Goal: Task Accomplishment & Management: Manage account settings

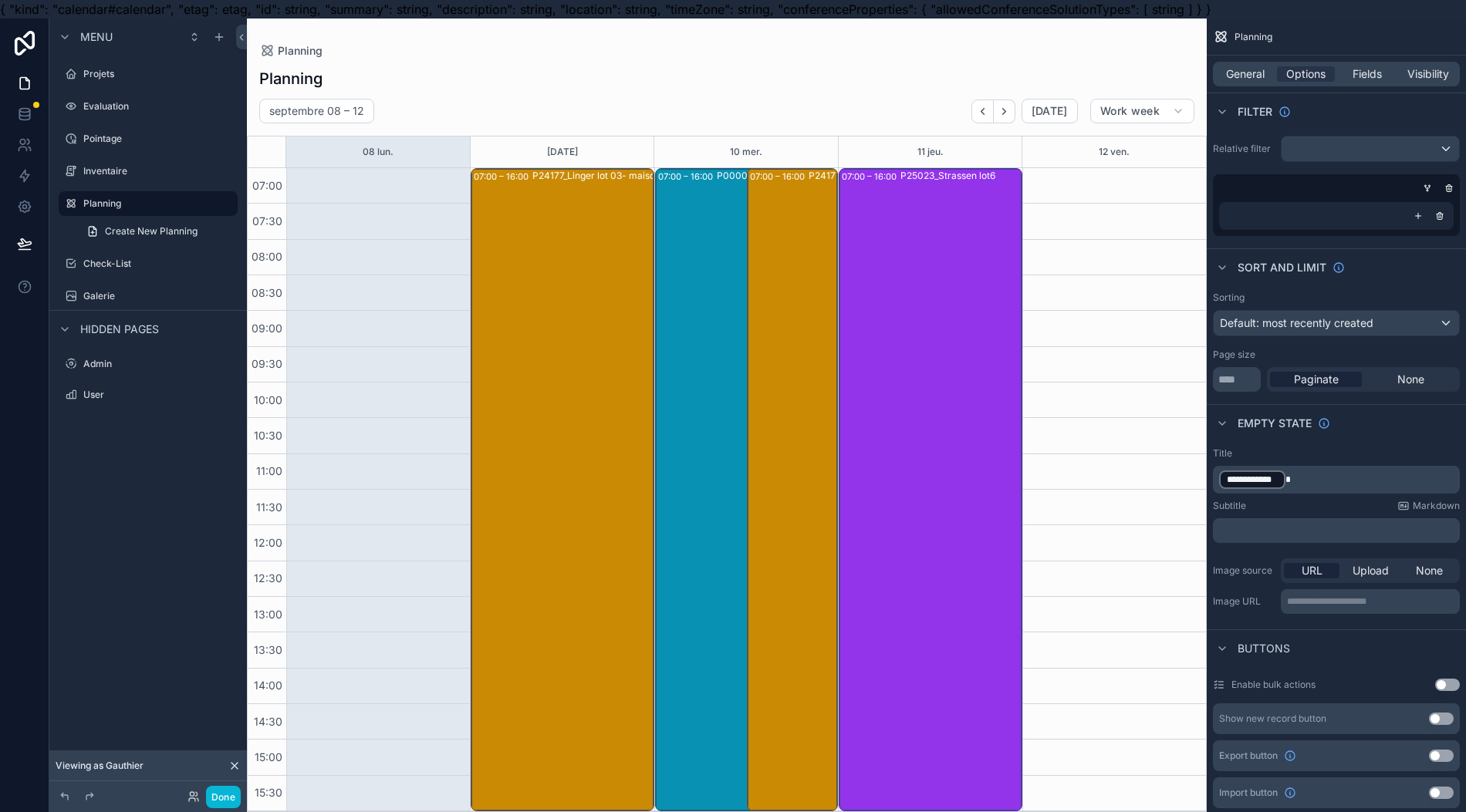
click at [91, 80] on div "Projets" at bounding box center [158, 74] width 151 height 12
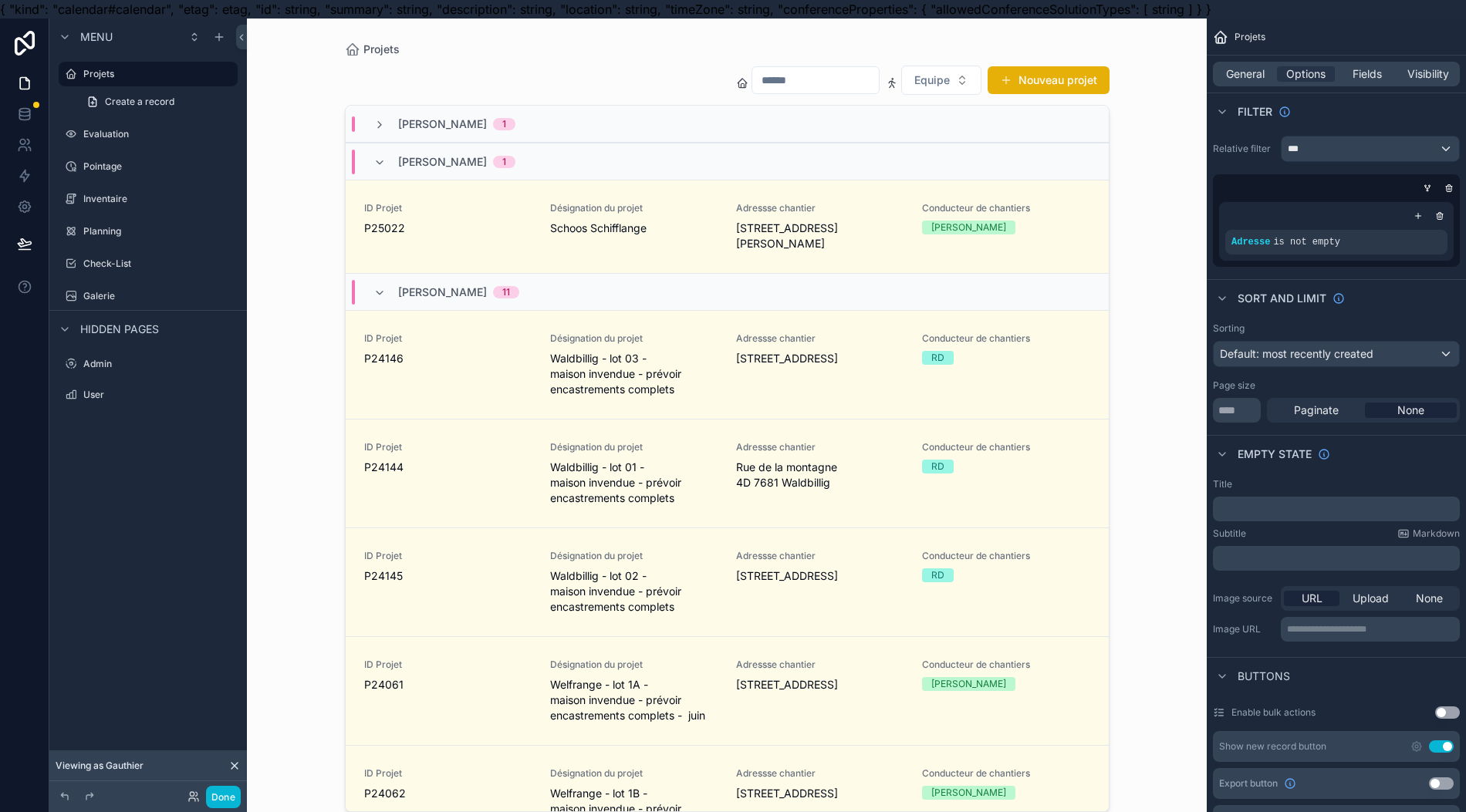
click at [460, 114] on div "Thomas Pavone 1" at bounding box center [727, 123] width 763 height 37
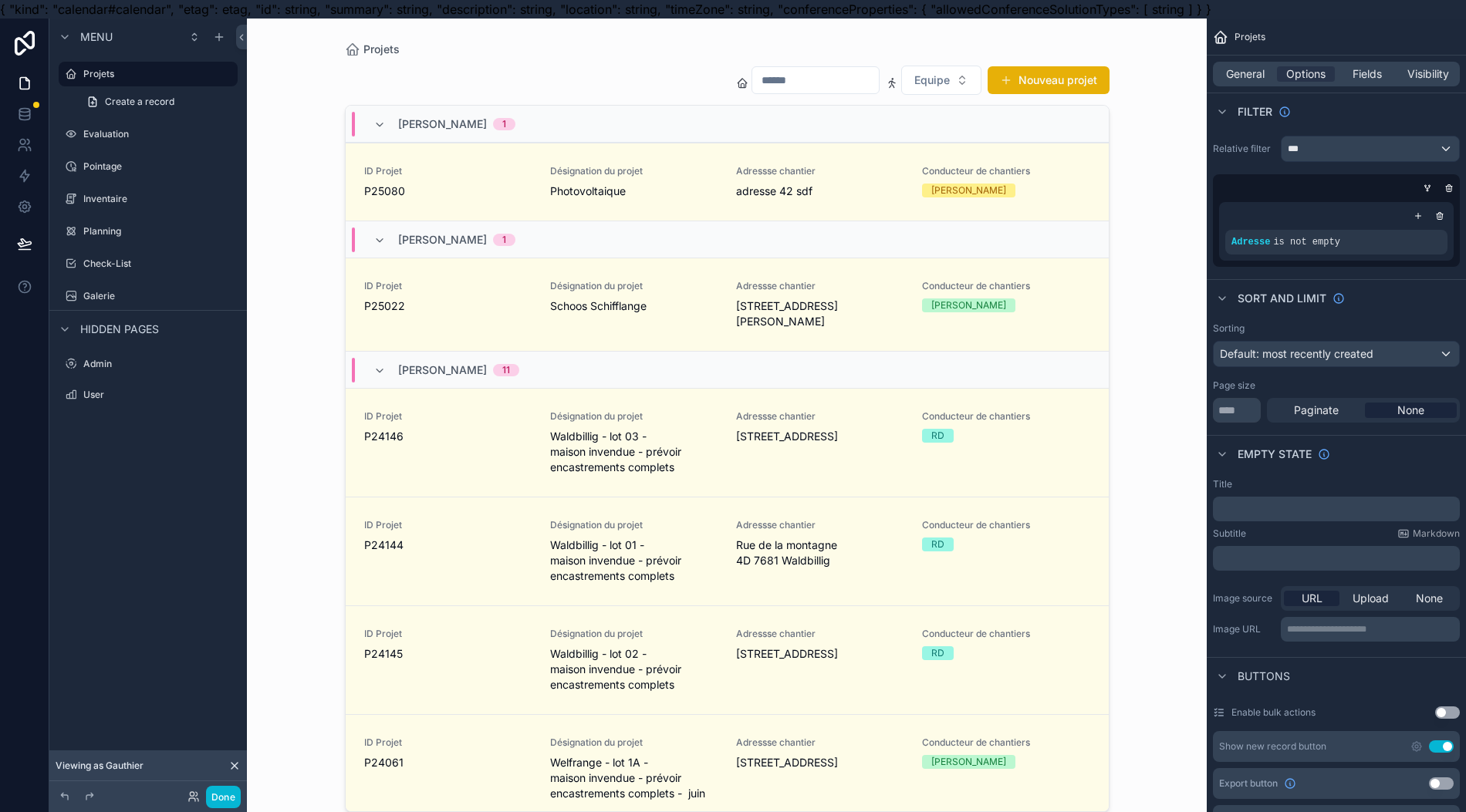
click at [435, 176] on div "ID Projet P25080" at bounding box center [448, 182] width 168 height 34
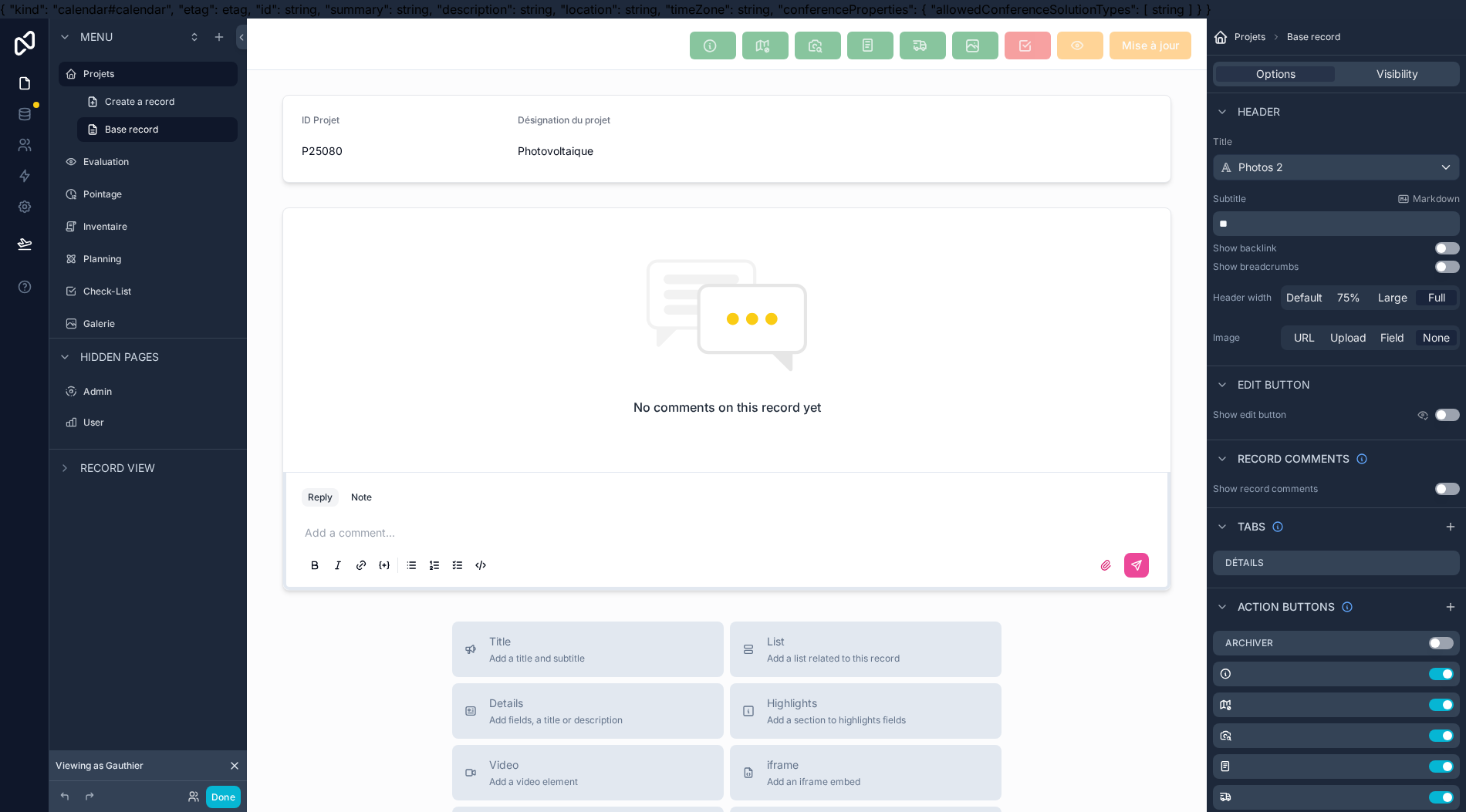
click at [412, 157] on div "scrollable content" at bounding box center [726, 139] width 959 height 100
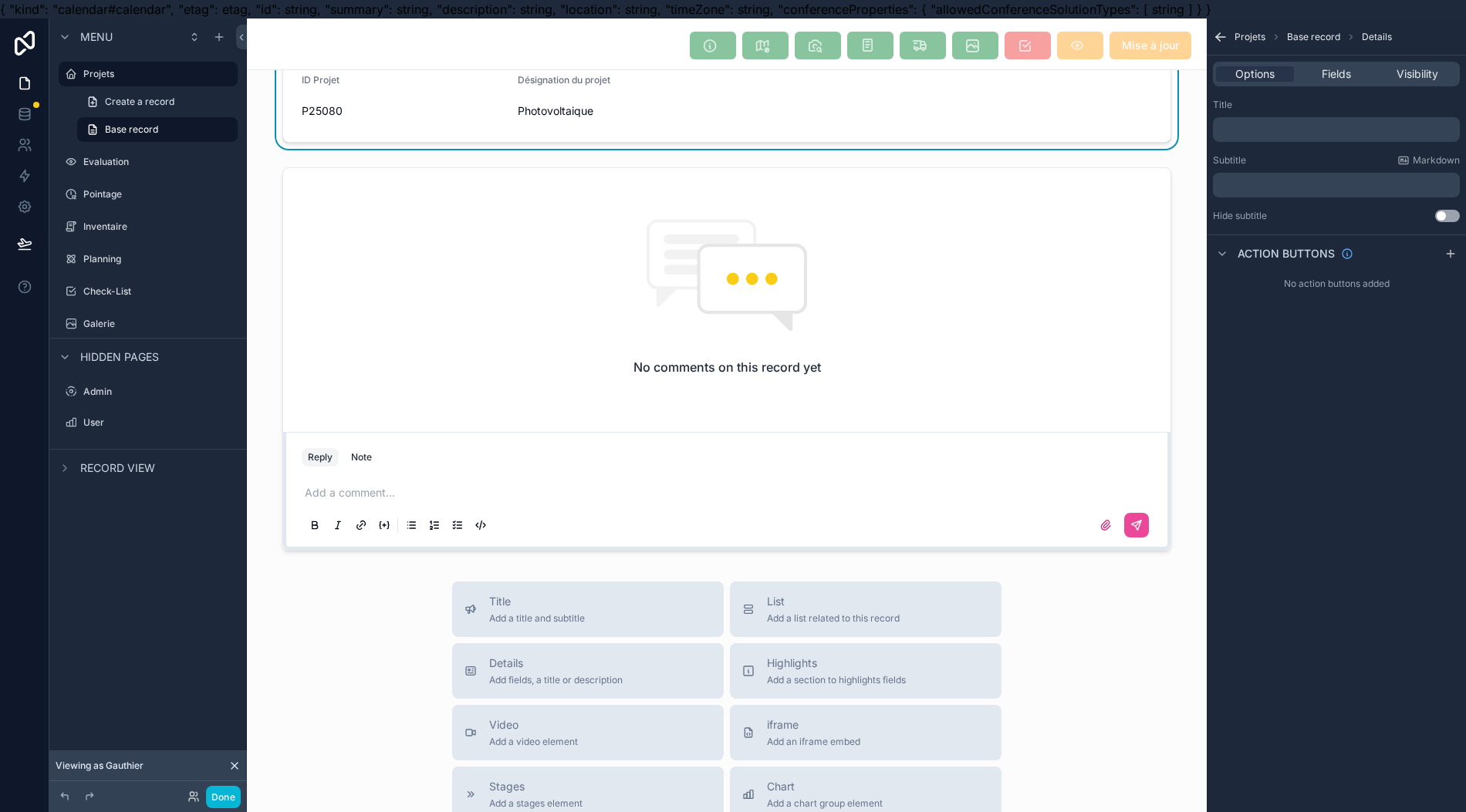
scroll to position [49, 0]
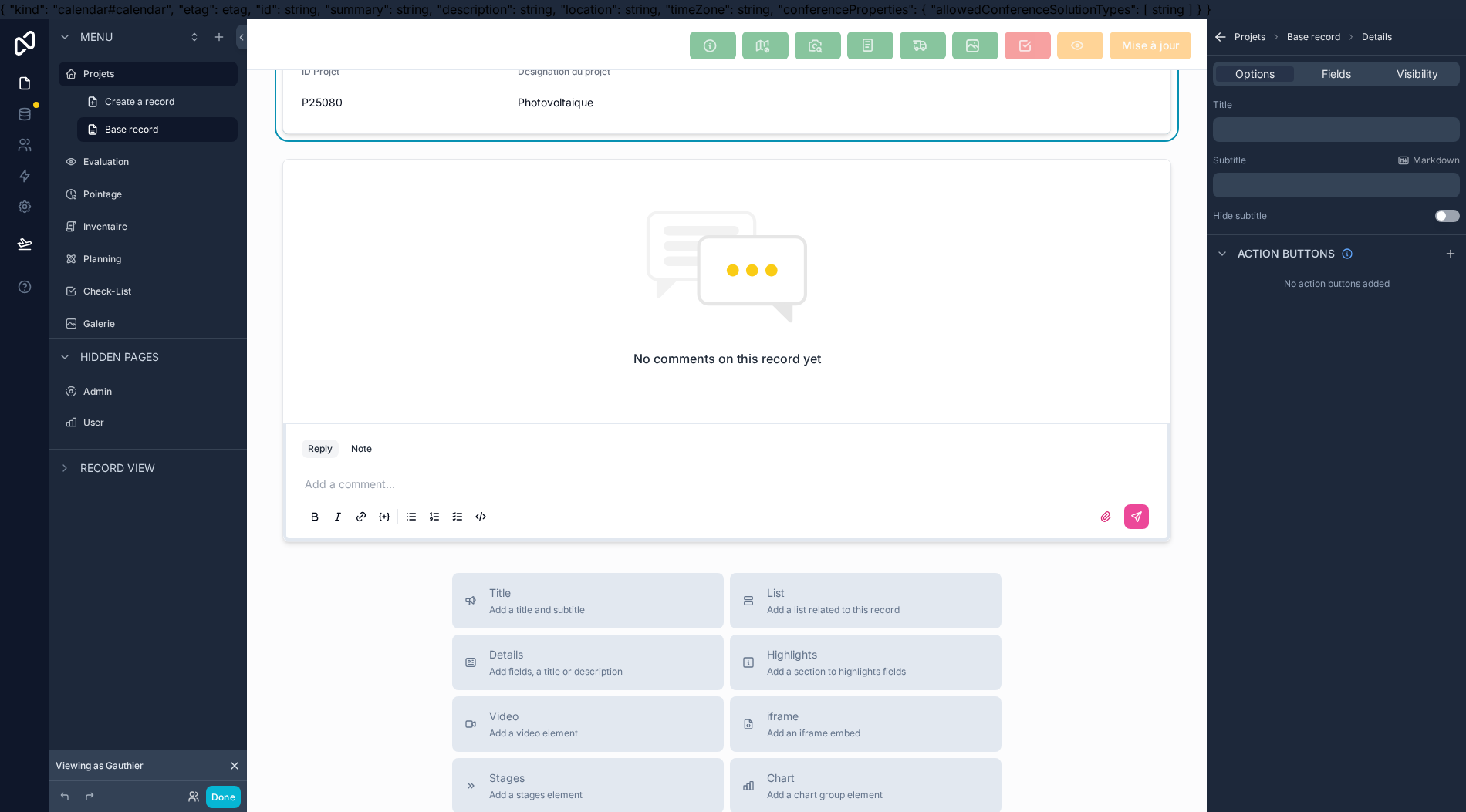
click at [107, 77] on label "Projets" at bounding box center [155, 74] width 145 height 12
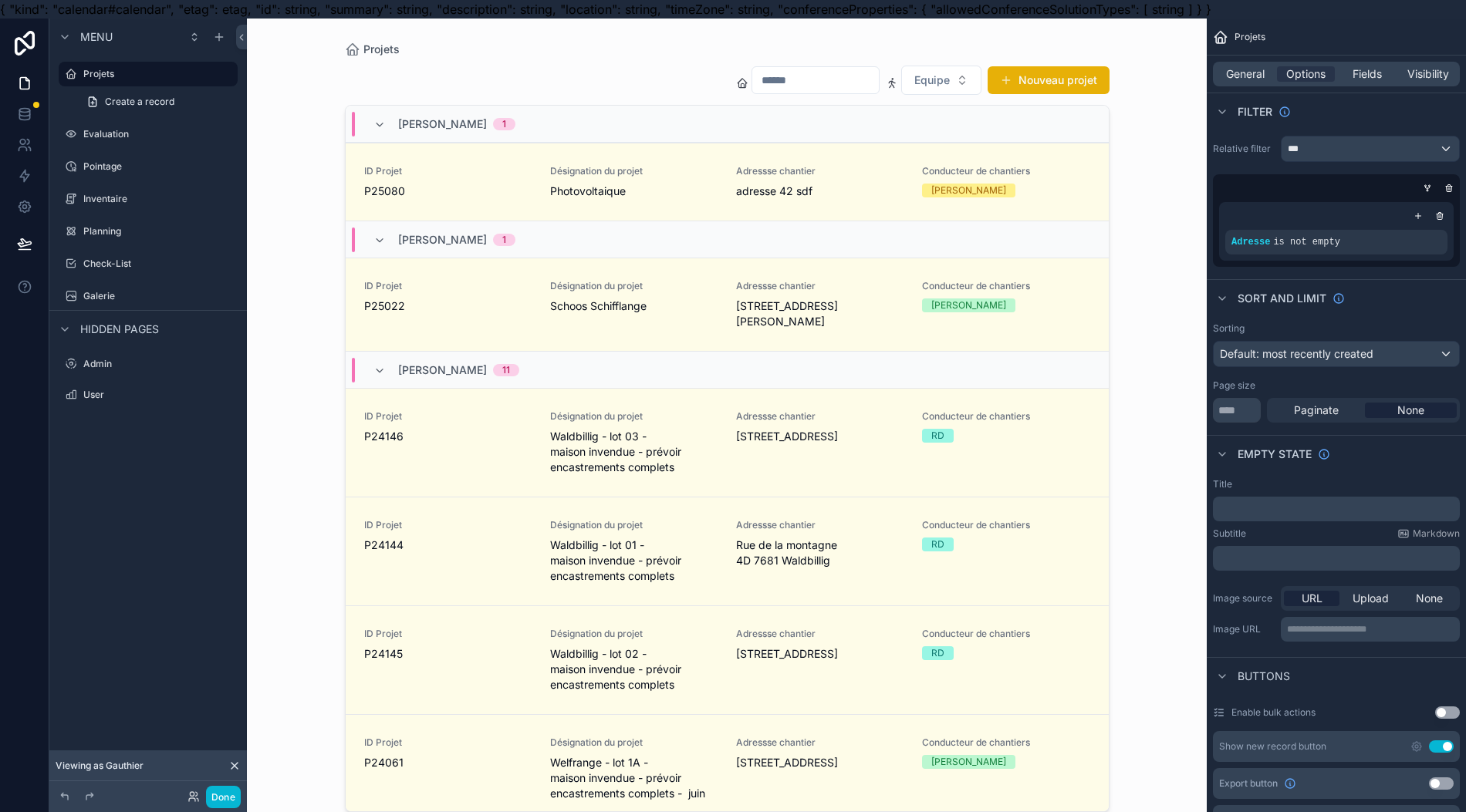
click at [159, 231] on label "Planning" at bounding box center [158, 231] width 151 height 12
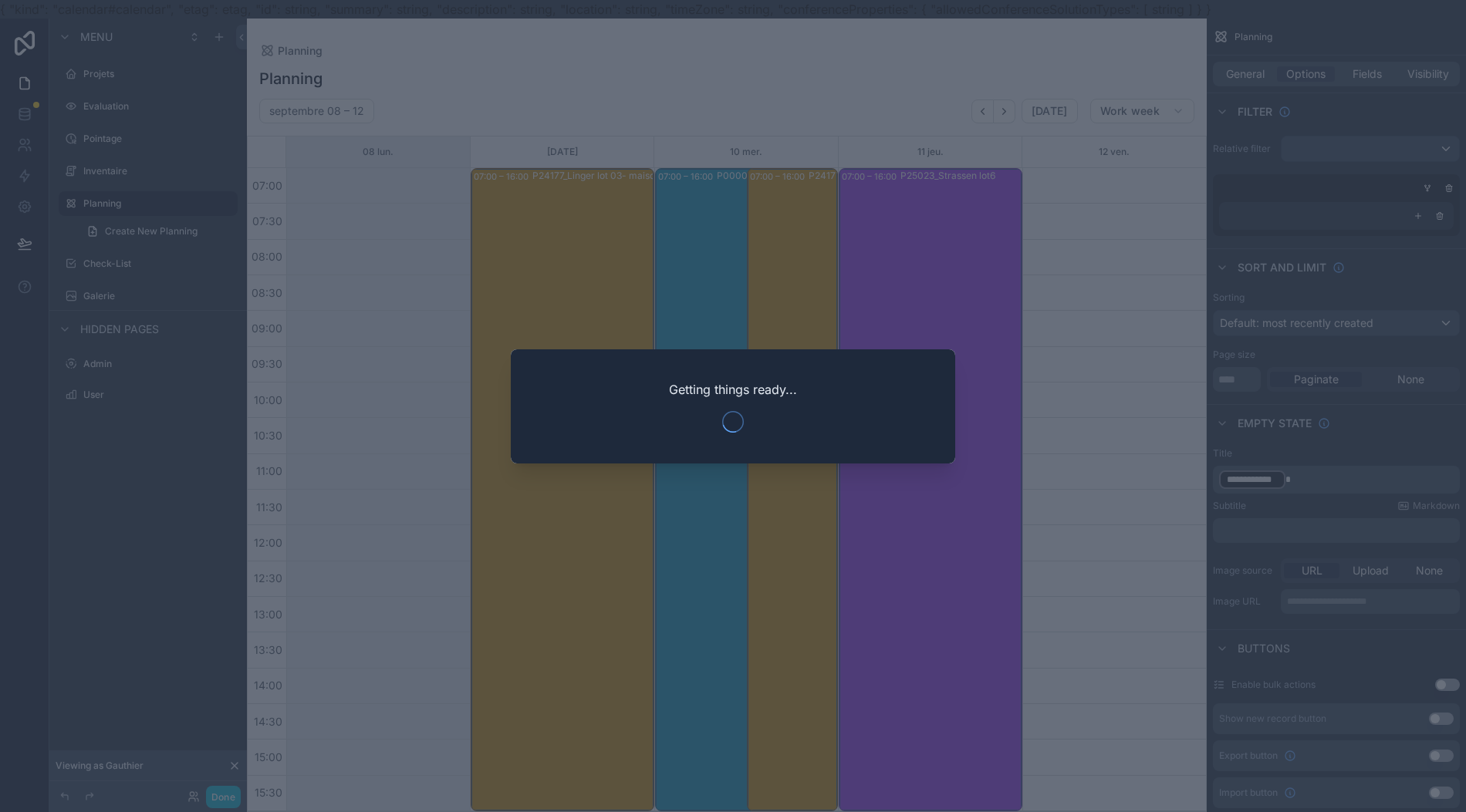
click at [707, 509] on div at bounding box center [733, 406] width 1466 height 812
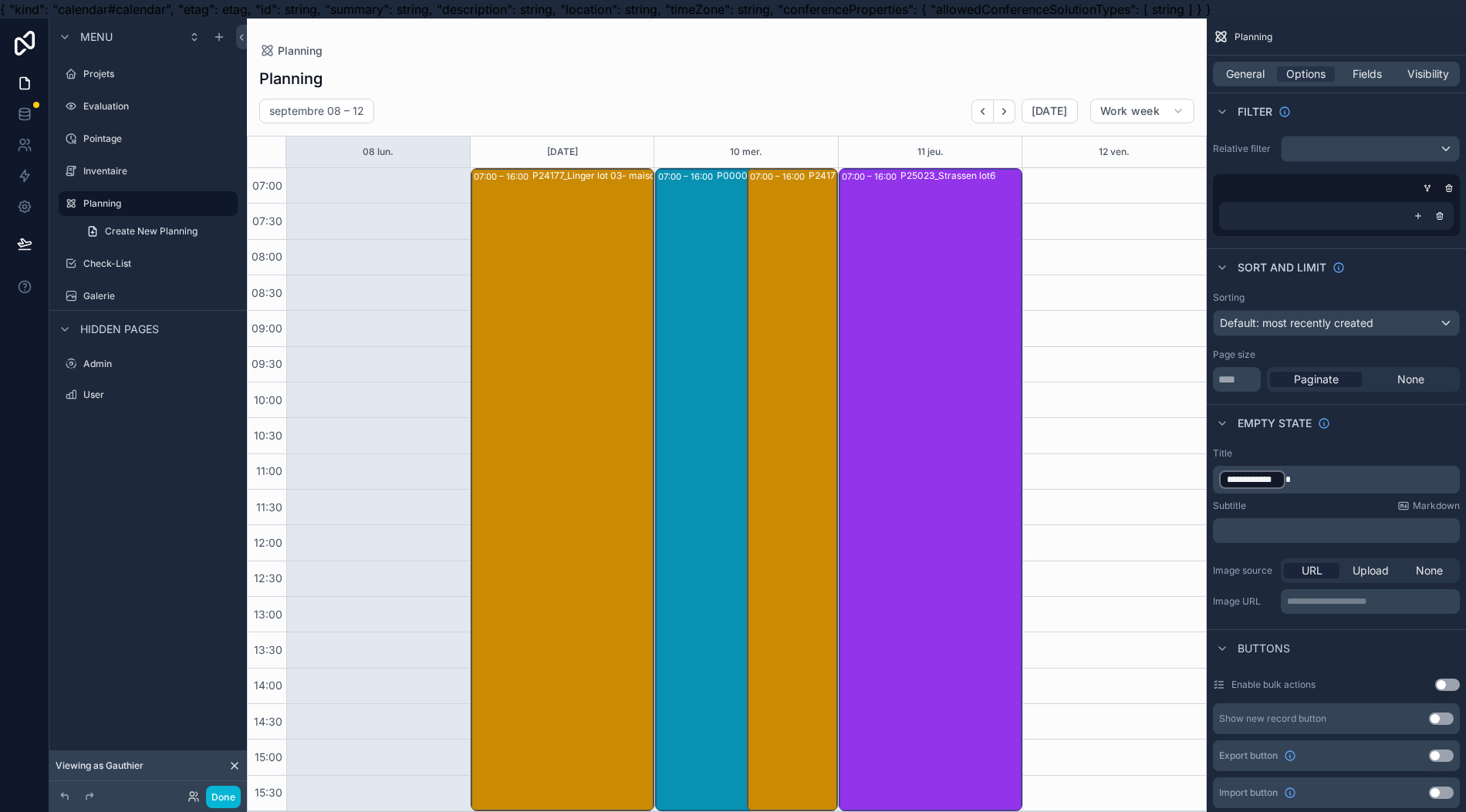
click at [314, 396] on div "scrollable content" at bounding box center [726, 424] width 959 height 812
click at [338, 426] on div "scrollable content" at bounding box center [377, 490] width 184 height 643
click at [508, 406] on div "07:00 – 16:00 P24177_Linger lot 03- maison invendue encastrements complets" at bounding box center [562, 489] width 178 height 640
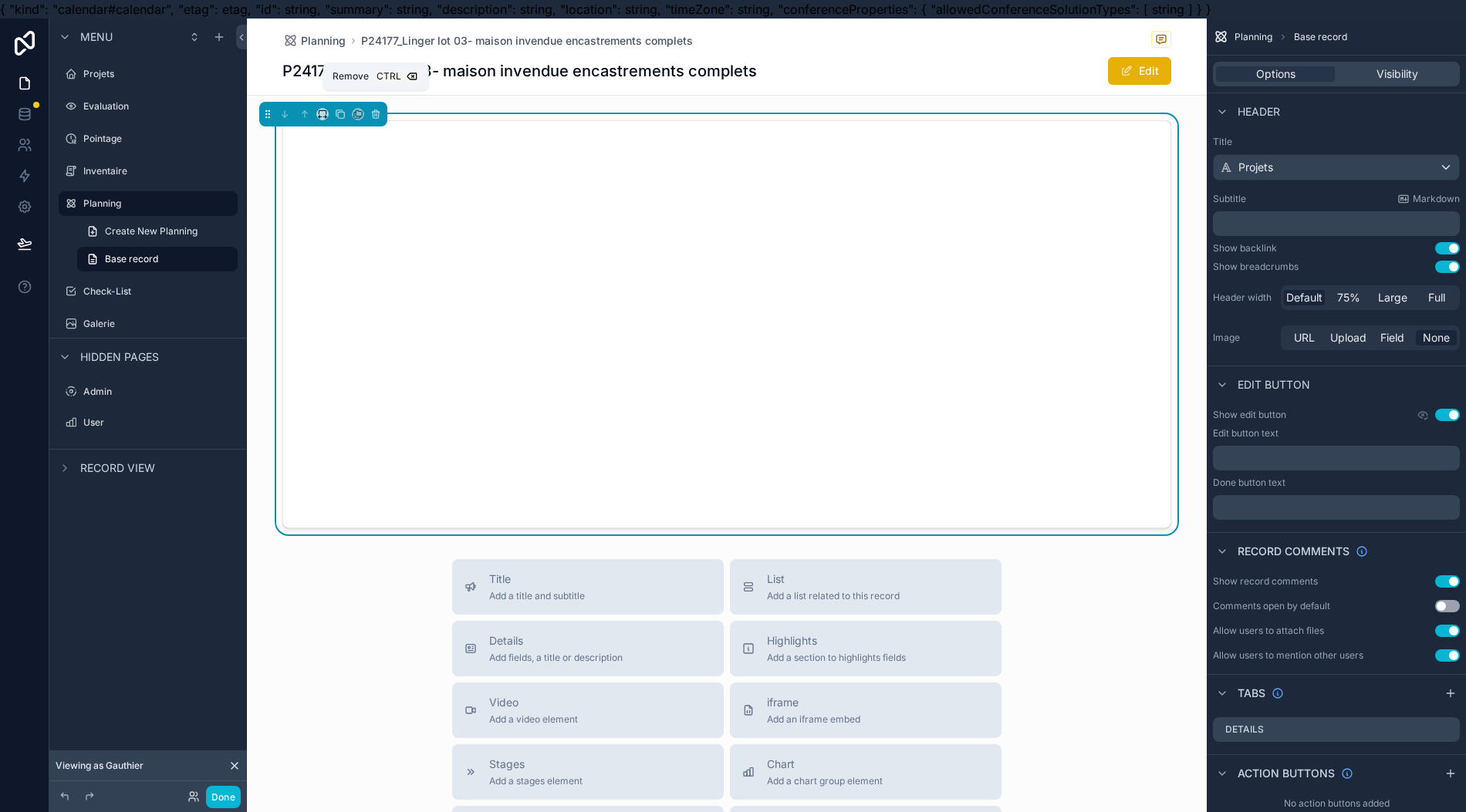
click at [373, 109] on icon "scrollable content" at bounding box center [376, 114] width 11 height 11
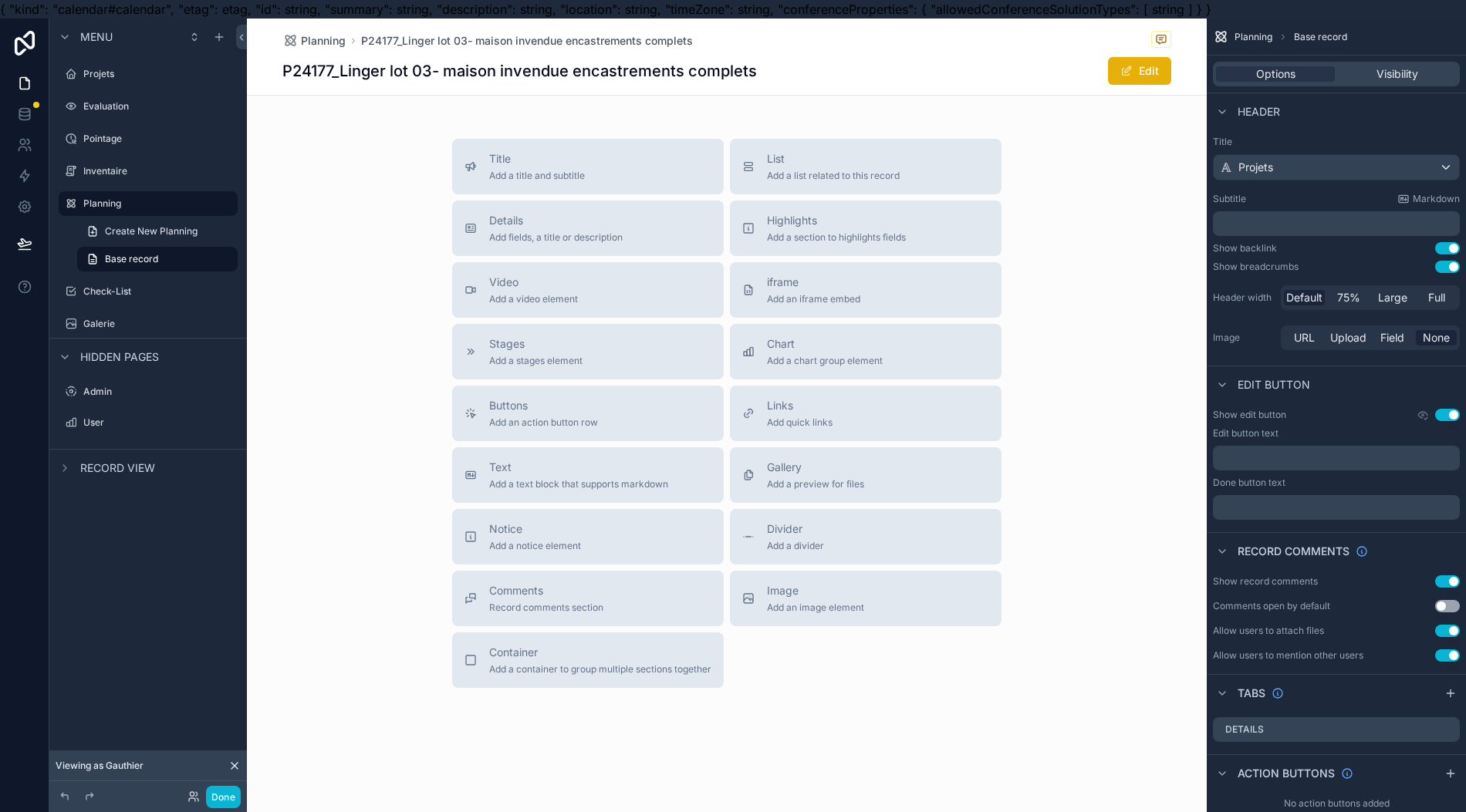
click at [159, 198] on label "Planning" at bounding box center [155, 204] width 145 height 12
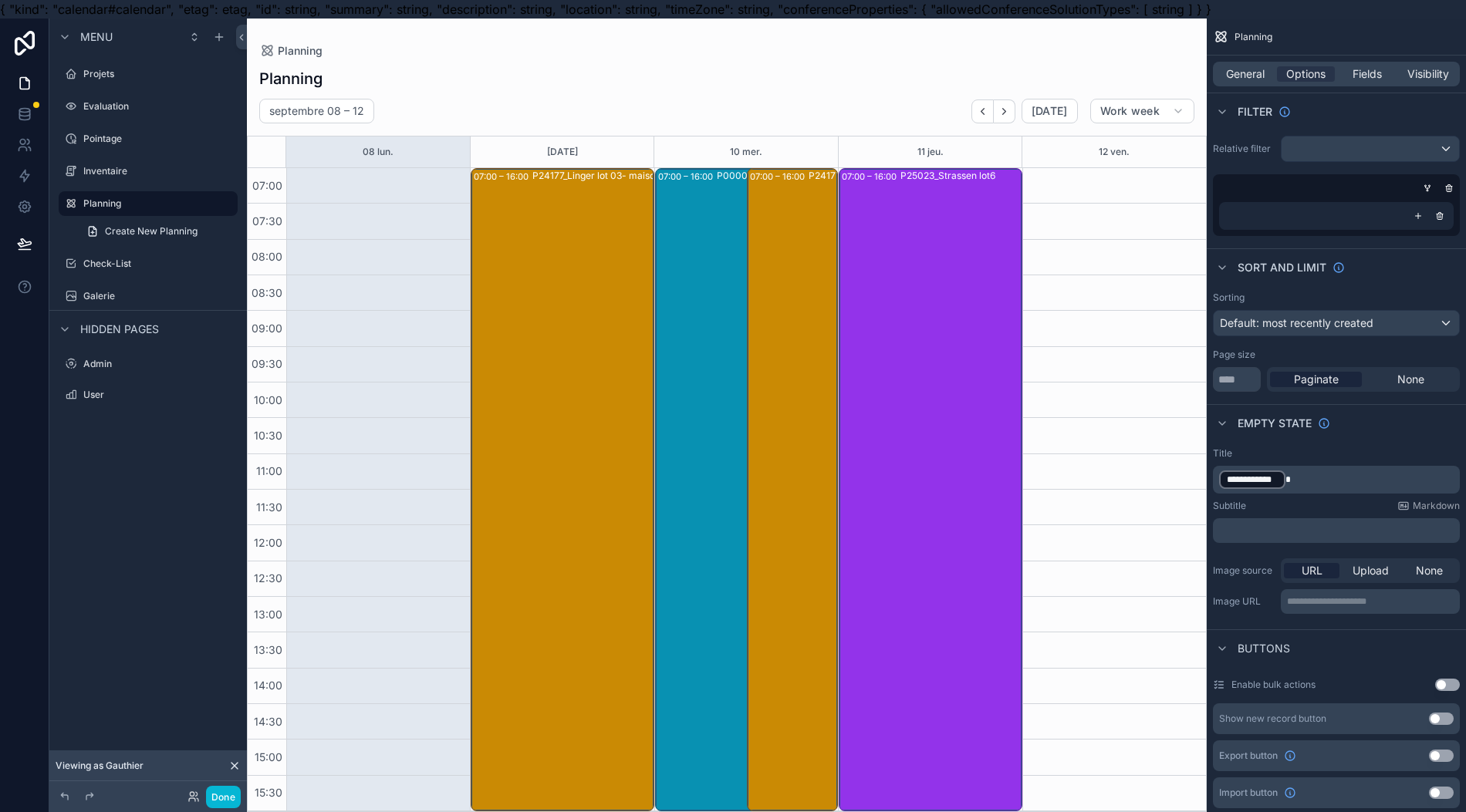
click at [431, 311] on div "scrollable content" at bounding box center [726, 424] width 959 height 812
click at [424, 310] on div "scrollable content" at bounding box center [377, 490] width 184 height 643
click at [418, 312] on div "scrollable content" at bounding box center [377, 490] width 184 height 643
click at [407, 312] on div "scrollable content" at bounding box center [377, 490] width 184 height 643
click at [504, 305] on div "07:00 – 16:00 P24177_Linger lot 03- maison invendue encastrements complets" at bounding box center [562, 489] width 178 height 640
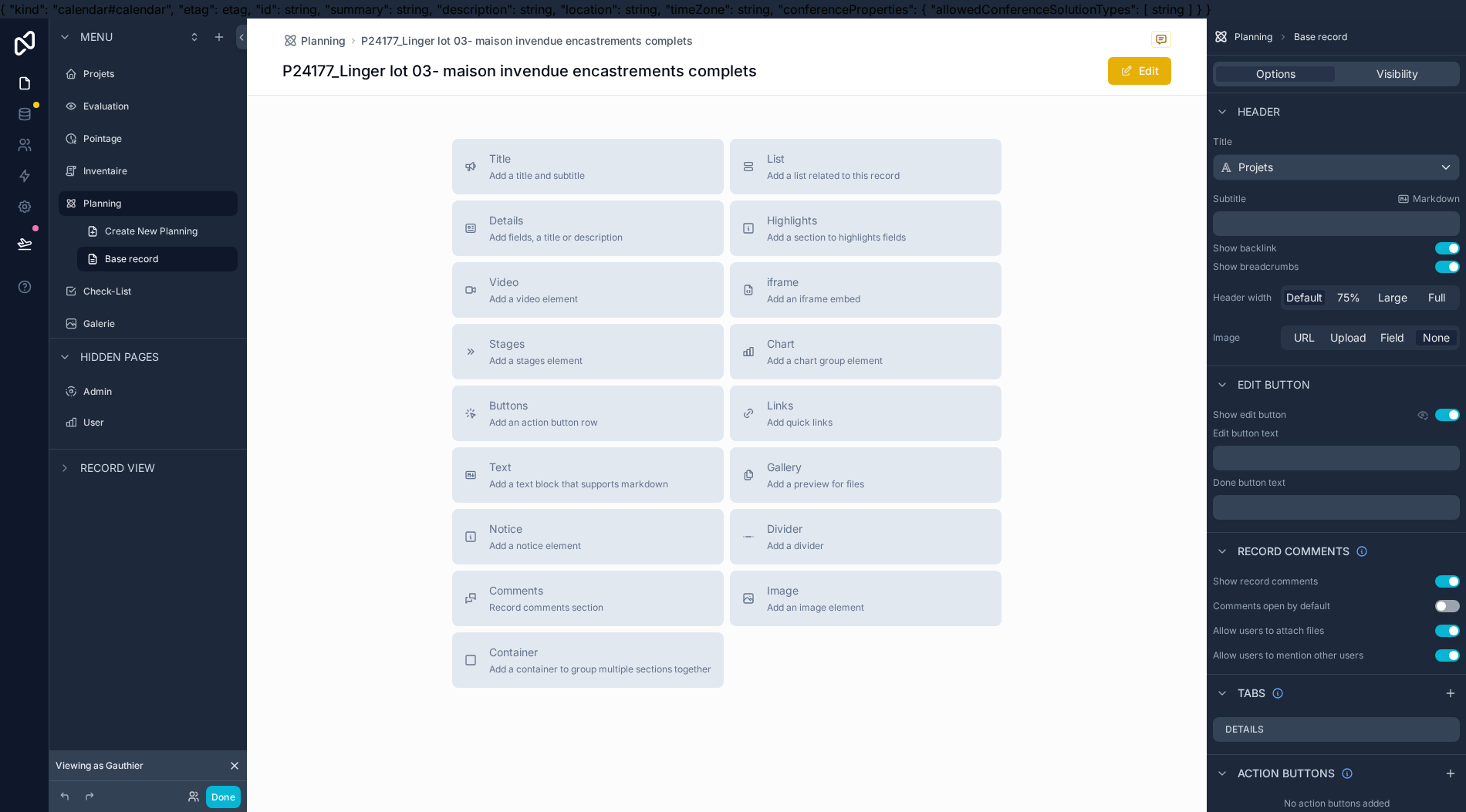
click at [141, 209] on div "Planning" at bounding box center [158, 204] width 151 height 19
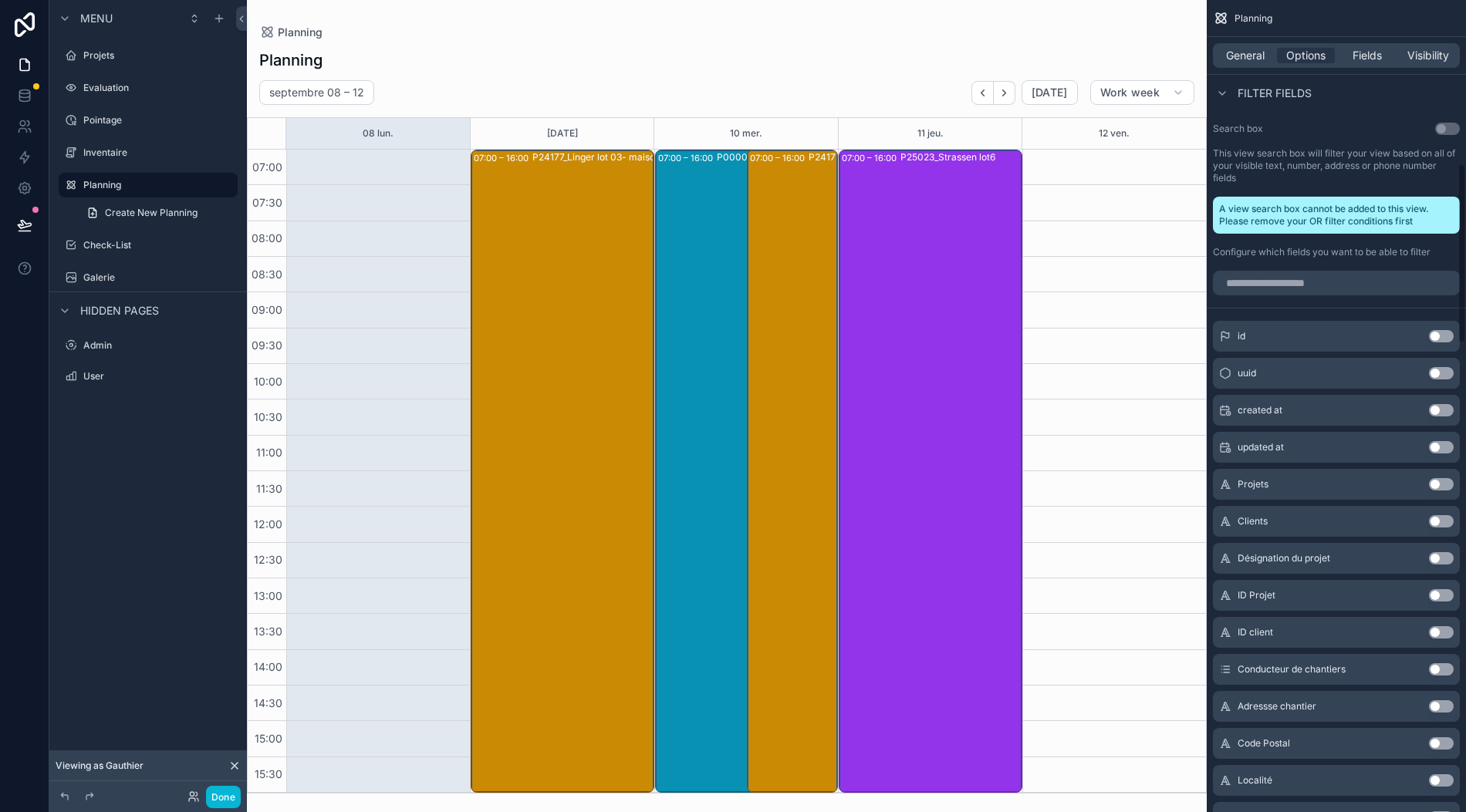
scroll to position [505, 0]
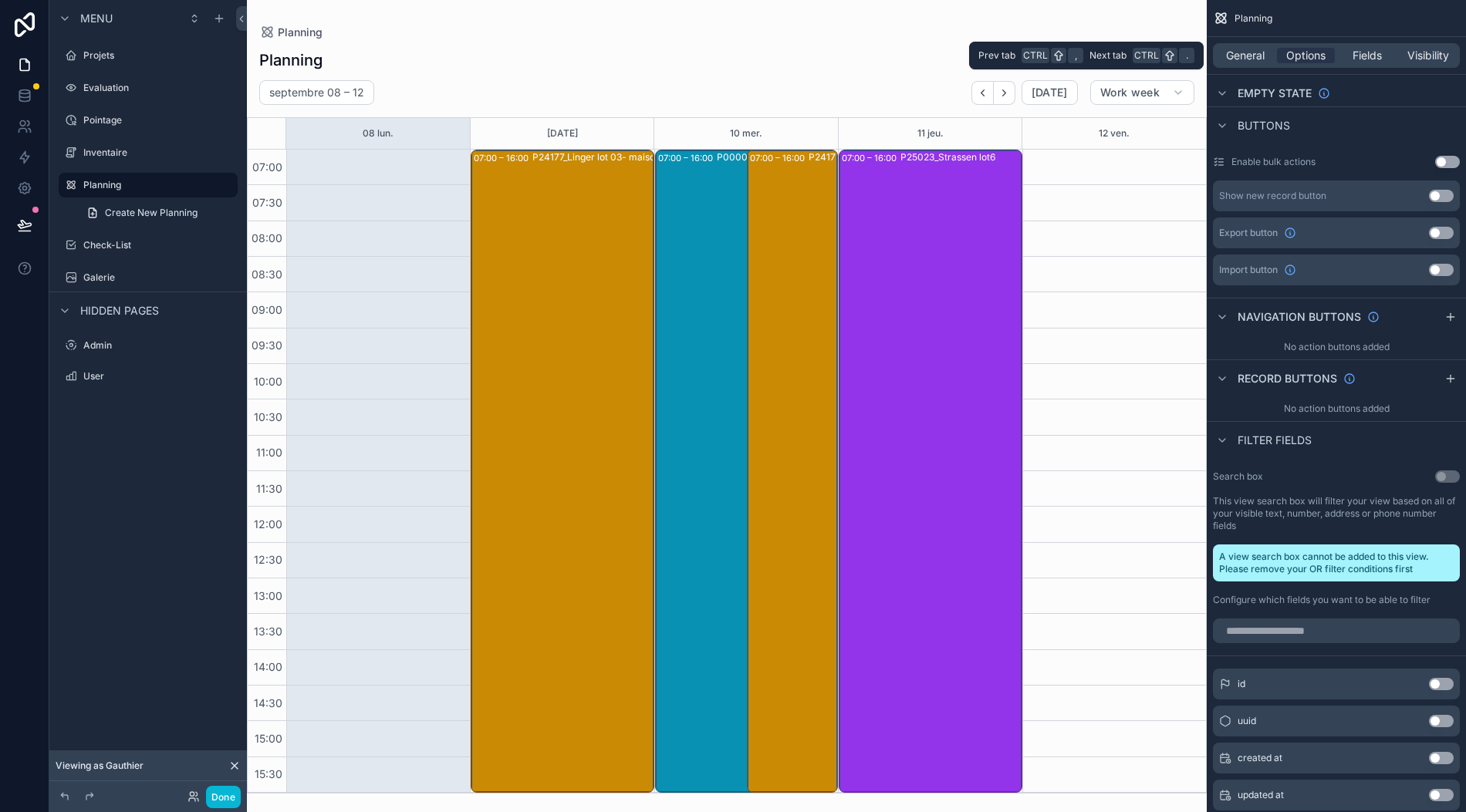
click at [1261, 46] on div "General Options Fields Visibility" at bounding box center [1336, 55] width 246 height 25
click at [1255, 48] on span "General" at bounding box center [1244, 56] width 39 height 15
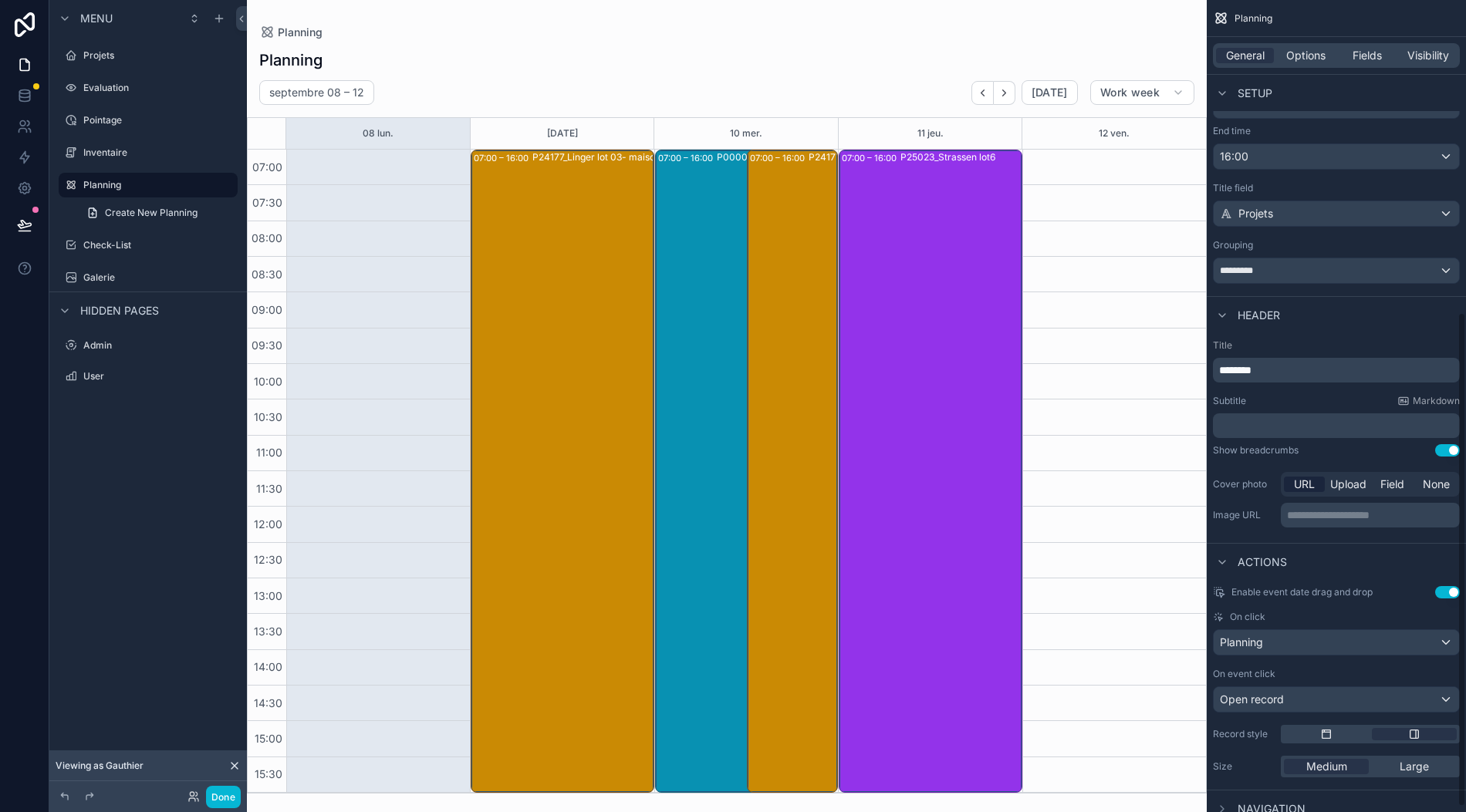
scroll to position [557, 0]
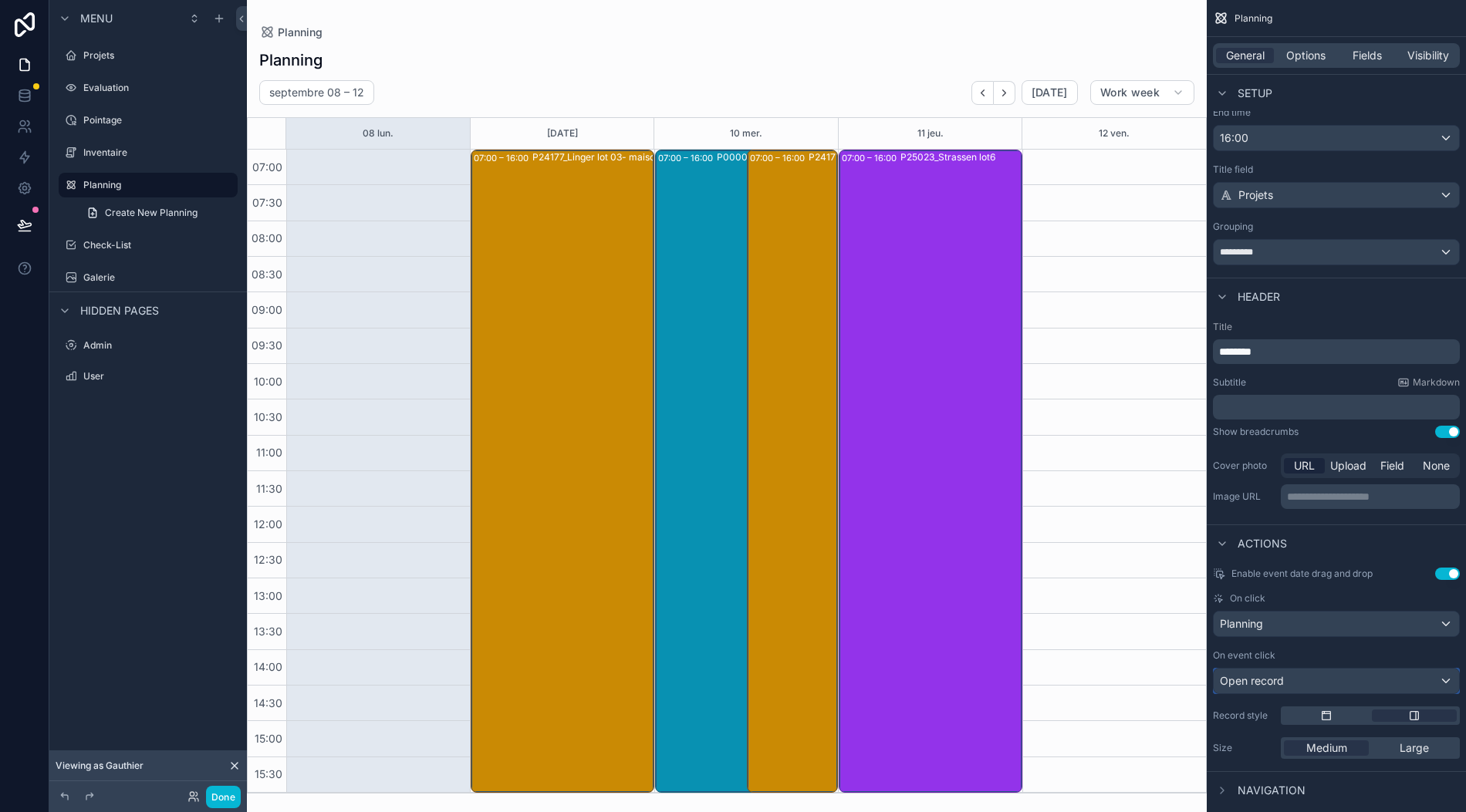
click at [1326, 668] on div "Open record" at bounding box center [1336, 680] width 246 height 25
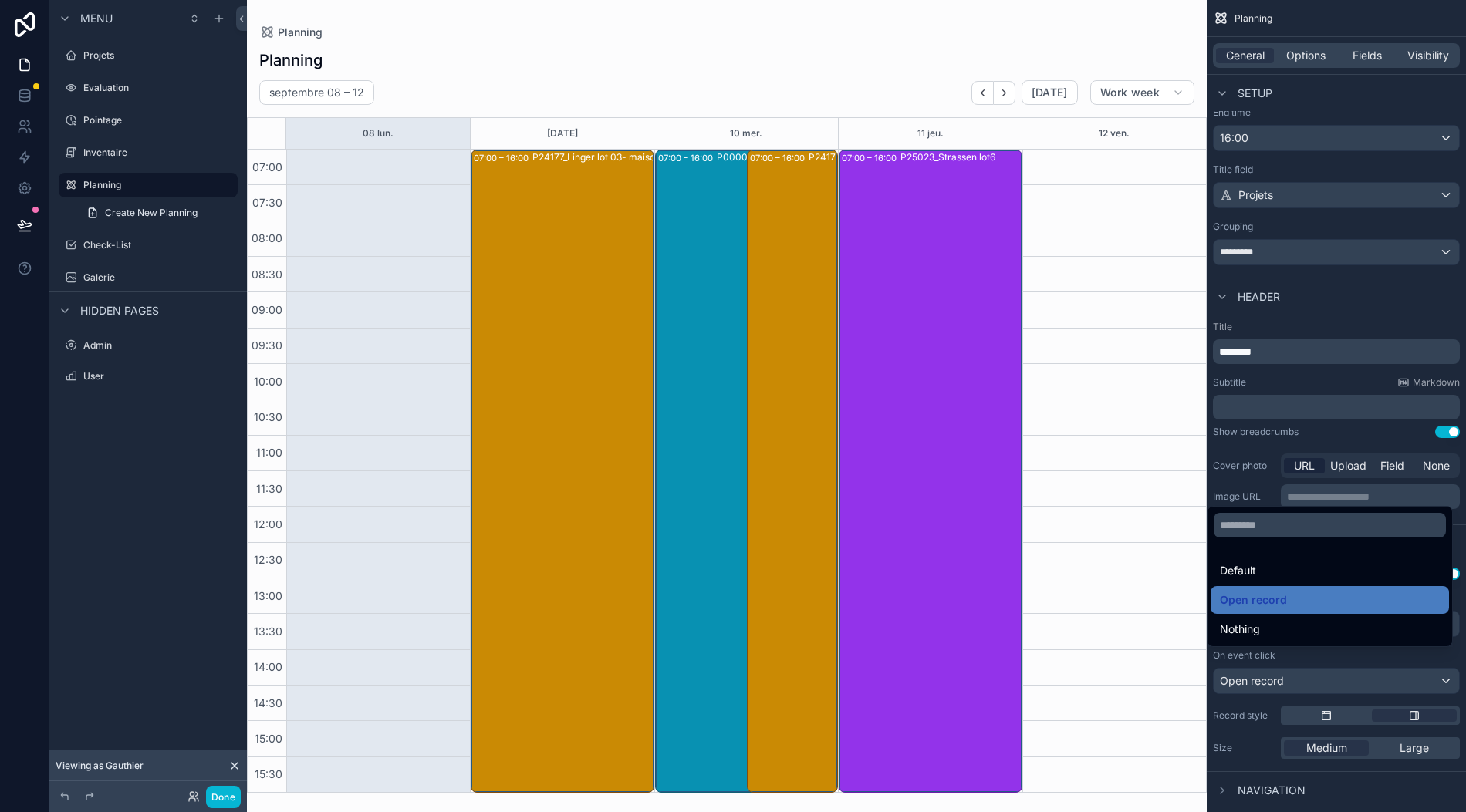
click at [1299, 577] on div "Default" at bounding box center [1329, 571] width 220 height 19
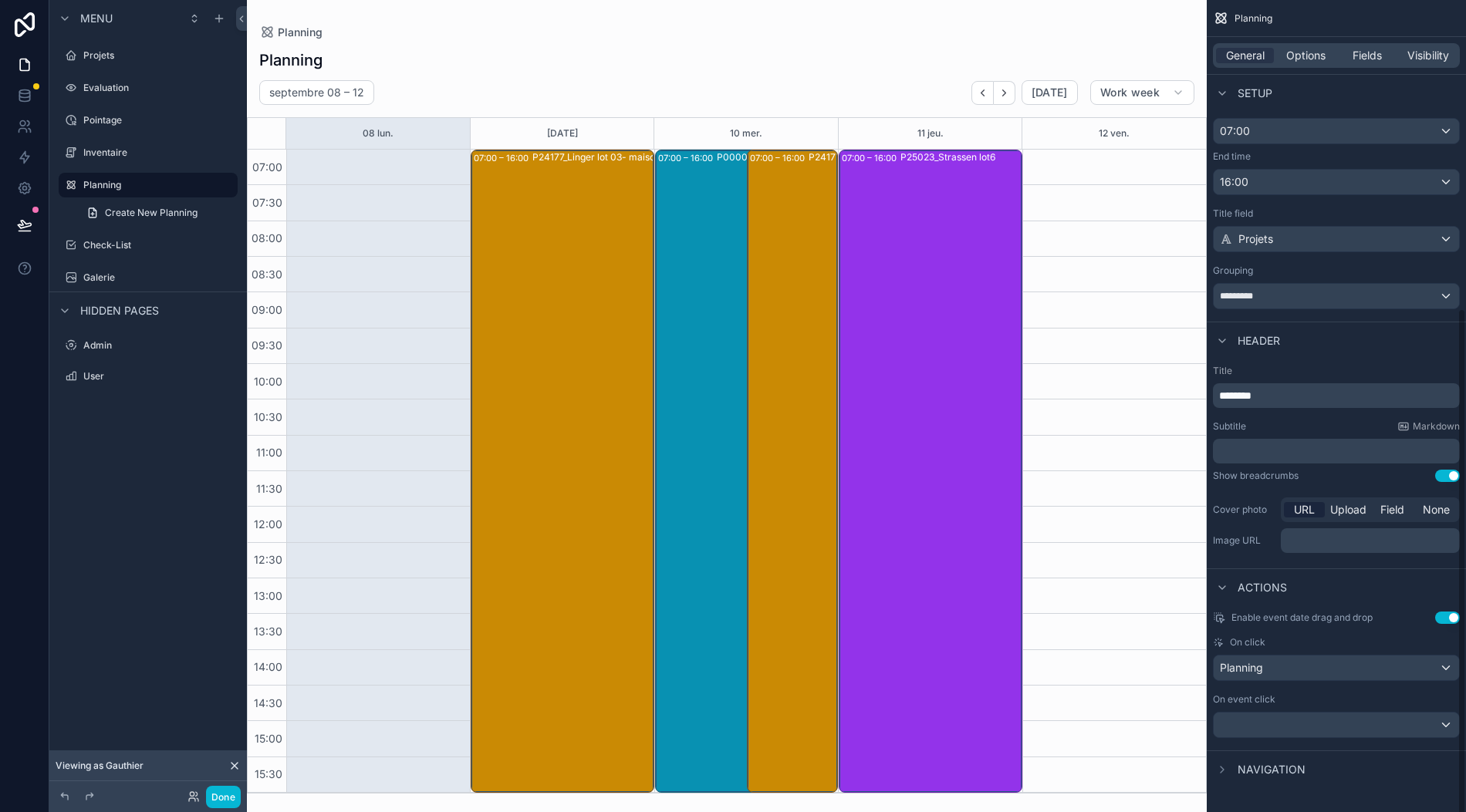
scroll to position [492, 0]
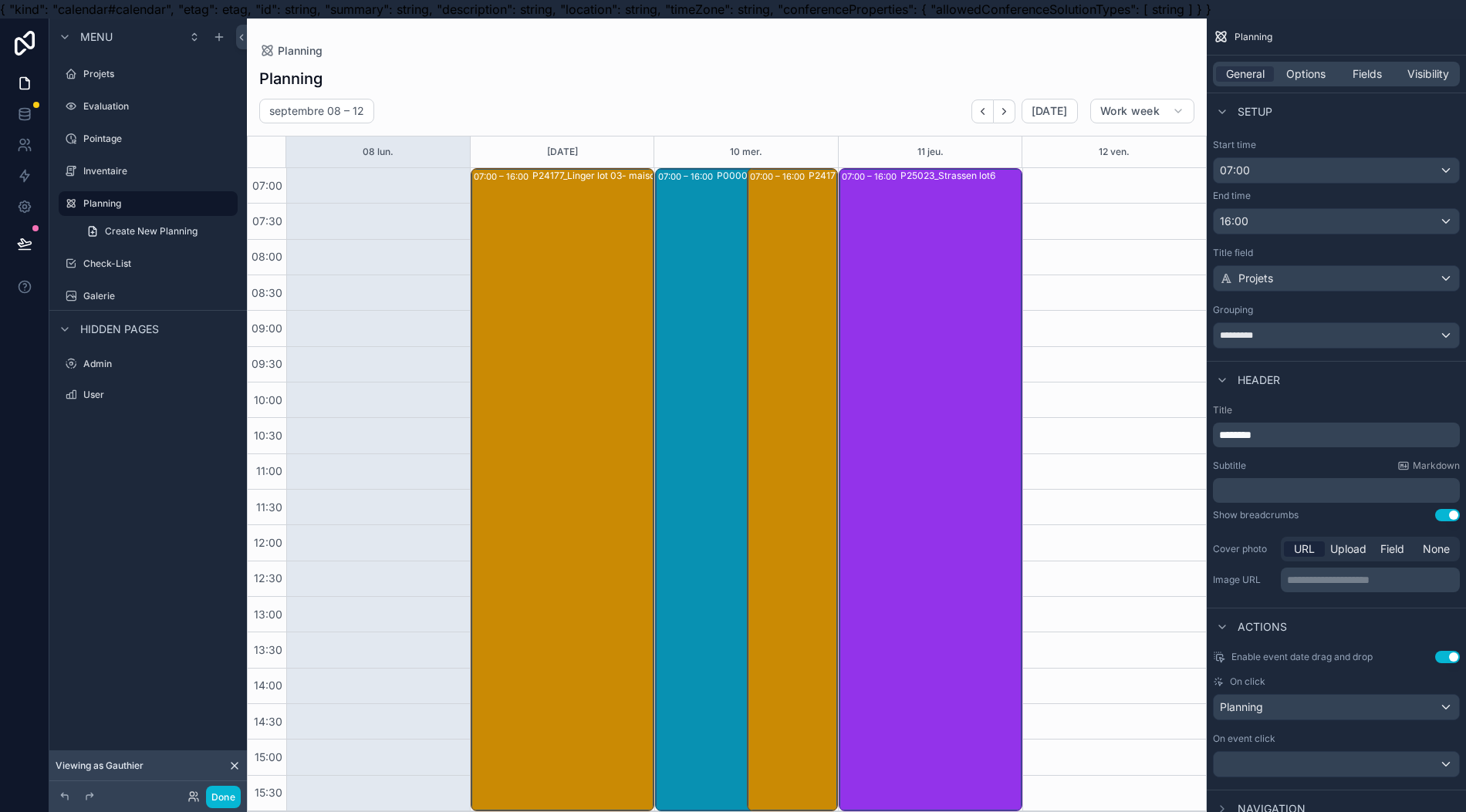
click at [596, 459] on div "P24177_Linger lot 03- maison invendue encastrements complets" at bounding box center [621, 489] width 178 height 640
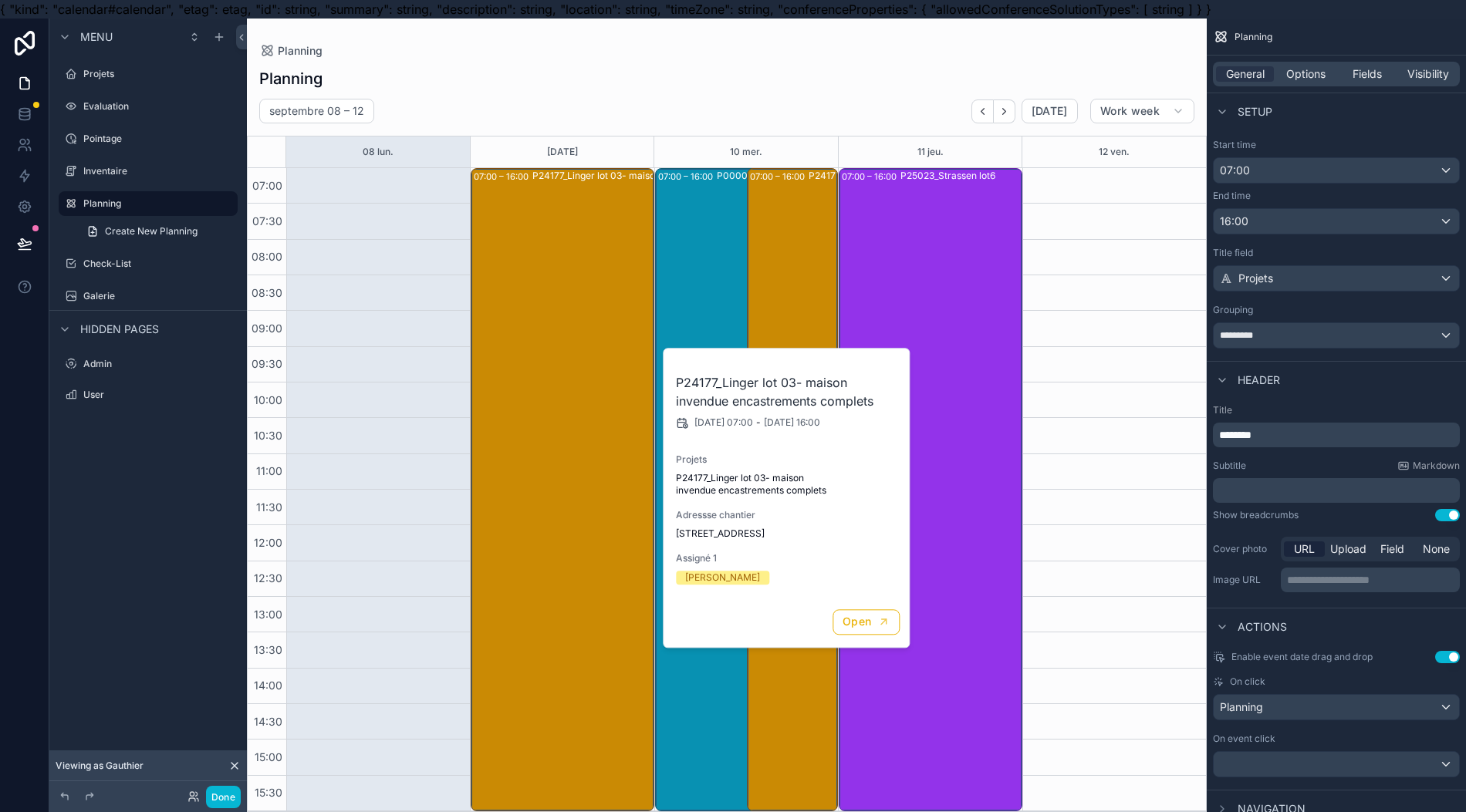
click at [708, 682] on div "07:00 – 16:00 P00000_Développement application" at bounding box center [733, 489] width 151 height 640
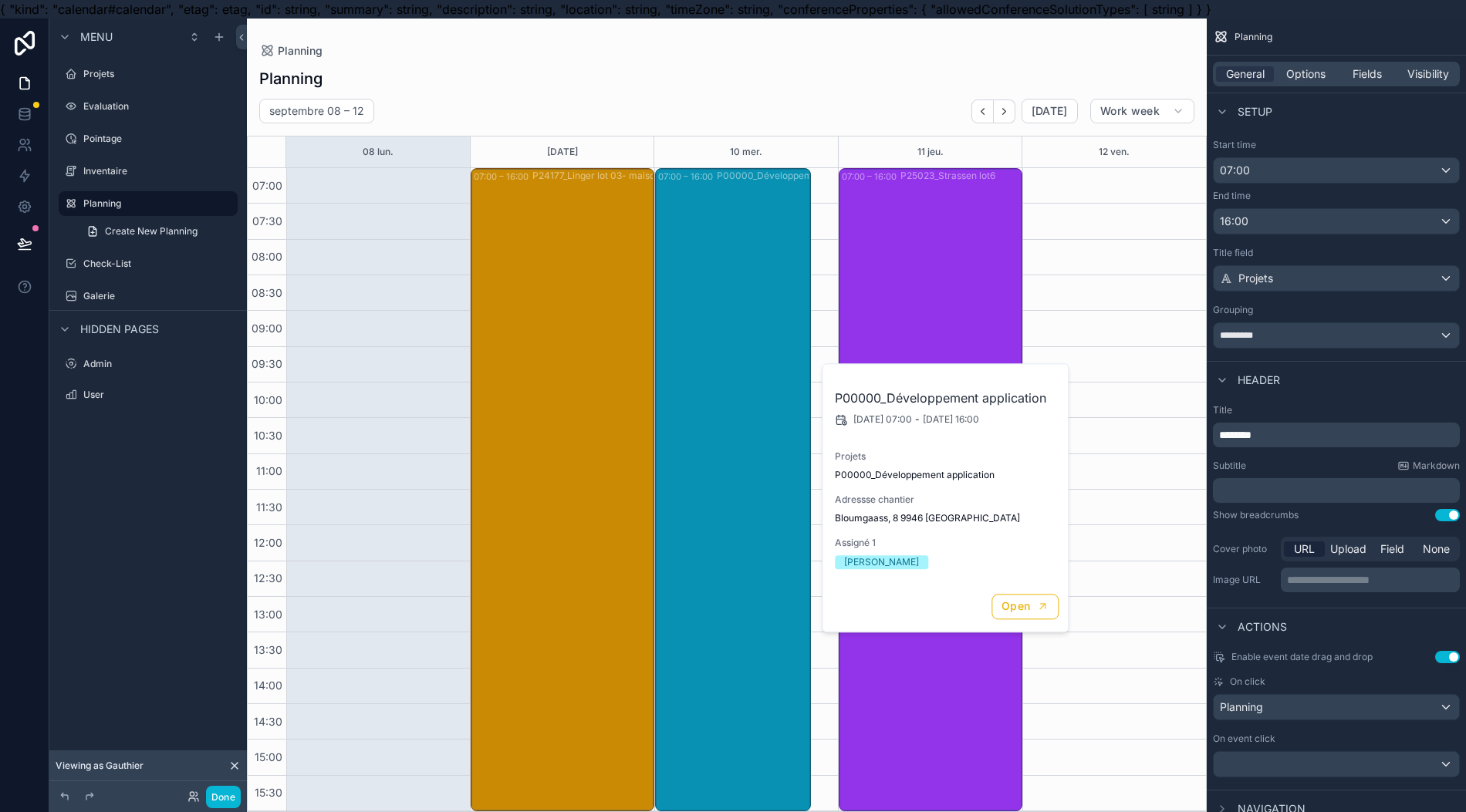
click at [773, 720] on div "07:00 – 16:00 P24177_Linger lot 03- maison invendue encastrements complets" at bounding box center [793, 489] width 87 height 640
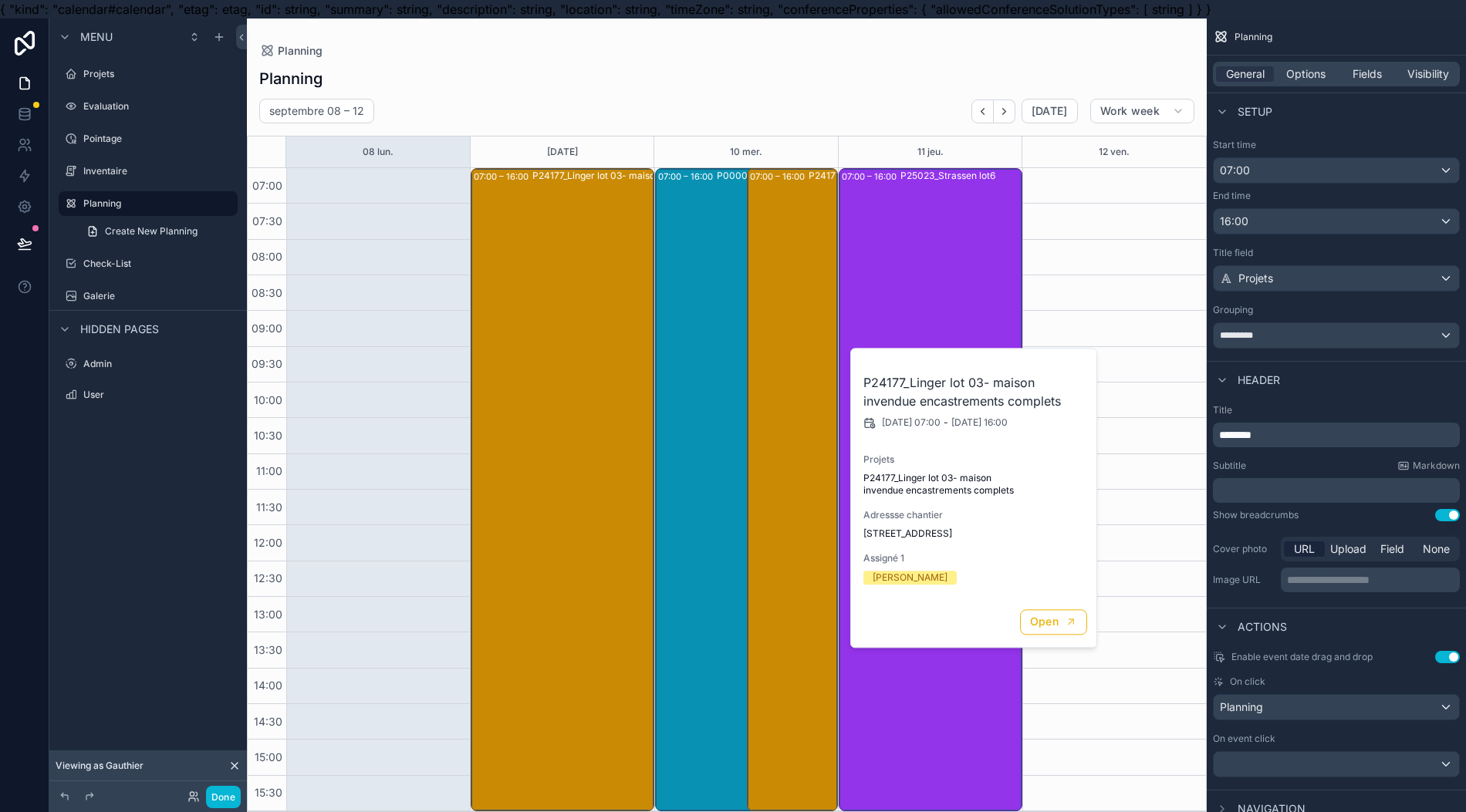
click at [898, 730] on div "07:00 – 16:00 P25023_Strassen lot6" at bounding box center [930, 489] width 178 height 640
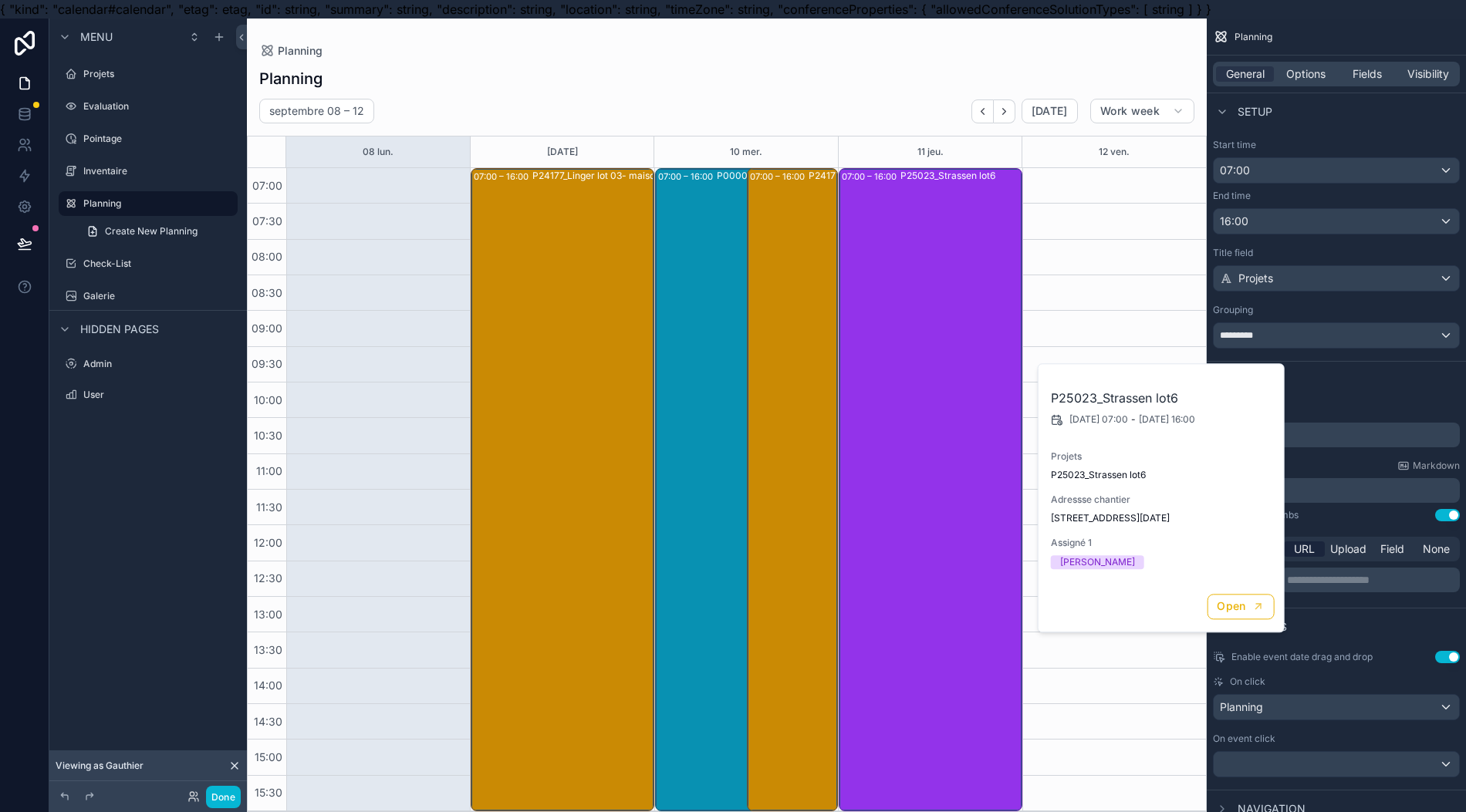
click at [590, 595] on div "P24177_Linger lot 03- maison invendue encastrements complets" at bounding box center [621, 489] width 178 height 640
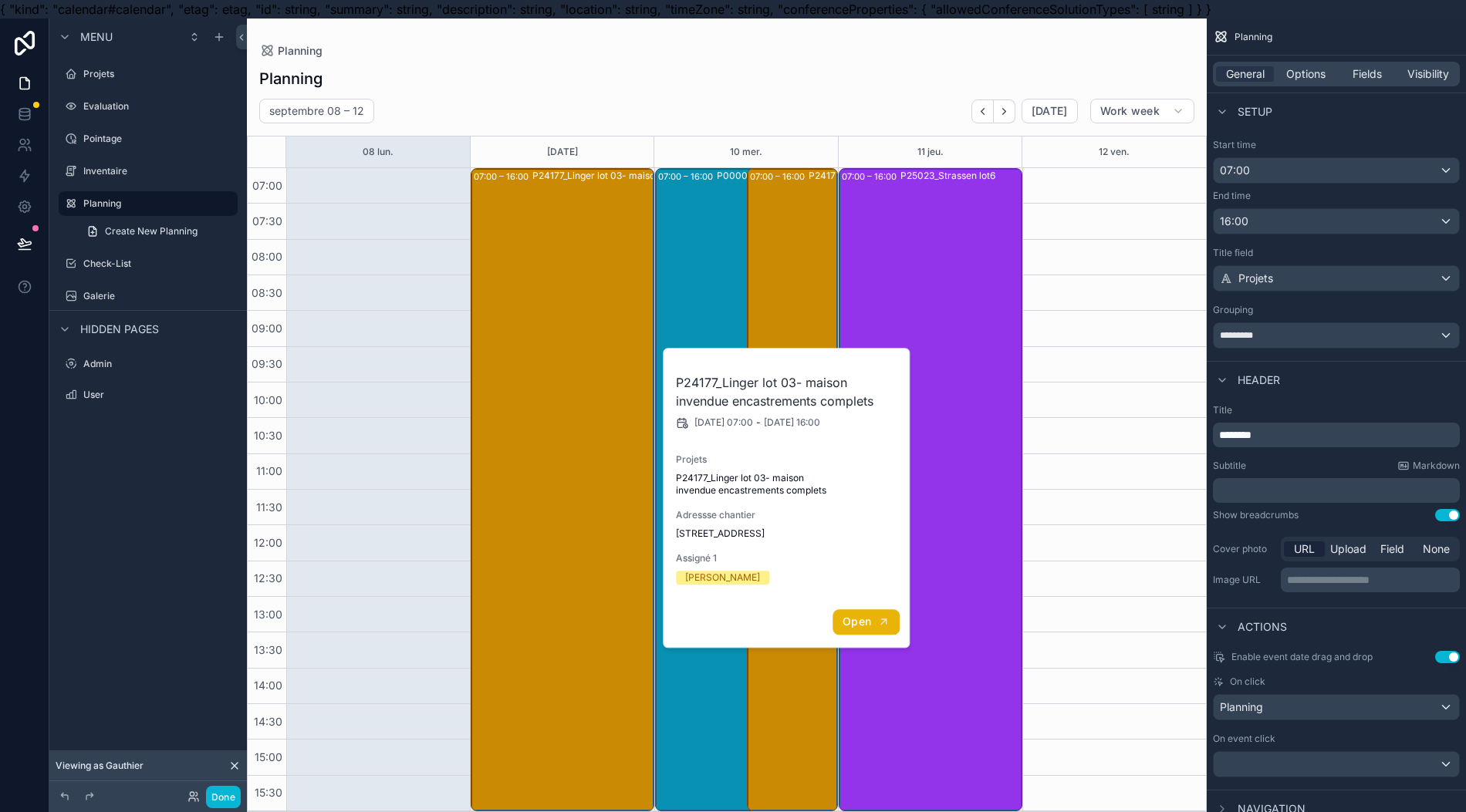
click at [863, 625] on span "Open" at bounding box center [856, 621] width 28 height 14
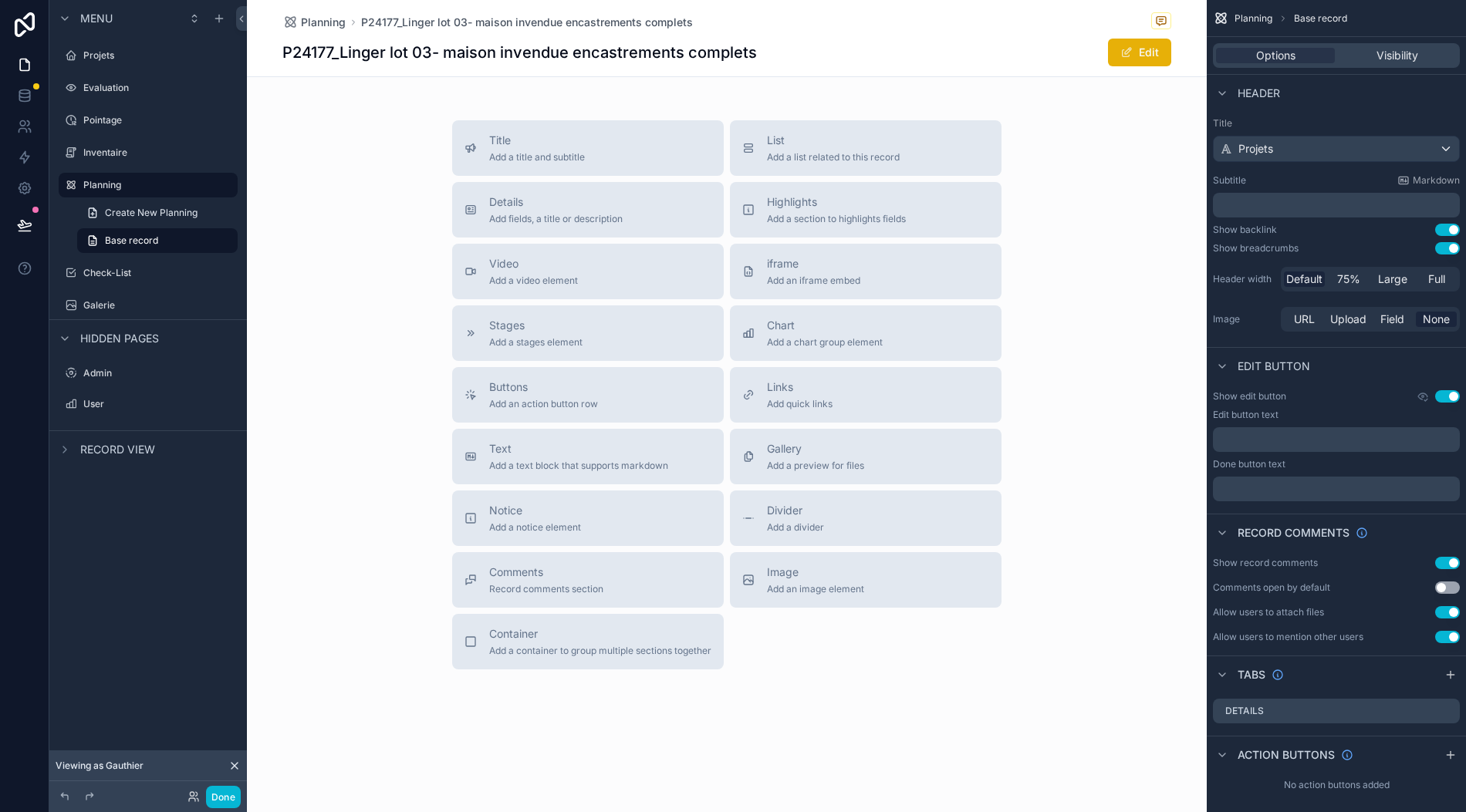
scroll to position [34, 0]
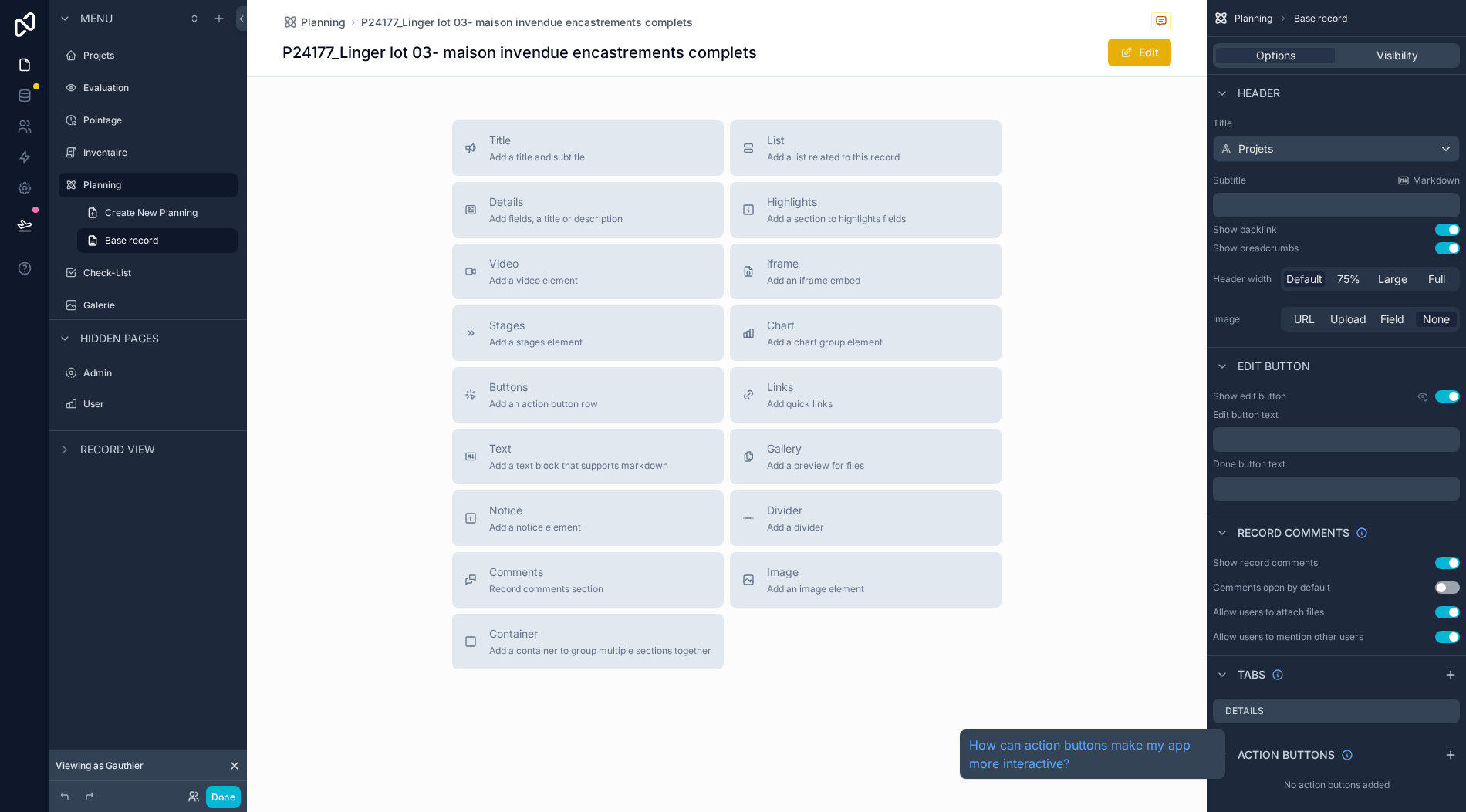
click at [1315, 747] on span "Action buttons" at bounding box center [1286, 755] width 98 height 15
click at [1313, 747] on span "Action buttons" at bounding box center [1286, 755] width 98 height 15
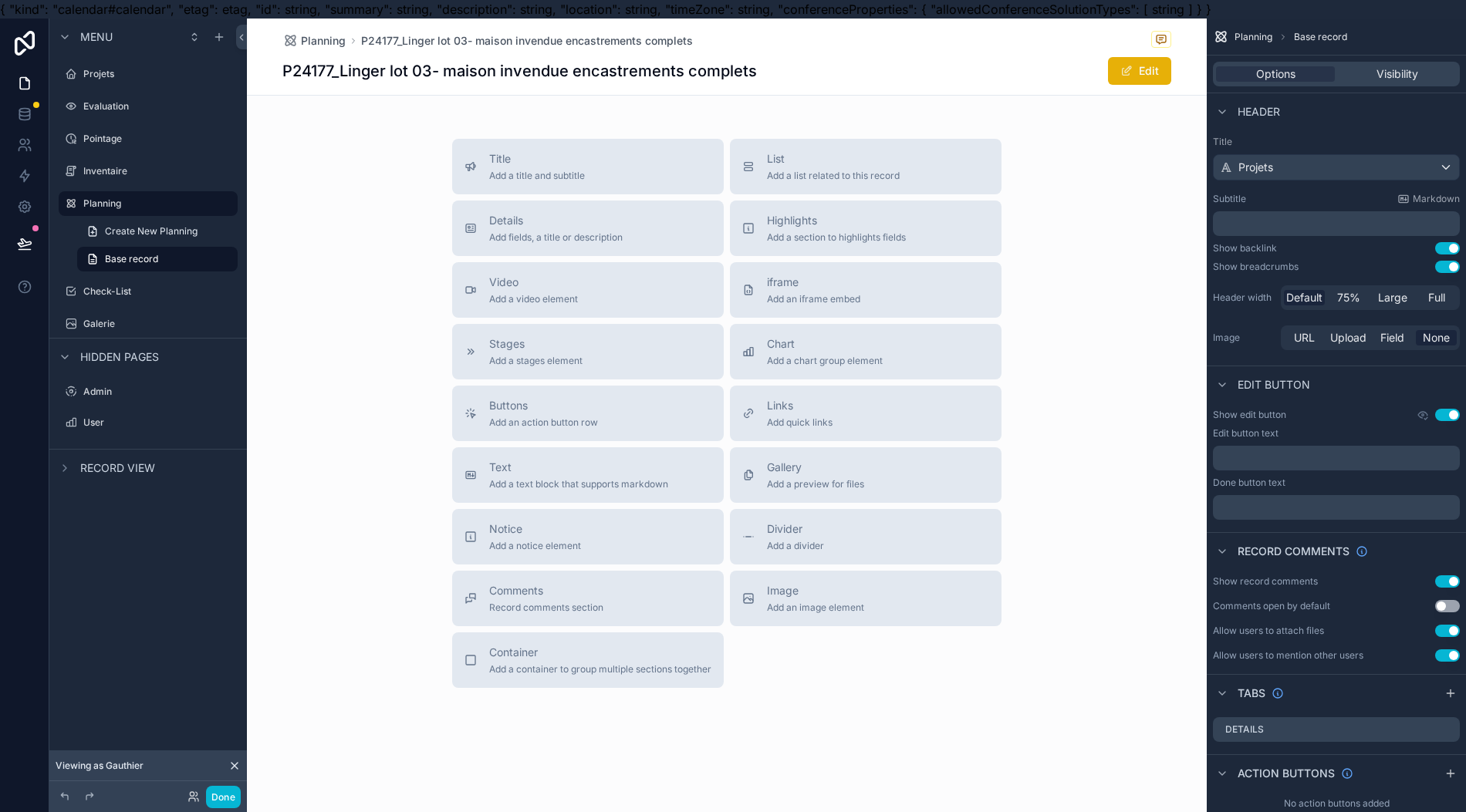
scroll to position [0, 15]
click at [124, 236] on span "Create New Planning" at bounding box center [151, 231] width 92 height 12
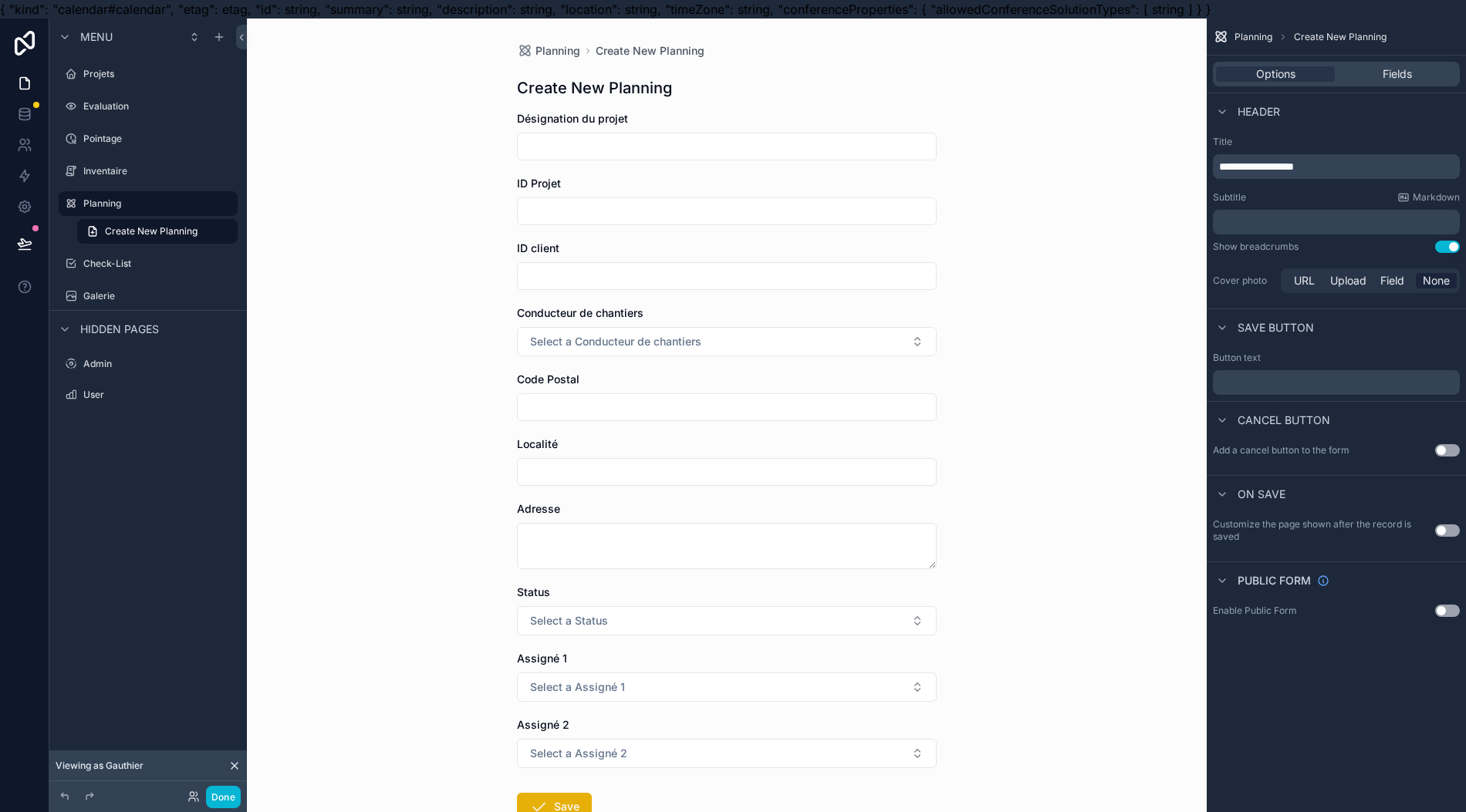
click at [126, 204] on label "Planning" at bounding box center [155, 204] width 145 height 12
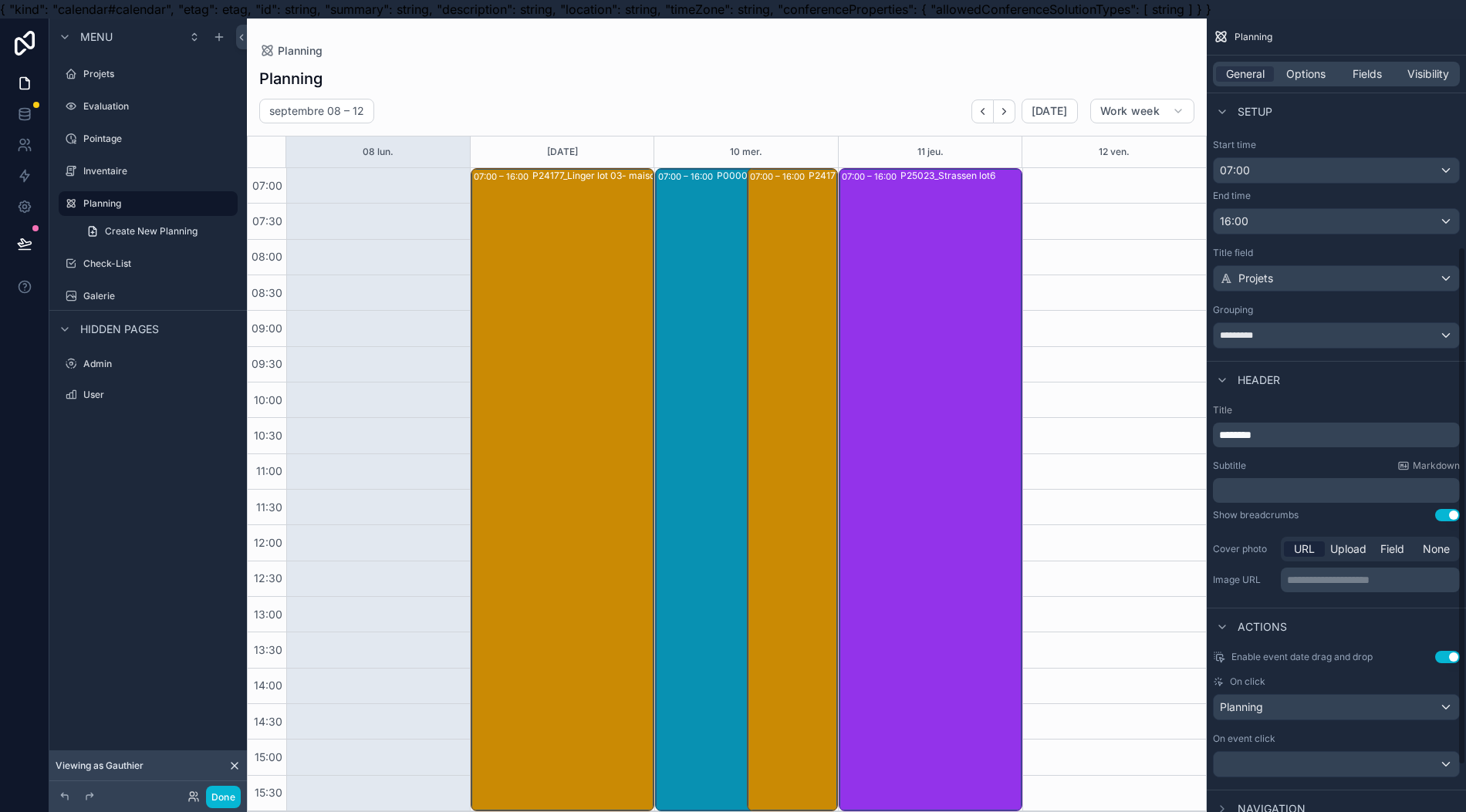
scroll to position [492, 0]
click at [614, 588] on div "P24177_Linger lot 03- maison invendue encastrements complets" at bounding box center [621, 489] width 178 height 640
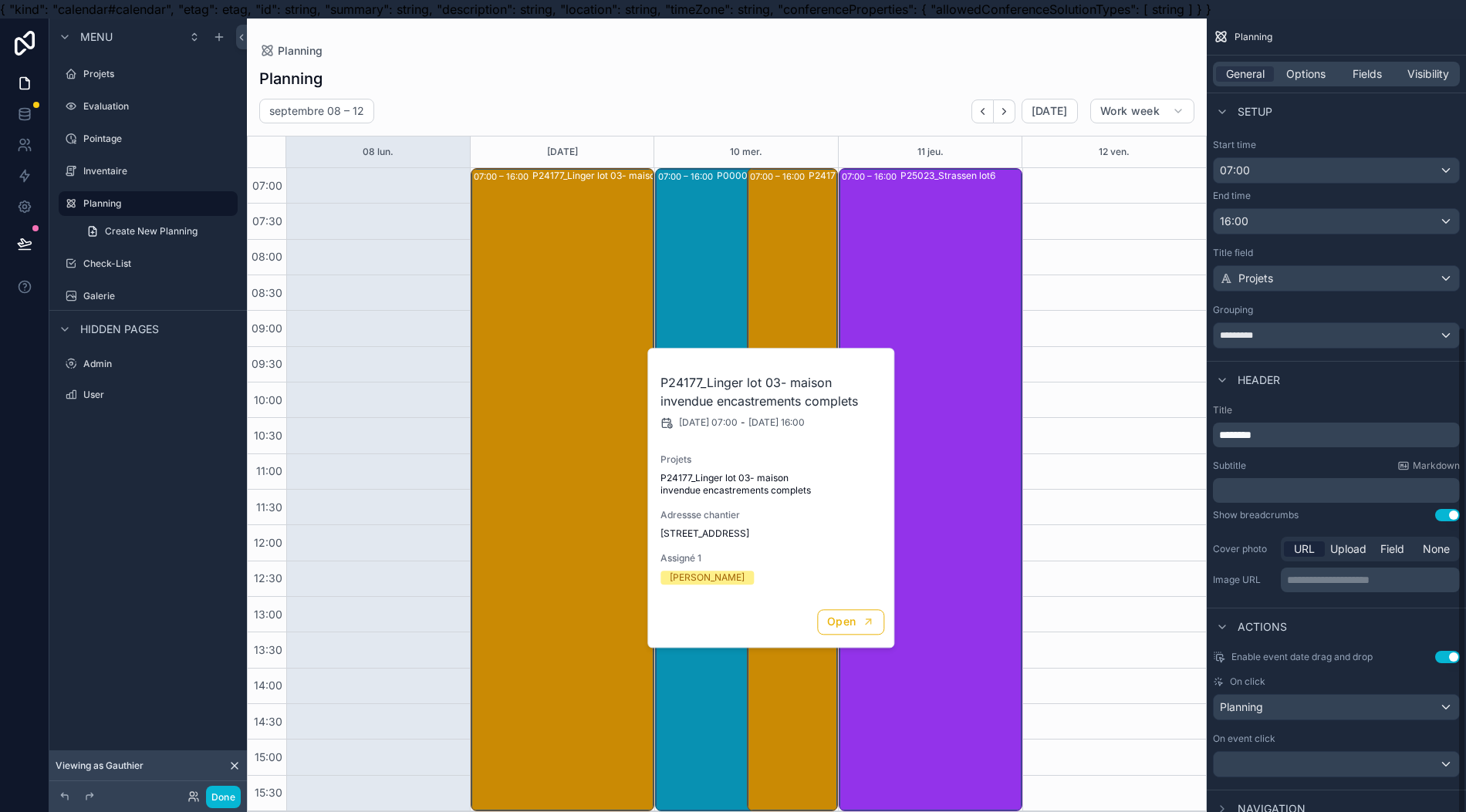
click at [1315, 653] on span "Enable event date drag and drop" at bounding box center [1302, 657] width 141 height 12
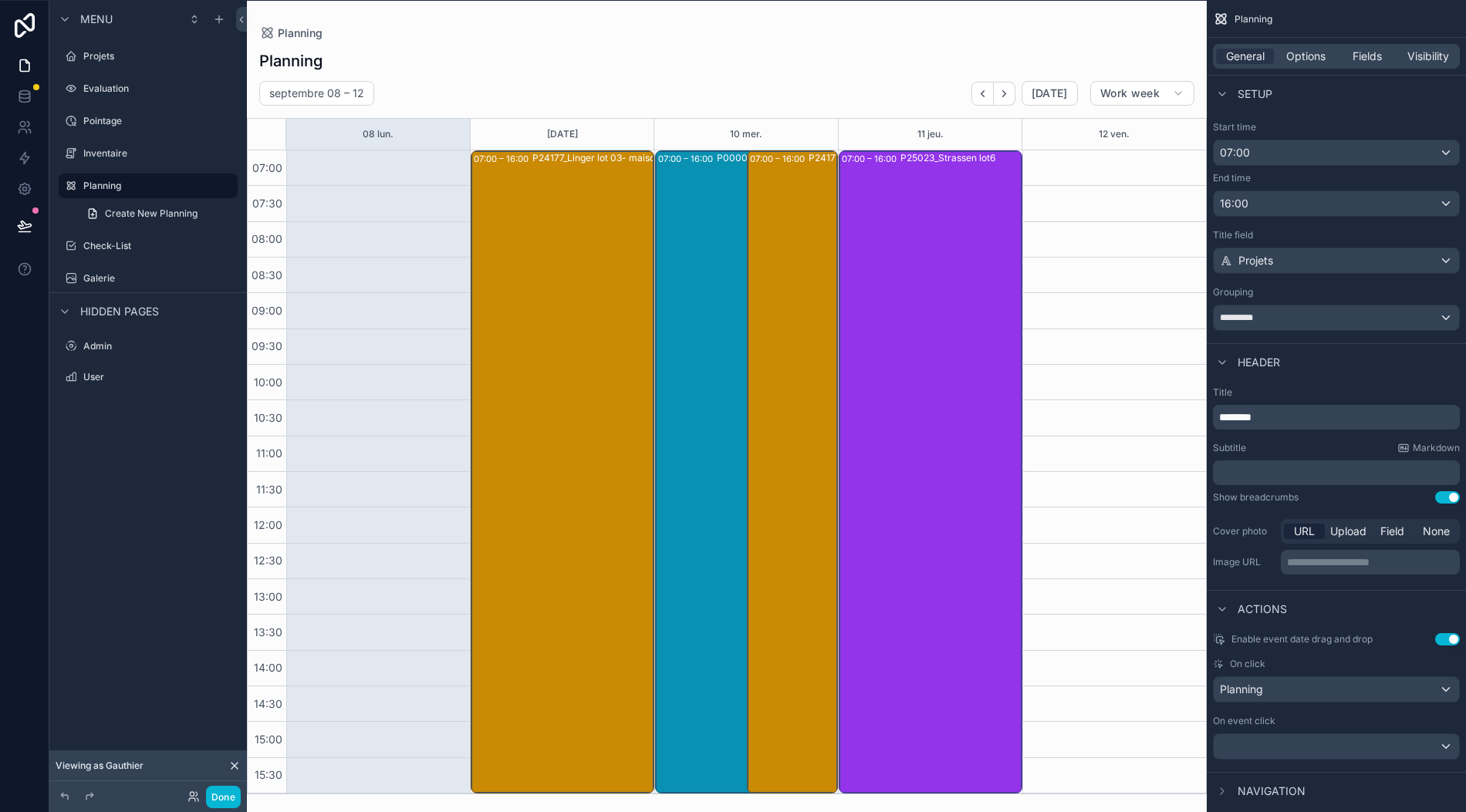
scroll to position [34, 15]
click at [1305, 733] on div "scrollable content" at bounding box center [1336, 745] width 246 height 25
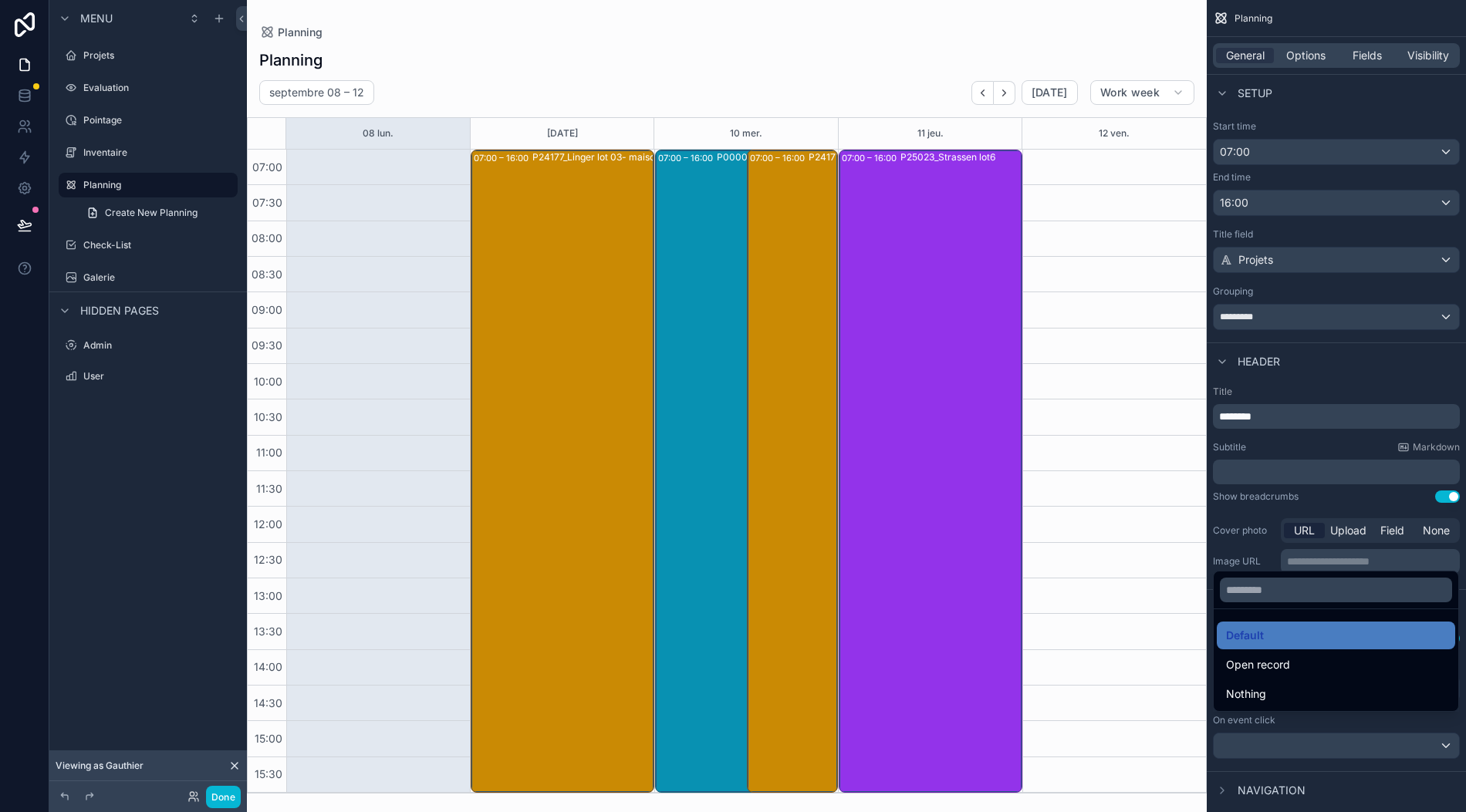
click at [1271, 676] on div "Open record" at bounding box center [1335, 665] width 239 height 27
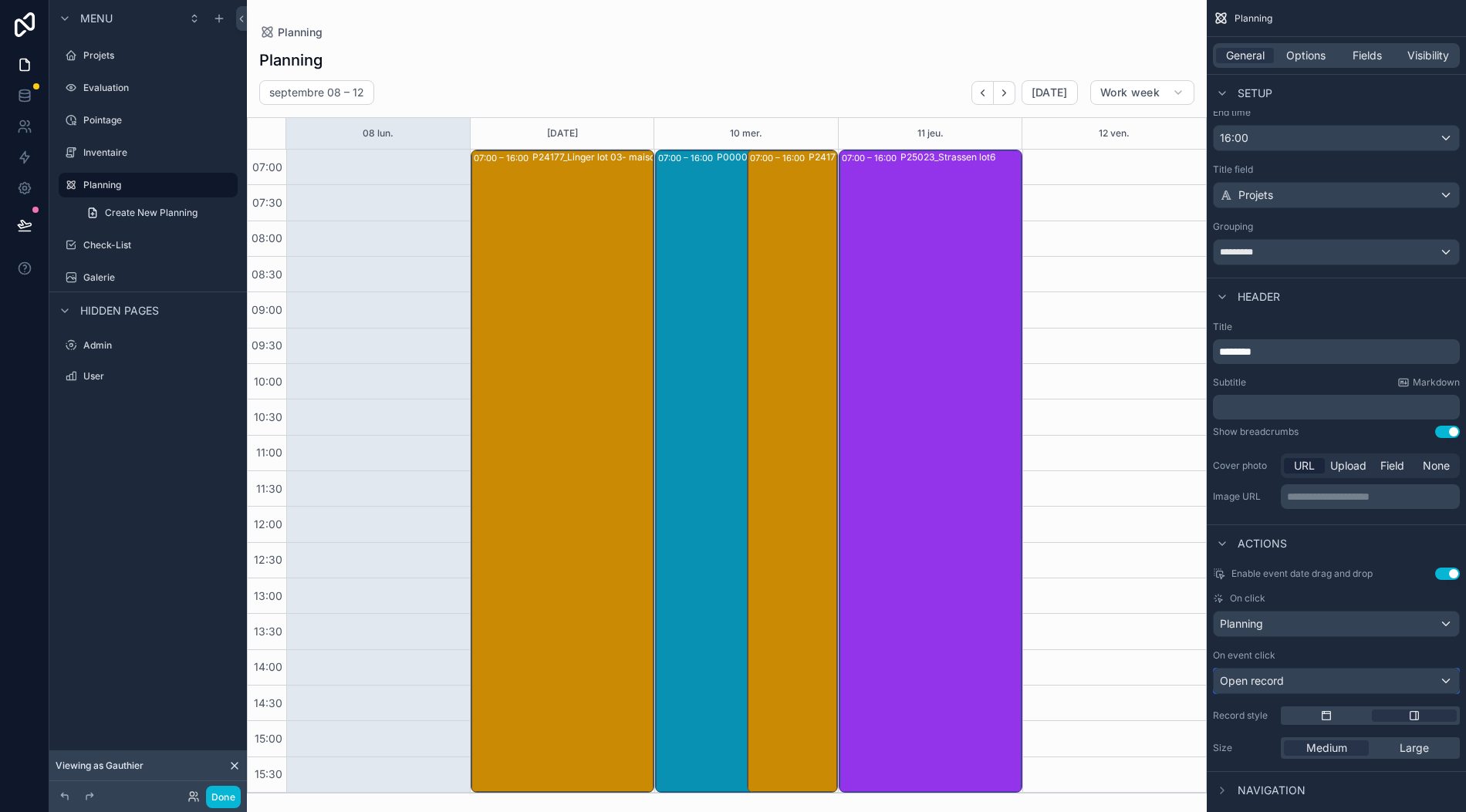
click at [1299, 669] on div "Open record" at bounding box center [1336, 680] width 246 height 25
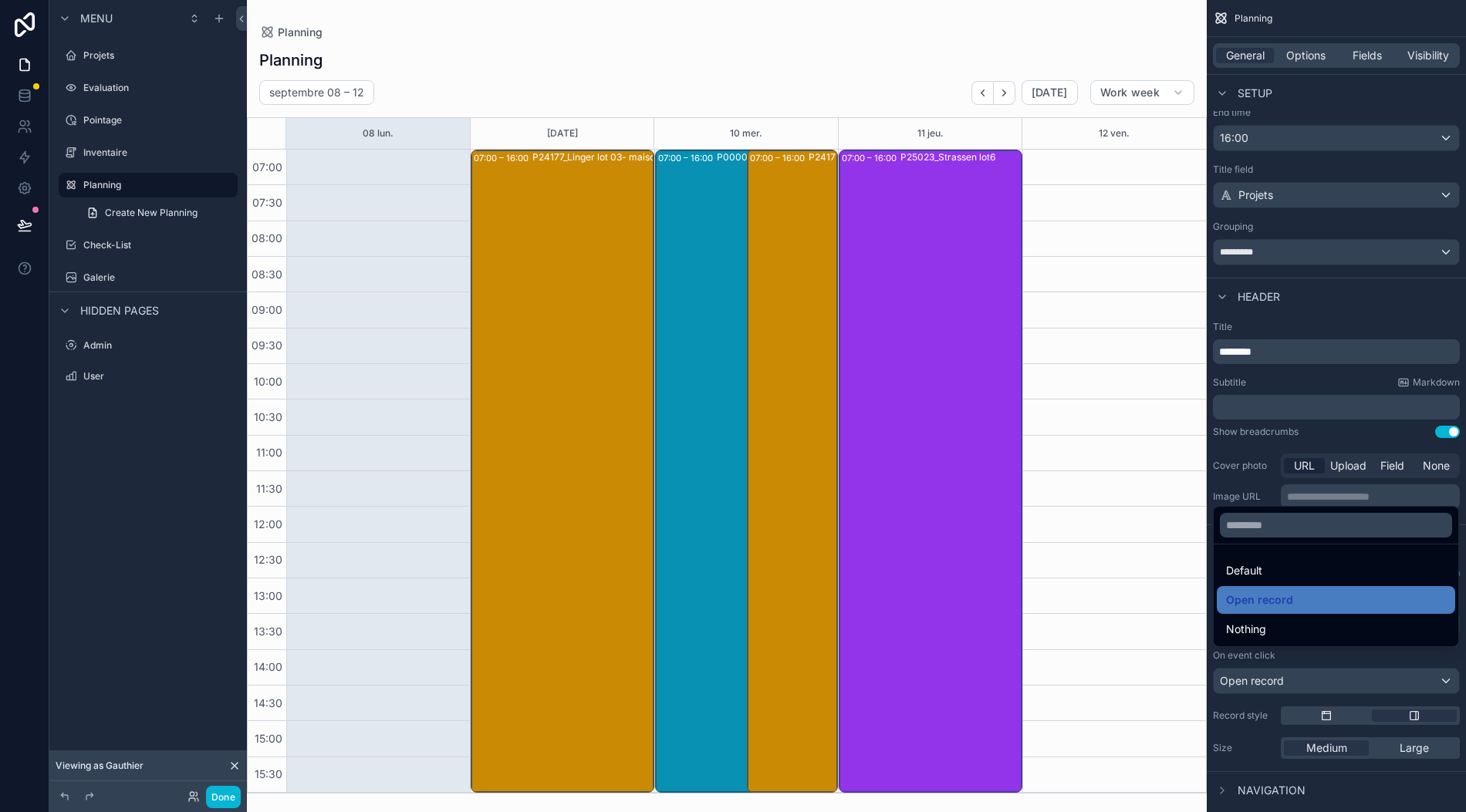
click at [1269, 625] on div "Nothing" at bounding box center [1335, 630] width 220 height 19
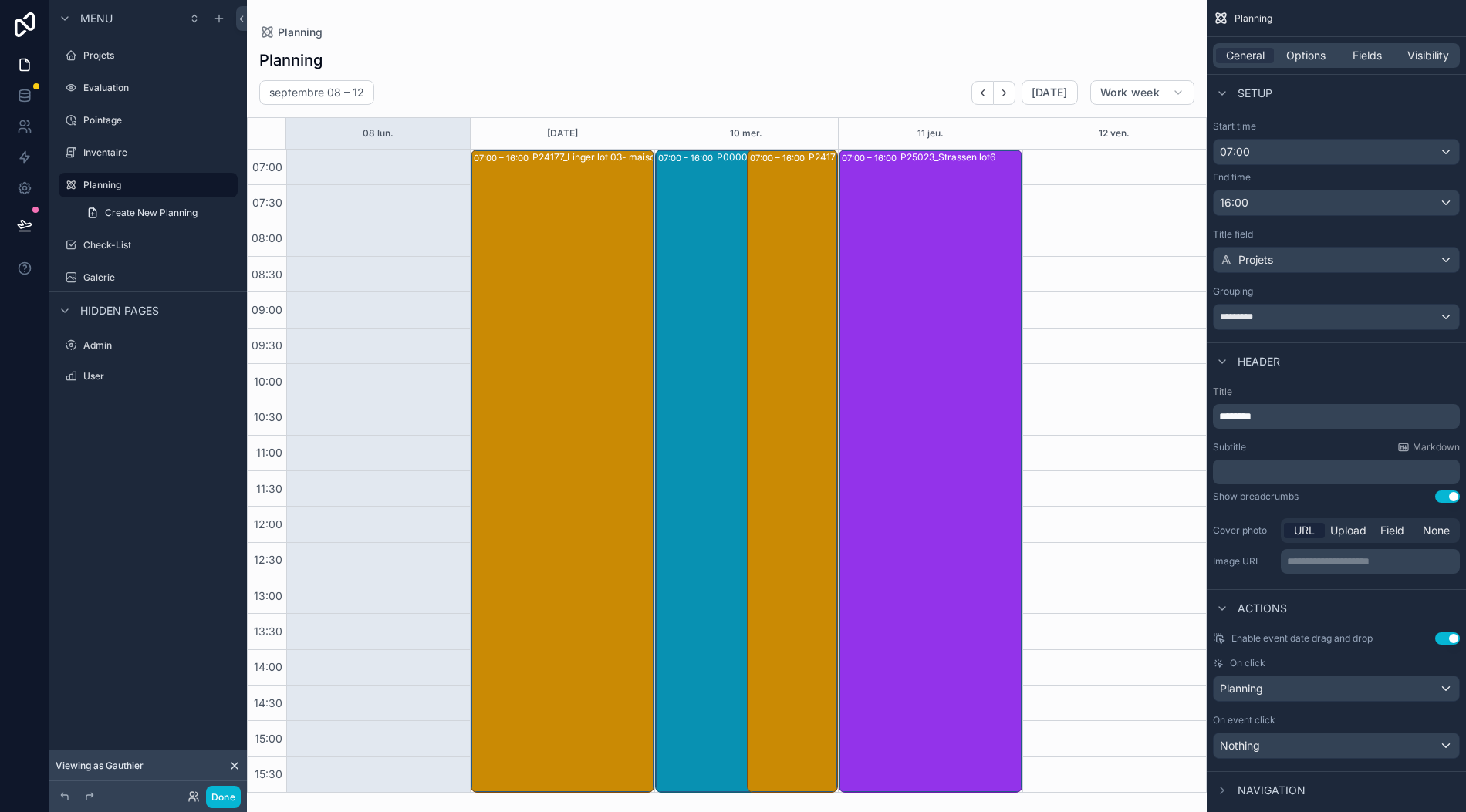
click at [1277, 783] on span "Navigation" at bounding box center [1271, 791] width 68 height 15
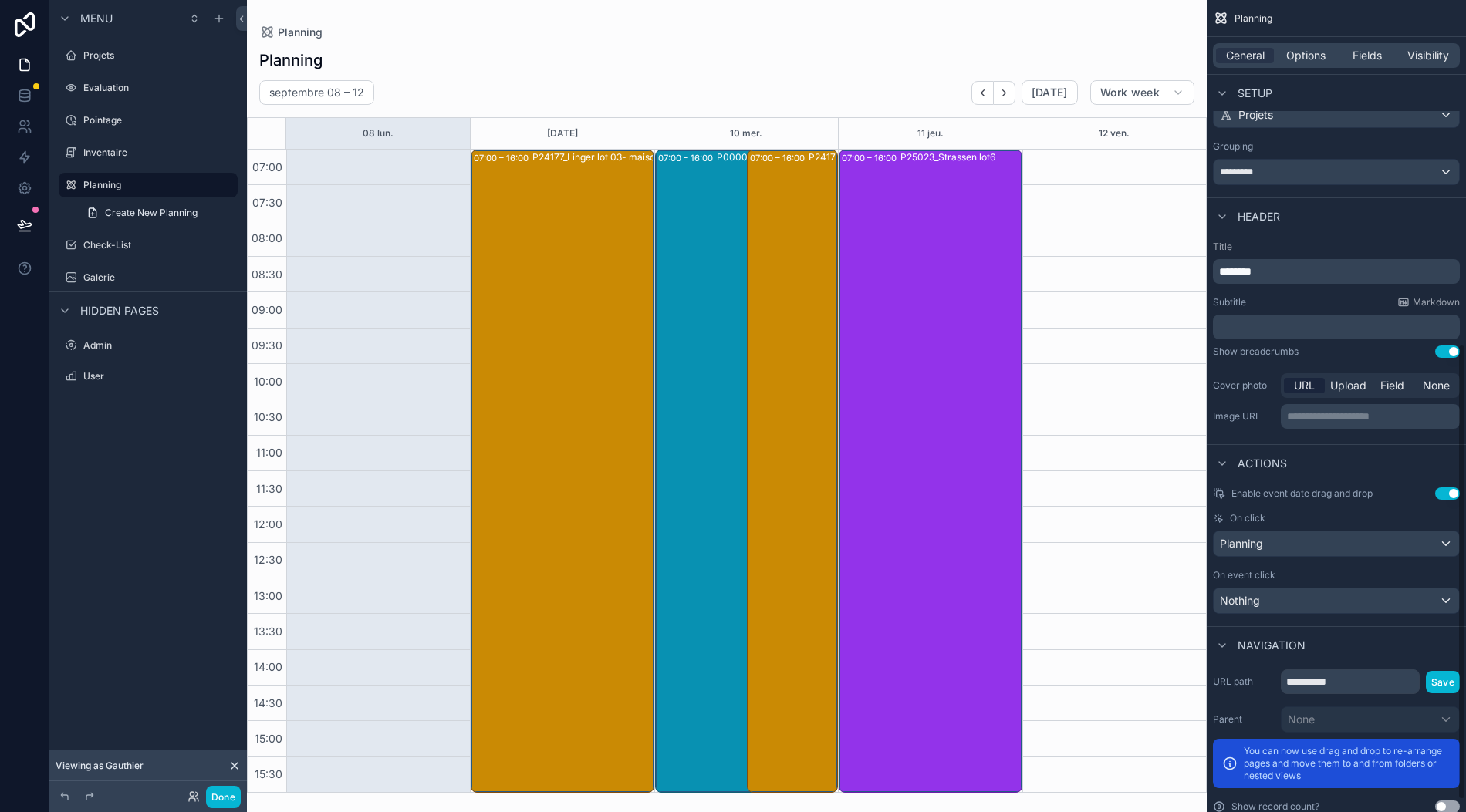
scroll to position [648, 0]
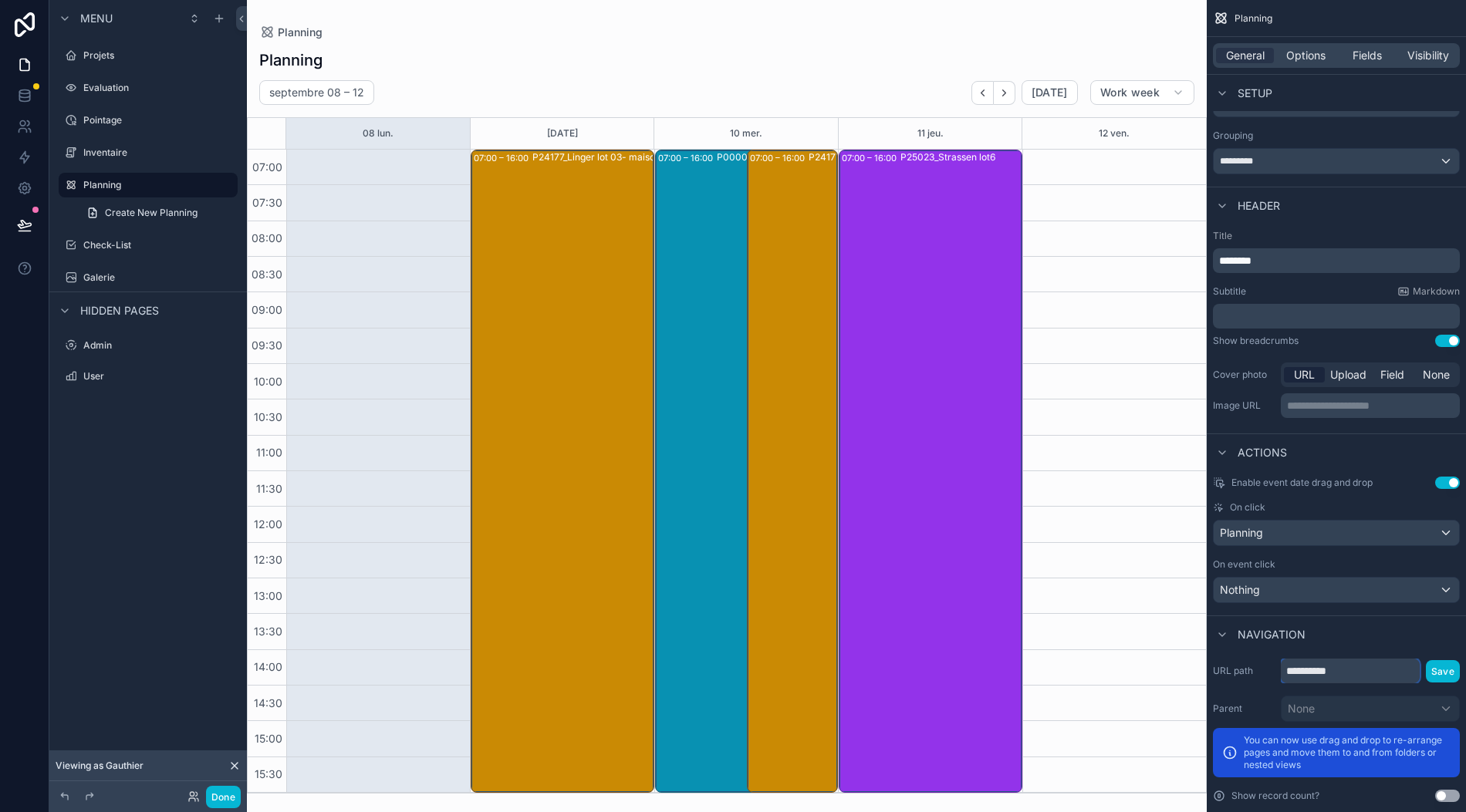
click at [1364, 659] on input "**********" at bounding box center [1350, 671] width 139 height 25
drag, startPoint x: 1364, startPoint y: 659, endPoint x: 1190, endPoint y: 682, distance: 175.5
click at [1185, 691] on div "**********" at bounding box center [856, 406] width 1219 height 812
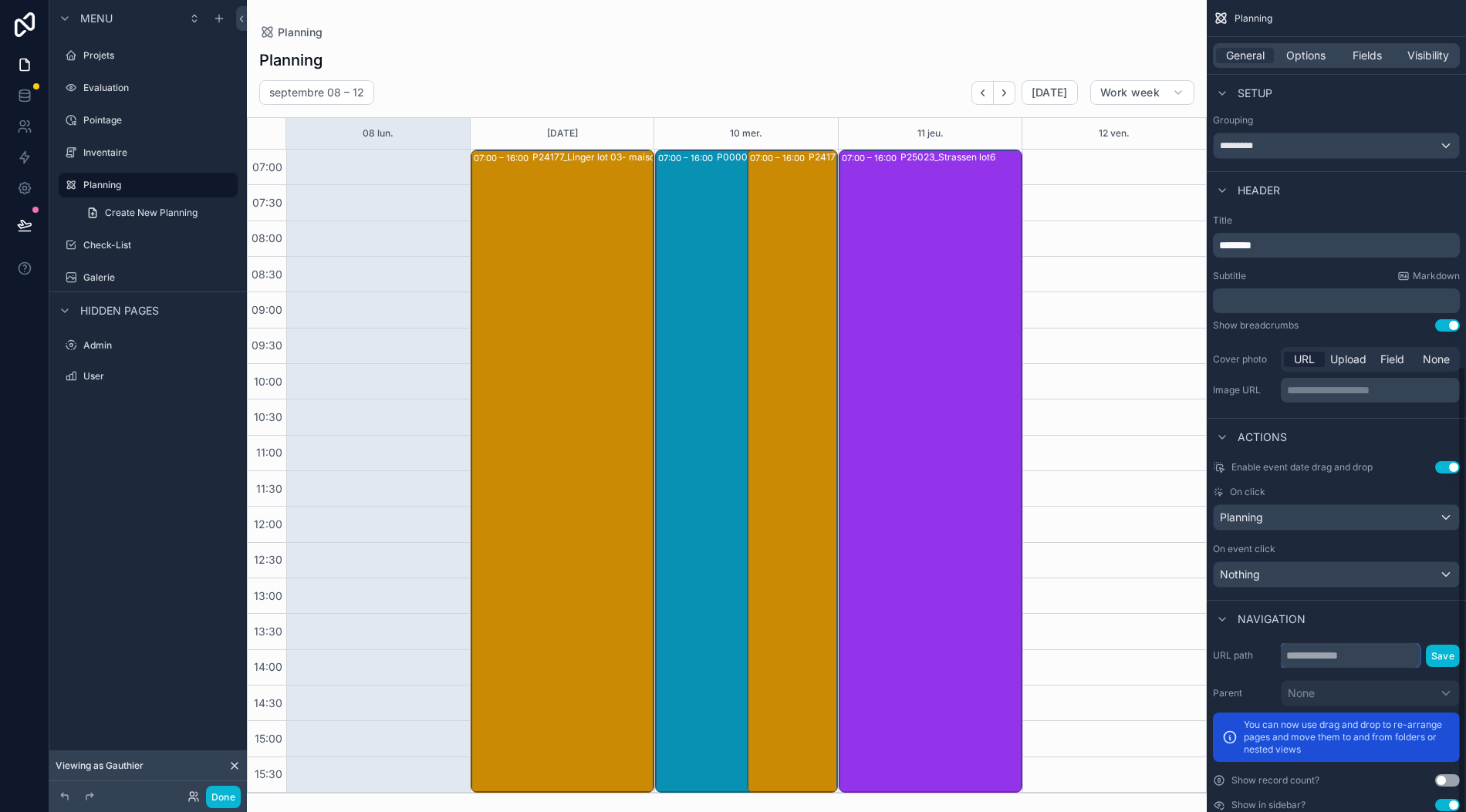
scroll to position [673, 0]
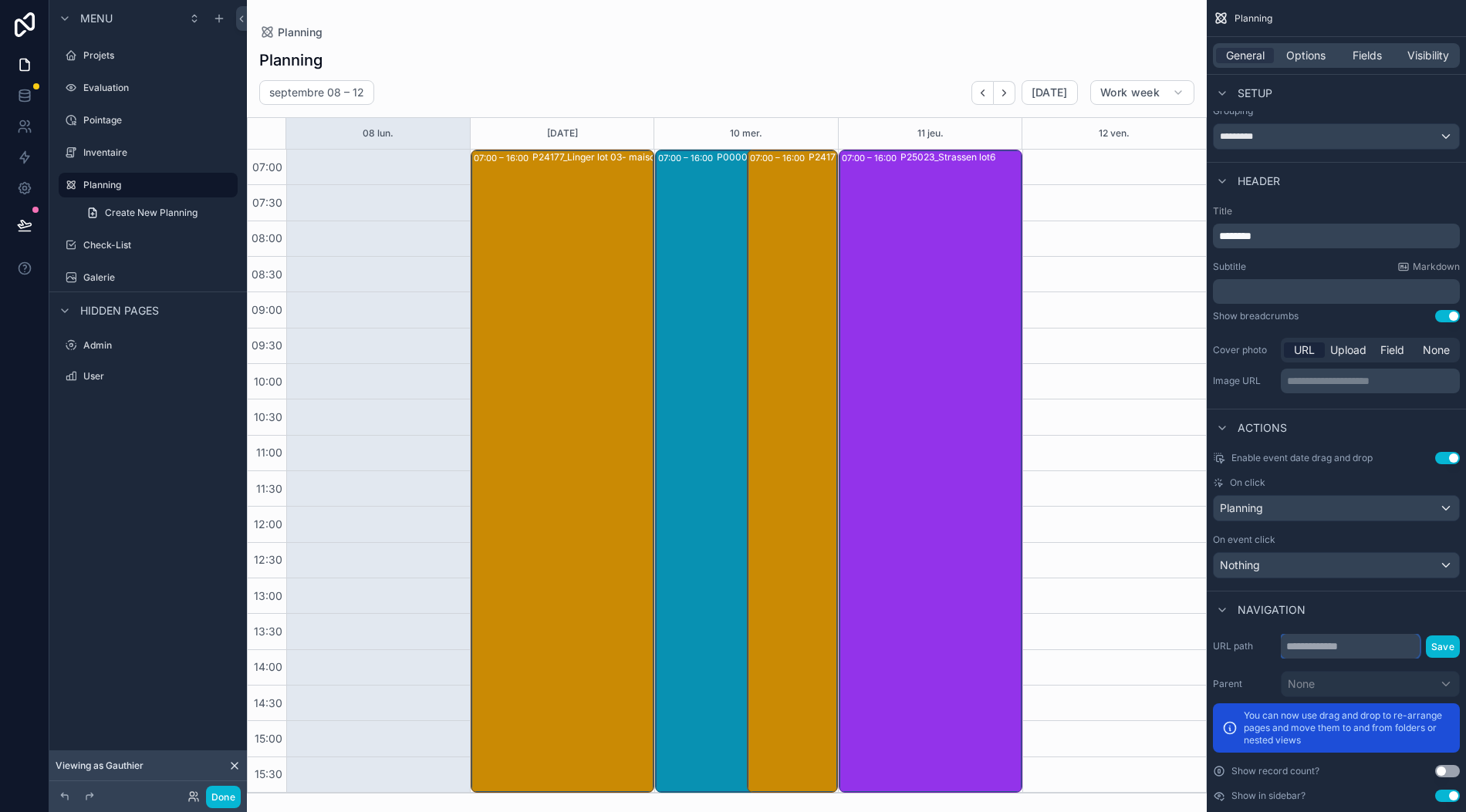
click at [1365, 634] on input "scrollable content" at bounding box center [1350, 646] width 139 height 25
click at [1353, 634] on input "scrollable content" at bounding box center [1350, 646] width 139 height 25
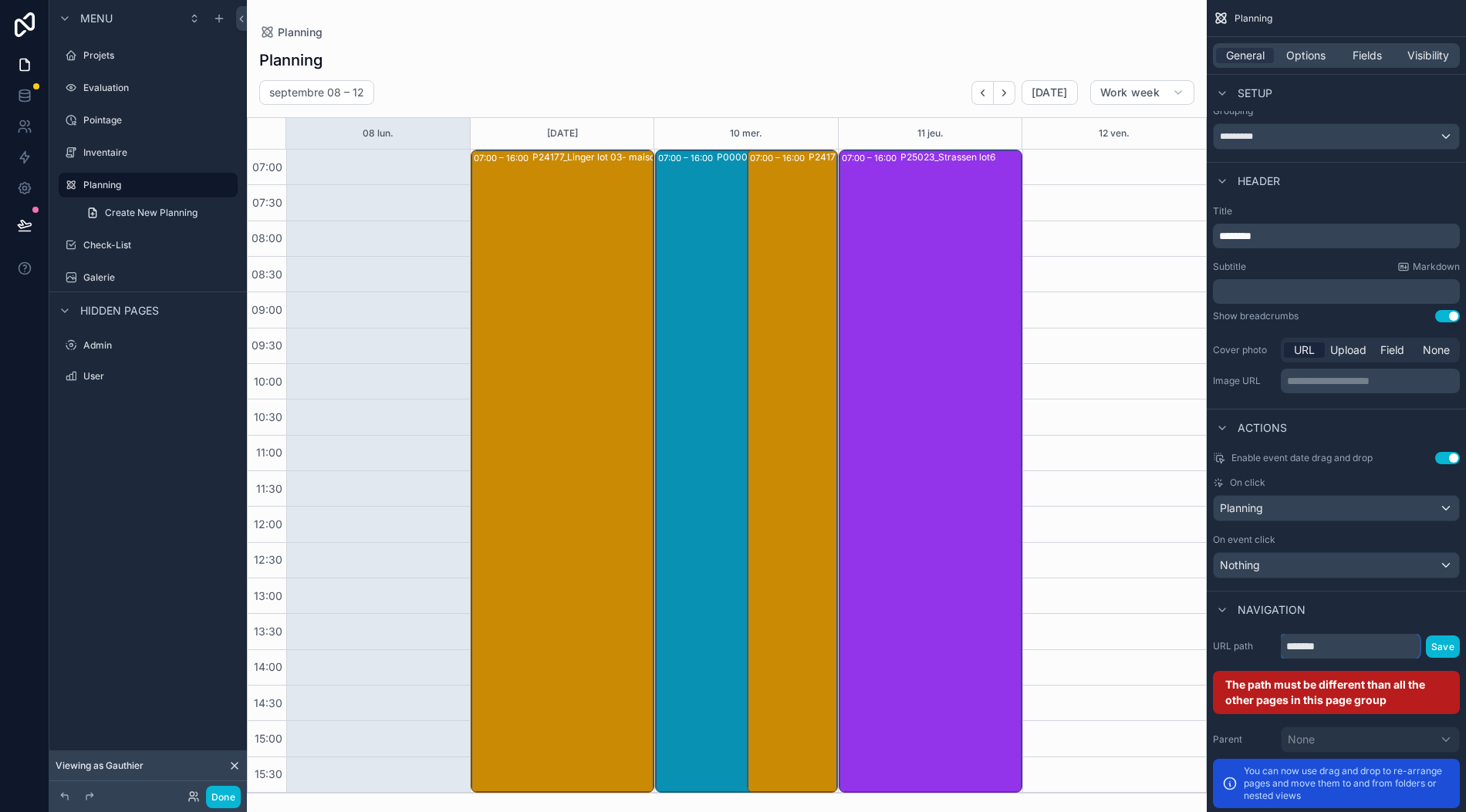
click at [1291, 634] on input "*******" at bounding box center [1350, 646] width 139 height 25
type input "*******"
click at [98, 50] on div "Projets" at bounding box center [158, 56] width 151 height 12
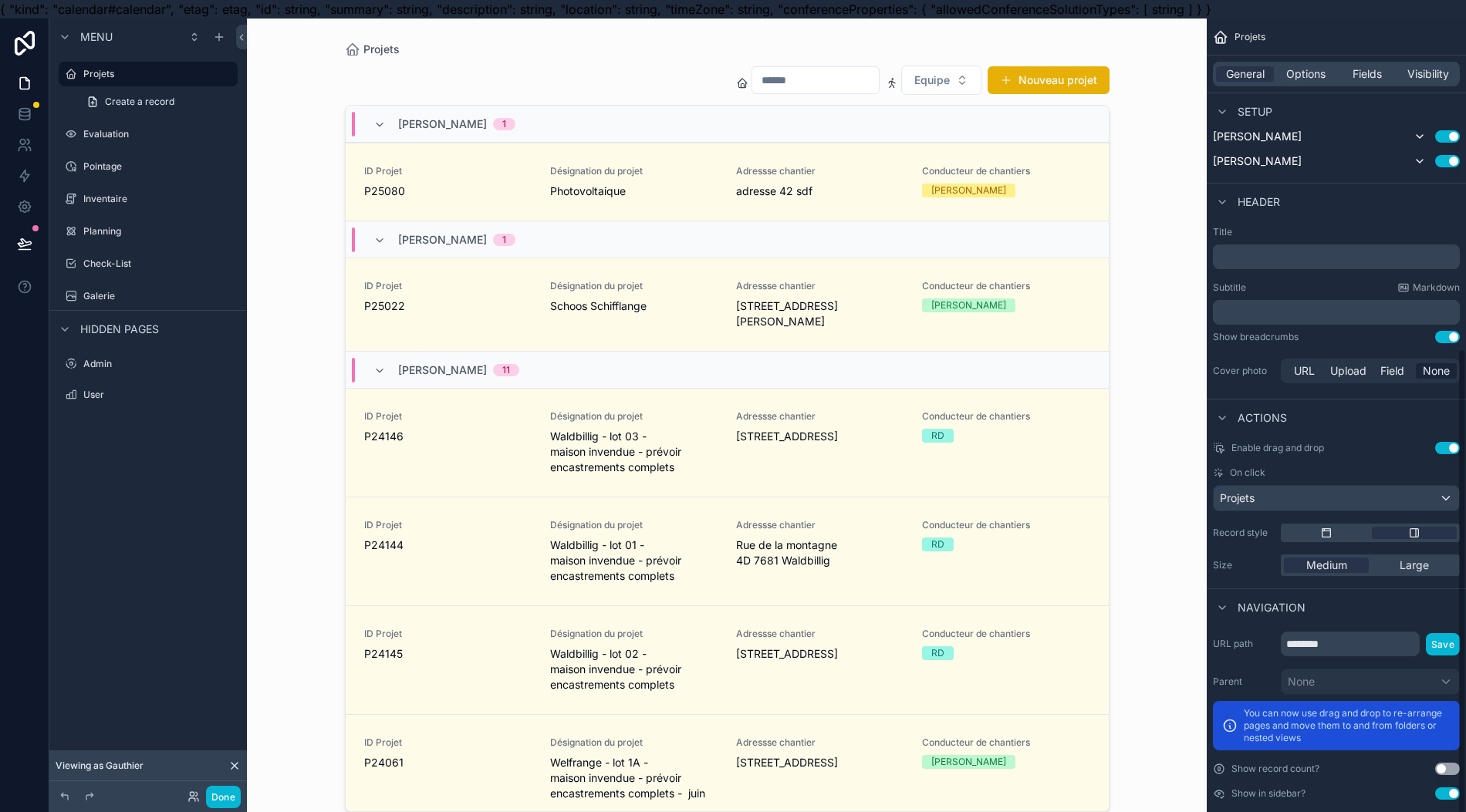
scroll to position [549, 0]
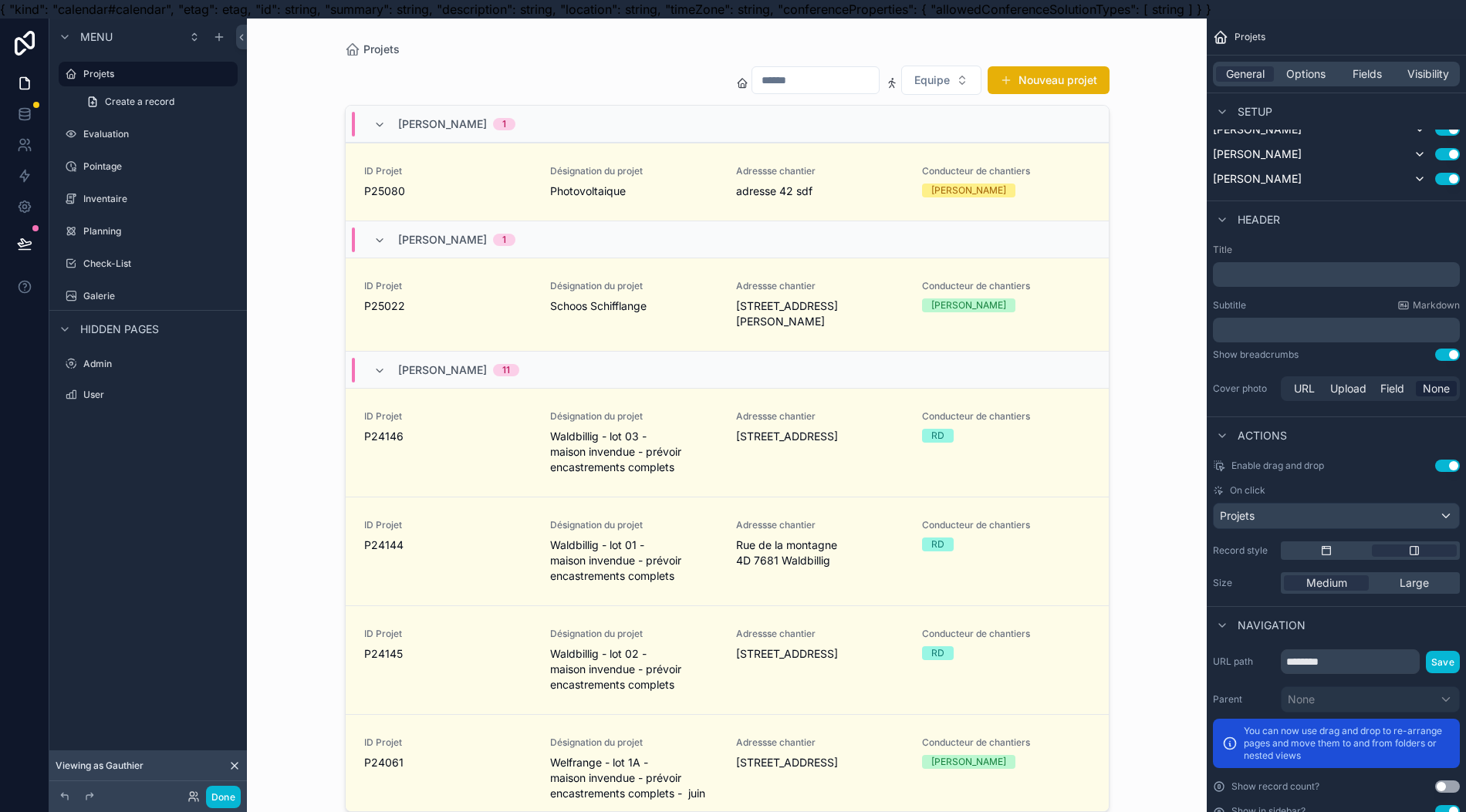
click at [123, 290] on div "Galerie" at bounding box center [158, 296] width 151 height 12
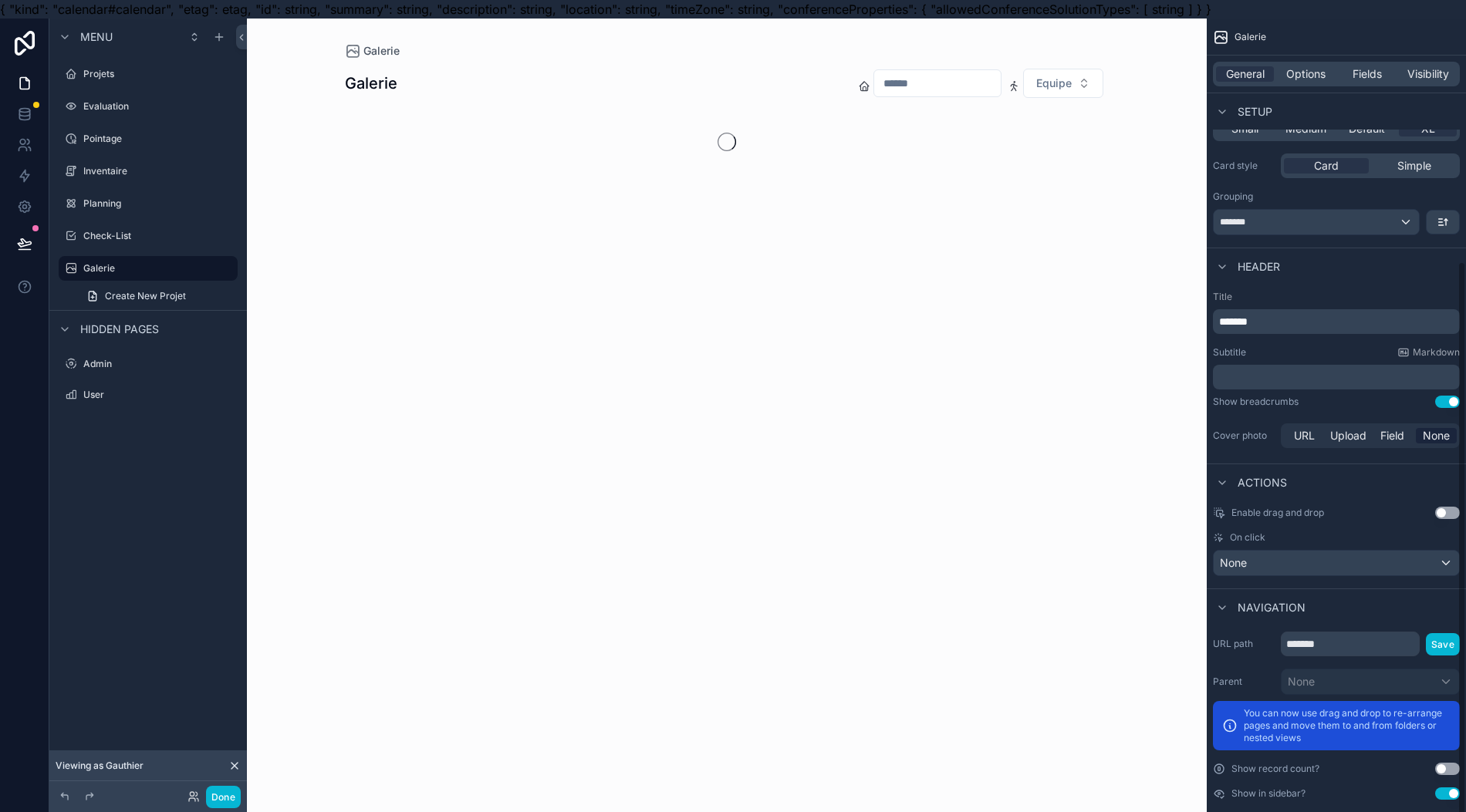
scroll to position [344, 0]
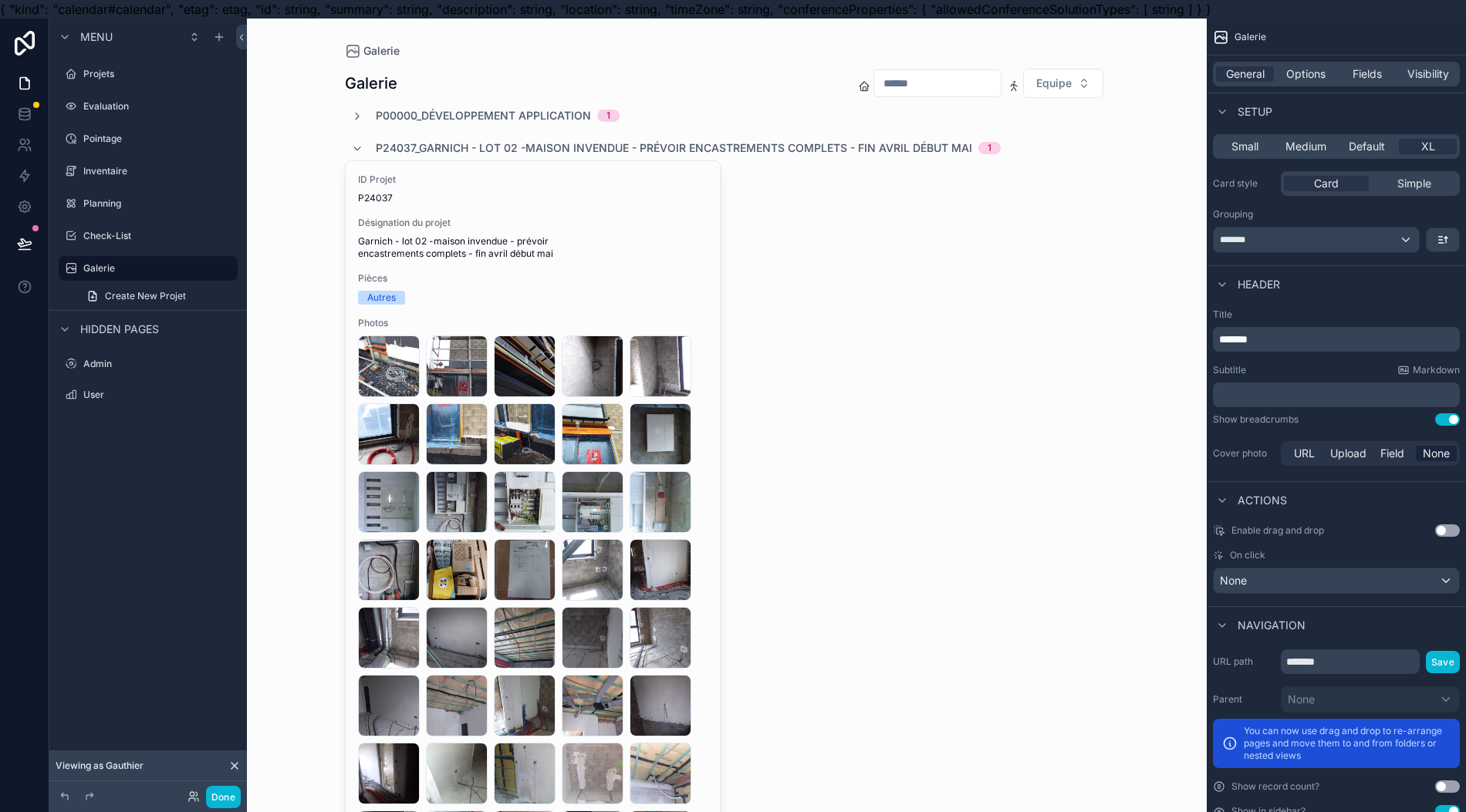
click at [120, 199] on label "Planning" at bounding box center [158, 204] width 151 height 12
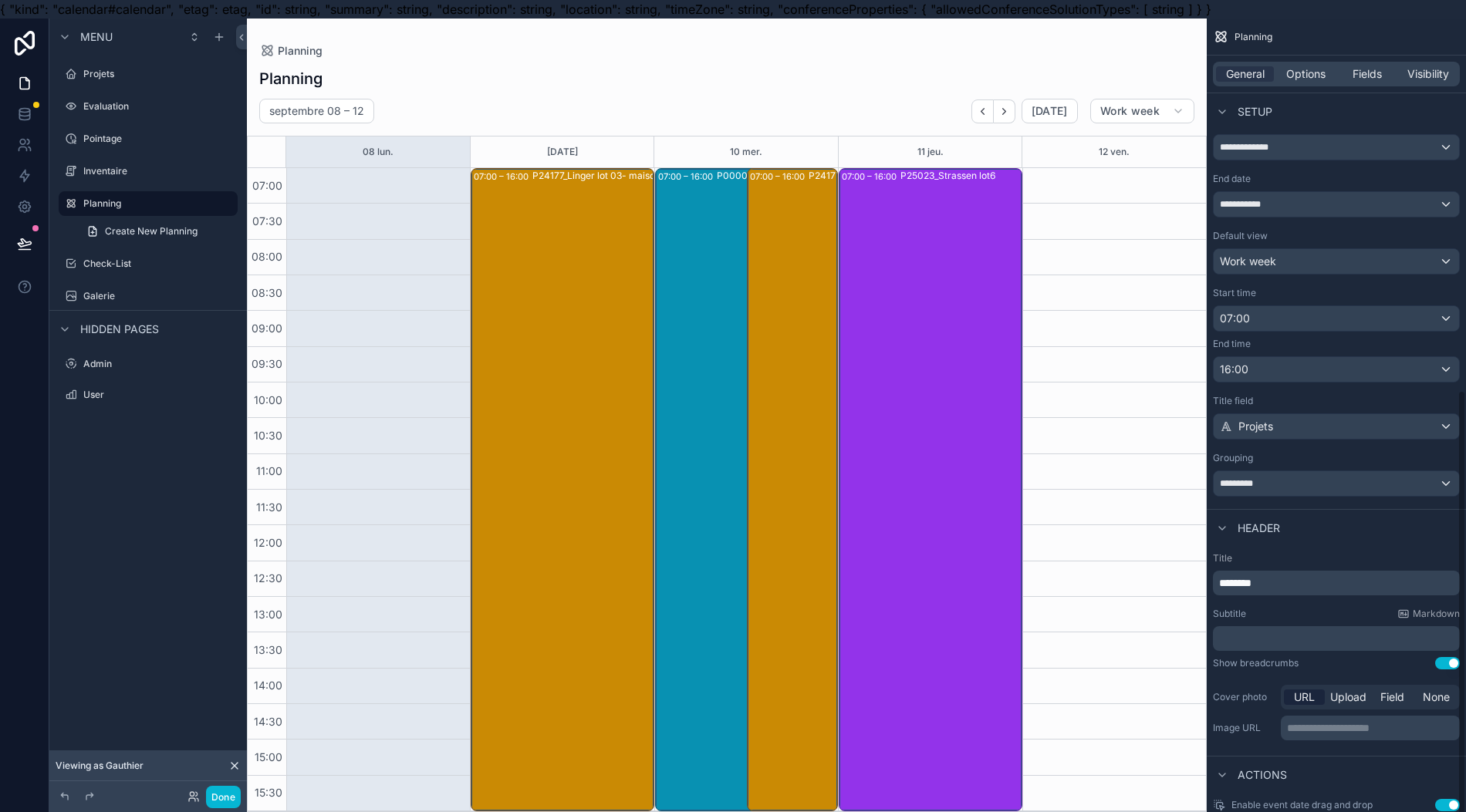
scroll to position [673, 0]
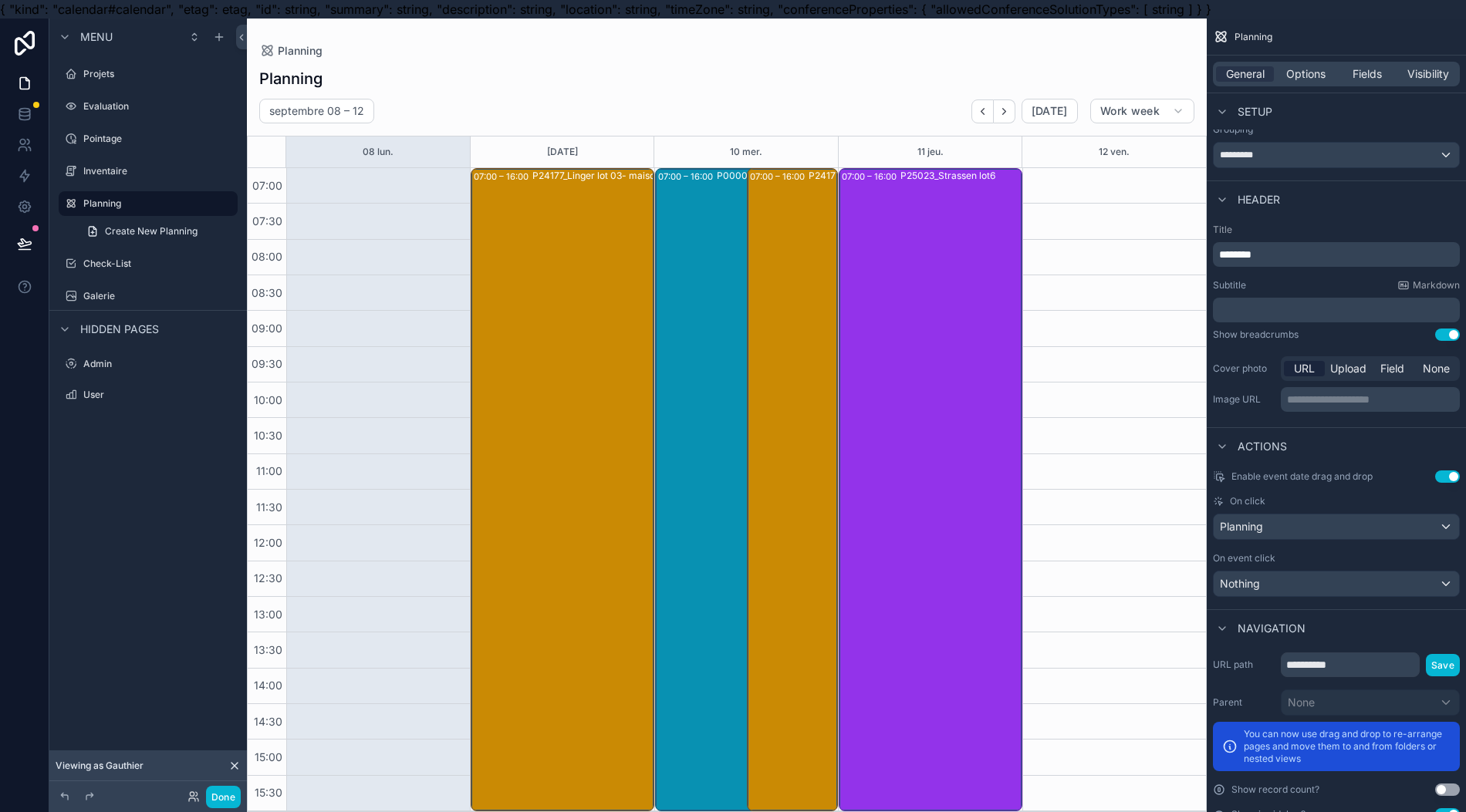
click at [573, 461] on div "P24177_Linger lot 03- maison invendue encastrements complets" at bounding box center [621, 489] width 178 height 640
click at [557, 457] on div "P24177_Linger lot 03- maison invendue encastrements complets" at bounding box center [621, 489] width 178 height 640
click at [555, 454] on div "P24177_Linger lot 03- maison invendue encastrements complets" at bounding box center [621, 489] width 178 height 640
click at [591, 458] on div "P24177_Linger lot 03- maison invendue encastrements complets" at bounding box center [621, 489] width 178 height 640
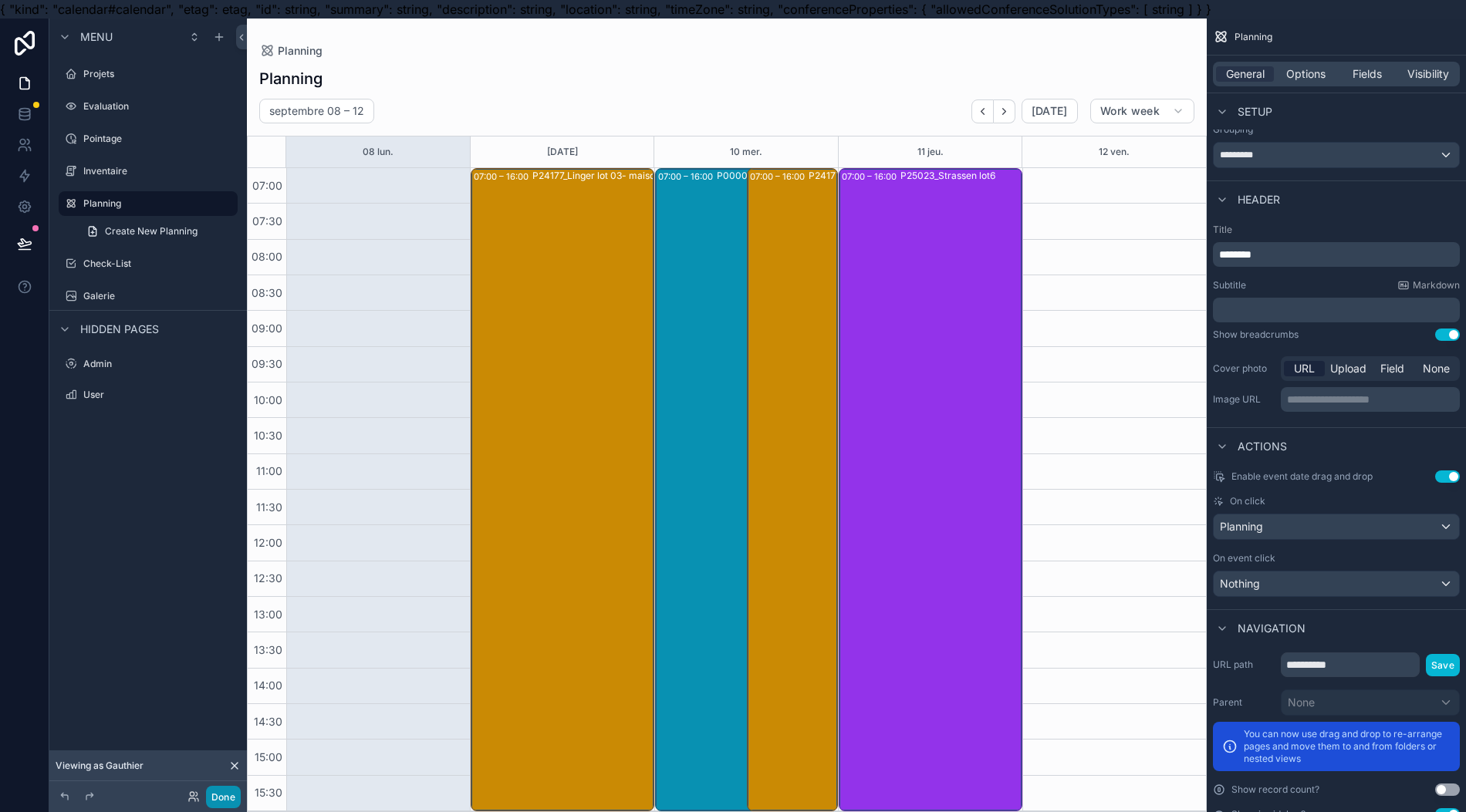
click at [217, 793] on button "Done" at bounding box center [223, 797] width 35 height 22
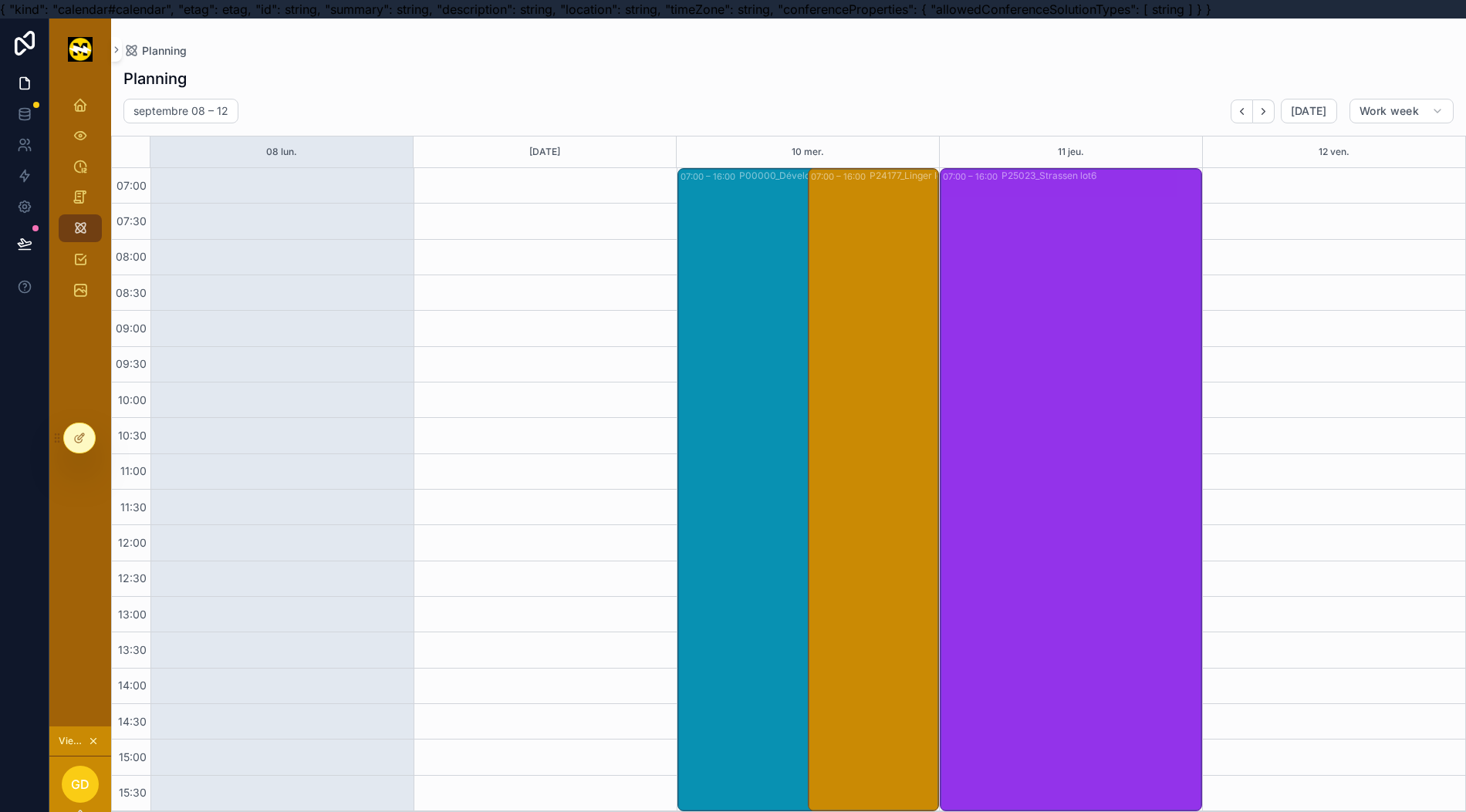
click at [608, 490] on div "P24177_Linger lot 03- maison invendue encastrements complets" at bounding box center [604, 489] width 258 height 640
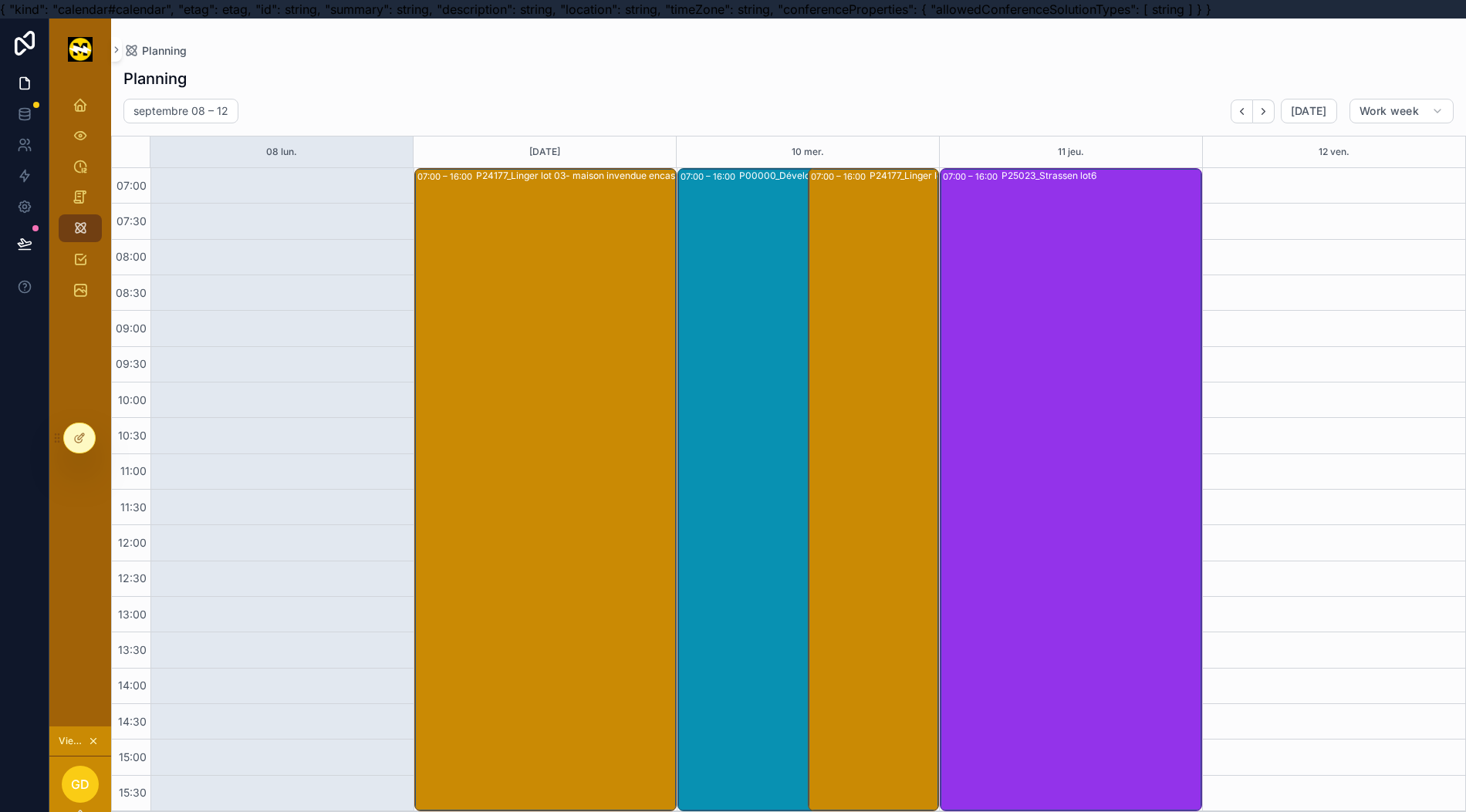
click at [583, 517] on div "P24177_Linger lot 03- maison invendue encastrements complets" at bounding box center [604, 489] width 258 height 640
click at [74, 430] on div at bounding box center [80, 438] width 31 height 29
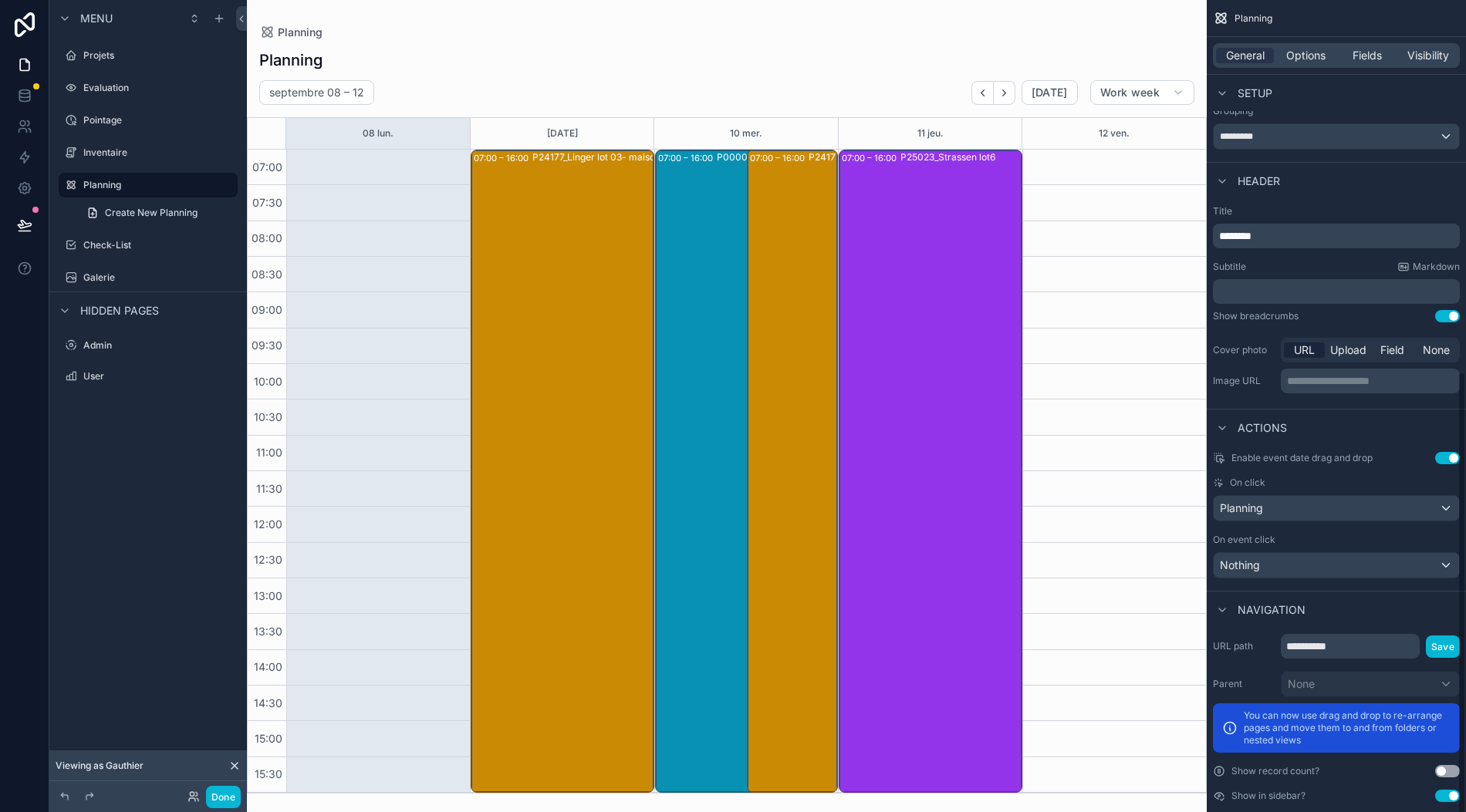
scroll to position [34, 15]
click at [1409, 553] on div "Nothing" at bounding box center [1336, 565] width 246 height 25
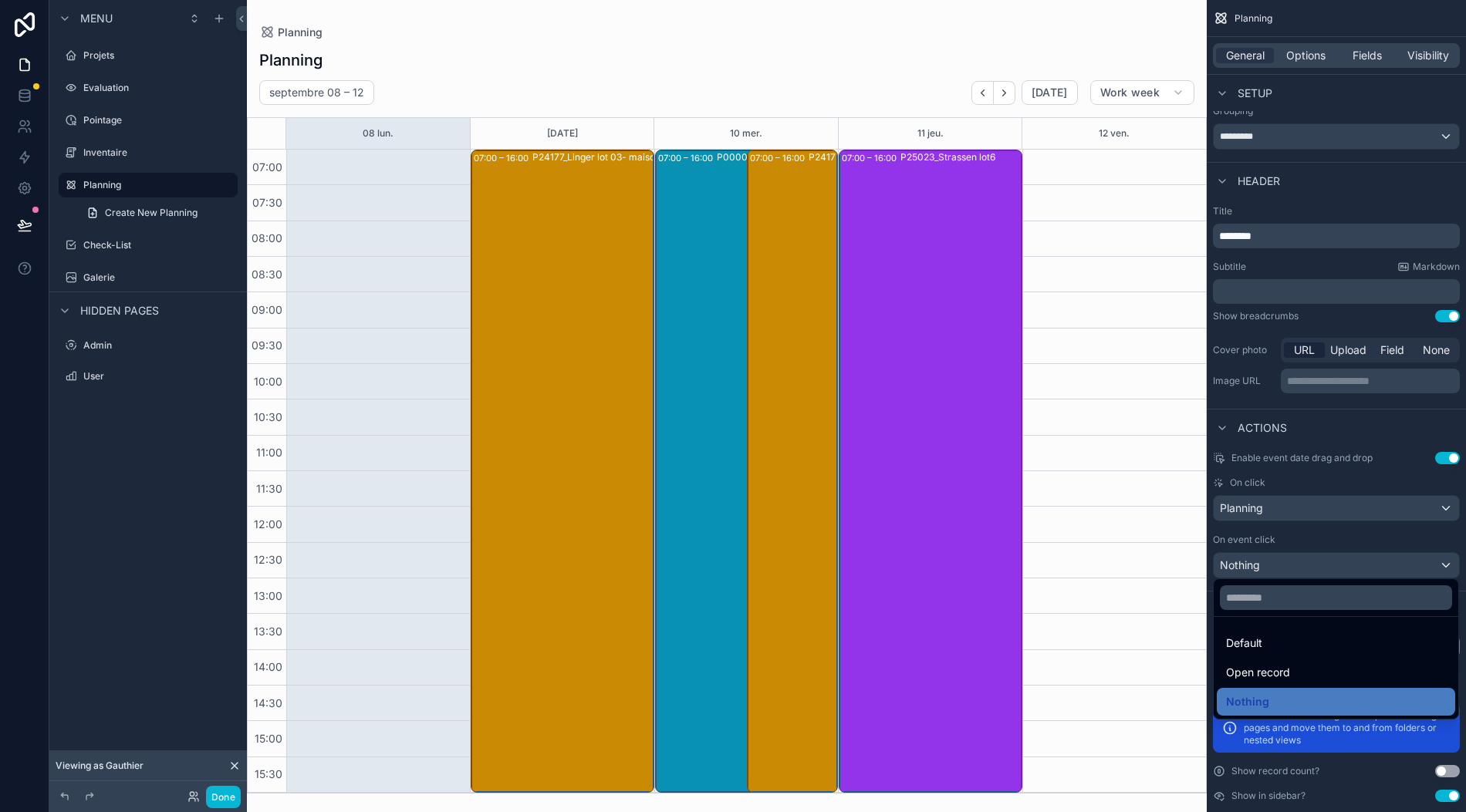
click at [1356, 634] on div "Default" at bounding box center [1335, 643] width 220 height 19
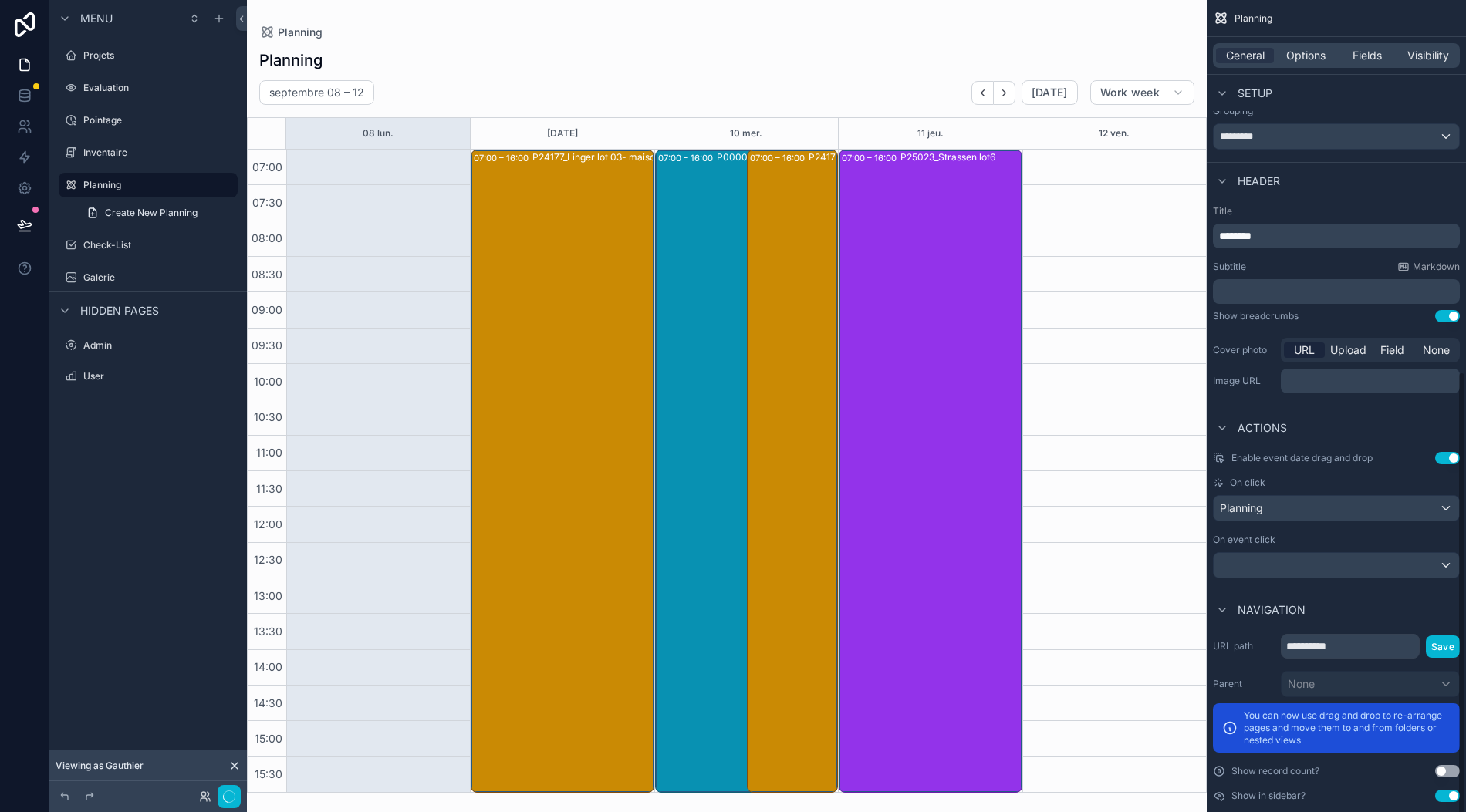
scroll to position [0, 15]
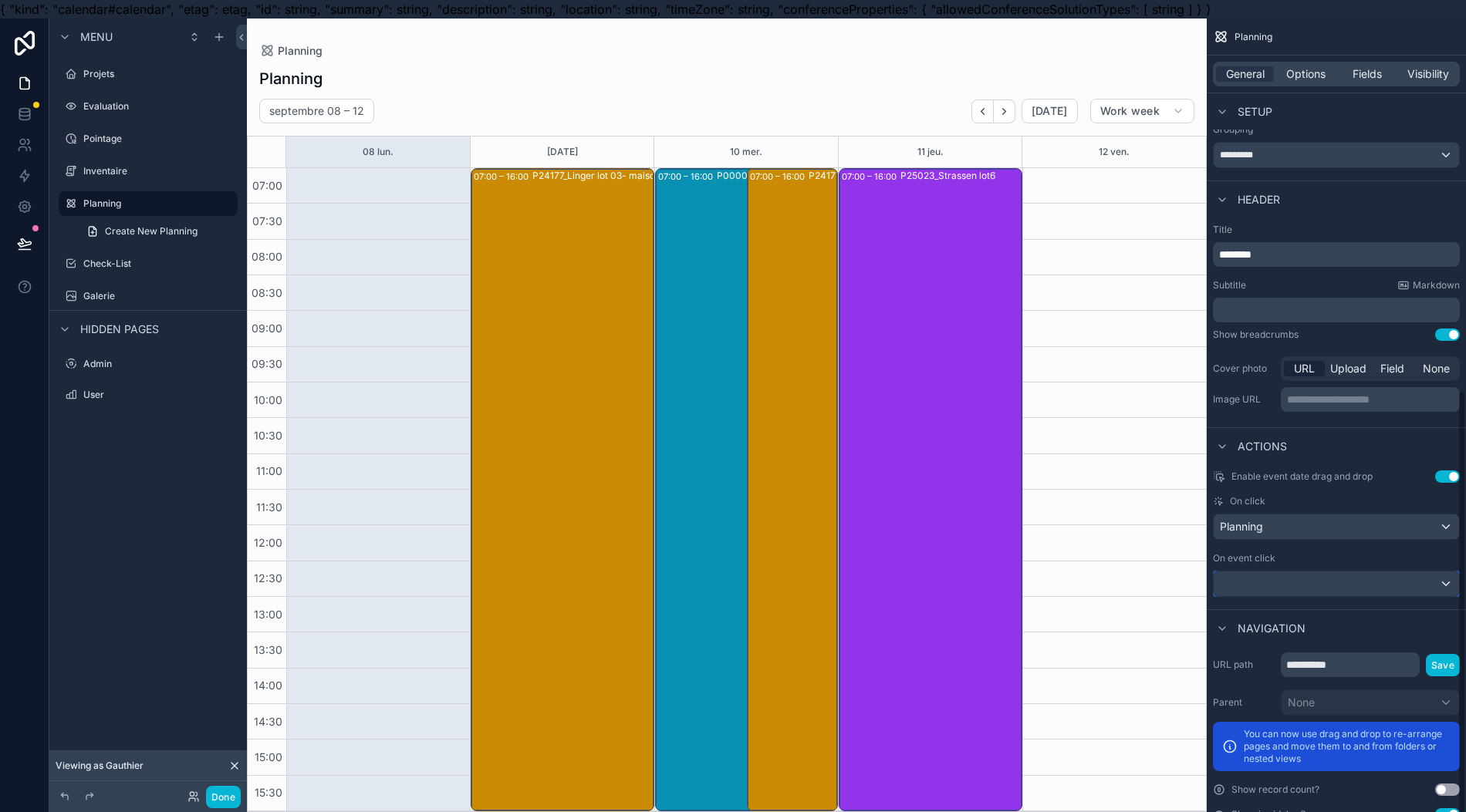
click at [1373, 576] on div "scrollable content" at bounding box center [1336, 584] width 246 height 25
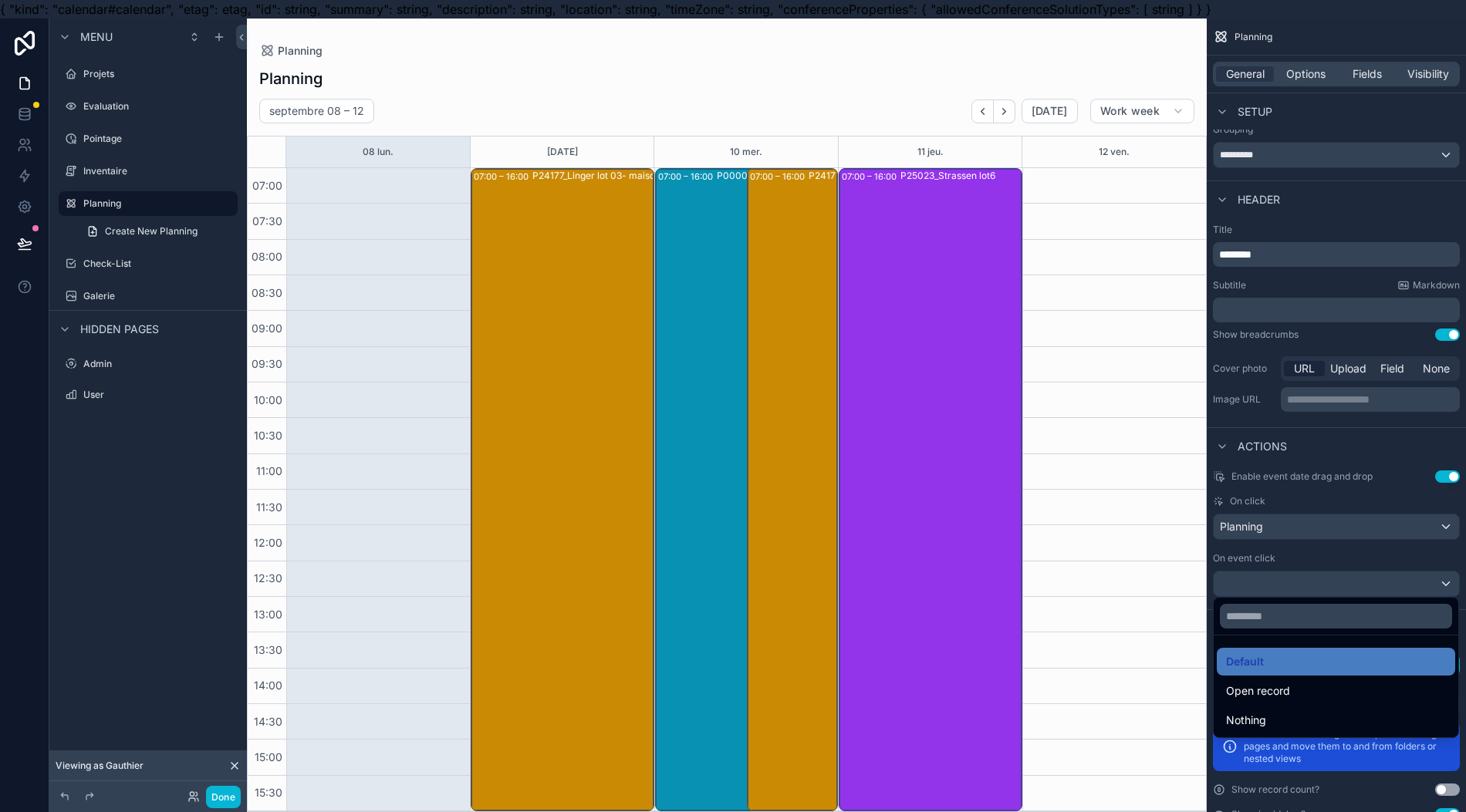
click at [1325, 684] on div "Open record" at bounding box center [1335, 691] width 220 height 19
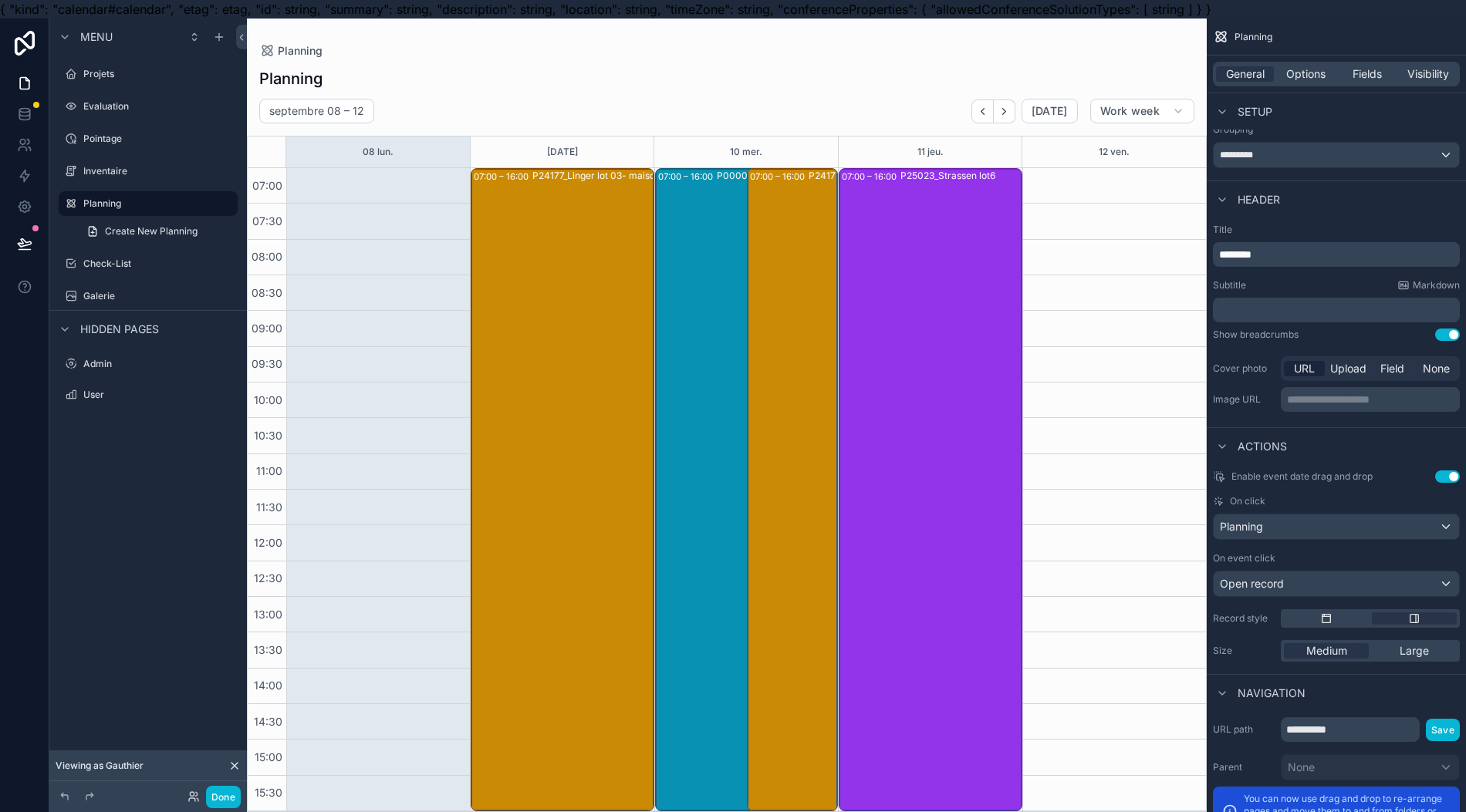
click at [606, 525] on div "scrollable content" at bounding box center [726, 424] width 959 height 812
click at [606, 526] on div "P24177_Linger lot 03- maison invendue encastrements complets" at bounding box center [621, 489] width 178 height 640
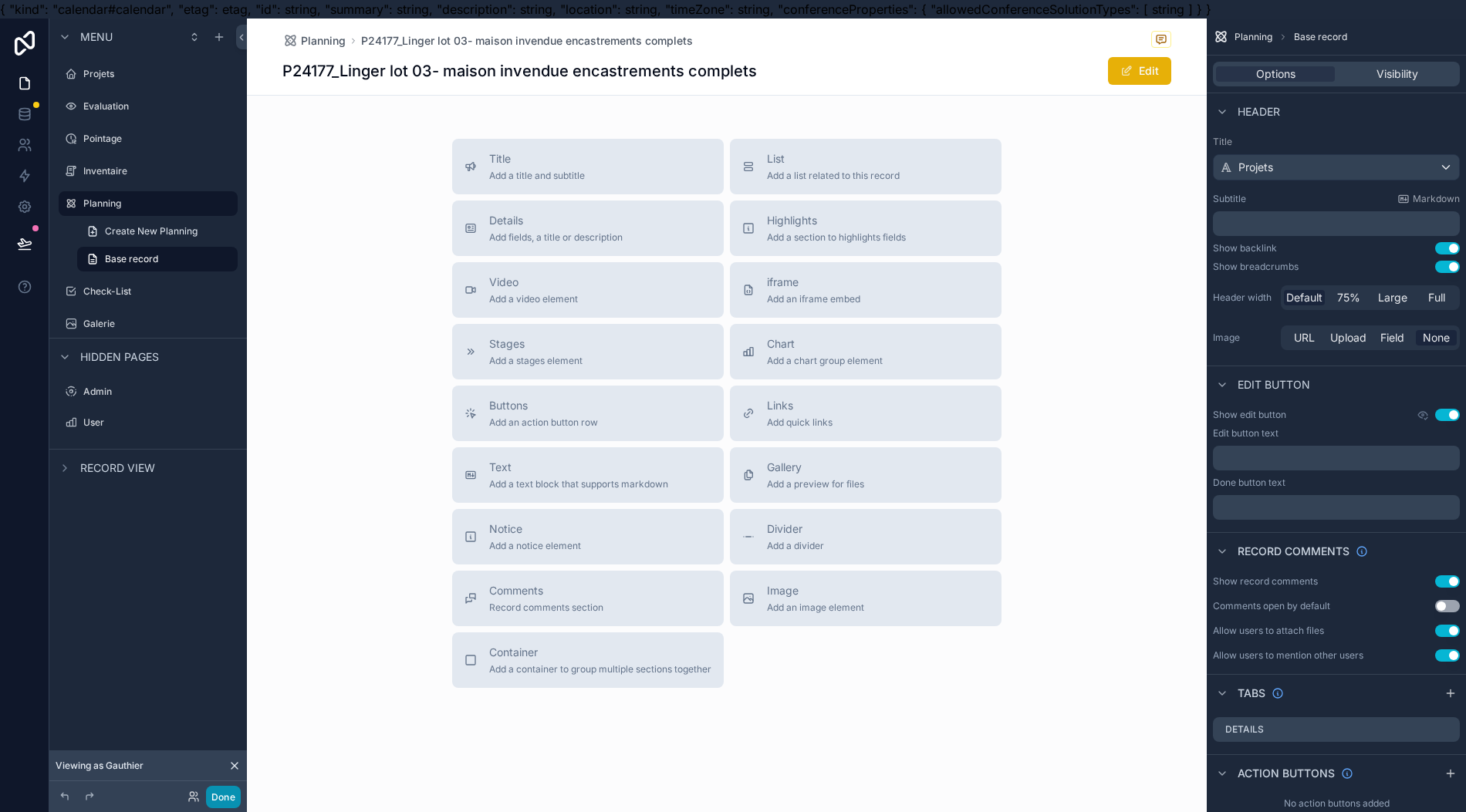
click at [225, 794] on button "Done" at bounding box center [223, 797] width 35 height 22
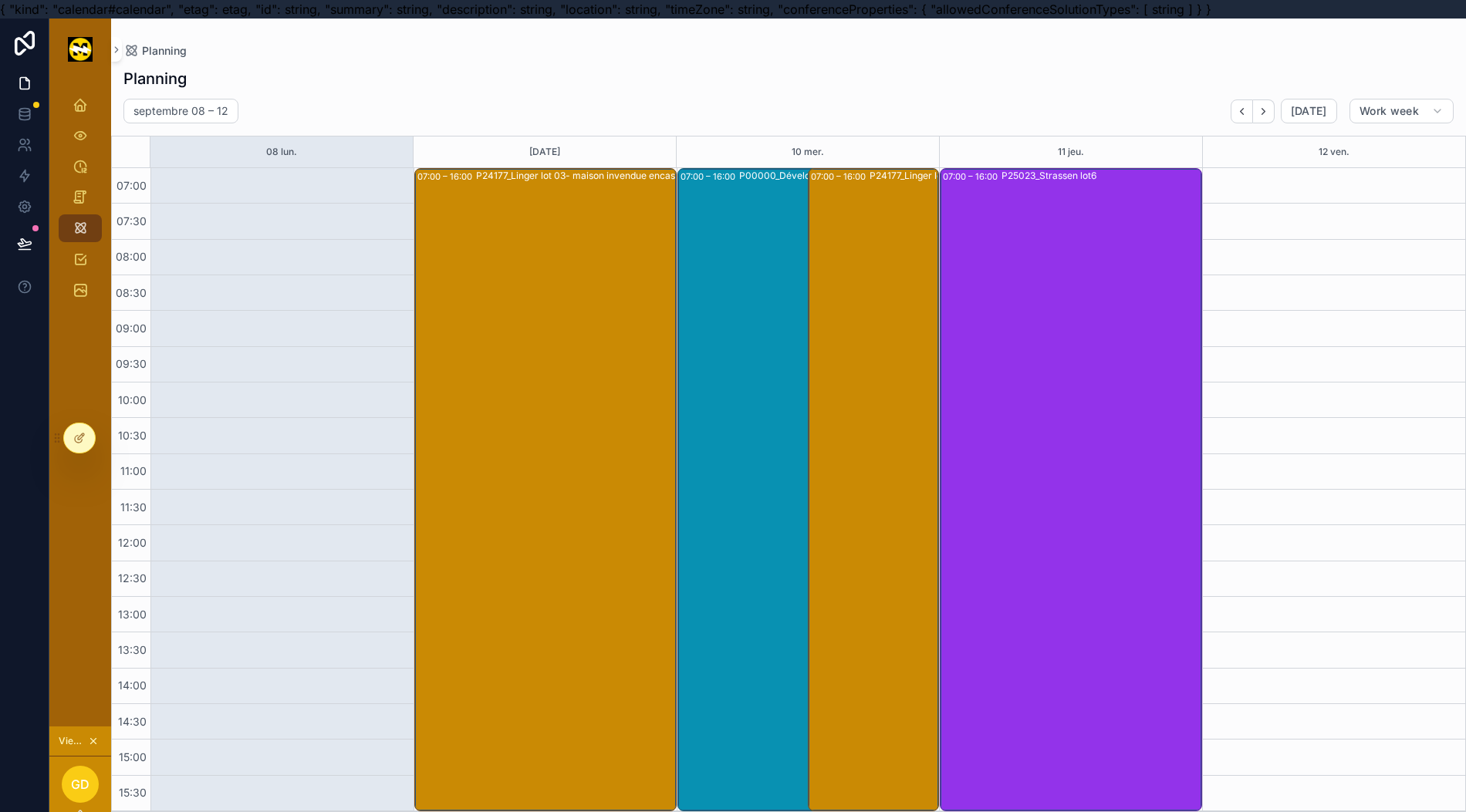
click at [568, 455] on div "P24177_Linger lot 03- maison invendue encastrements complets" at bounding box center [604, 489] width 258 height 640
click at [476, 296] on div "P24177_Linger lot 03- maison invendue encastrements complets" at bounding box center [604, 489] width 258 height 640
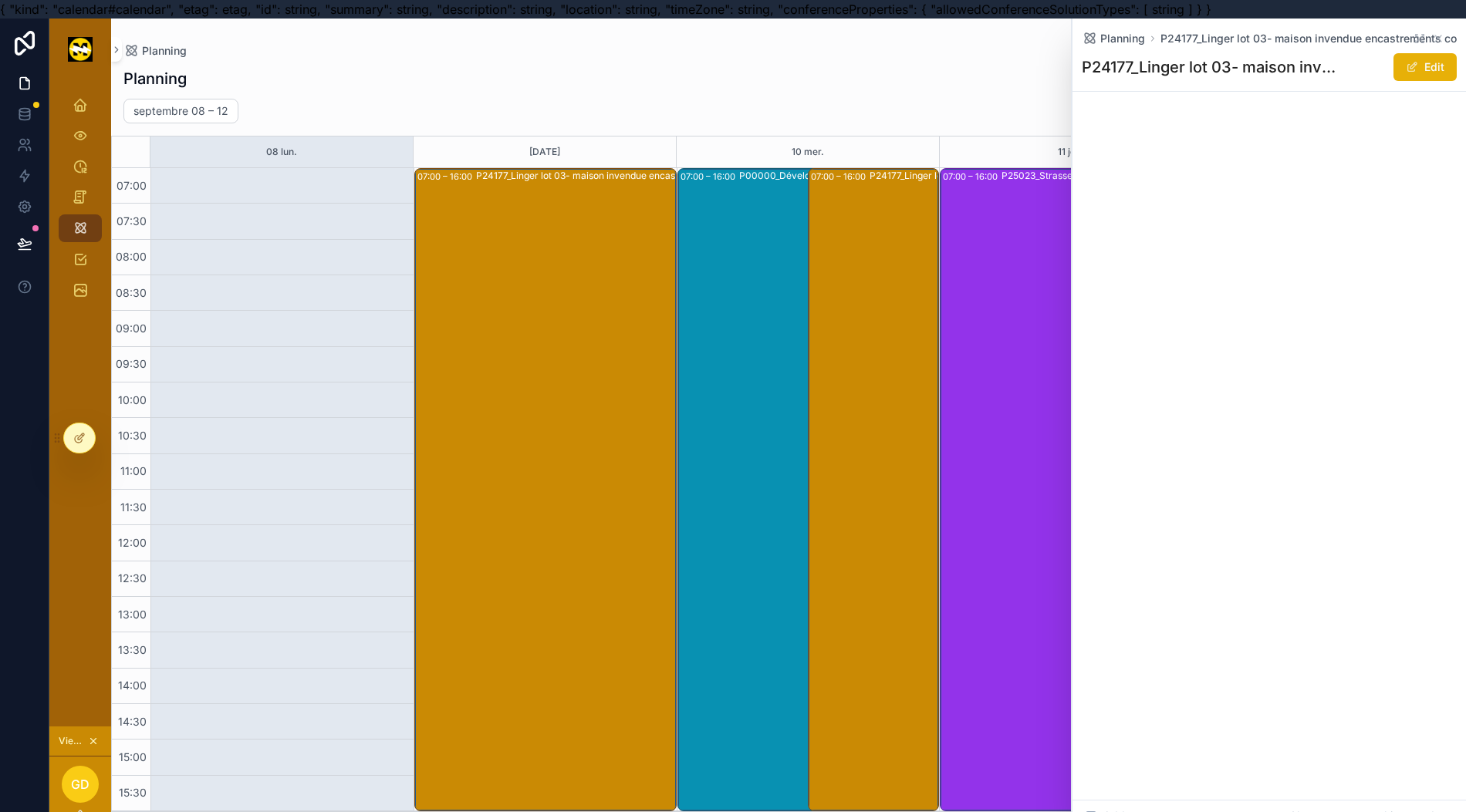
click at [1433, 57] on button "Edit" at bounding box center [1425, 67] width 63 height 27
click at [1424, 66] on button "Done" at bounding box center [1421, 67] width 71 height 27
click at [73, 113] on span "scrollable content" at bounding box center [80, 105] width 15 height 15
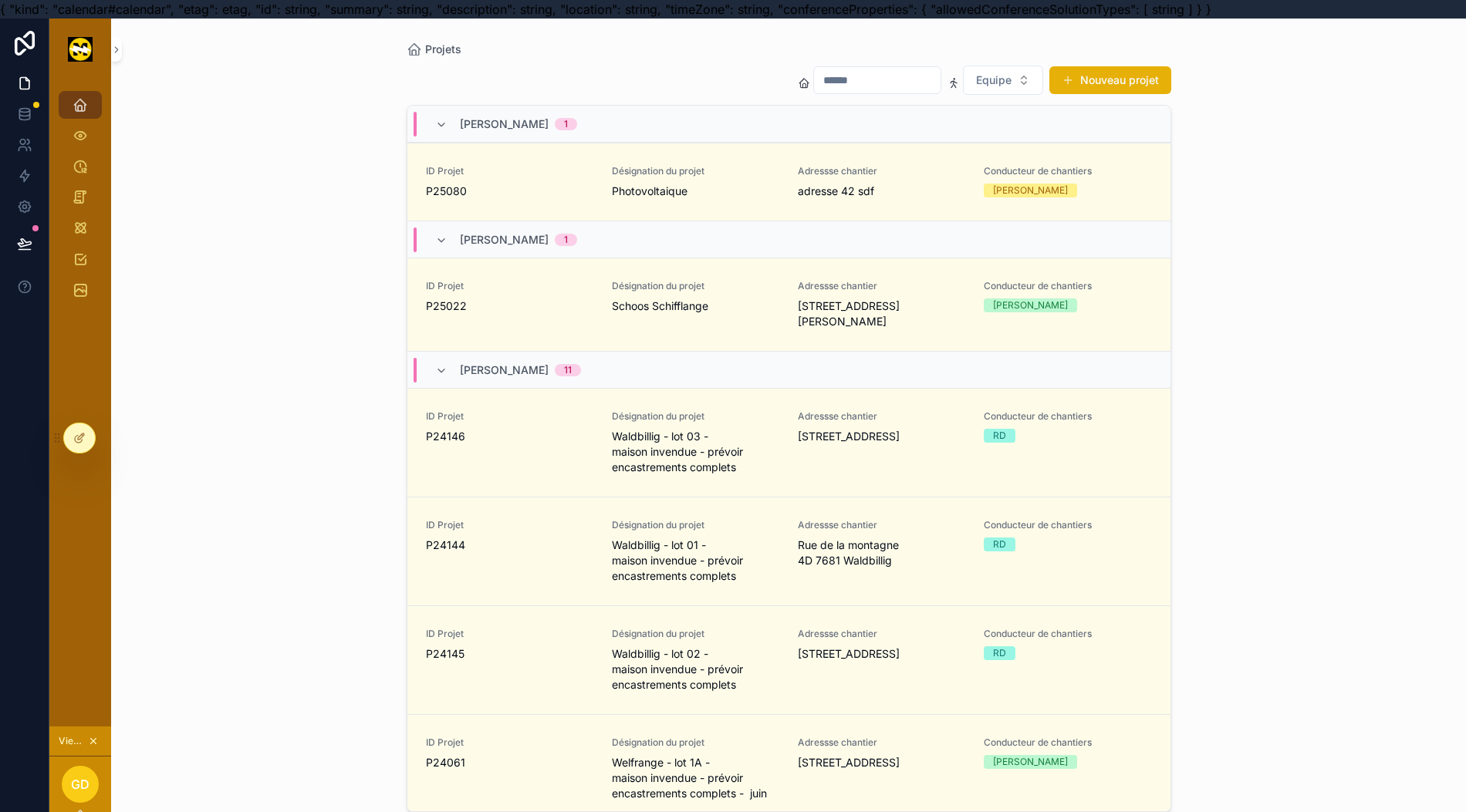
click at [528, 176] on span "ID Projet" at bounding box center [510, 171] width 168 height 12
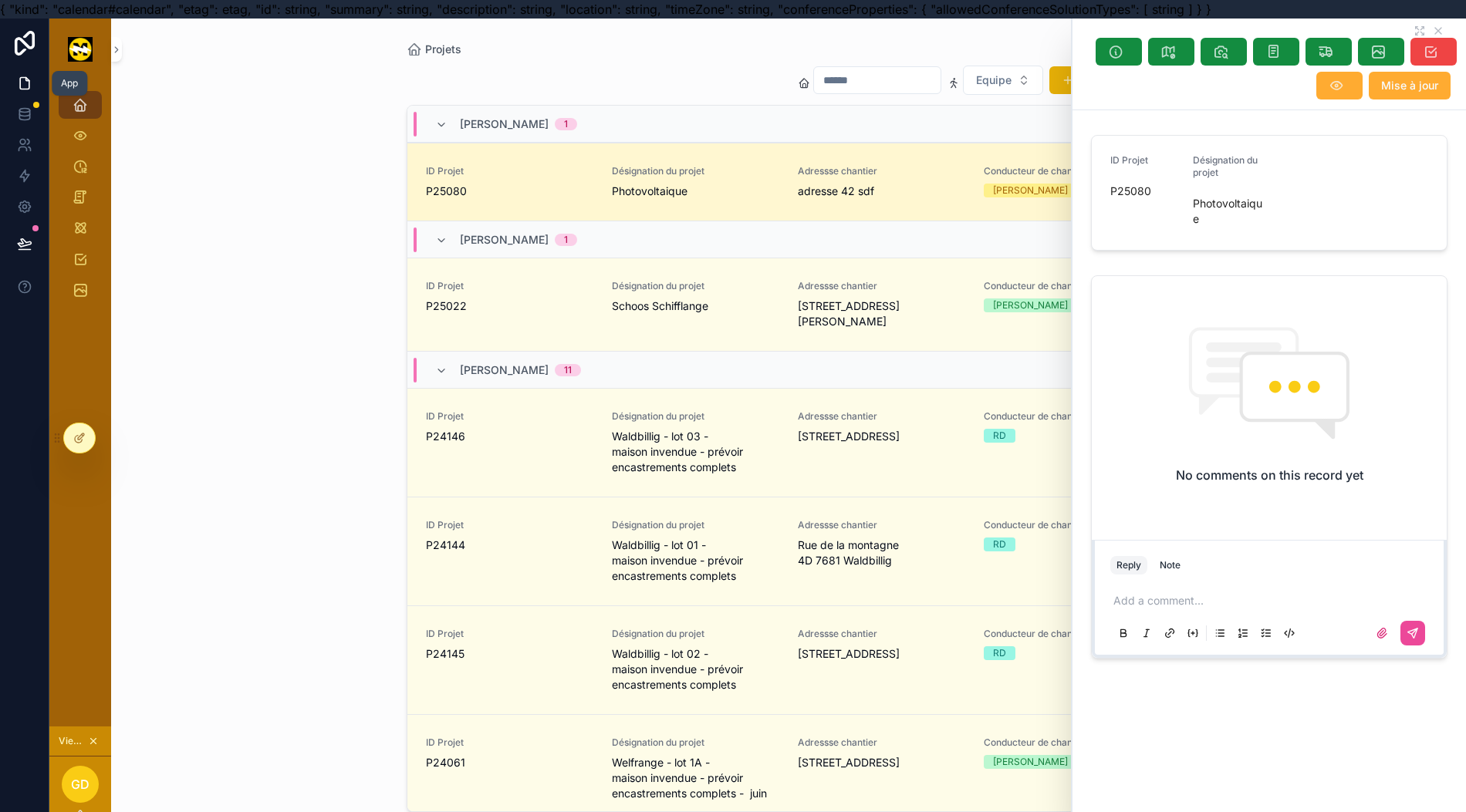
click at [19, 80] on link at bounding box center [24, 83] width 49 height 31
click at [85, 427] on div at bounding box center [80, 438] width 31 height 29
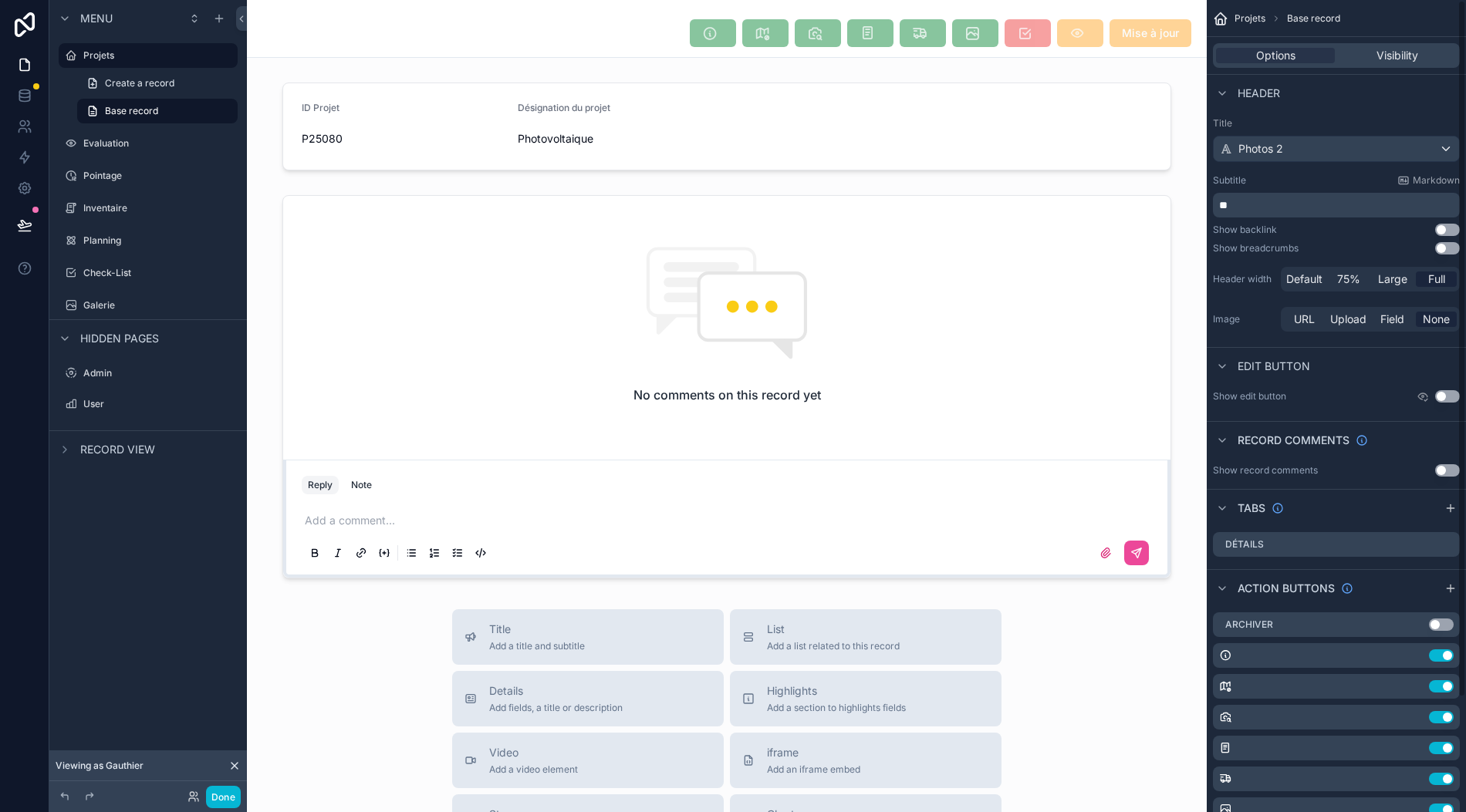
scroll to position [0, 15]
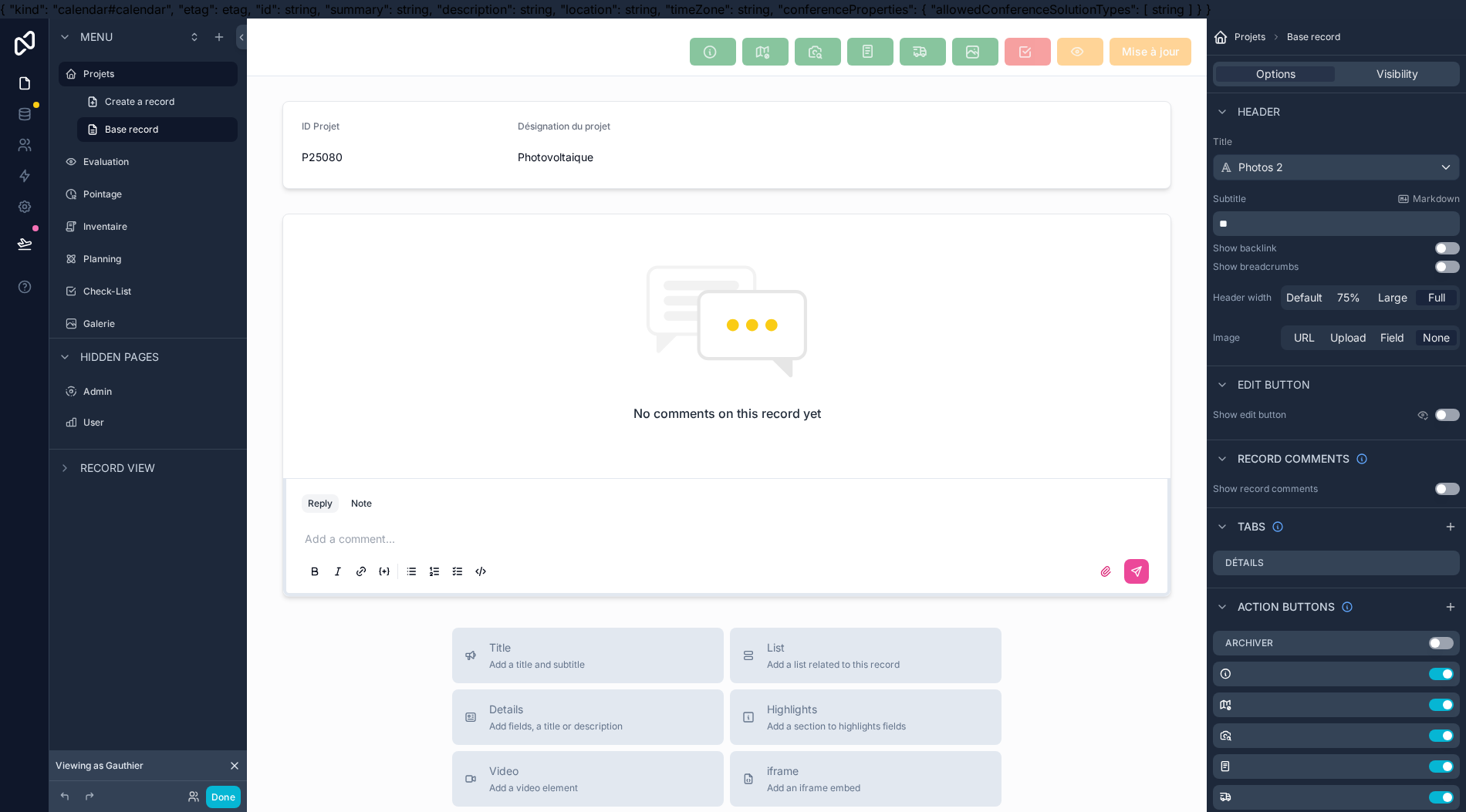
click at [1351, 519] on div "Tabs" at bounding box center [1336, 525] width 259 height 37
click at [1225, 525] on icon "scrollable content" at bounding box center [1222, 526] width 12 height 12
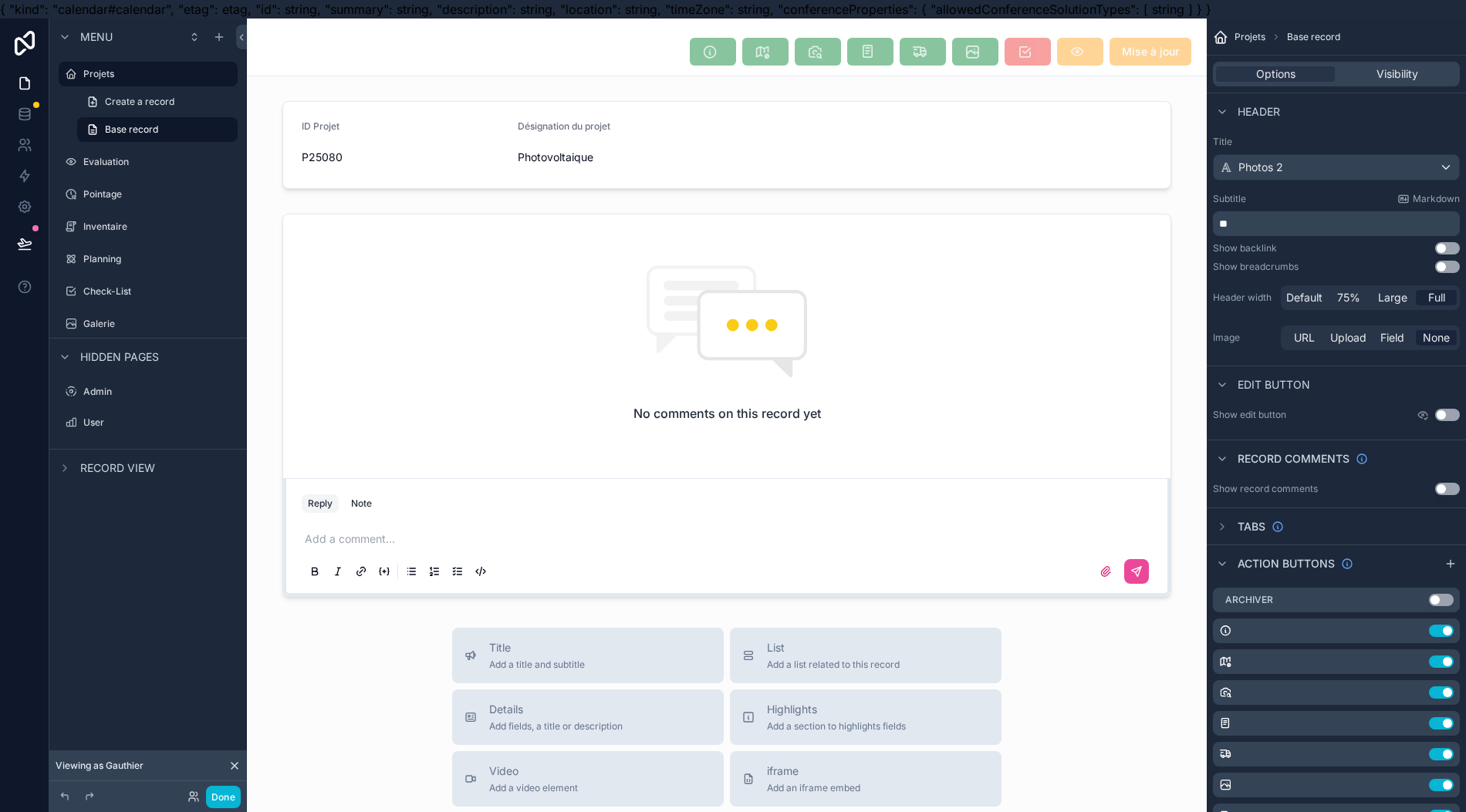
click at [1237, 114] on span "Header" at bounding box center [1259, 112] width 43 height 15
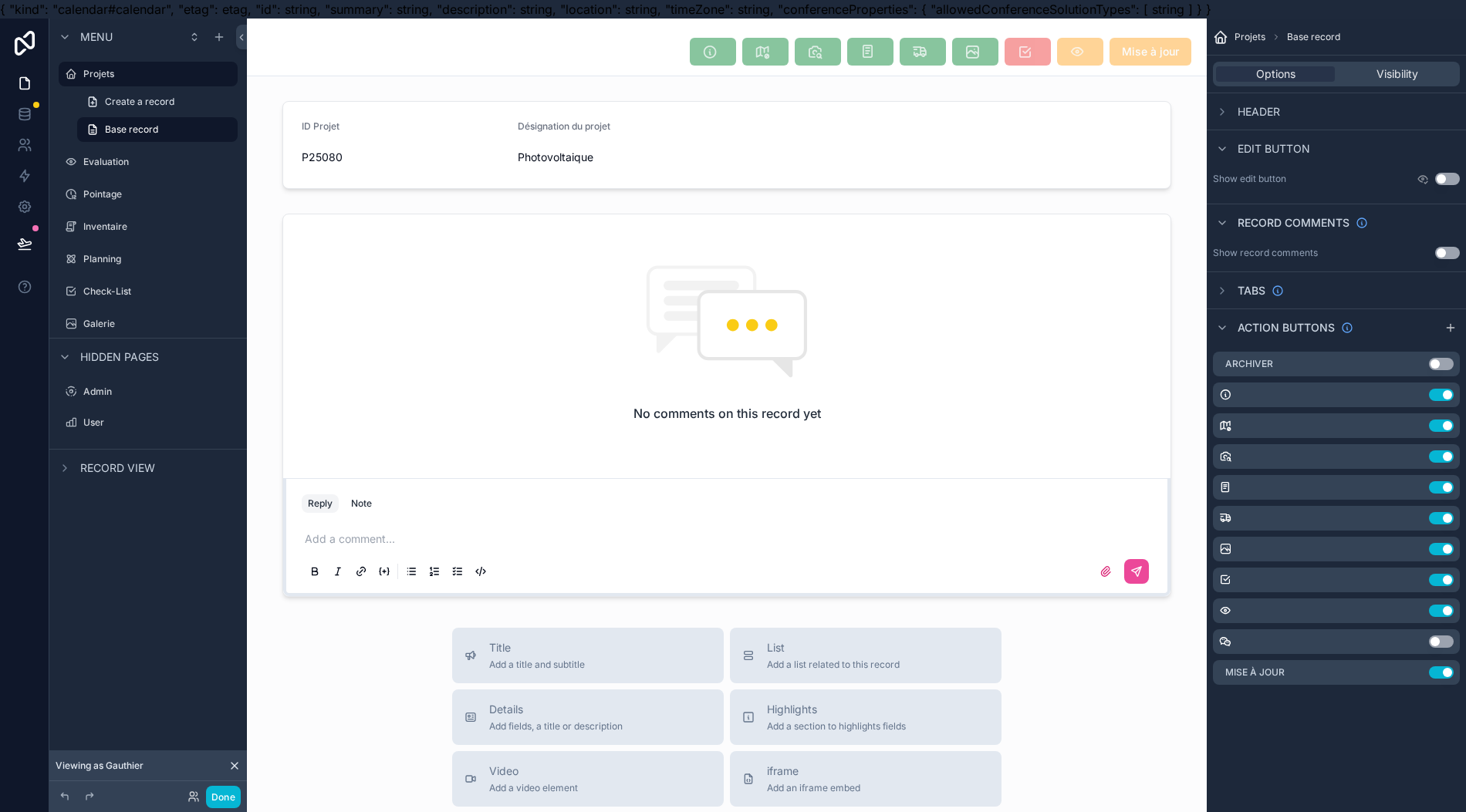
click at [1255, 121] on div "Header" at bounding box center [1246, 112] width 67 height 19
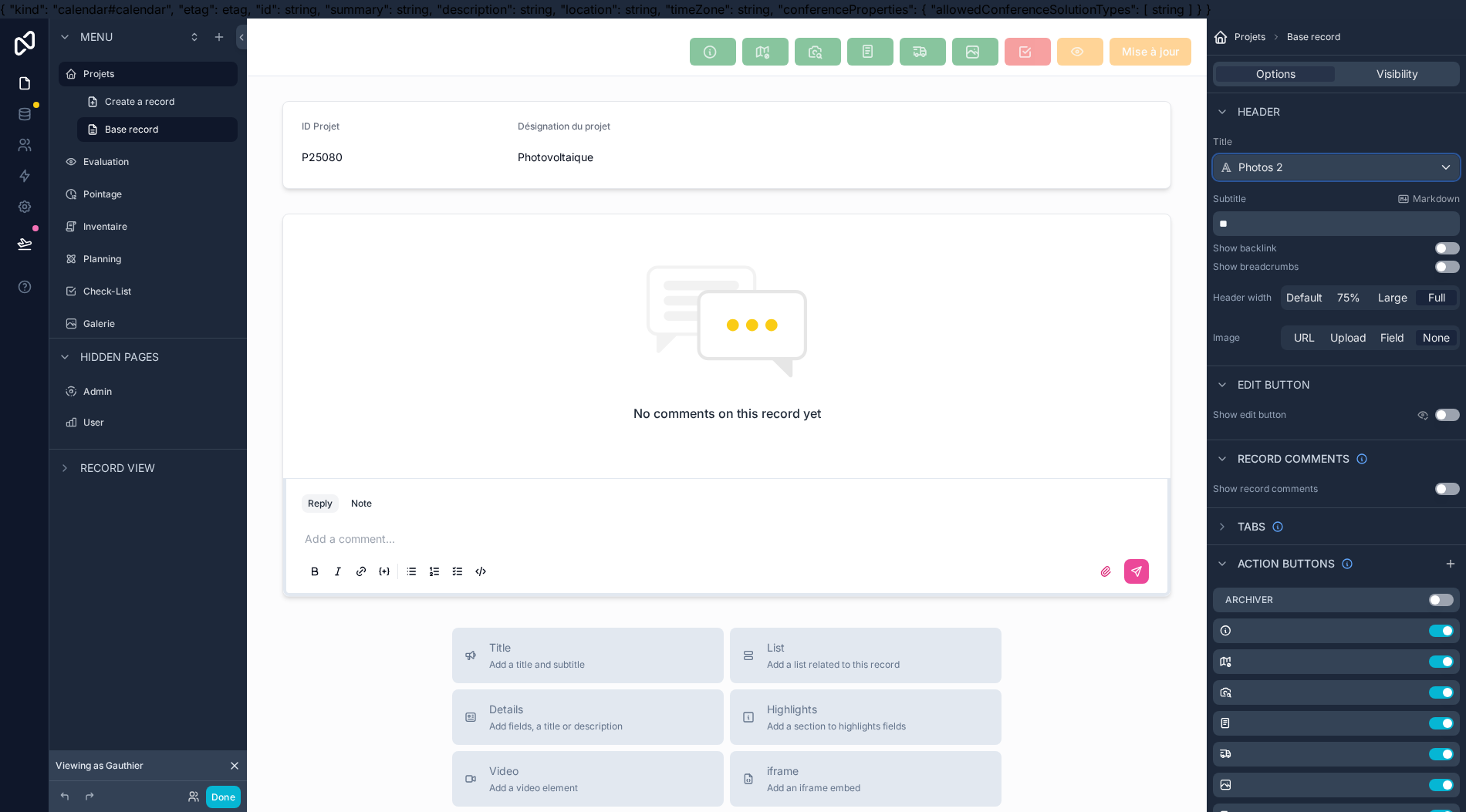
click at [1270, 173] on span "Photos 2" at bounding box center [1261, 168] width 45 height 15
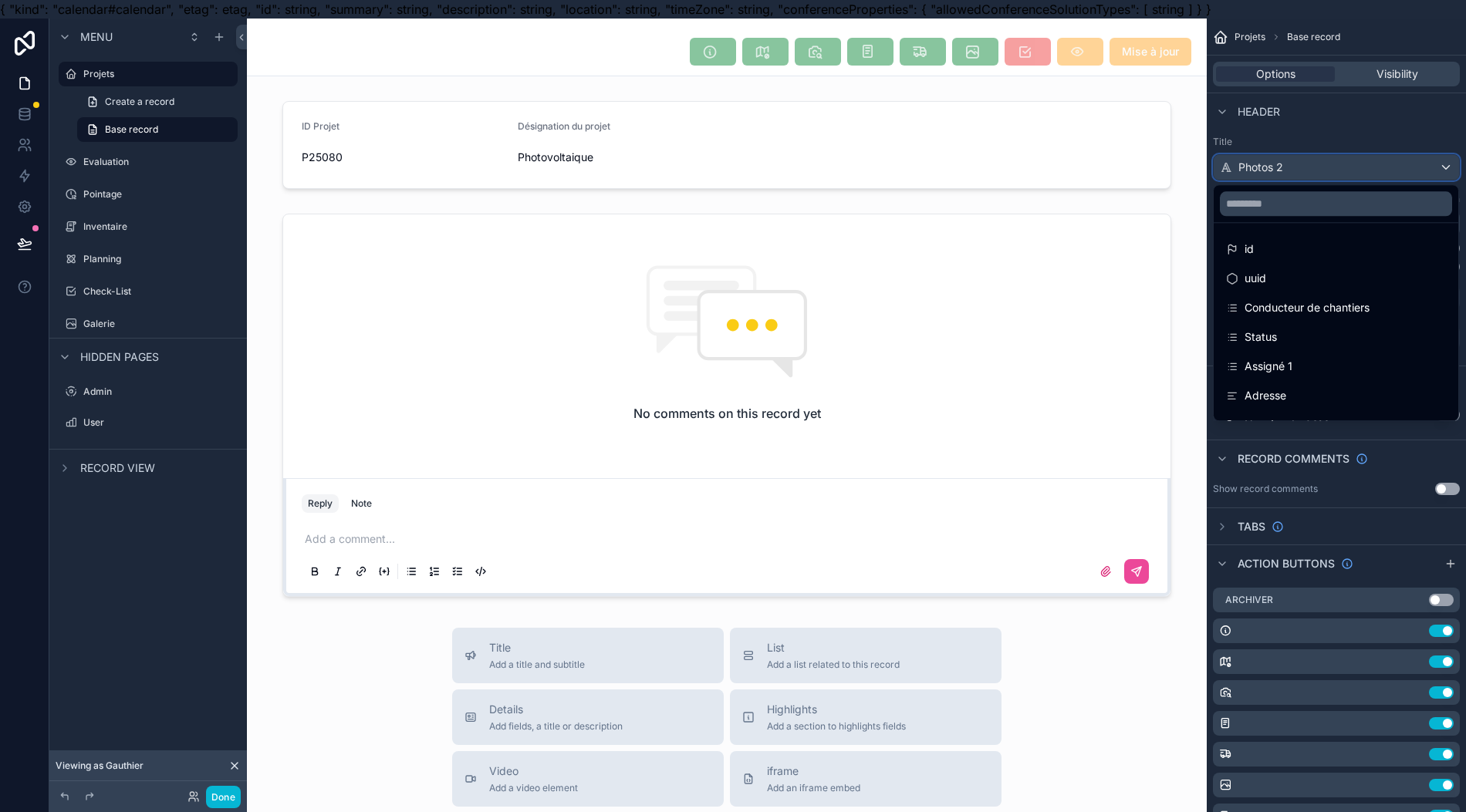
scroll to position [205, 0]
click at [1321, 359] on div "ID Projet" at bounding box center [1335, 366] width 220 height 19
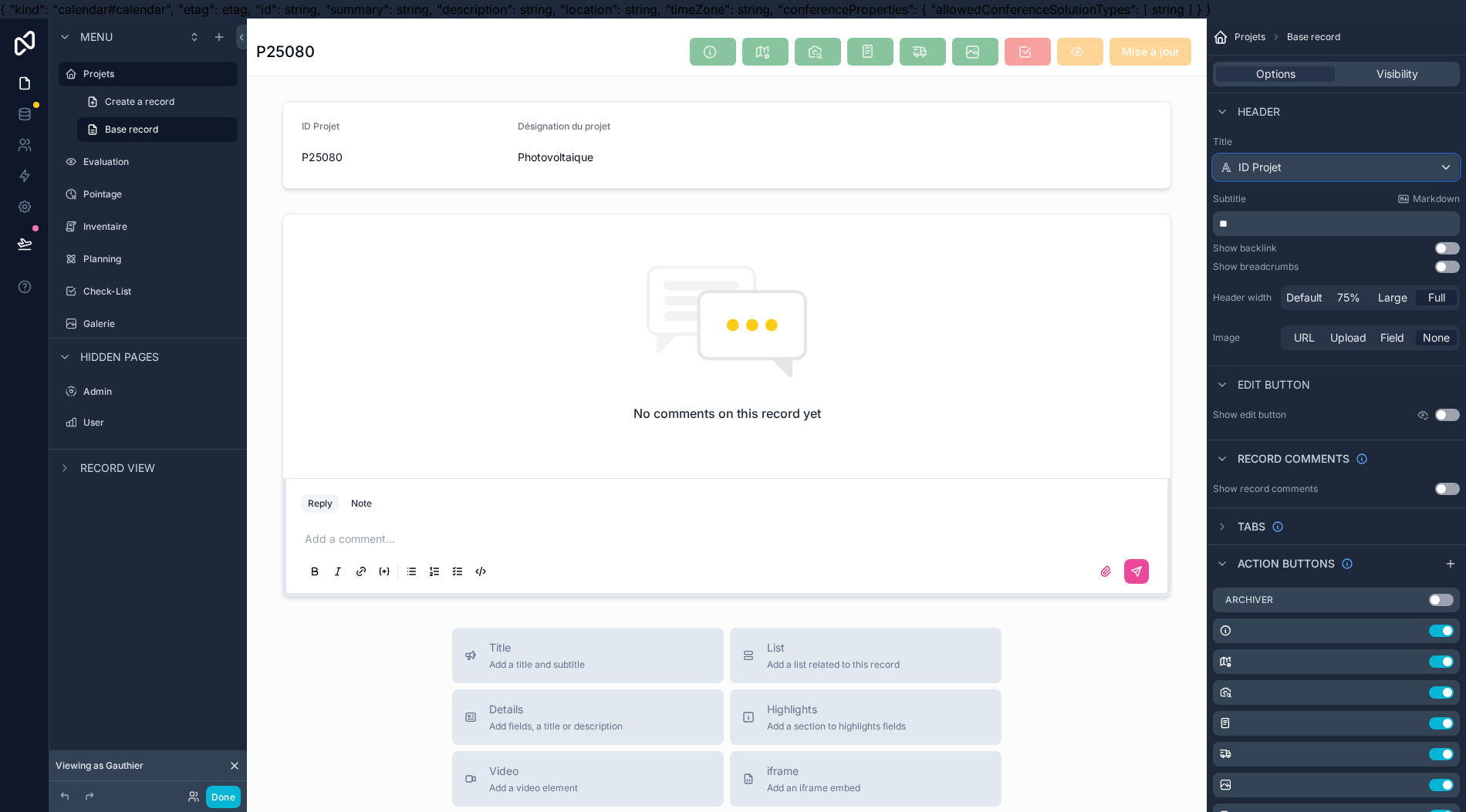
click at [1350, 172] on div "ID Projet" at bounding box center [1336, 167] width 246 height 25
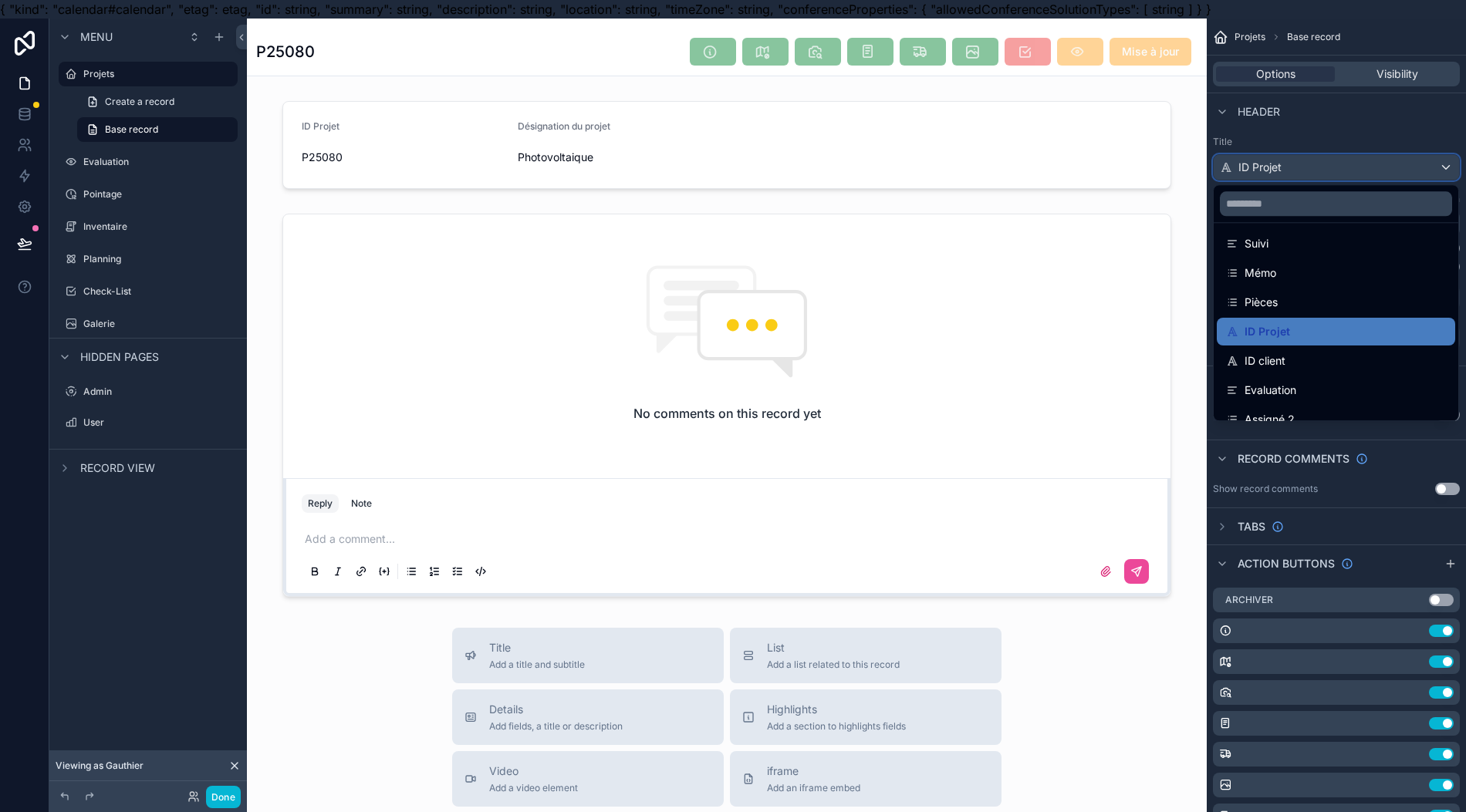
scroll to position [411, 0]
click at [1345, 181] on div "ID Projet id uuid Conducteur de chantiers Status Assigné 1 Adresse Numéro de GS…" at bounding box center [1336, 167] width 246 height 27
click at [1346, 175] on div "scrollable content" at bounding box center [733, 406] width 1466 height 812
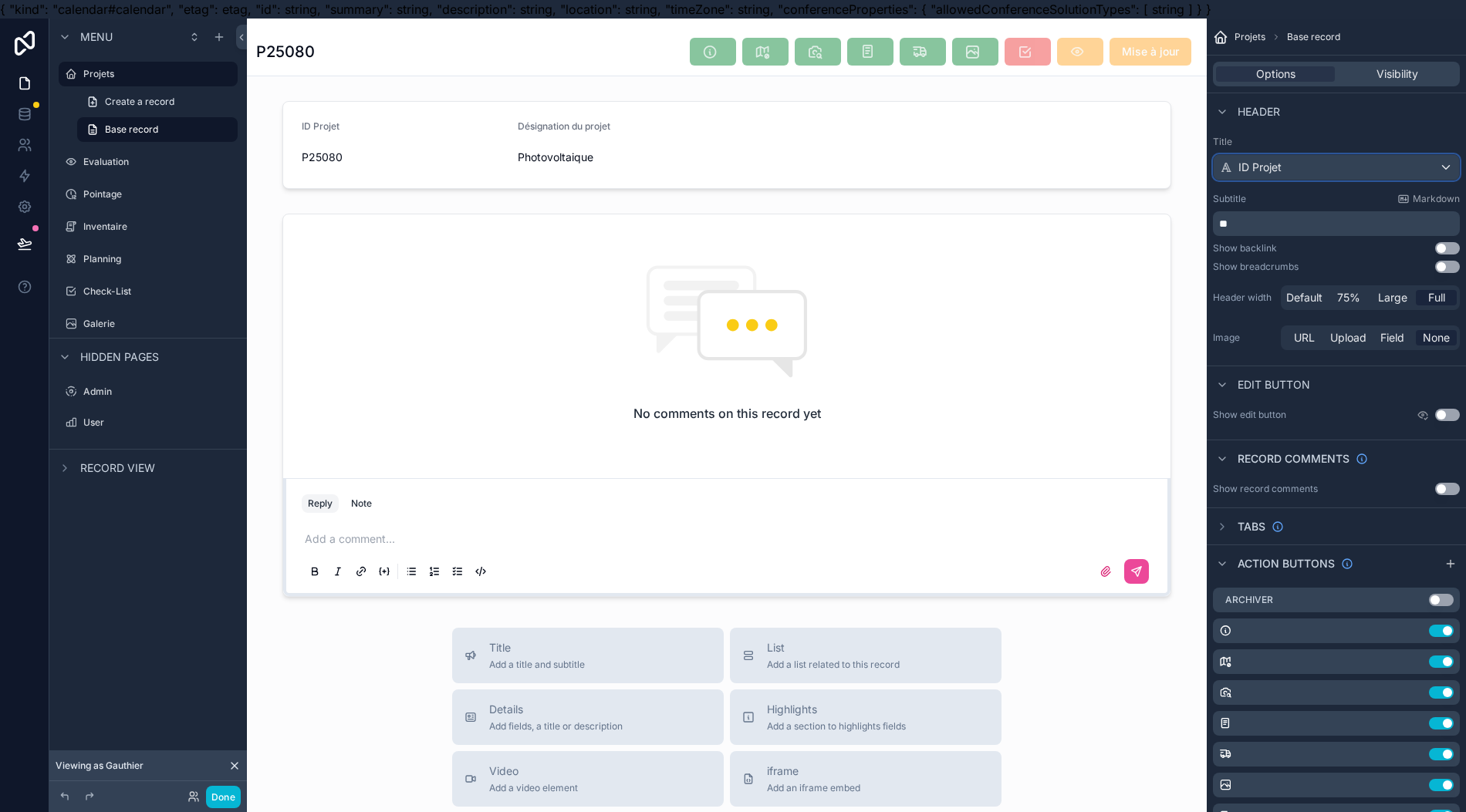
click at [1342, 163] on div "ID Projet" at bounding box center [1336, 167] width 246 height 25
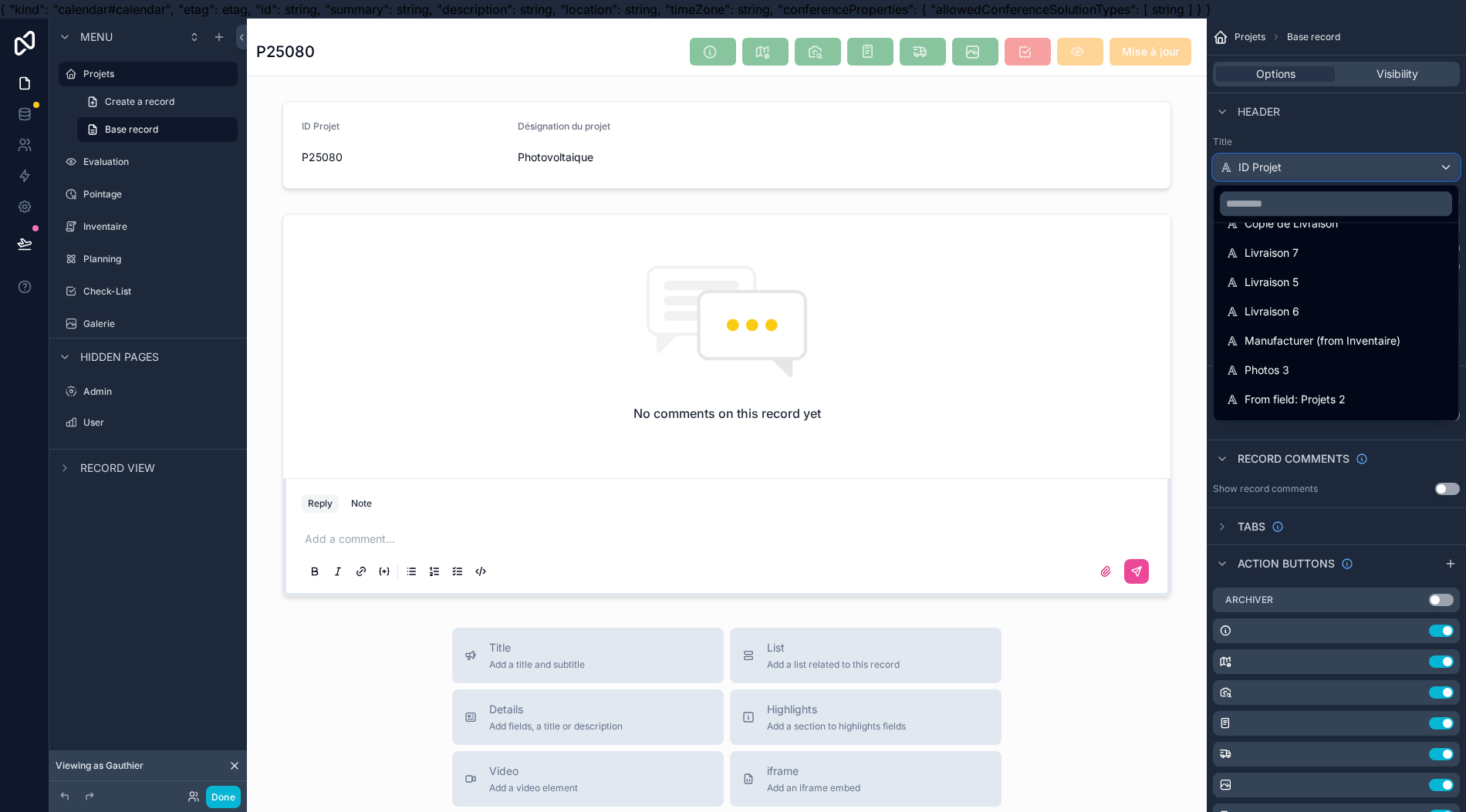
scroll to position [1234, 0]
click at [1305, 353] on div "Photos 3" at bounding box center [1335, 363] width 239 height 27
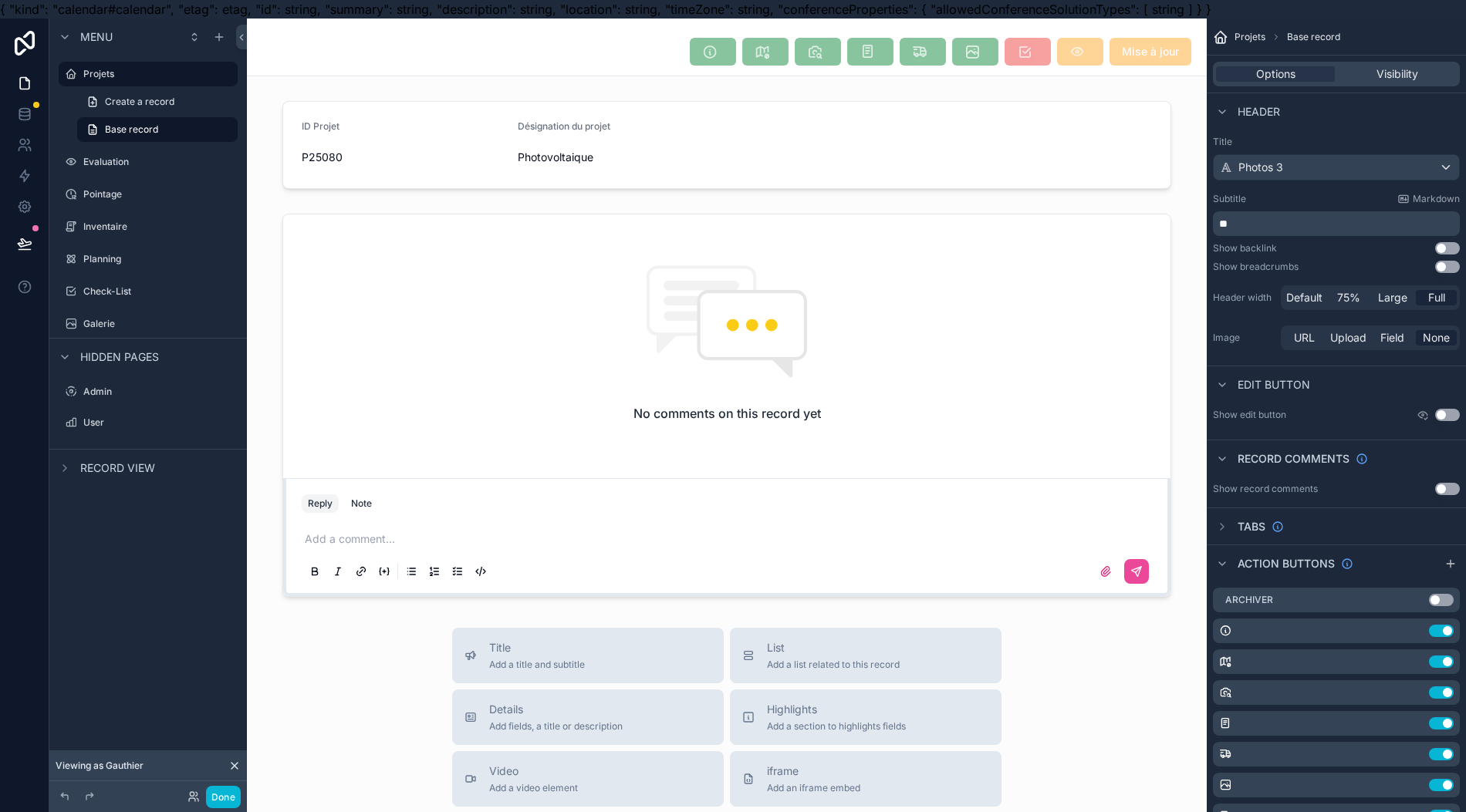
click at [1309, 340] on span "URL" at bounding box center [1304, 338] width 21 height 15
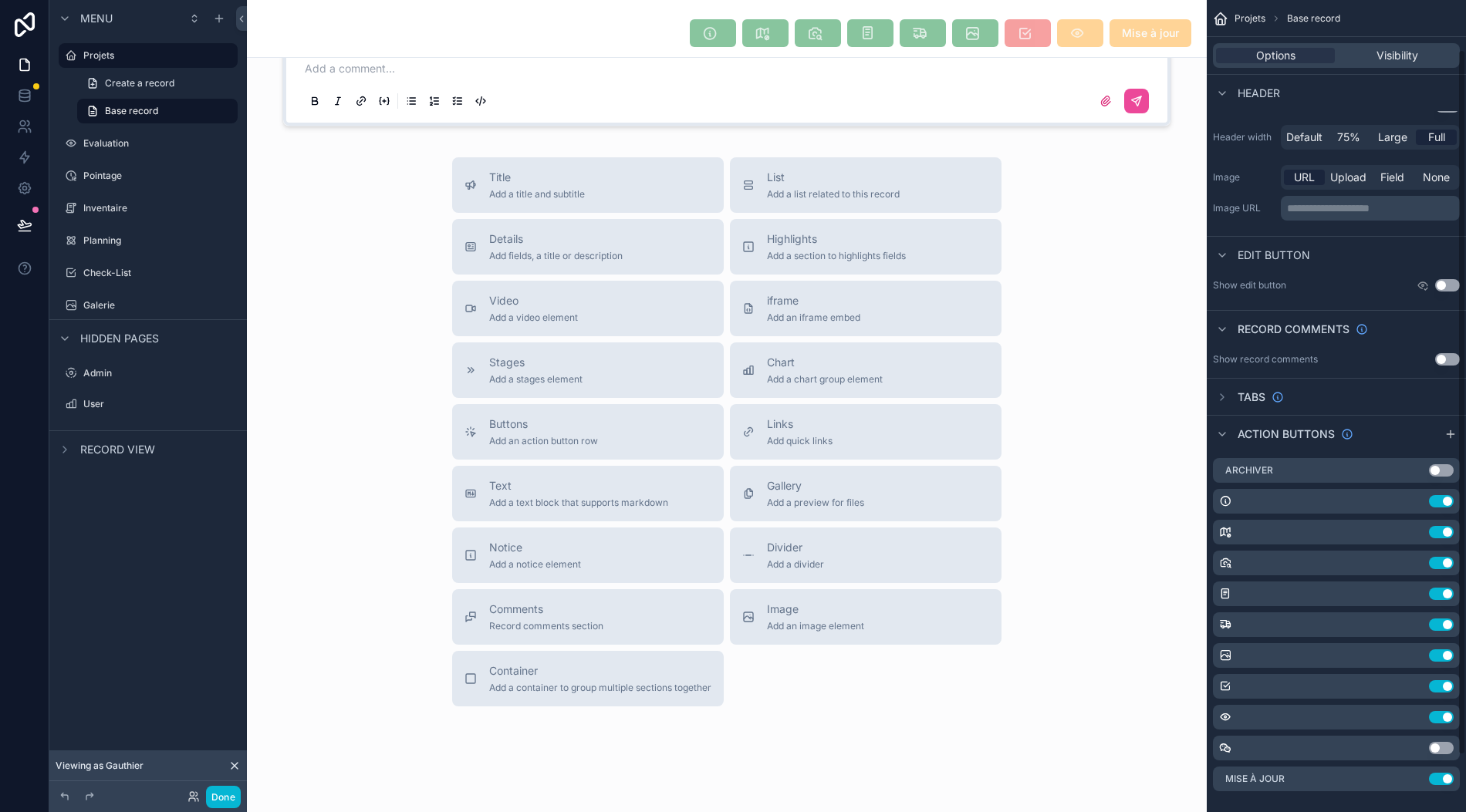
scroll to position [0, 0]
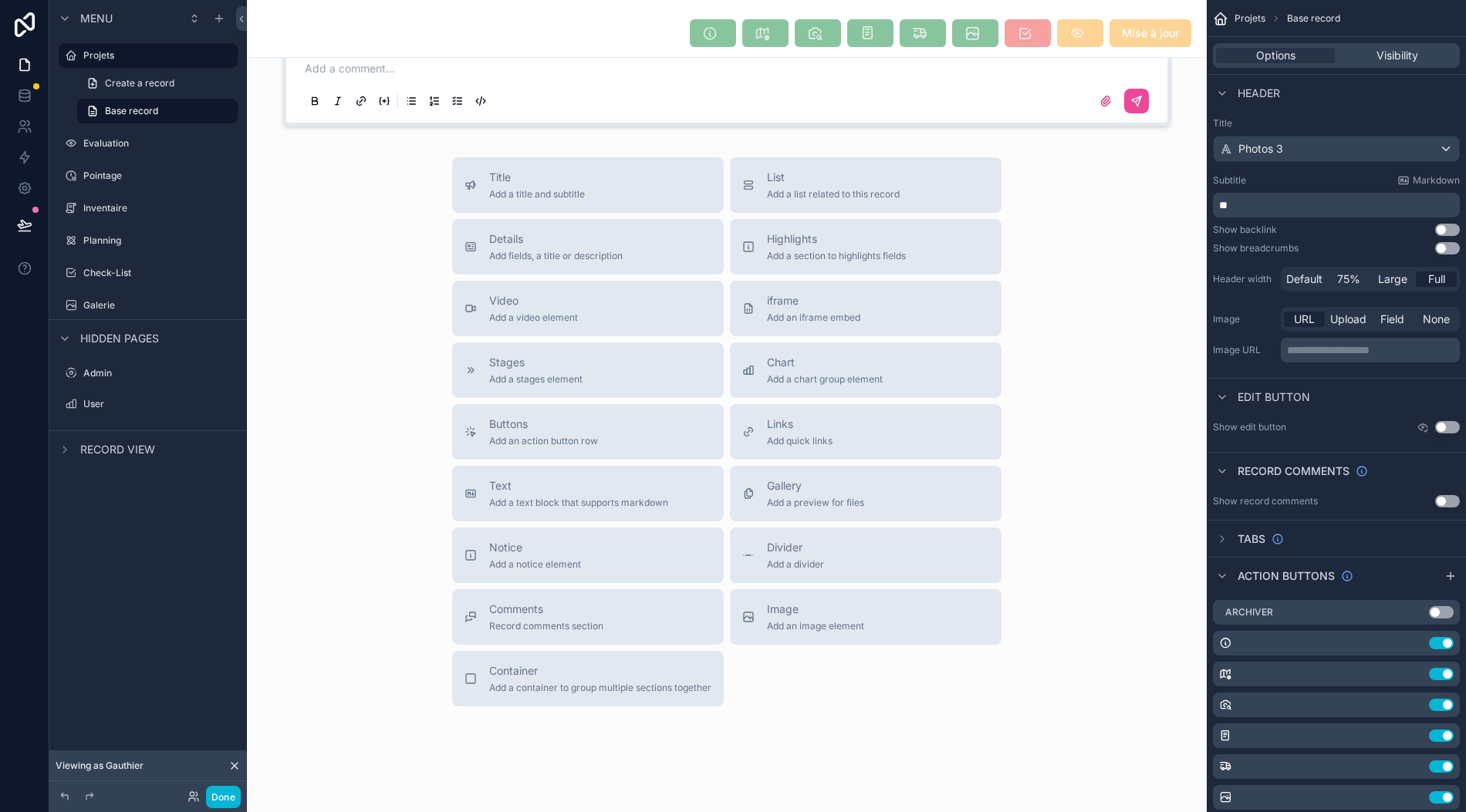
click at [134, 234] on label "Planning" at bounding box center [158, 240] width 151 height 12
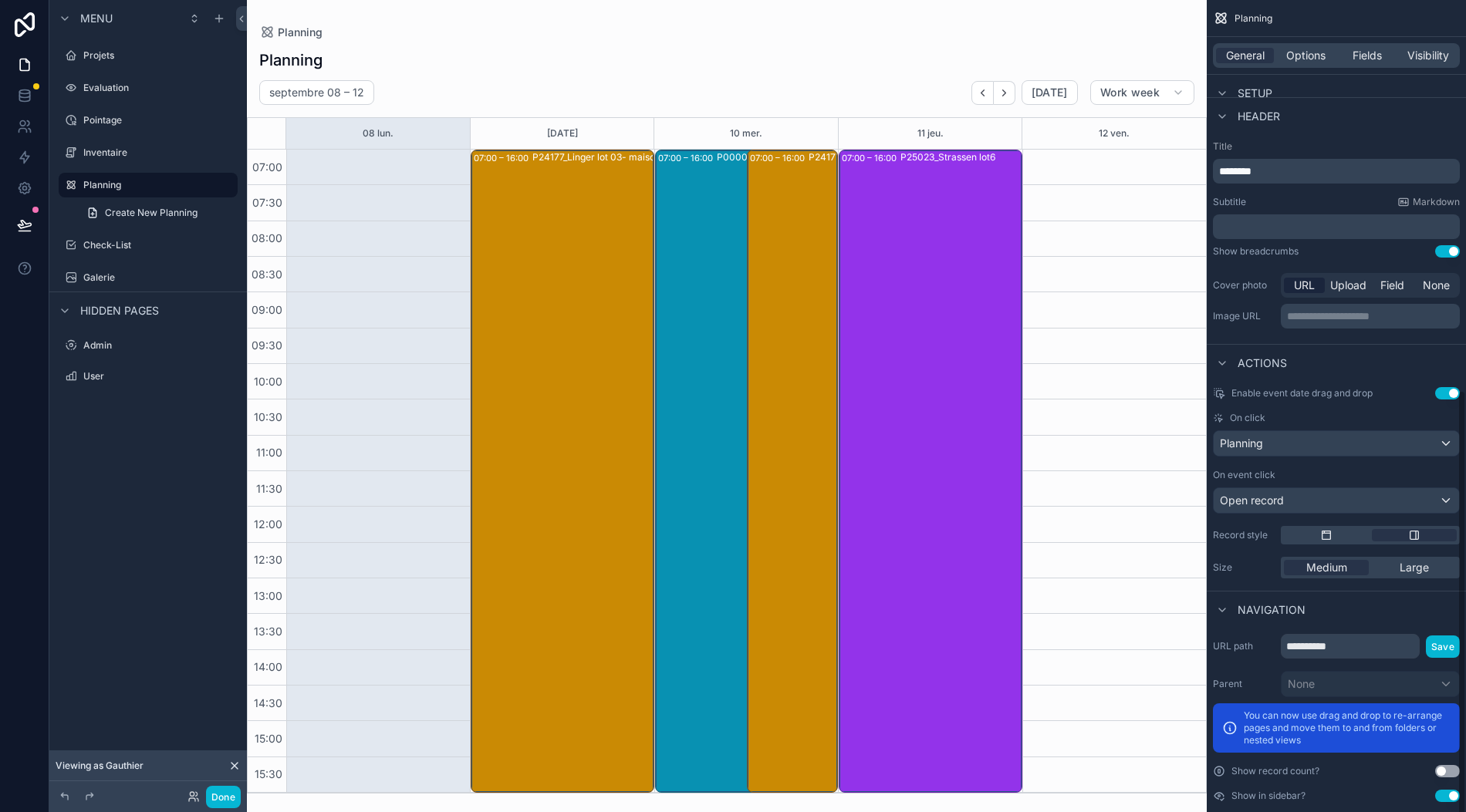
scroll to position [34, 15]
drag, startPoint x: 1344, startPoint y: 630, endPoint x: 1219, endPoint y: 623, distance: 125.2
click at [1219, 634] on div "**********" at bounding box center [1336, 646] width 246 height 25
click at [122, 50] on label "Projets" at bounding box center [158, 56] width 151 height 12
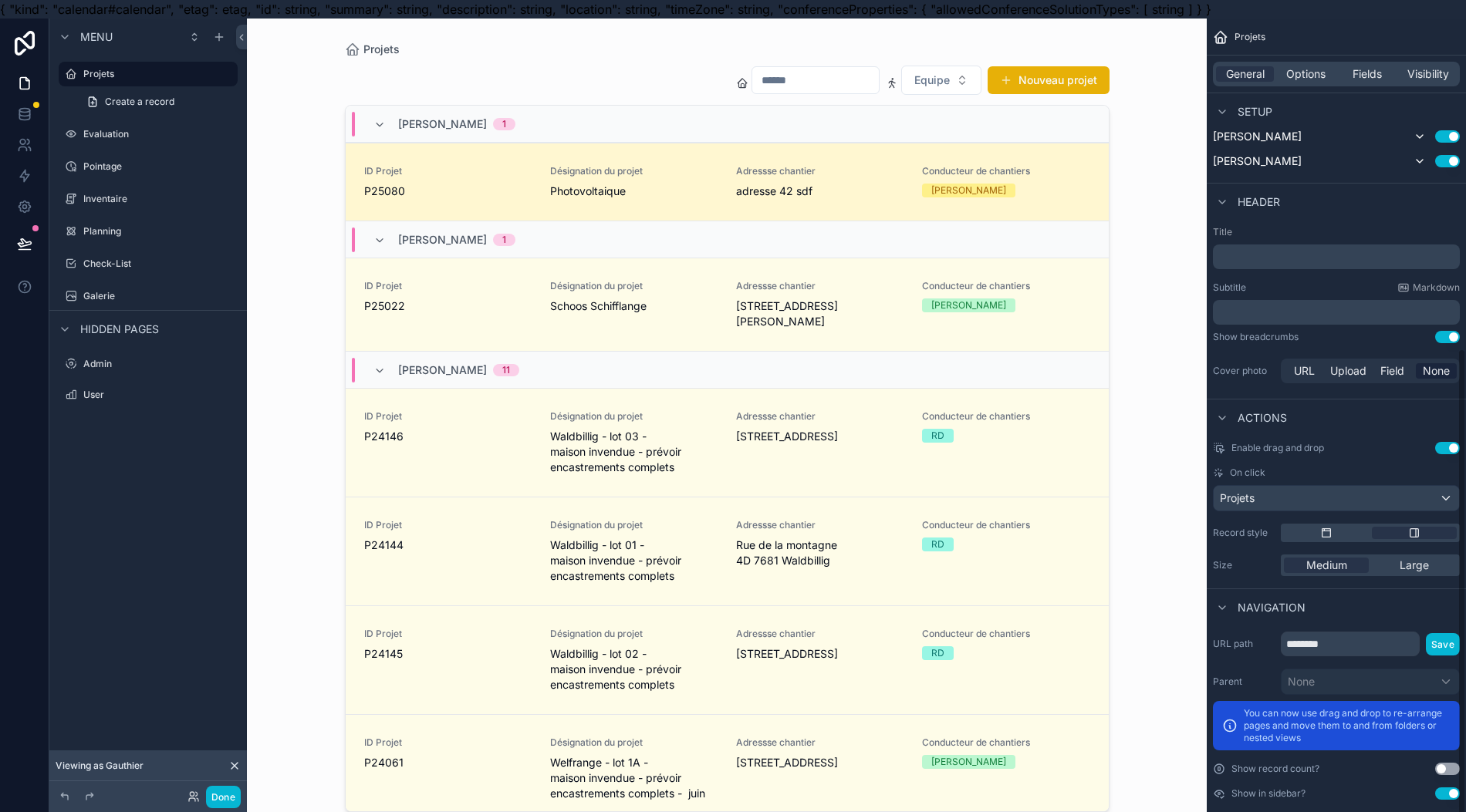
scroll to position [549, 0]
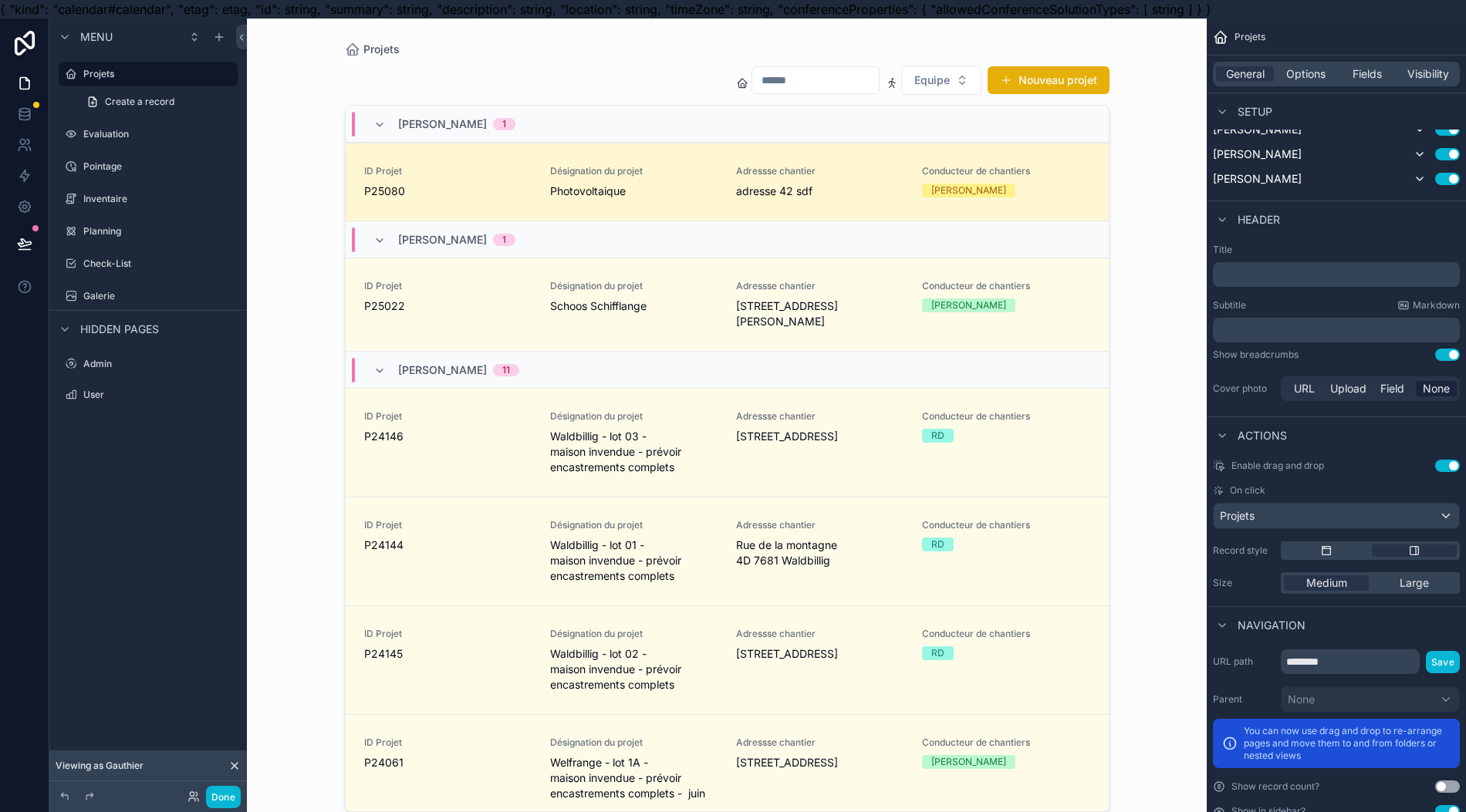
click at [434, 167] on div "scrollable content" at bounding box center [727, 416] width 789 height 794
click at [434, 169] on span "ID Projet" at bounding box center [448, 171] width 168 height 12
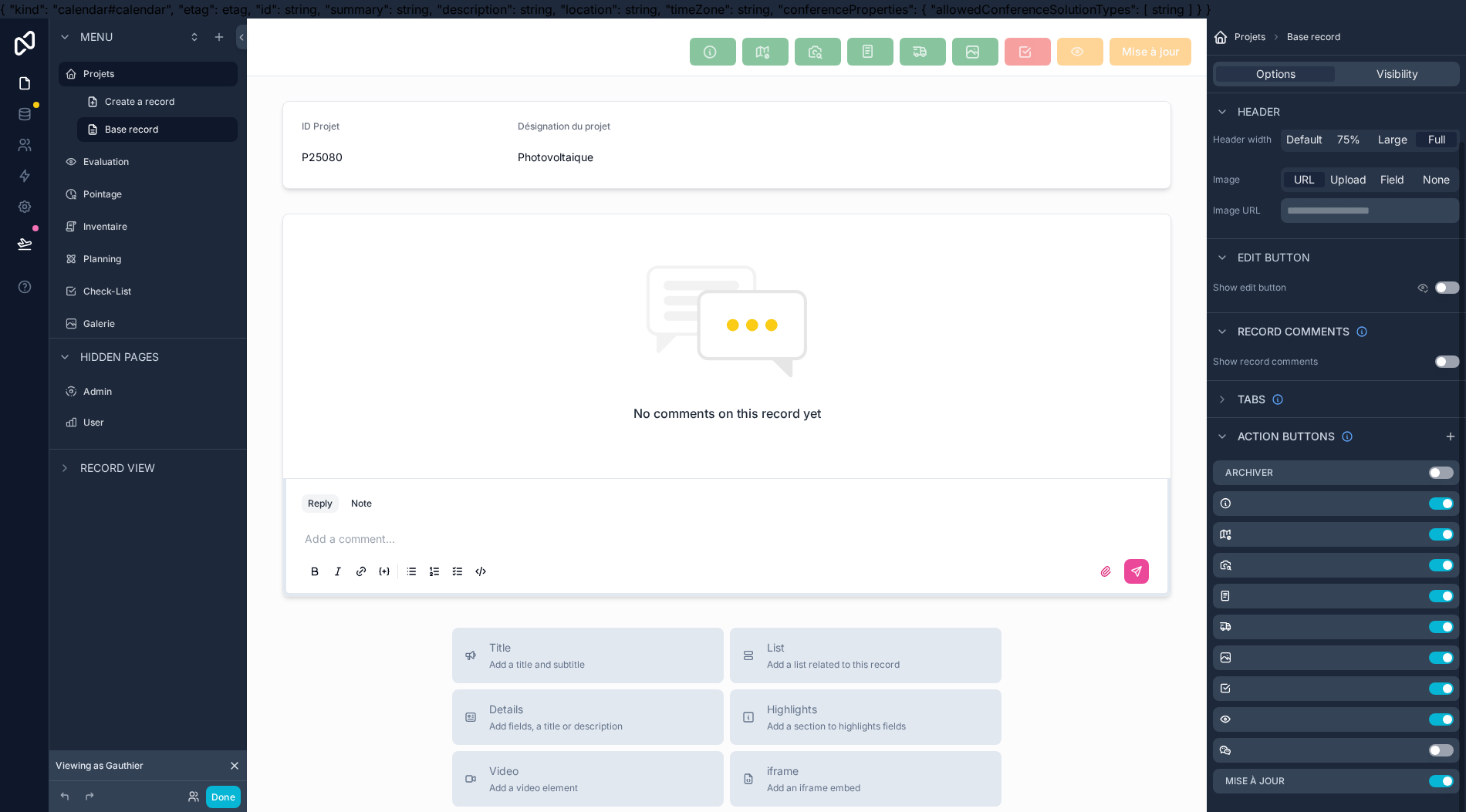
scroll to position [142, 0]
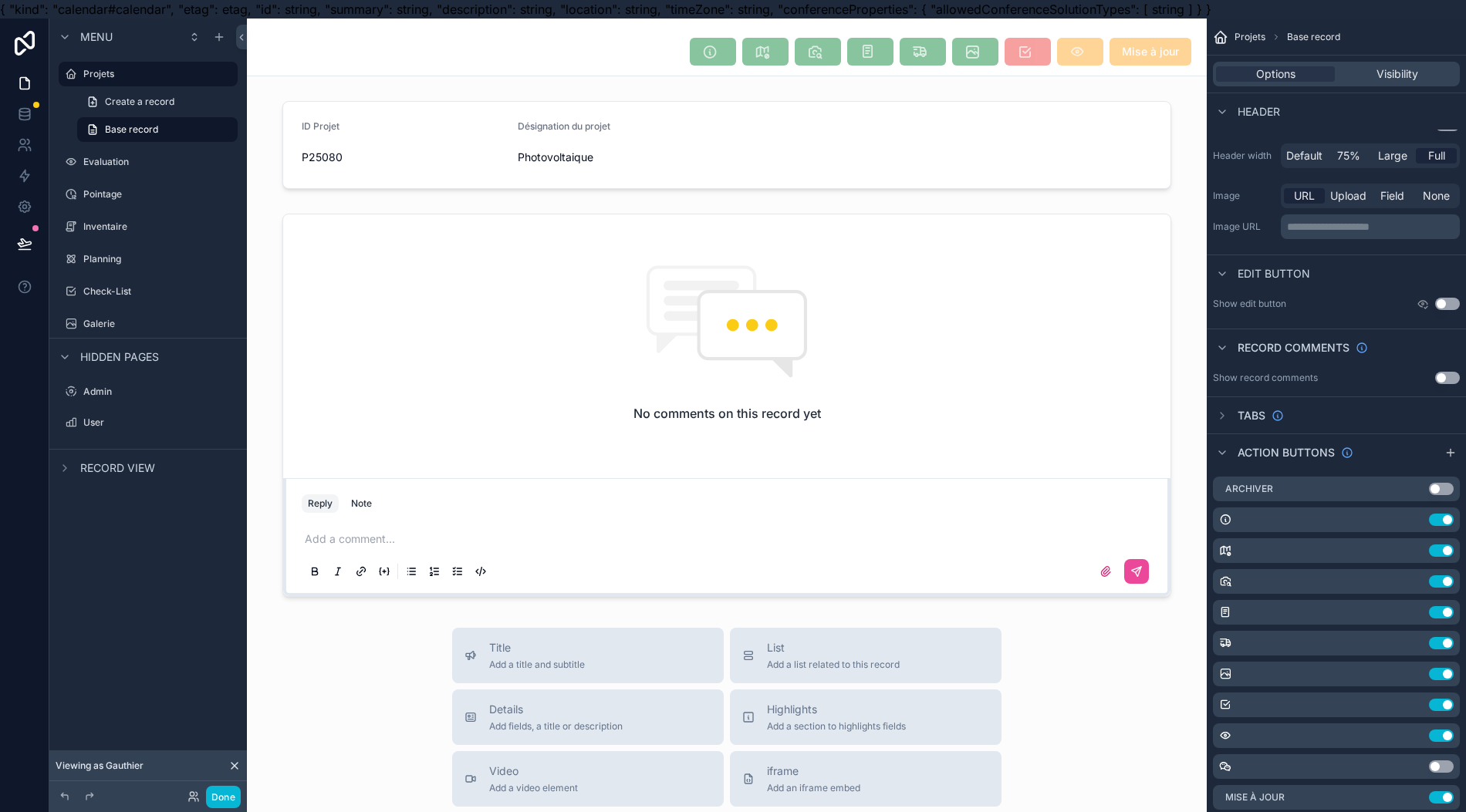
click at [126, 264] on div "Planning" at bounding box center [158, 259] width 151 height 12
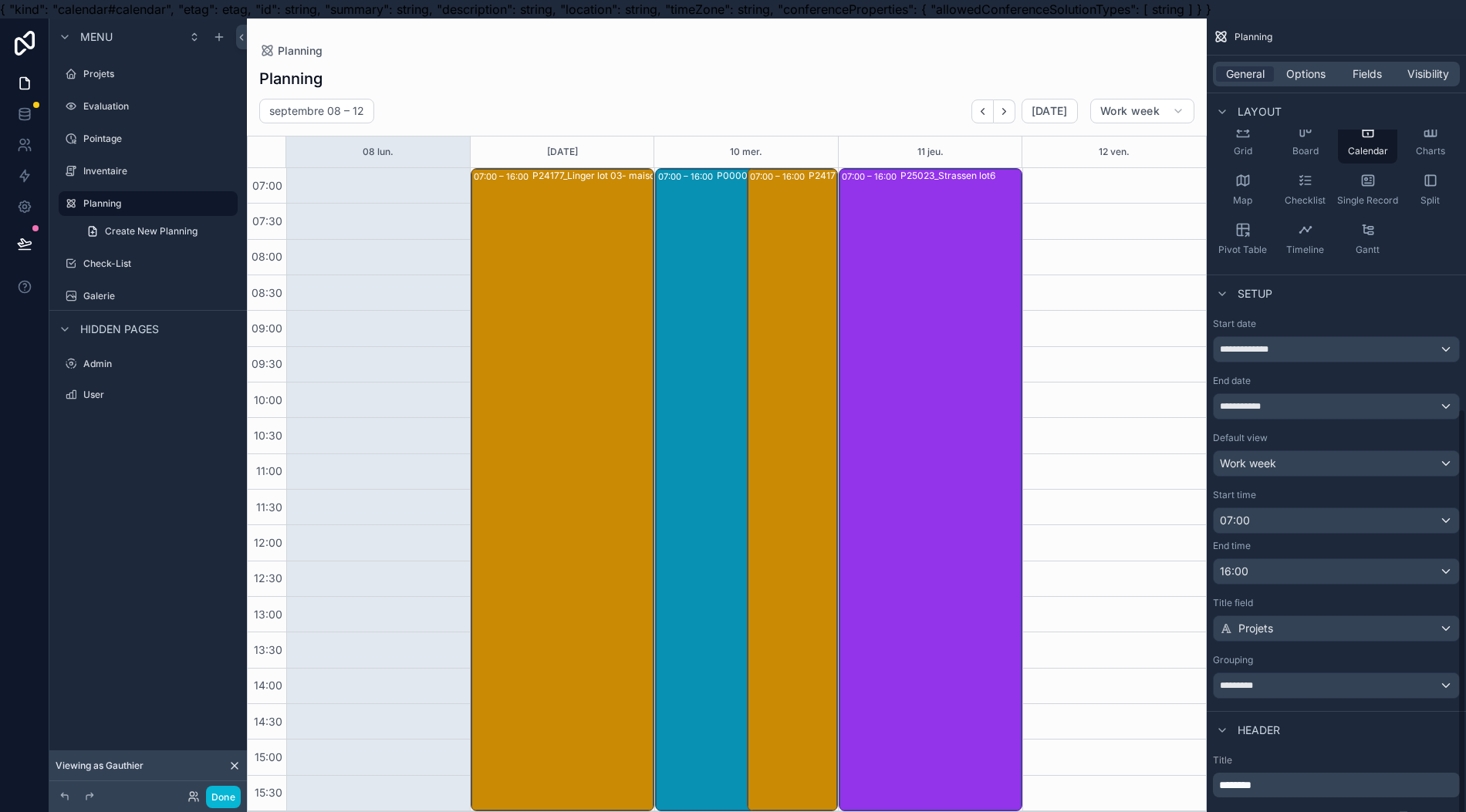
scroll to position [738, 0]
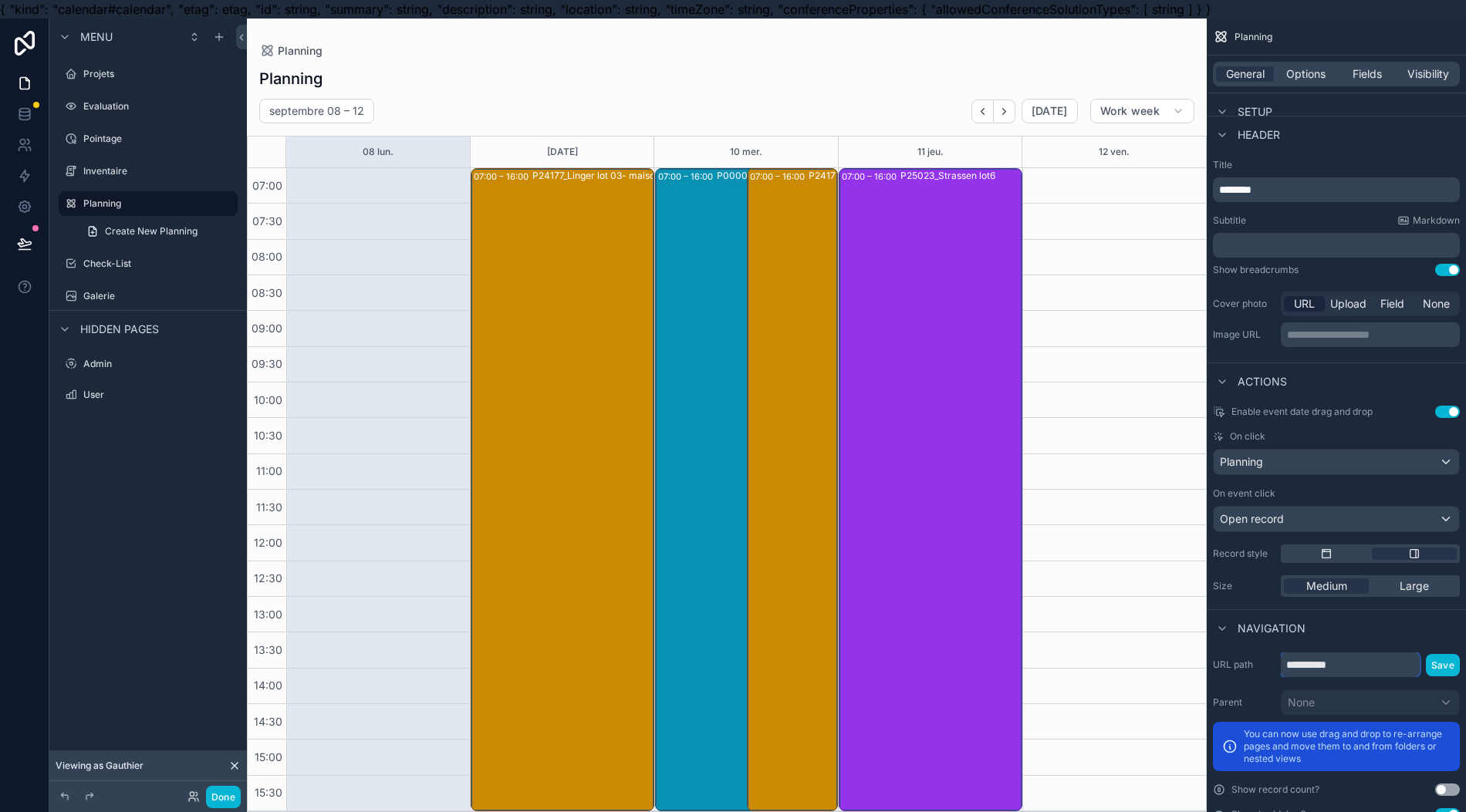
drag, startPoint x: 1380, startPoint y: 651, endPoint x: 1095, endPoint y: 668, distance: 285.5
click at [1098, 673] on div "**********" at bounding box center [856, 424] width 1219 height 812
type input "**********"
click at [1445, 659] on button "Save" at bounding box center [1443, 665] width 34 height 22
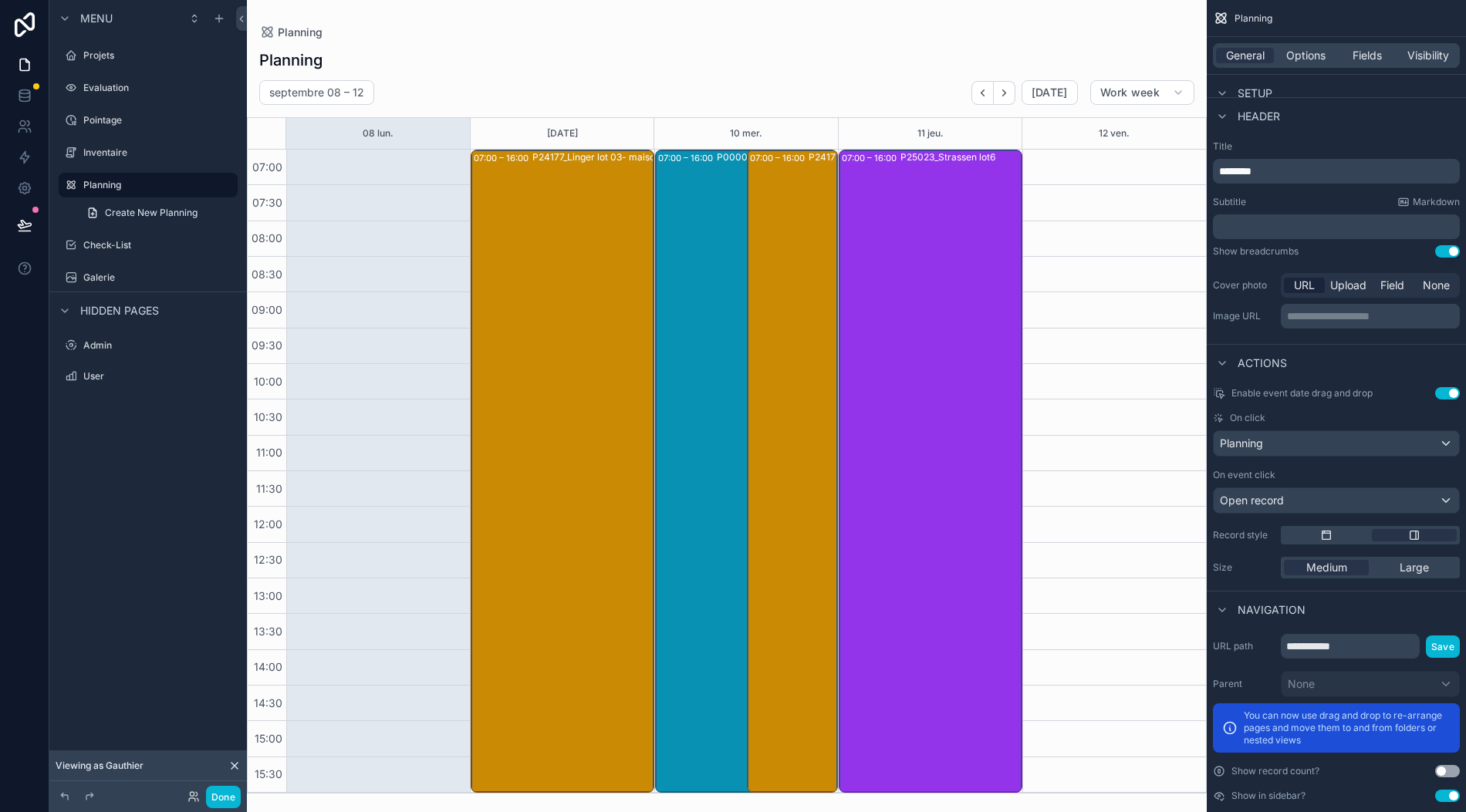
scroll to position [34, 15]
click at [1445, 765] on button "Use setting" at bounding box center [1447, 771] width 25 height 12
click at [1447, 765] on button "Use setting" at bounding box center [1447, 771] width 25 height 12
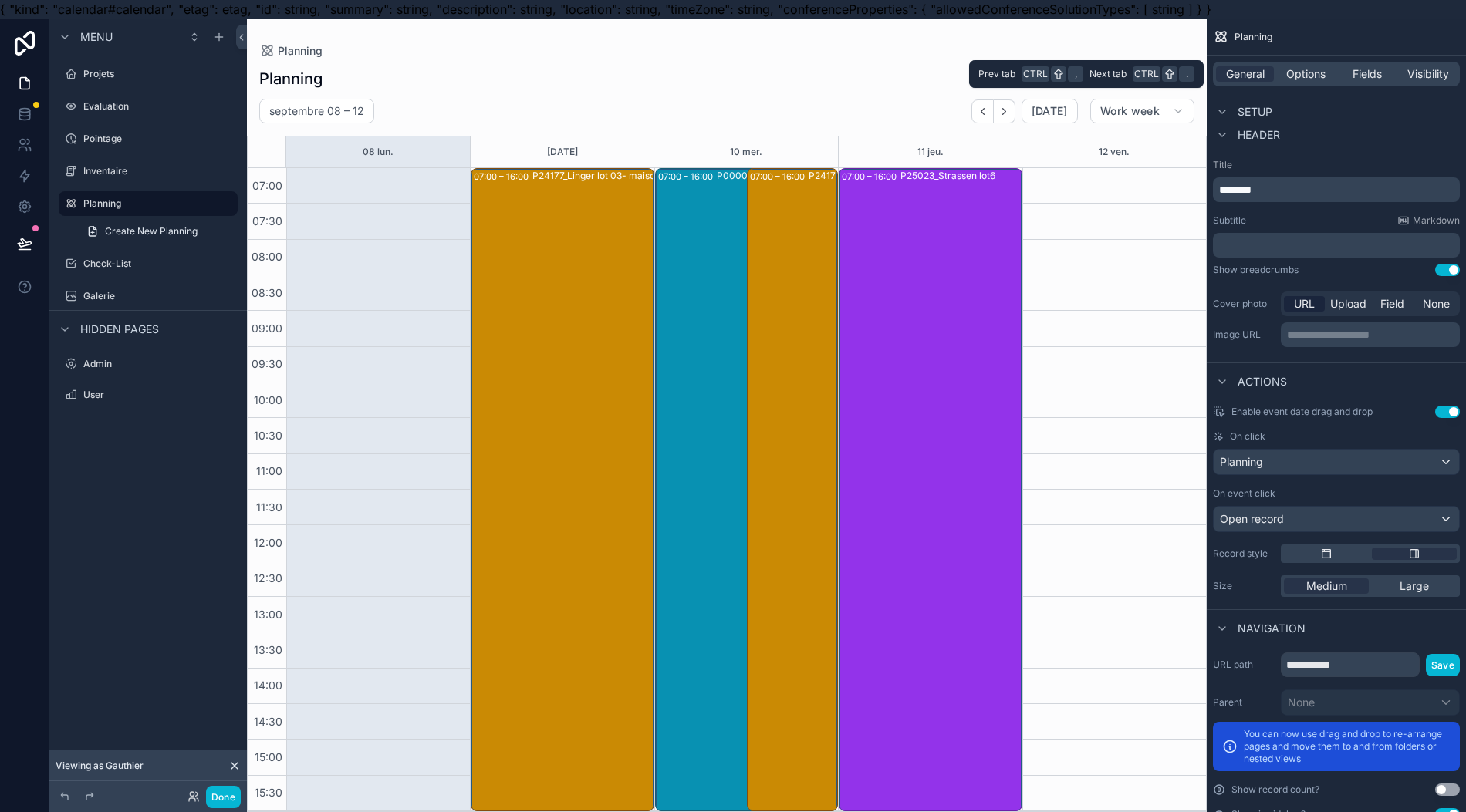
click at [1302, 80] on span "Options" at bounding box center [1306, 74] width 39 height 15
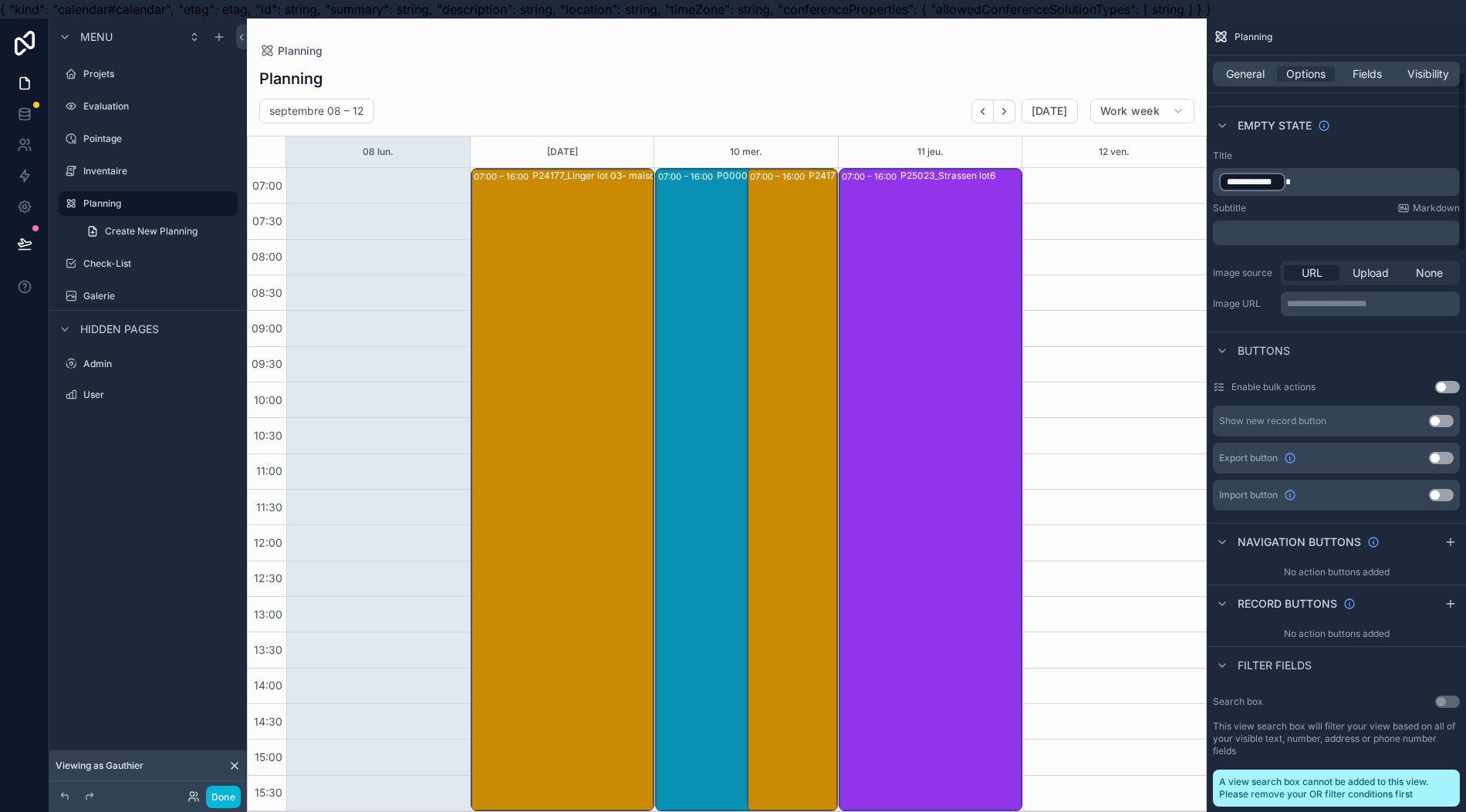
scroll to position [205, 0]
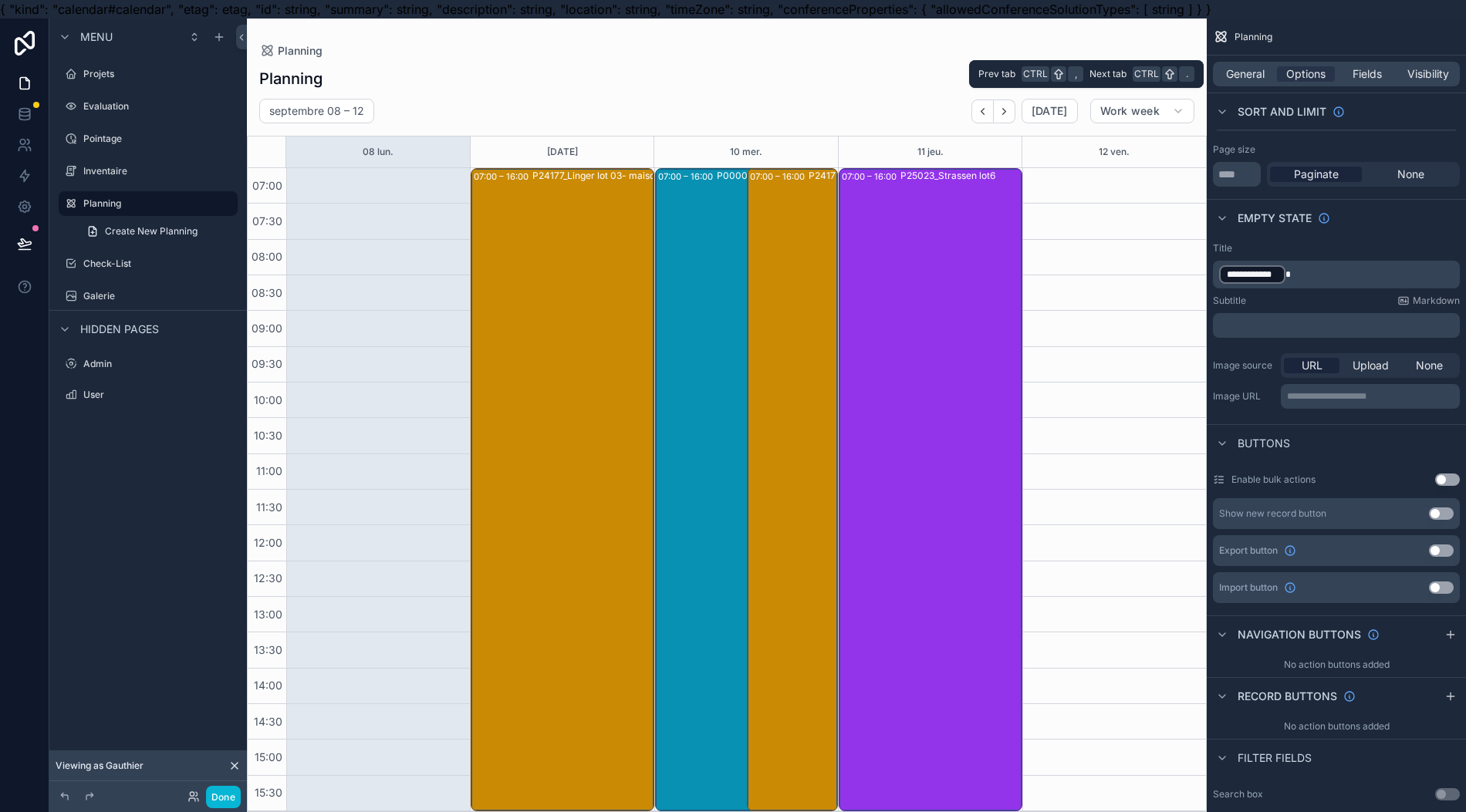
click at [1368, 79] on span "Fields" at bounding box center [1367, 74] width 29 height 15
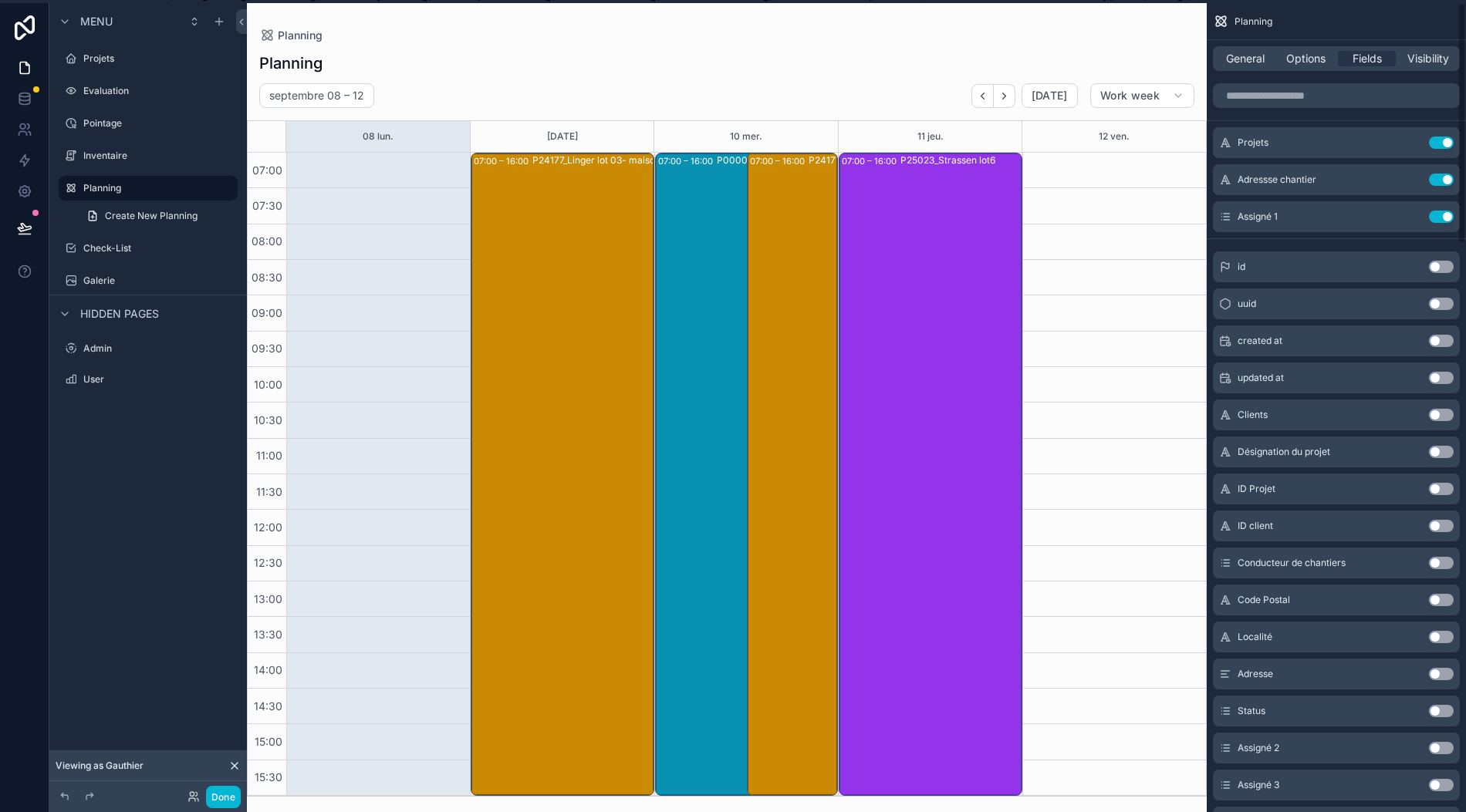
scroll to position [0, 15]
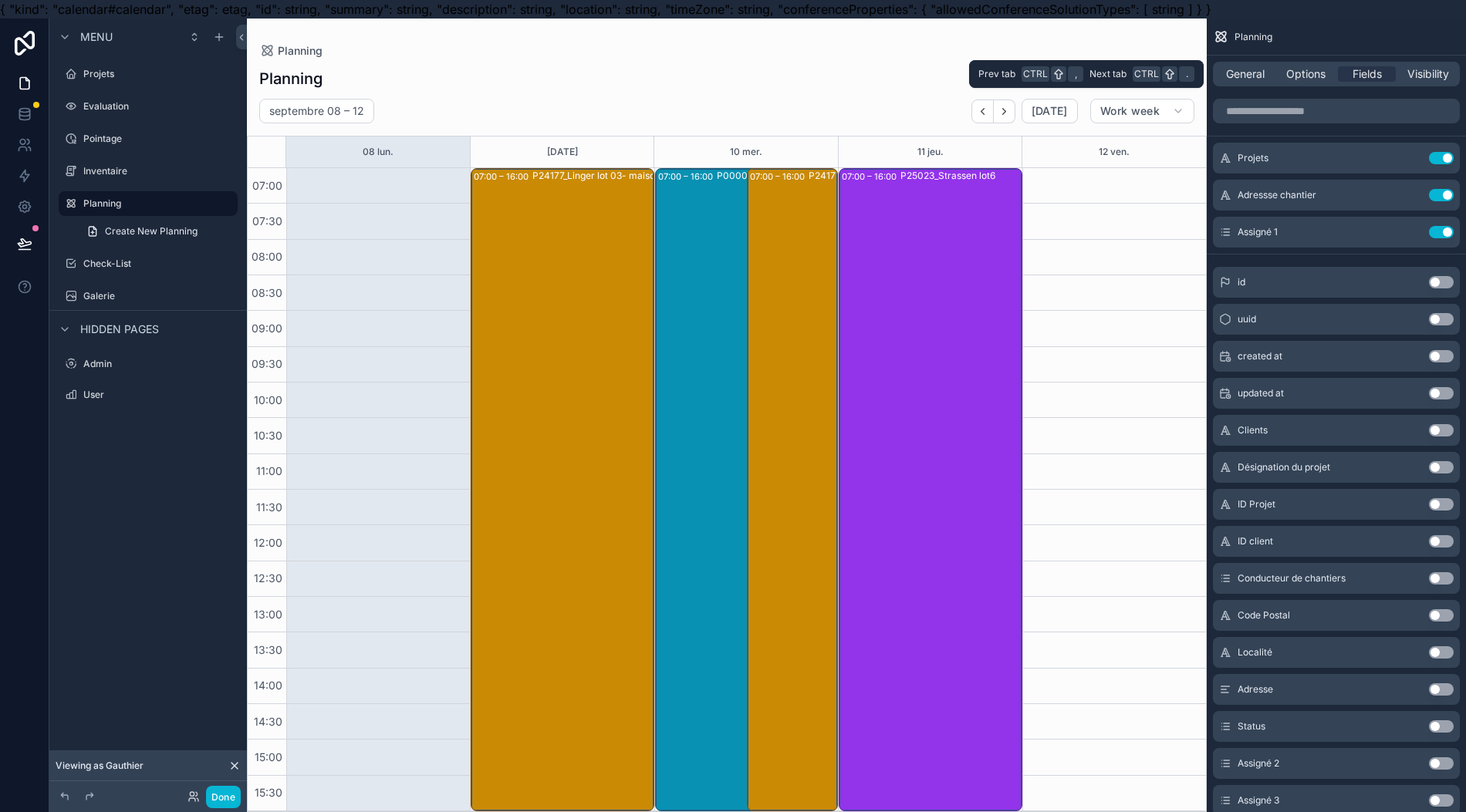
click at [1427, 74] on span "Visibility" at bounding box center [1427, 74] width 42 height 15
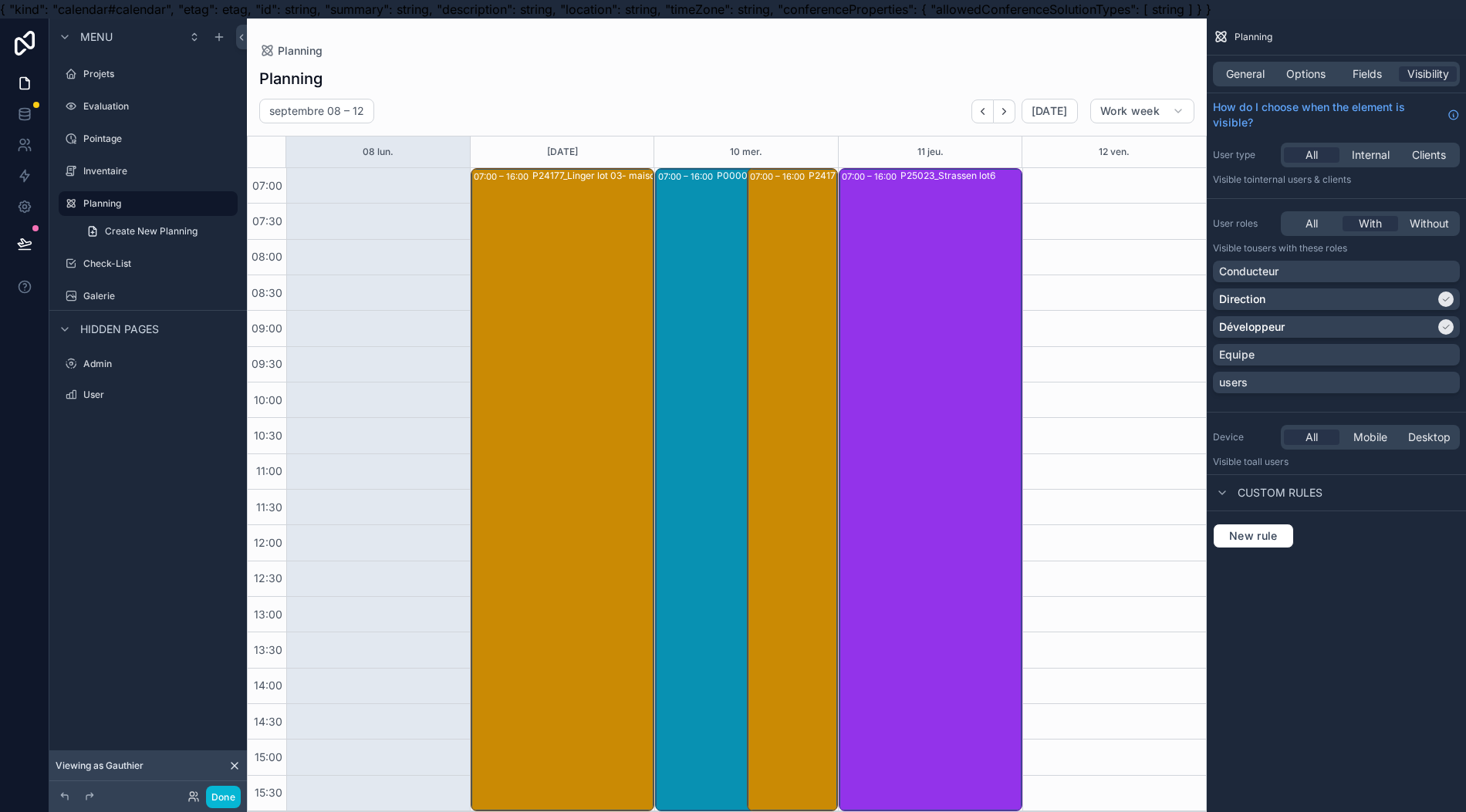
click at [1365, 77] on span "Fields" at bounding box center [1367, 74] width 29 height 15
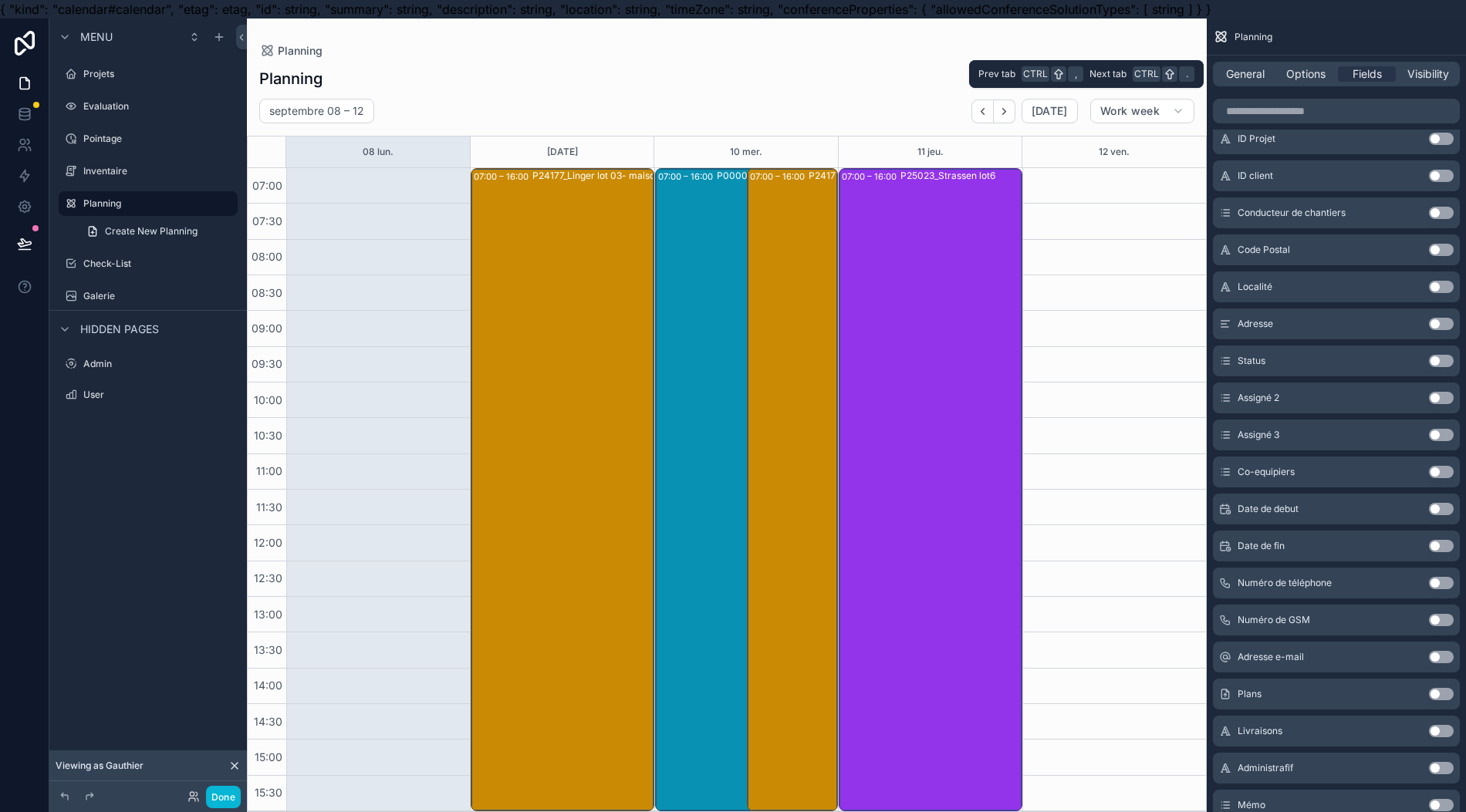
click at [1306, 69] on span "Options" at bounding box center [1306, 74] width 39 height 15
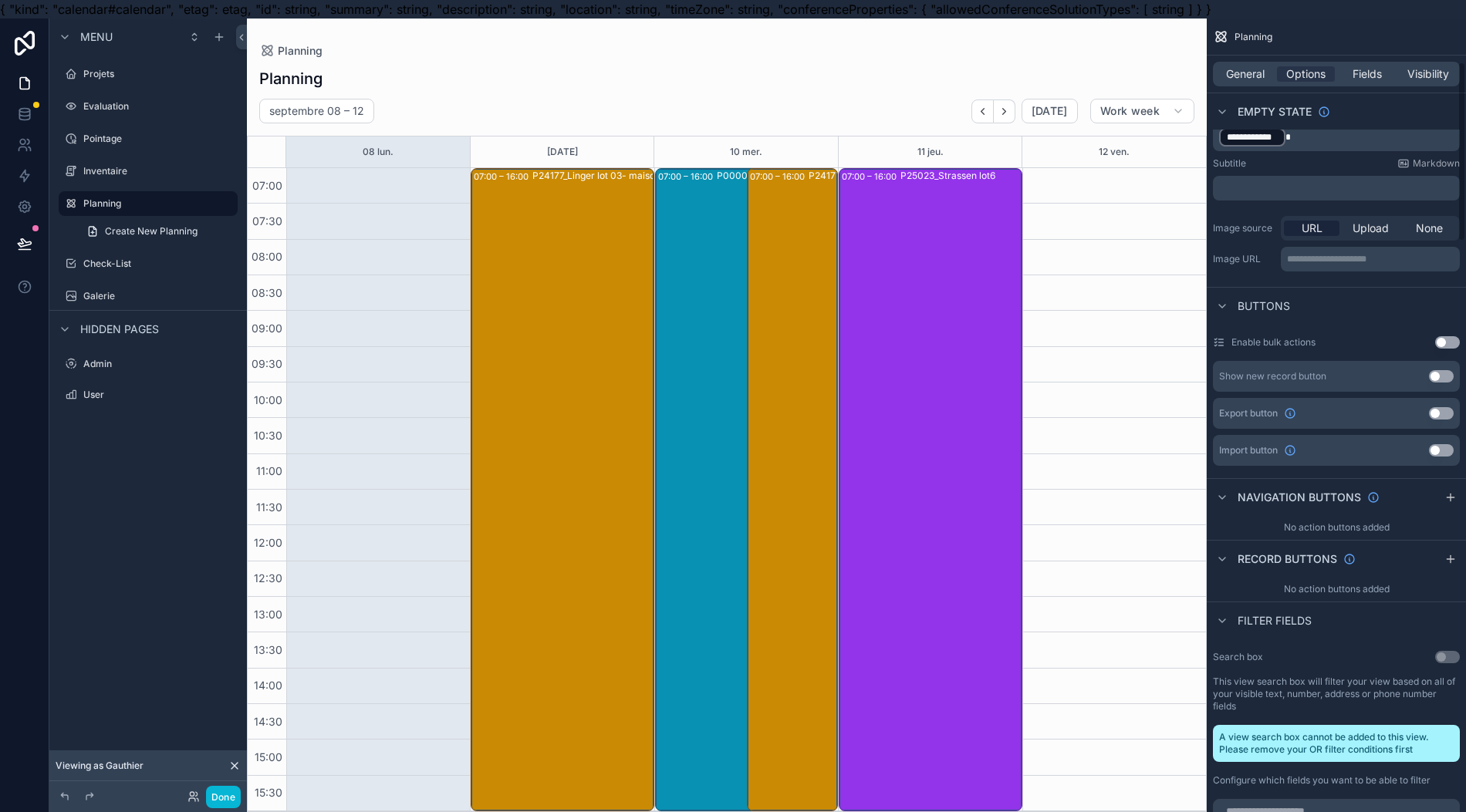
scroll to position [365, 0]
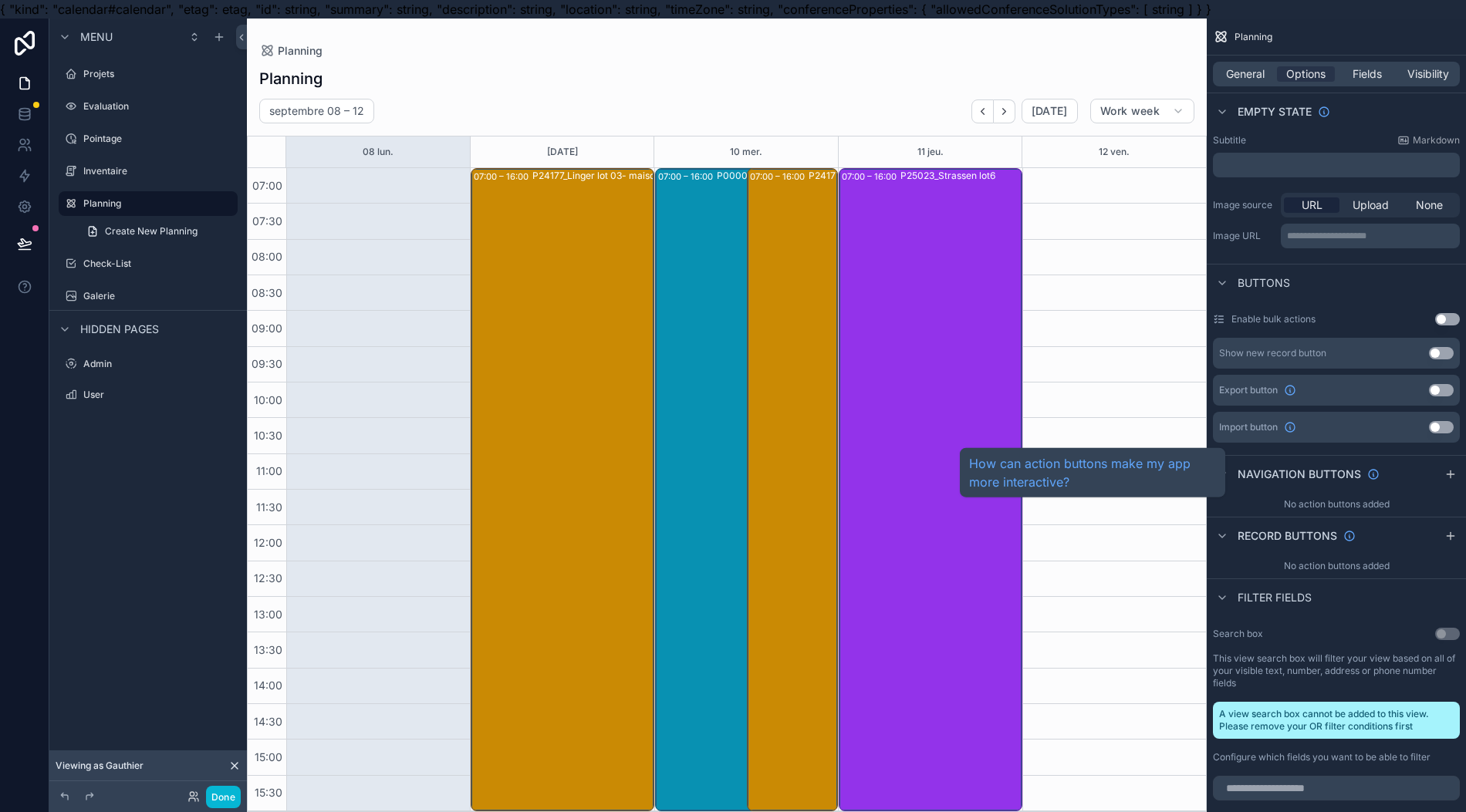
click at [1319, 481] on div "Navigation buttons" at bounding box center [1296, 475] width 167 height 19
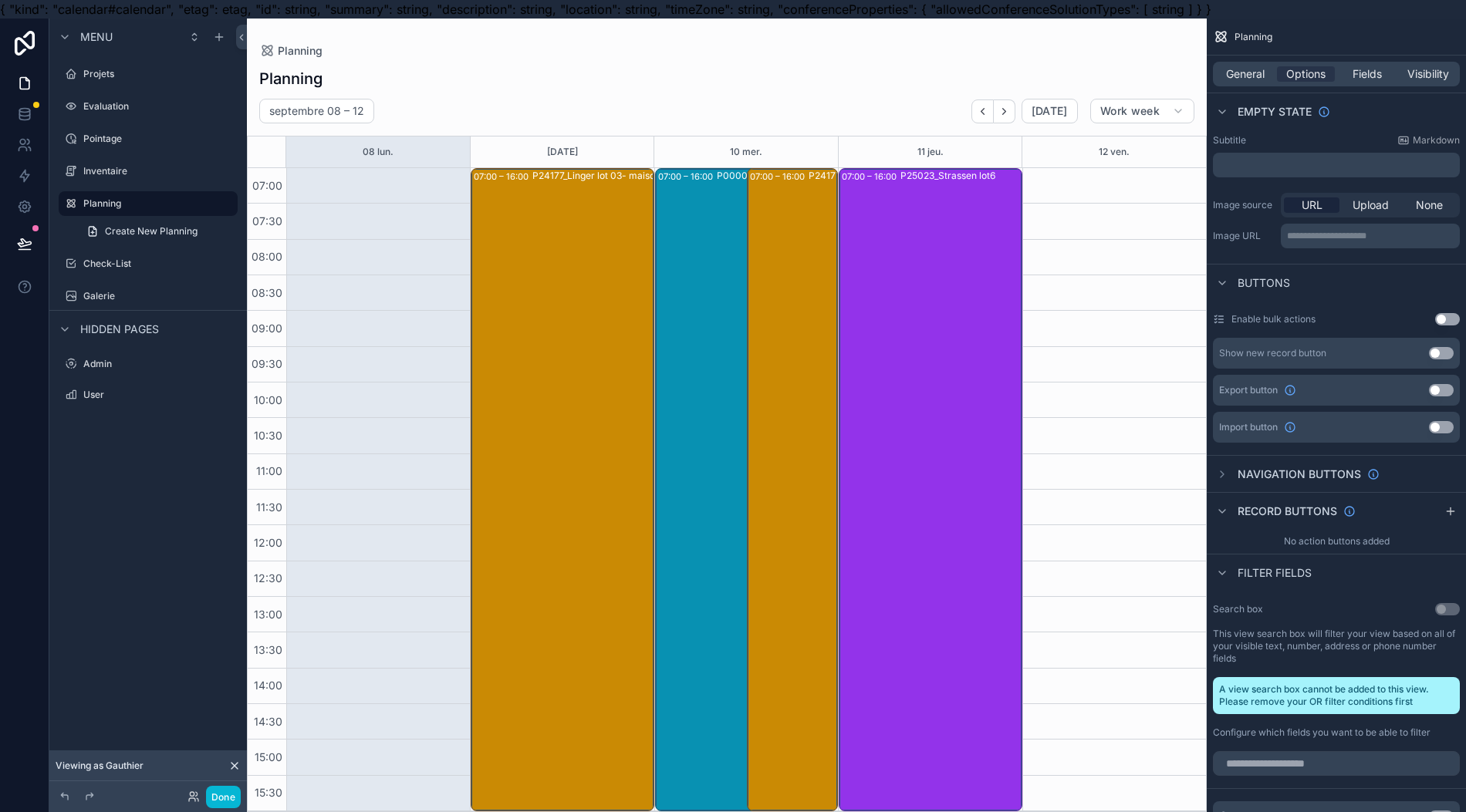
click at [1318, 480] on div "Navigation buttons" at bounding box center [1296, 475] width 167 height 19
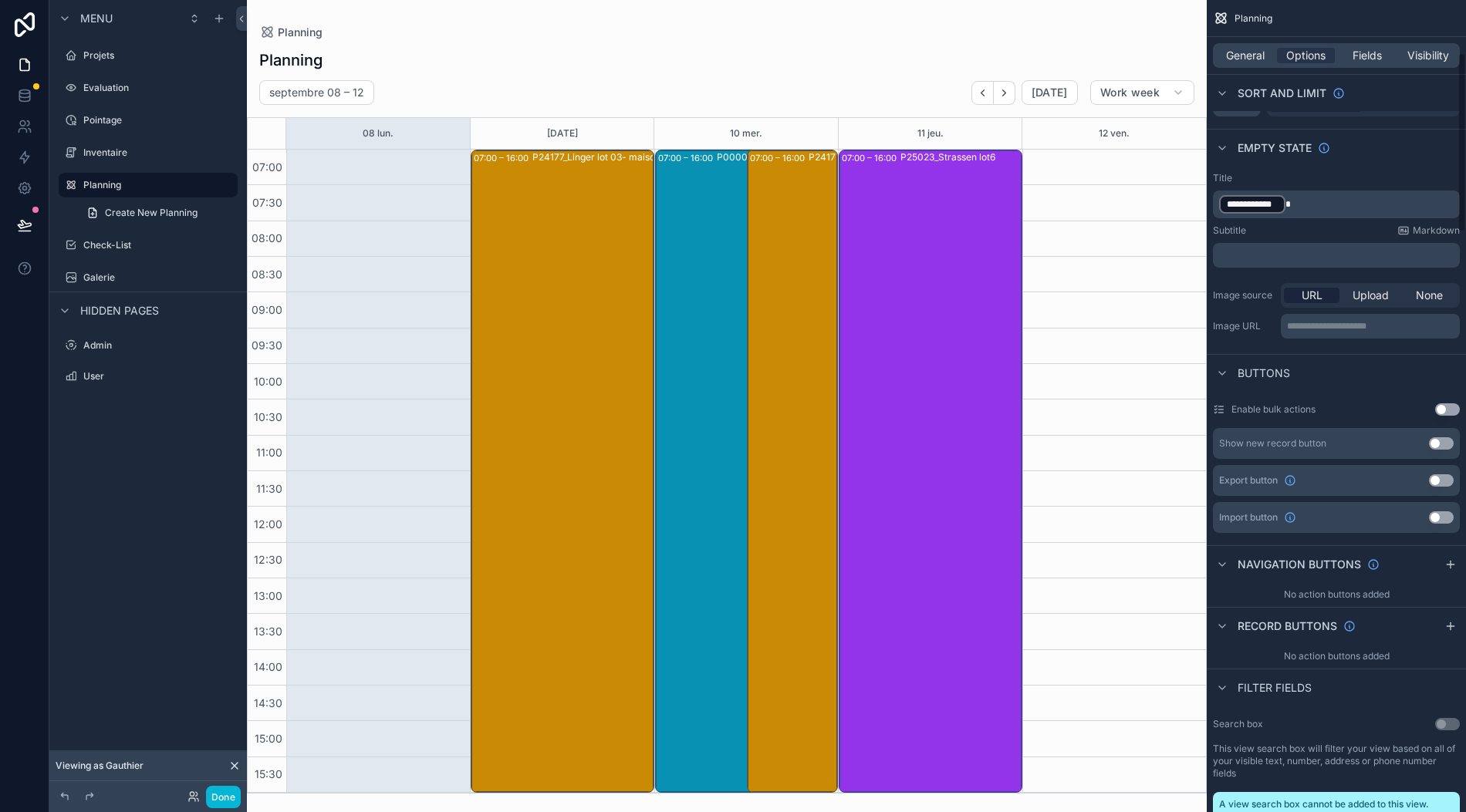
scroll to position [240, 0]
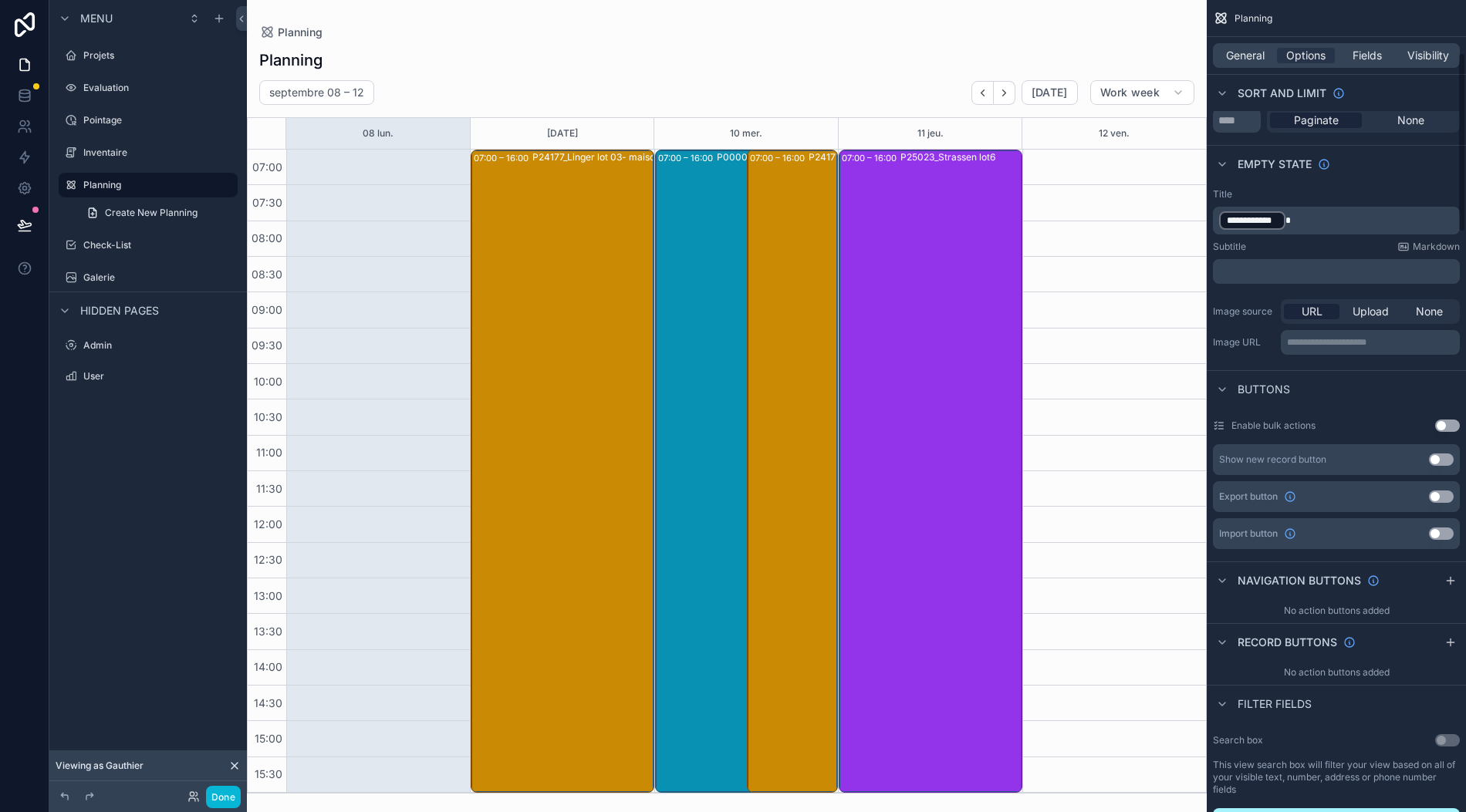
click at [1451, 577] on icon "scrollable content" at bounding box center [1451, 580] width 0 height 7
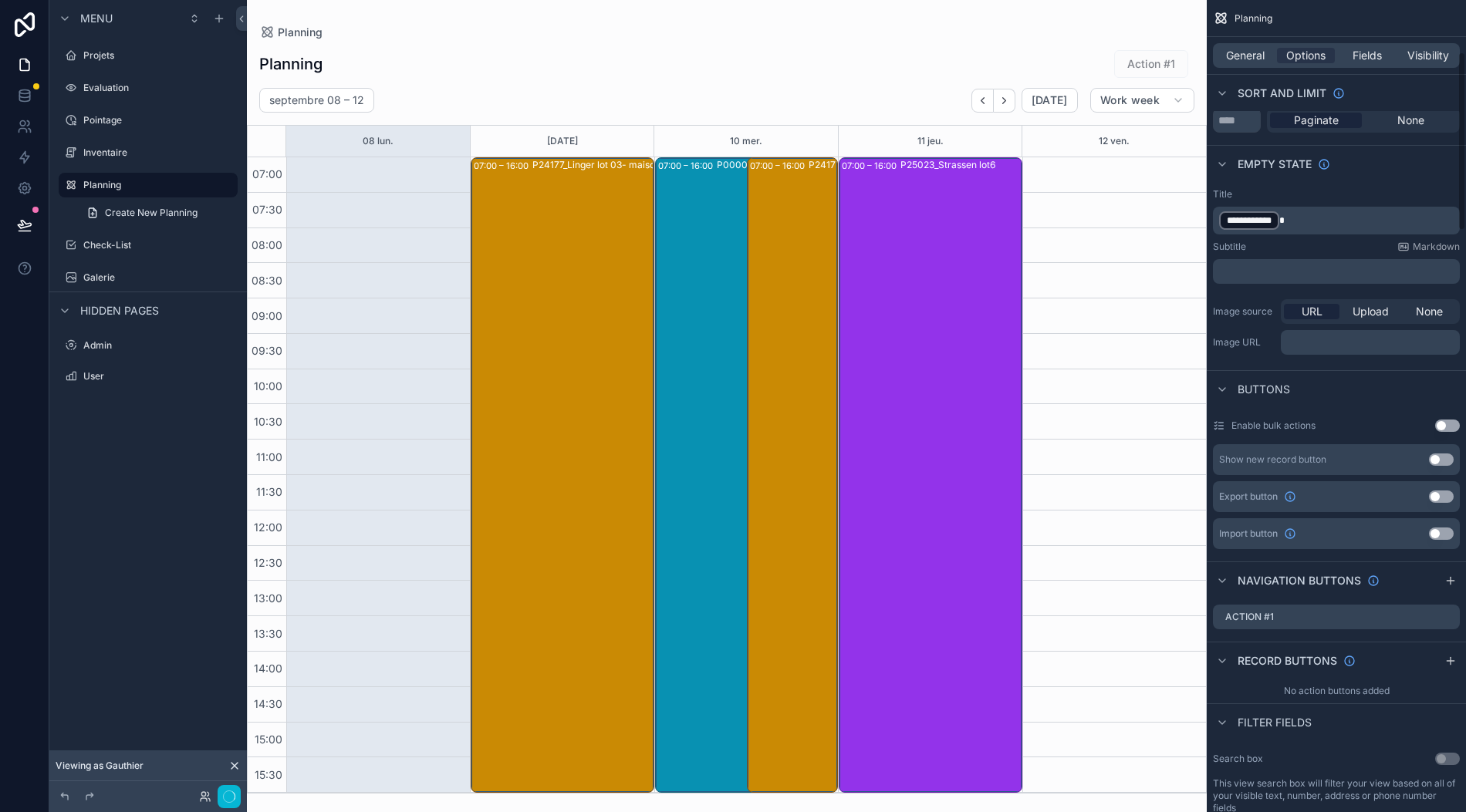
scroll to position [0, 15]
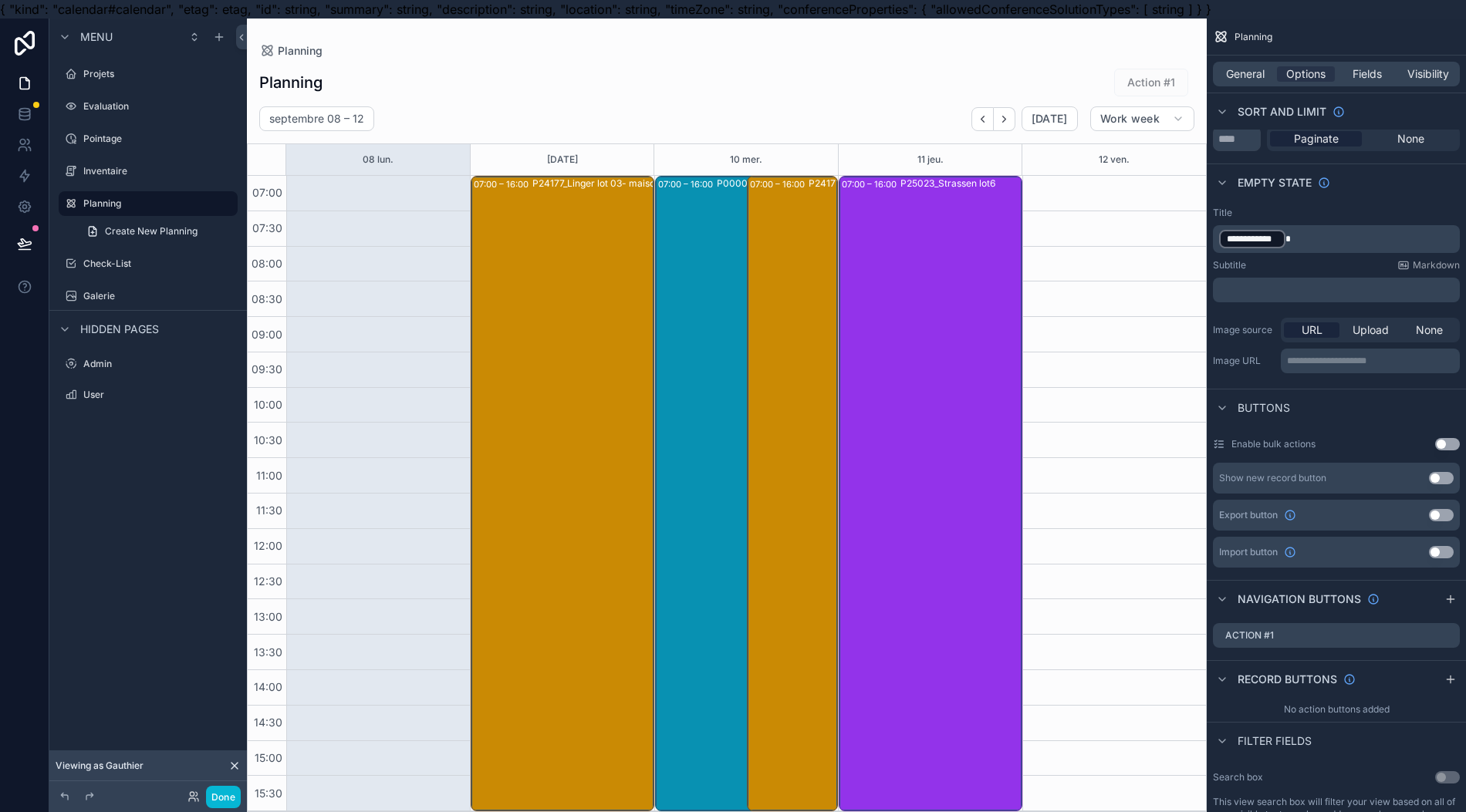
click at [0, 0] on icon "scrollable content" at bounding box center [0, 0] width 0 height 0
click at [1430, 604] on button at bounding box center [1438, 595] width 19 height 19
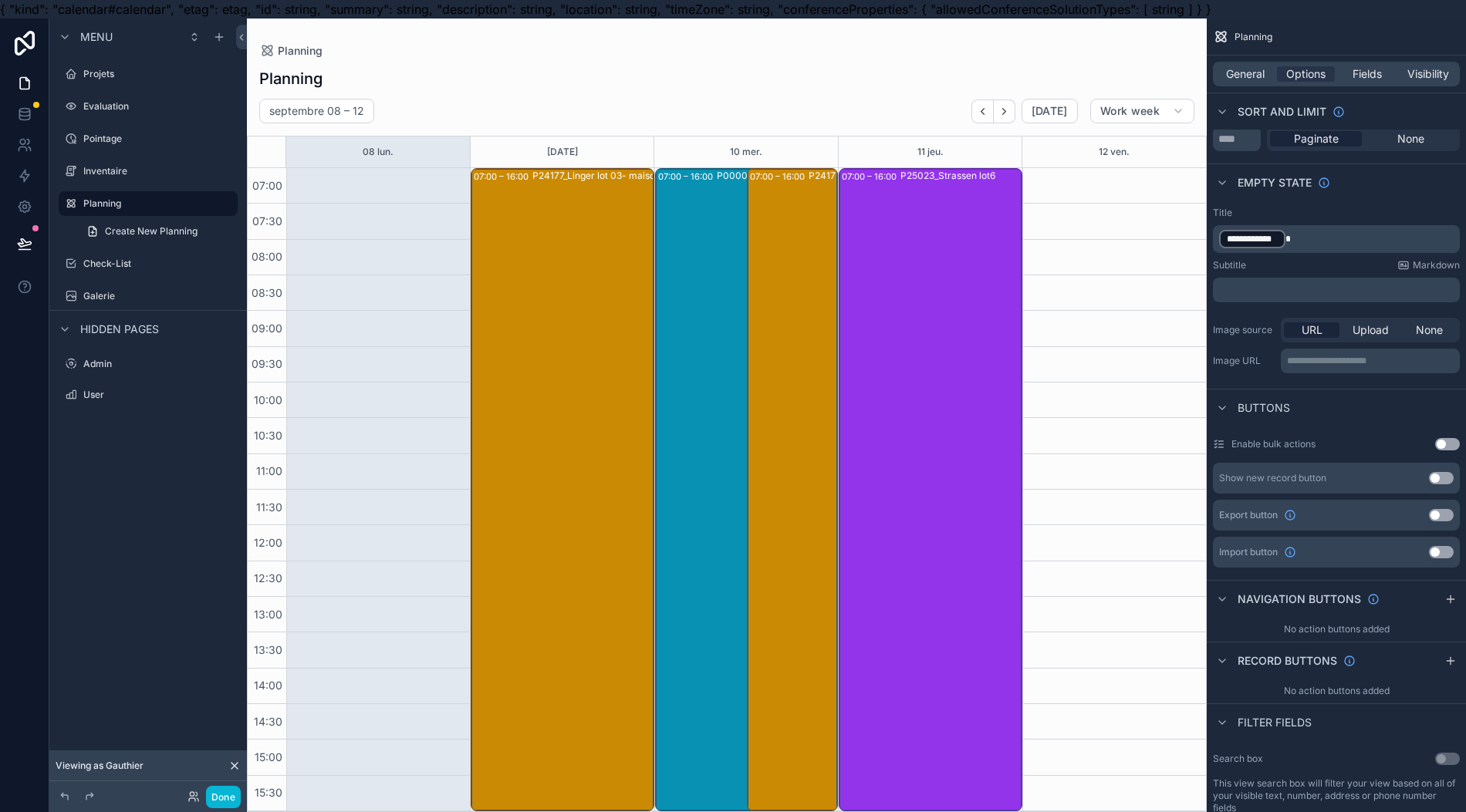
click at [1011, 110] on div "scrollable content" at bounding box center [726, 424] width 959 height 812
click at [1005, 110] on icon "Next" at bounding box center [1004, 110] width 3 height 6
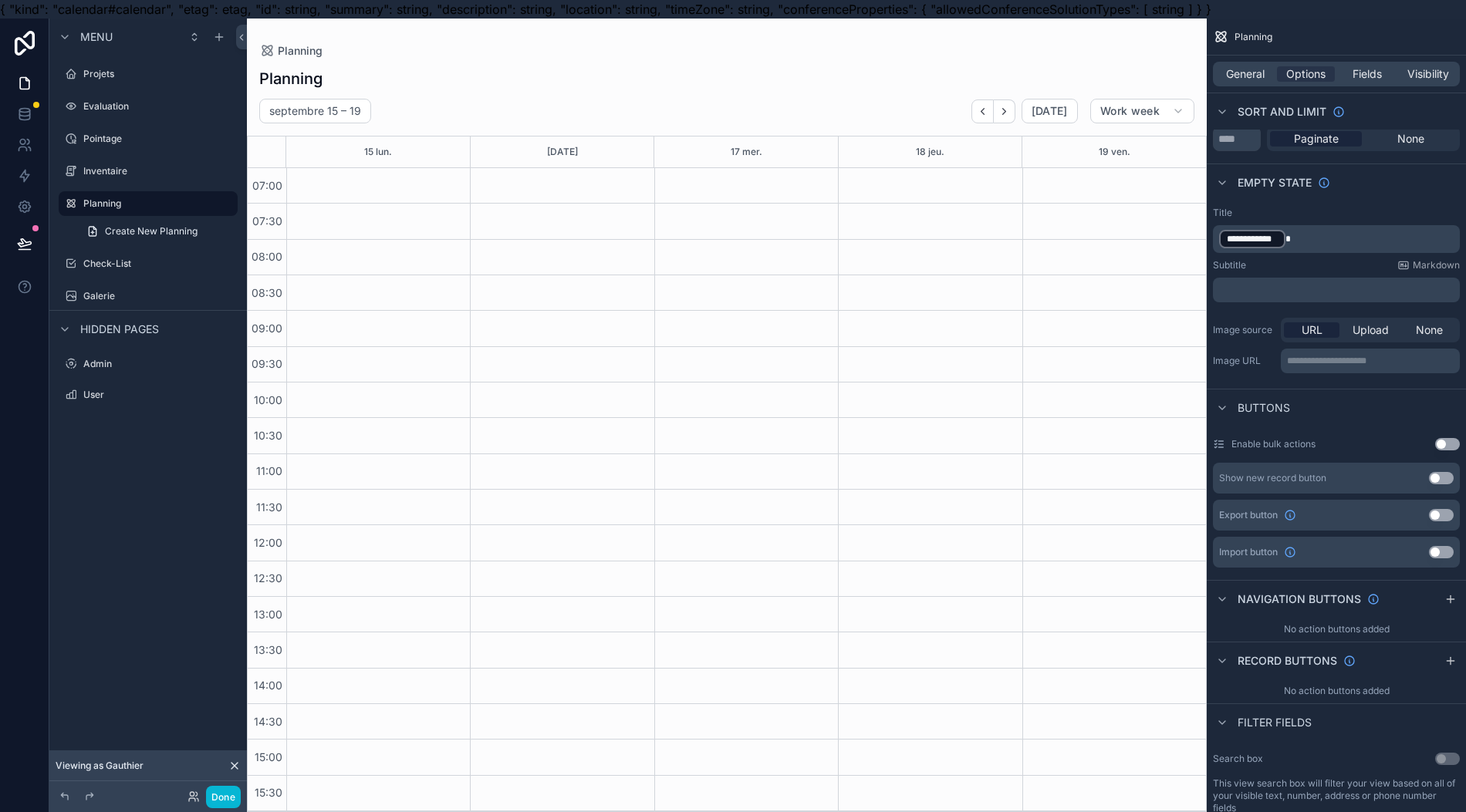
click at [1005, 110] on icon "Next" at bounding box center [1004, 110] width 3 height 6
click at [988, 110] on icon "Back" at bounding box center [982, 111] width 12 height 12
click at [988, 110] on icon "Back" at bounding box center [982, 111] width 12 height 12
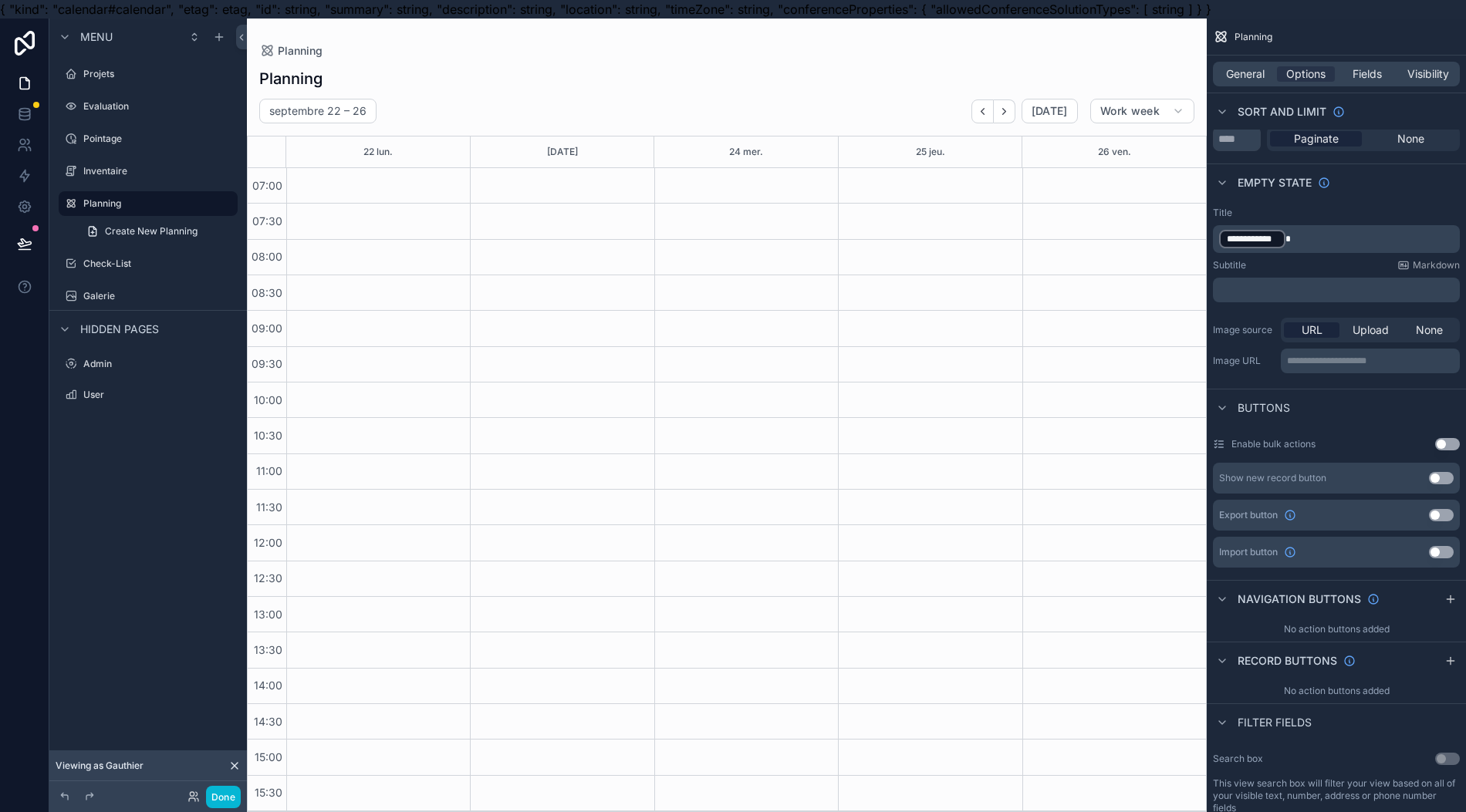
click at [988, 110] on icon "Back" at bounding box center [982, 111] width 12 height 12
click at [1043, 106] on span "[DATE]" at bounding box center [1049, 111] width 36 height 14
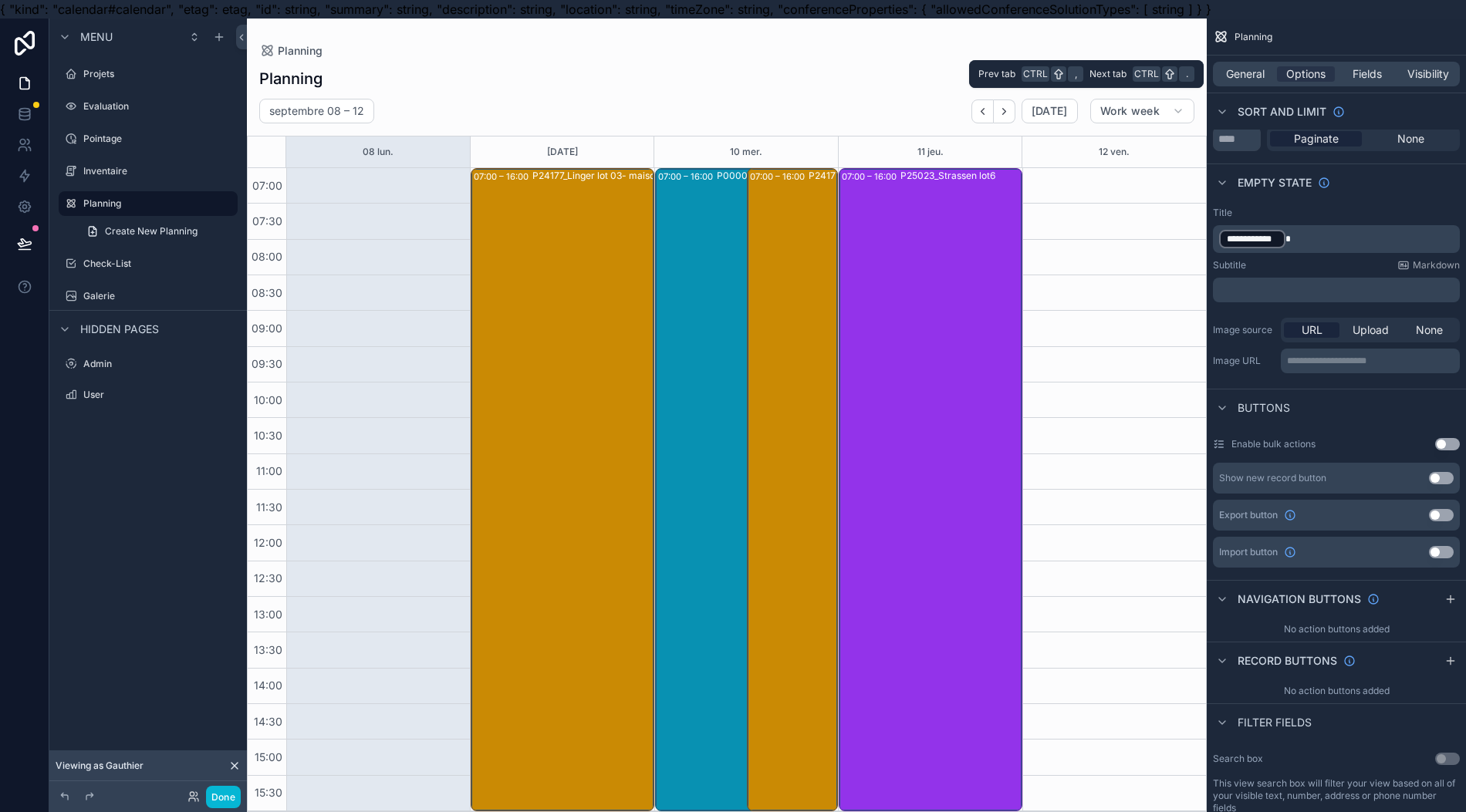
click at [1251, 77] on span "General" at bounding box center [1244, 74] width 39 height 15
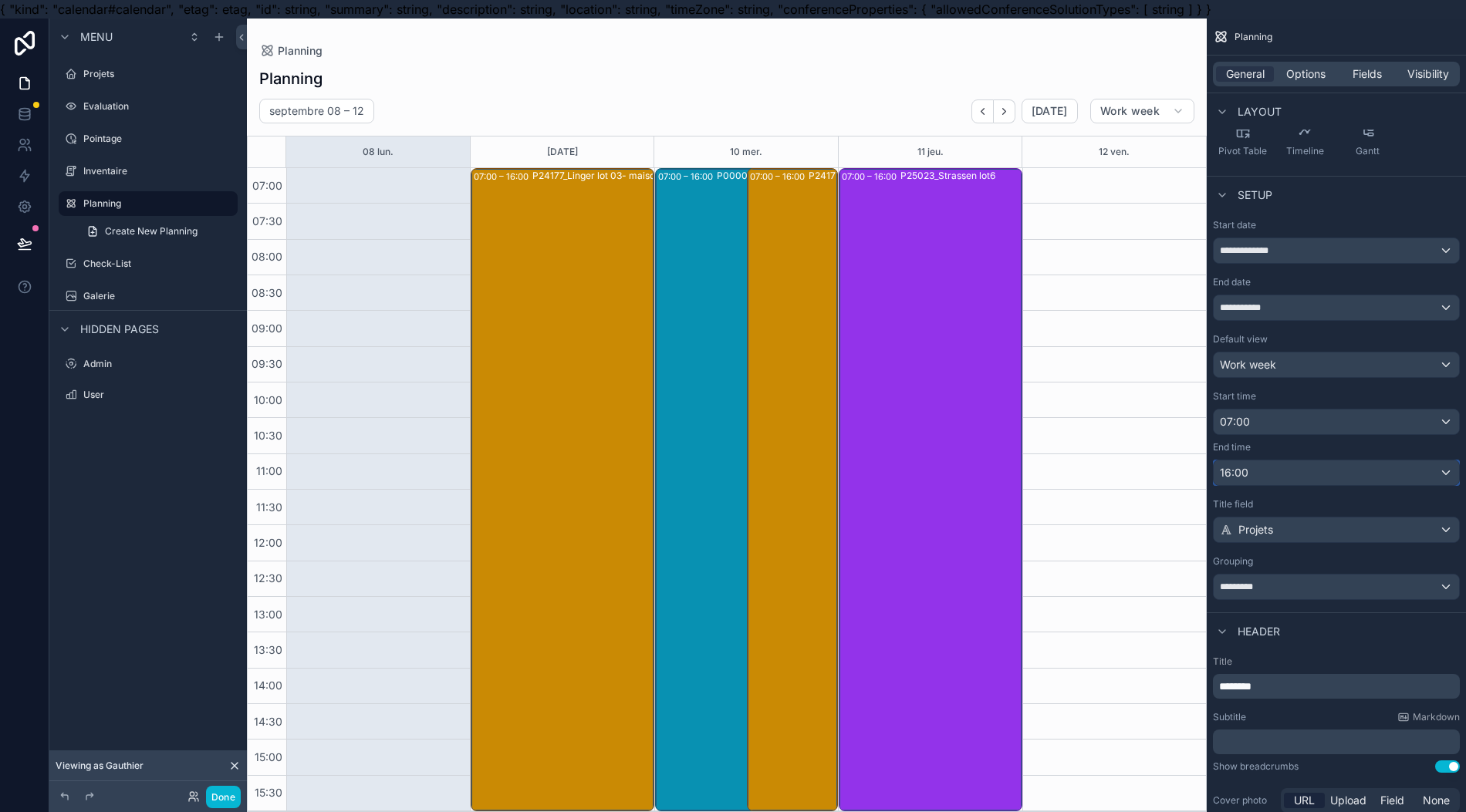
click at [1349, 472] on div "16:00" at bounding box center [1336, 472] width 246 height 25
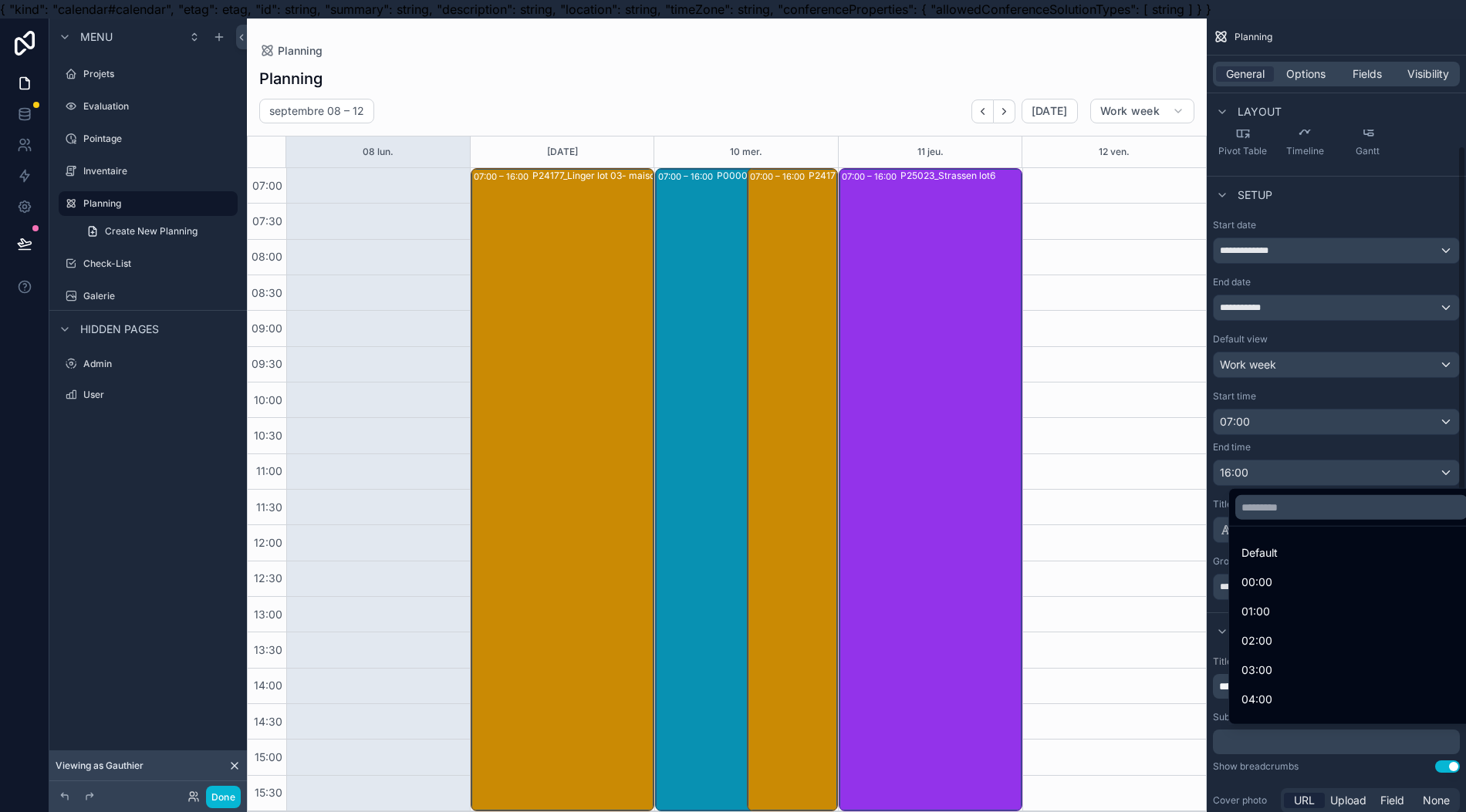
click at [1282, 465] on div "scrollable content" at bounding box center [733, 406] width 1466 height 812
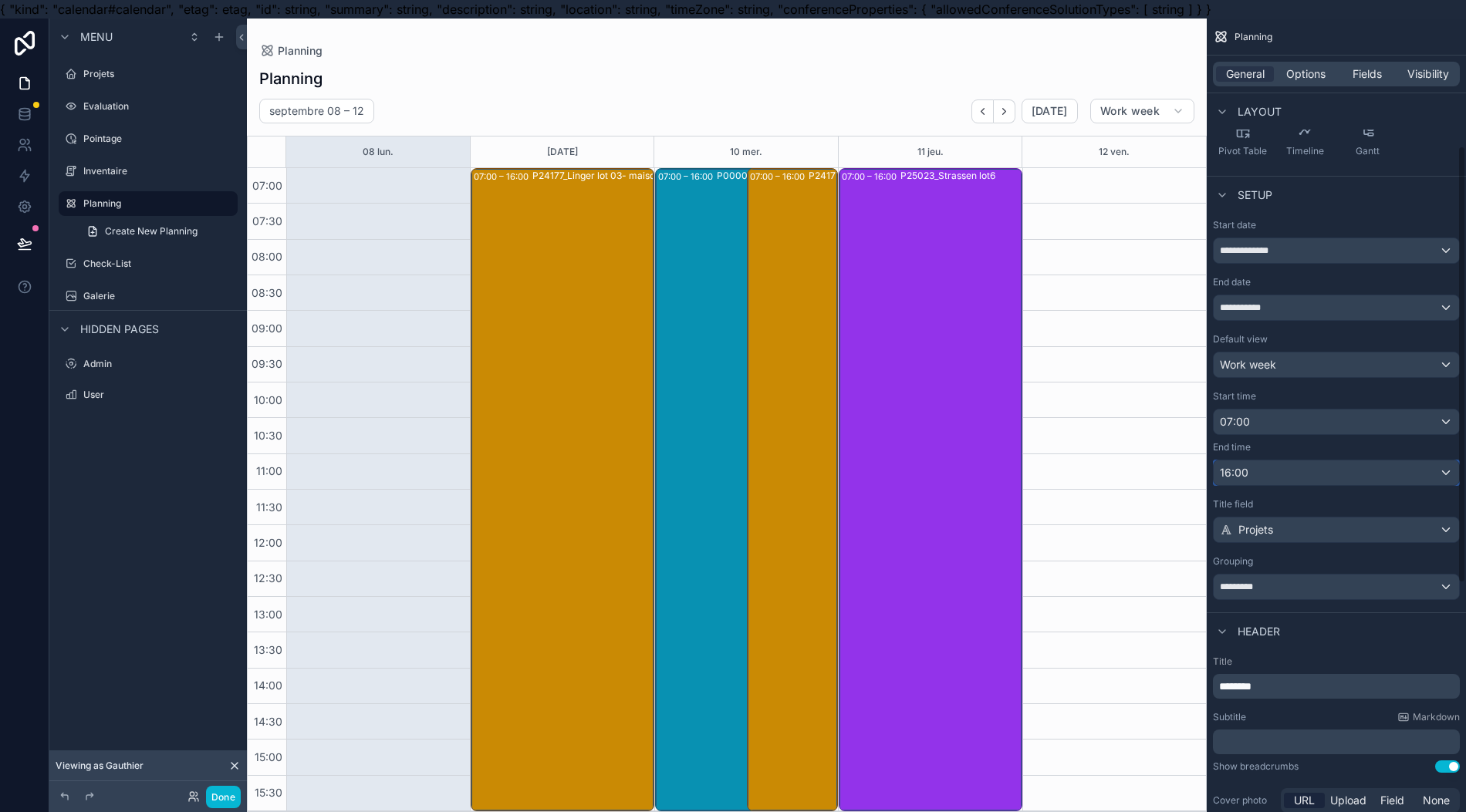
click at [1282, 465] on div "16:00" at bounding box center [1336, 472] width 246 height 25
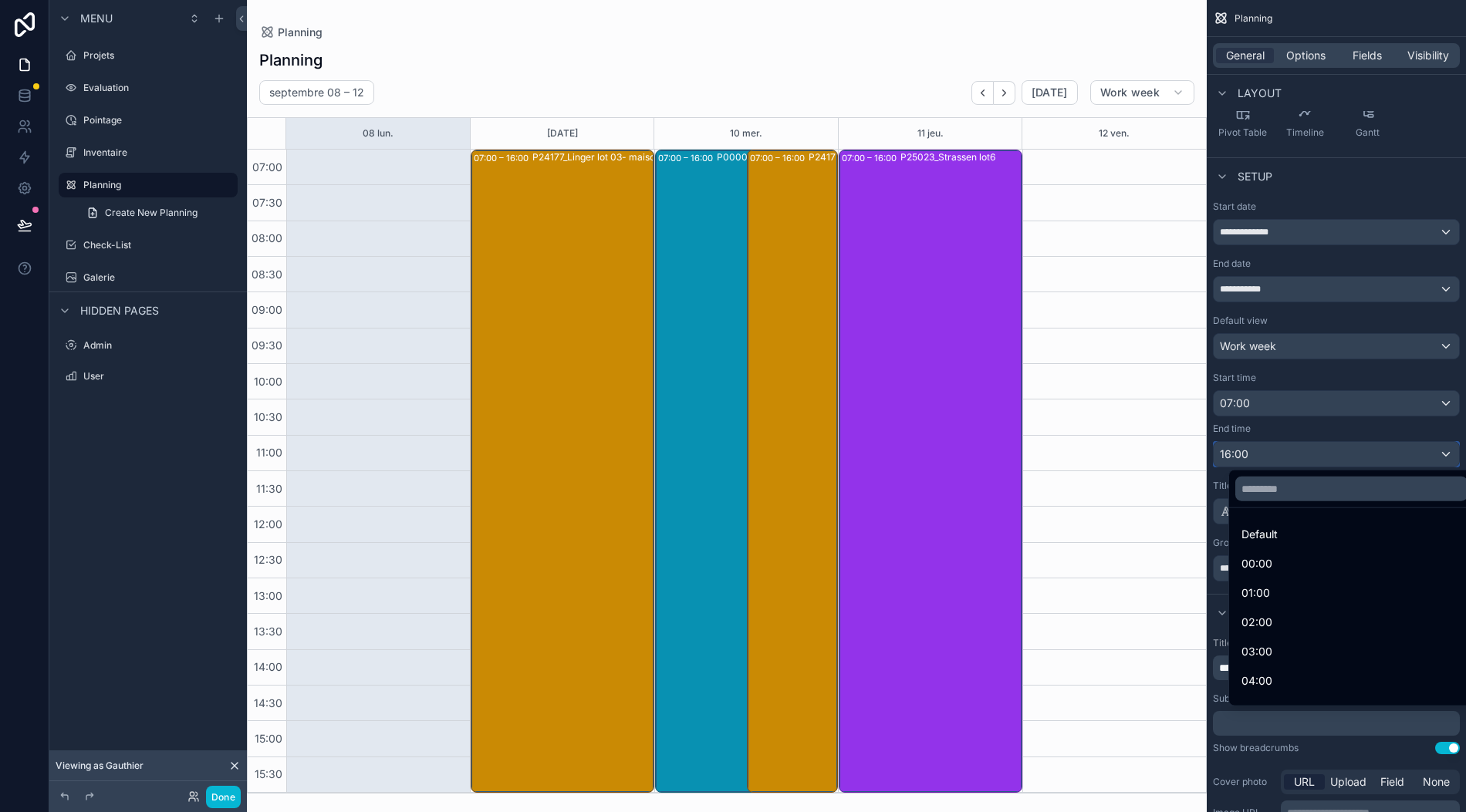
scroll to position [0, 15]
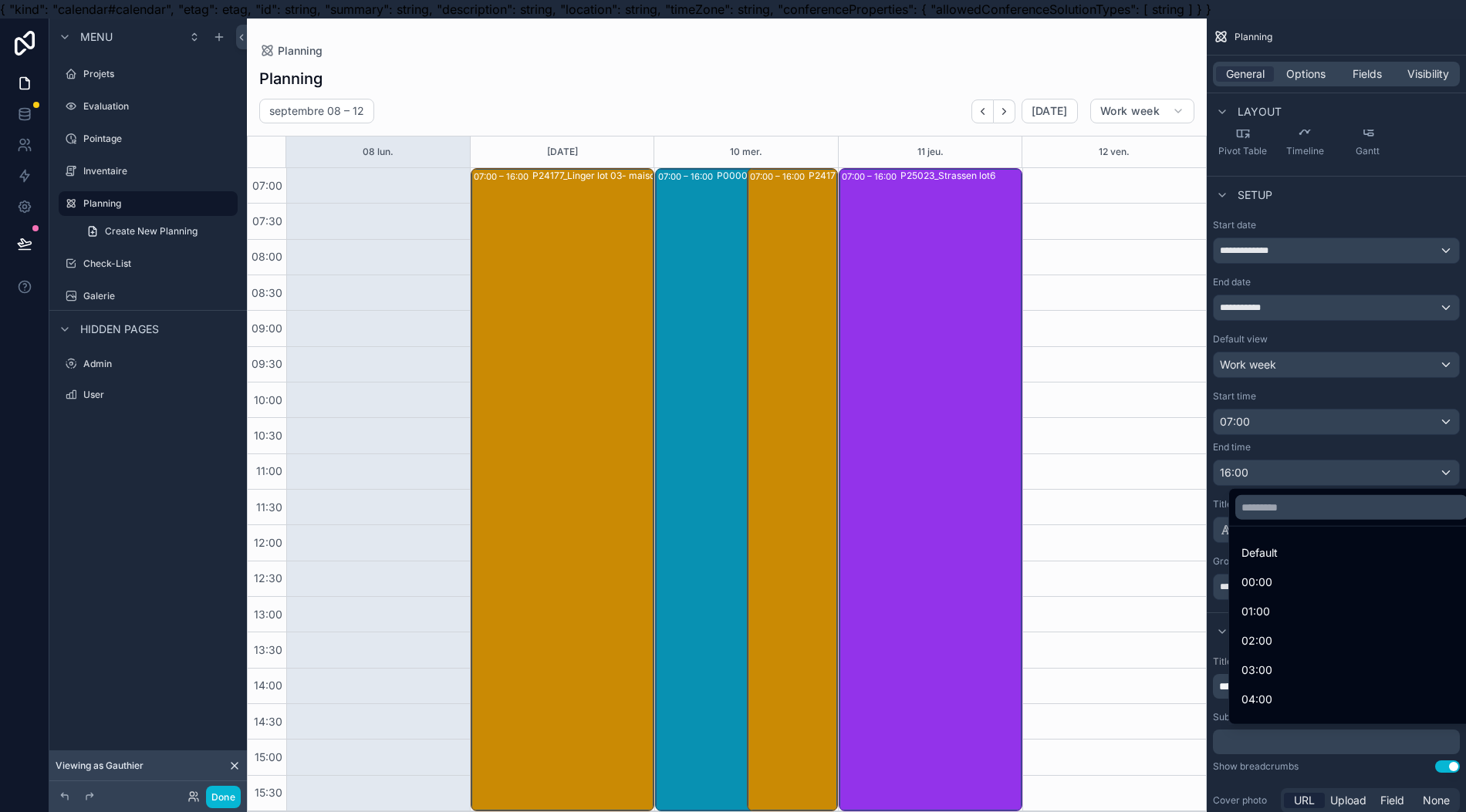
click at [1405, 450] on div "scrollable content" at bounding box center [733, 406] width 1466 height 812
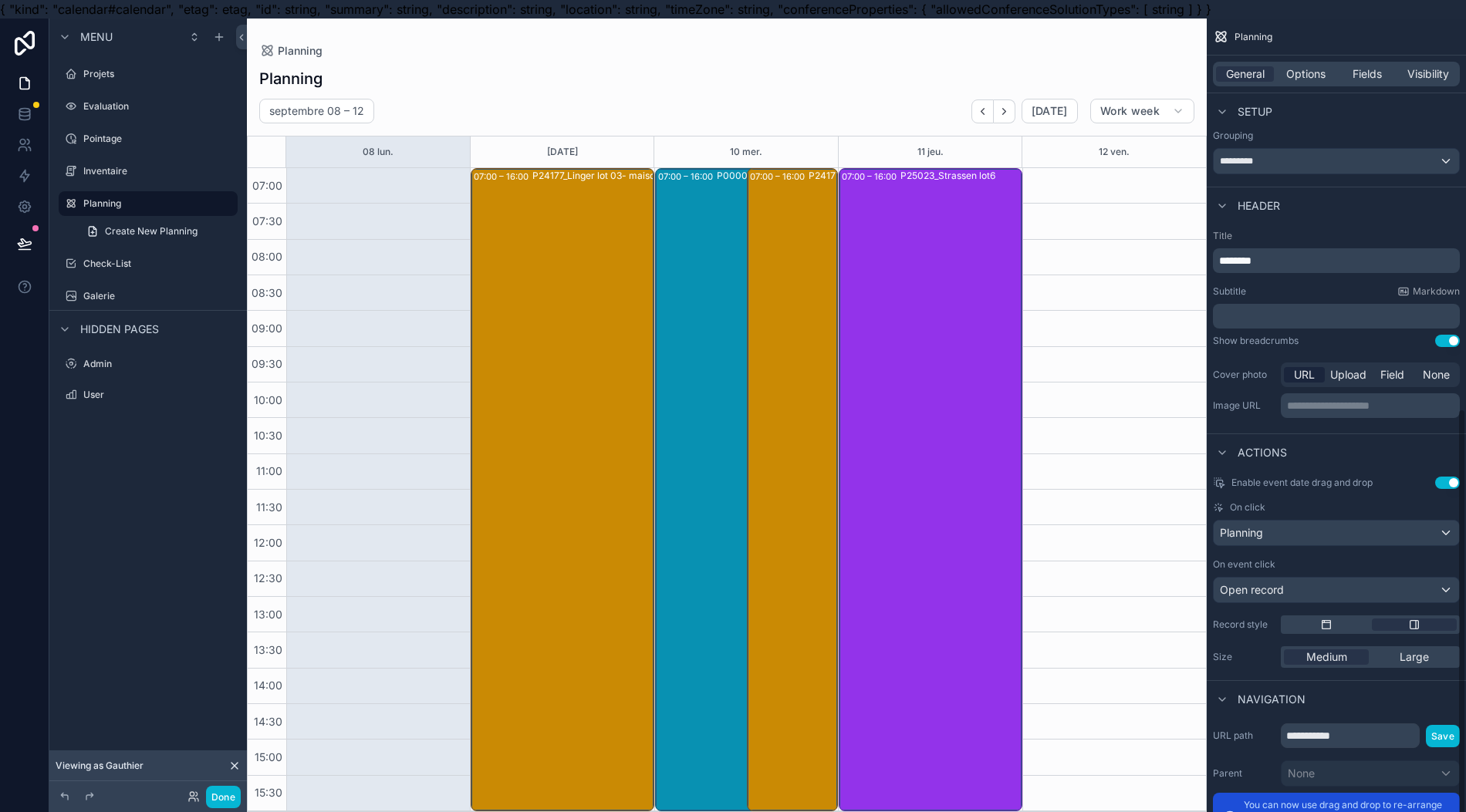
scroll to position [738, 0]
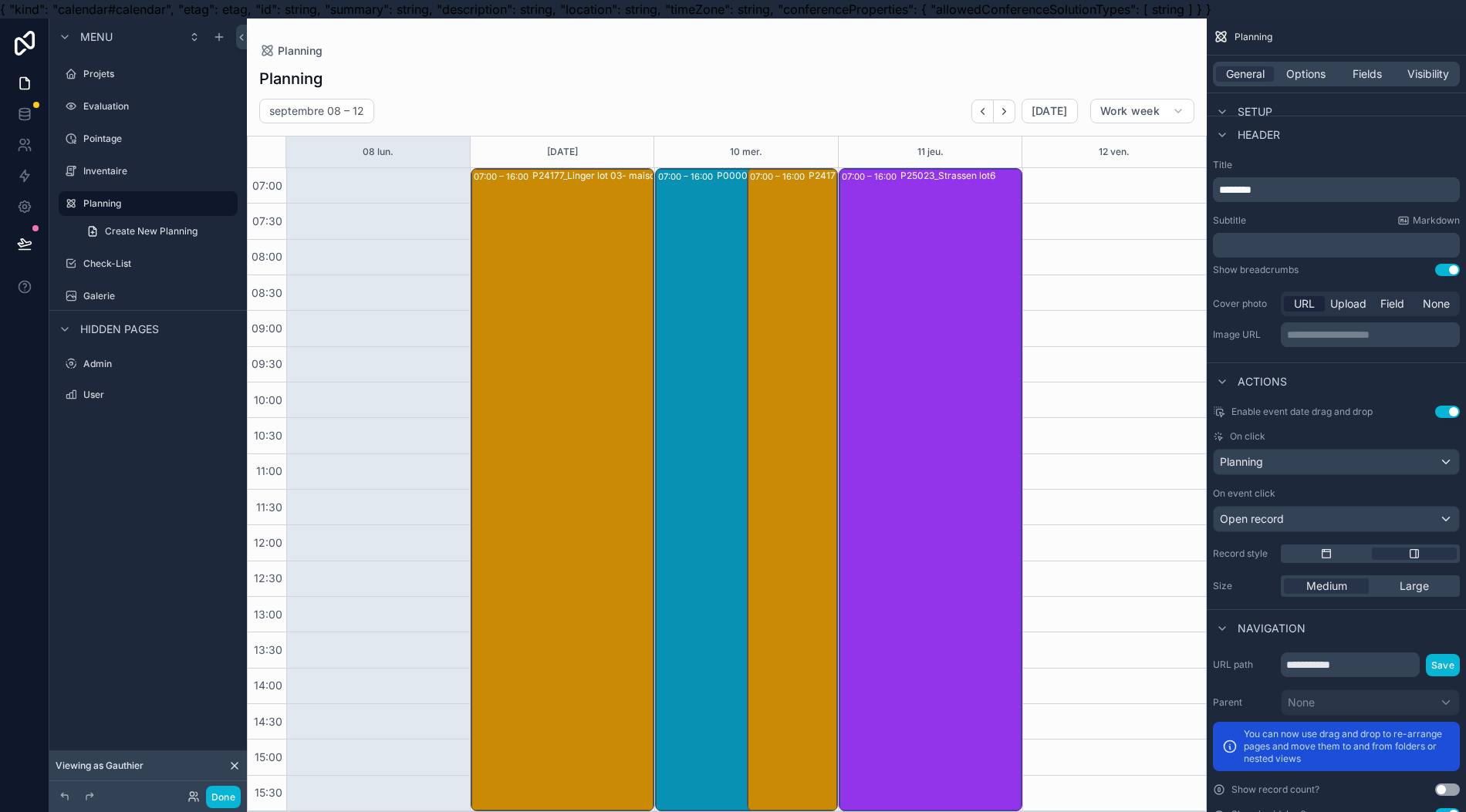
click at [615, 489] on div "P24177_Linger lot 03- maison invendue encastrements complets" at bounding box center [621, 489] width 178 height 640
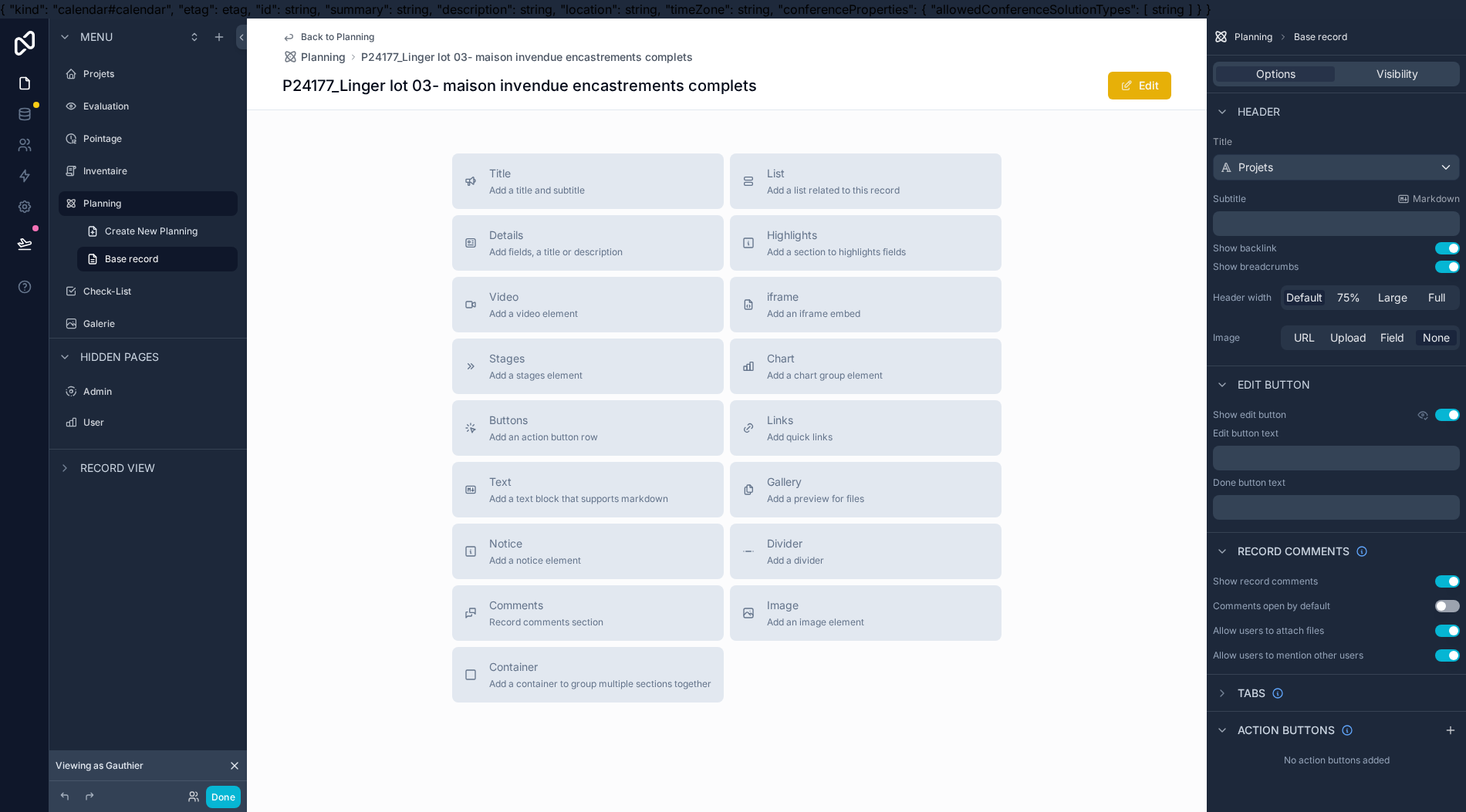
click at [791, 312] on span "Add an iframe embed" at bounding box center [813, 314] width 93 height 12
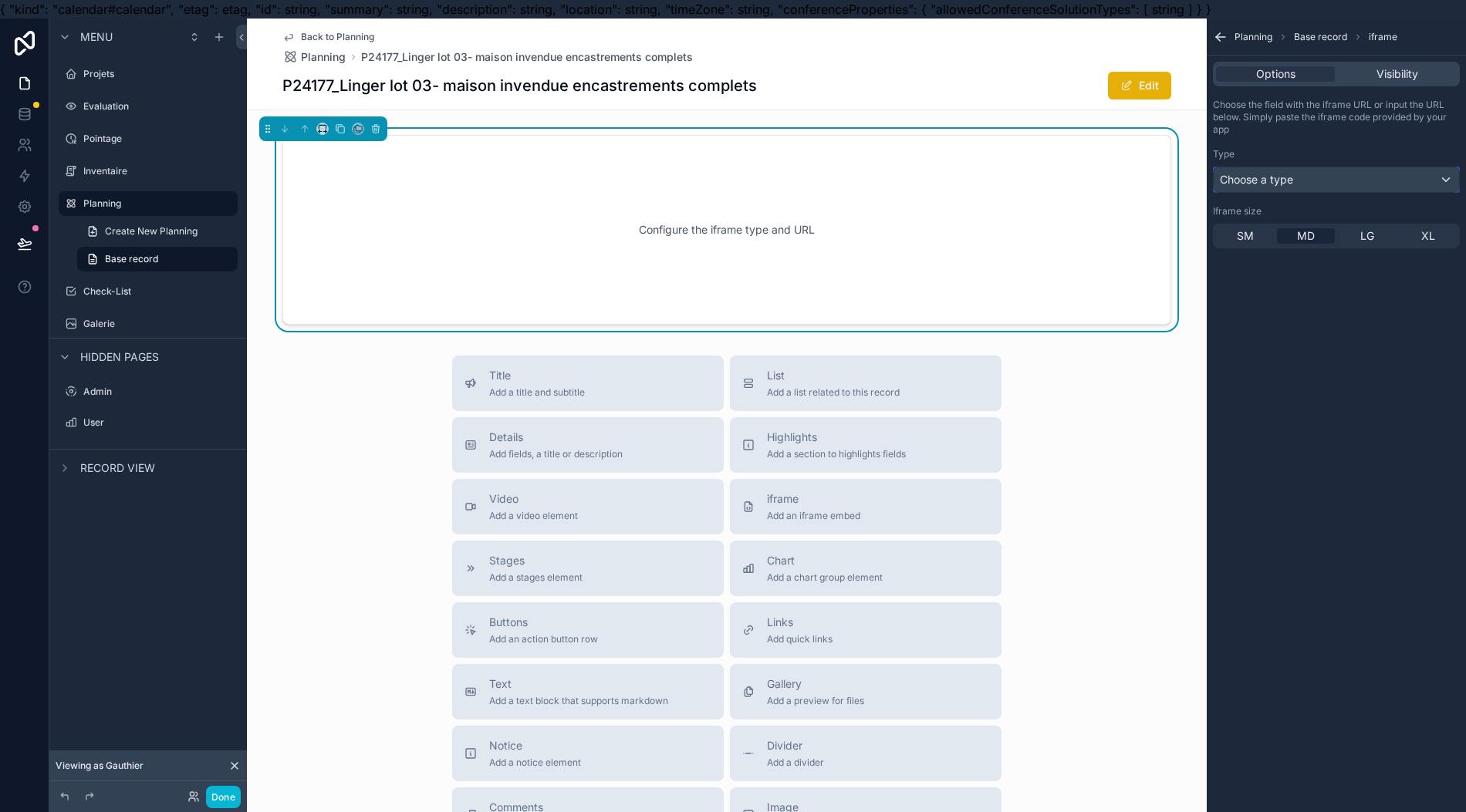
click at [1385, 181] on div "Choose a type" at bounding box center [1336, 180] width 246 height 25
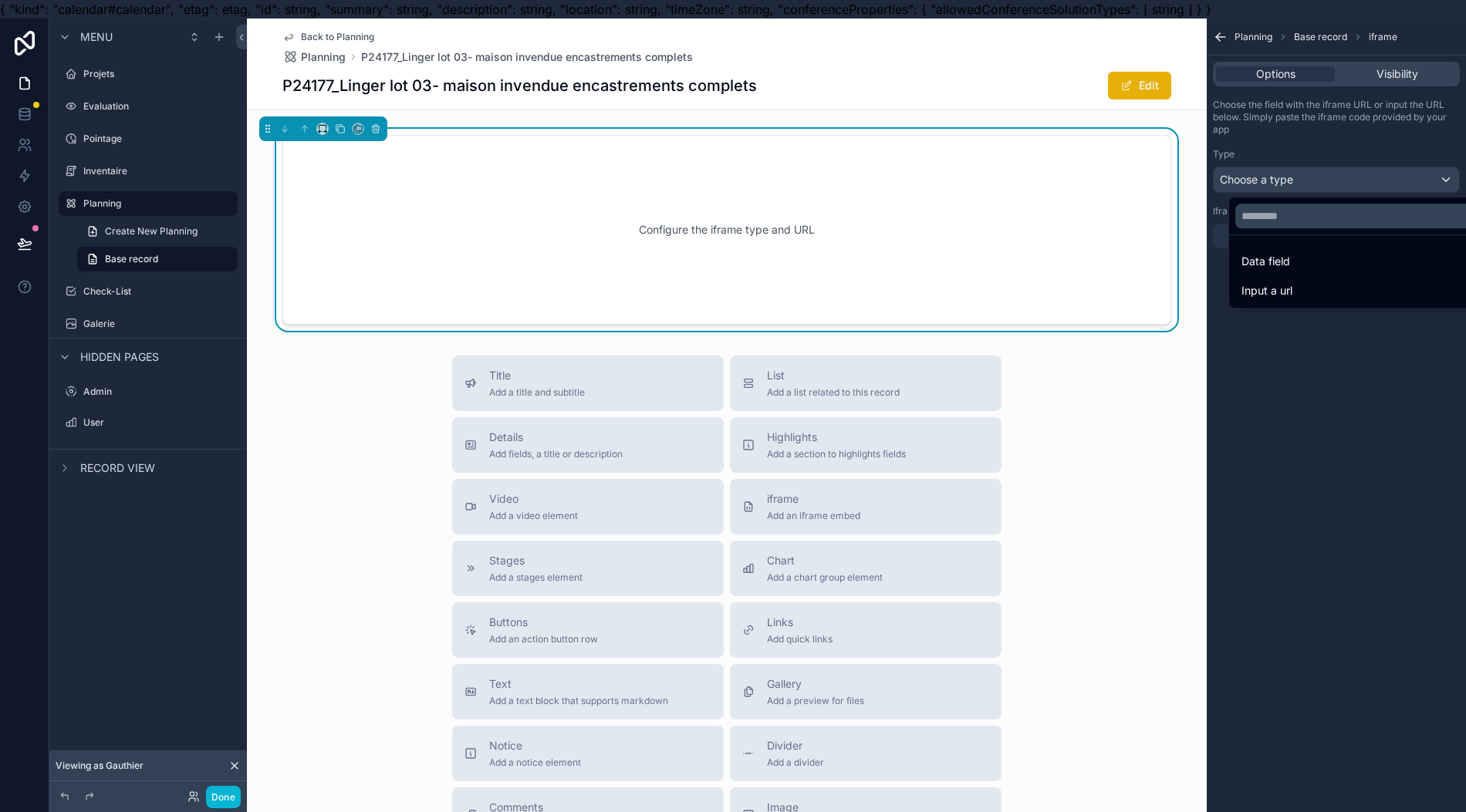
click at [1385, 181] on div "scrollable content" at bounding box center [733, 406] width 1466 height 812
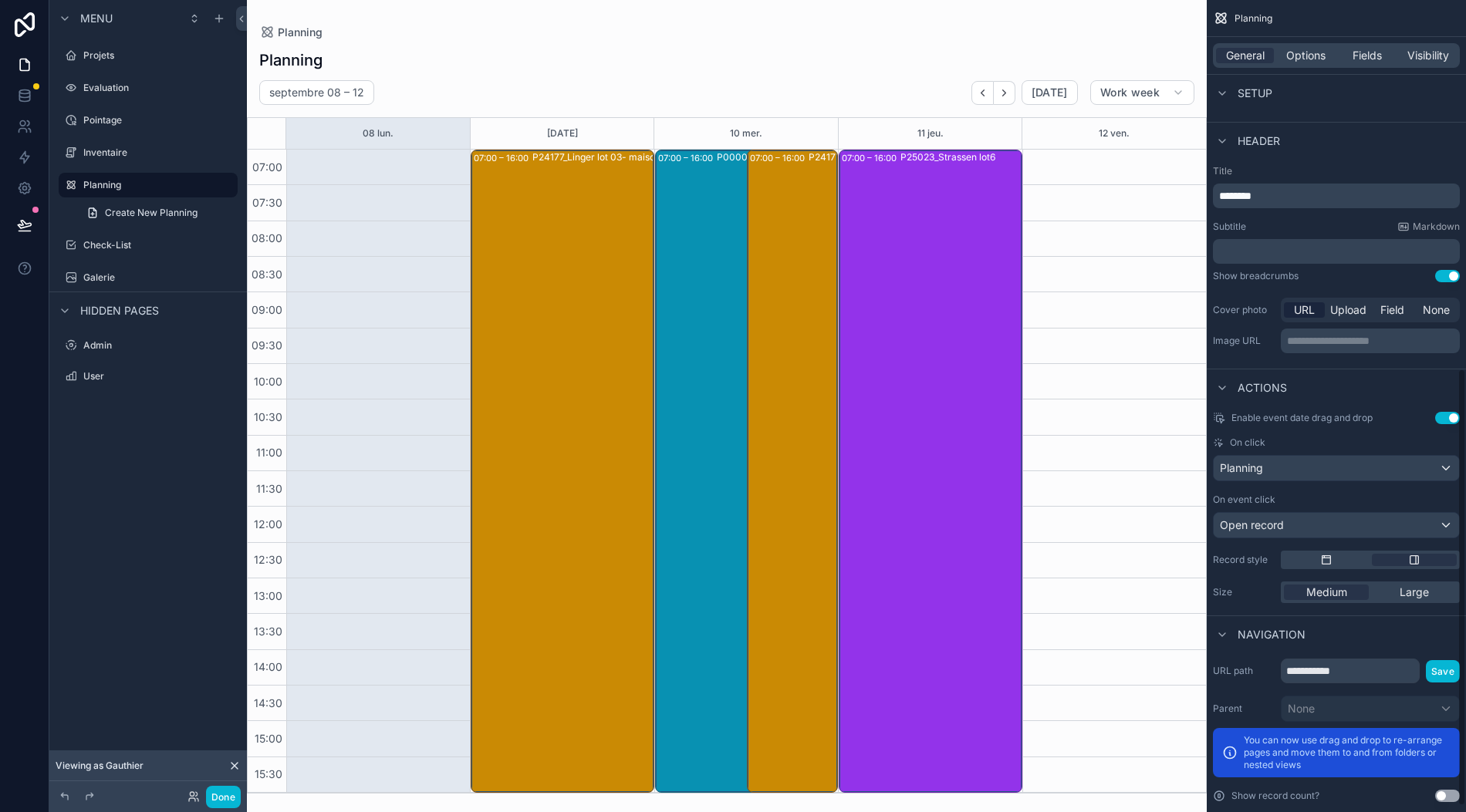
scroll to position [738, 0]
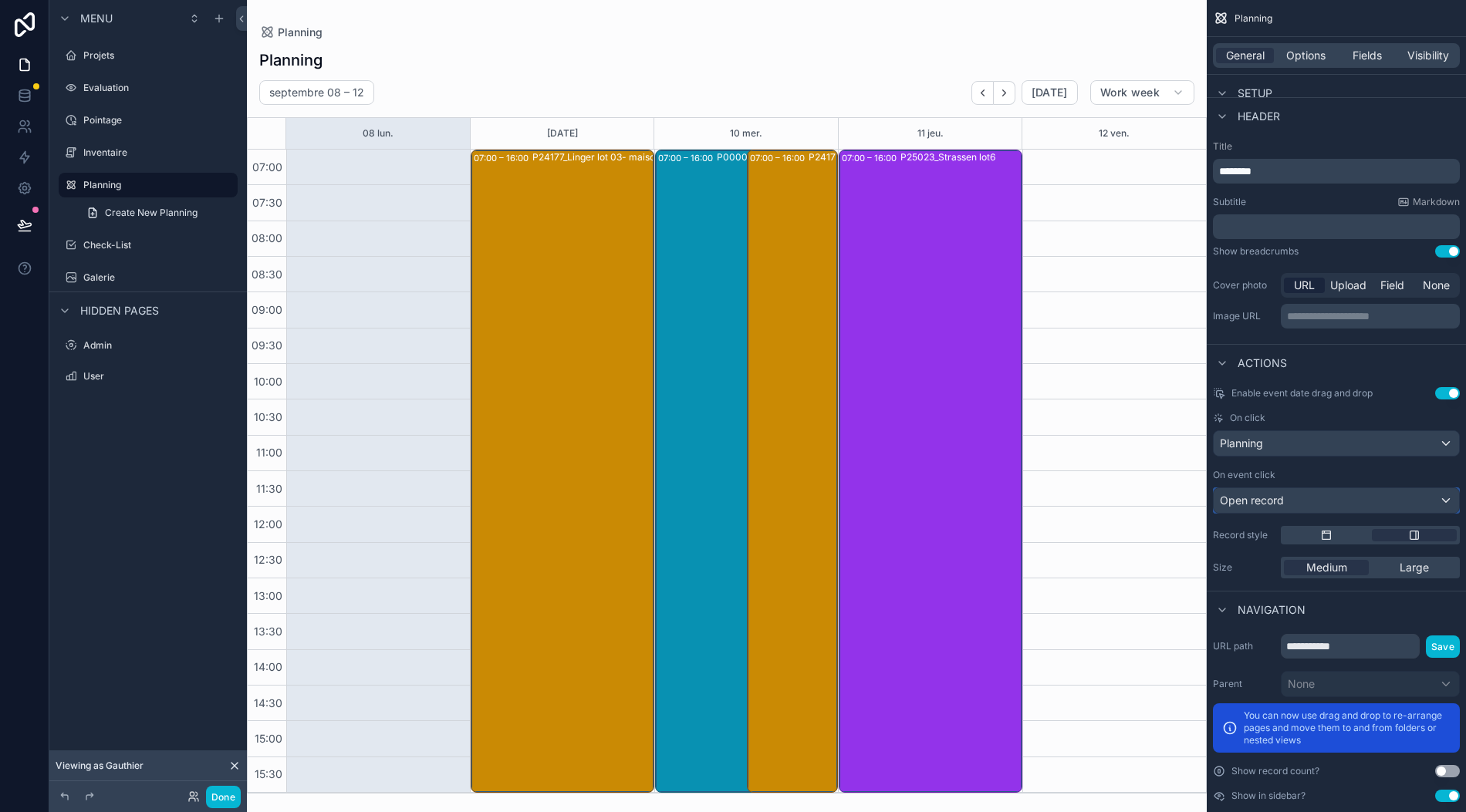
click at [1345, 489] on div "Open record" at bounding box center [1336, 501] width 246 height 25
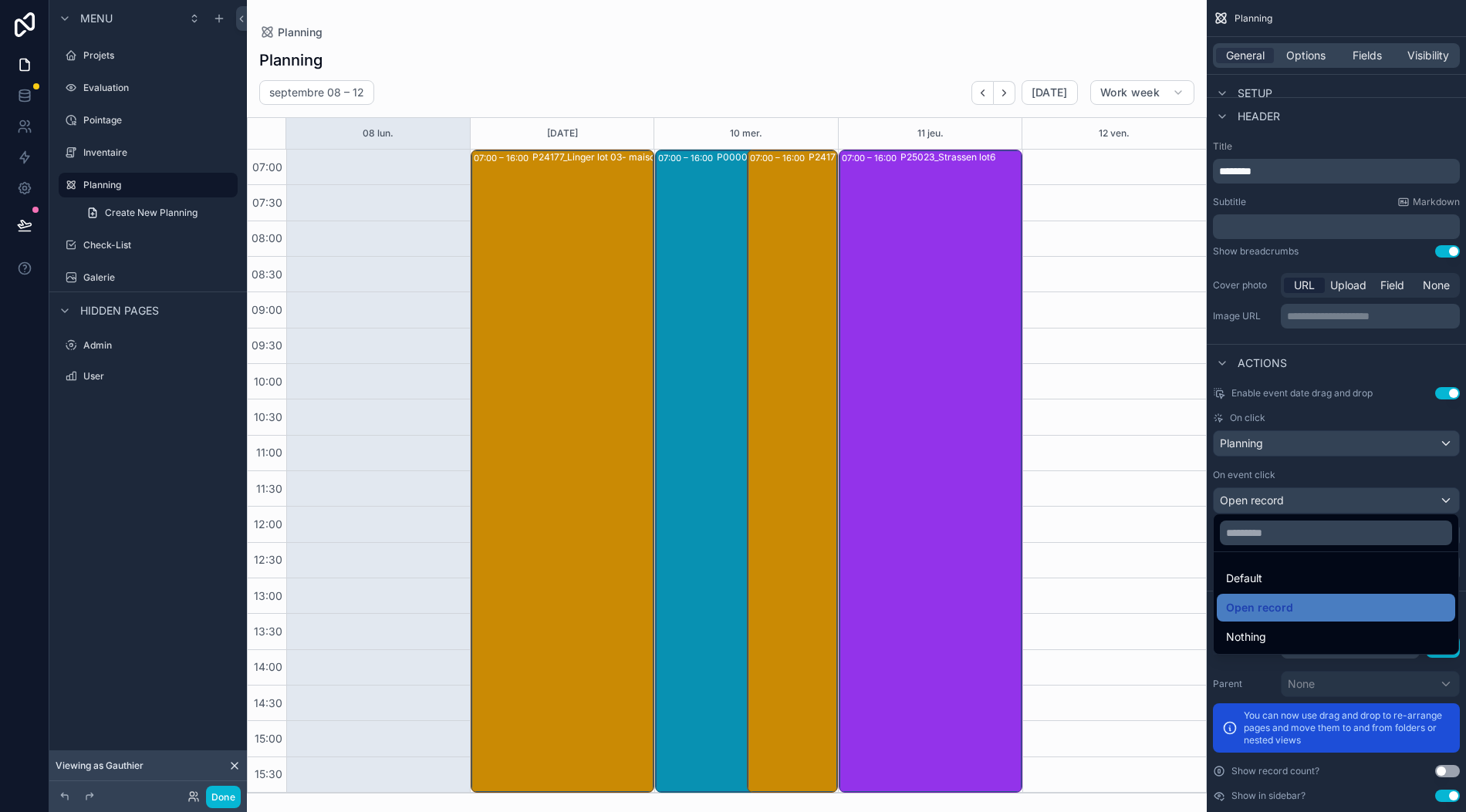
click at [1254, 628] on span "Nothing" at bounding box center [1245, 637] width 40 height 19
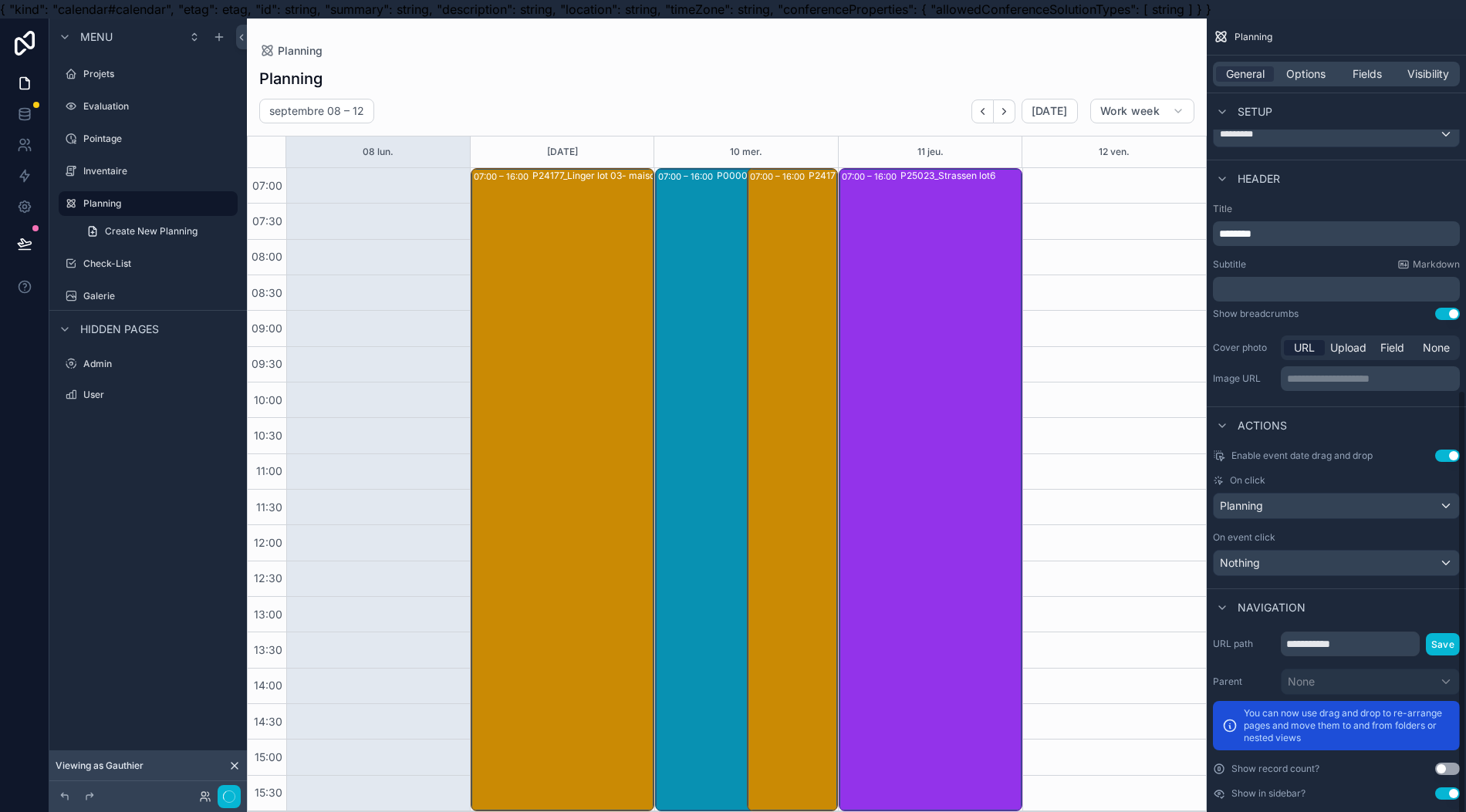
scroll to position [673, 0]
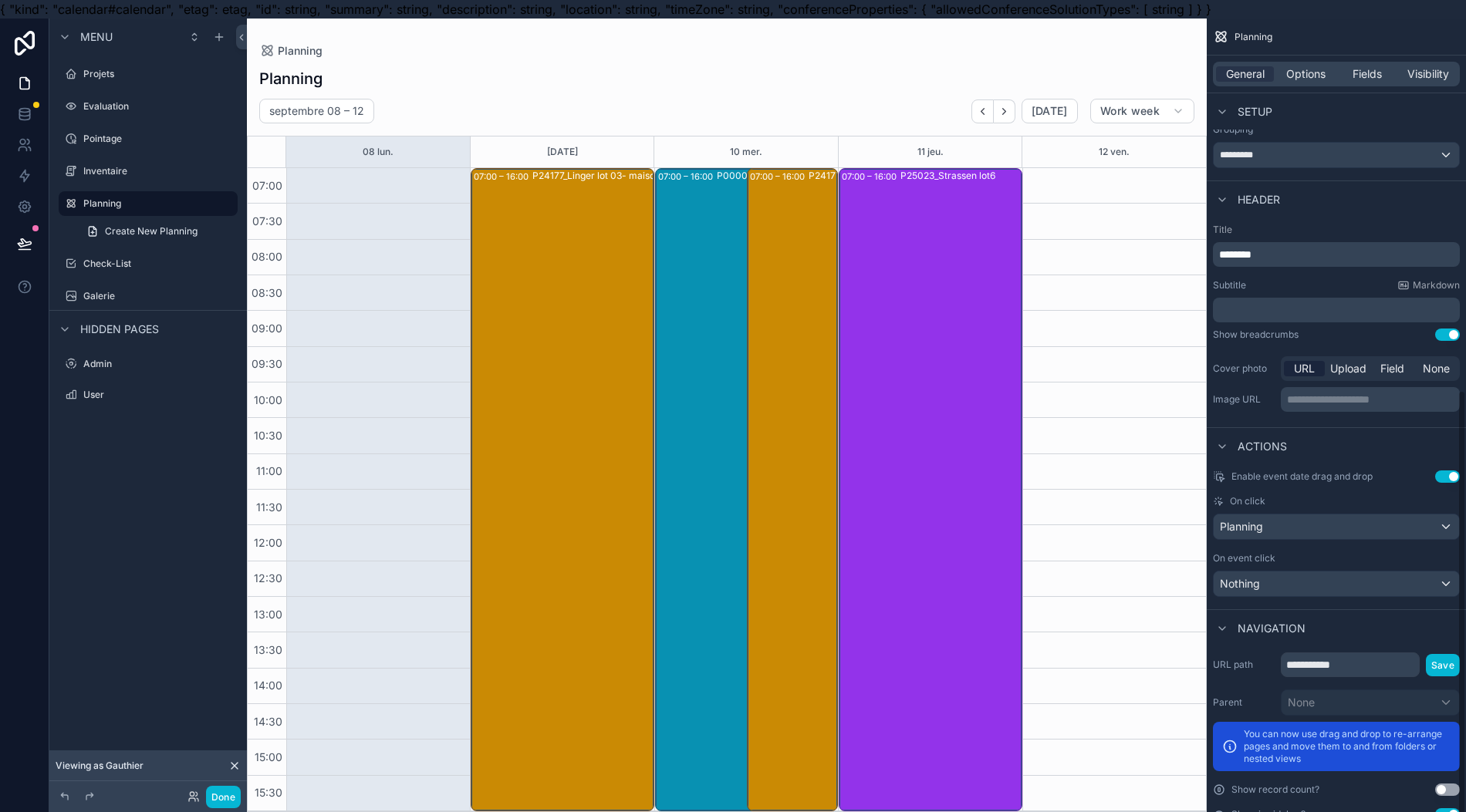
click at [583, 459] on div "P24177_Linger lot 03- maison invendue encastrements complets" at bounding box center [621, 489] width 178 height 640
click at [586, 465] on div "P24177_Linger lot 03- maison invendue encastrements complets" at bounding box center [621, 489] width 178 height 640
click at [1257, 576] on span "Nothing" at bounding box center [1239, 584] width 40 height 15
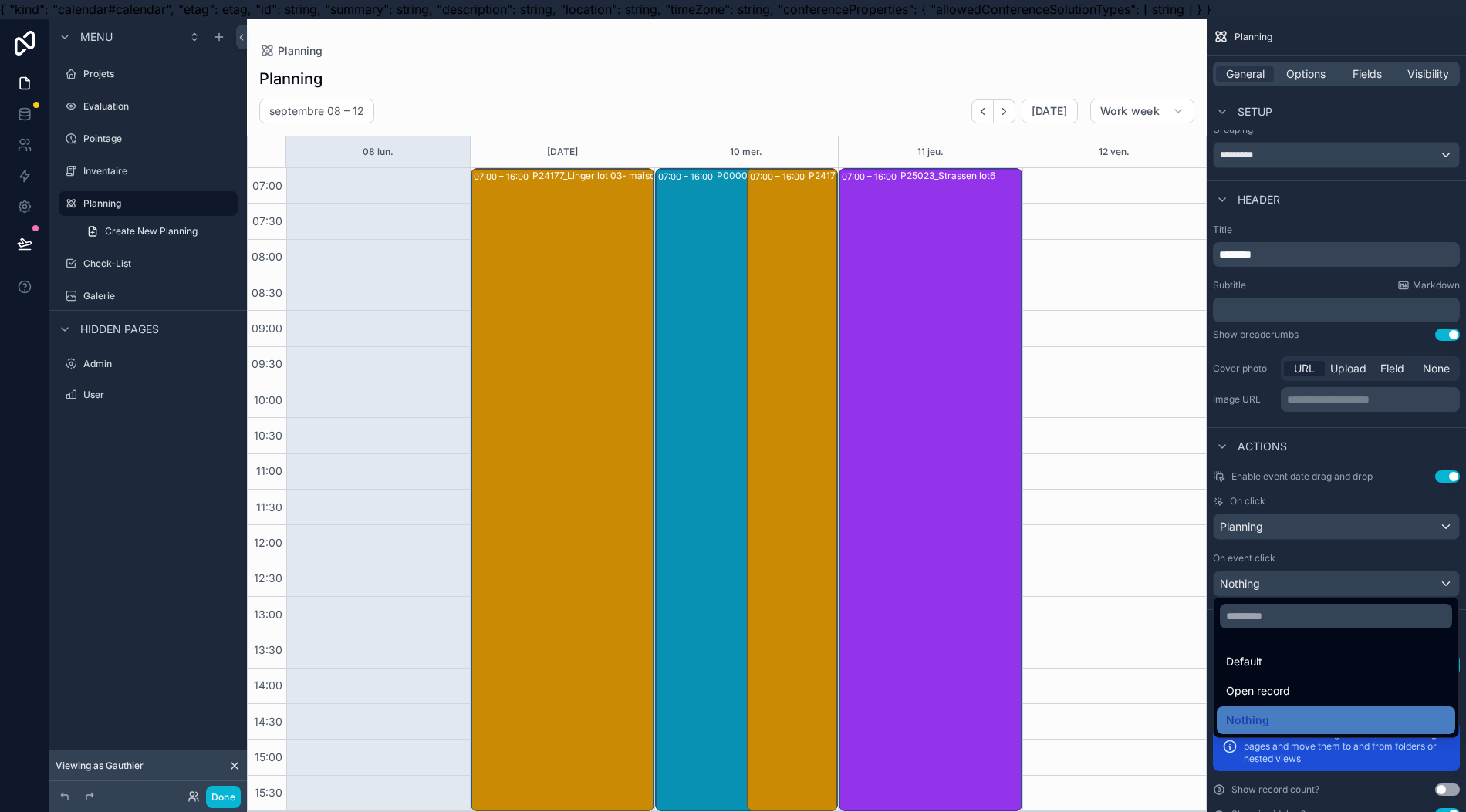
click at [1240, 653] on div "Default" at bounding box center [1335, 661] width 239 height 27
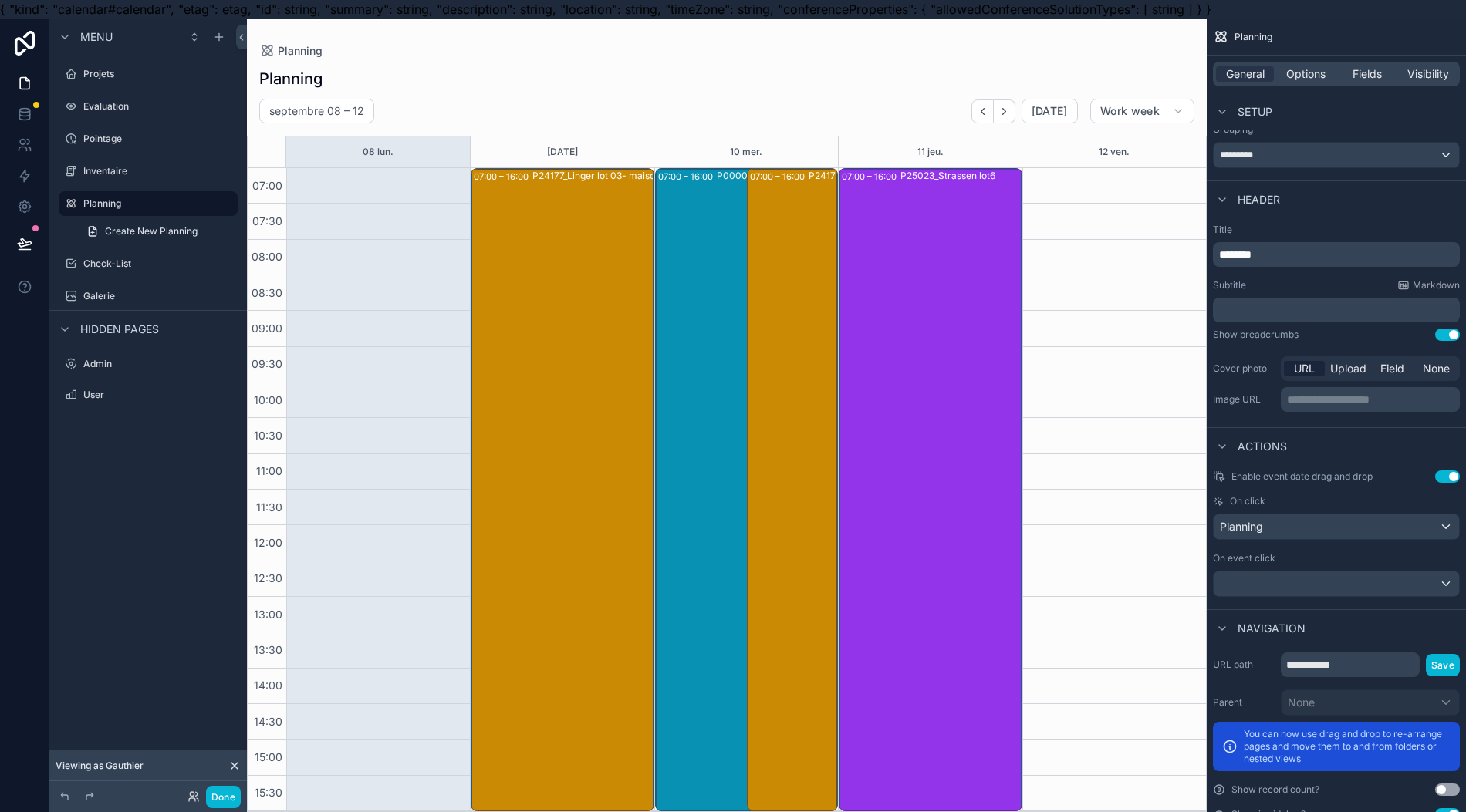
click at [563, 459] on div "P24177_Linger lot 03- maison invendue encastrements complets" at bounding box center [621, 489] width 178 height 640
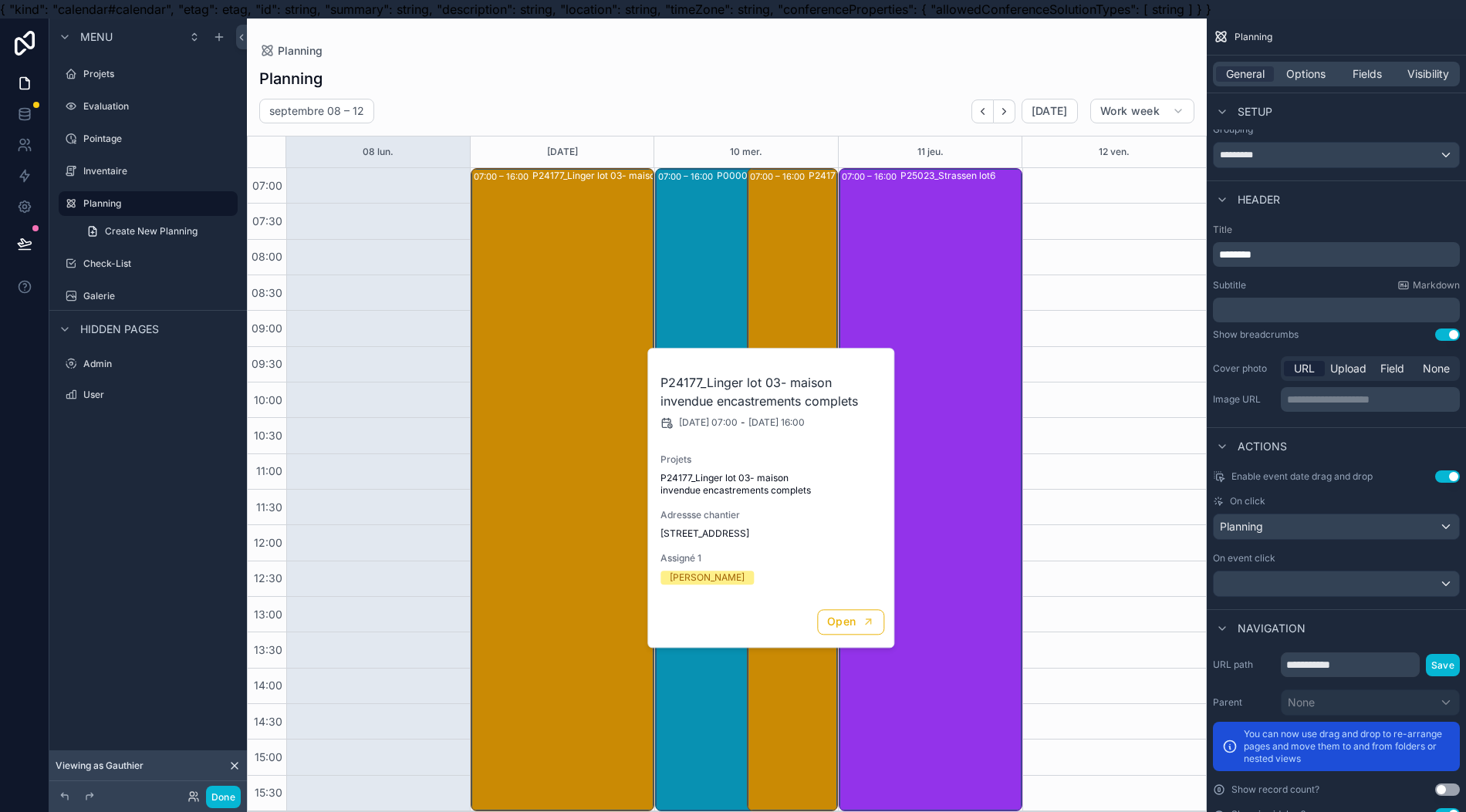
click at [573, 461] on div "P24177_Linger lot 03- maison invendue encastrements complets" at bounding box center [621, 489] width 178 height 640
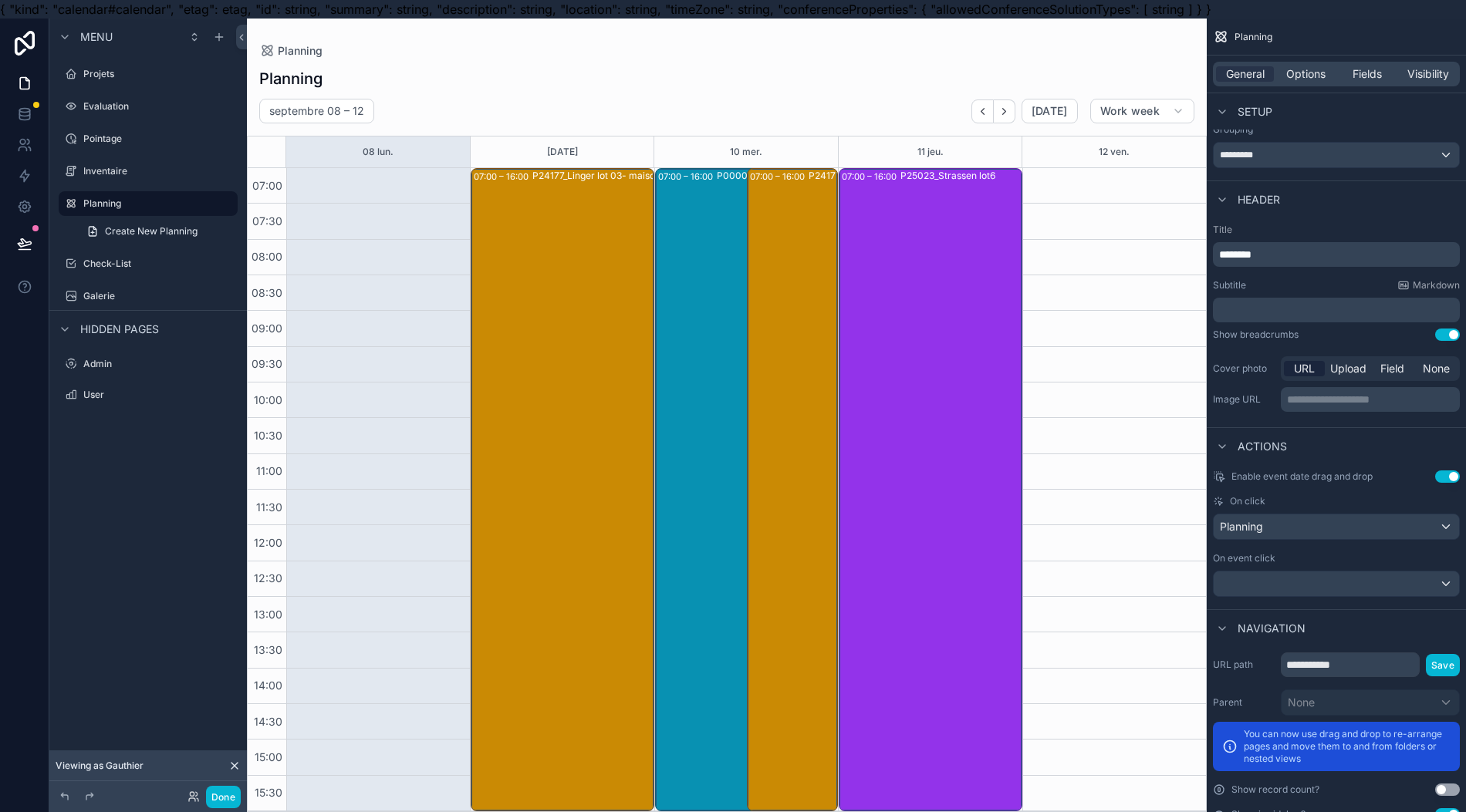
click at [573, 459] on div "P24177_Linger lot 03- maison invendue encastrements complets" at bounding box center [621, 489] width 178 height 640
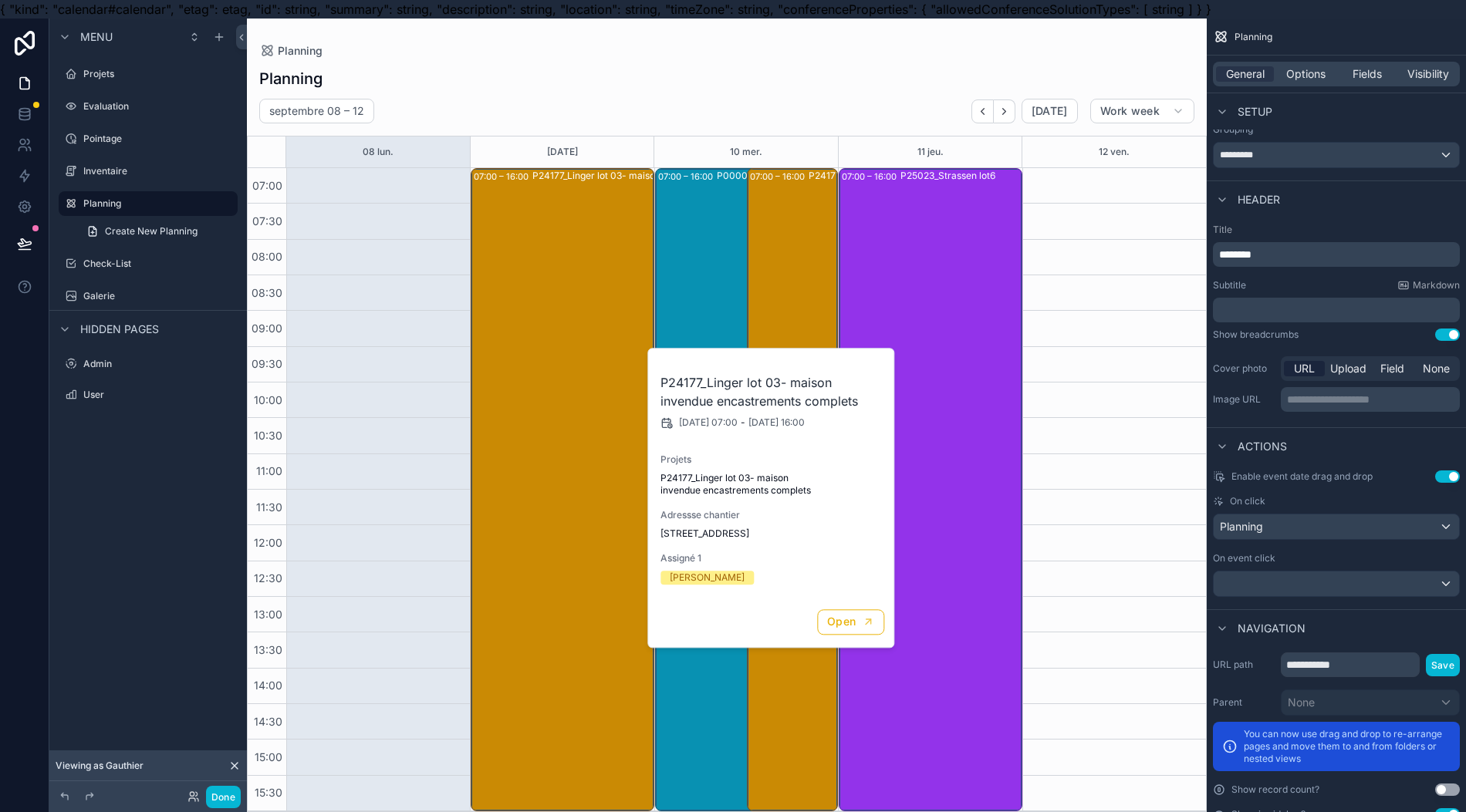
click at [571, 455] on div "P24177_Linger lot 03- maison invendue encastrements complets" at bounding box center [621, 489] width 178 height 640
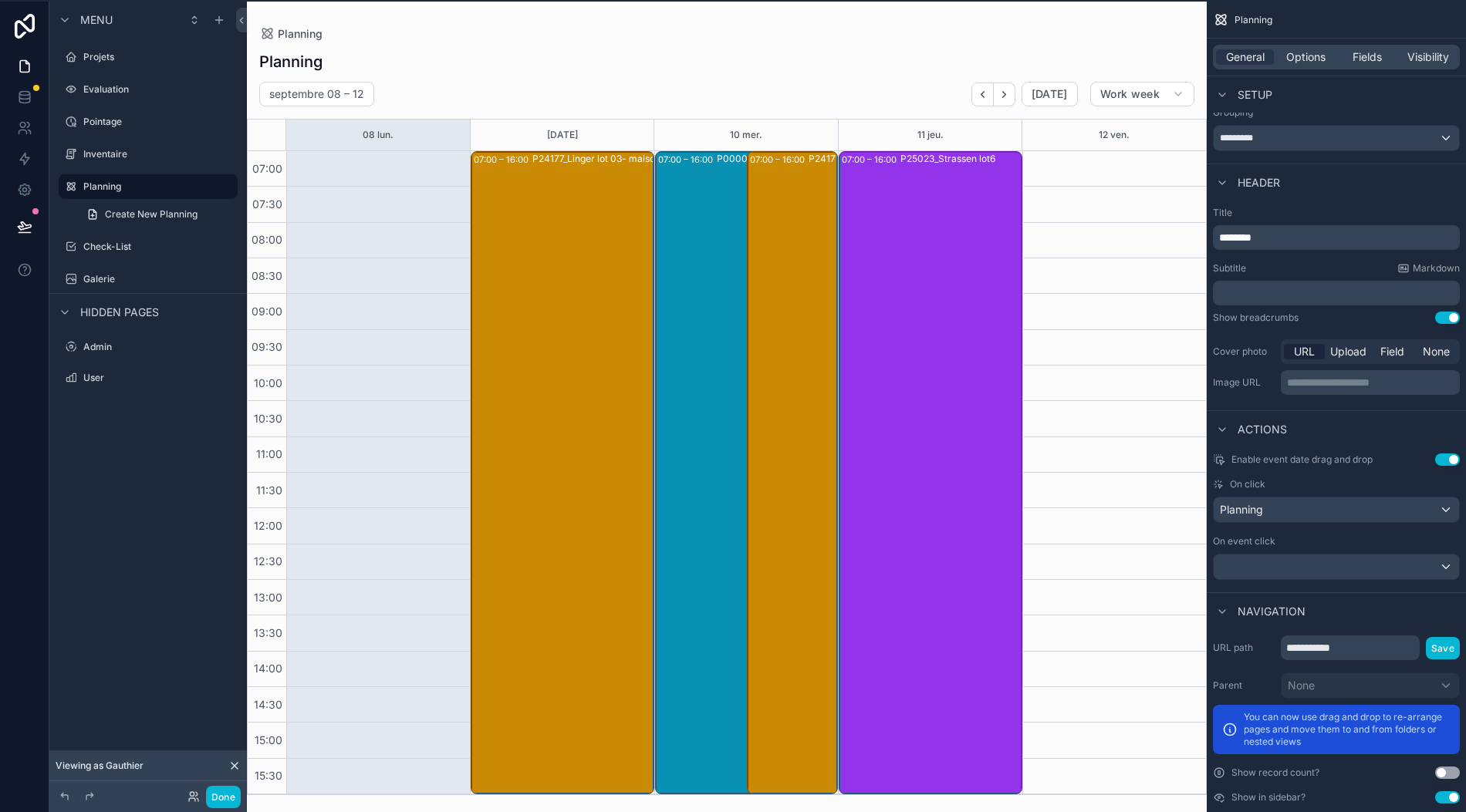
scroll to position [34, 15]
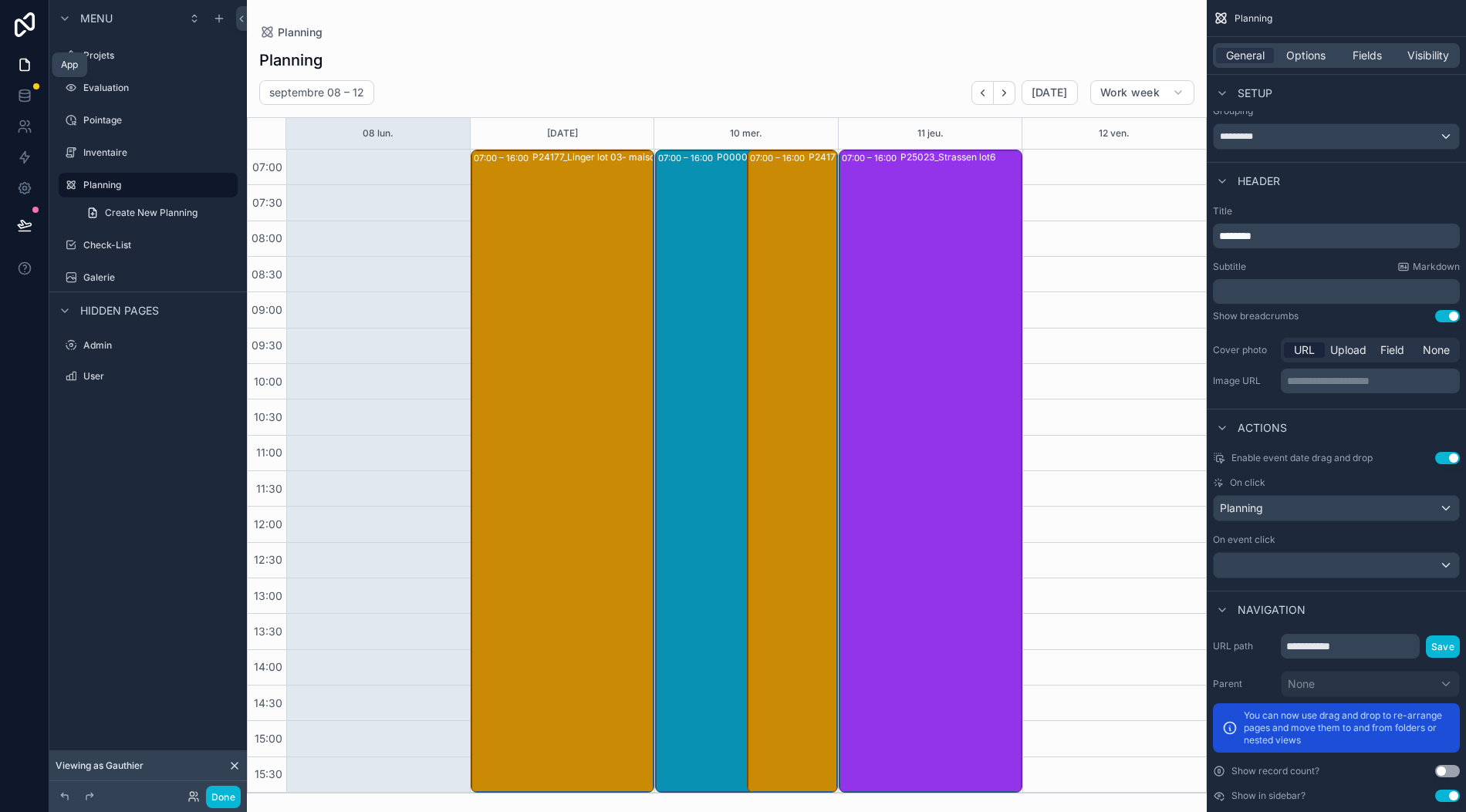
click at [10, 58] on link at bounding box center [24, 65] width 49 height 31
click at [214, 795] on button "Done" at bounding box center [223, 797] width 35 height 22
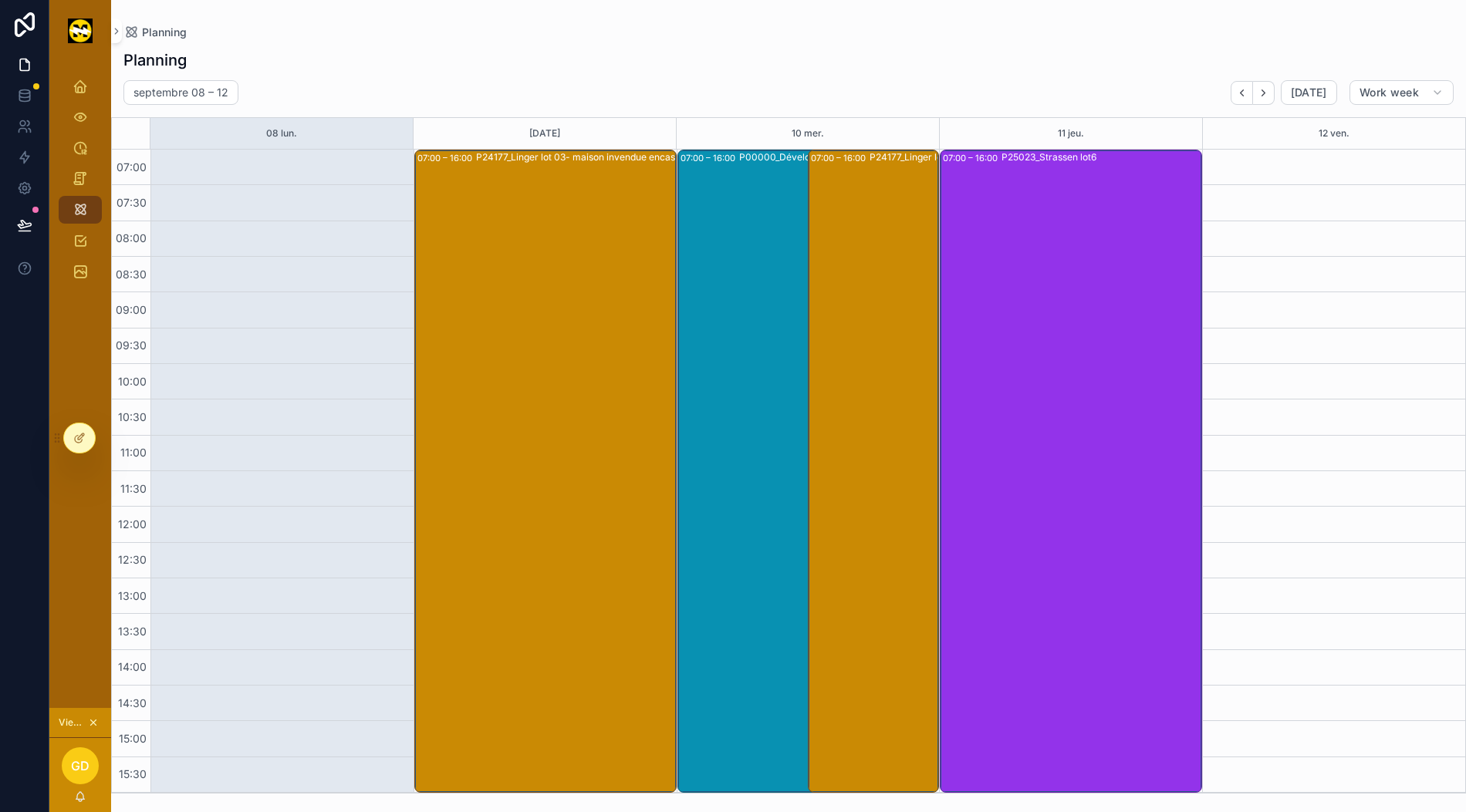
click at [703, 435] on div "07:00 – 16:00 P00000_Développement application" at bounding box center [789, 471] width 218 height 640
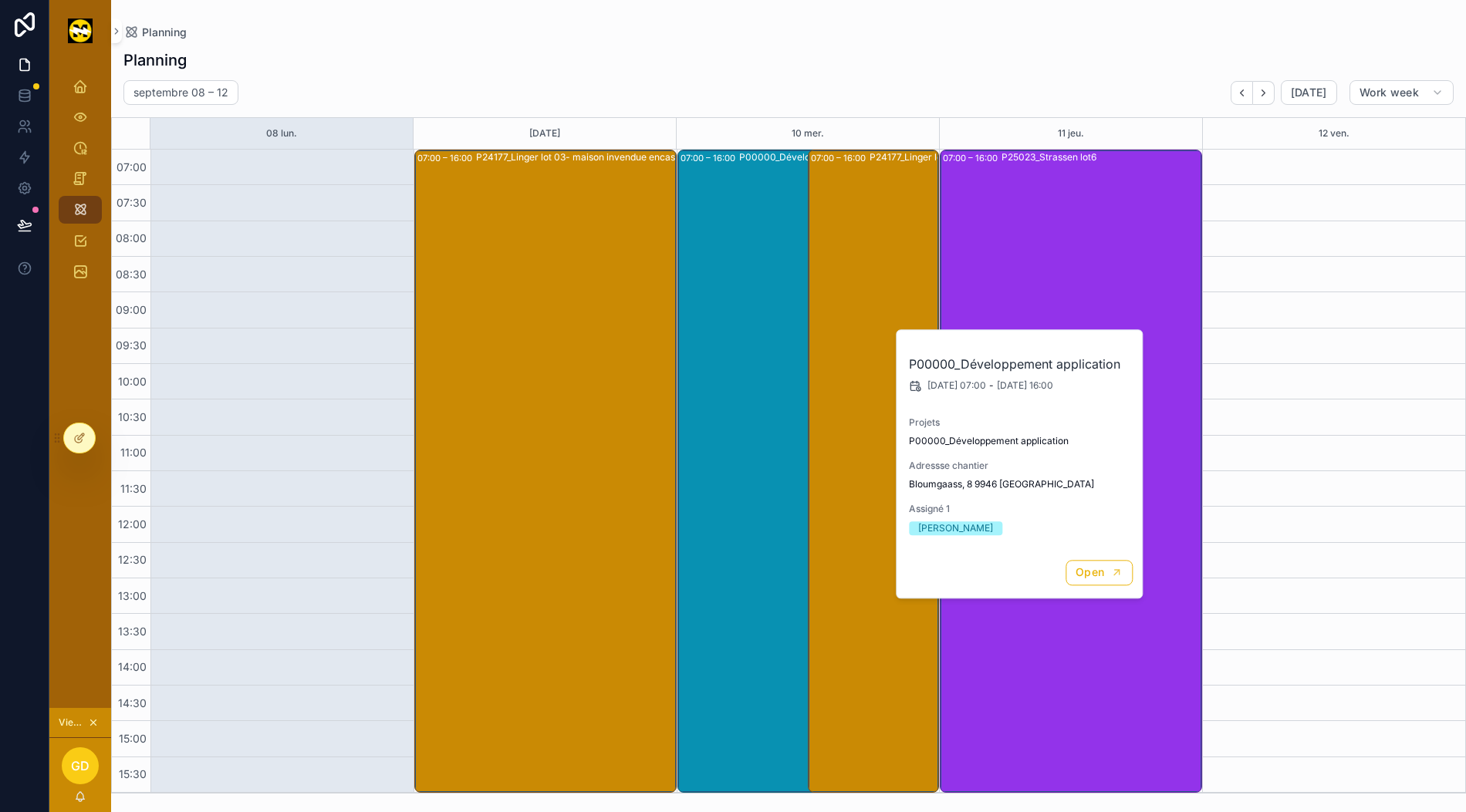
click at [880, 659] on div "P24177_Linger lot 03- maison invendue encastrements complets" at bounding box center [933, 471] width 127 height 640
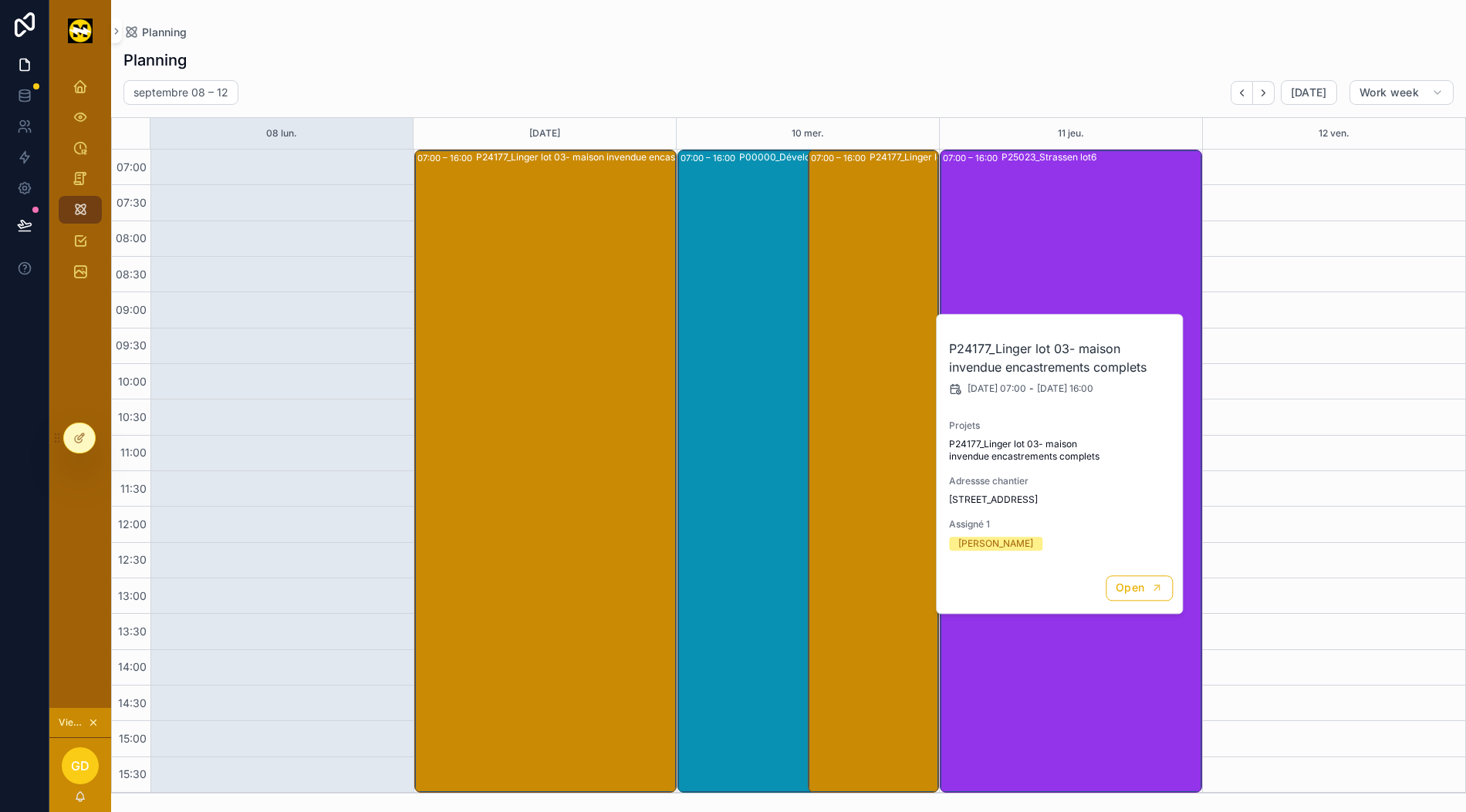
click at [79, 442] on icon at bounding box center [80, 438] width 12 height 12
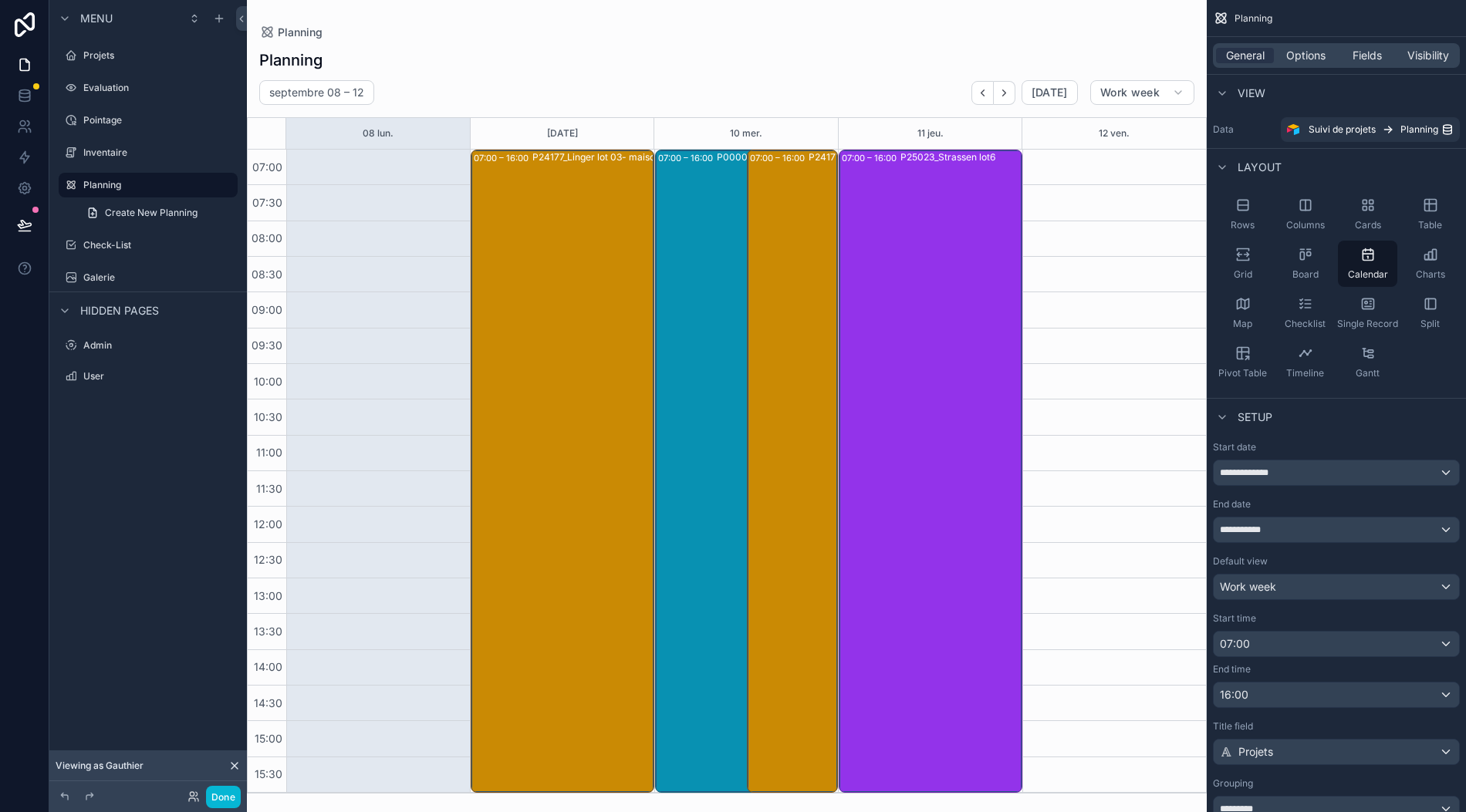
scroll to position [0, 15]
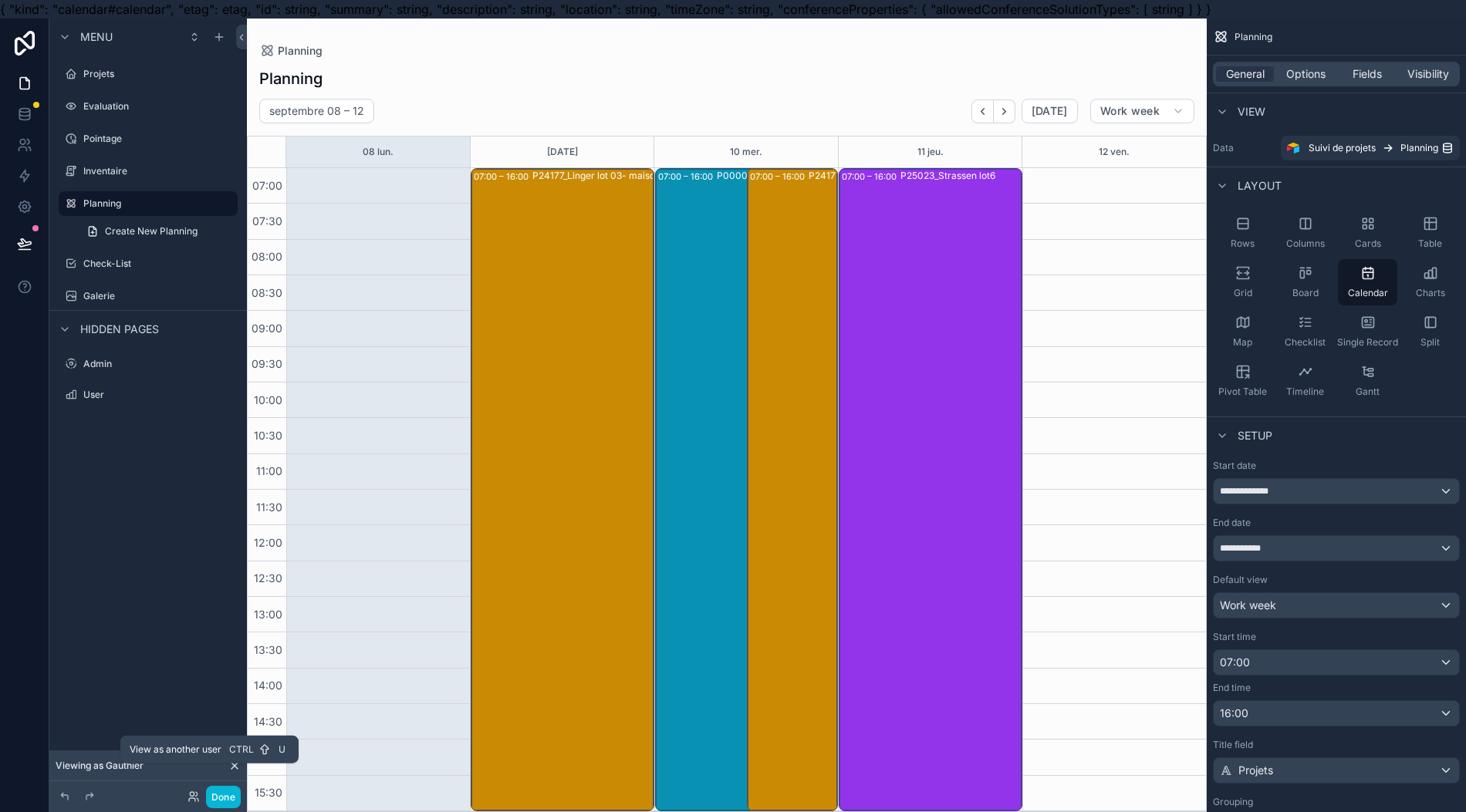
click at [193, 794] on icon at bounding box center [193, 797] width 12 height 12
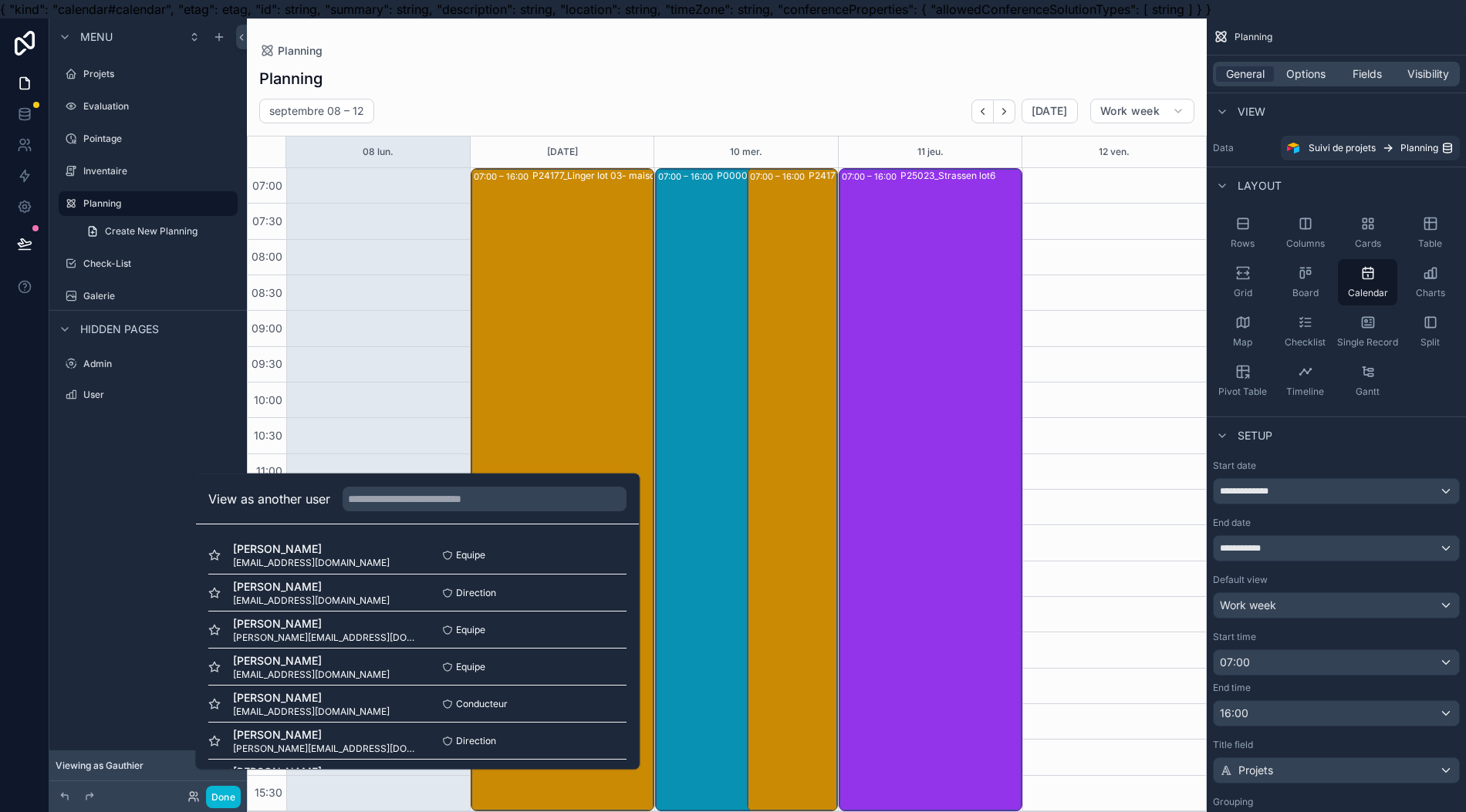
scroll to position [187, 0]
click at [0, 0] on button "Select" at bounding box center [0, 0] width 0 height 0
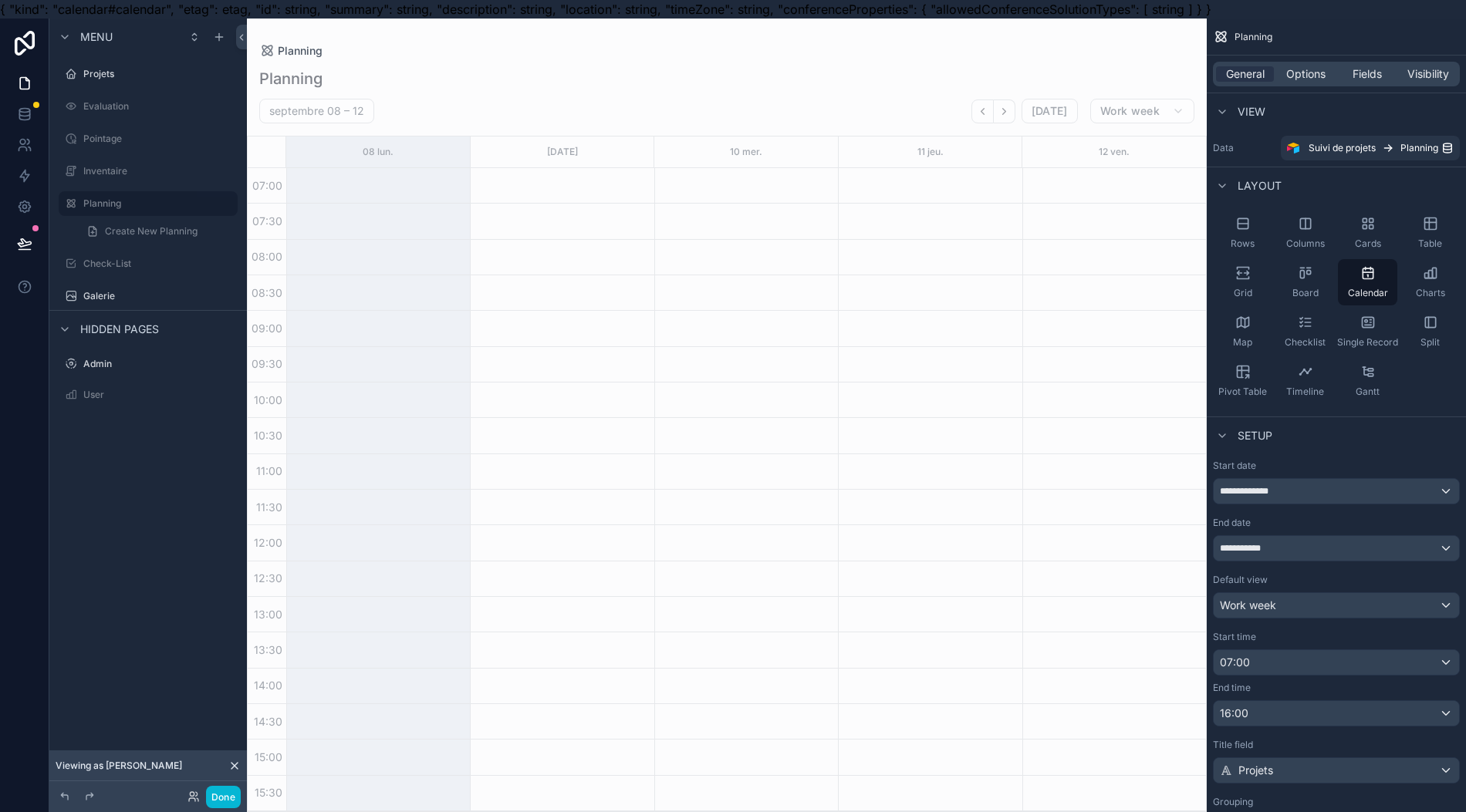
scroll to position [34, 15]
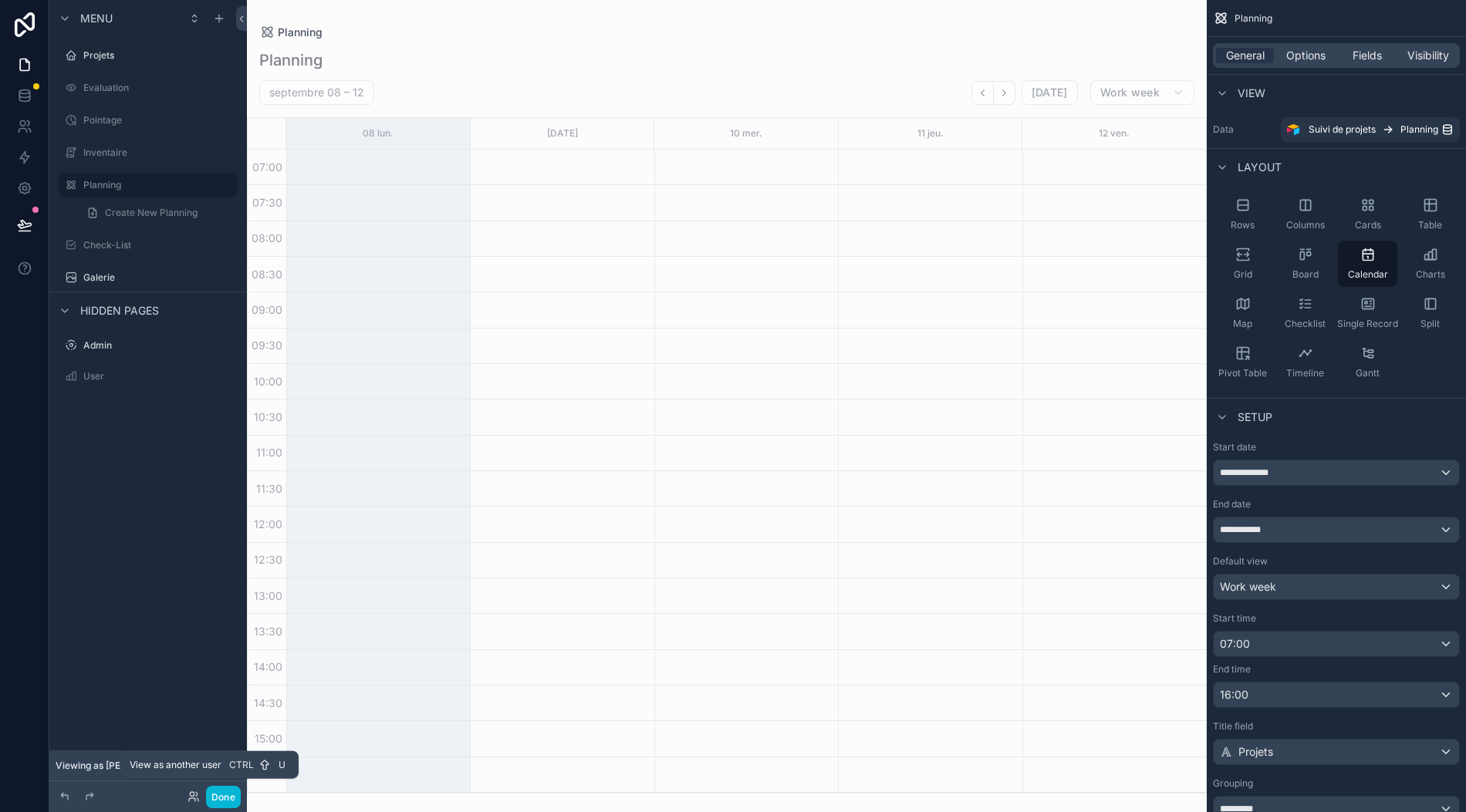
click at [190, 794] on icon at bounding box center [193, 797] width 12 height 12
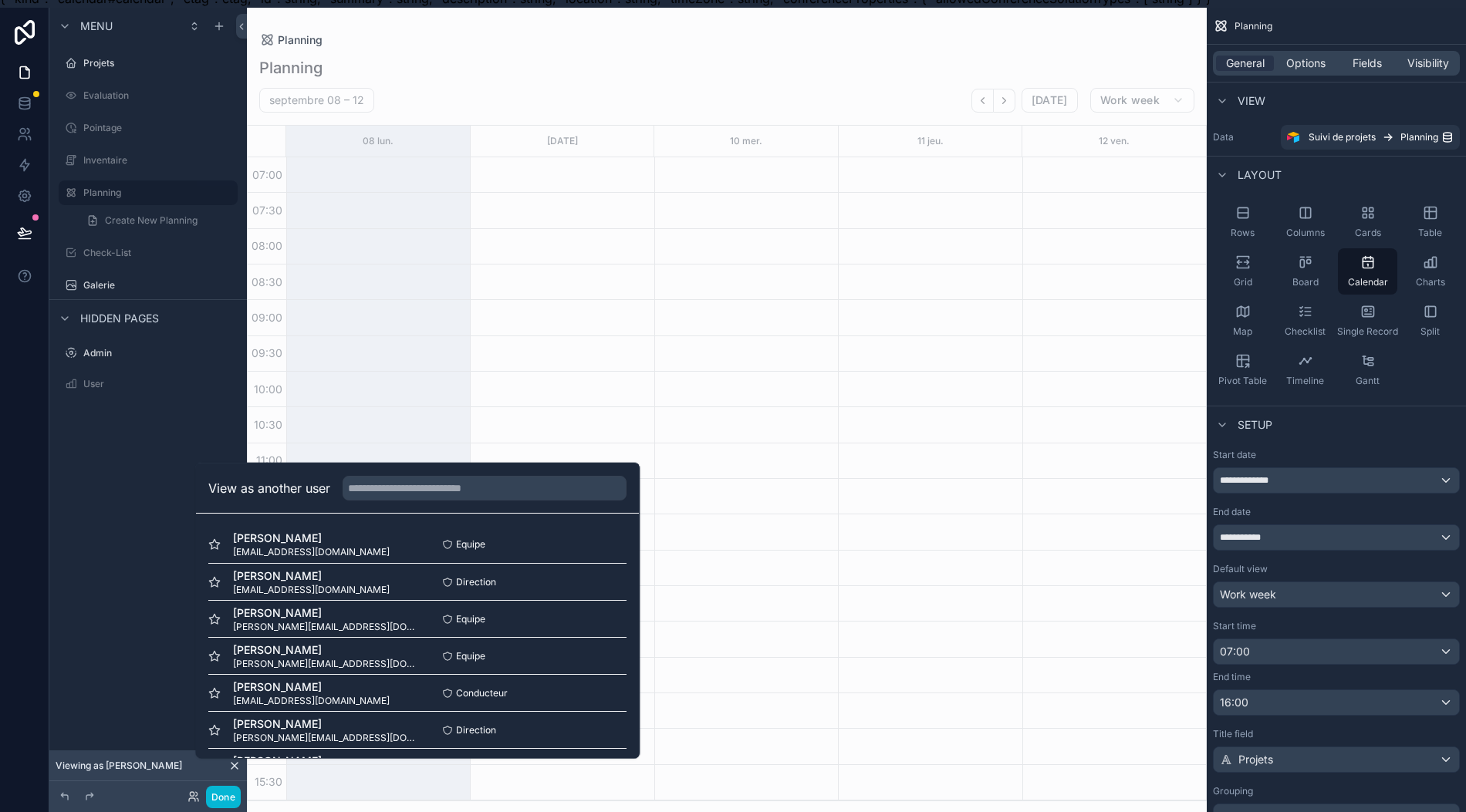
scroll to position [0, 15]
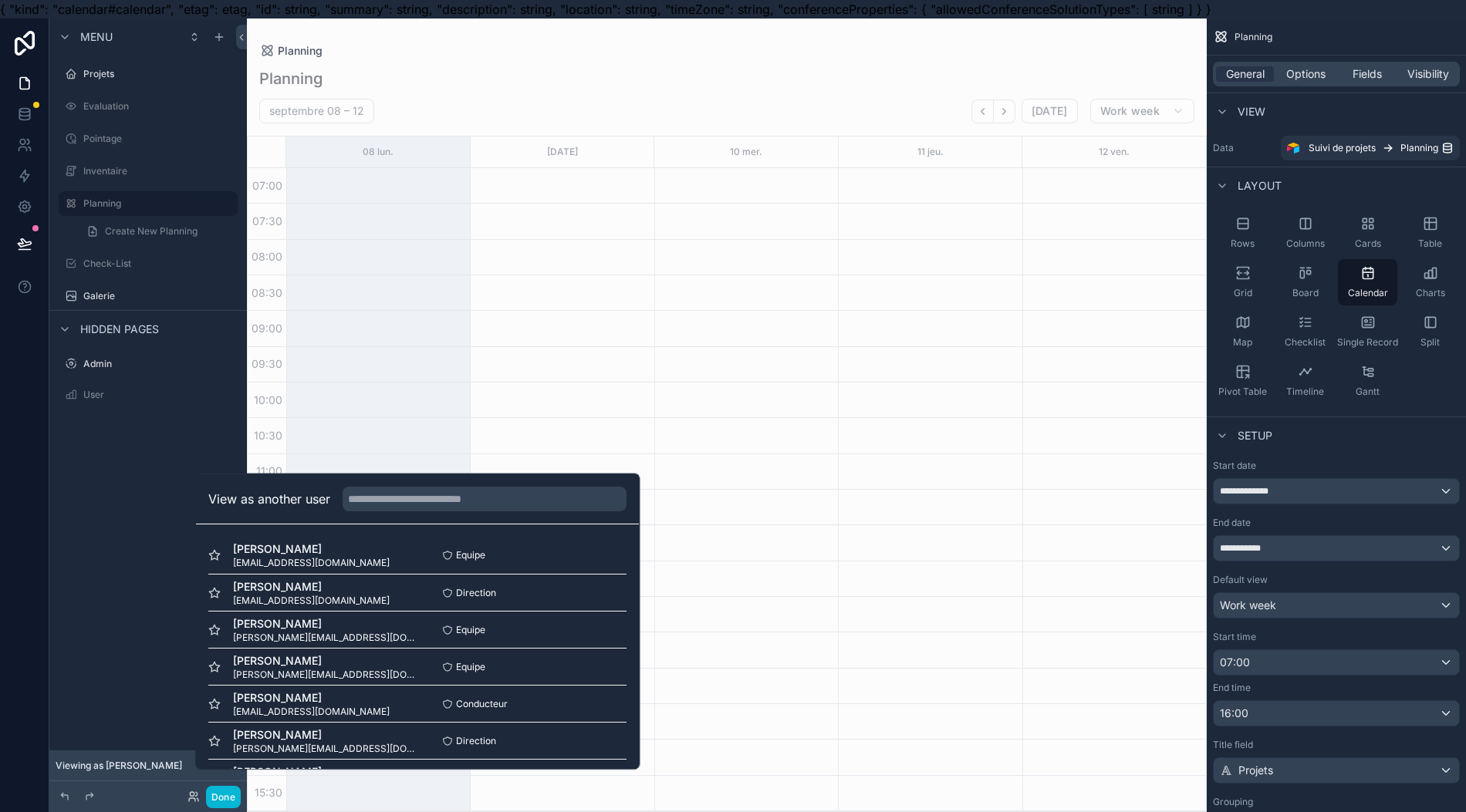
click at [0, 0] on button "Select" at bounding box center [0, 0] width 0 height 0
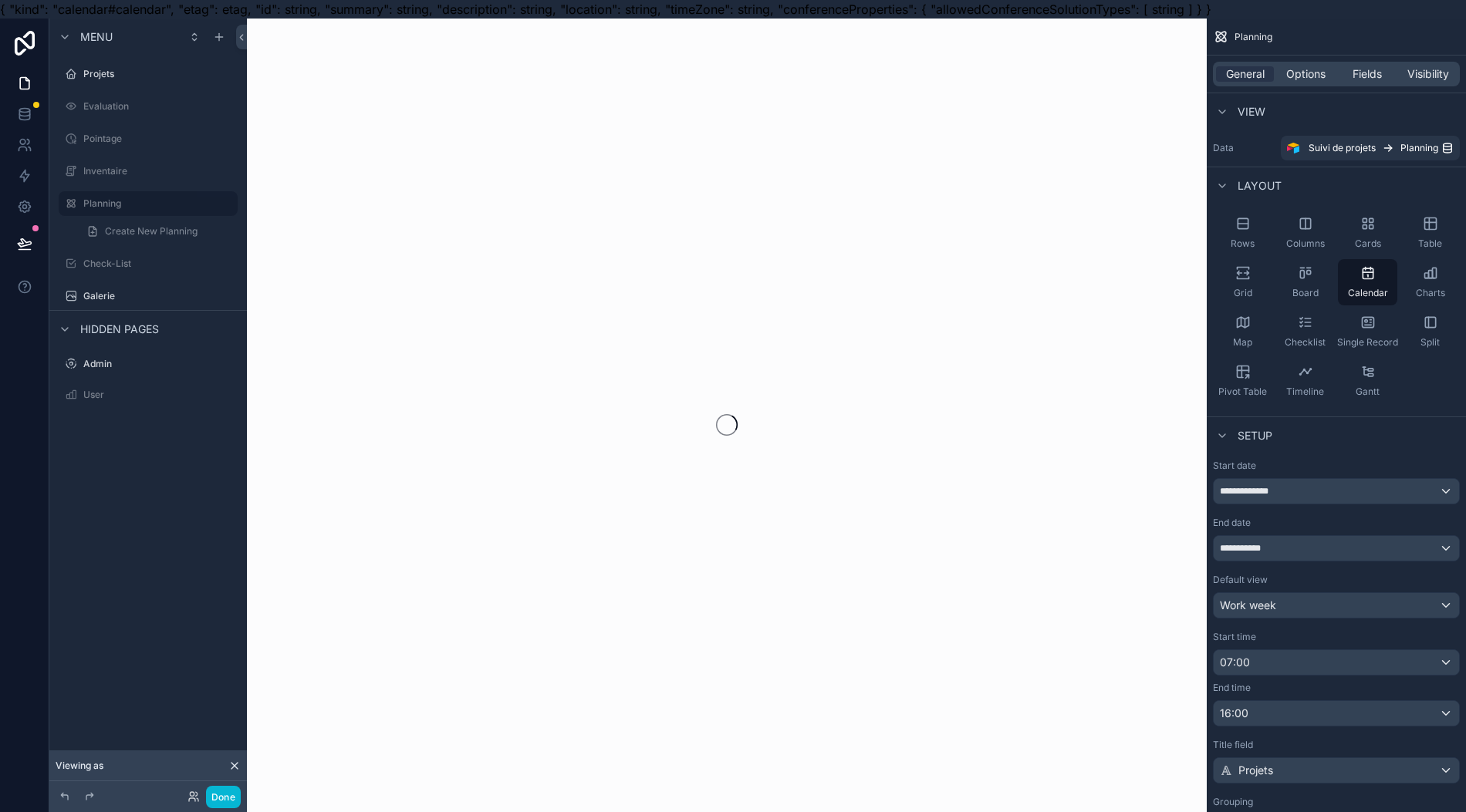
scroll to position [0, 15]
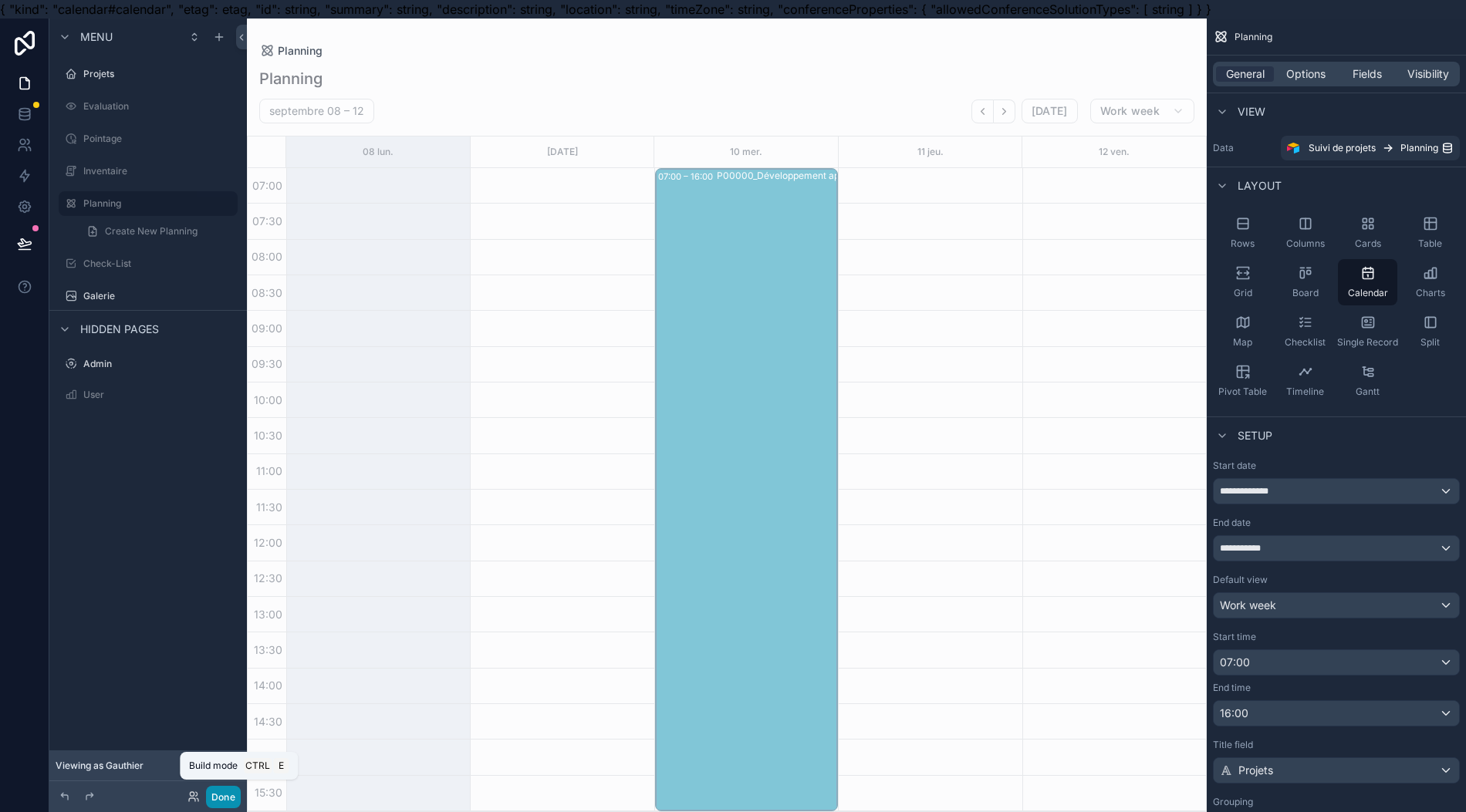
click at [215, 796] on button "Done" at bounding box center [223, 797] width 35 height 22
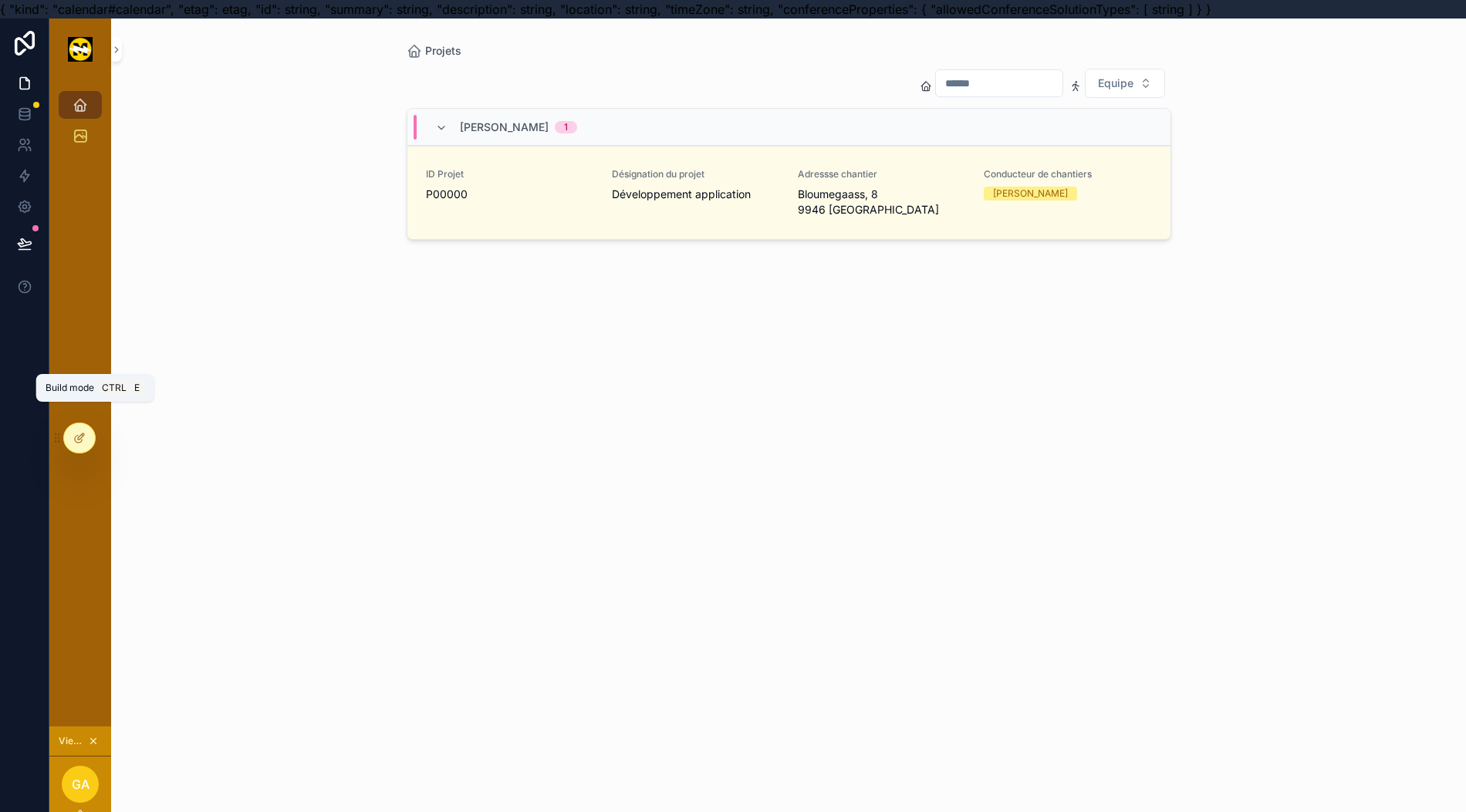
click at [82, 442] on icon at bounding box center [80, 438] width 12 height 12
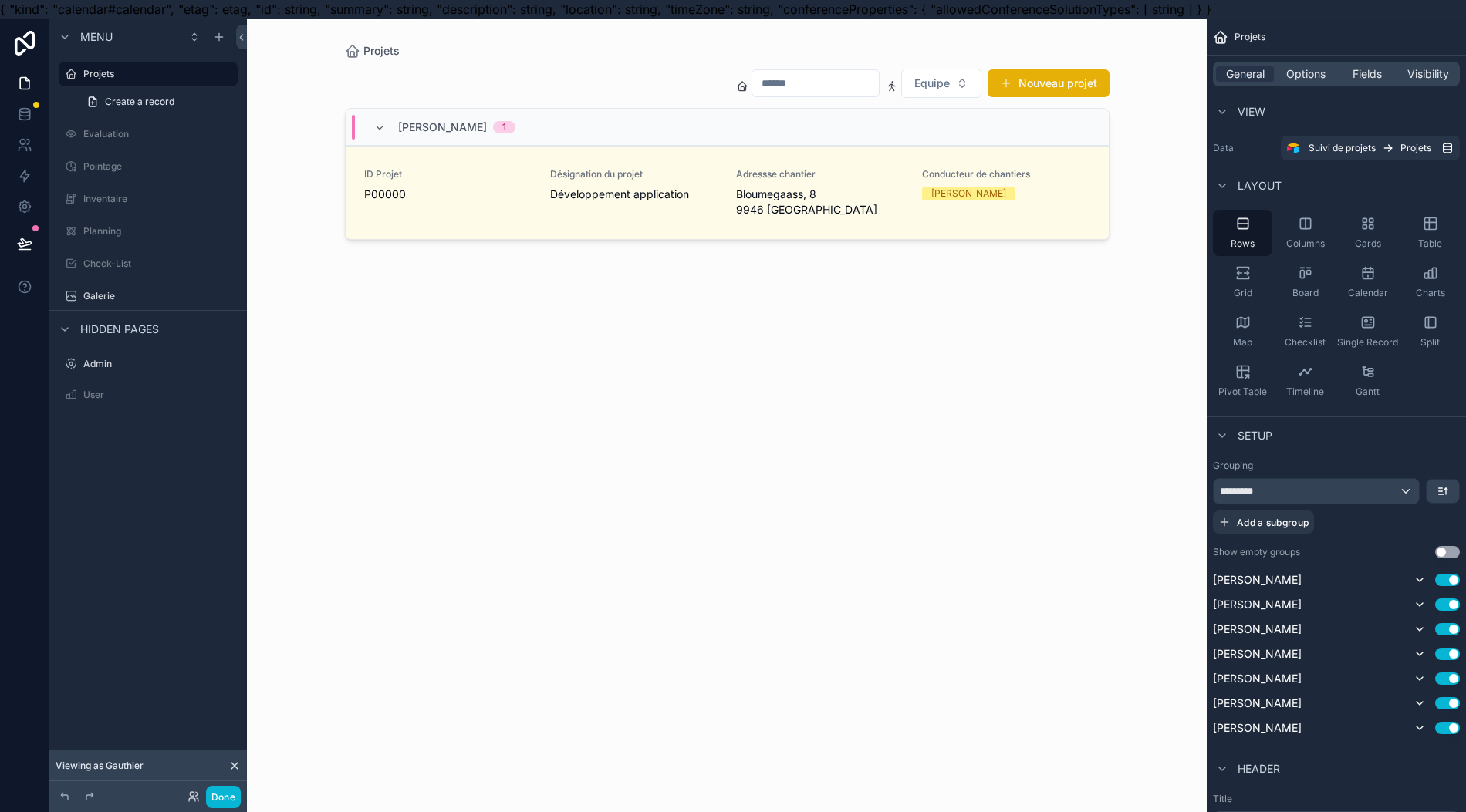
click at [163, 779] on div "Viewing as Gauthier" at bounding box center [148, 766] width 198 height 31
click at [151, 230] on label "Planning" at bounding box center [158, 231] width 151 height 12
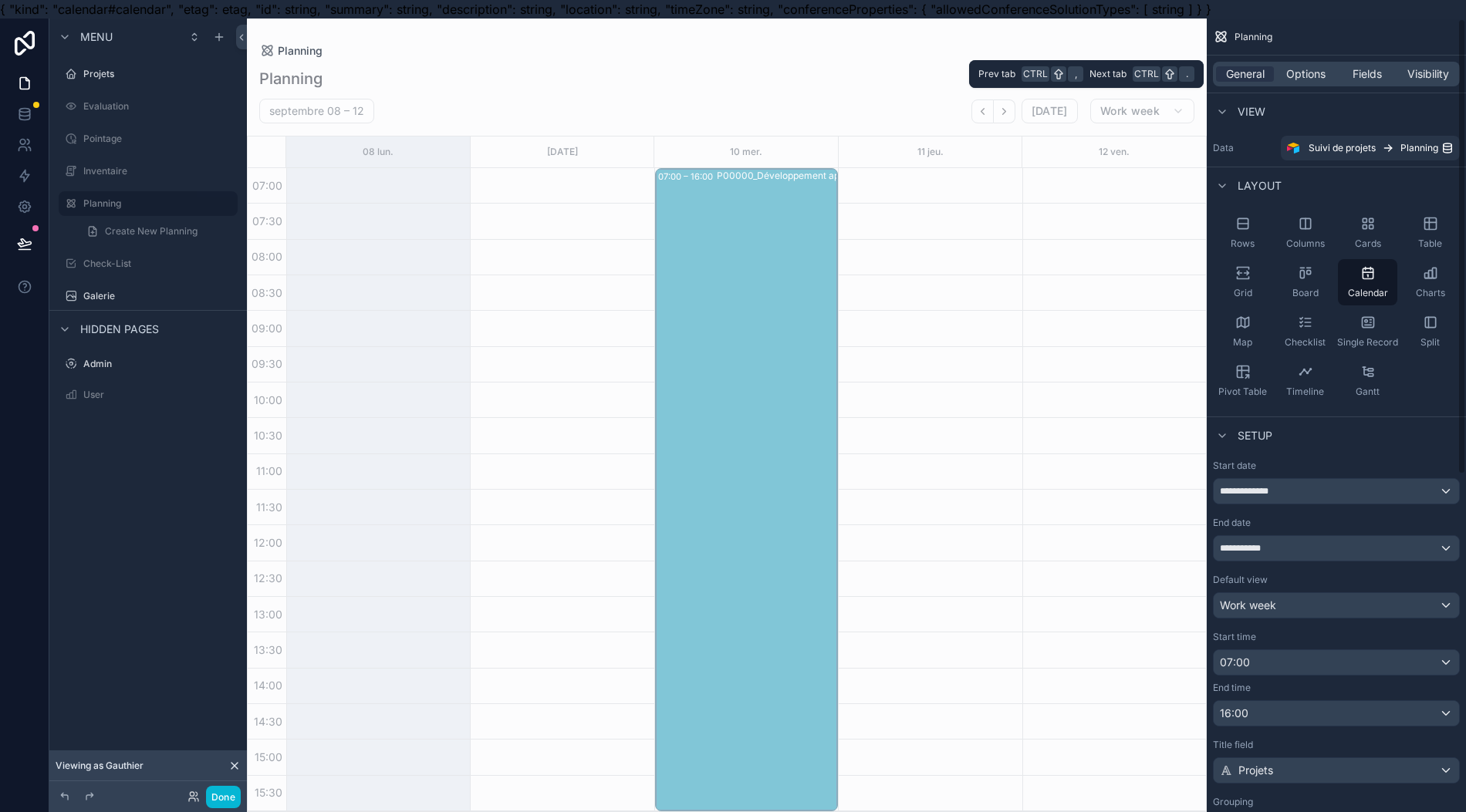
click at [1422, 70] on span "Visibility" at bounding box center [1427, 74] width 42 height 15
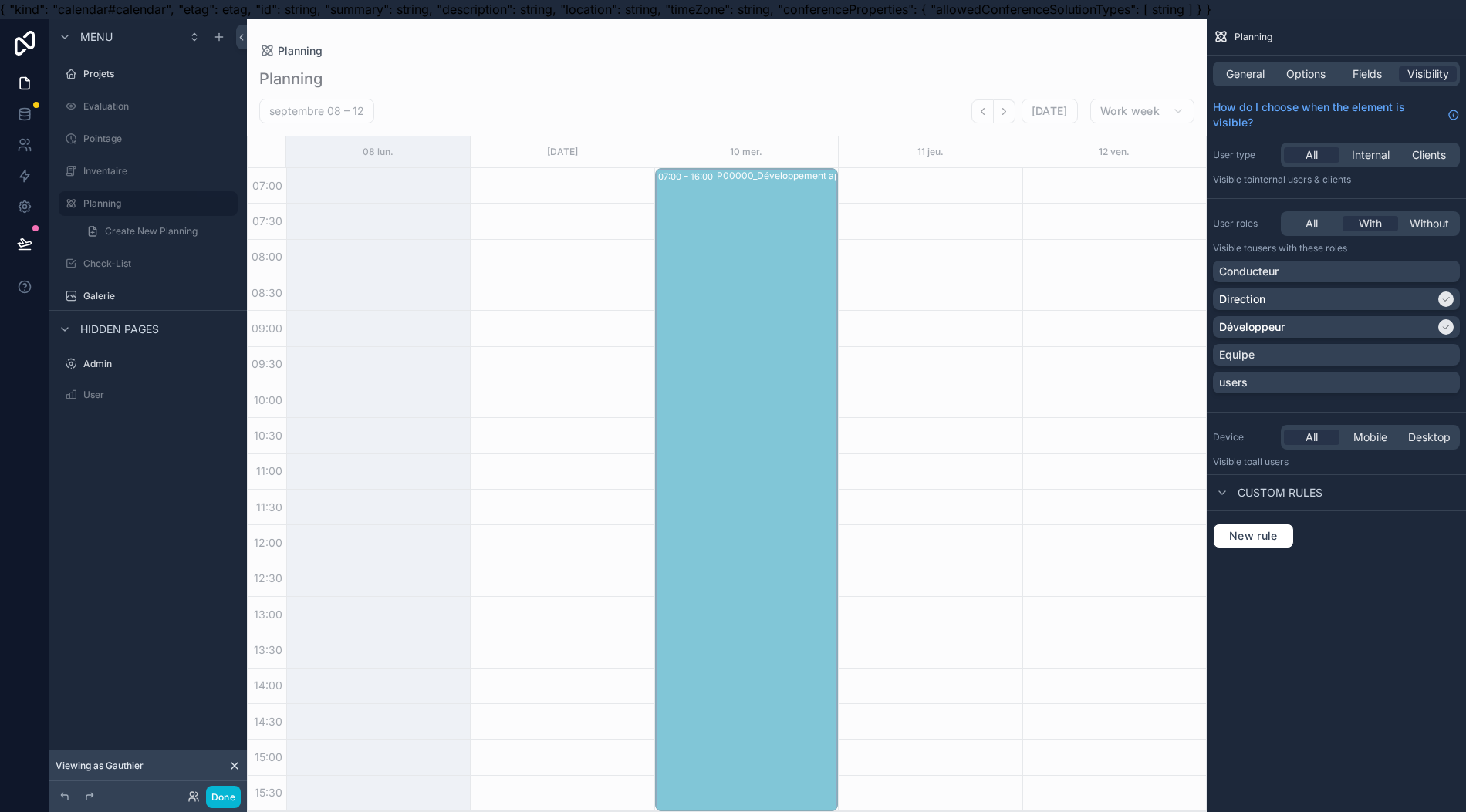
click at [1440, 353] on div "Equipe" at bounding box center [1336, 355] width 234 height 15
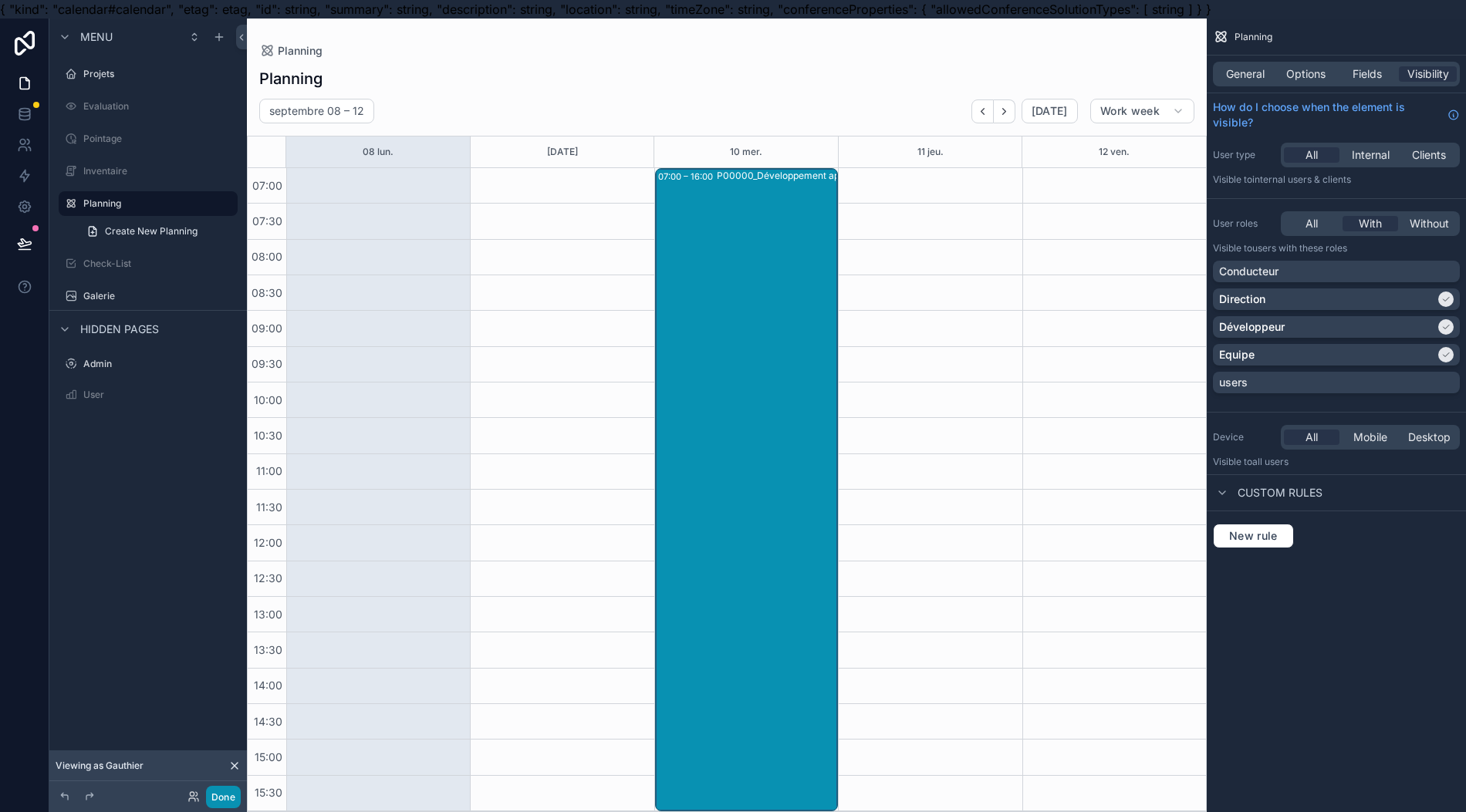
click at [223, 797] on button "Done" at bounding box center [223, 797] width 35 height 22
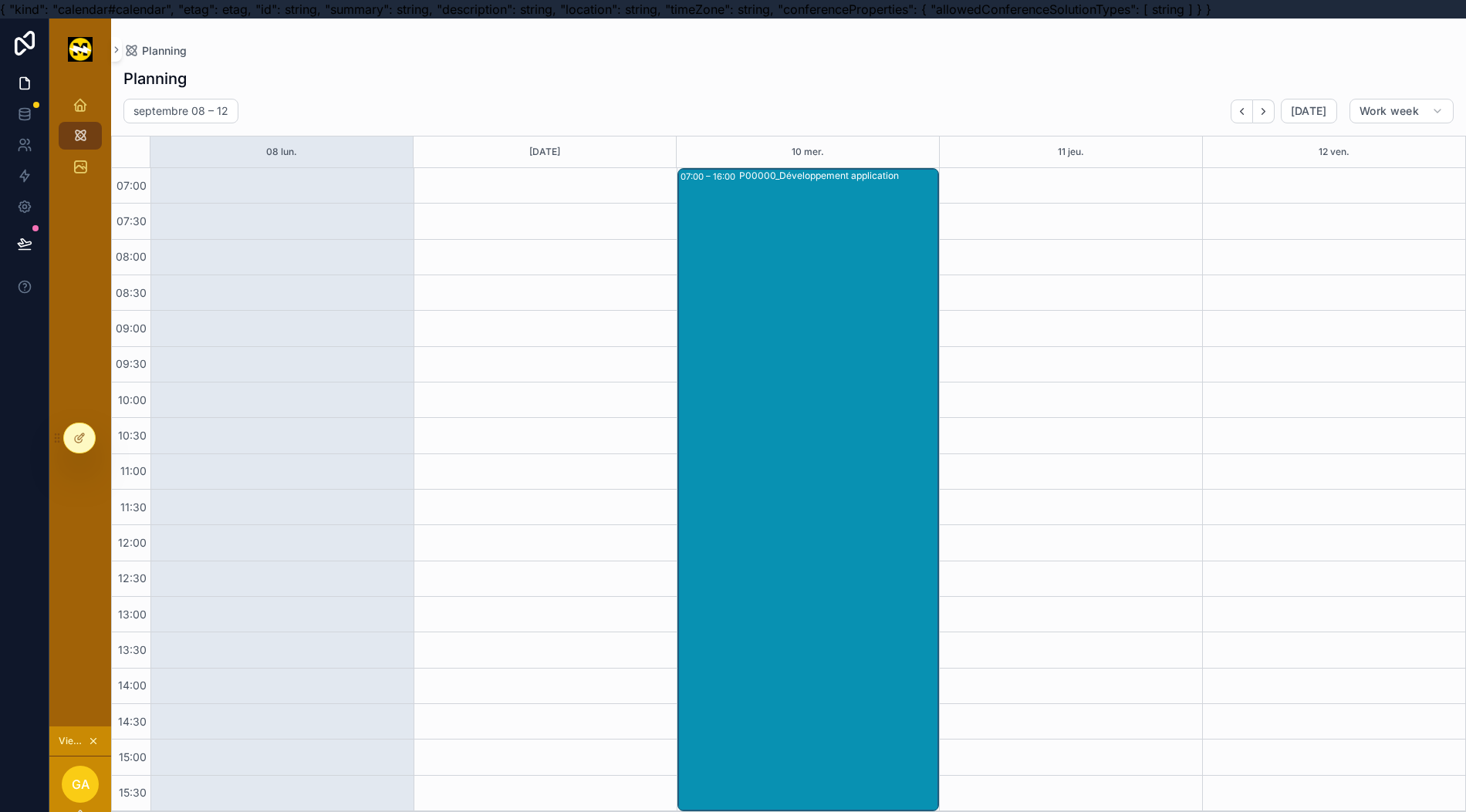
click at [844, 395] on div "P00000_Développement application" at bounding box center [839, 489] width 199 height 640
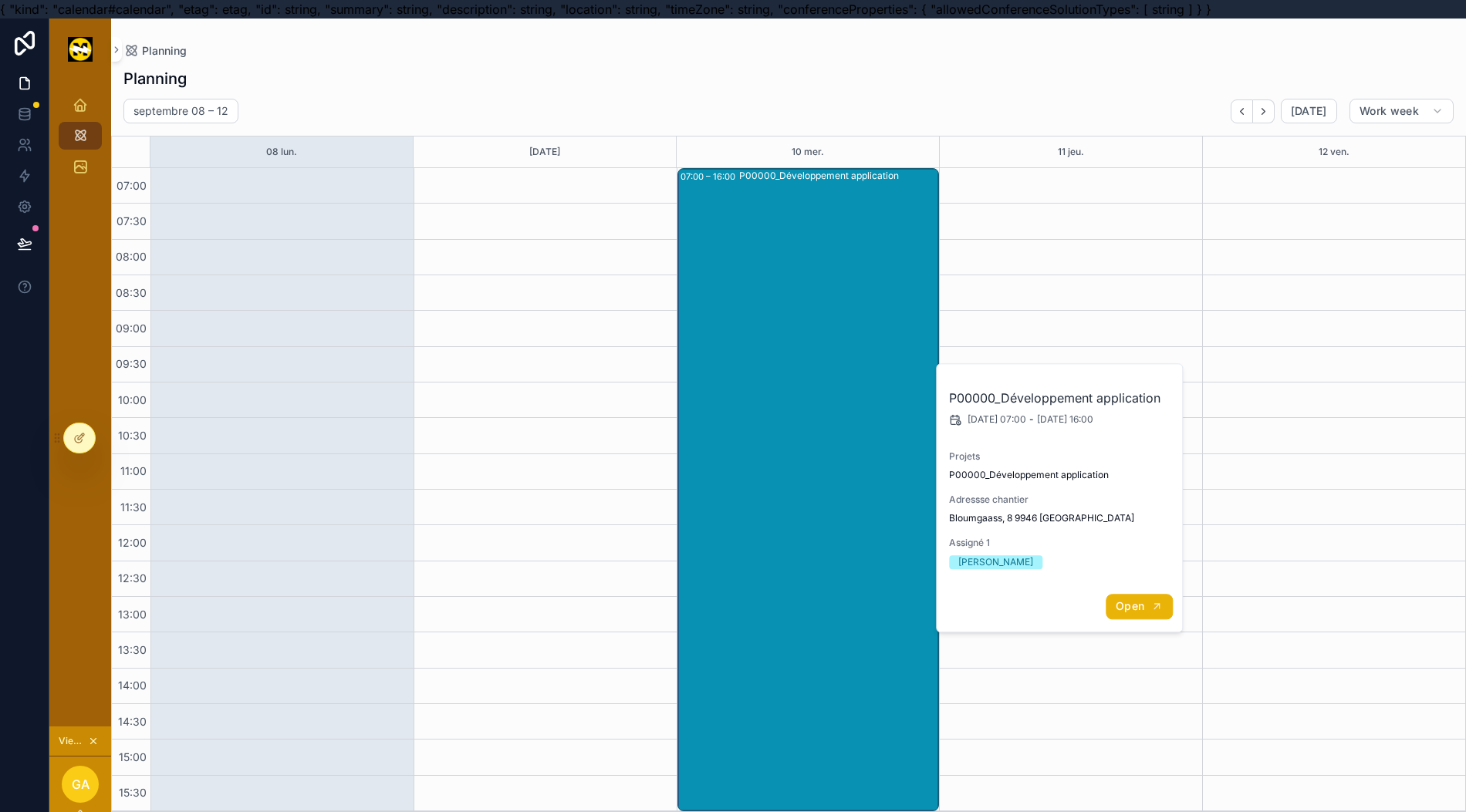
click at [1153, 610] on icon "scrollable content" at bounding box center [1156, 607] width 12 height 12
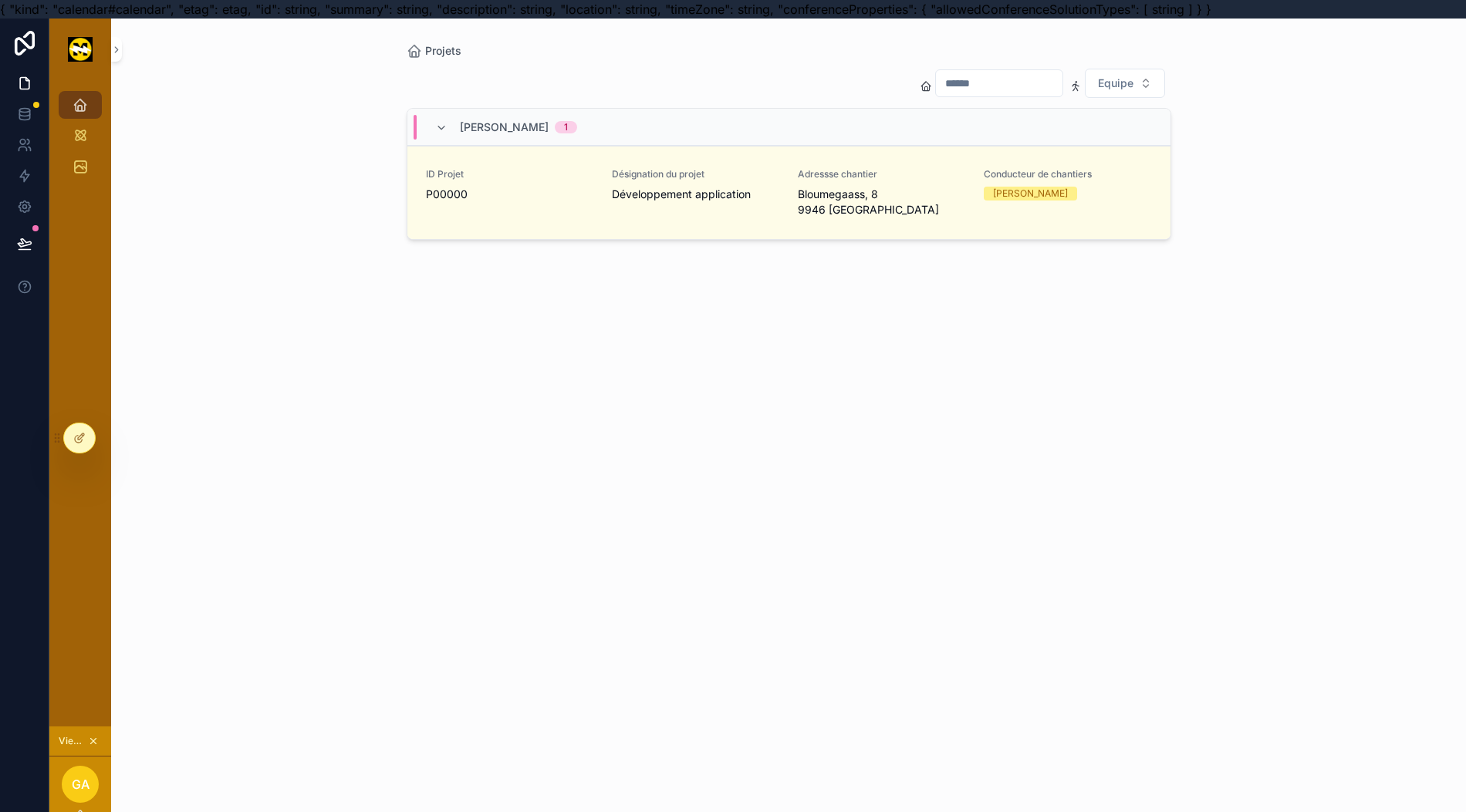
click at [91, 442] on div at bounding box center [80, 438] width 31 height 29
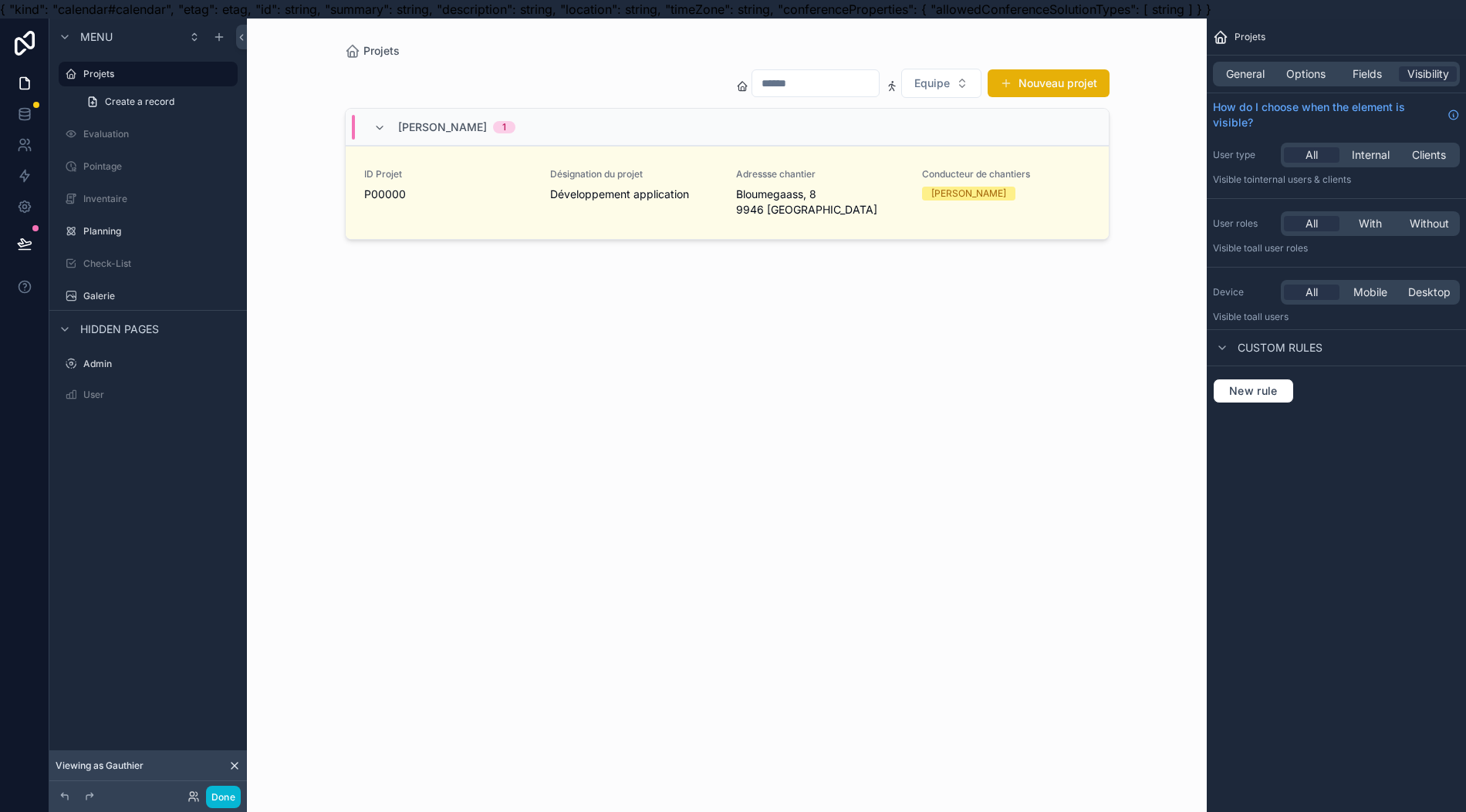
click at [146, 228] on label "Planning" at bounding box center [158, 231] width 151 height 12
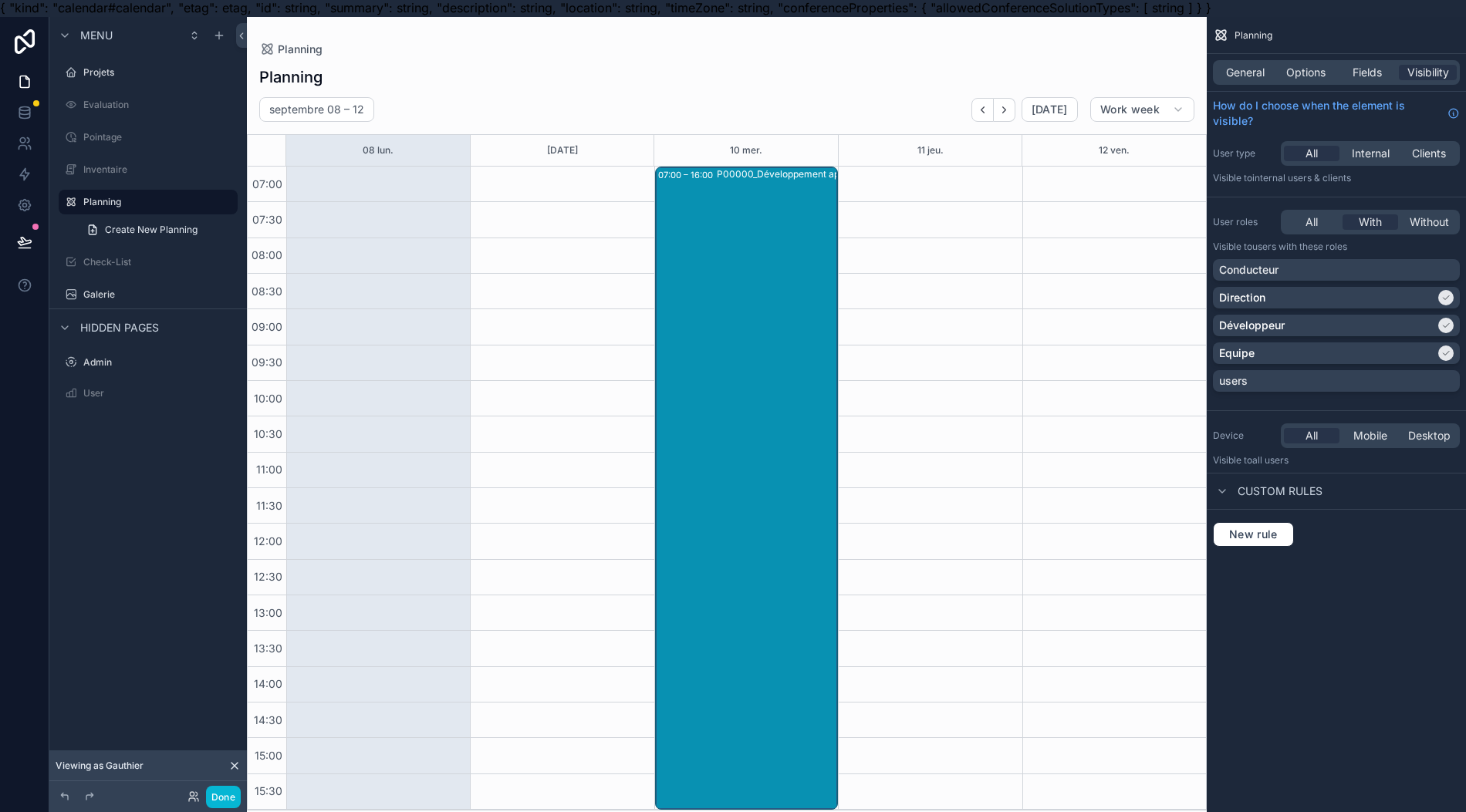
scroll to position [34, 15]
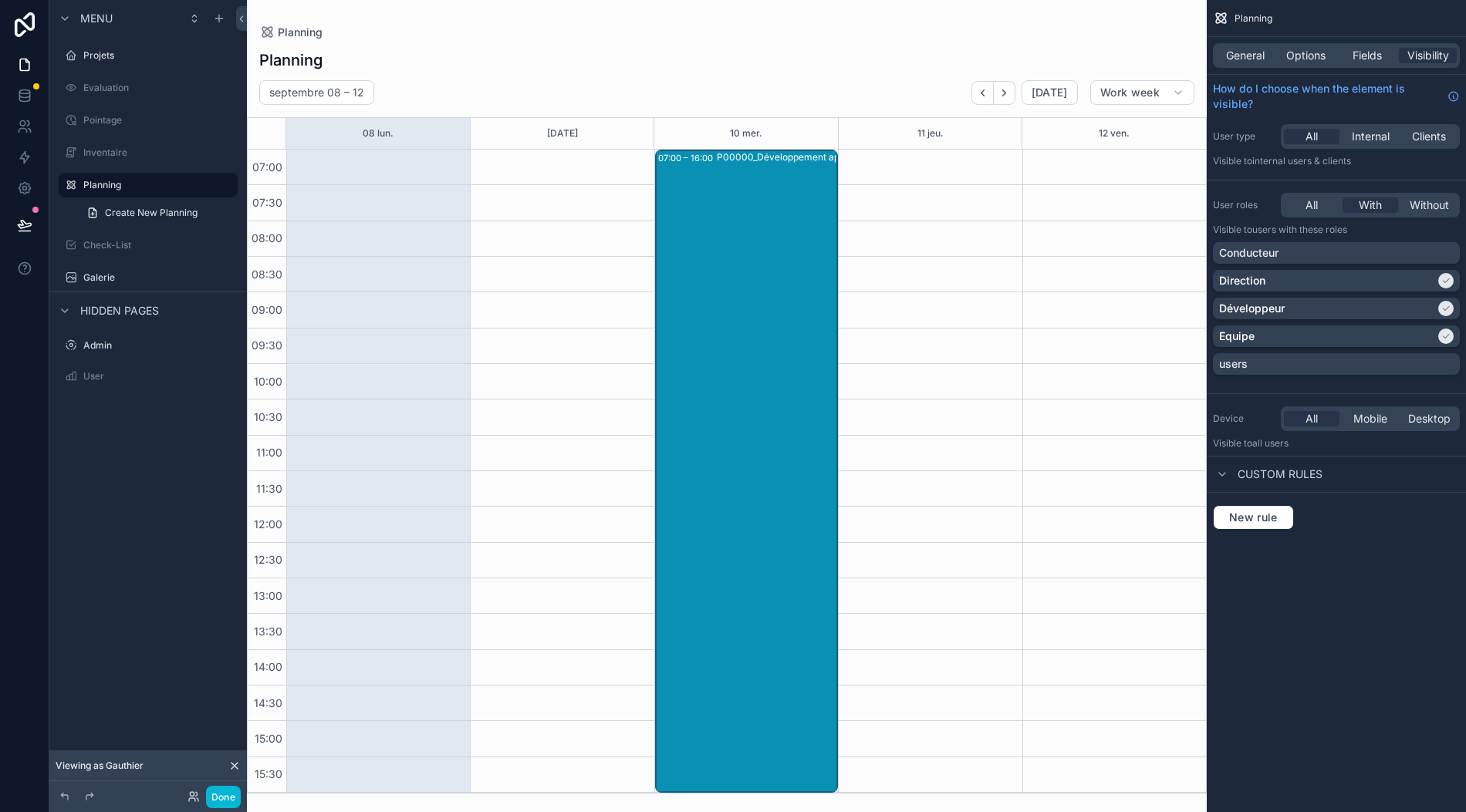
drag, startPoint x: 695, startPoint y: 463, endPoint x: 700, endPoint y: 471, distance: 9.4
click at [700, 471] on div "scrollable content" at bounding box center [726, 406] width 959 height 812
click at [716, 471] on div "P00000_Développement application" at bounding box center [796, 471] width 160 height 640
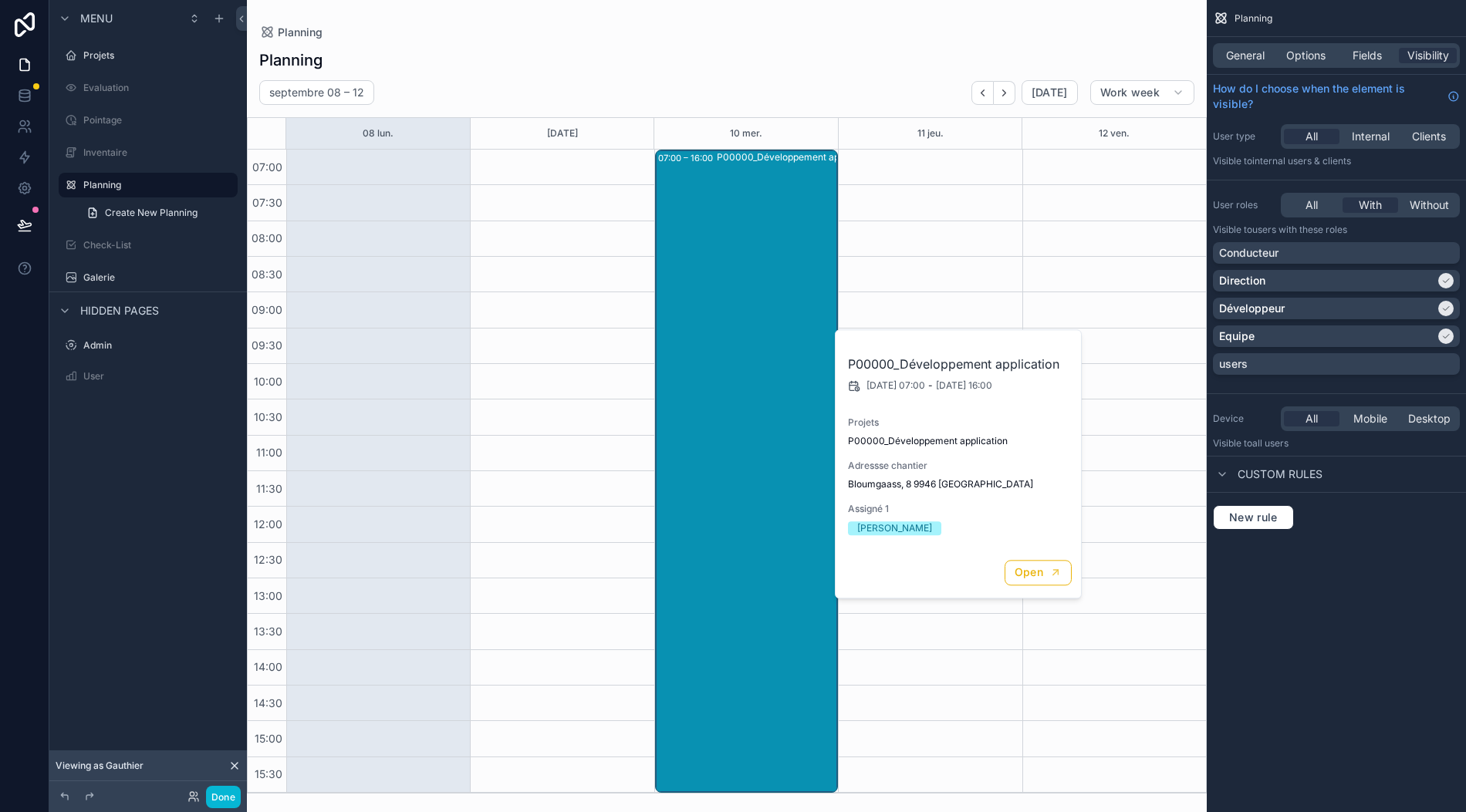
click at [1293, 48] on span "Options" at bounding box center [1306, 56] width 39 height 15
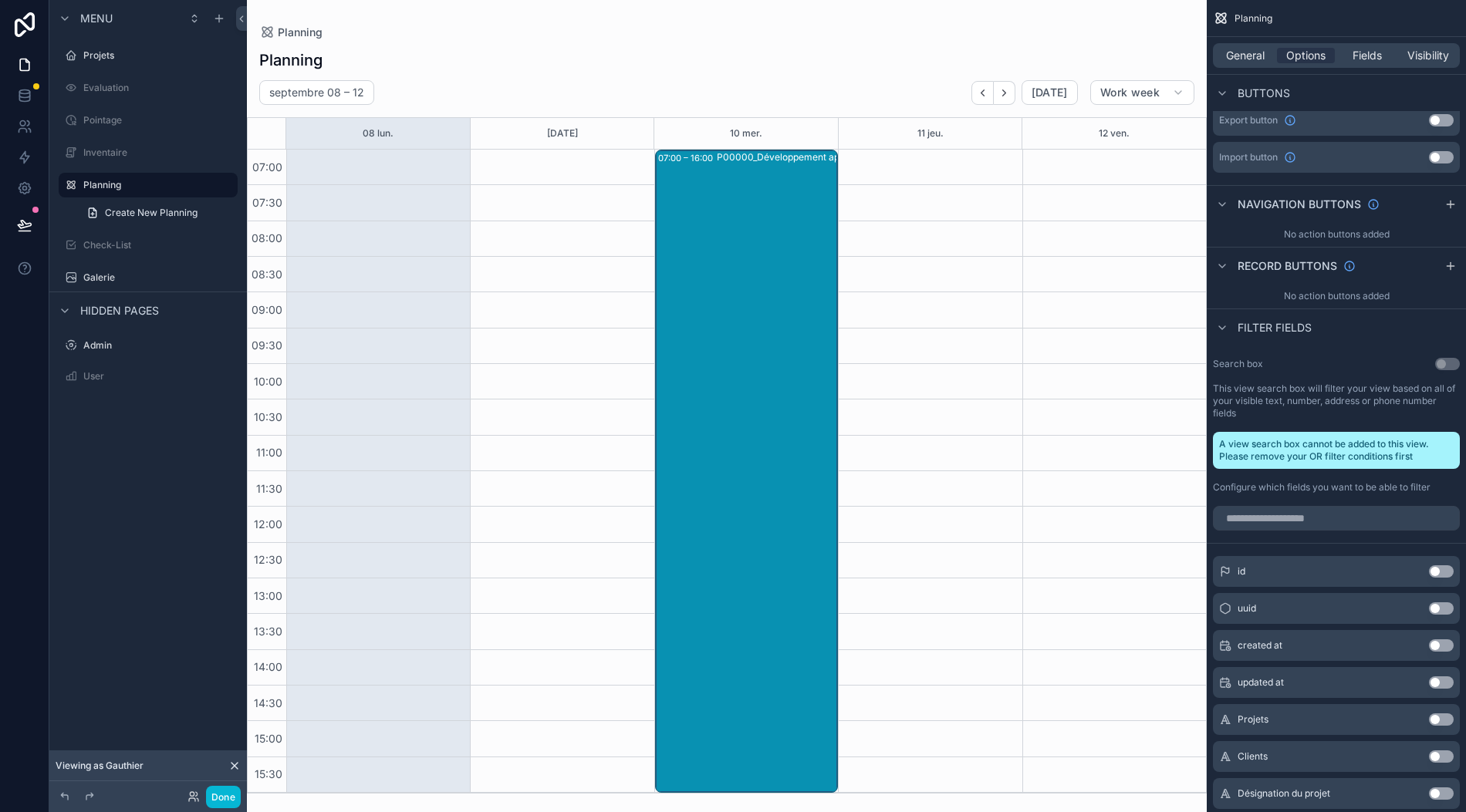
scroll to position [411, 0]
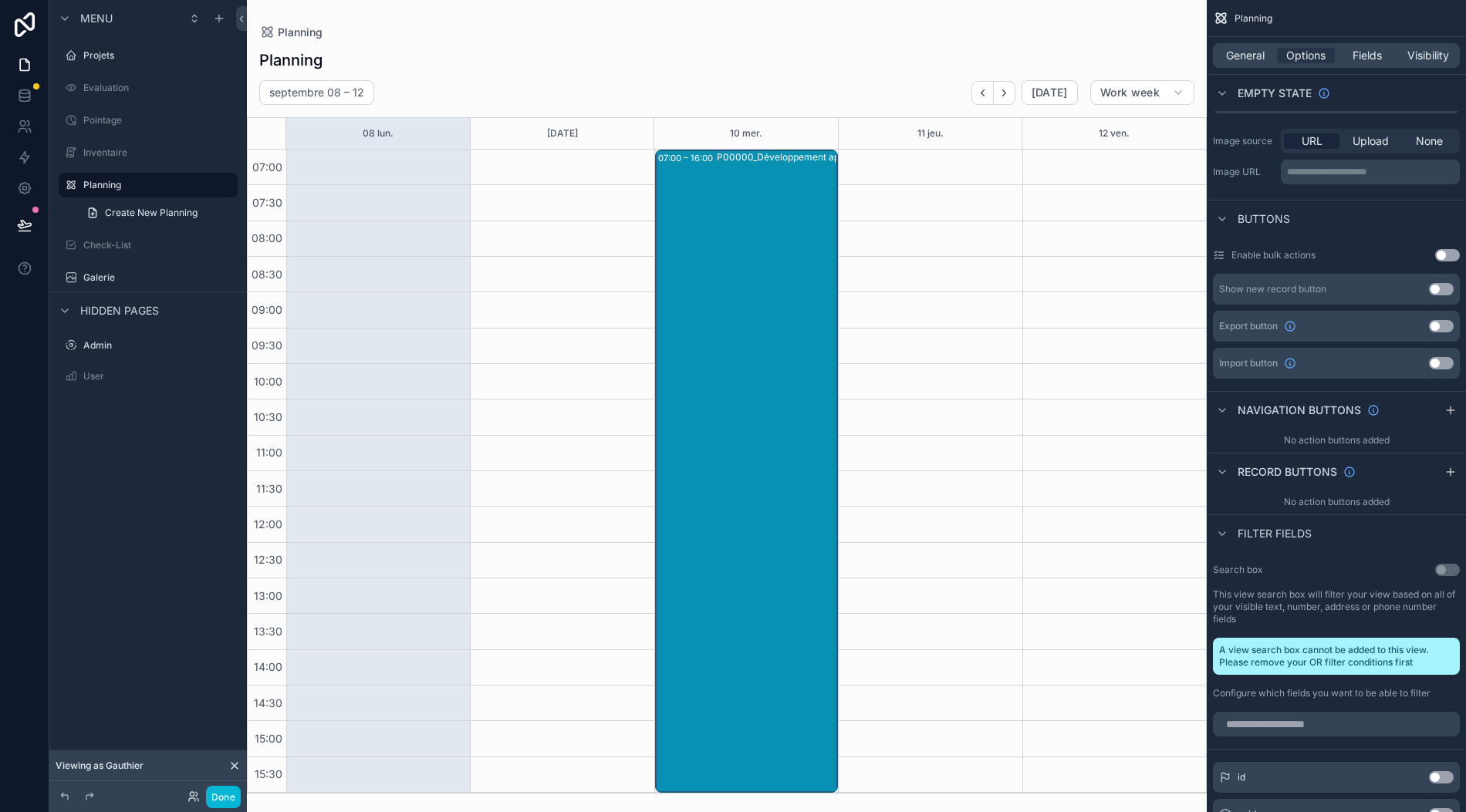
click at [716, 483] on div "P00000_Développement application" at bounding box center [796, 471] width 160 height 640
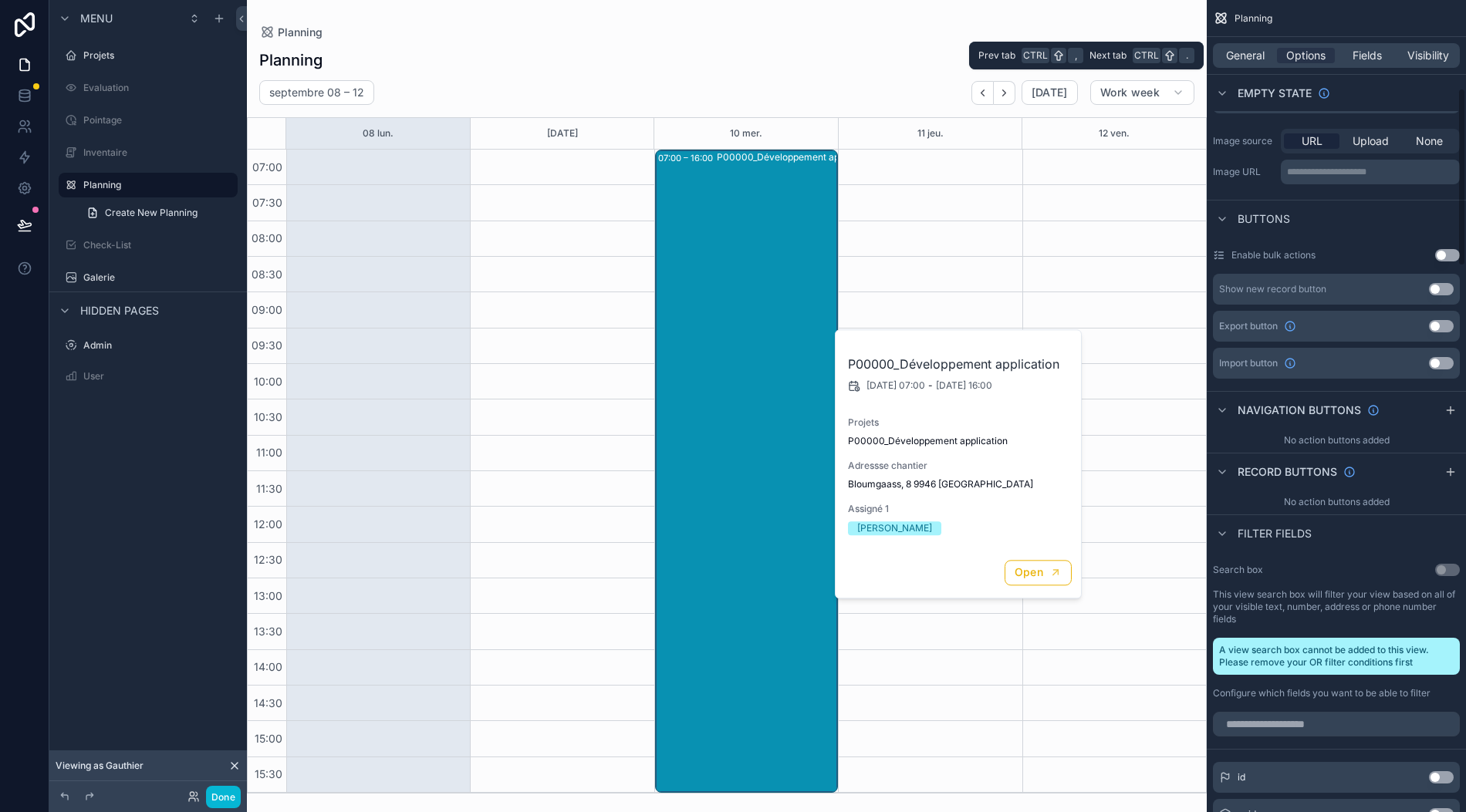
click at [1359, 48] on span "Fields" at bounding box center [1367, 56] width 29 height 15
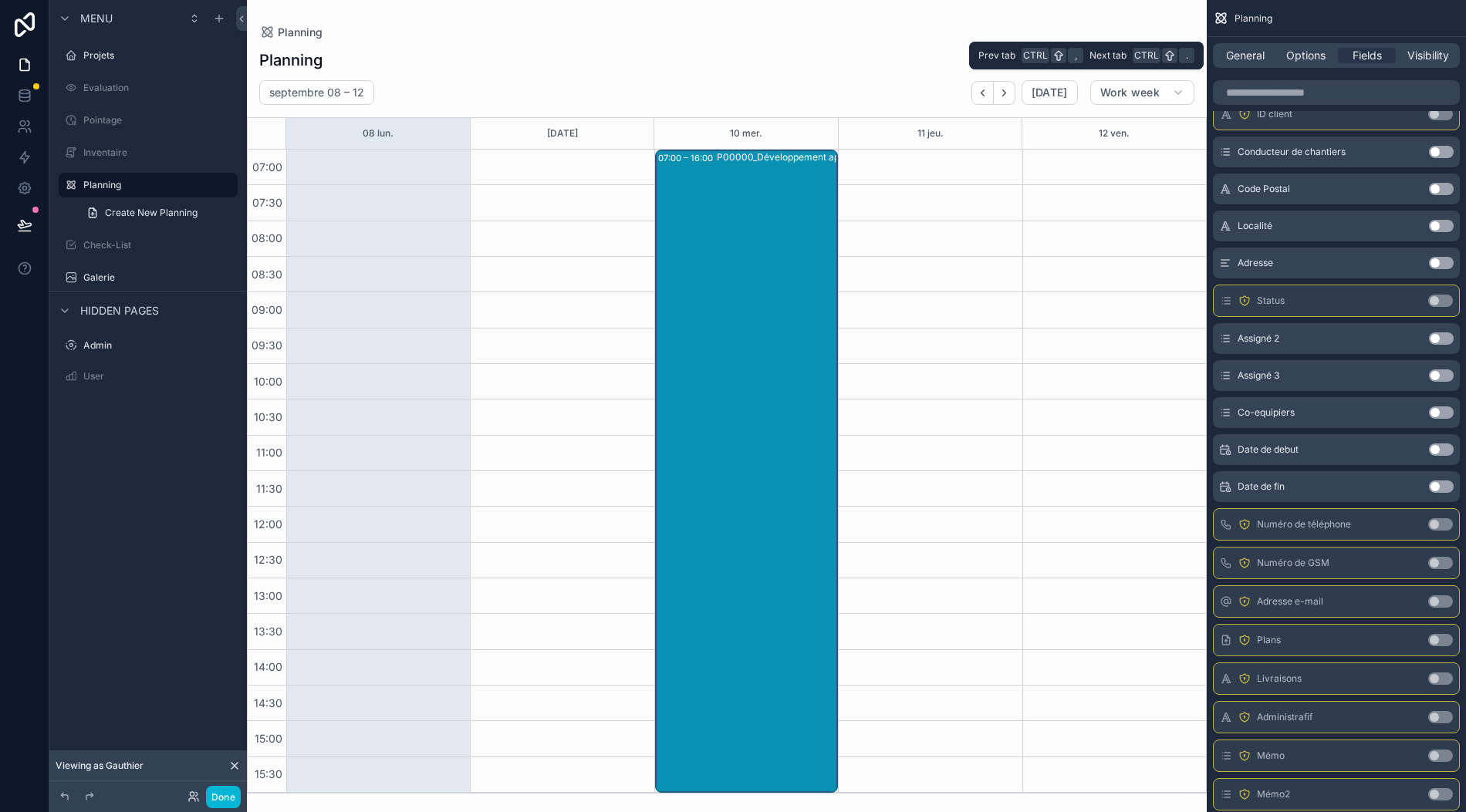
click at [1323, 48] on span "Options" at bounding box center [1306, 56] width 39 height 15
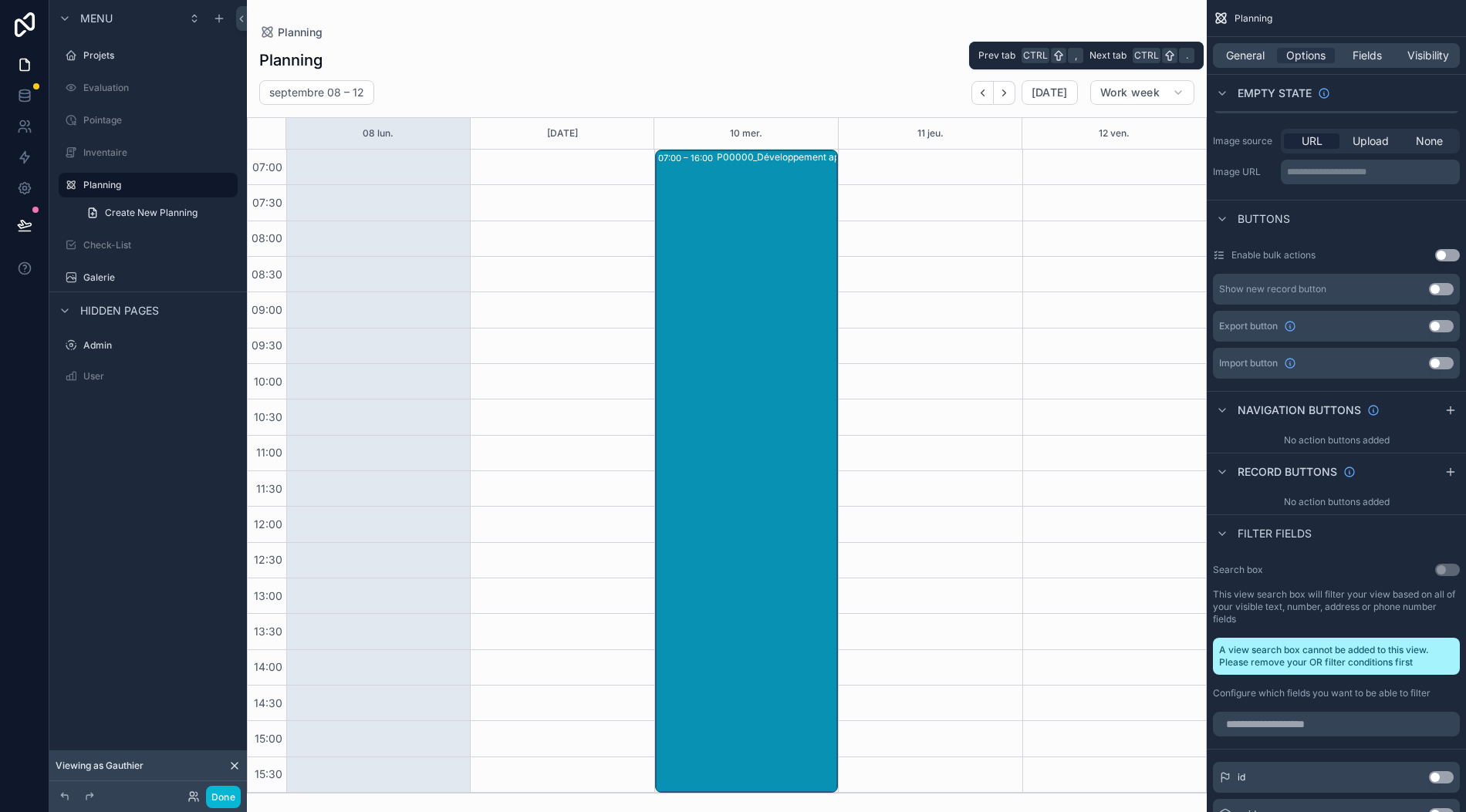
click at [1249, 48] on div "General Options Fields Visibility" at bounding box center [1336, 55] width 246 height 25
click at [1248, 48] on span "General" at bounding box center [1244, 56] width 39 height 15
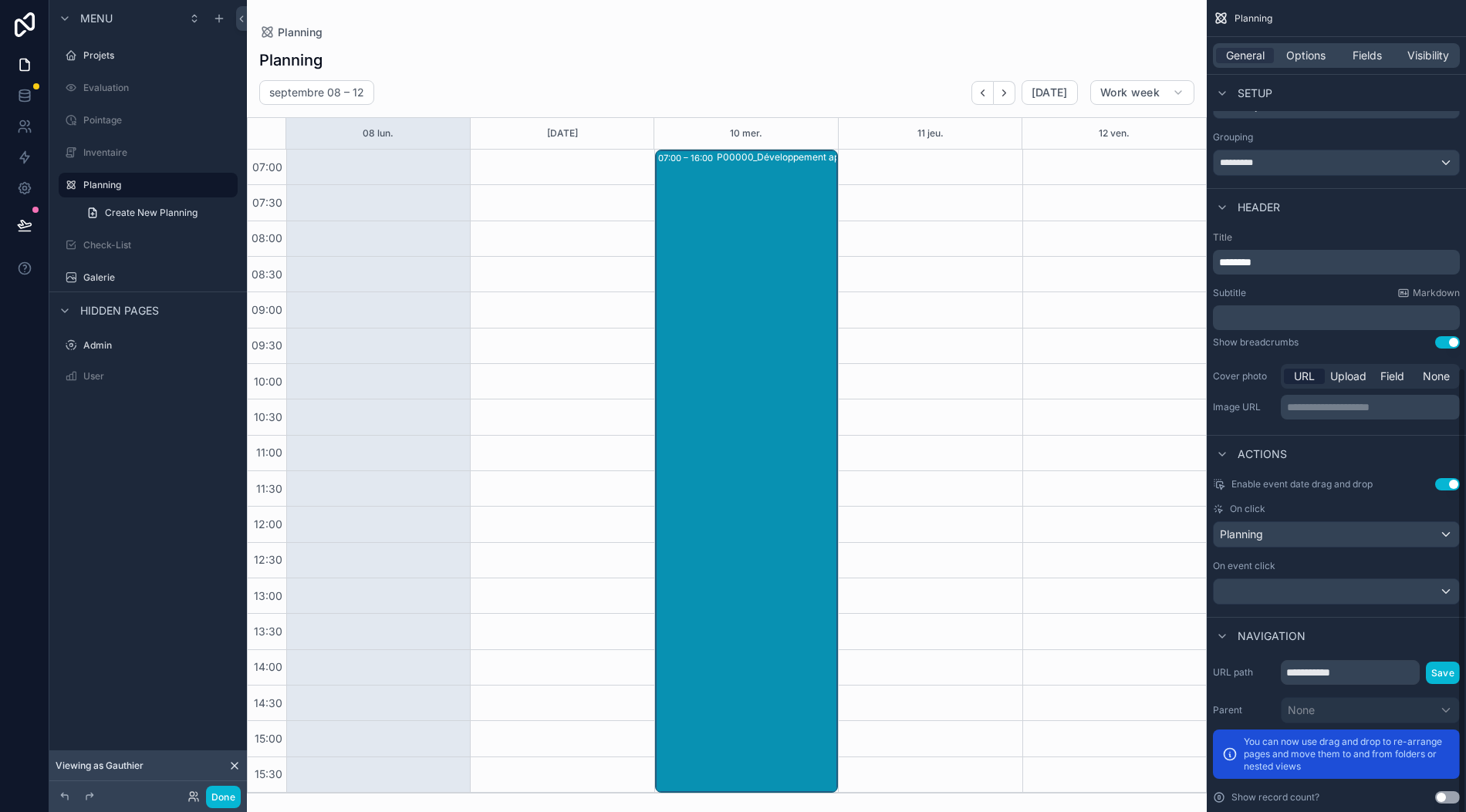
scroll to position [673, 0]
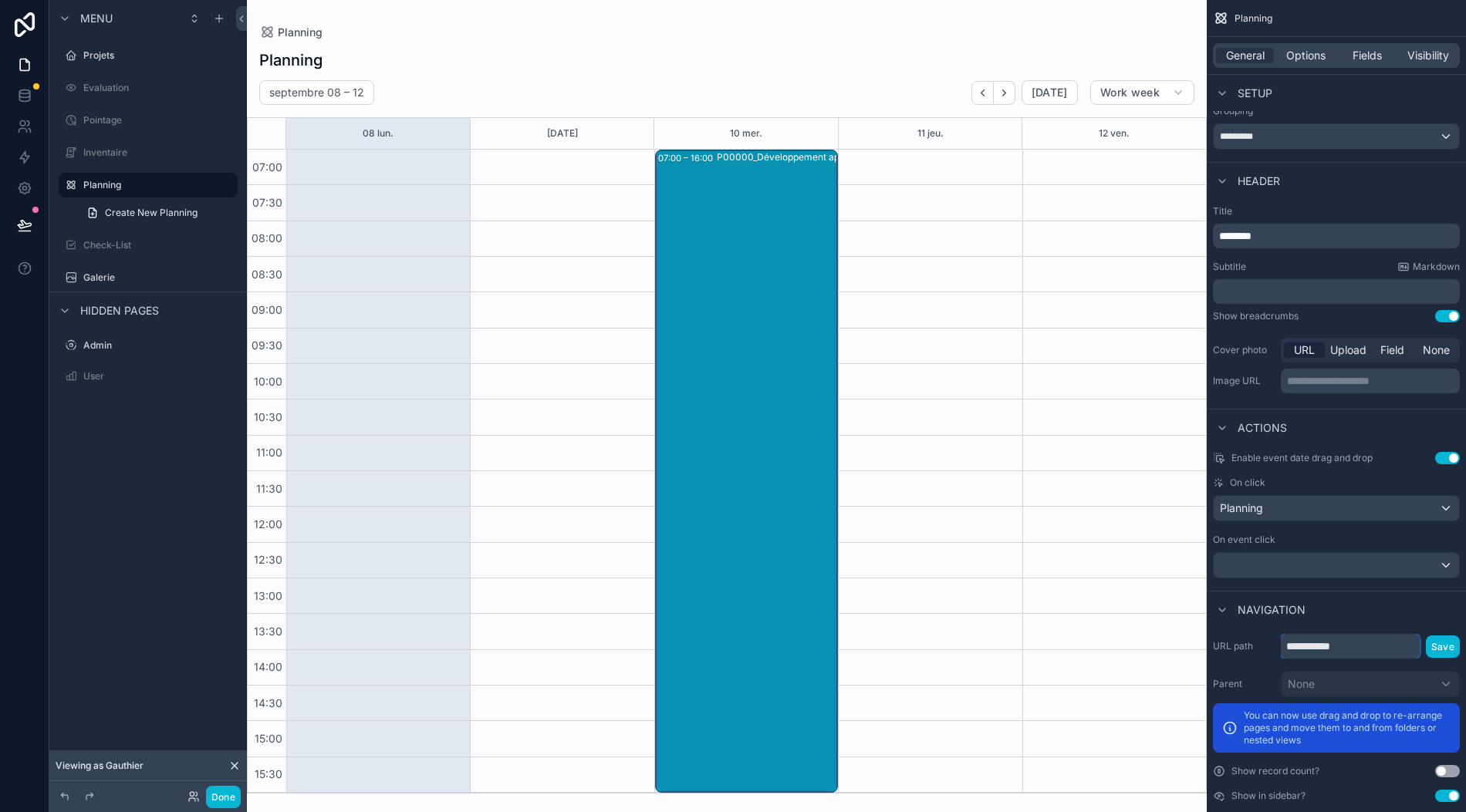
click at [1389, 634] on input "**********" at bounding box center [1350, 646] width 139 height 25
drag, startPoint x: 1402, startPoint y: 631, endPoint x: 1145, endPoint y: 640, distance: 257.2
click at [1145, 640] on div "**********" at bounding box center [856, 406] width 1219 height 812
click at [1249, 602] on span "Navigation" at bounding box center [1271, 610] width 68 height 15
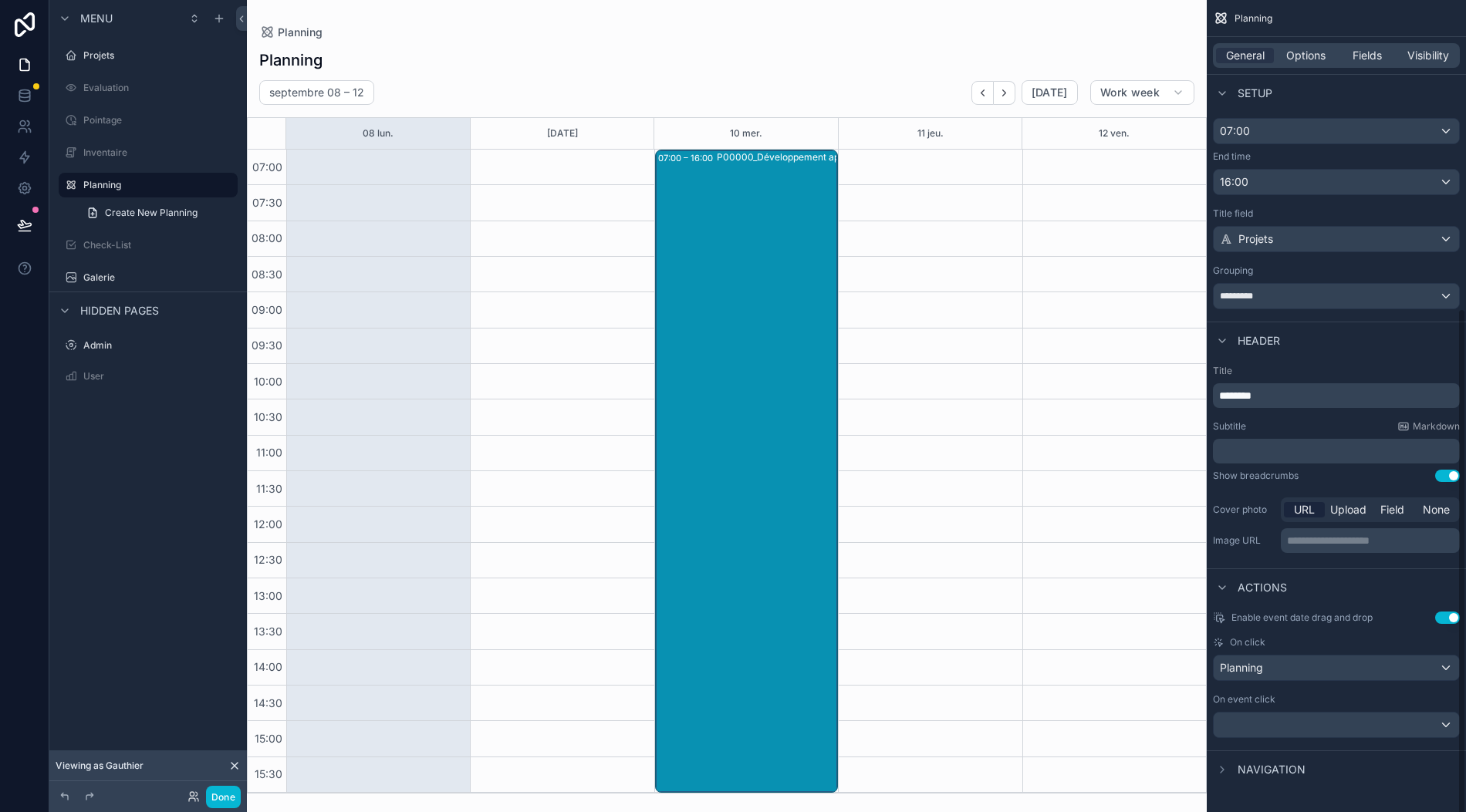
scroll to position [492, 0]
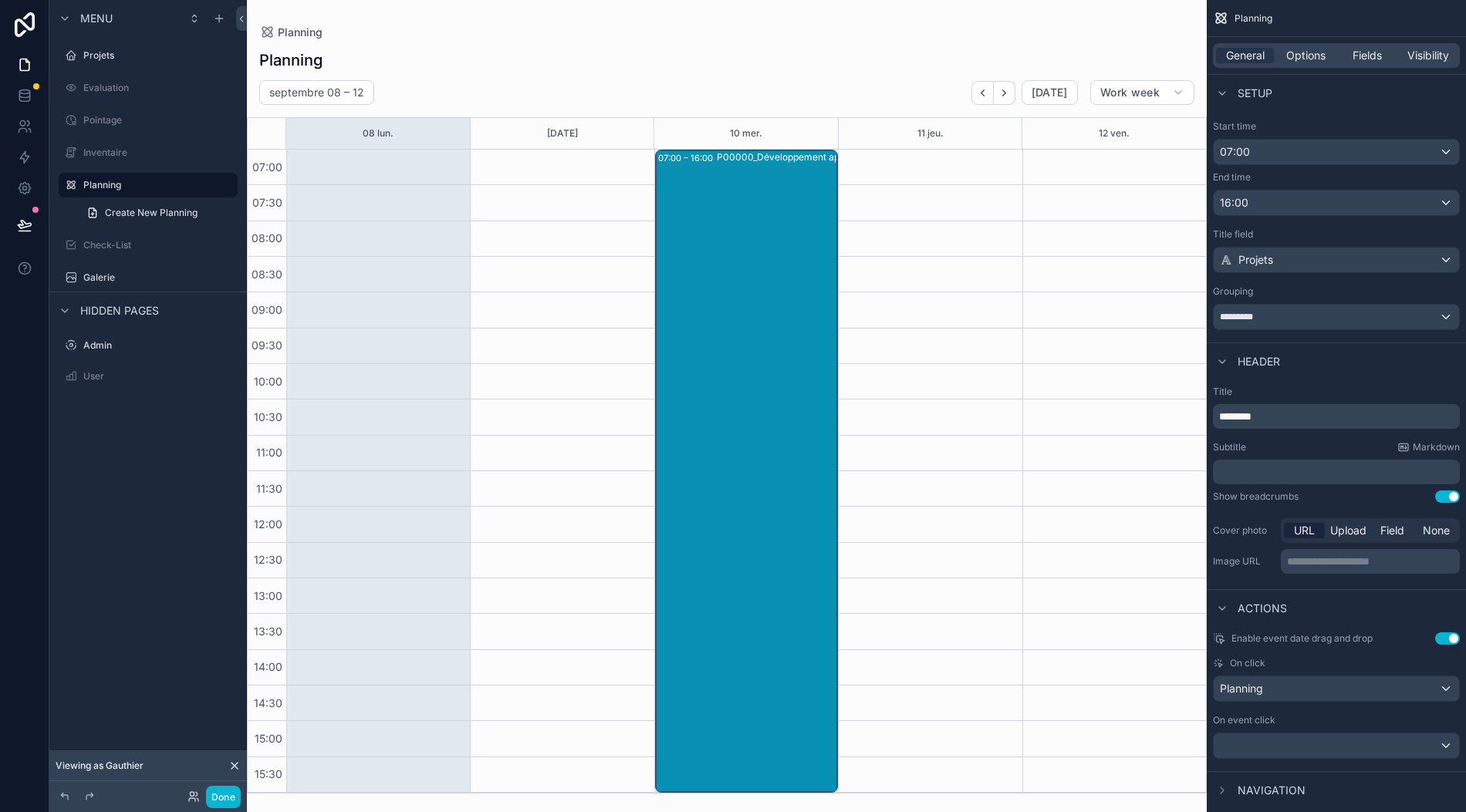
click at [1447, 632] on button "Use setting" at bounding box center [1447, 638] width 25 height 12
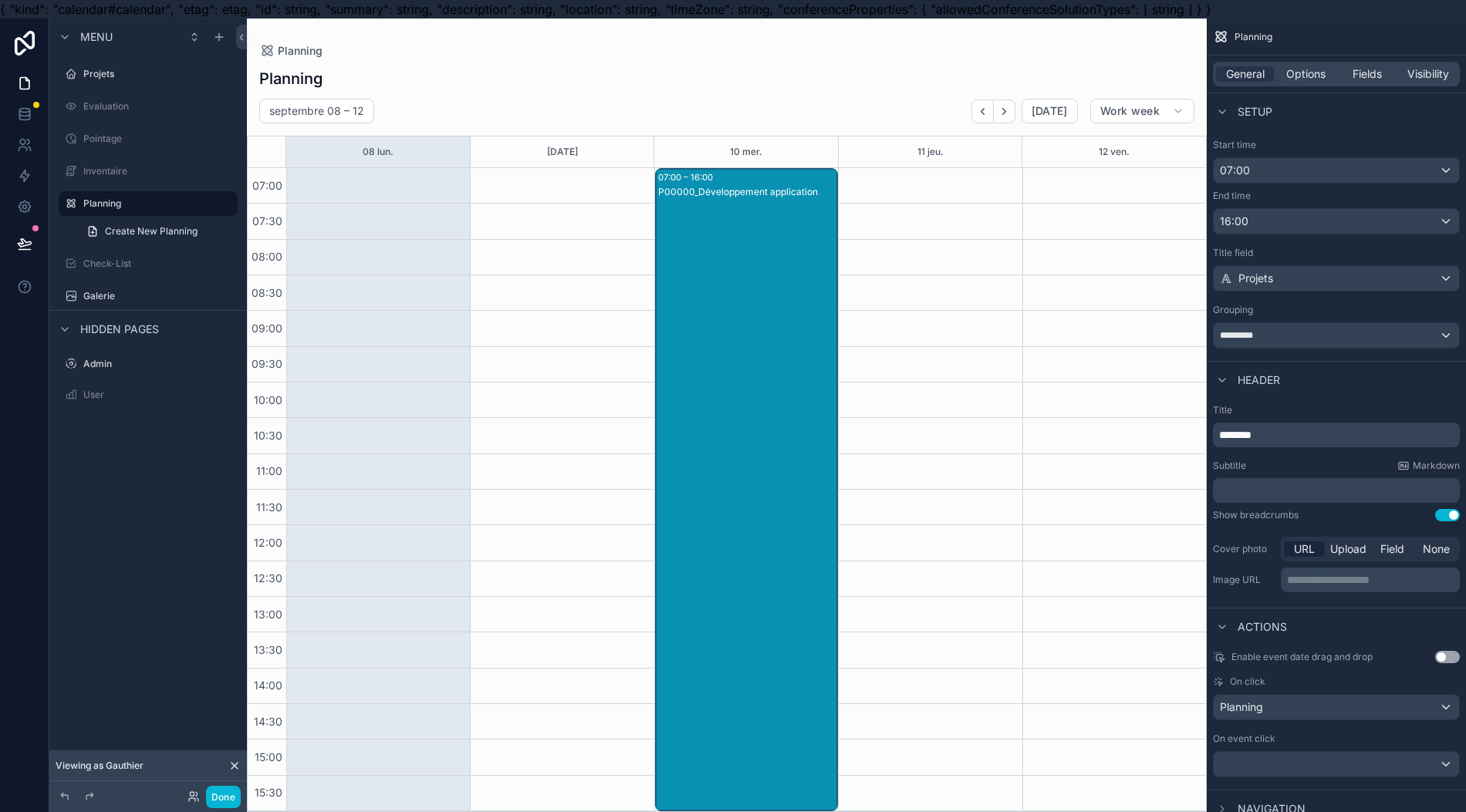
click at [785, 512] on div "P00000_Développement application" at bounding box center [747, 505] width 178 height 640
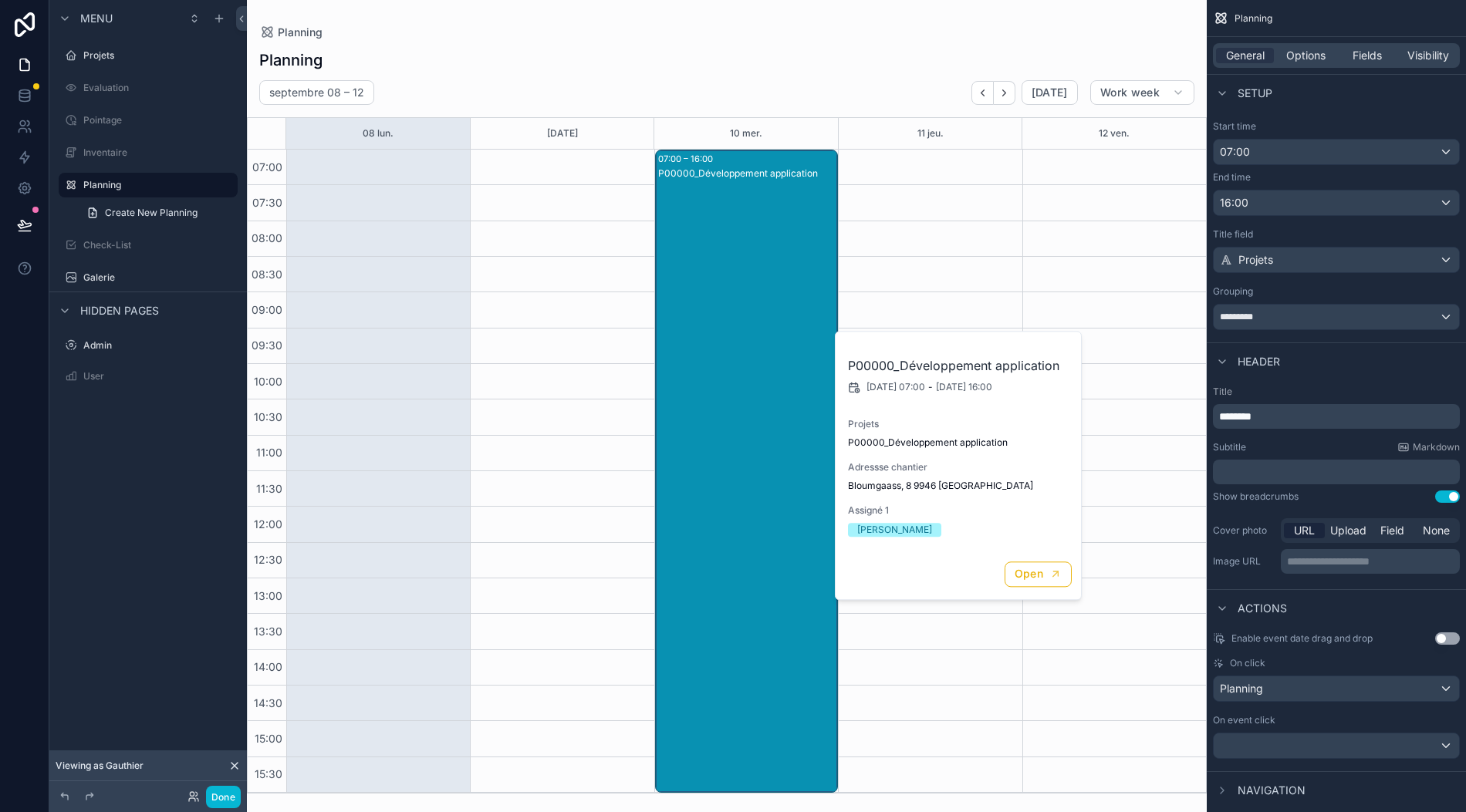
scroll to position [34, 15]
click at [1285, 783] on span "Navigation" at bounding box center [1271, 791] width 68 height 15
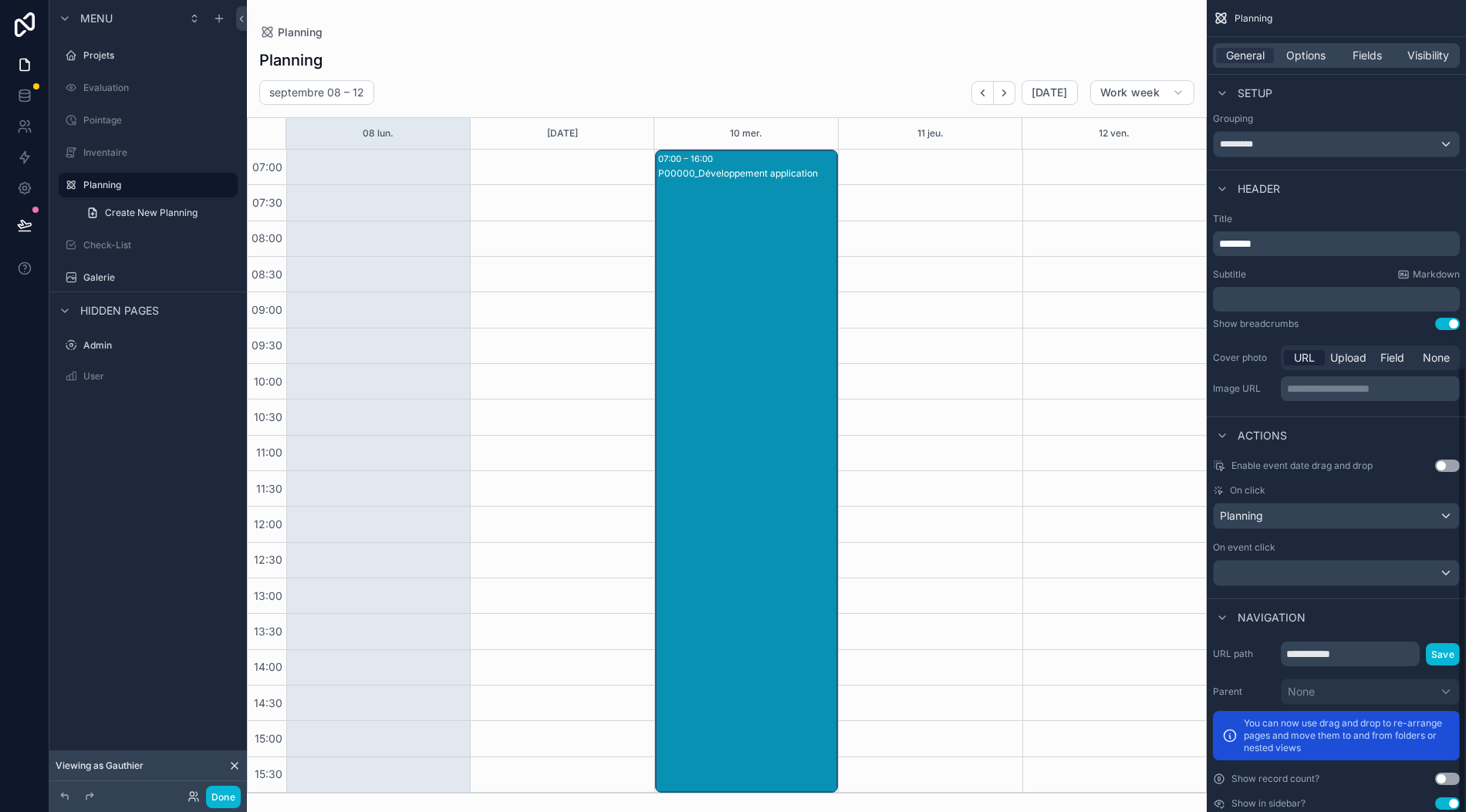
scroll to position [673, 0]
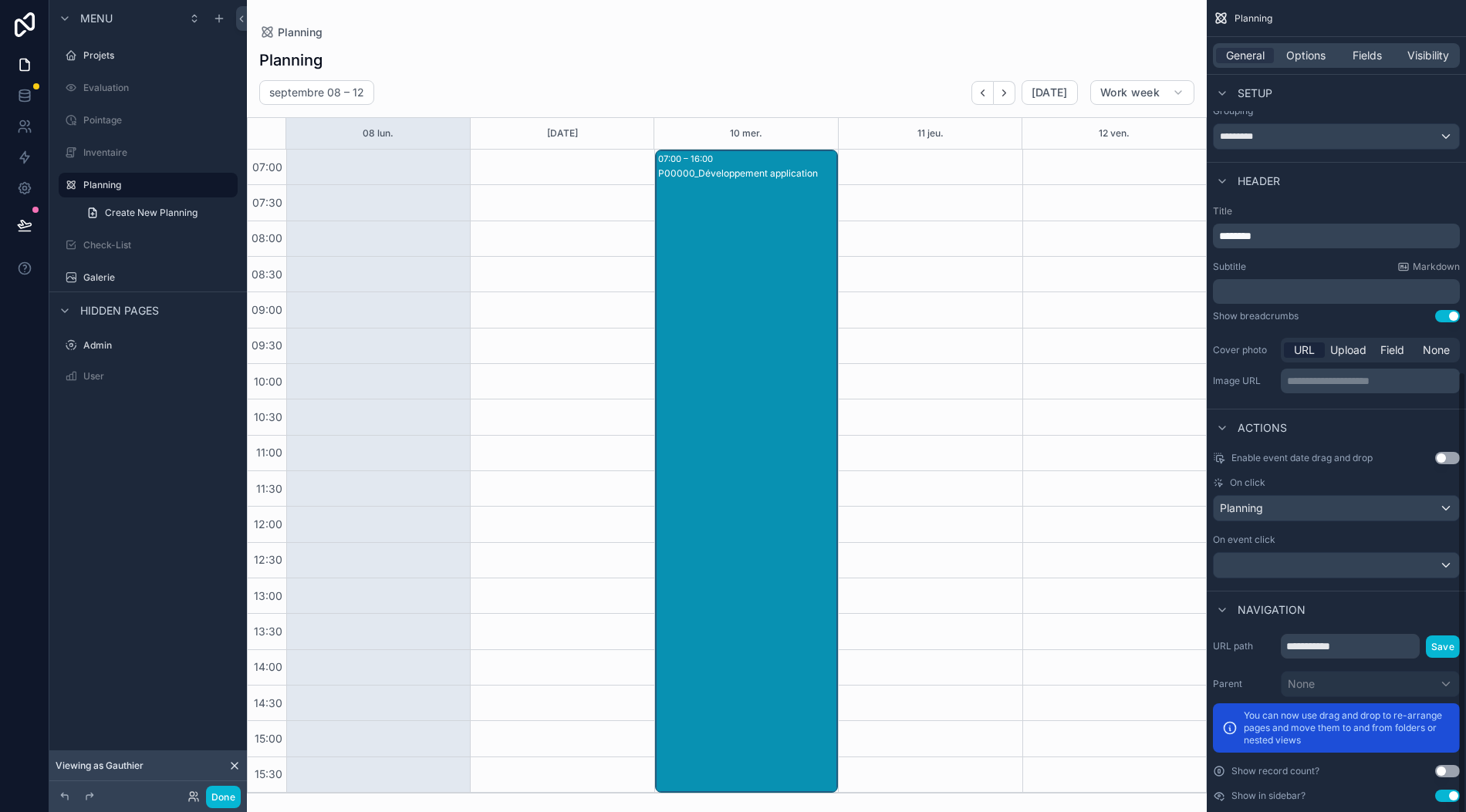
click at [1451, 452] on button "Use setting" at bounding box center [1447, 458] width 25 height 12
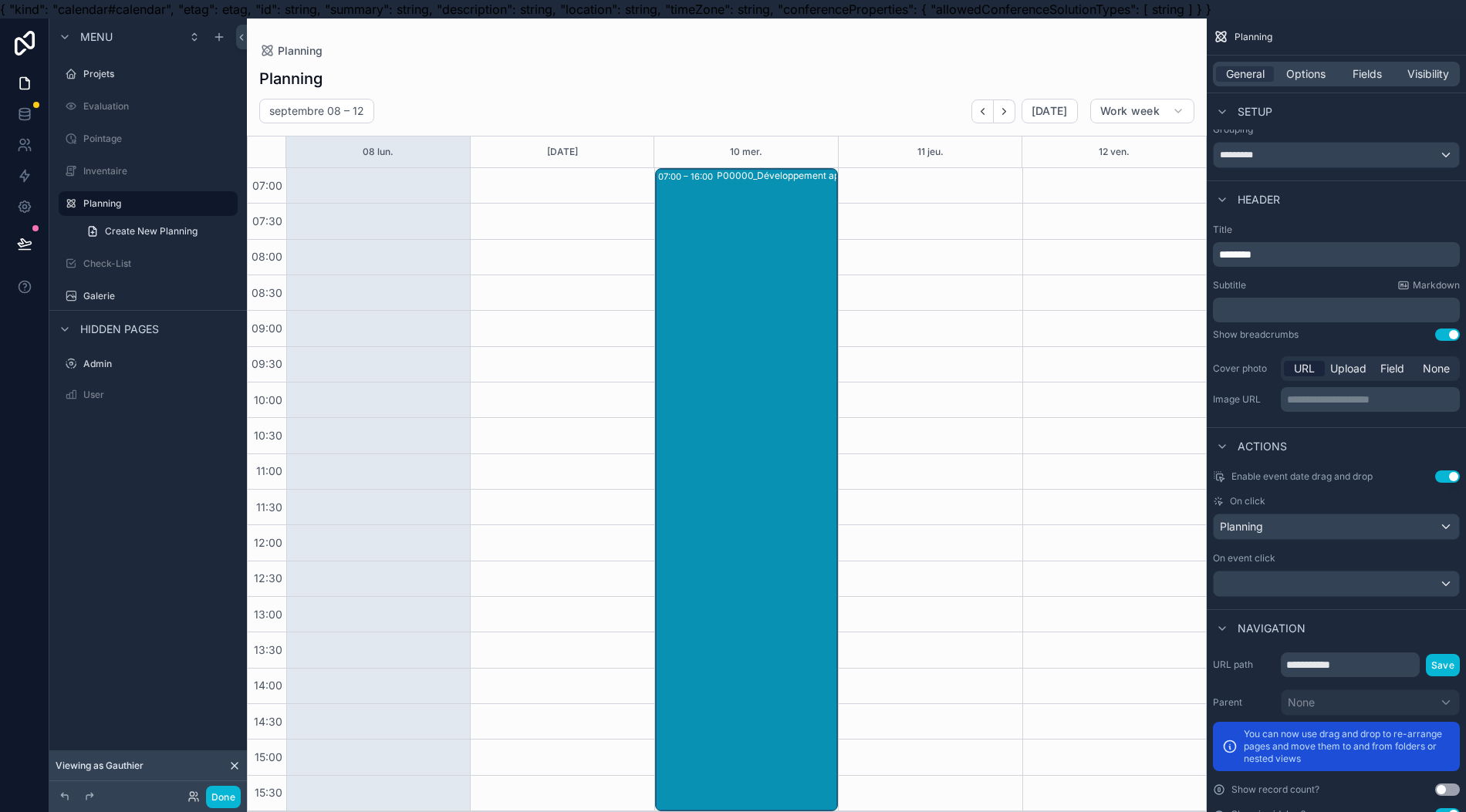
click at [728, 509] on div "P00000_Développement application" at bounding box center [796, 489] width 160 height 640
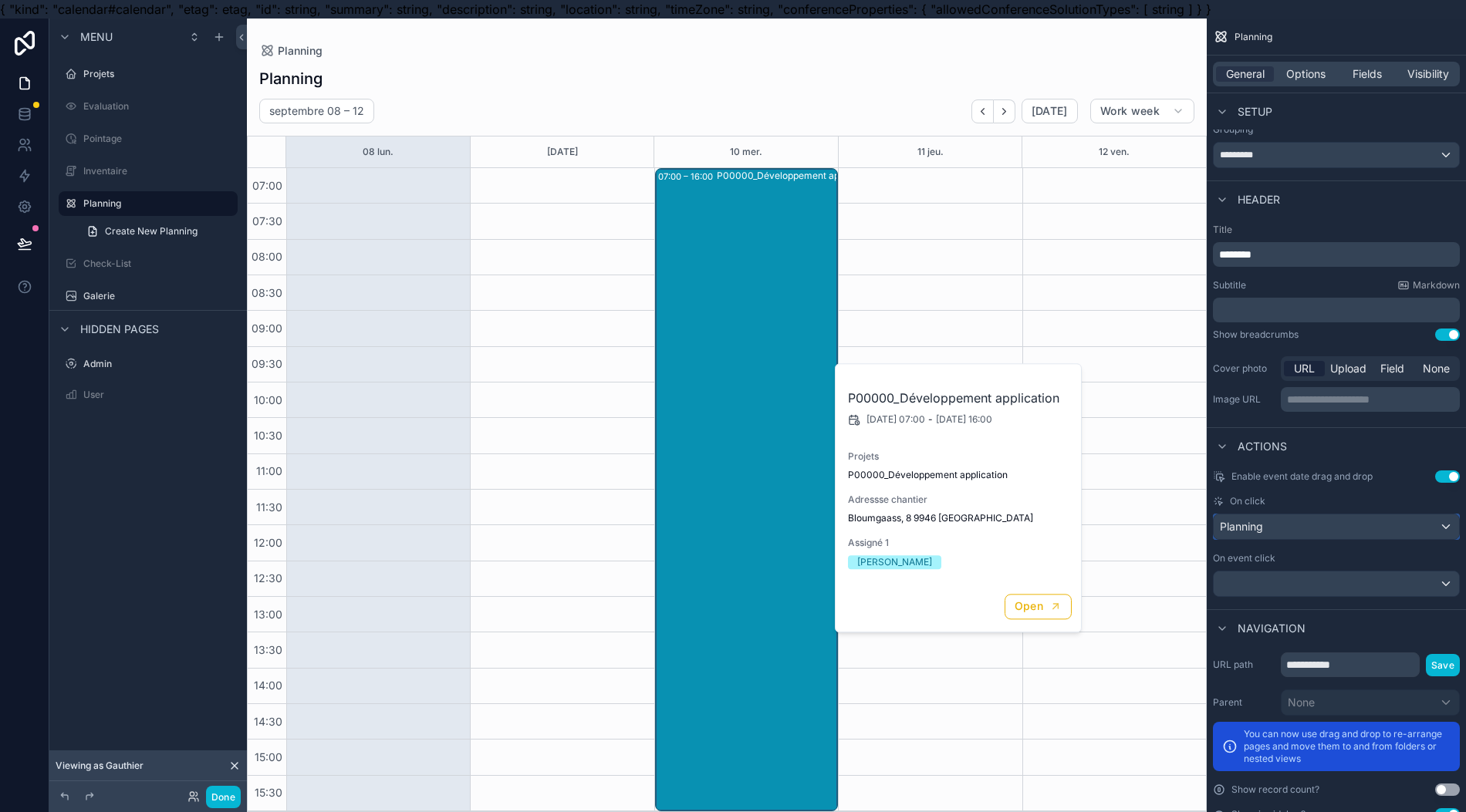
click at [1282, 525] on div "Planning" at bounding box center [1336, 526] width 246 height 25
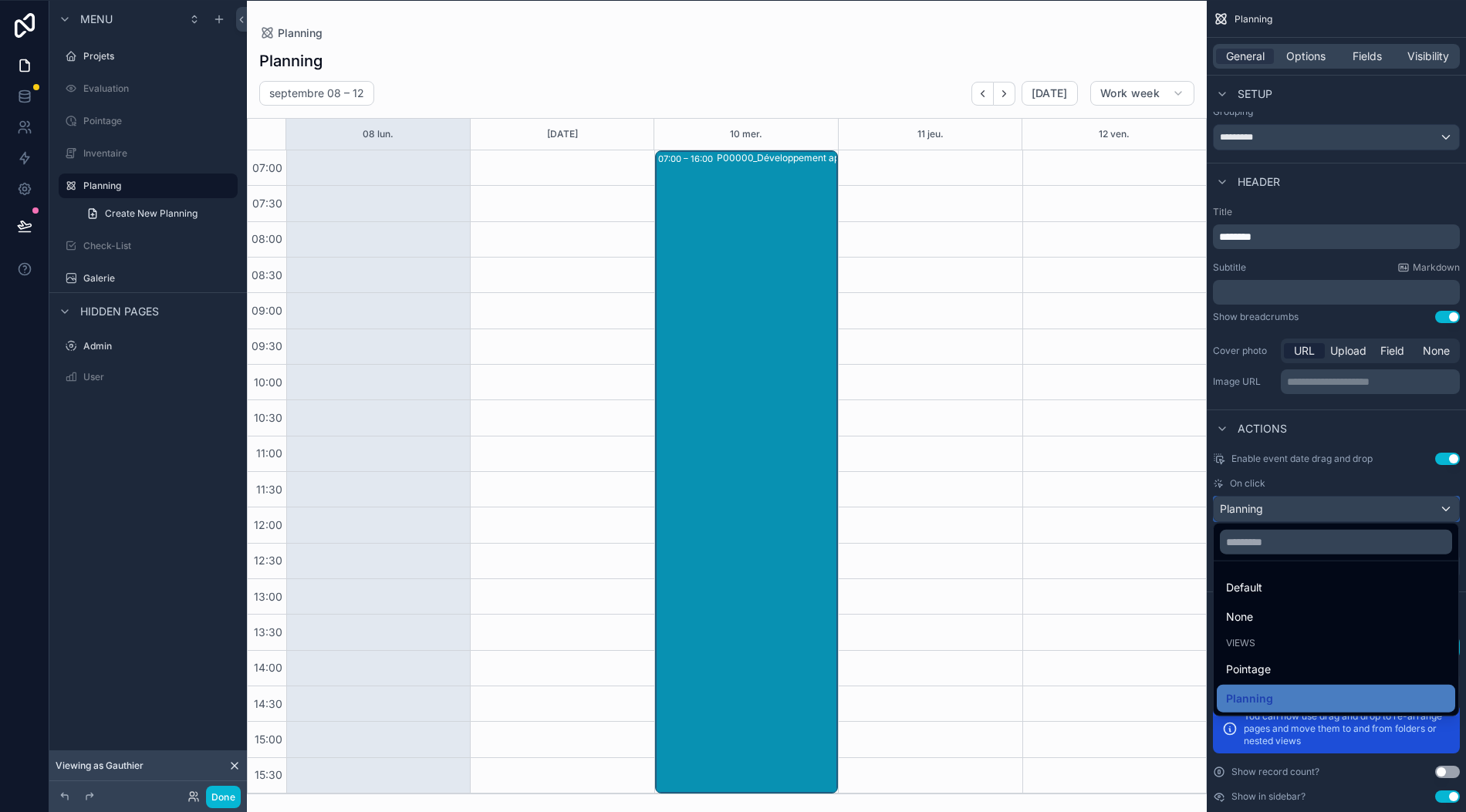
scroll to position [34, 15]
click at [1316, 578] on div "Default" at bounding box center [1335, 587] width 220 height 19
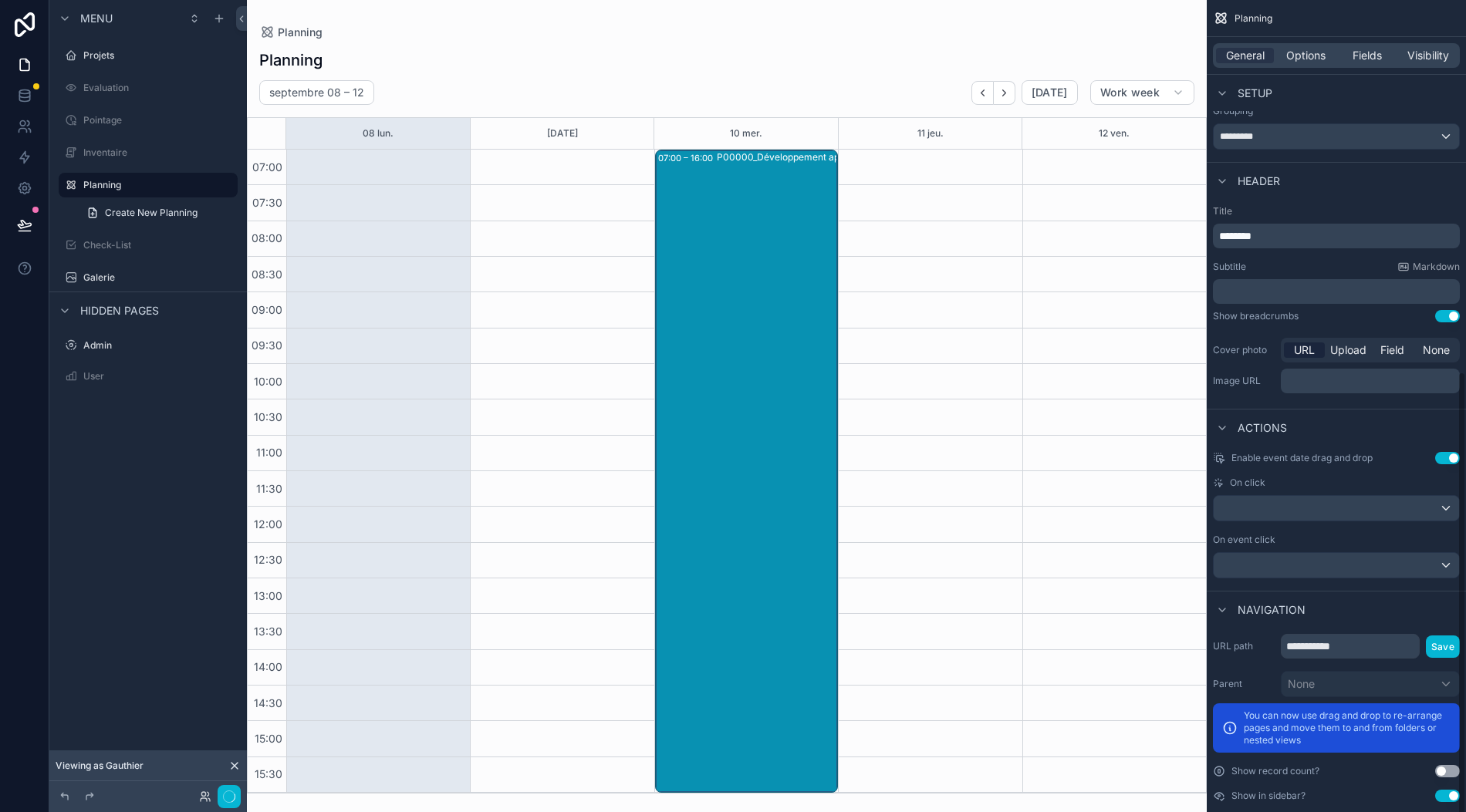
scroll to position [0, 15]
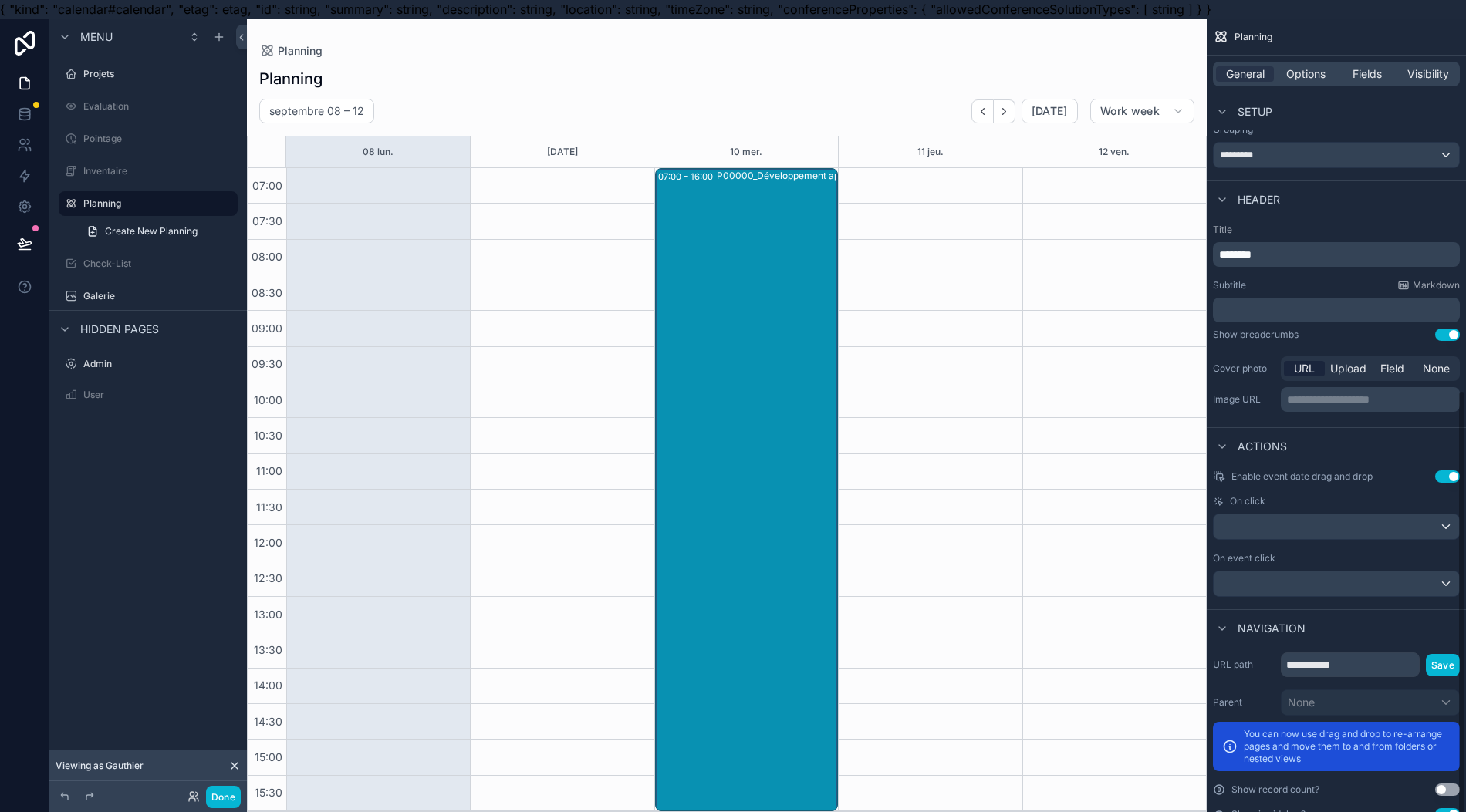
click at [1447, 471] on button "Use setting" at bounding box center [1447, 477] width 25 height 12
click at [1450, 329] on button "Use setting" at bounding box center [1447, 335] width 25 height 12
click at [784, 472] on div "P00000_Développement application" at bounding box center [747, 504] width 178 height 643
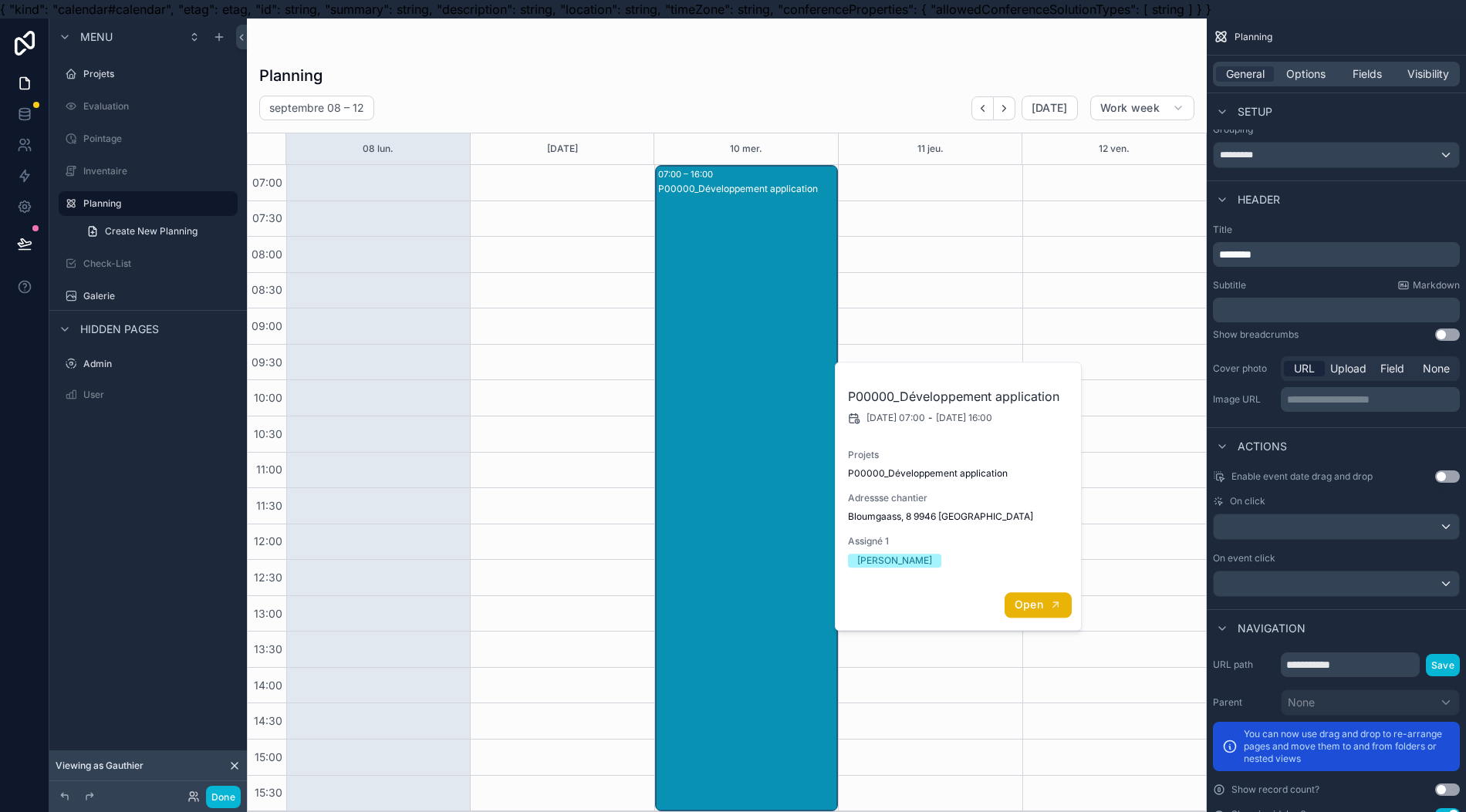
click at [1024, 596] on button "Open" at bounding box center [1038, 605] width 67 height 26
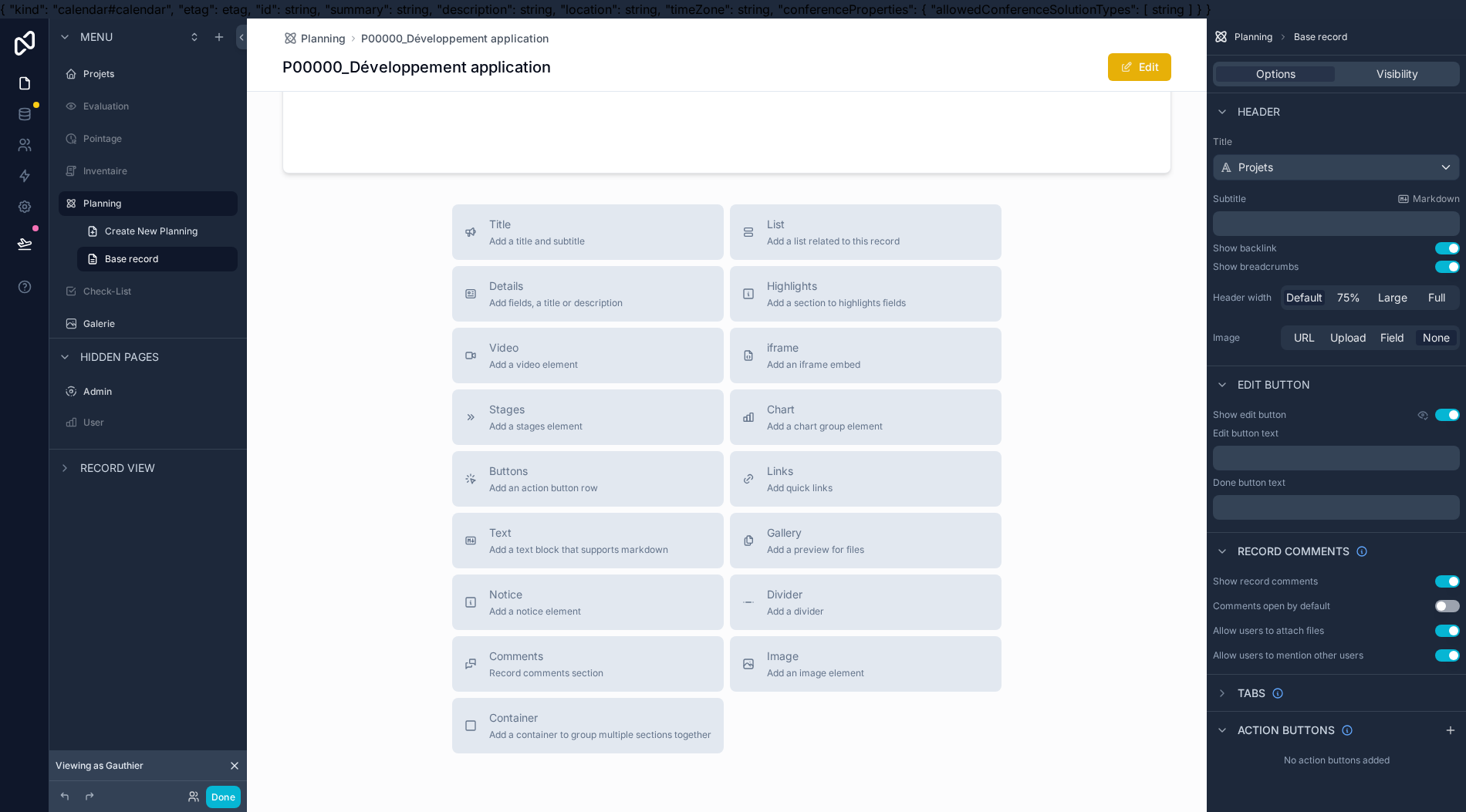
scroll to position [162, 0]
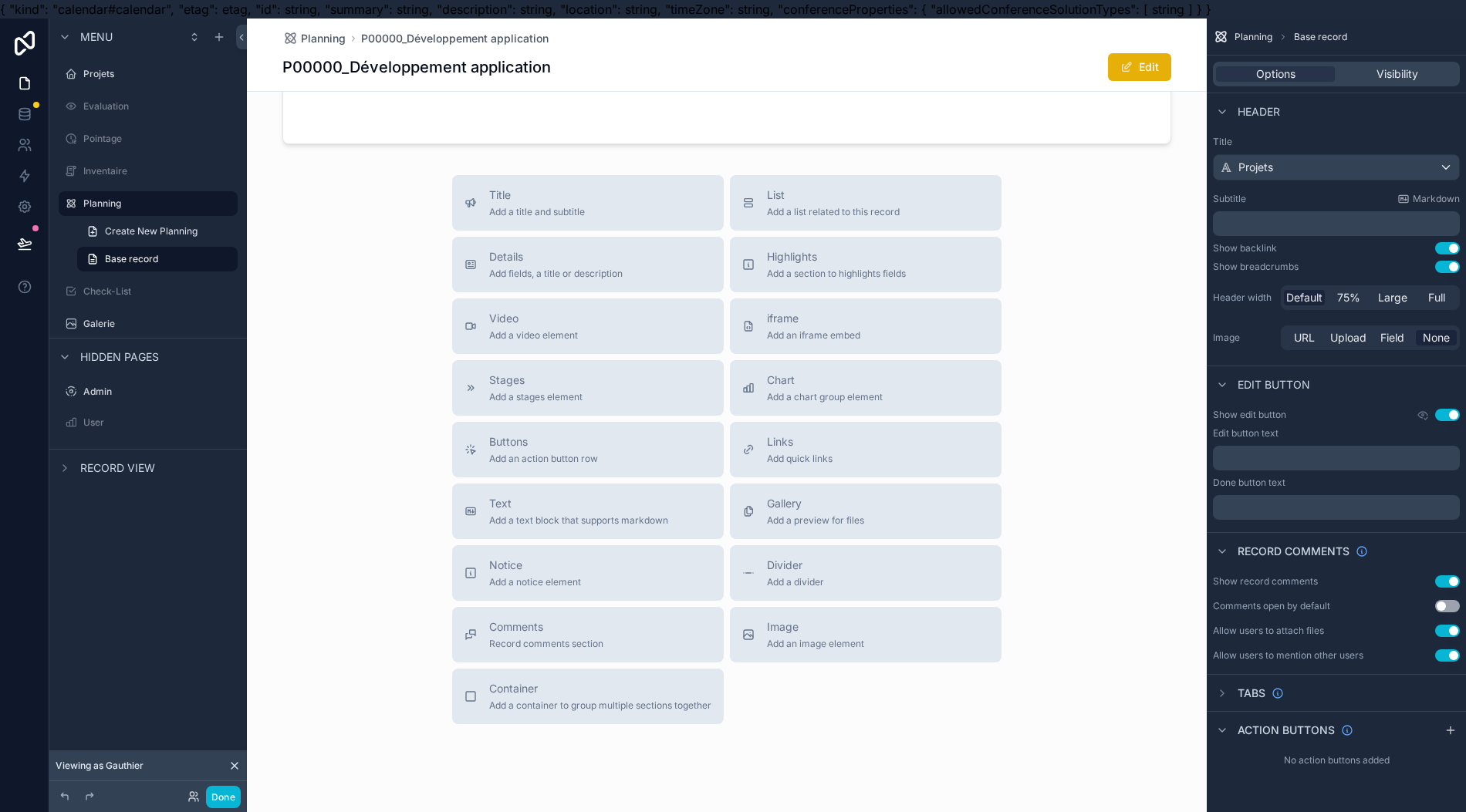
click at [552, 705] on span "Add a container to group multiple sections together" at bounding box center [600, 706] width 223 height 12
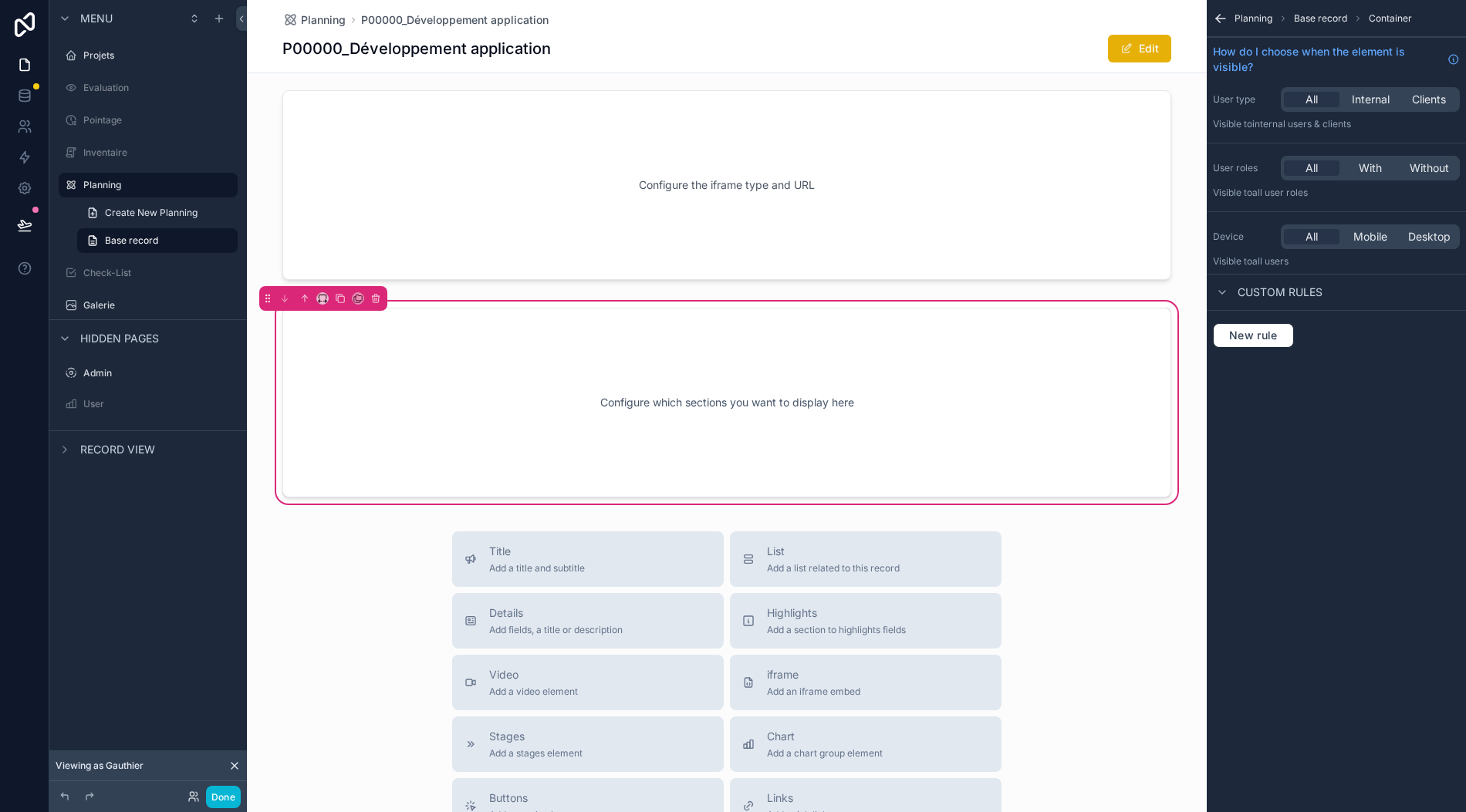
scroll to position [0, 0]
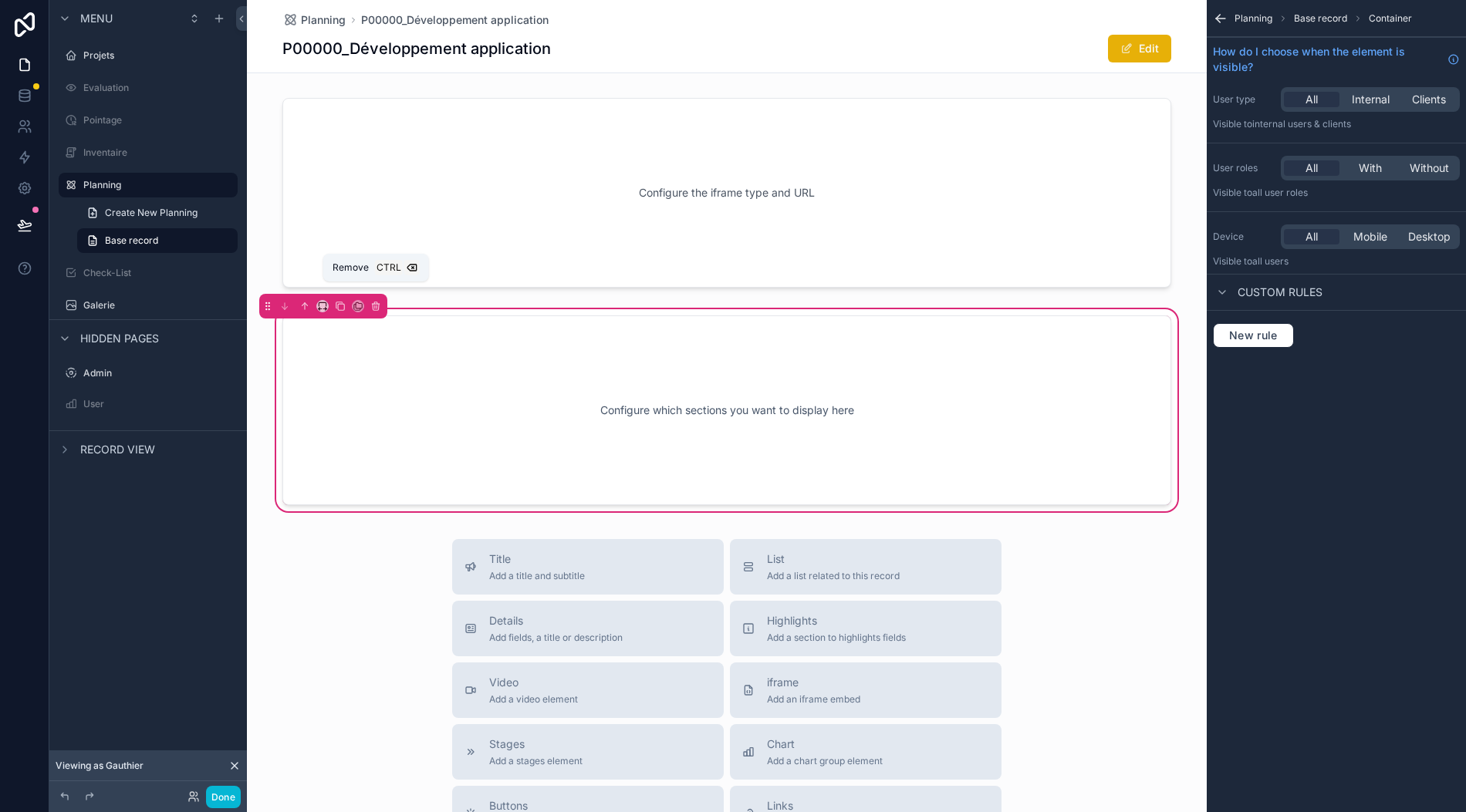
click at [371, 301] on icon "scrollable content" at bounding box center [376, 306] width 11 height 11
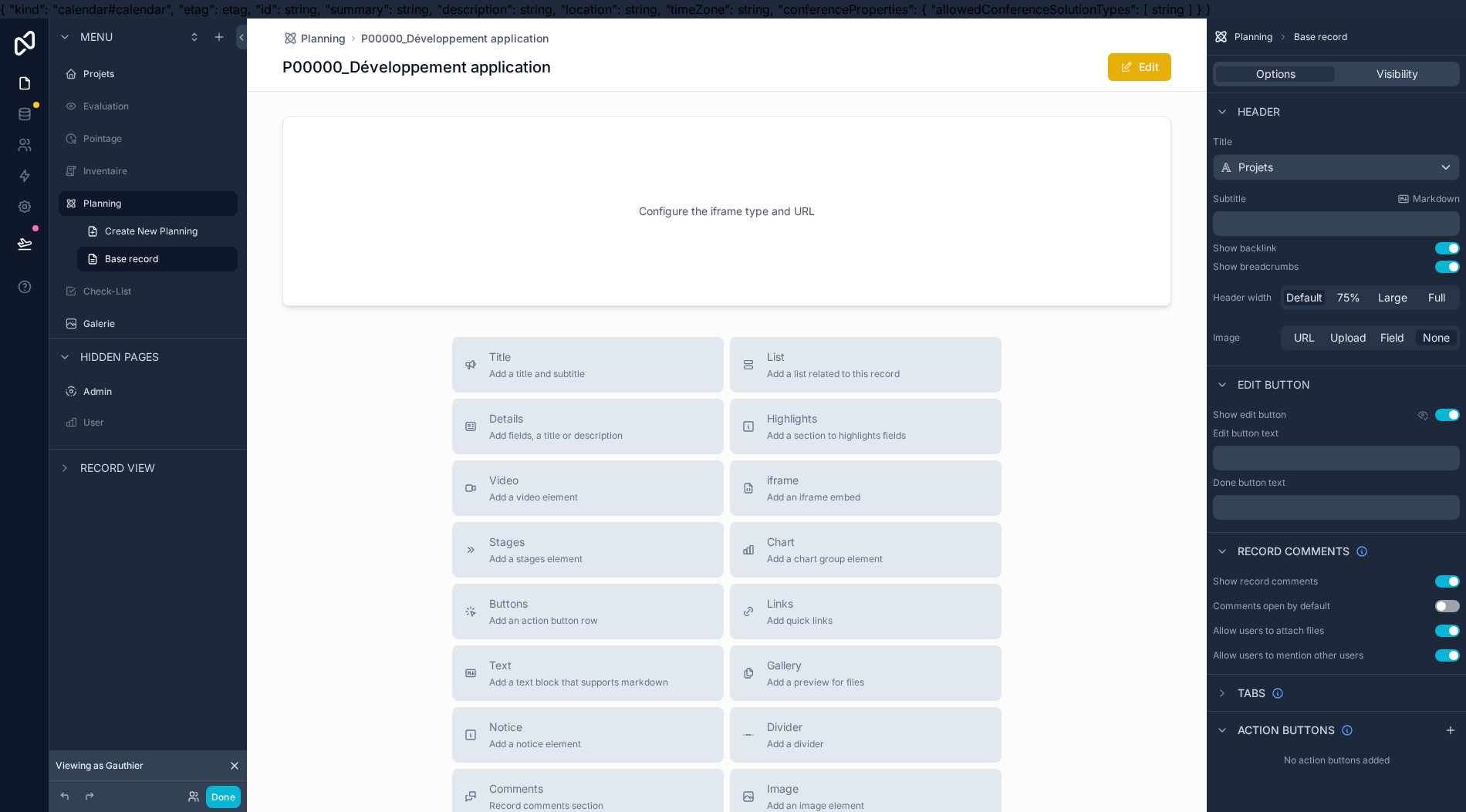
click at [1350, 230] on p "﻿" at bounding box center [1338, 223] width 238 height 15
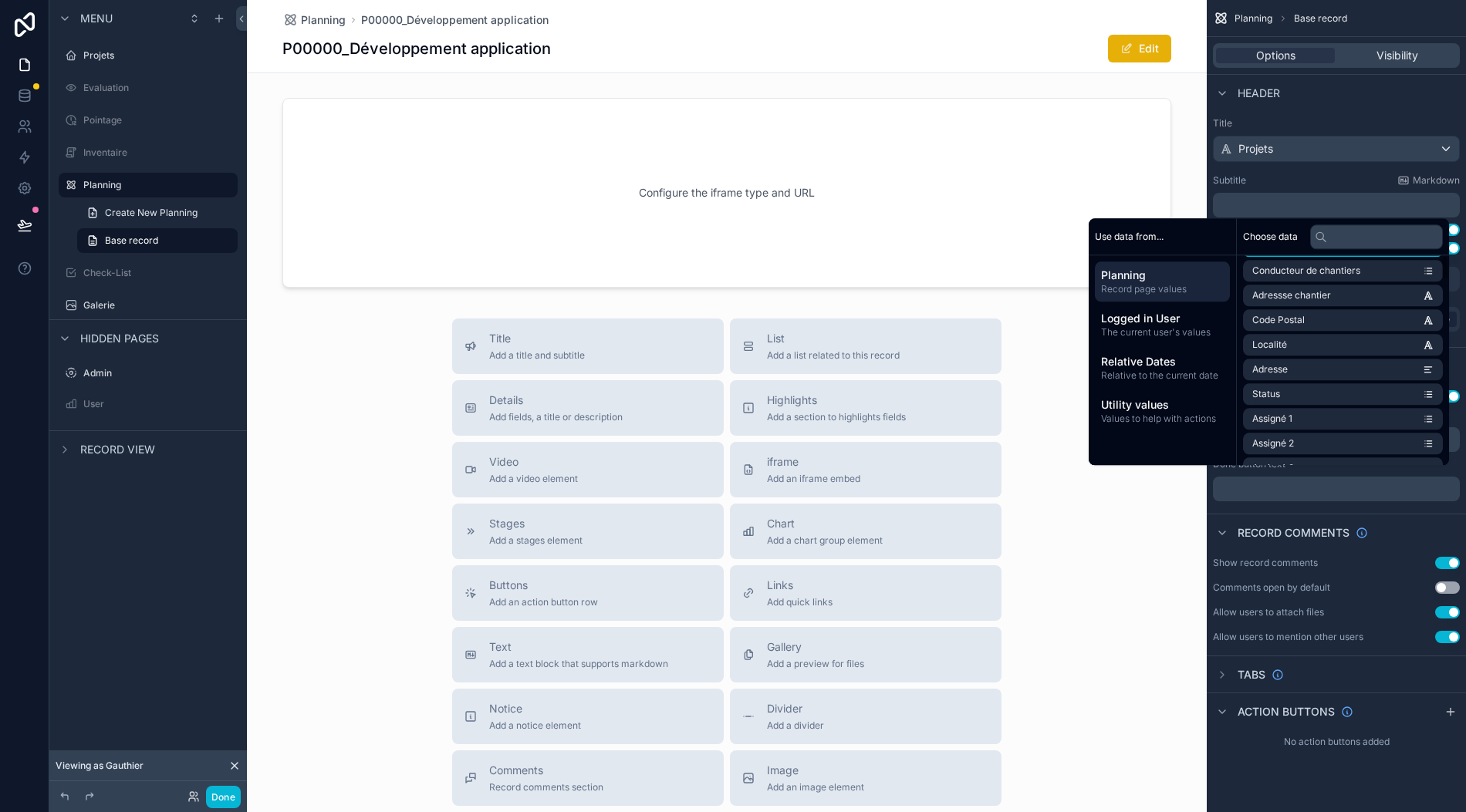
scroll to position [0, 0]
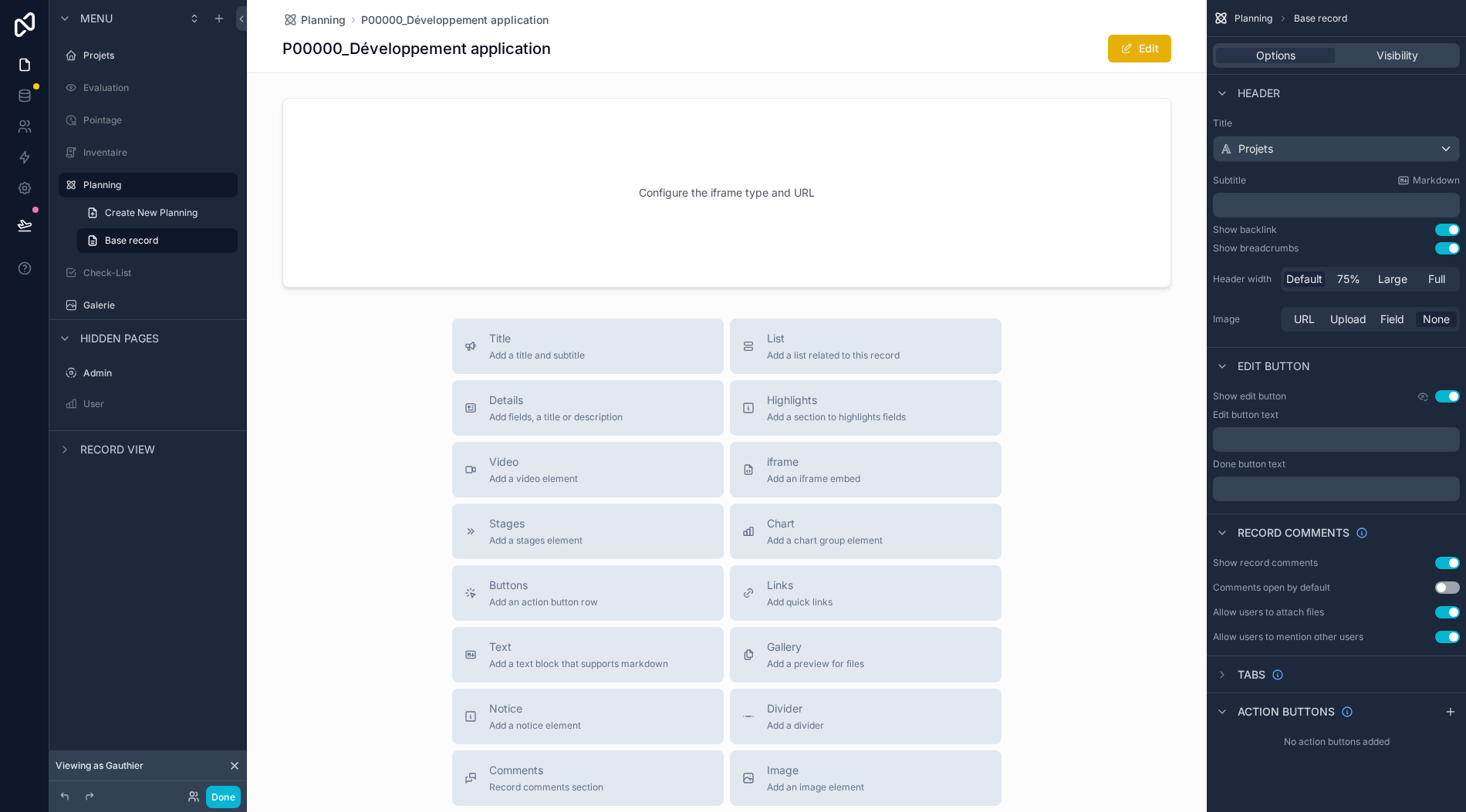
click at [1406, 90] on div "Header" at bounding box center [1336, 92] width 259 height 37
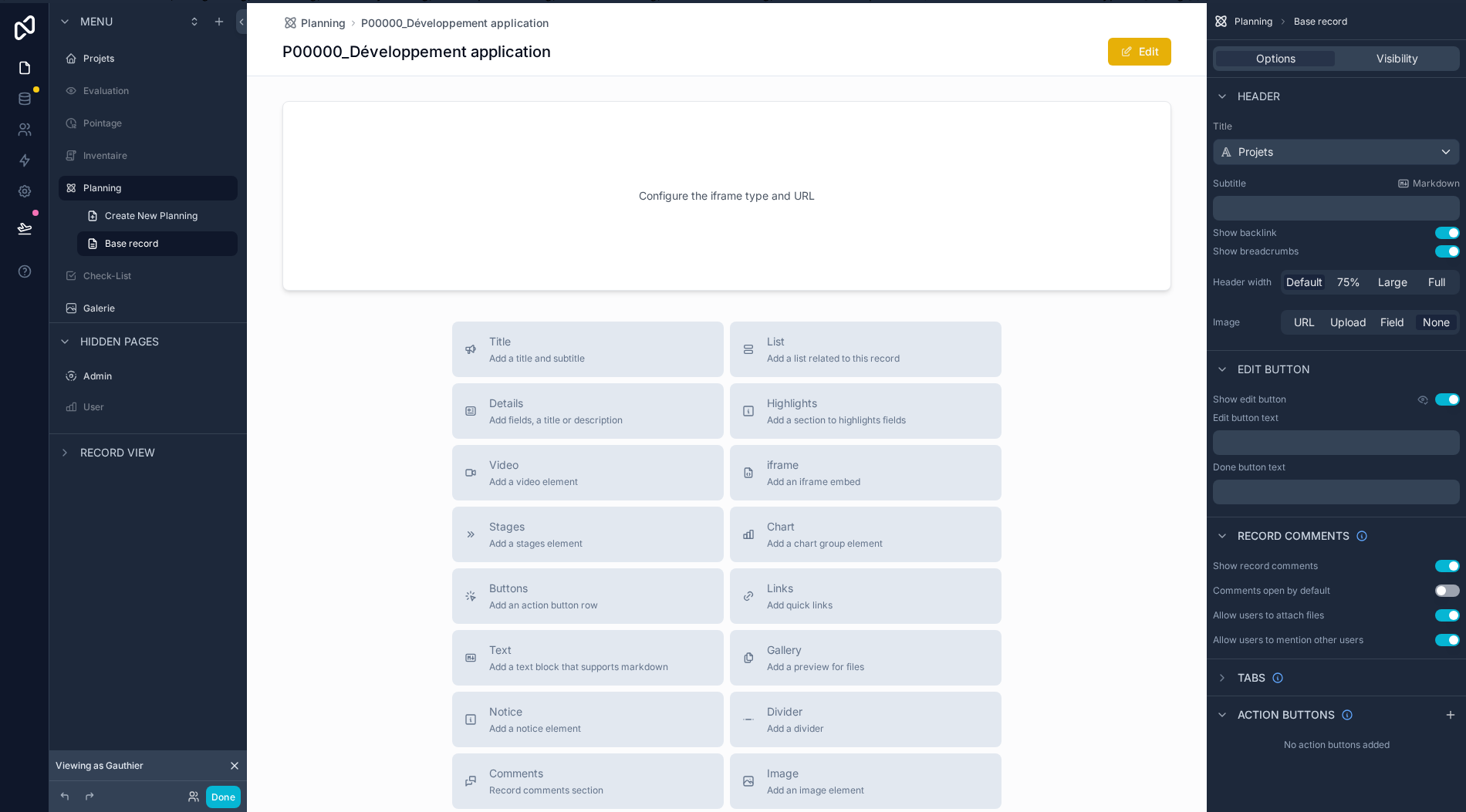
scroll to position [0, 15]
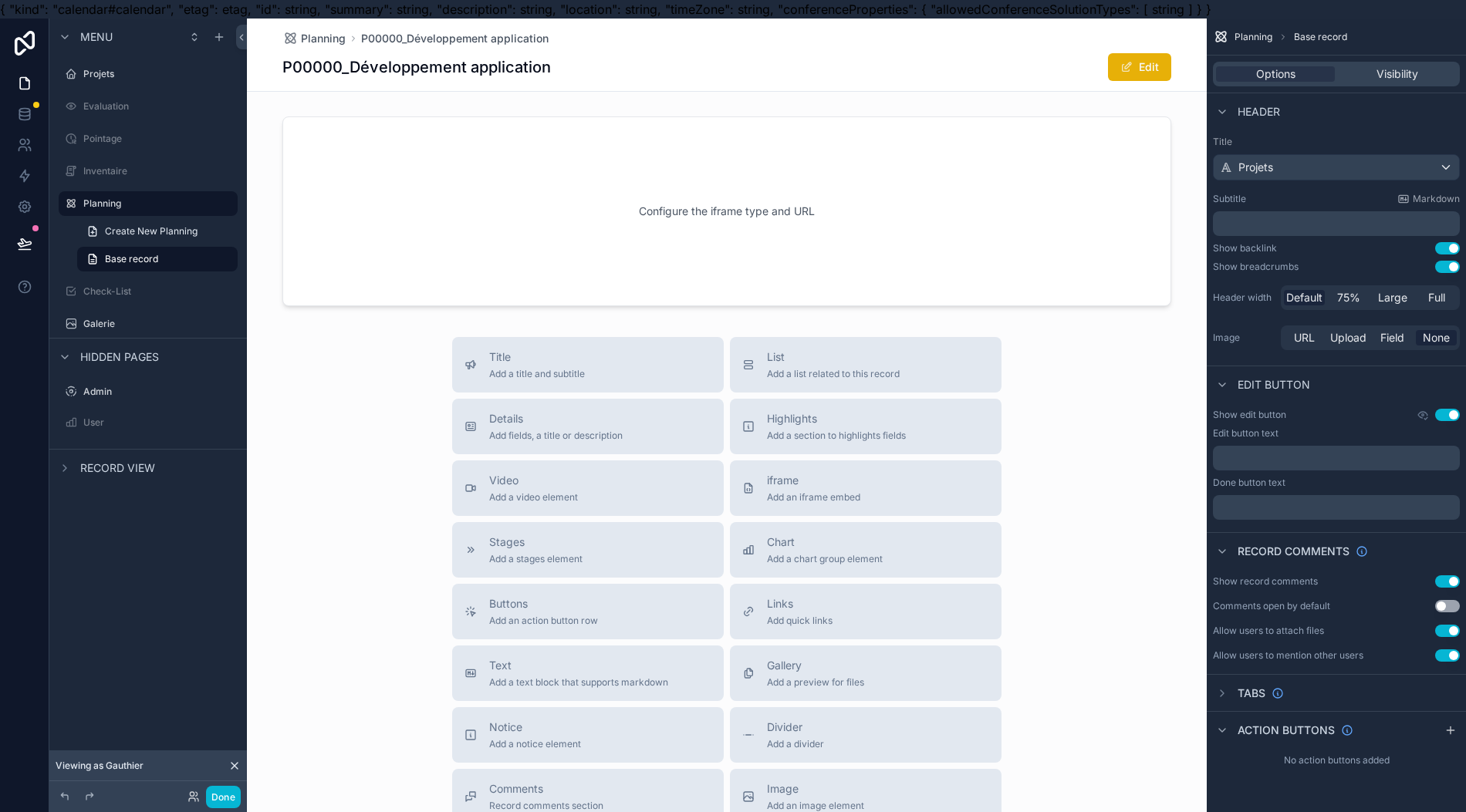
click at [1094, 251] on div "scrollable content" at bounding box center [726, 211] width 959 height 202
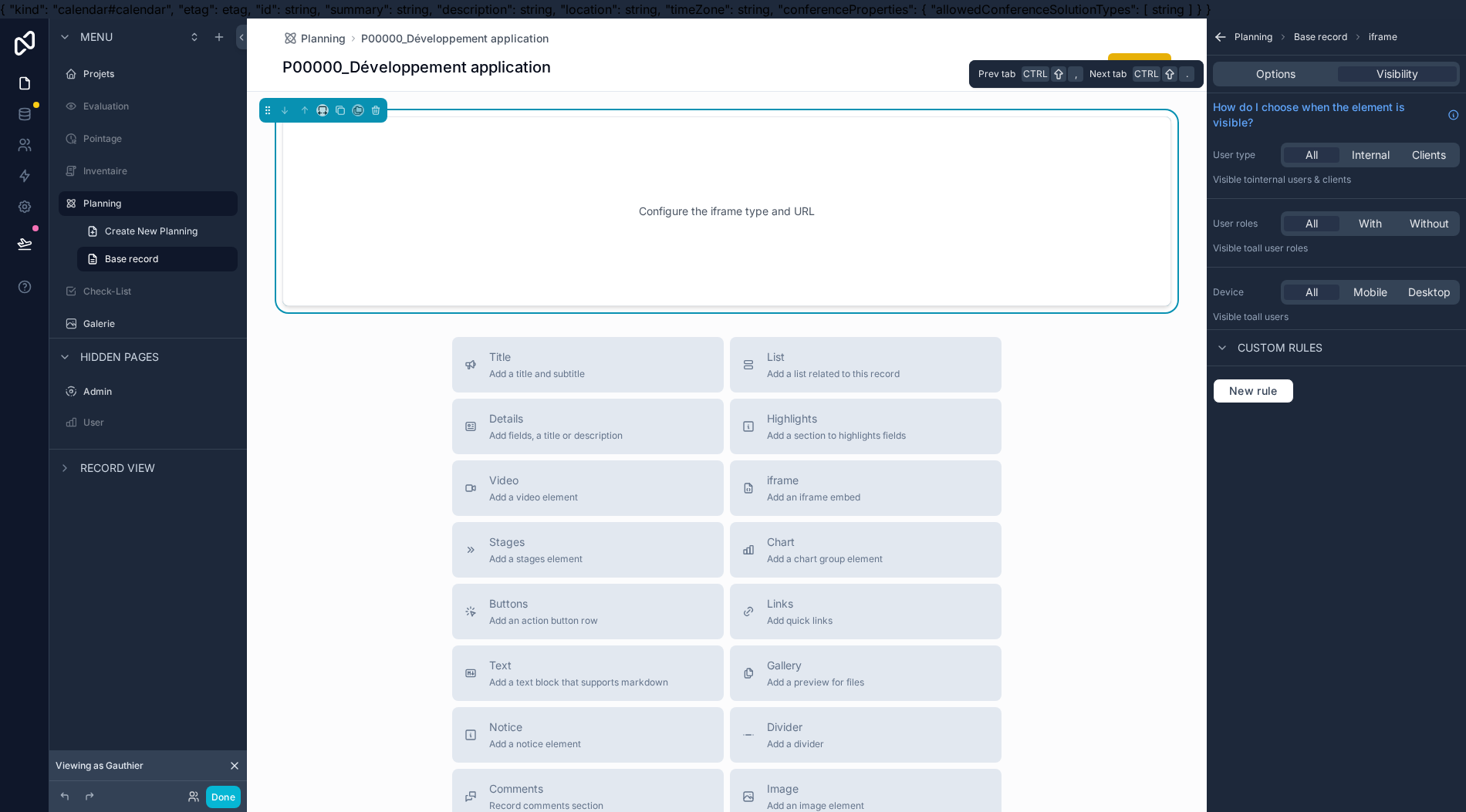
click at [1308, 73] on div "Options" at bounding box center [1275, 74] width 119 height 15
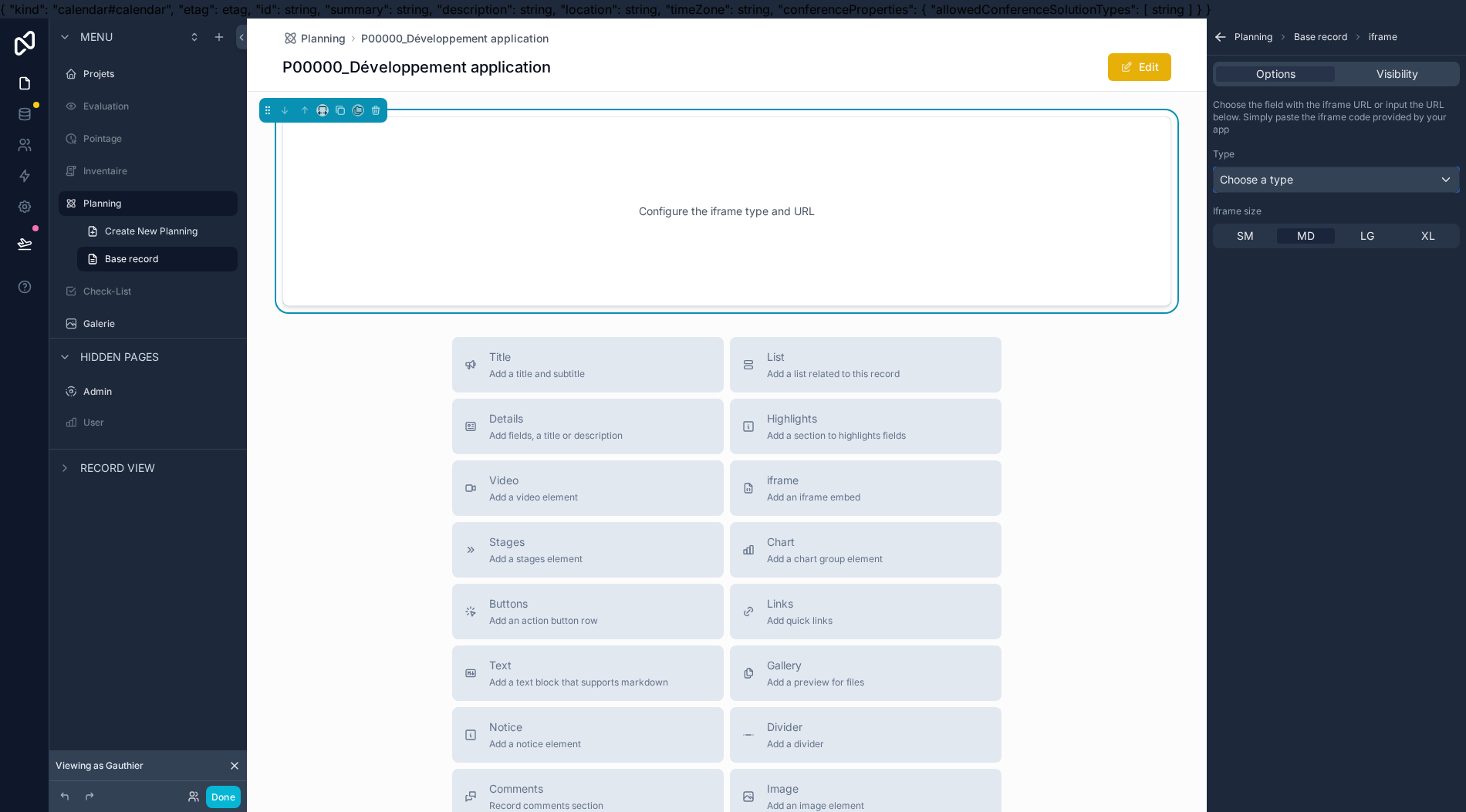
click at [1319, 179] on div "Choose a type" at bounding box center [1336, 180] width 246 height 25
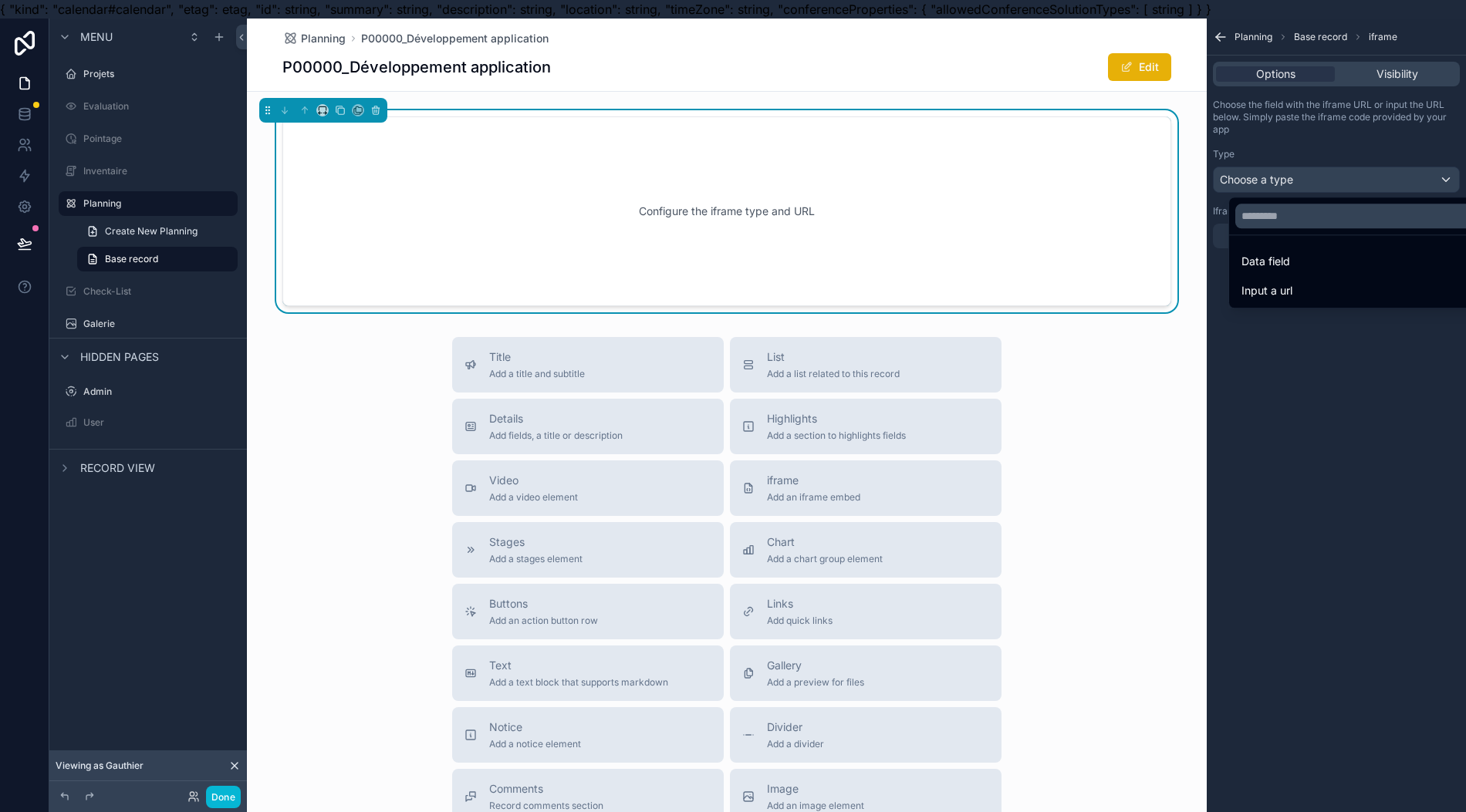
click at [1273, 257] on span "Data field" at bounding box center [1265, 262] width 49 height 19
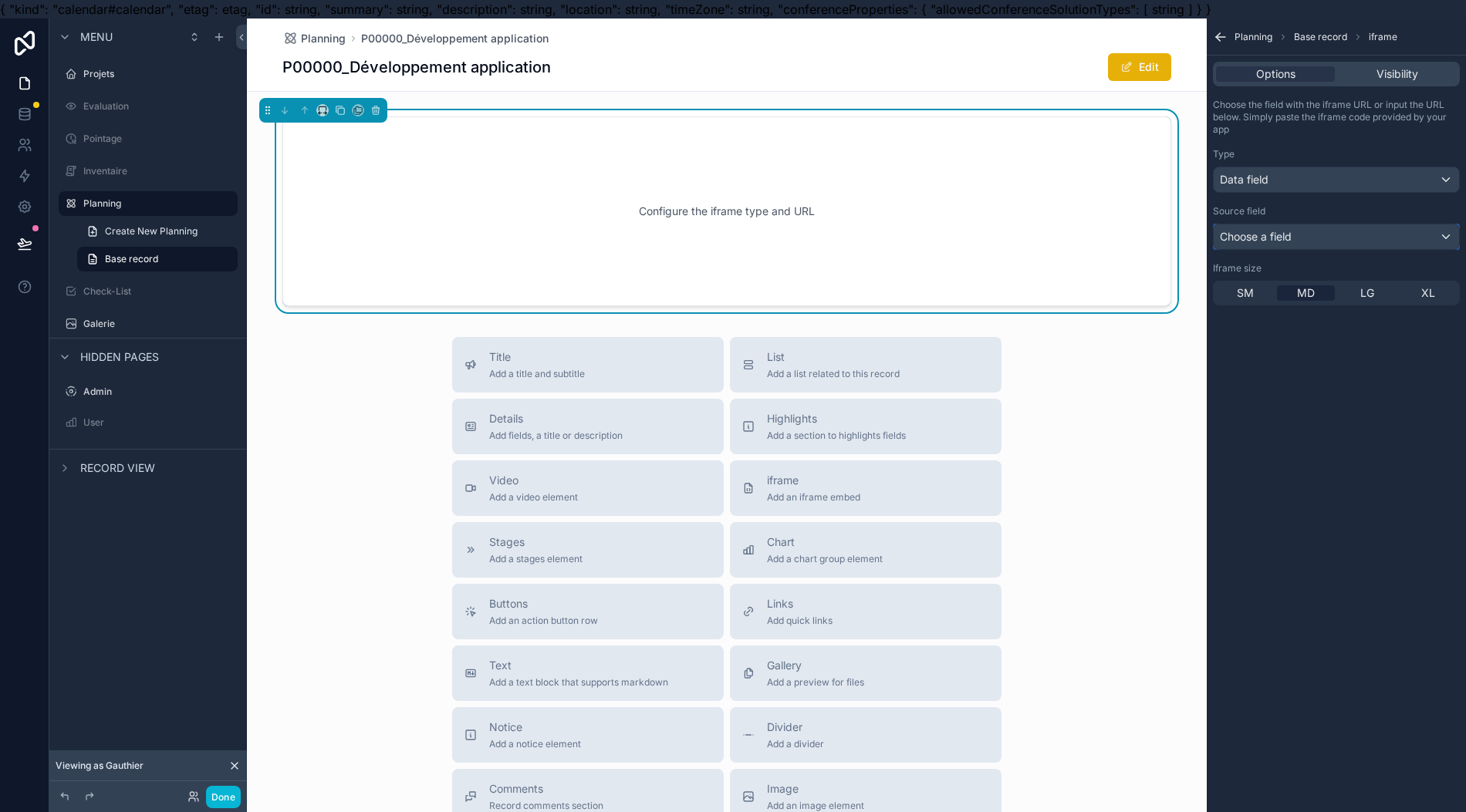
click at [1316, 239] on div "Choose a field" at bounding box center [1336, 236] width 246 height 25
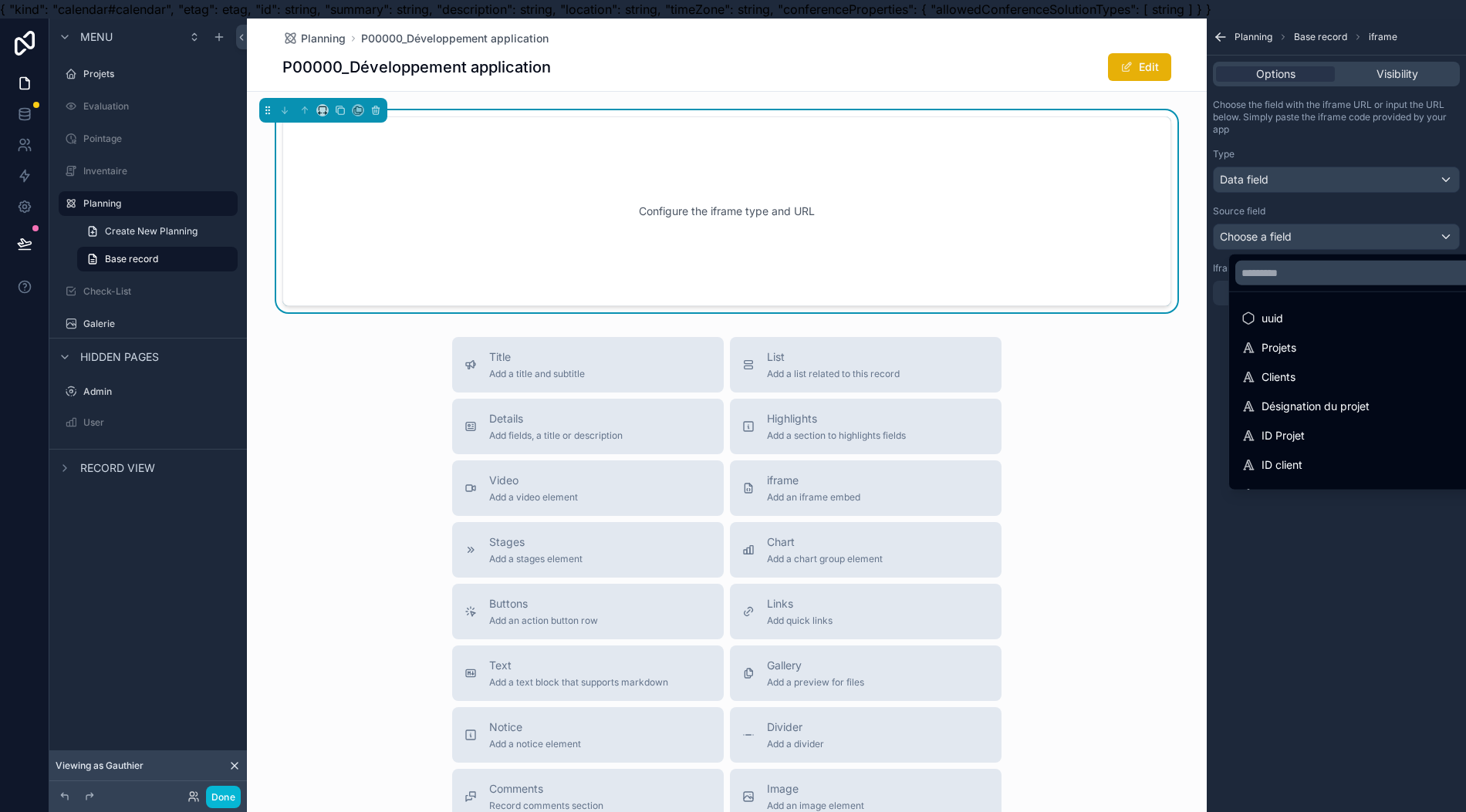
click at [1313, 335] on div "Projets" at bounding box center [1370, 347] width 276 height 27
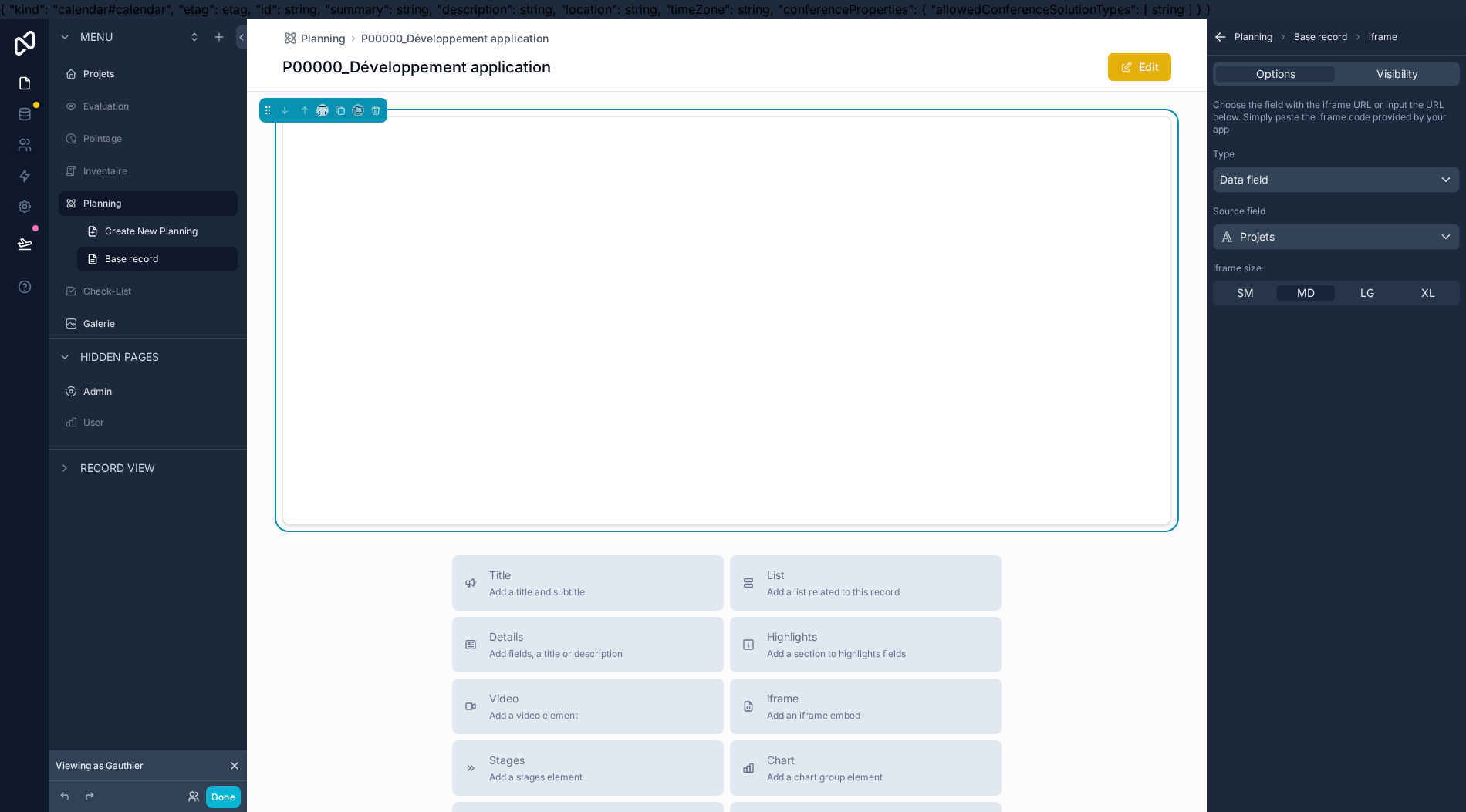
click at [1226, 35] on icon "scrollable content" at bounding box center [1220, 37] width 15 height 15
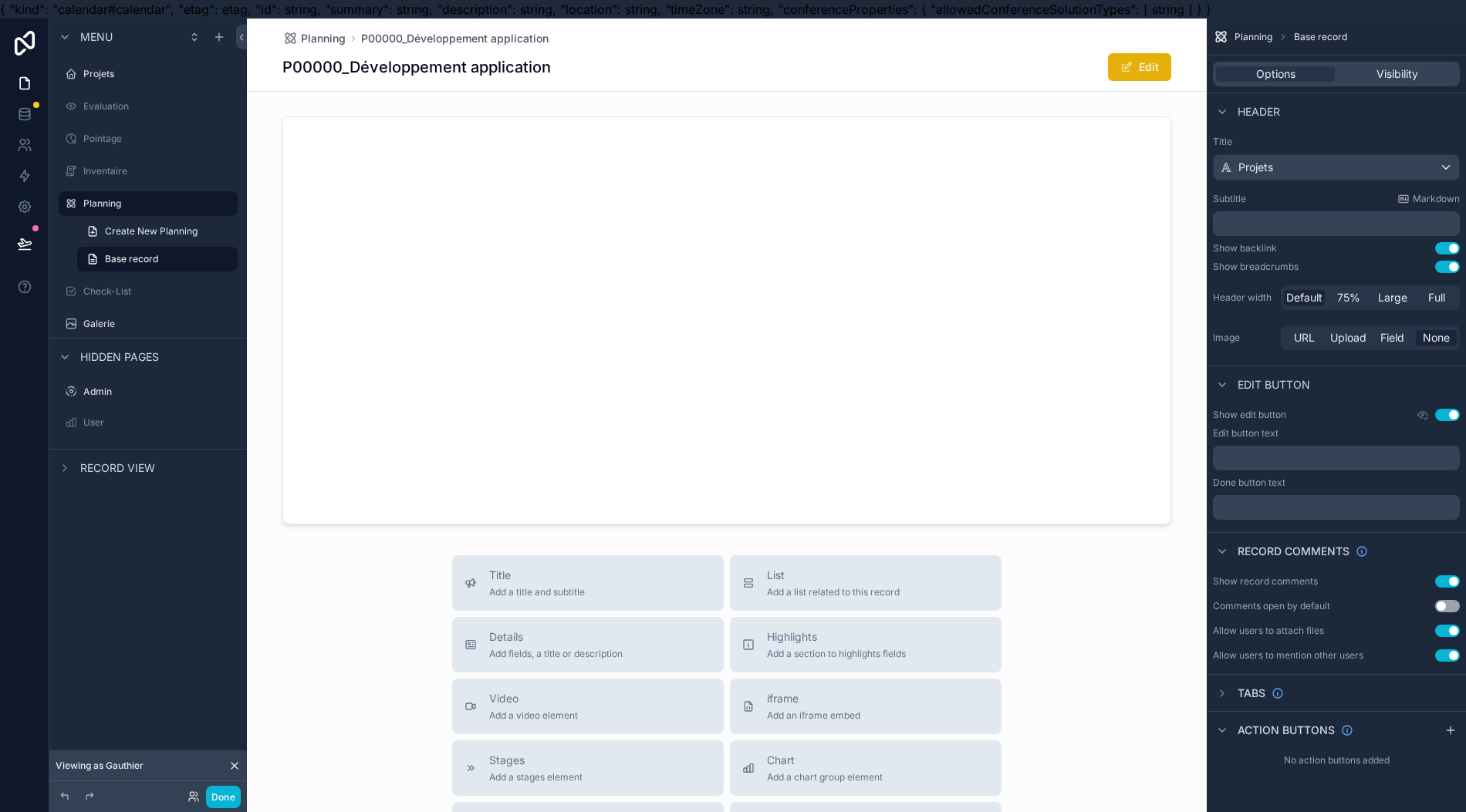
click at [442, 188] on div "scrollable content" at bounding box center [726, 320] width 959 height 420
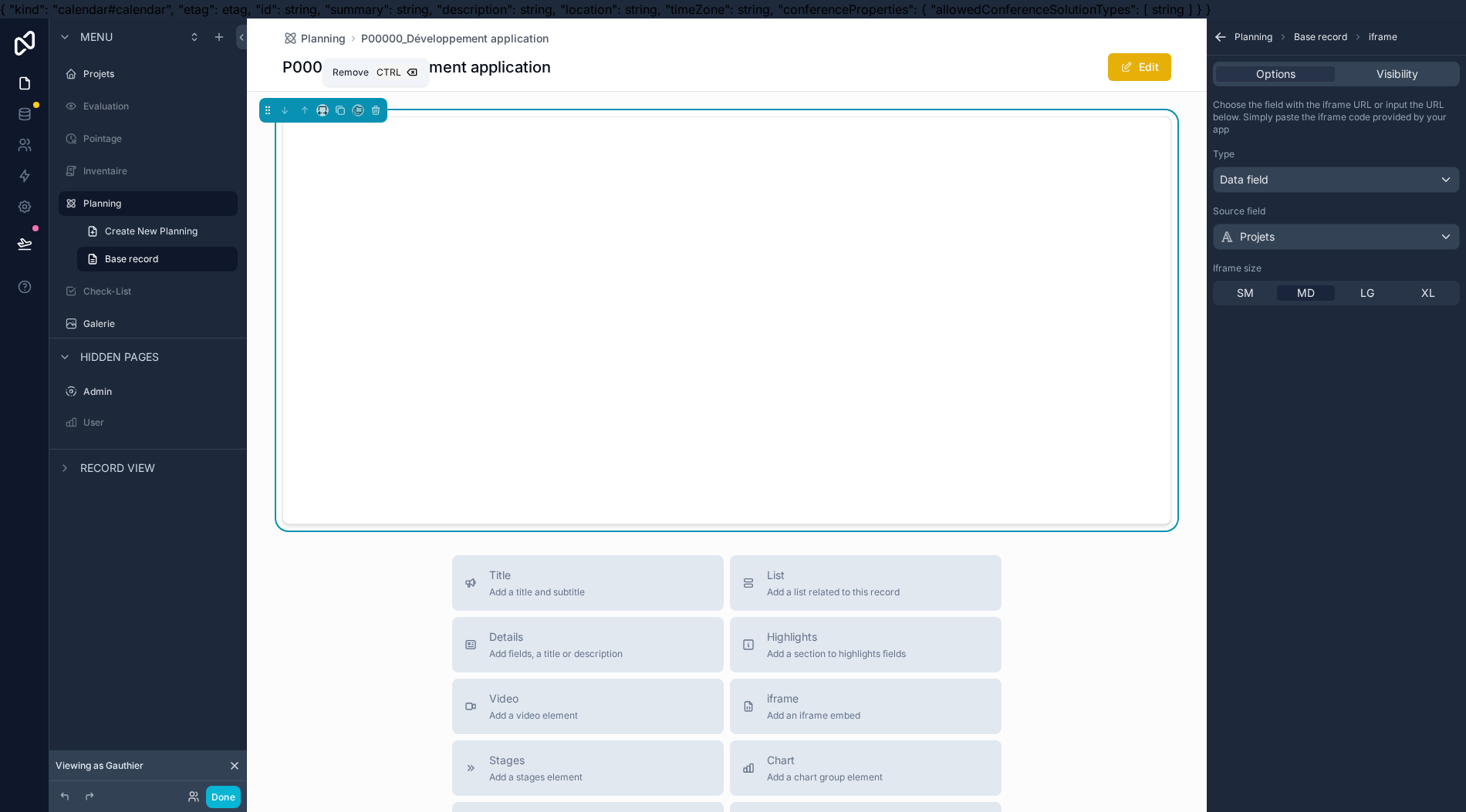
click at [371, 109] on icon "scrollable content" at bounding box center [376, 110] width 11 height 11
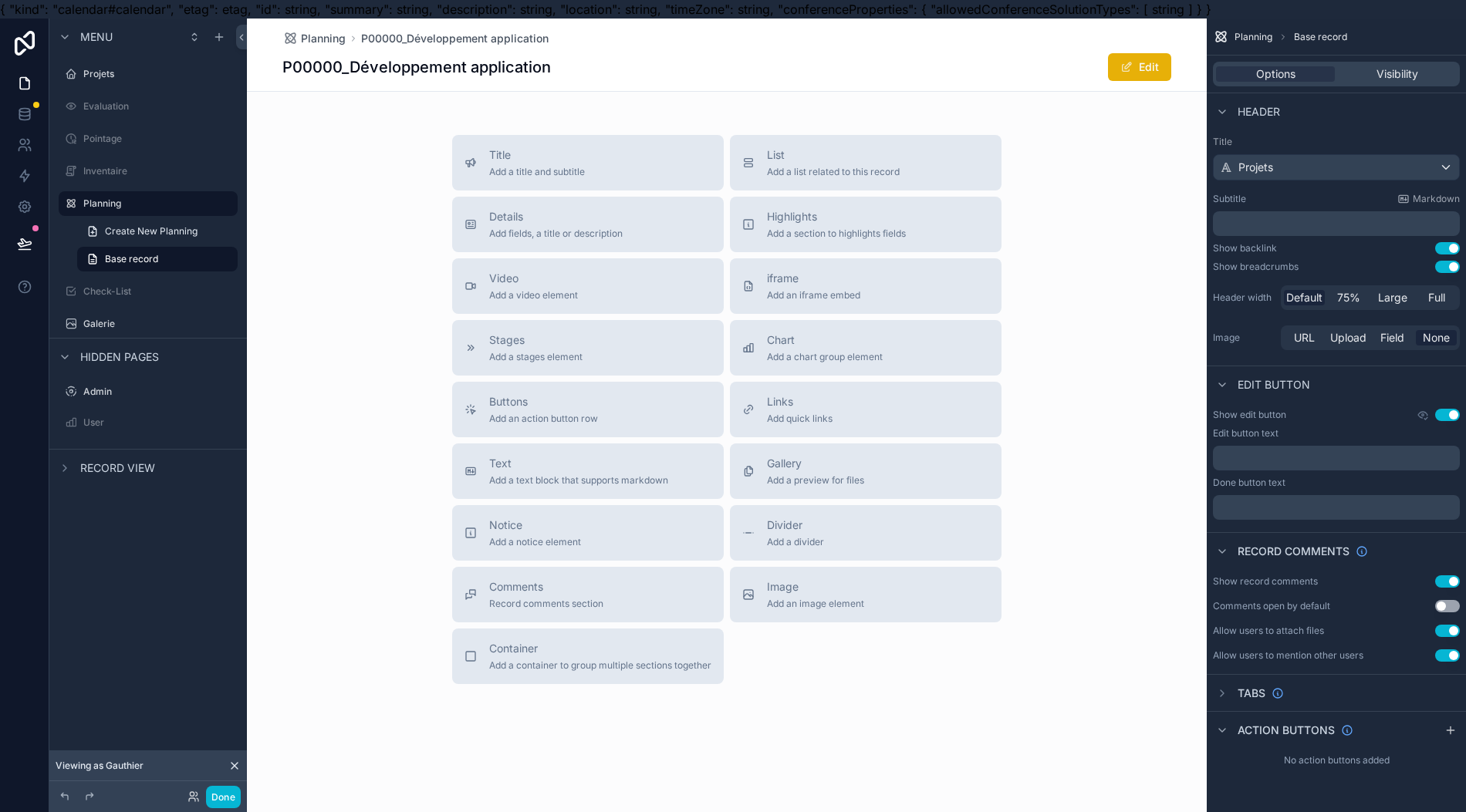
click at [799, 421] on span "Add quick links" at bounding box center [799, 418] width 66 height 12
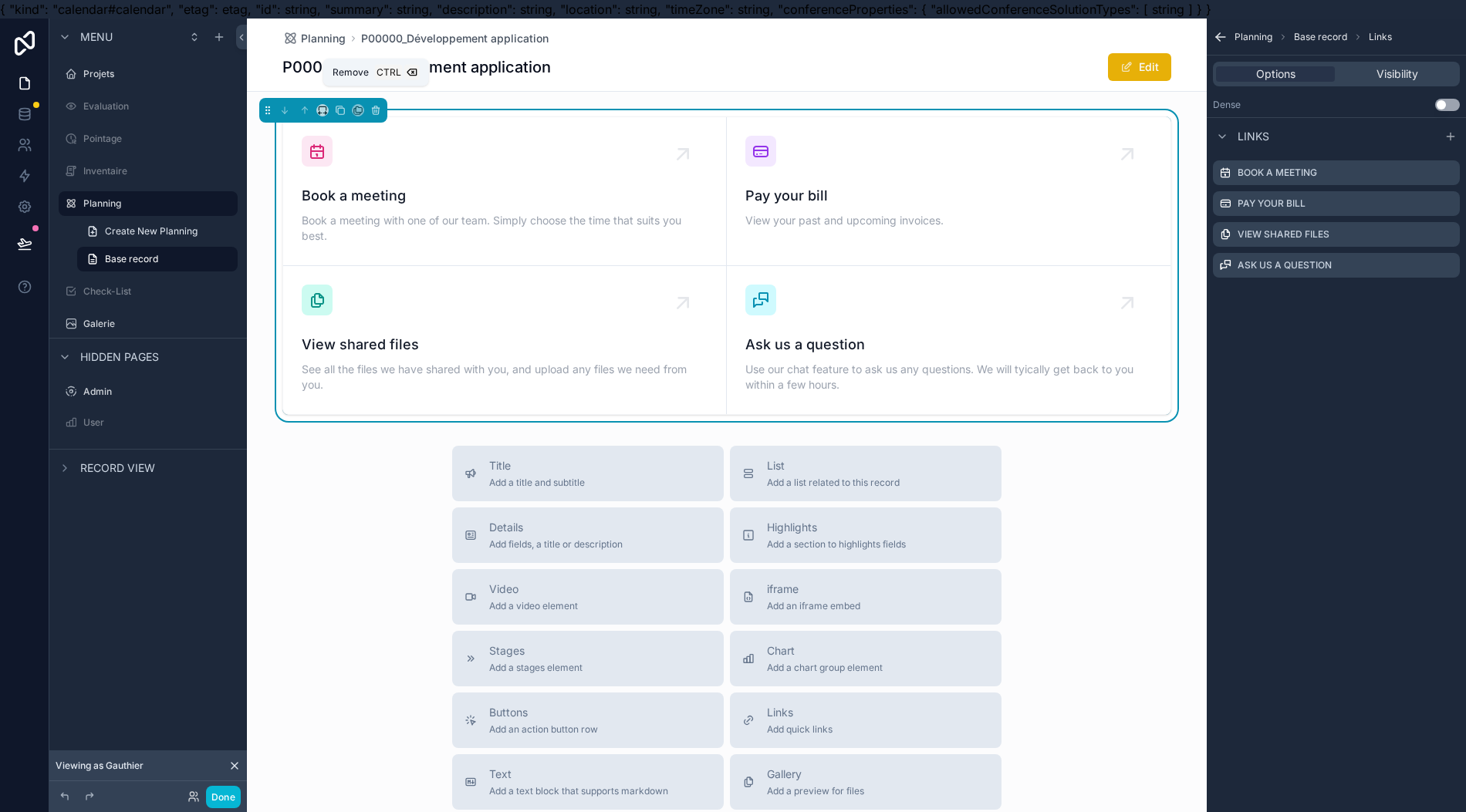
click at [371, 107] on icon "scrollable content" at bounding box center [376, 110] width 11 height 11
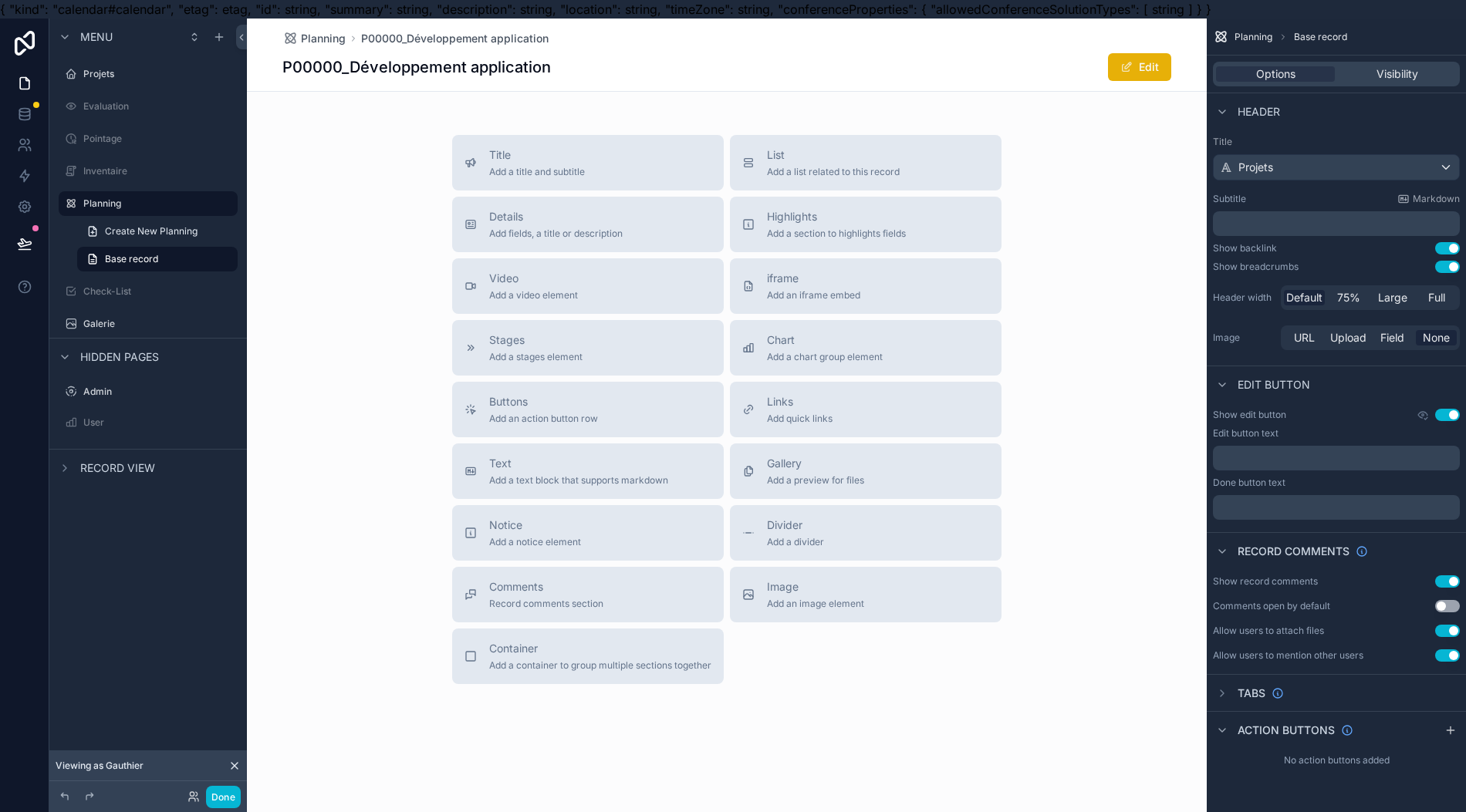
click at [541, 354] on span "Add a stages element" at bounding box center [535, 357] width 93 height 12
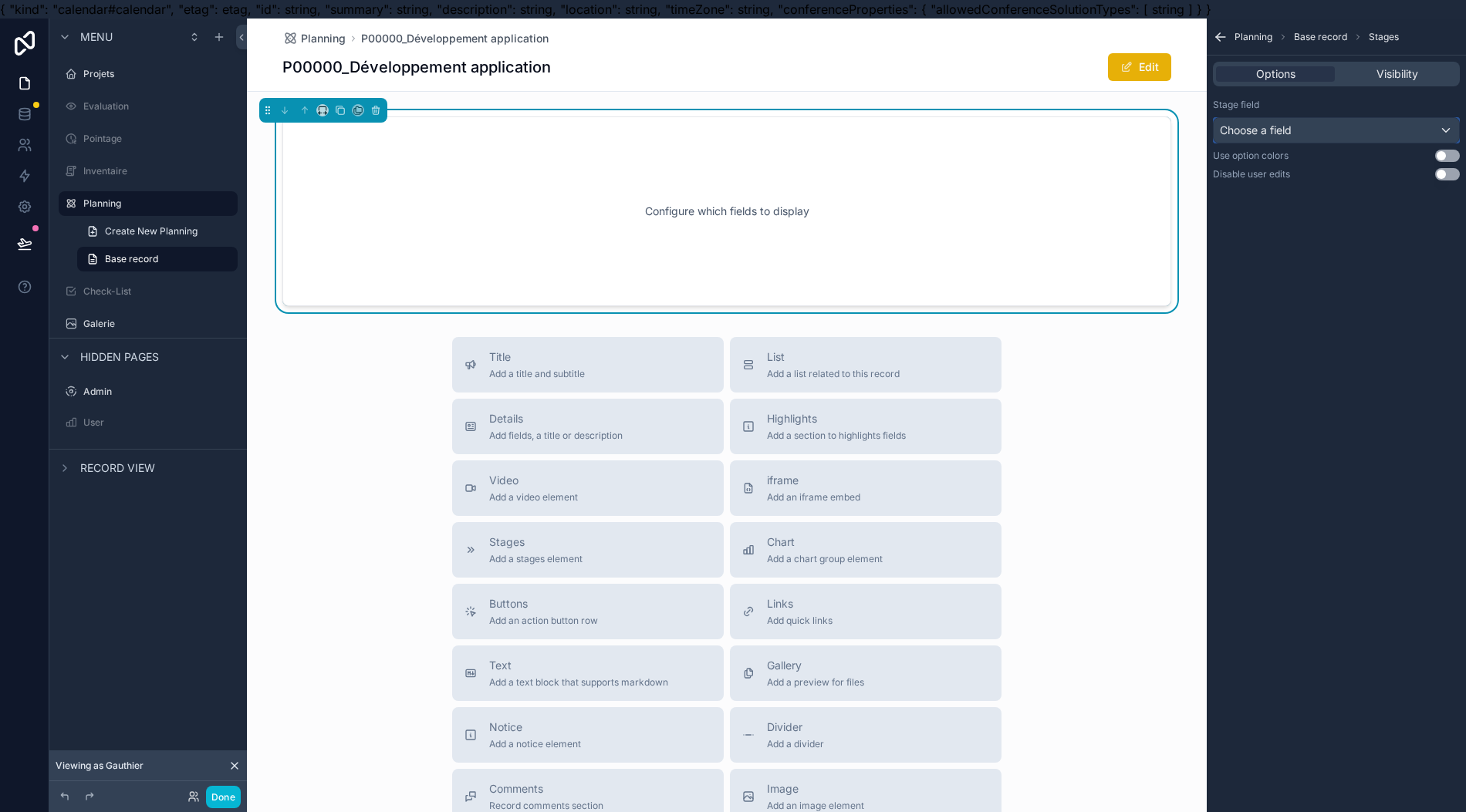
click at [1383, 127] on div "Choose a field" at bounding box center [1336, 130] width 246 height 25
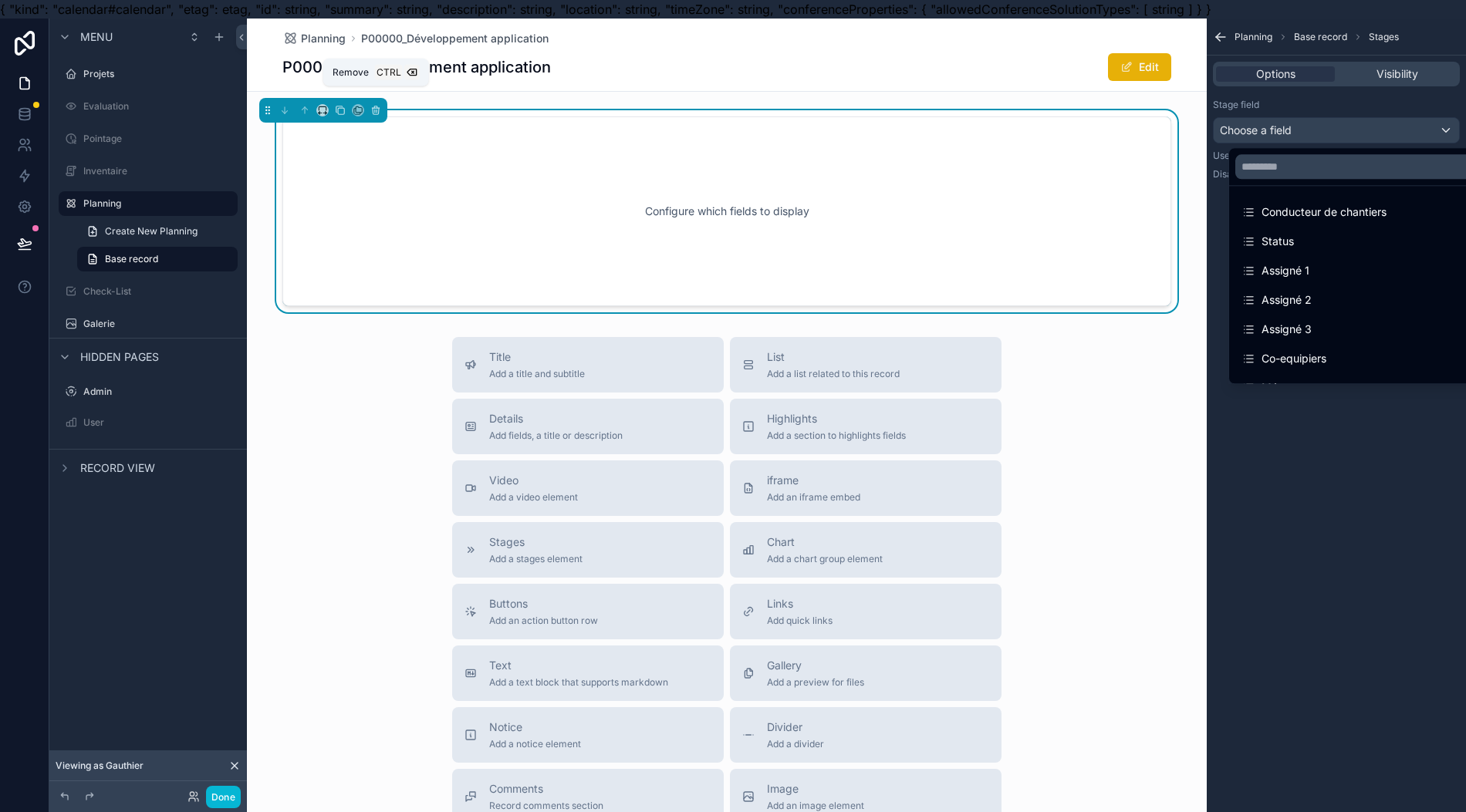
click at [372, 114] on icon "scrollable content" at bounding box center [375, 110] width 6 height 6
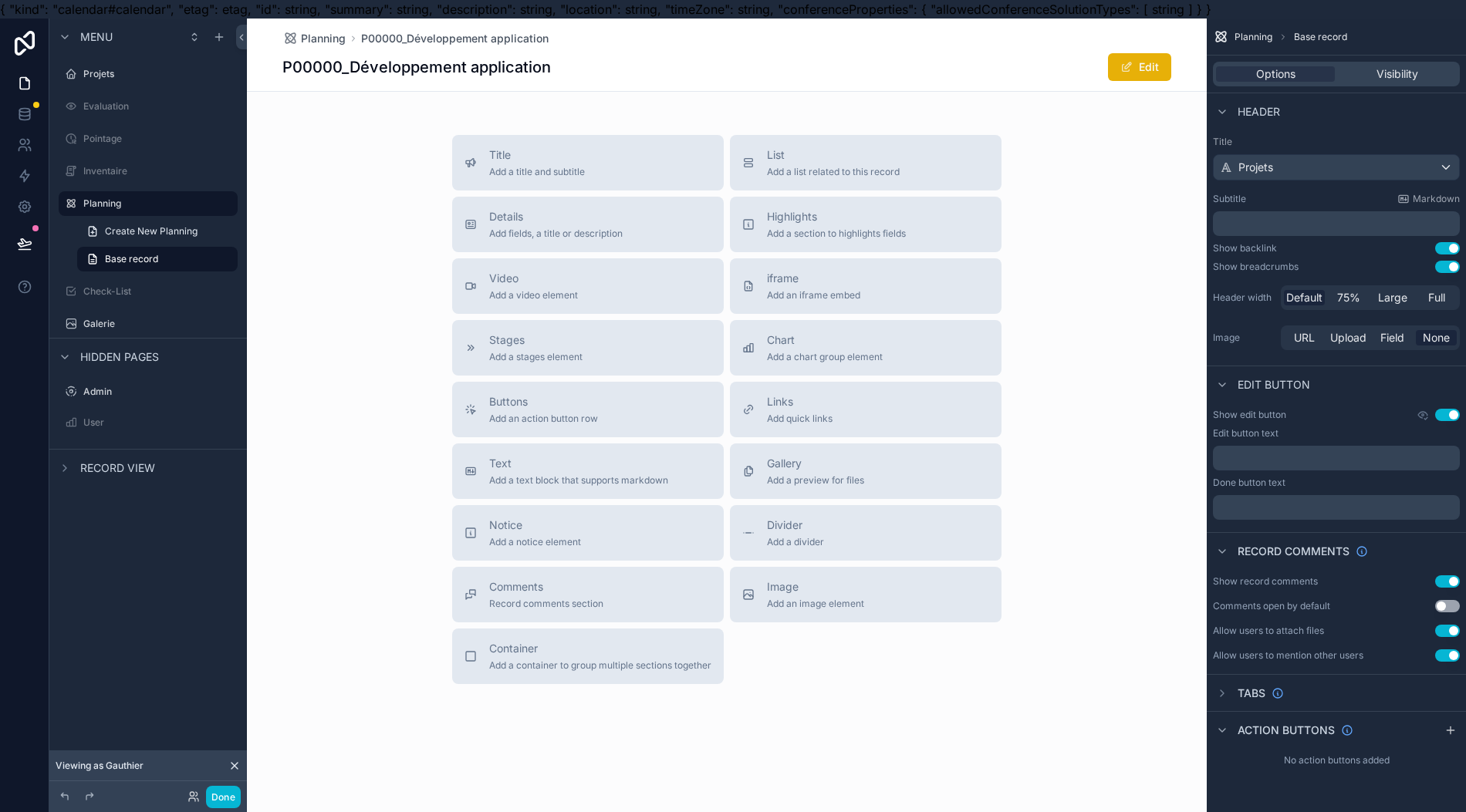
click at [576, 177] on div "Title Add a title and subtitle" at bounding box center [588, 163] width 246 height 31
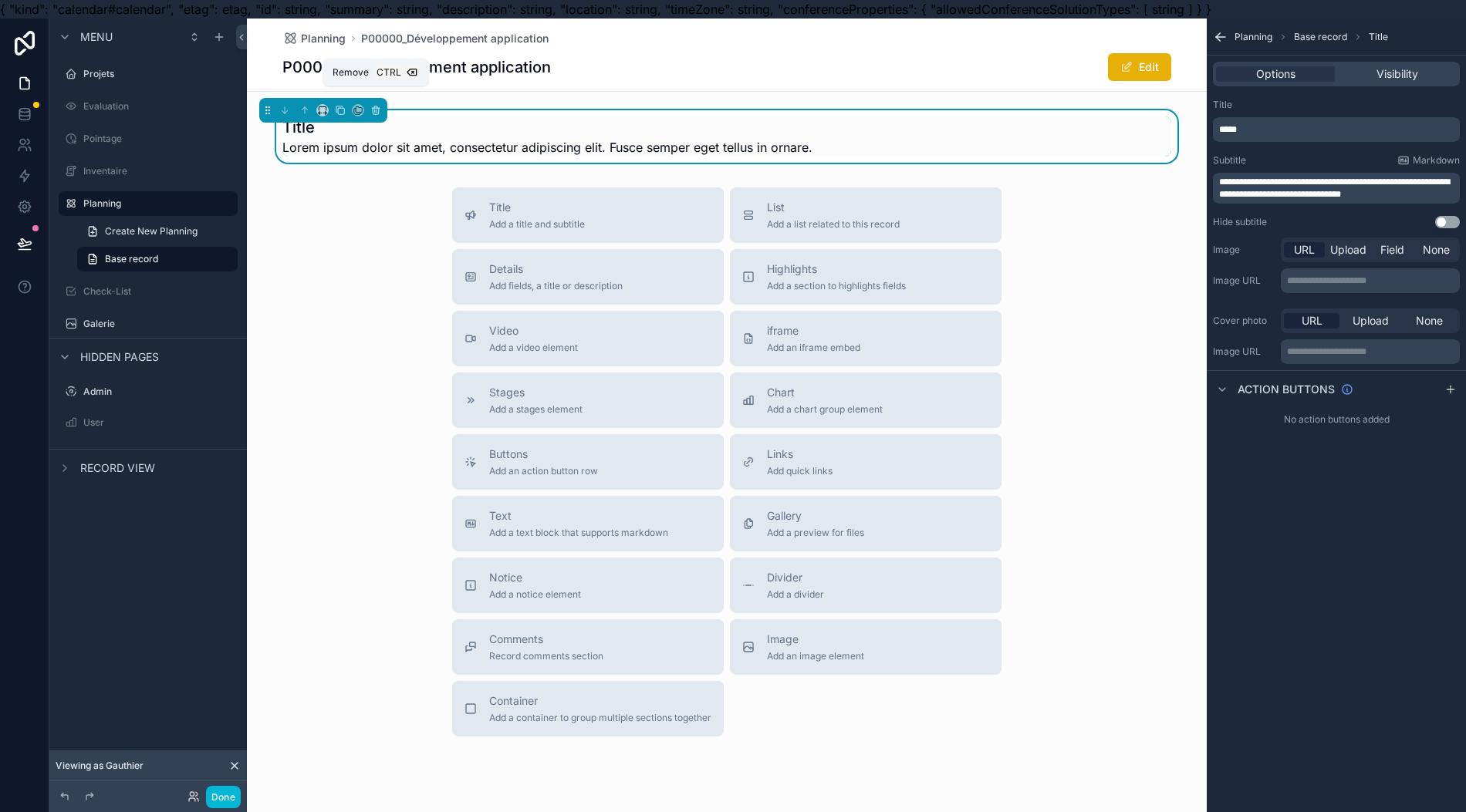
click at [372, 114] on icon "scrollable content" at bounding box center [375, 110] width 6 height 6
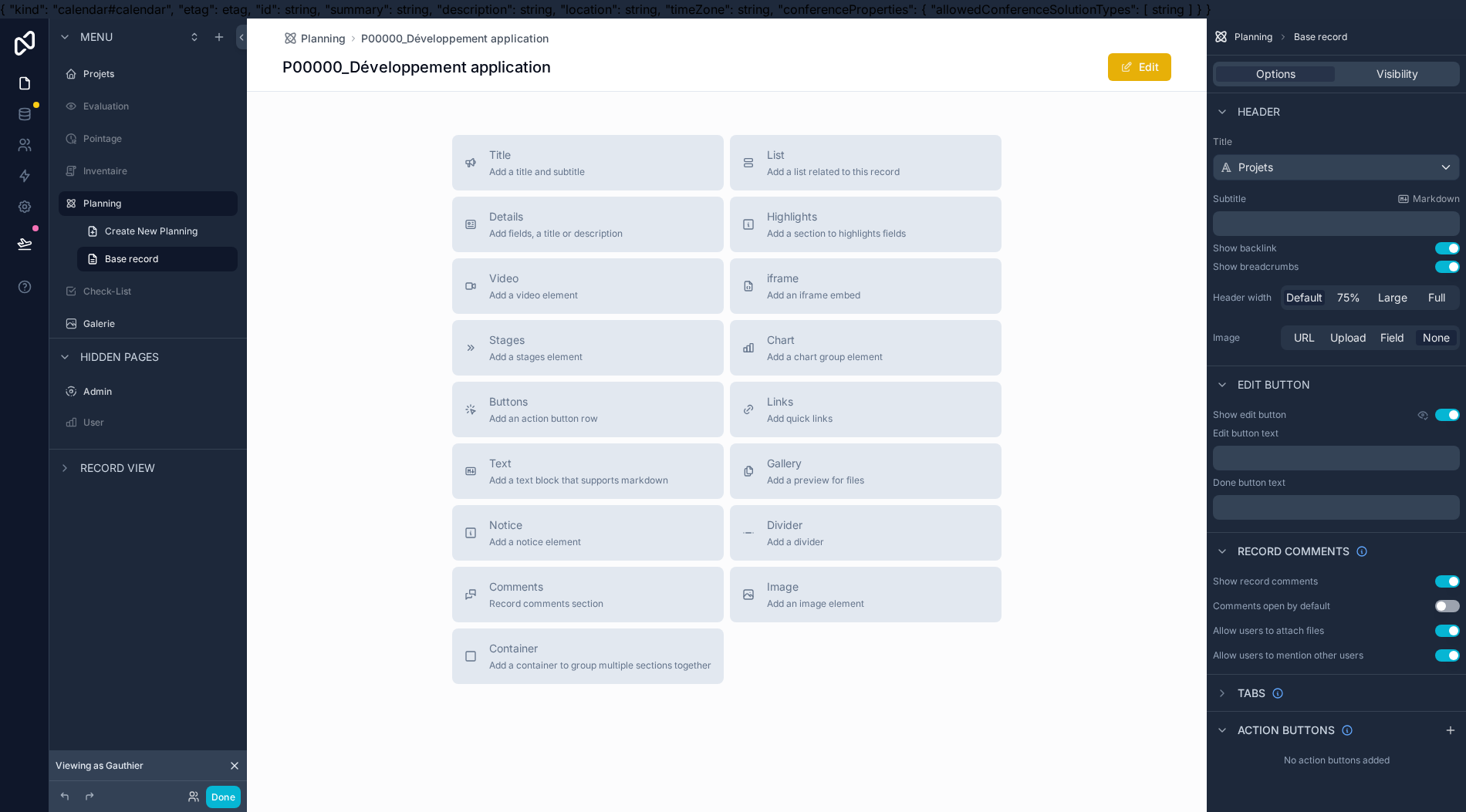
click at [862, 156] on span "List" at bounding box center [833, 155] width 133 height 15
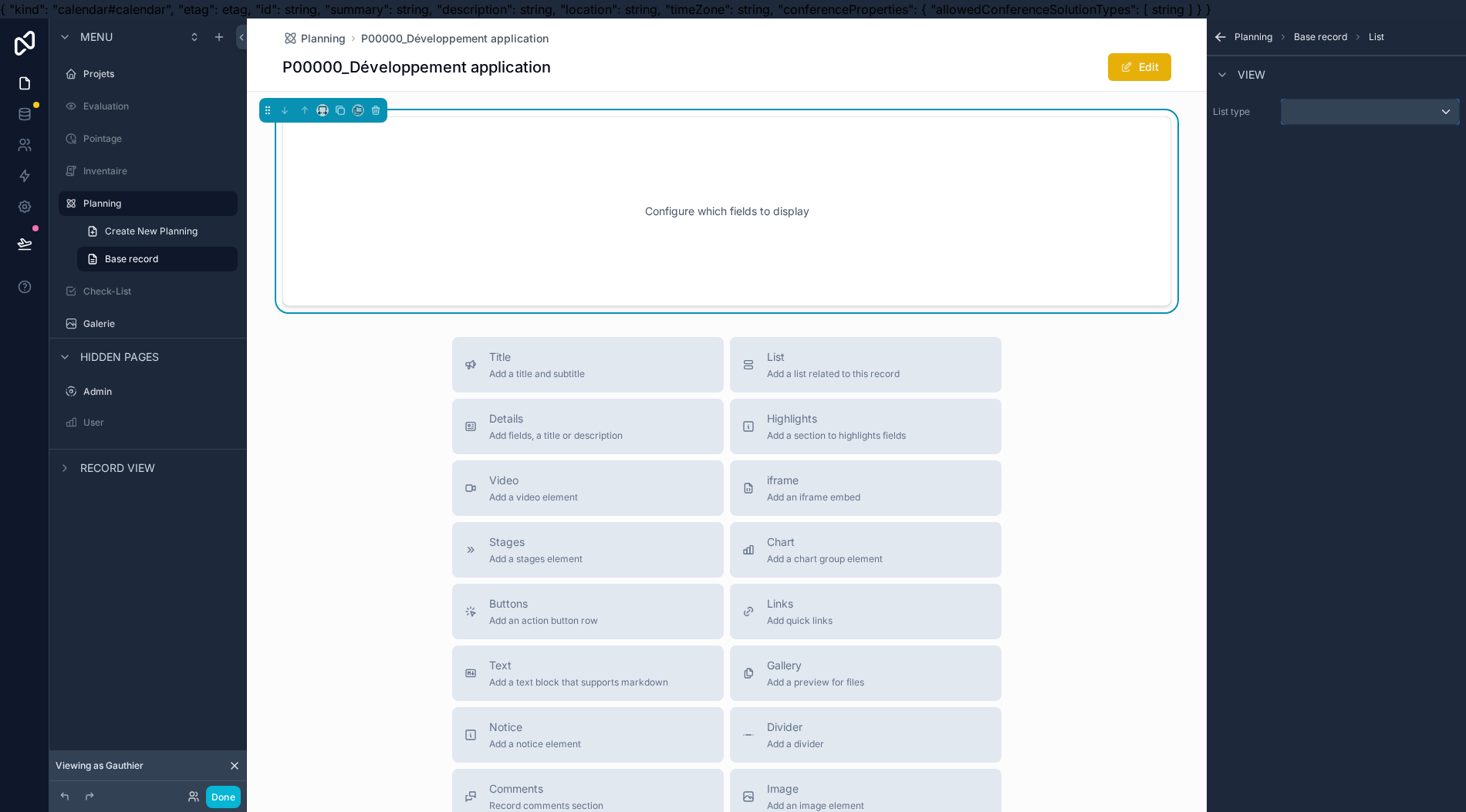
click at [1322, 112] on div "scrollable content" at bounding box center [1369, 111] width 177 height 25
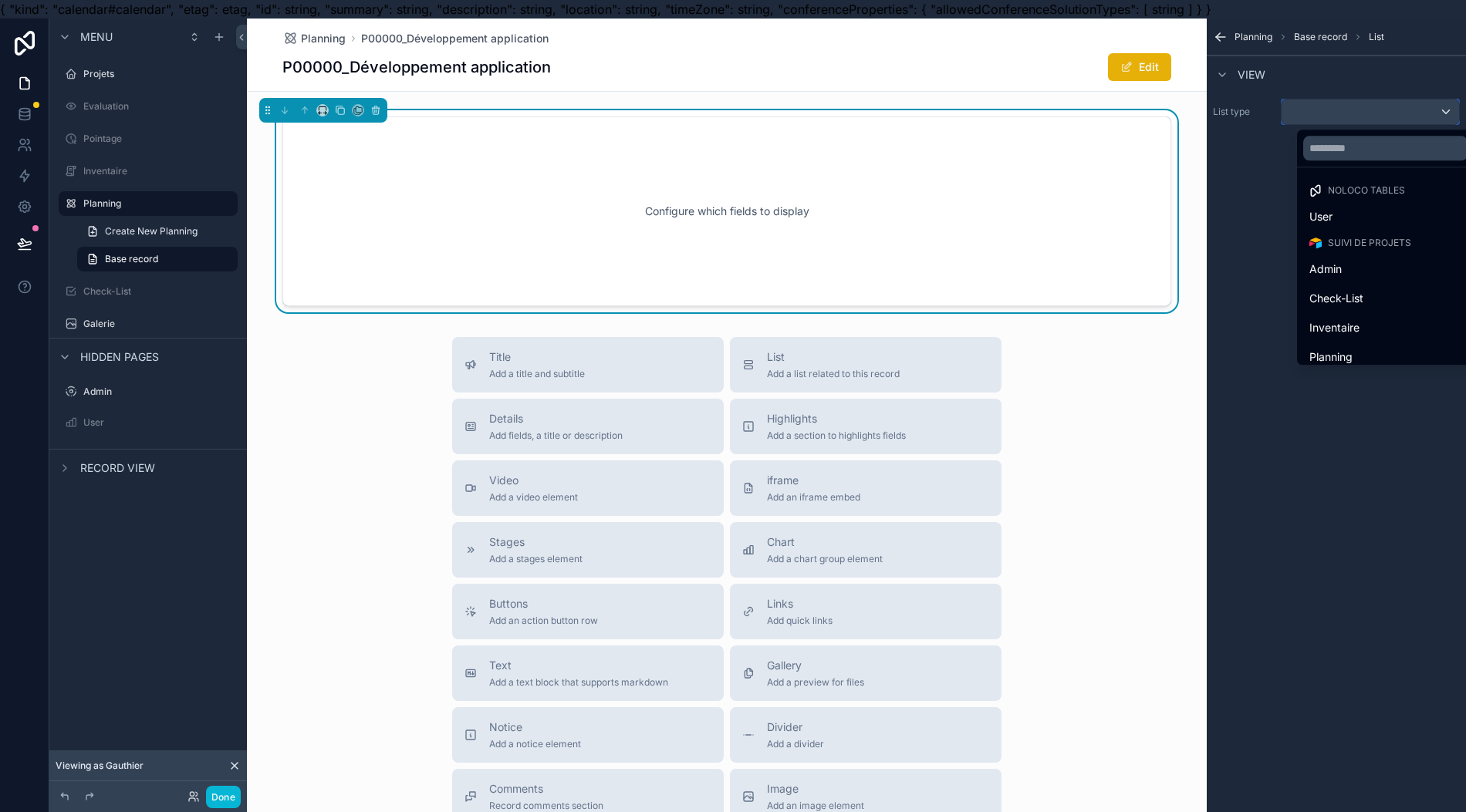
scroll to position [68, 0]
click at [1349, 307] on div "Projets" at bounding box center [1385, 318] width 170 height 27
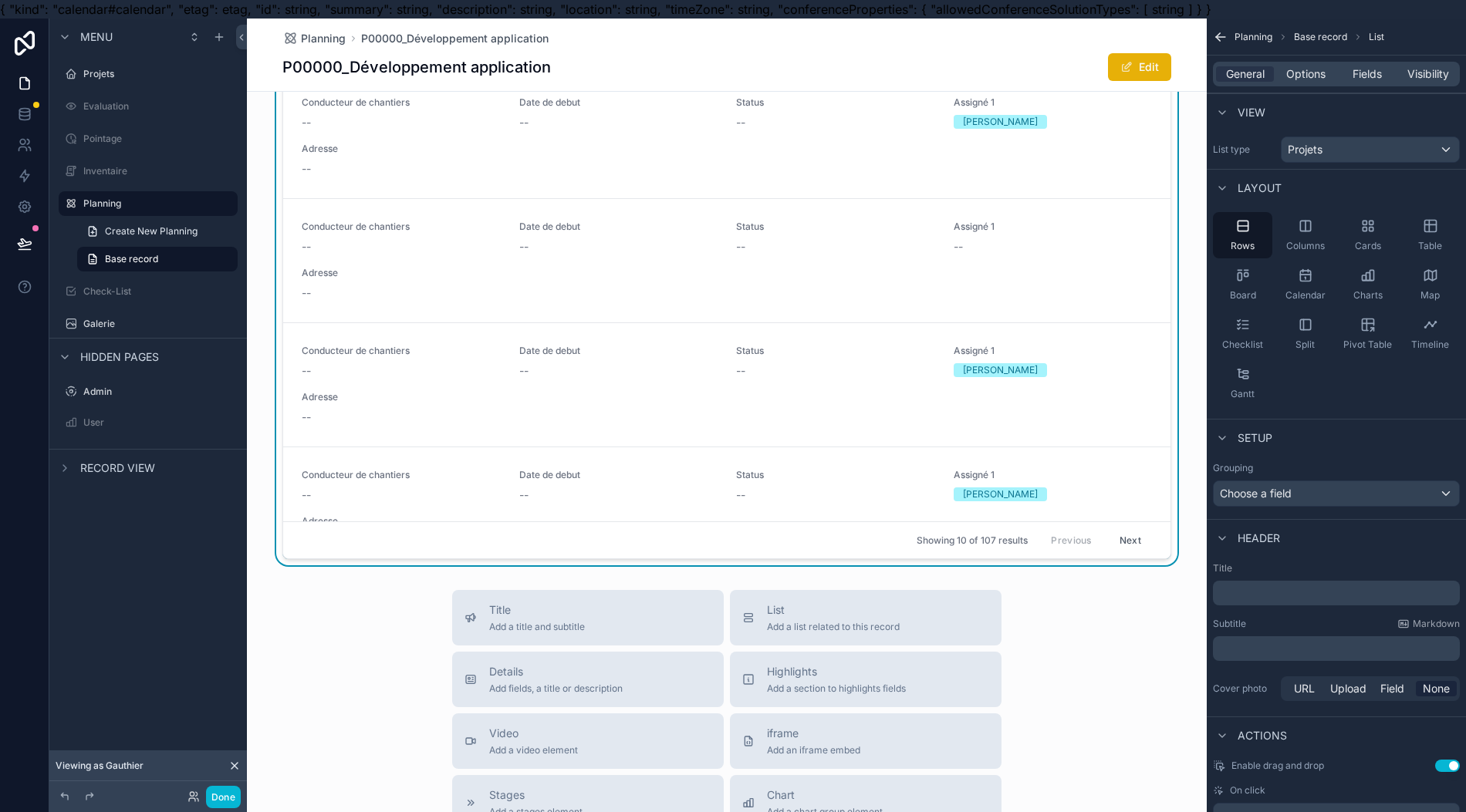
scroll to position [0, 0]
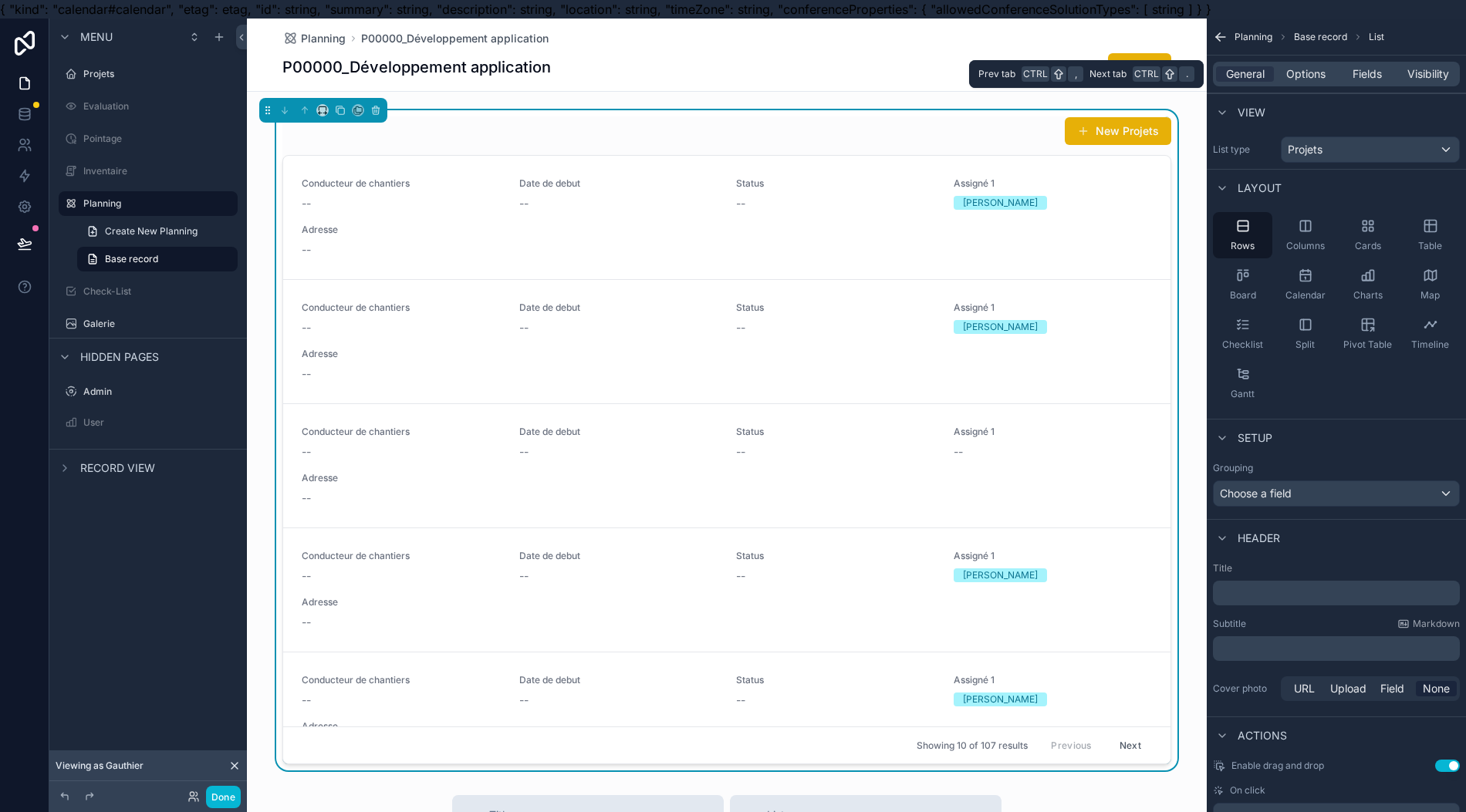
click at [1326, 78] on span "Options" at bounding box center [1306, 74] width 39 height 15
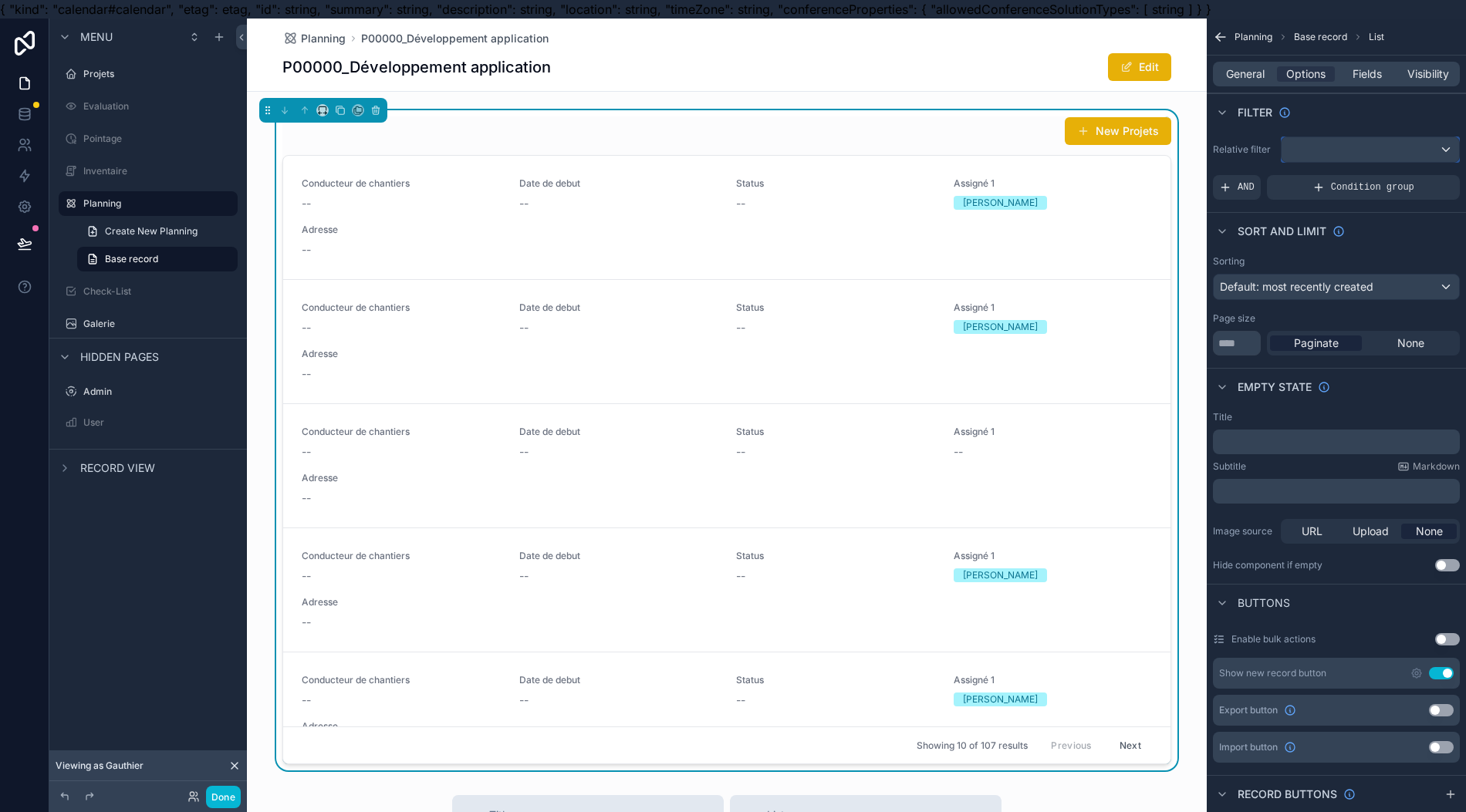
click at [1378, 150] on div "scrollable content" at bounding box center [1369, 149] width 177 height 25
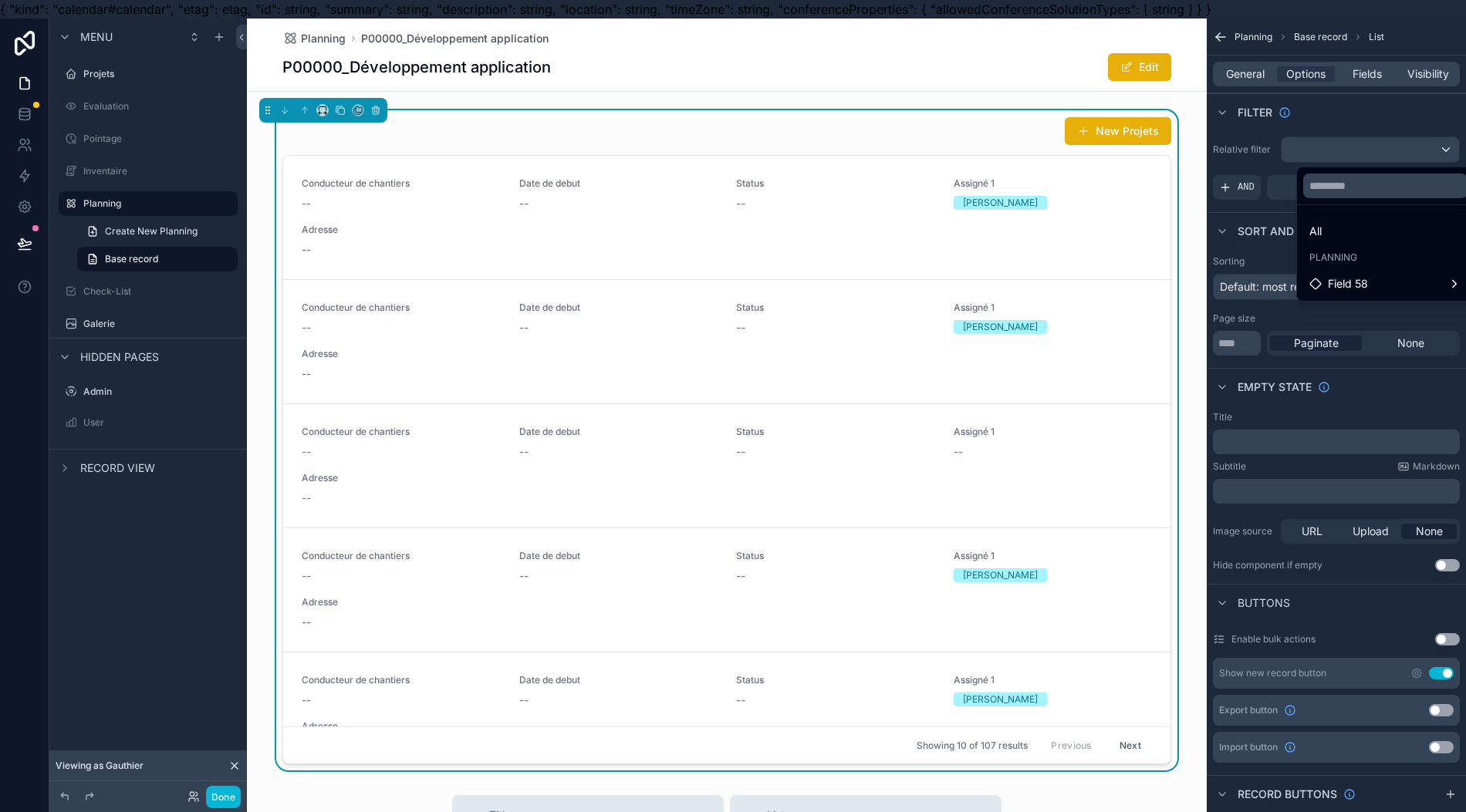
click at [1237, 196] on div "scrollable content" at bounding box center [733, 406] width 1466 height 812
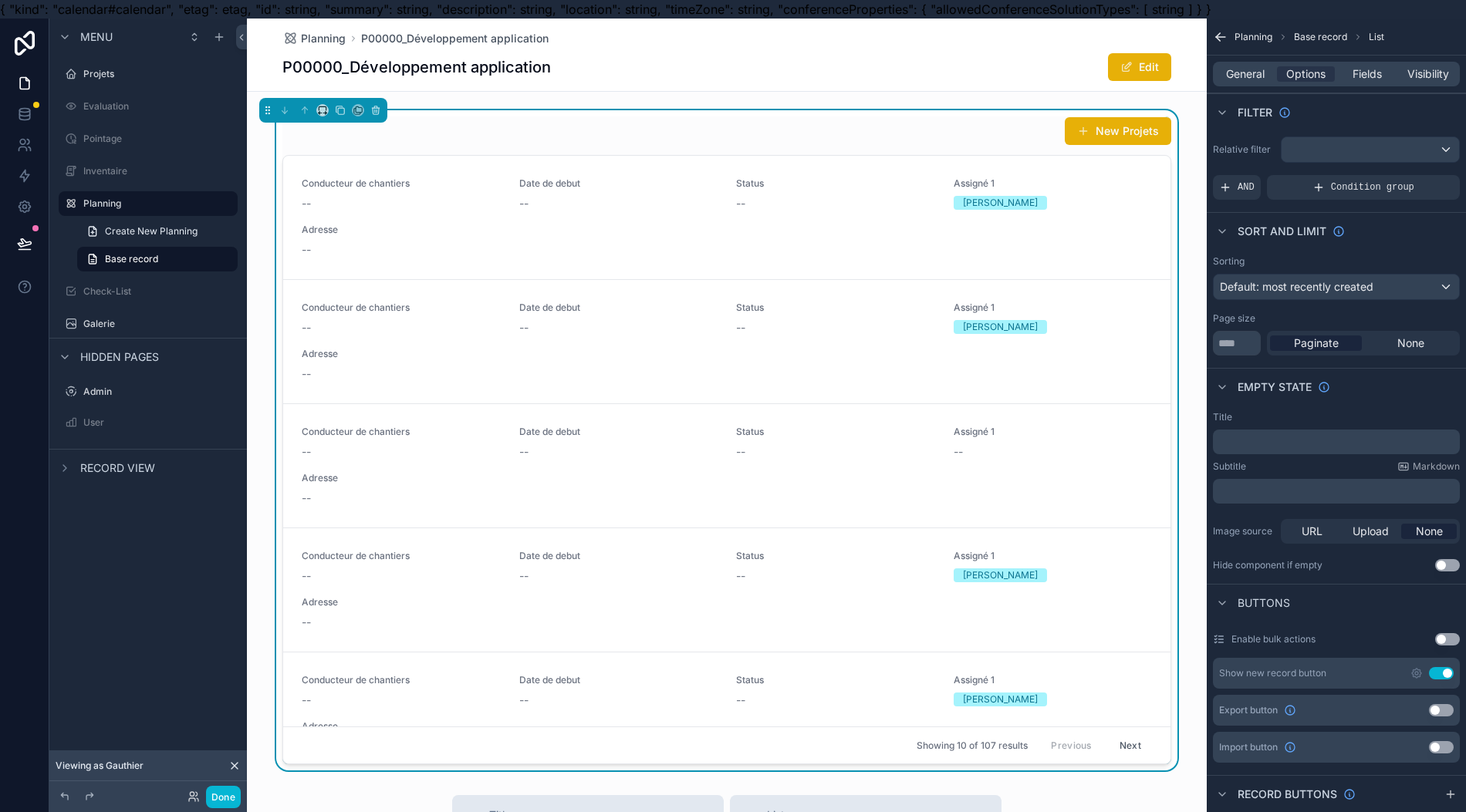
click at [1257, 193] on div "AND" at bounding box center [1237, 187] width 48 height 25
click at [0, 0] on icon "scrollable content" at bounding box center [0, 0] width 0 height 0
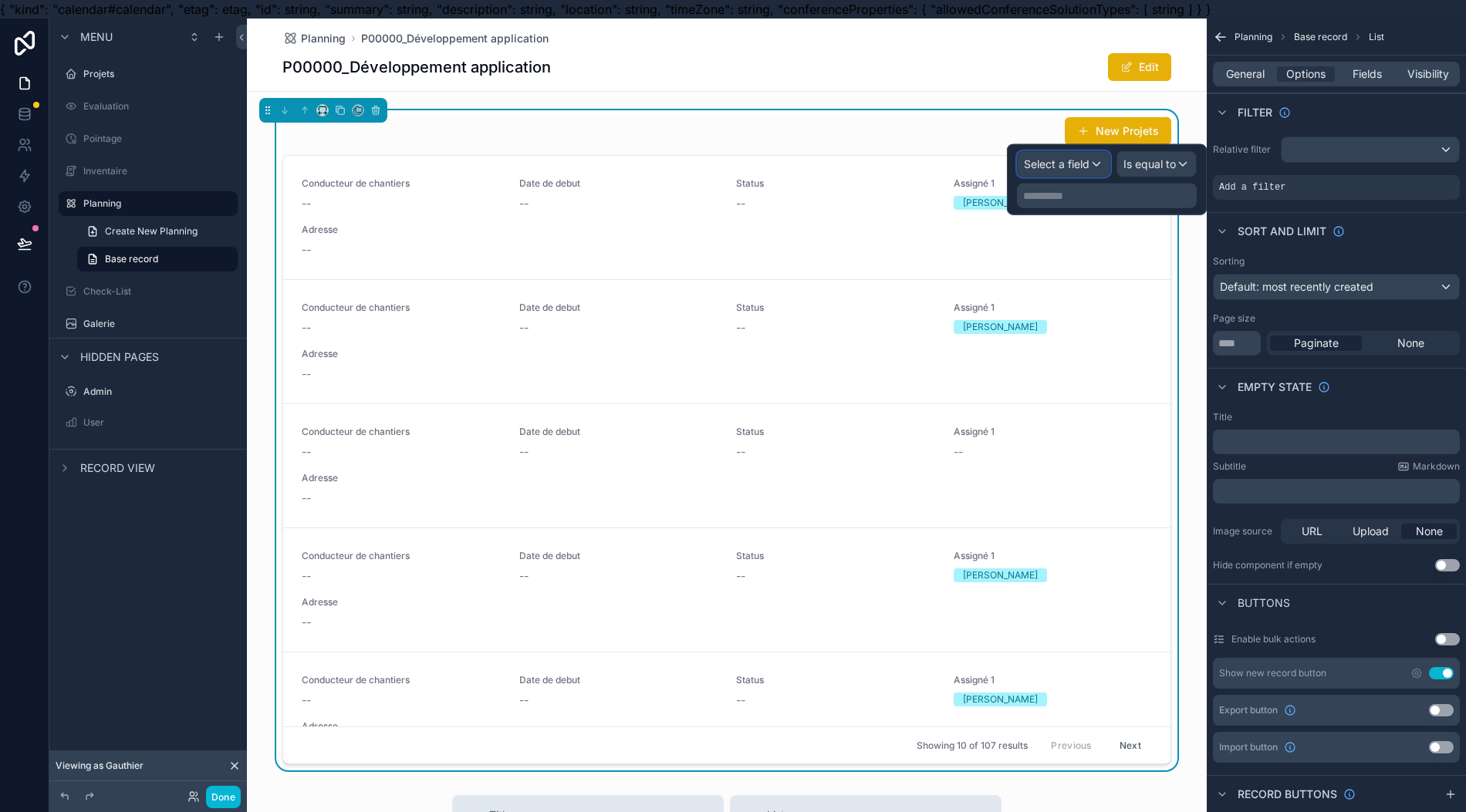
click at [1069, 167] on span "Select a field" at bounding box center [1056, 163] width 66 height 13
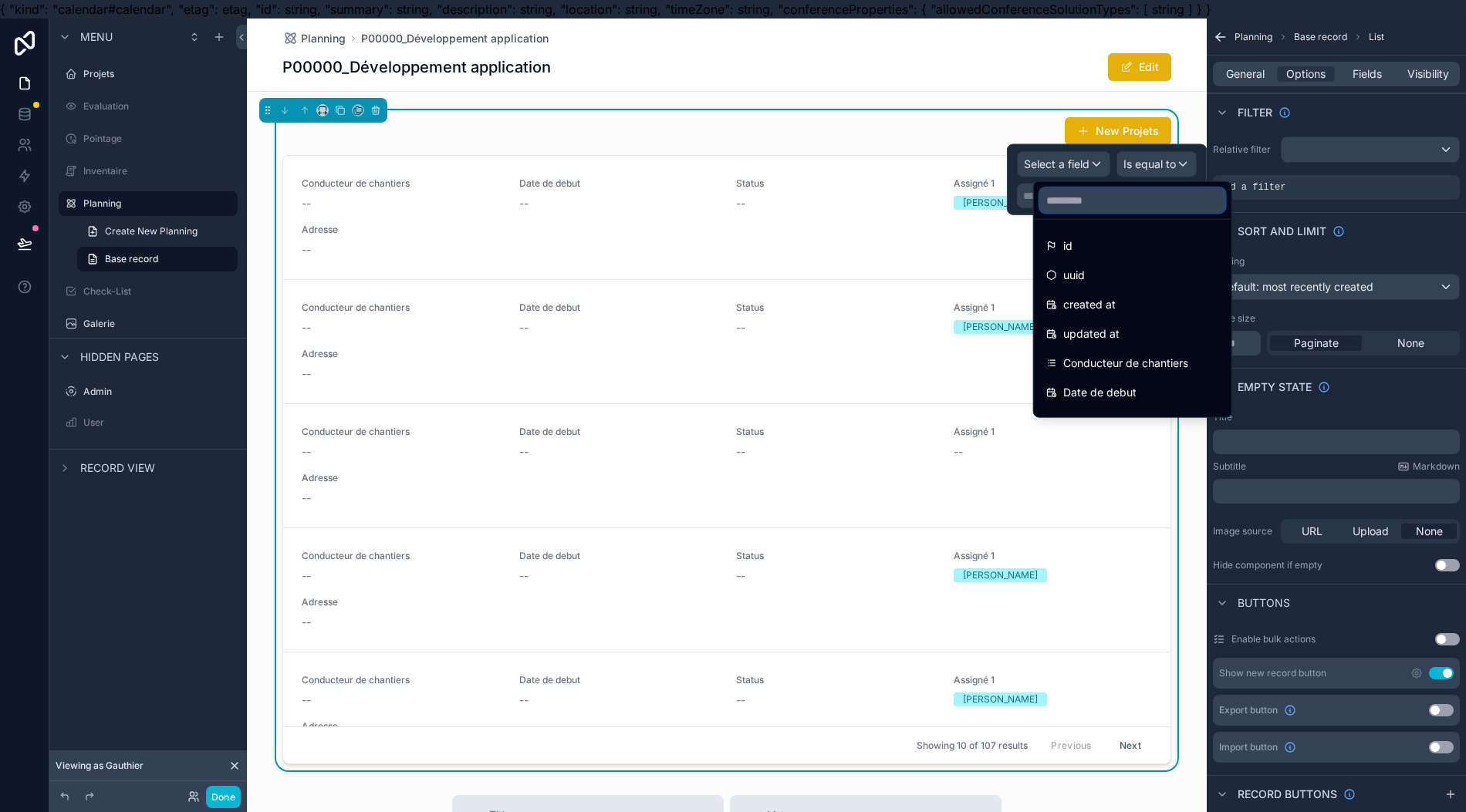
click at [1124, 204] on input "text" at bounding box center [1132, 200] width 185 height 25
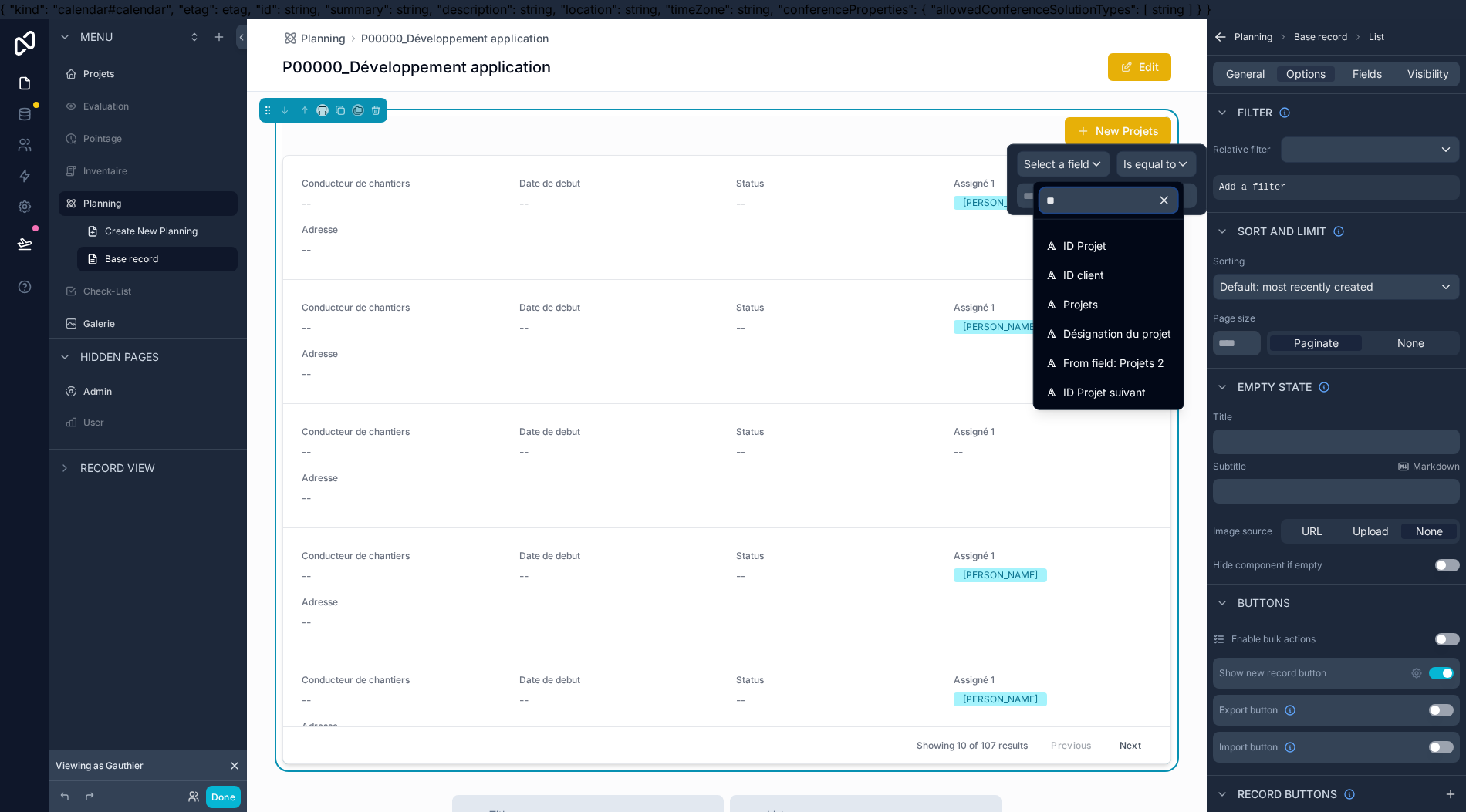
type input "**"
click at [1113, 309] on div "Projets" at bounding box center [1108, 305] width 125 height 19
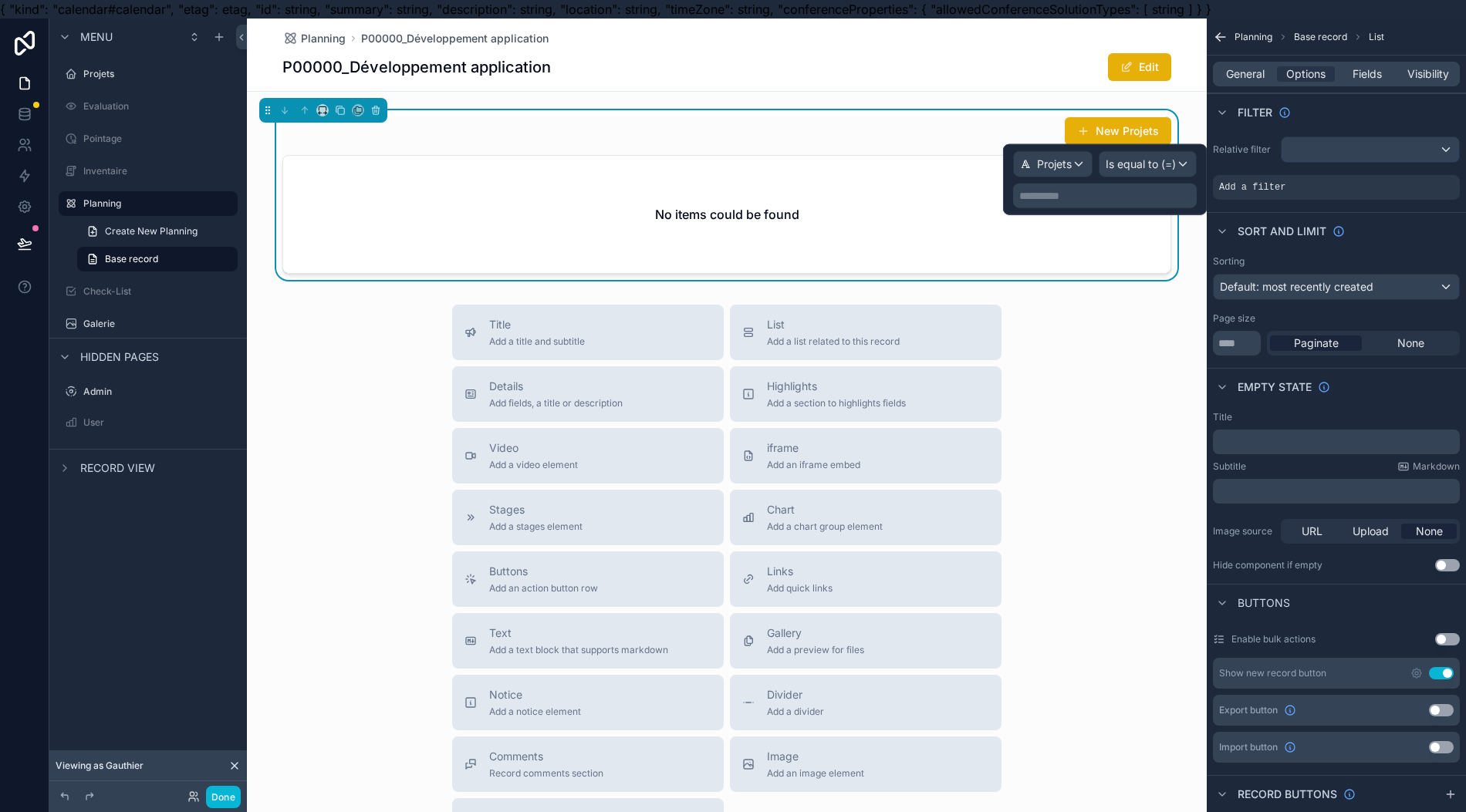
click at [1124, 214] on div "No items could be found" at bounding box center [727, 214] width 887 height 117
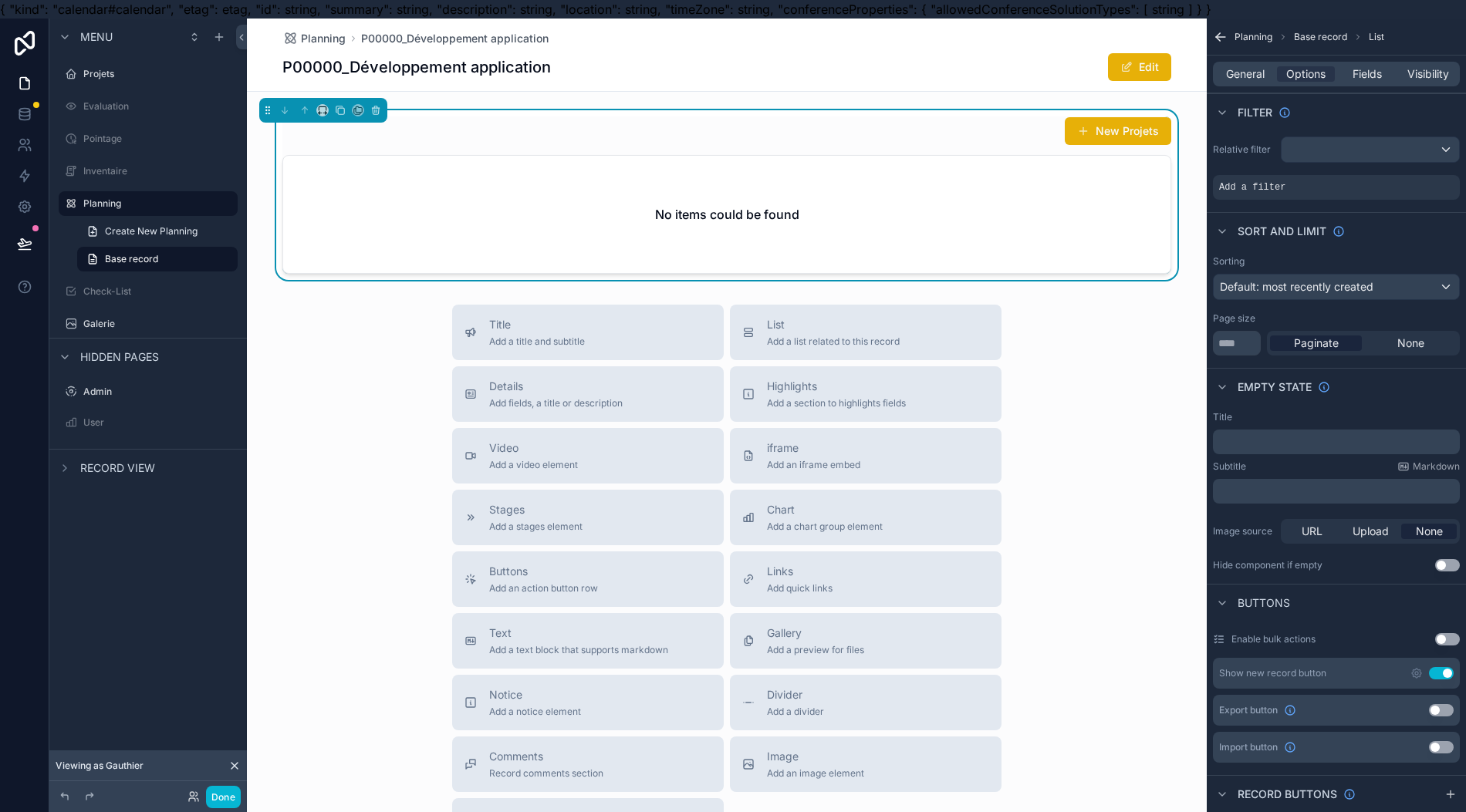
click at [0, 0] on icon "scrollable content" at bounding box center [0, 0] width 0 height 0
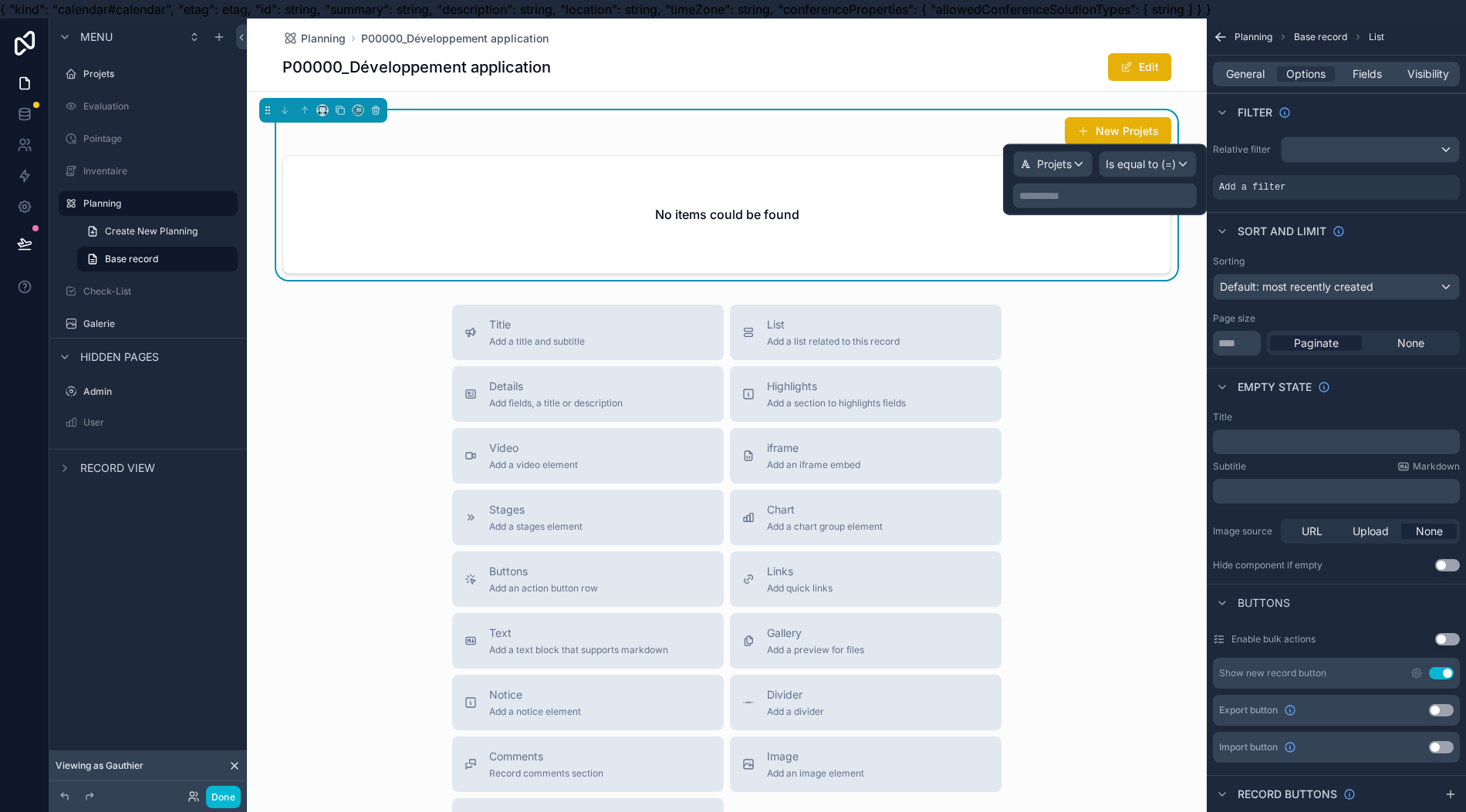
click at [1154, 202] on p "**********" at bounding box center [1107, 196] width 175 height 15
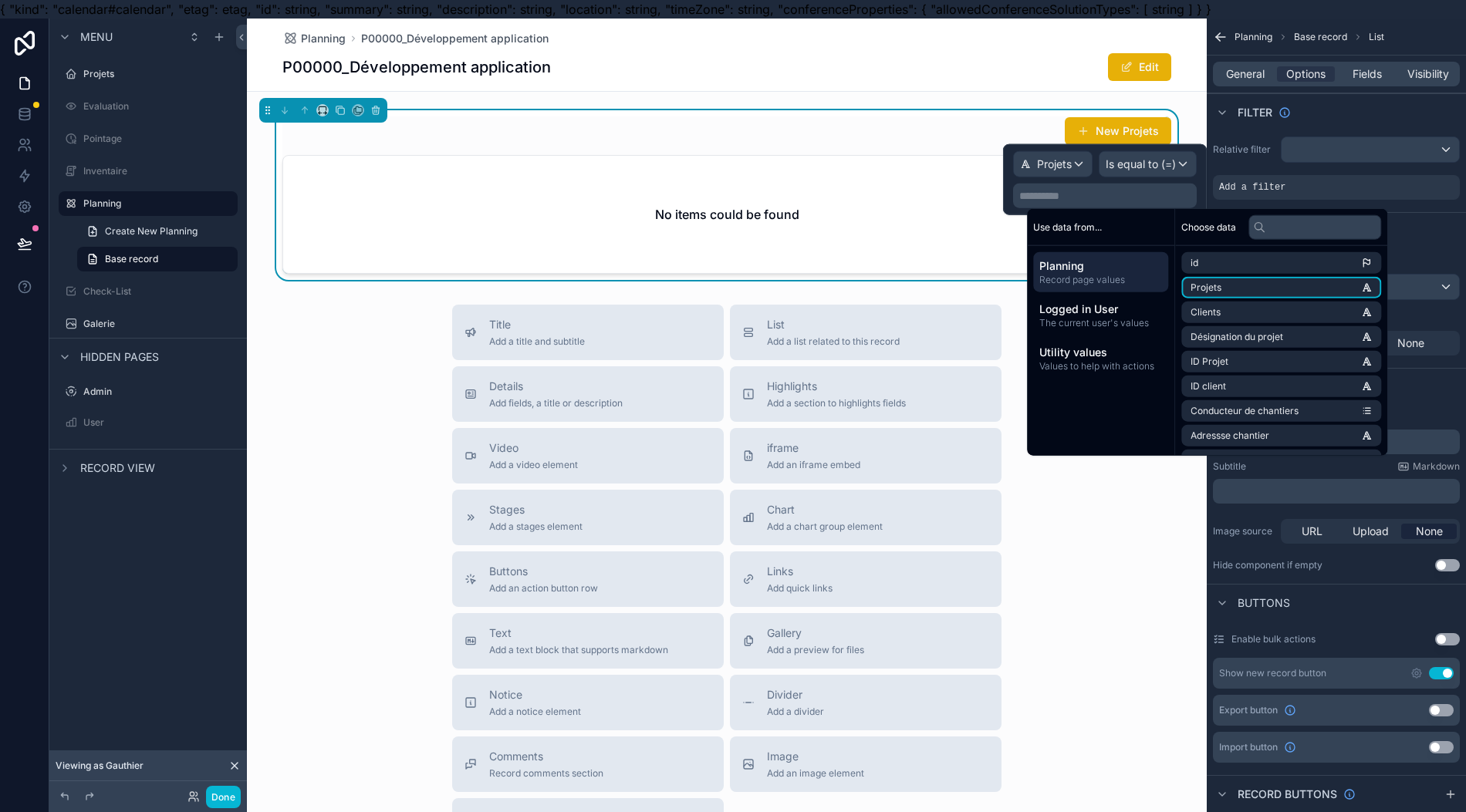
click at [1260, 292] on li "Projets" at bounding box center [1280, 287] width 199 height 21
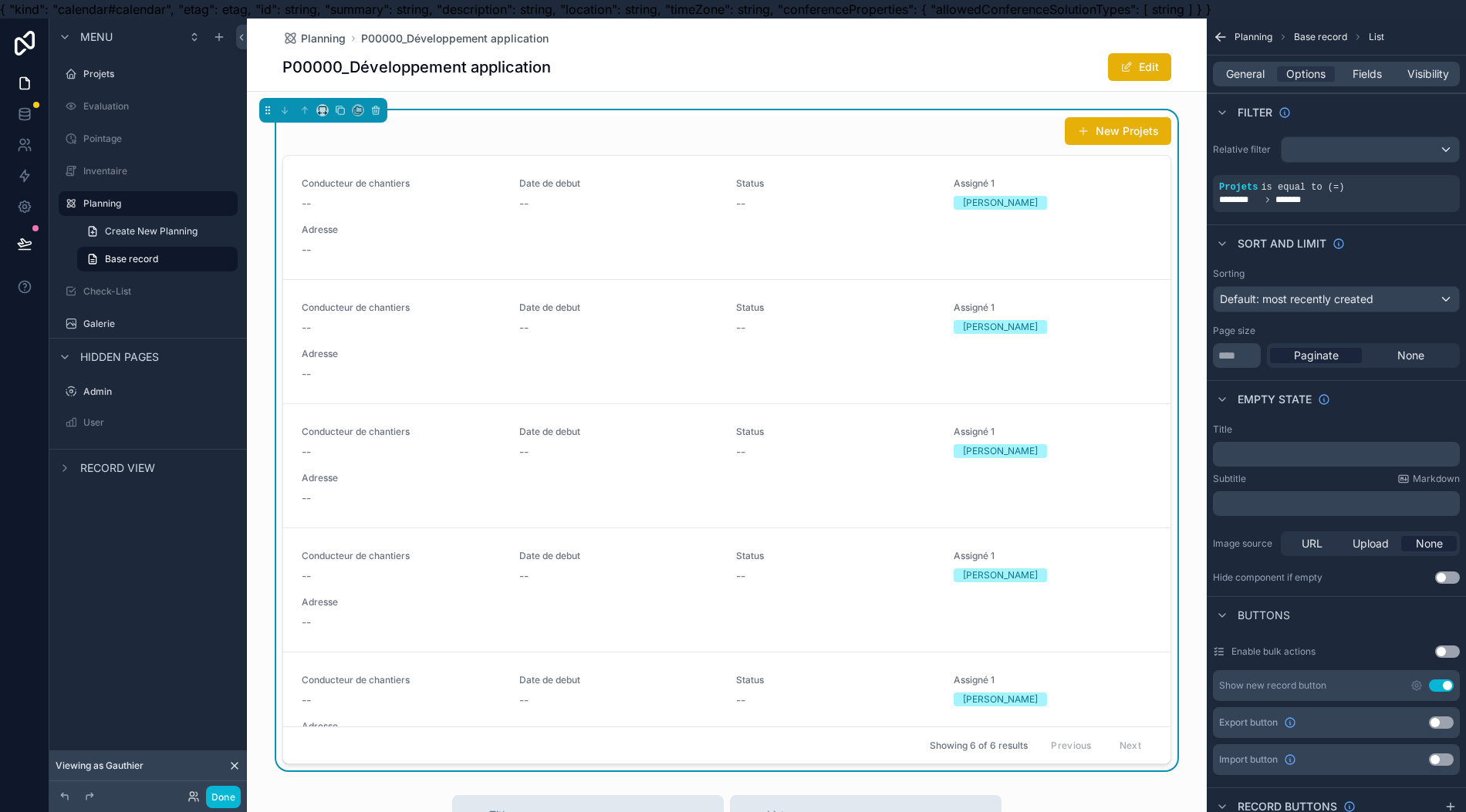
click at [0, 0] on icon "scrollable content" at bounding box center [0, 0] width 0 height 0
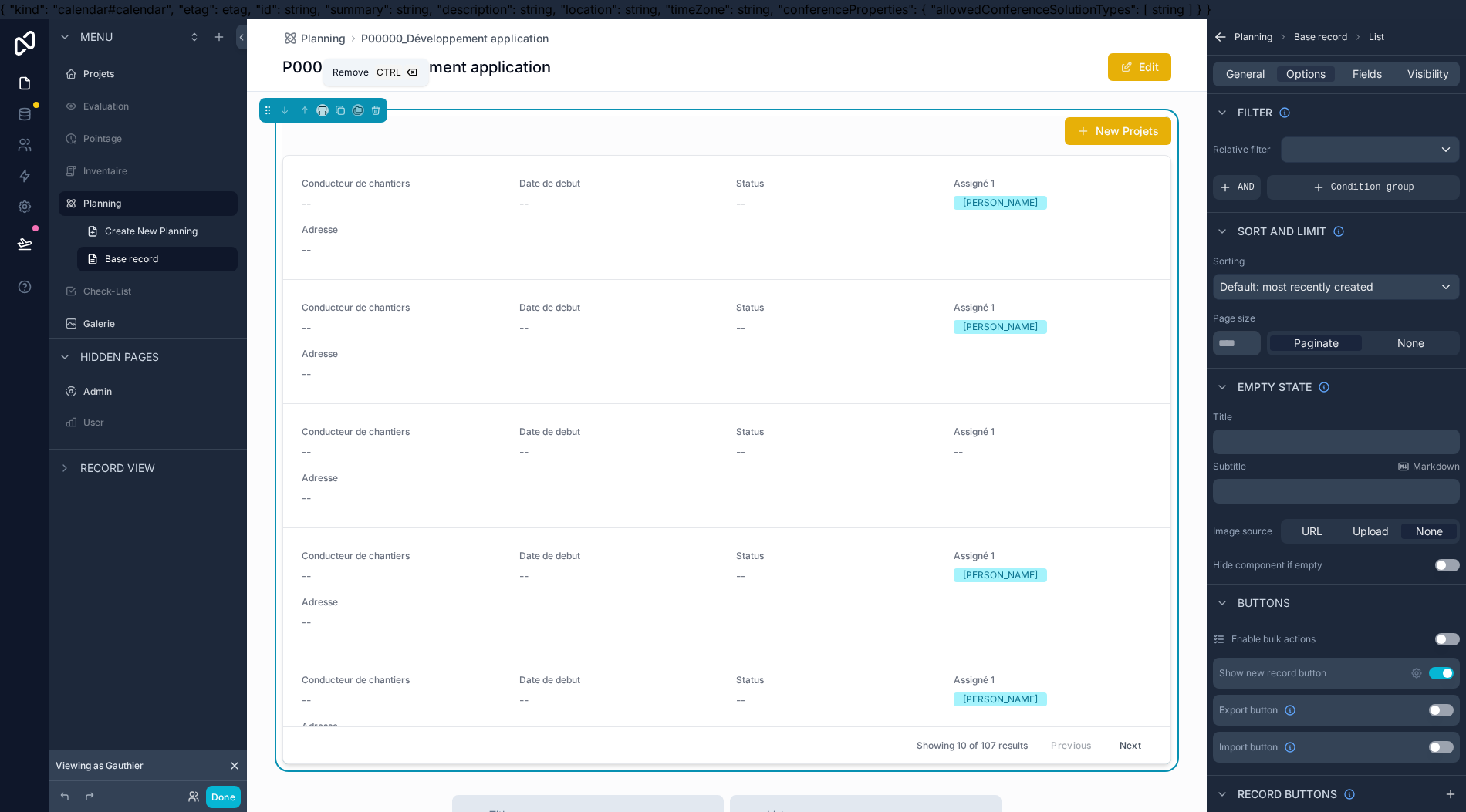
click at [374, 108] on icon "scrollable content" at bounding box center [376, 107] width 3 height 2
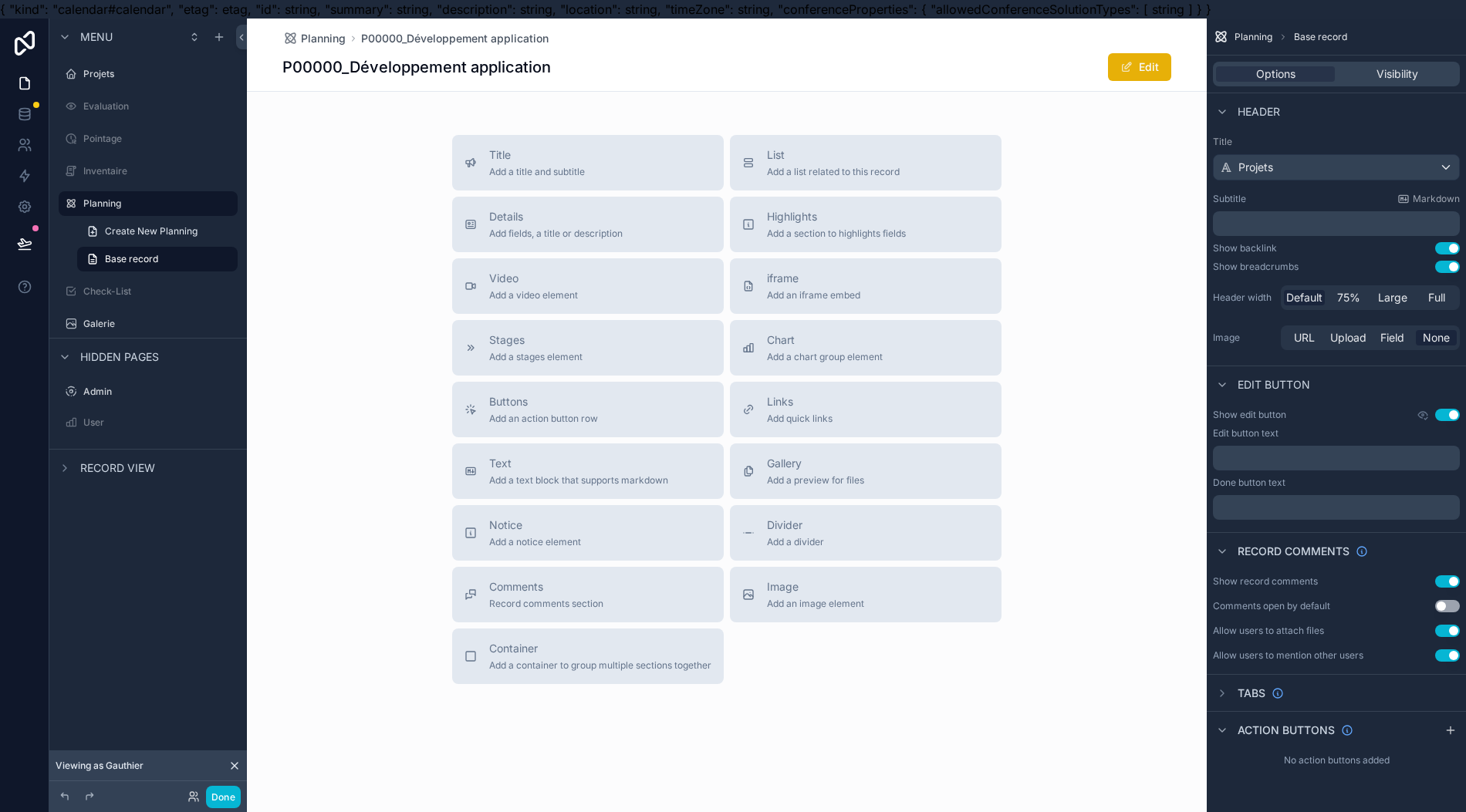
click at [820, 286] on div "iframe Add an iframe embed" at bounding box center [813, 286] width 93 height 31
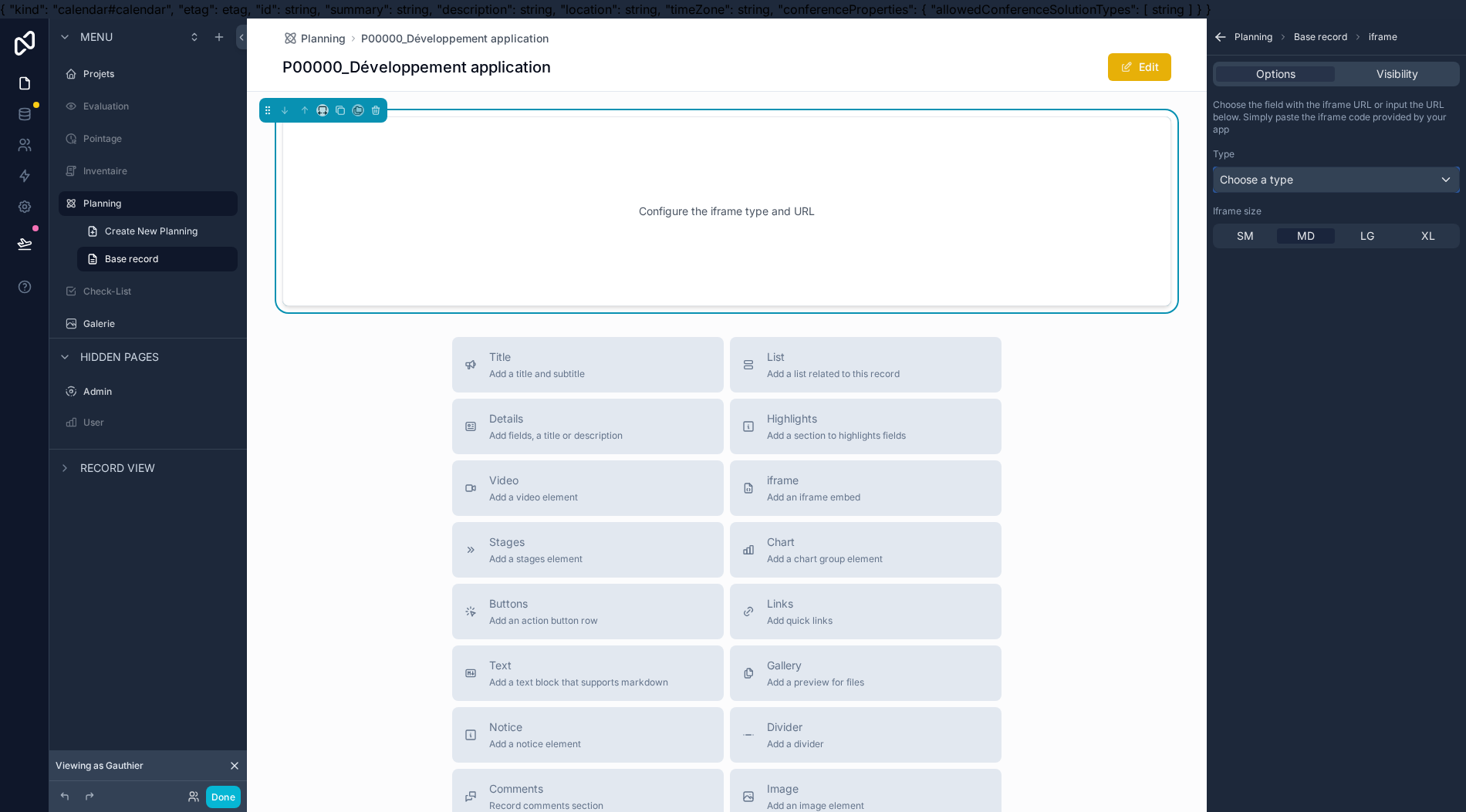
click at [1331, 186] on div "Choose a type" at bounding box center [1336, 180] width 246 height 25
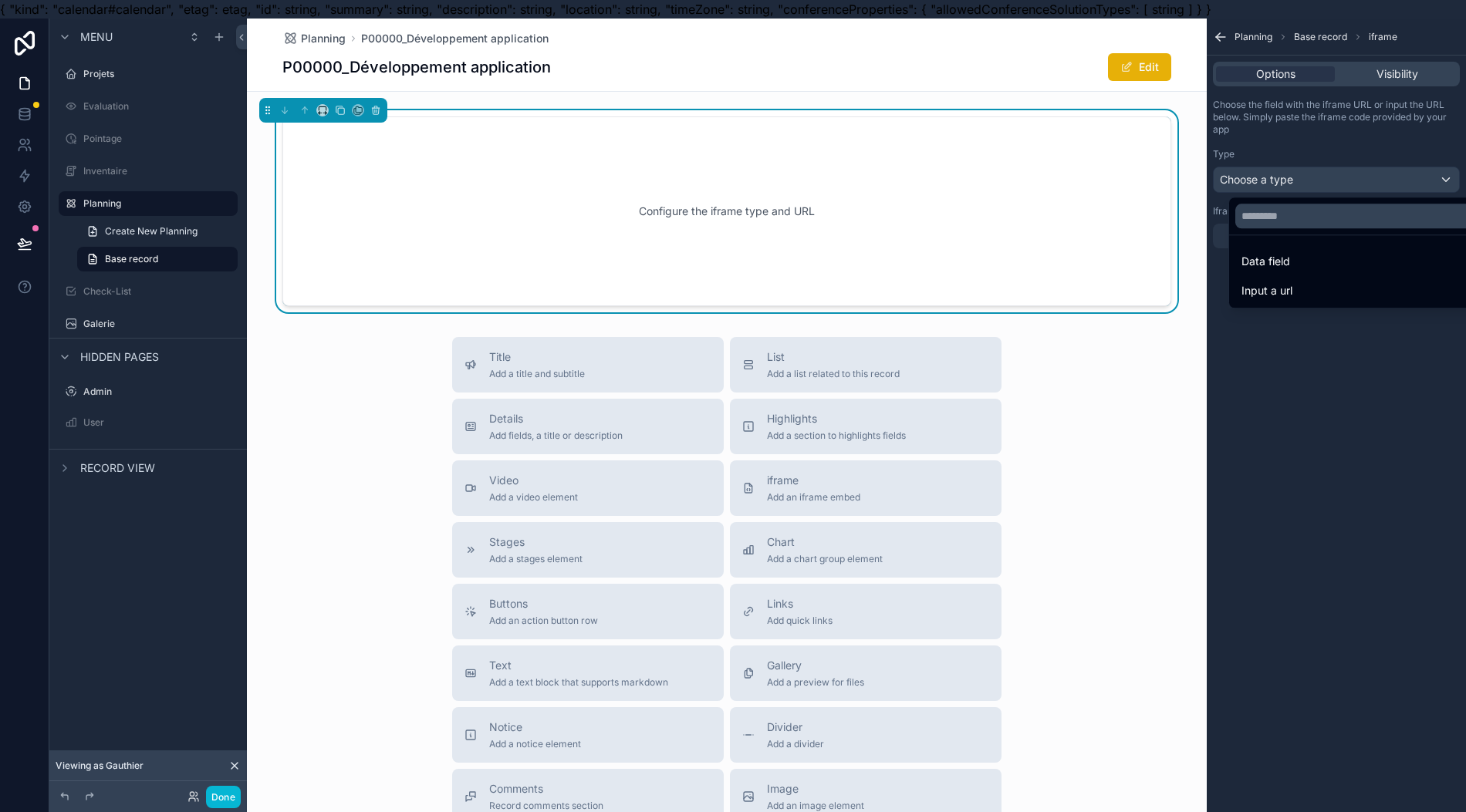
click at [1286, 265] on div "Data field" at bounding box center [1369, 262] width 257 height 19
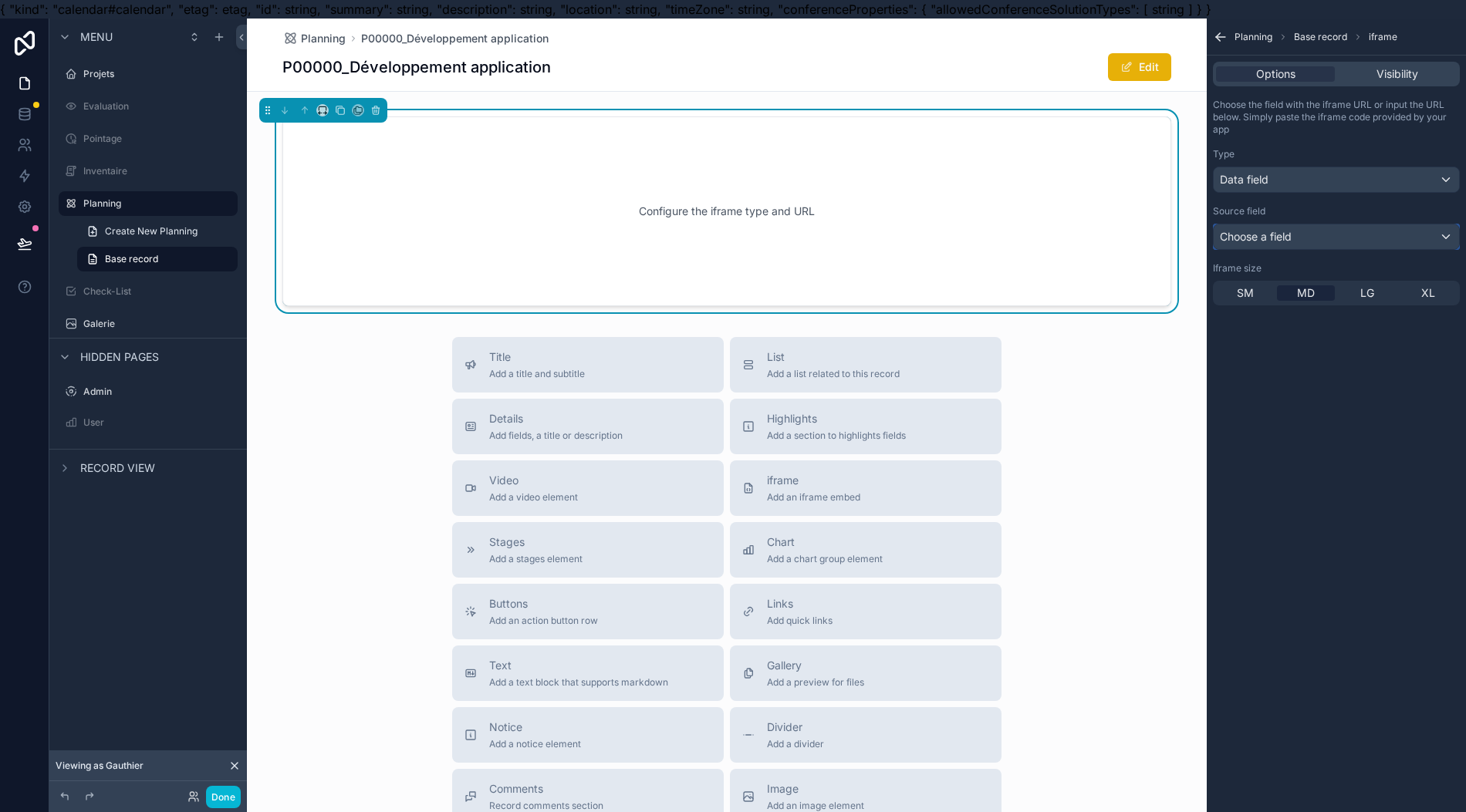
click at [1293, 246] on div "Choose a field" at bounding box center [1336, 236] width 246 height 25
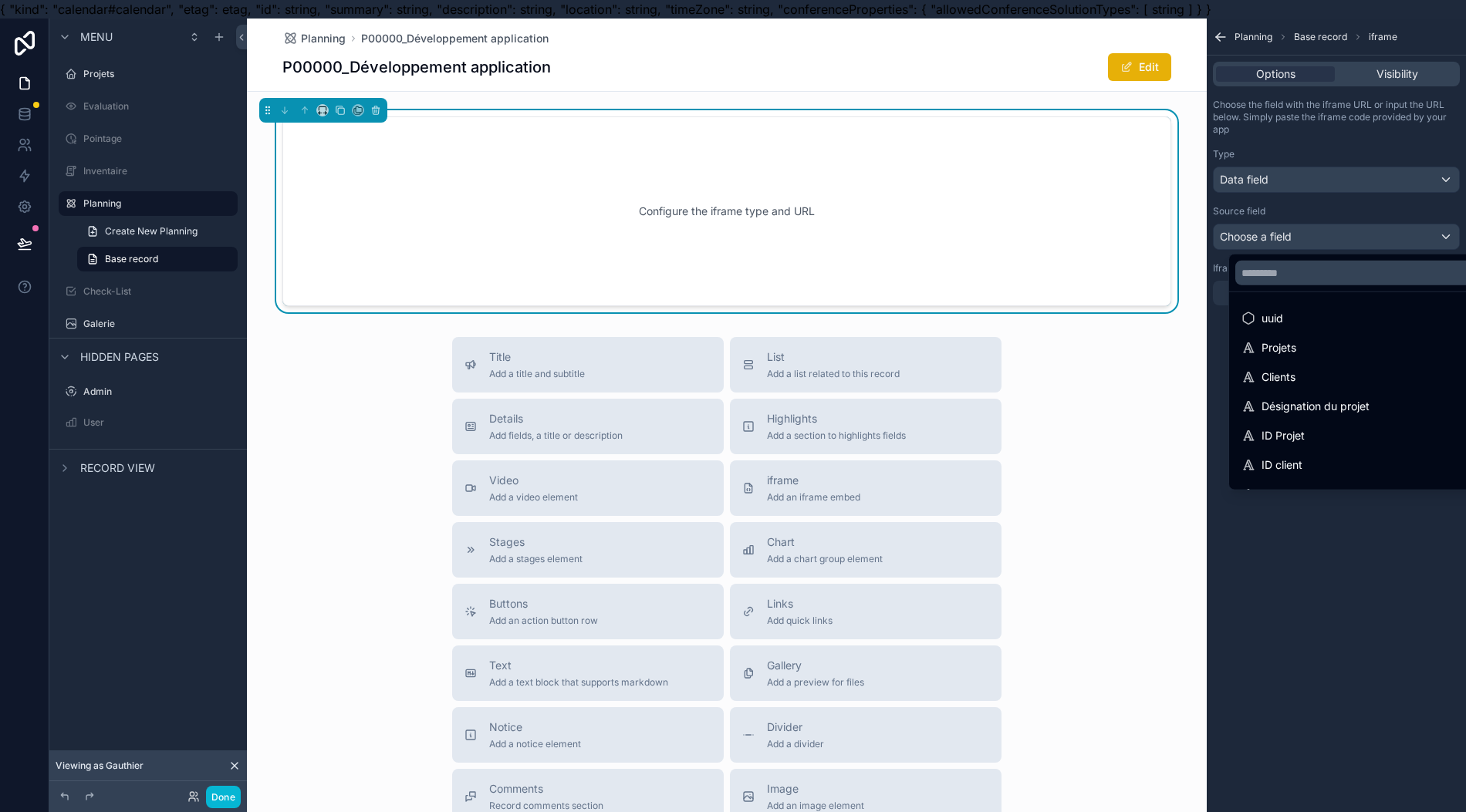
click at [1306, 358] on div "Projets" at bounding box center [1370, 347] width 276 height 27
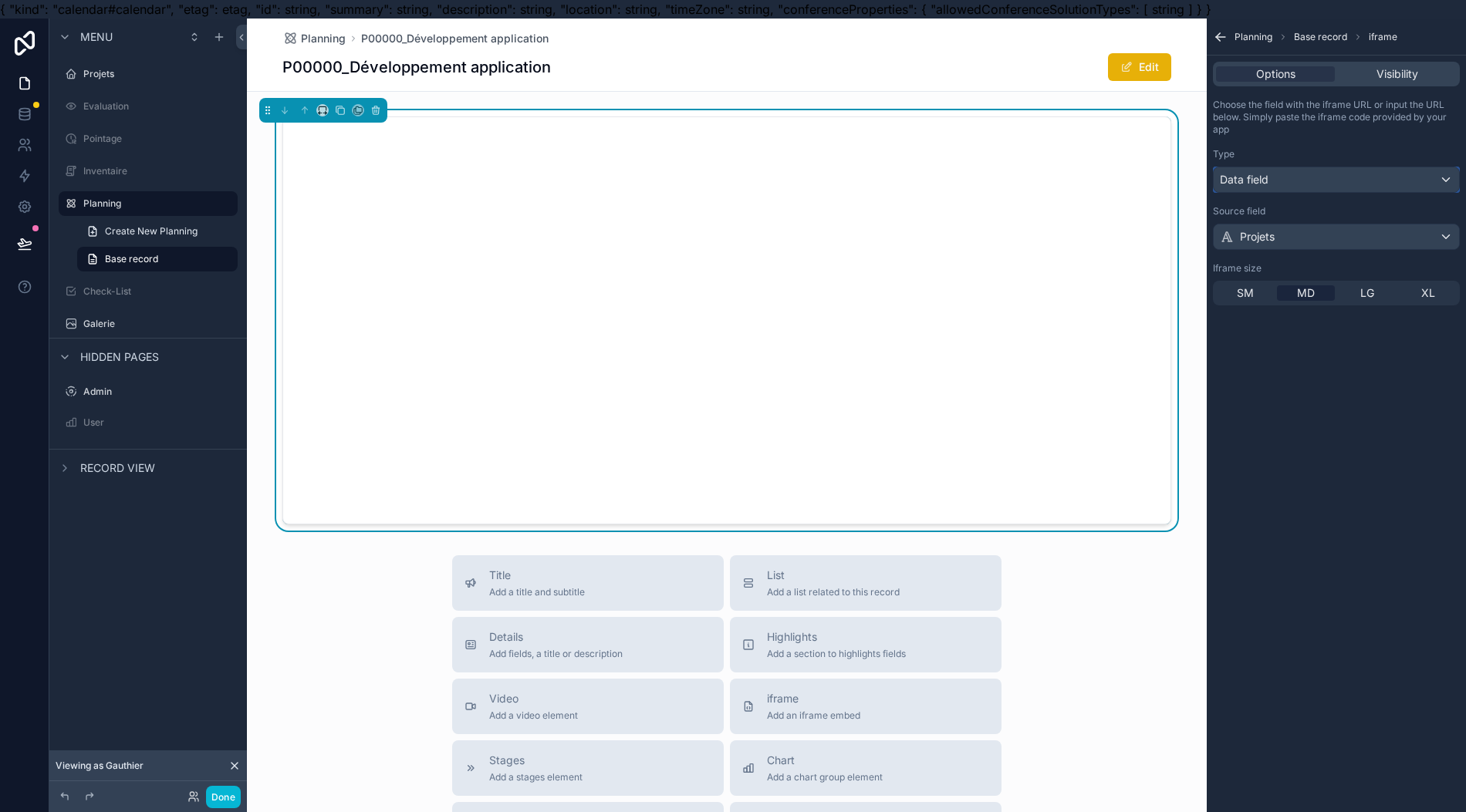
click at [1333, 176] on div "Data field" at bounding box center [1336, 180] width 246 height 25
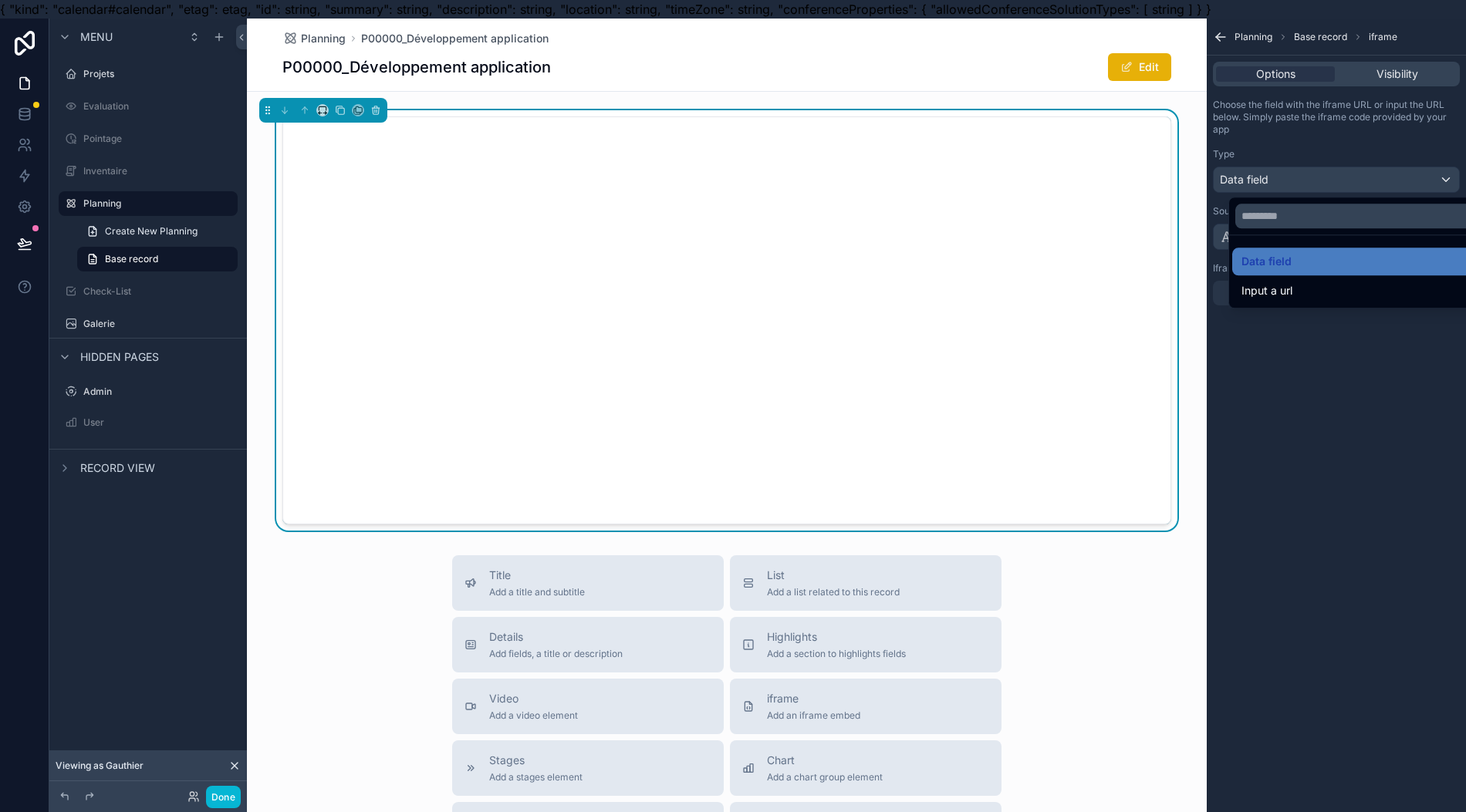
click at [1277, 287] on div "Input a url" at bounding box center [1369, 291] width 257 height 19
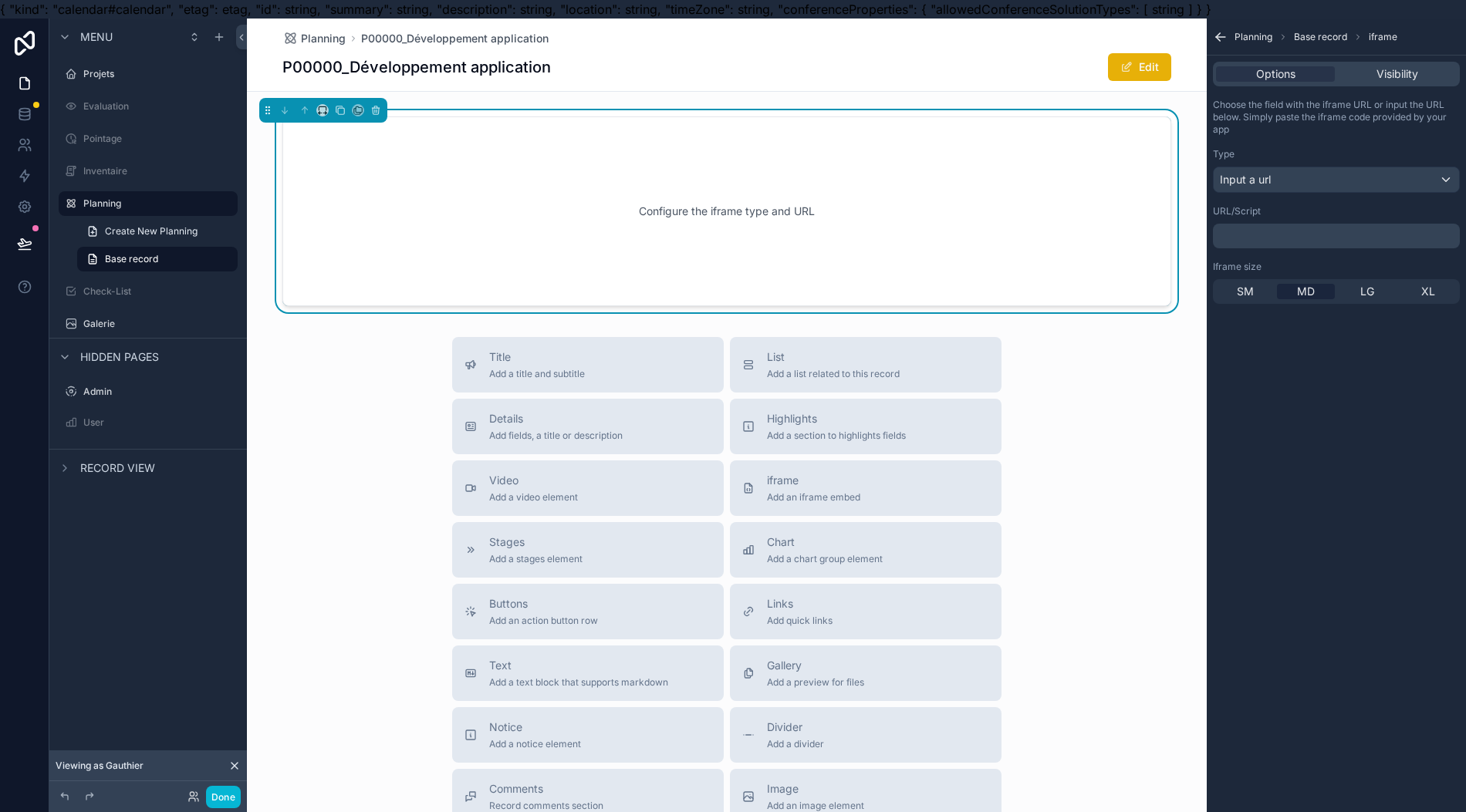
click at [1295, 239] on p "﻿" at bounding box center [1338, 236] width 238 height 12
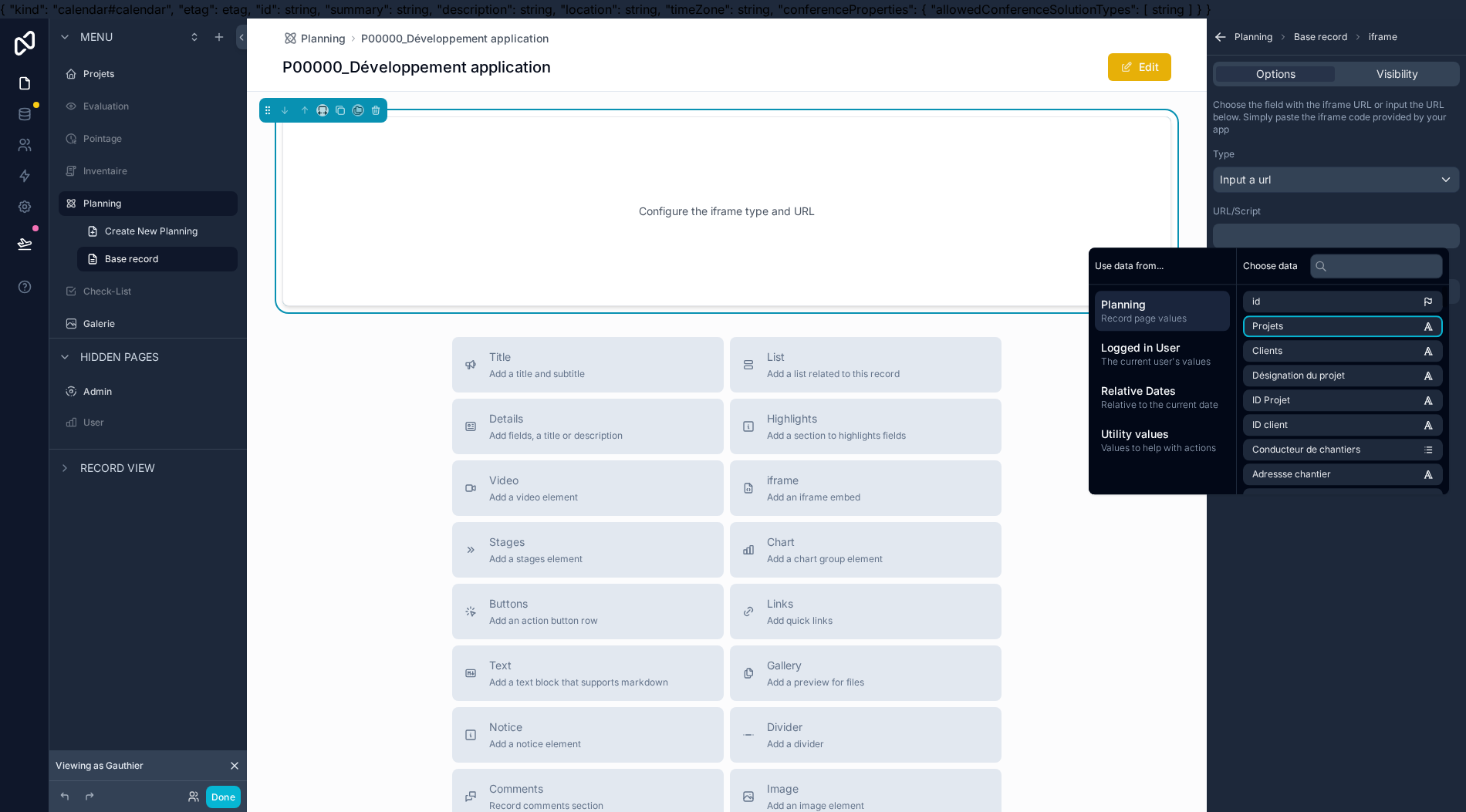
click at [1301, 325] on li "Projets" at bounding box center [1342, 326] width 199 height 21
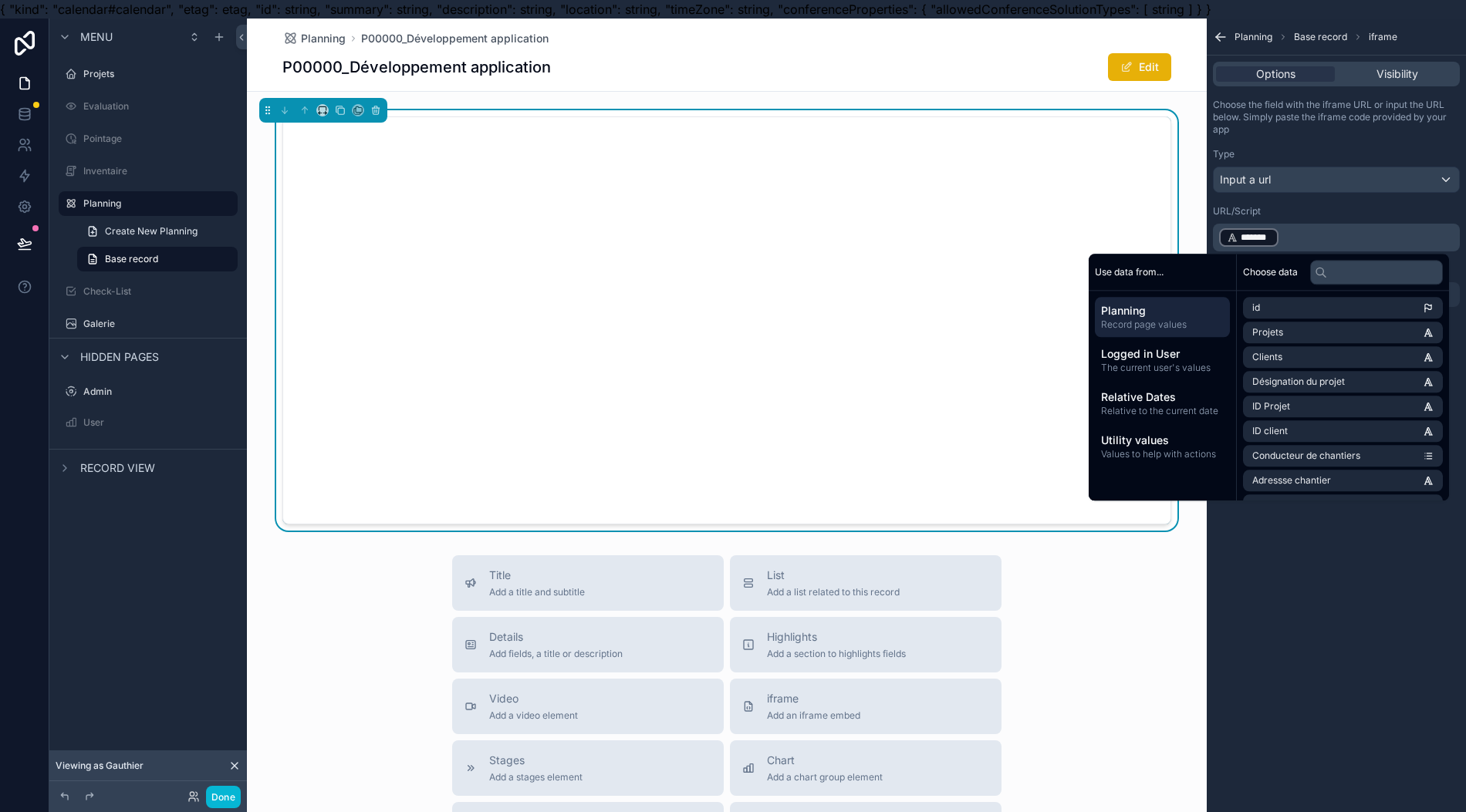
click at [1190, 357] on span "Logged in User" at bounding box center [1161, 354] width 122 height 15
drag, startPoint x: 1280, startPoint y: 345, endPoint x: 1292, endPoint y: 345, distance: 12.0
click at [1292, 345] on ul "id email first name last name profile picture is internal role invitation token…" at bounding box center [1342, 505] width 199 height 417
click at [1190, 400] on span "Relative Dates" at bounding box center [1161, 397] width 122 height 15
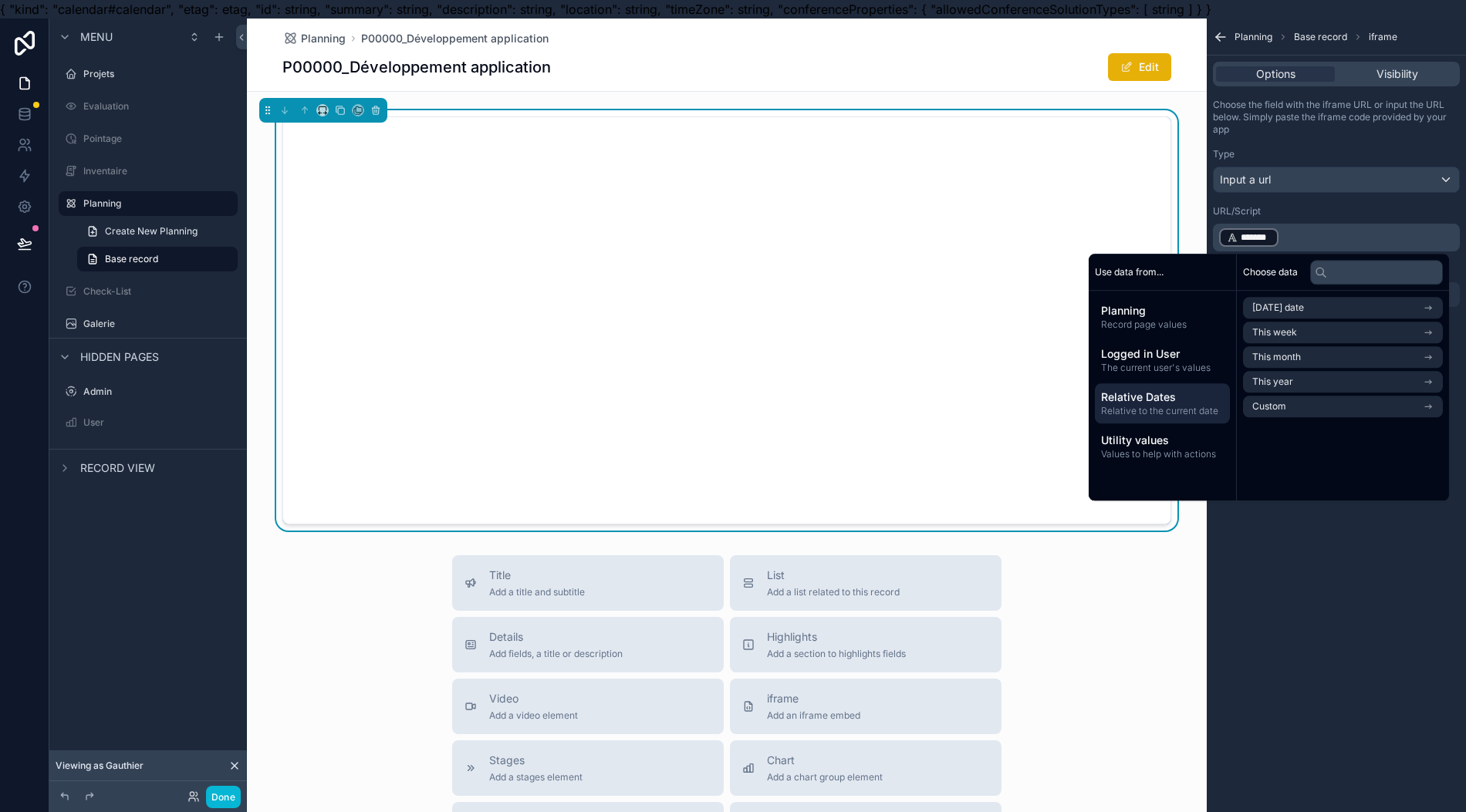
click at [1186, 435] on span "Utility values" at bounding box center [1161, 441] width 122 height 15
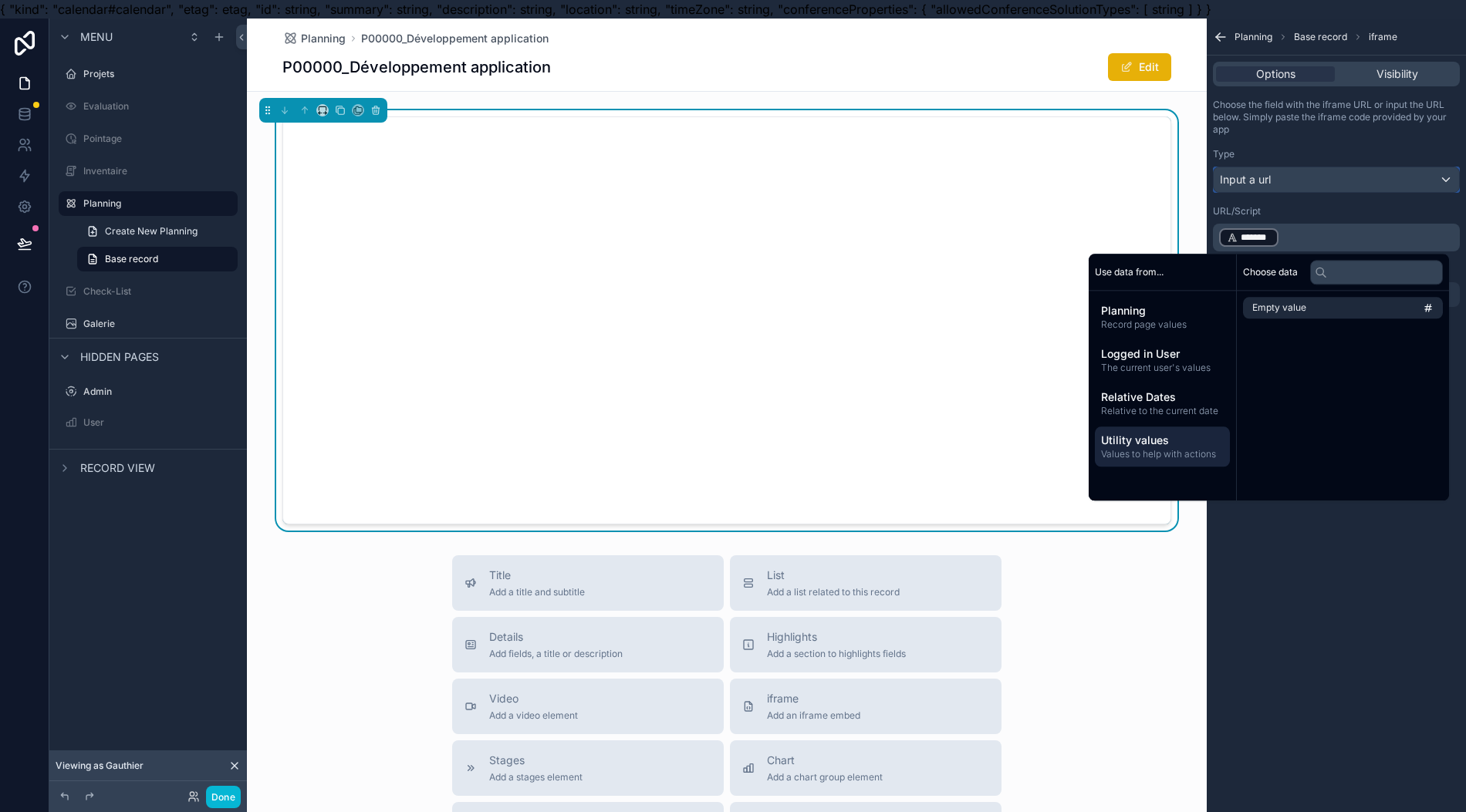
click at [1373, 177] on div "Input a url" at bounding box center [1336, 180] width 246 height 25
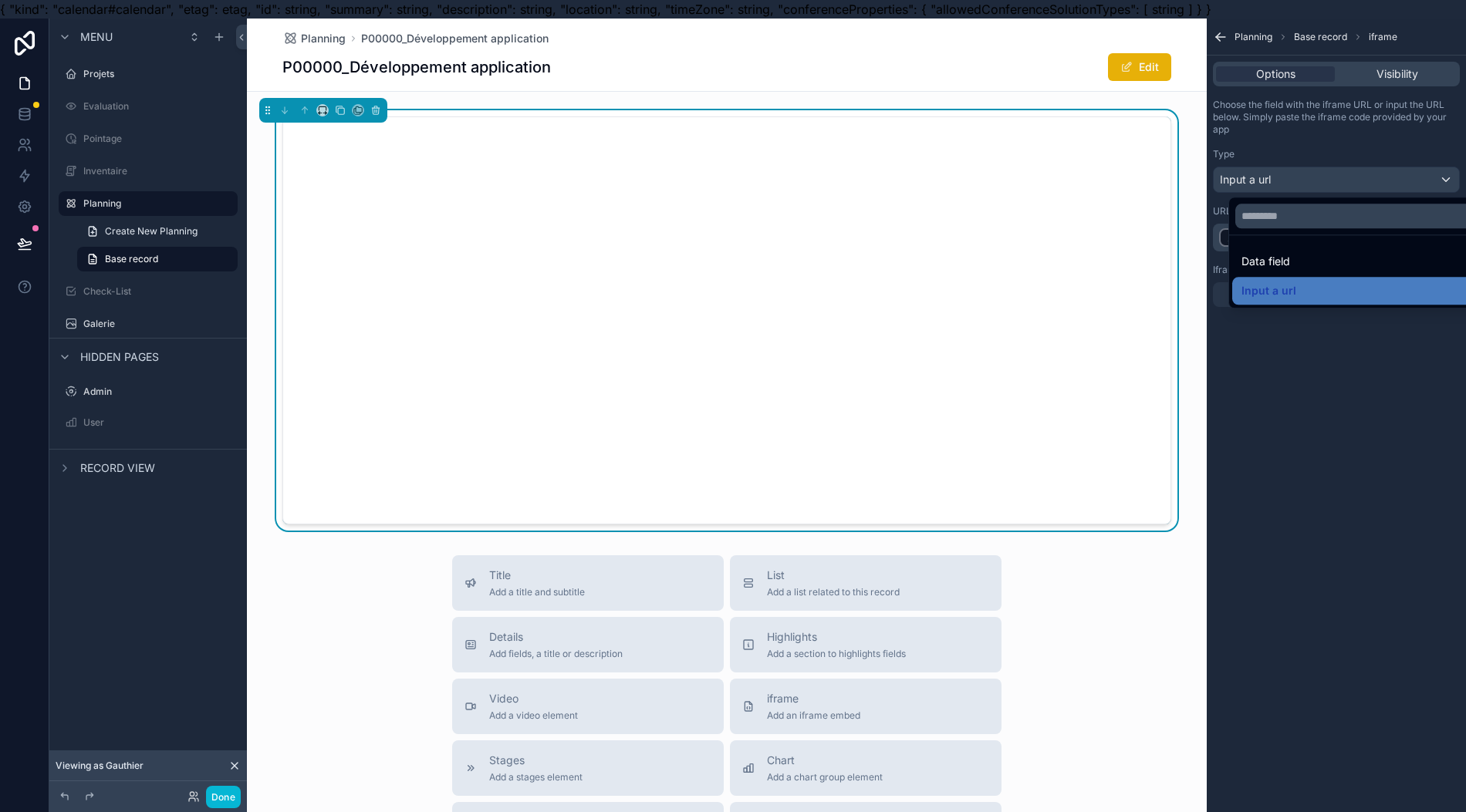
click at [1373, 176] on div "scrollable content" at bounding box center [733, 406] width 1466 height 812
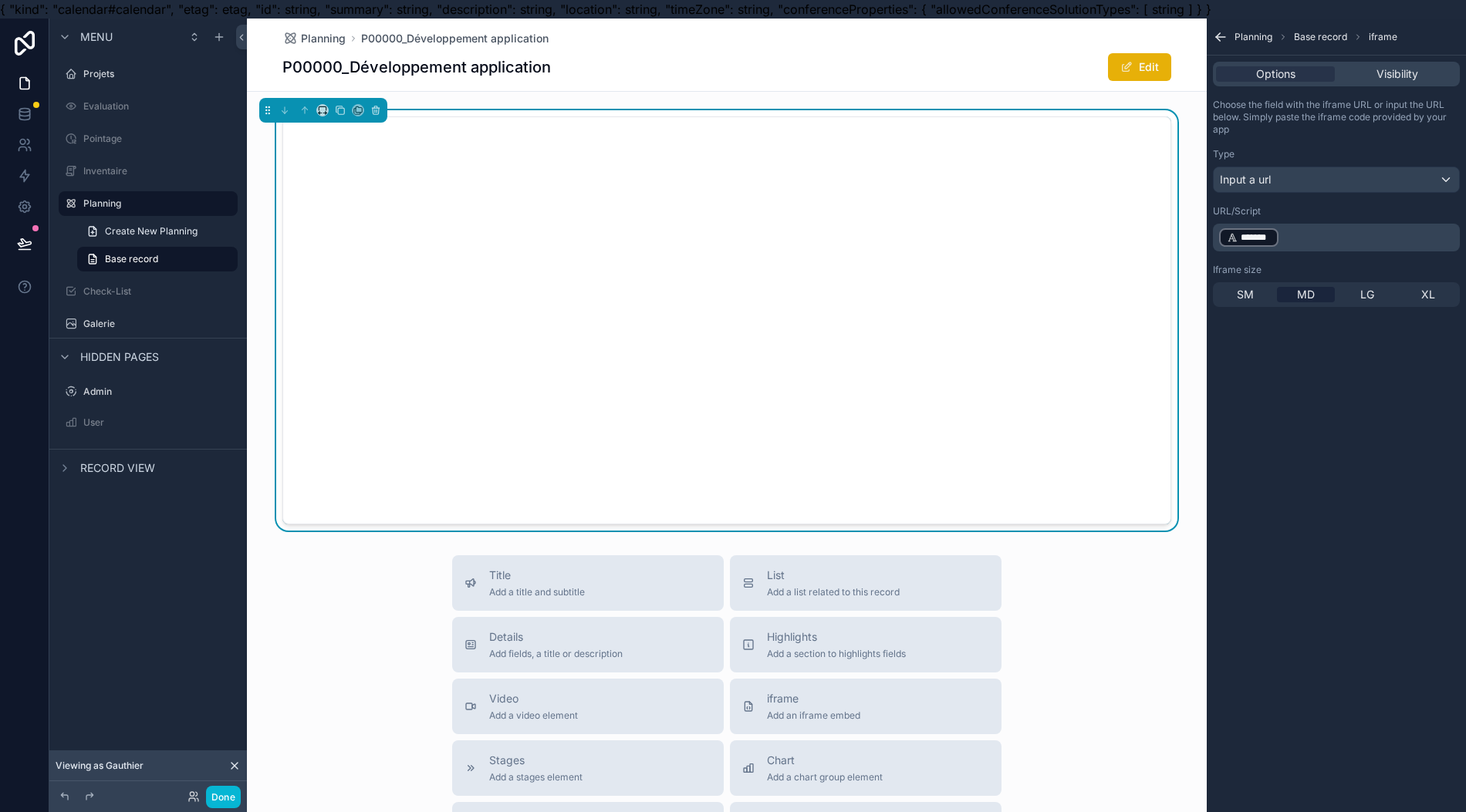
click at [1361, 192] on div "Choose the field with the iframe URL or input the URL below. Simply paste the i…" at bounding box center [1336, 203] width 259 height 221
click at [1242, 34] on span "Planning" at bounding box center [1253, 37] width 38 height 12
click at [1255, 40] on span "Planning" at bounding box center [1253, 37] width 38 height 12
click at [371, 113] on icon "scrollable content" at bounding box center [376, 110] width 11 height 11
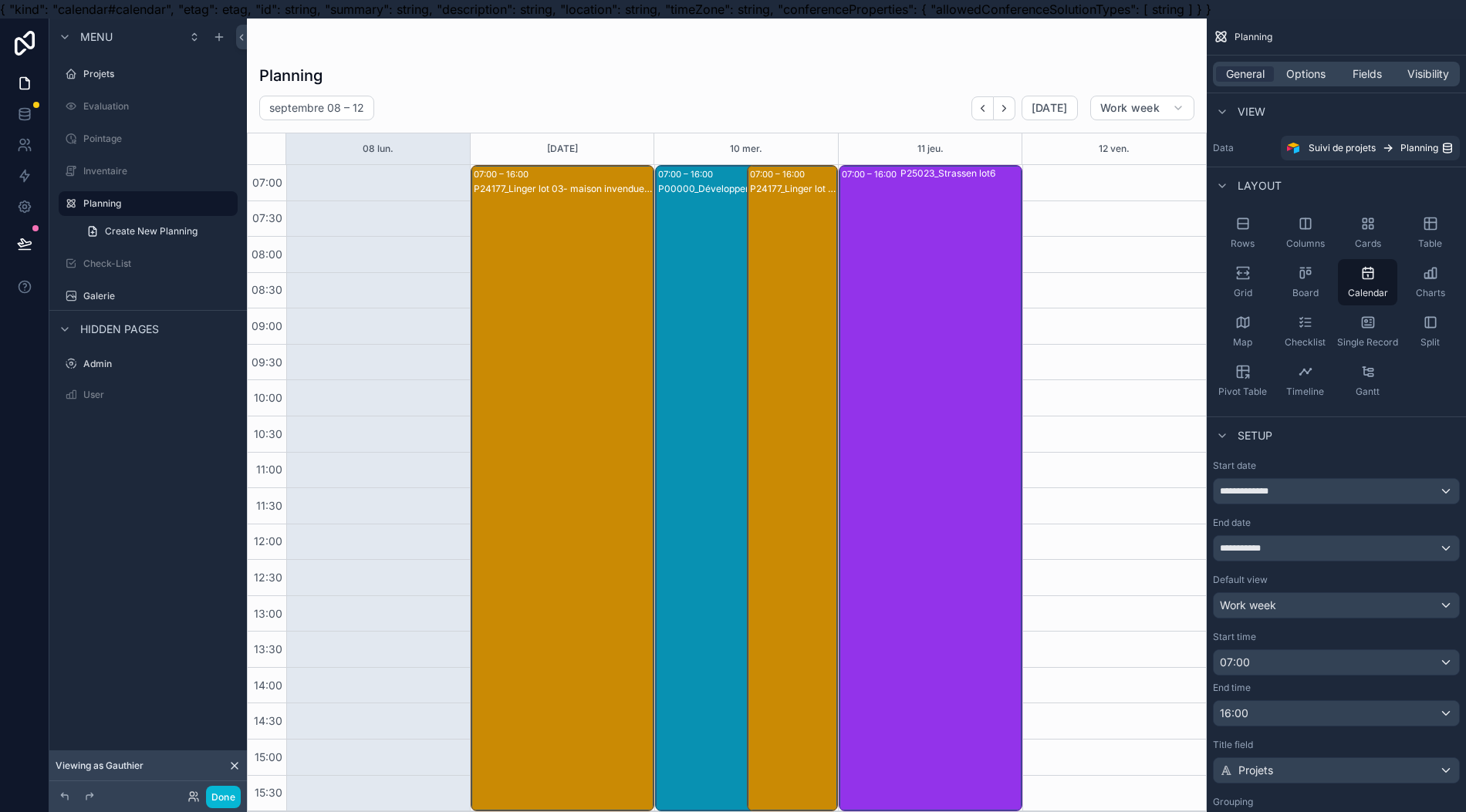
click at [580, 377] on div "scrollable content" at bounding box center [726, 424] width 959 height 812
click at [582, 378] on div "P24177_Linger lot 03- maison invendue encastrements complets" at bounding box center [562, 504] width 178 height 643
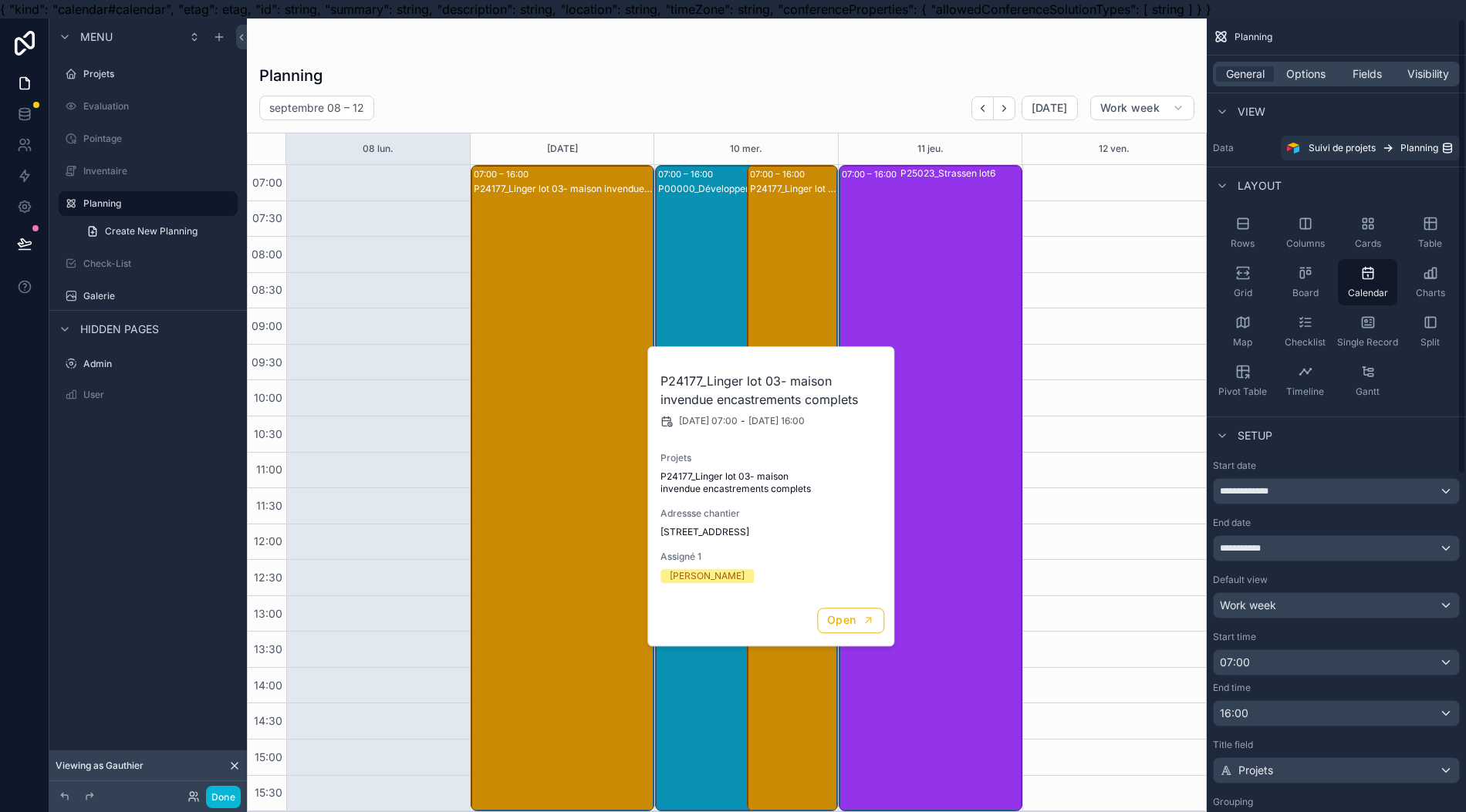
drag, startPoint x: 843, startPoint y: 575, endPoint x: 1413, endPoint y: 429, distance: 588.4
click at [1413, 429] on div "Setup" at bounding box center [1336, 435] width 259 height 37
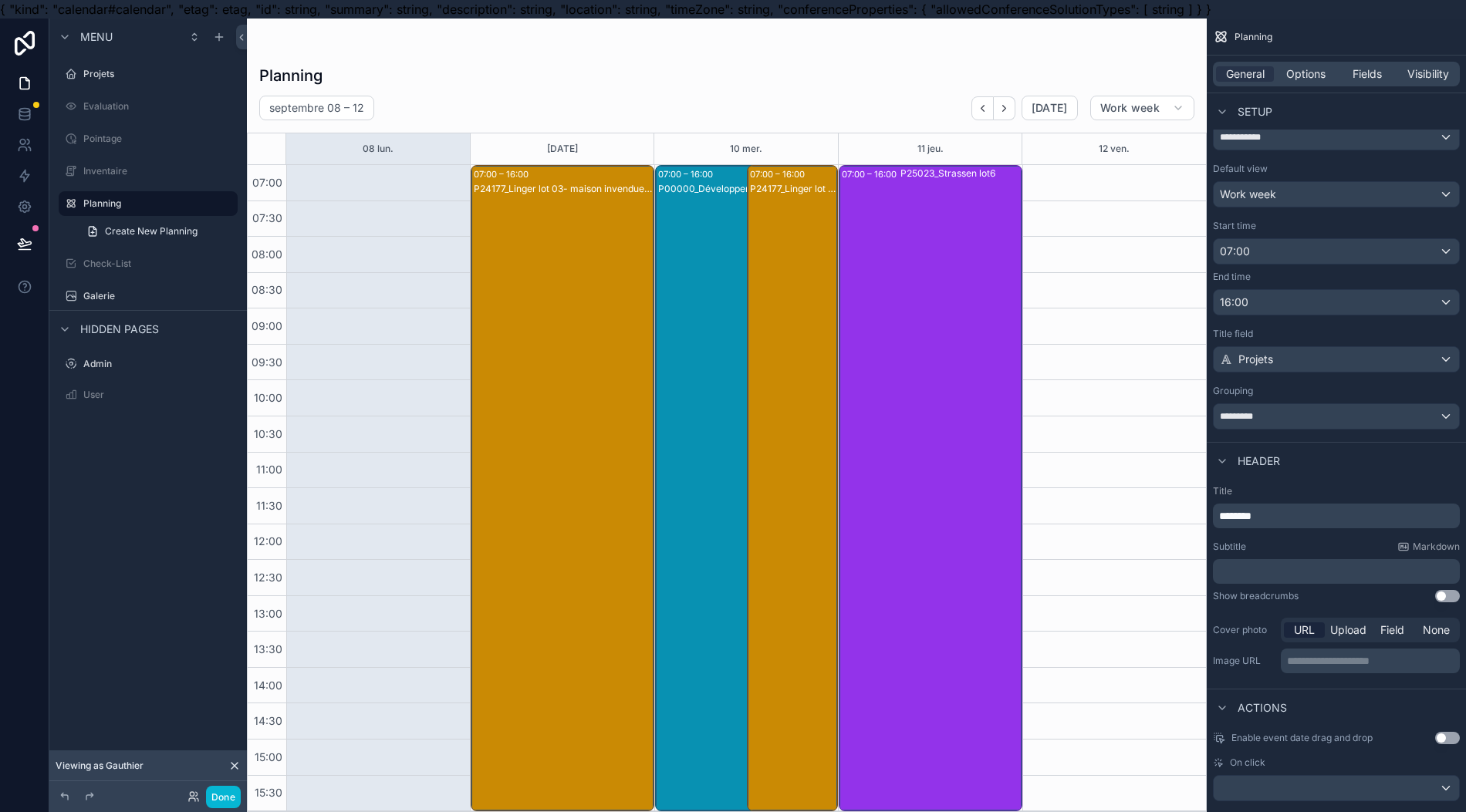
scroll to position [205, 0]
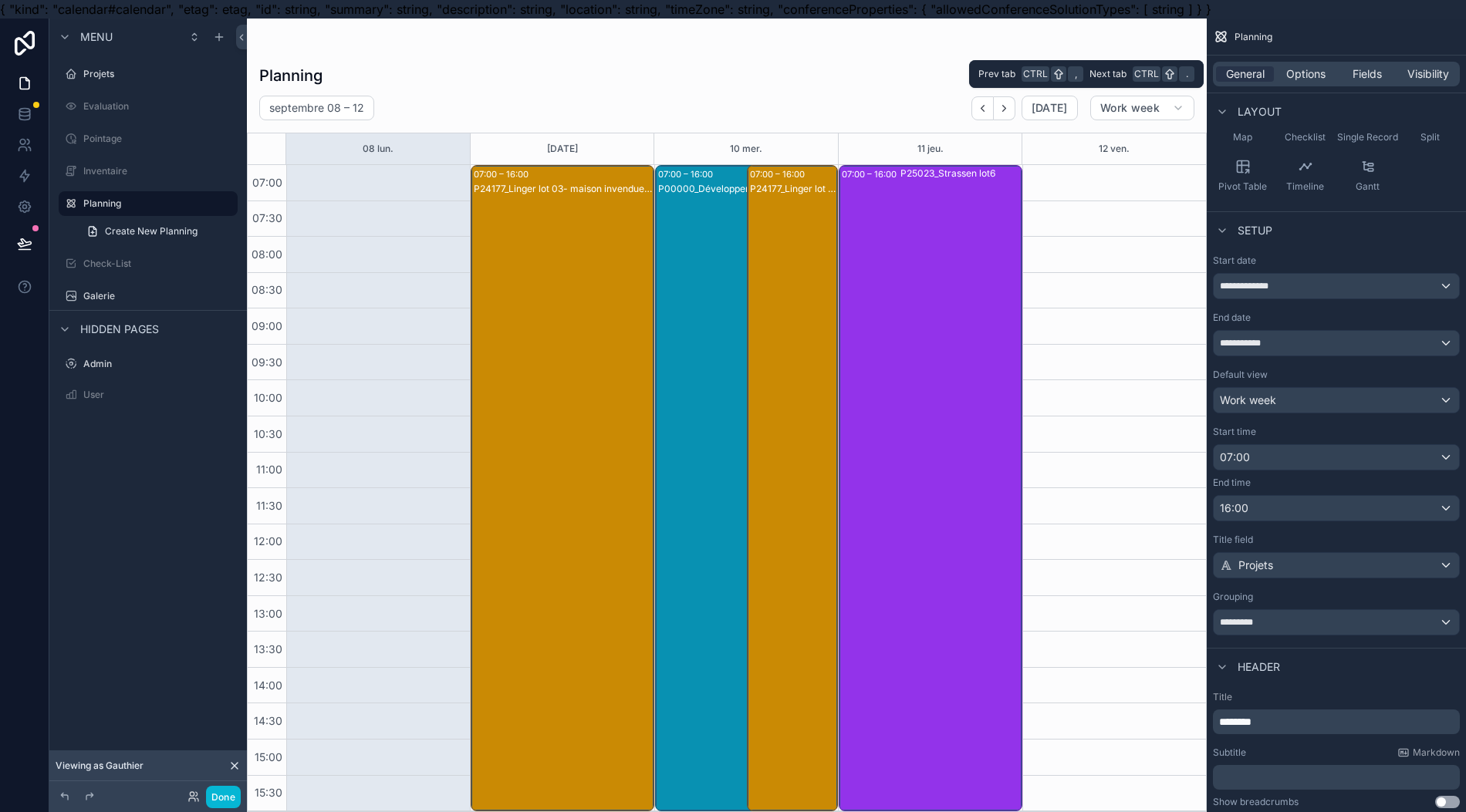
click at [1307, 67] on span "Options" at bounding box center [1306, 74] width 39 height 15
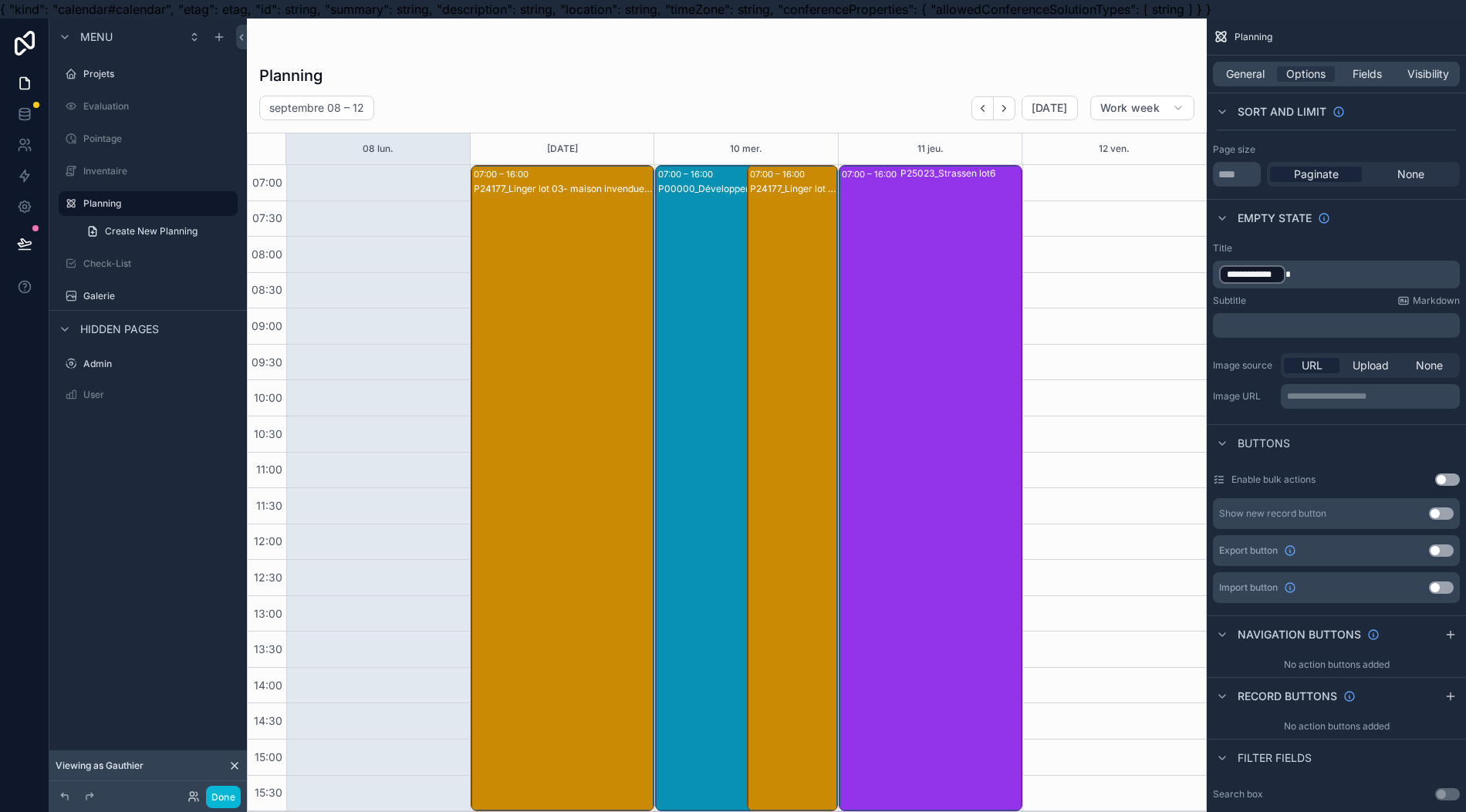
scroll to position [411, 0]
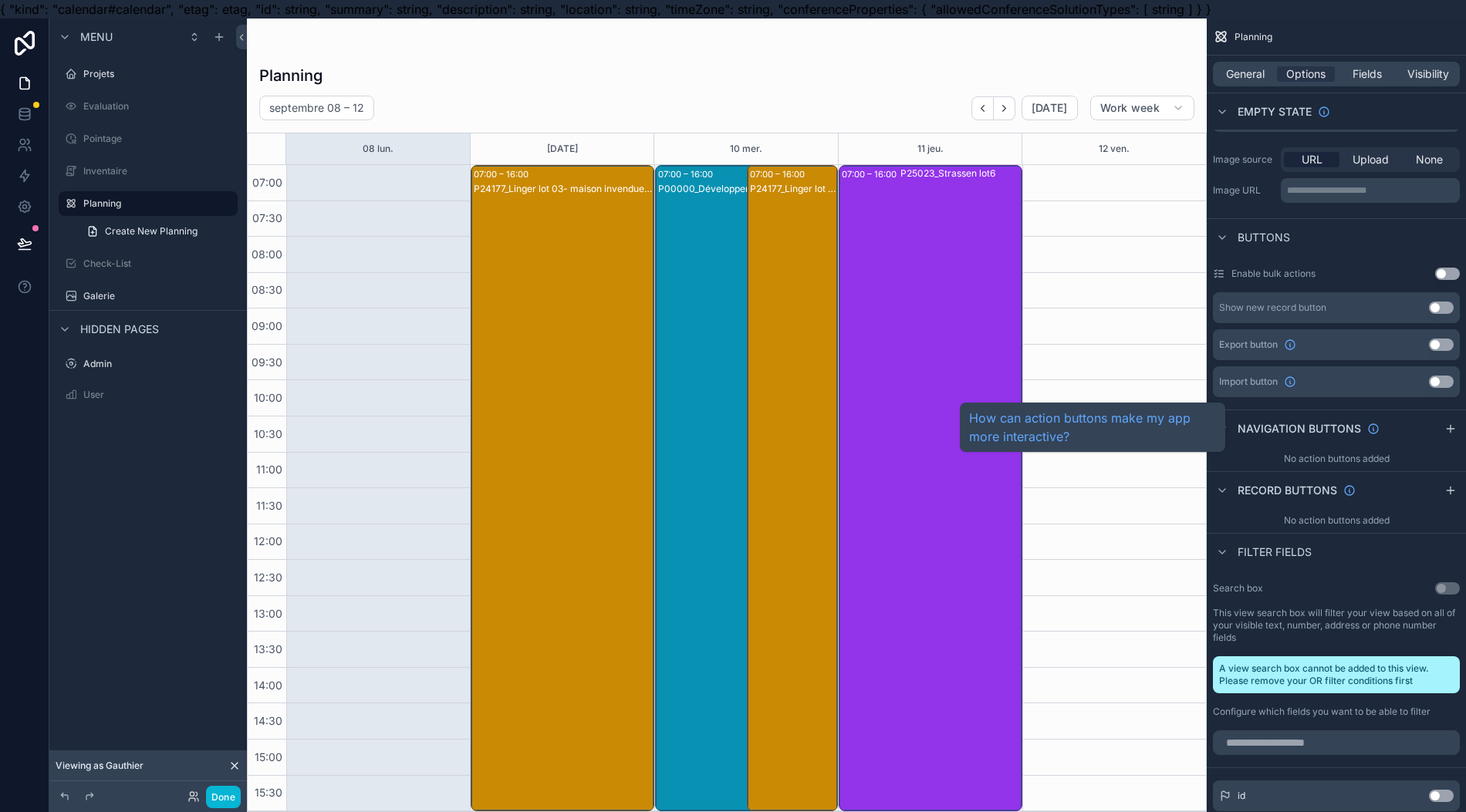
click at [1324, 433] on span "Navigation buttons" at bounding box center [1299, 429] width 123 height 15
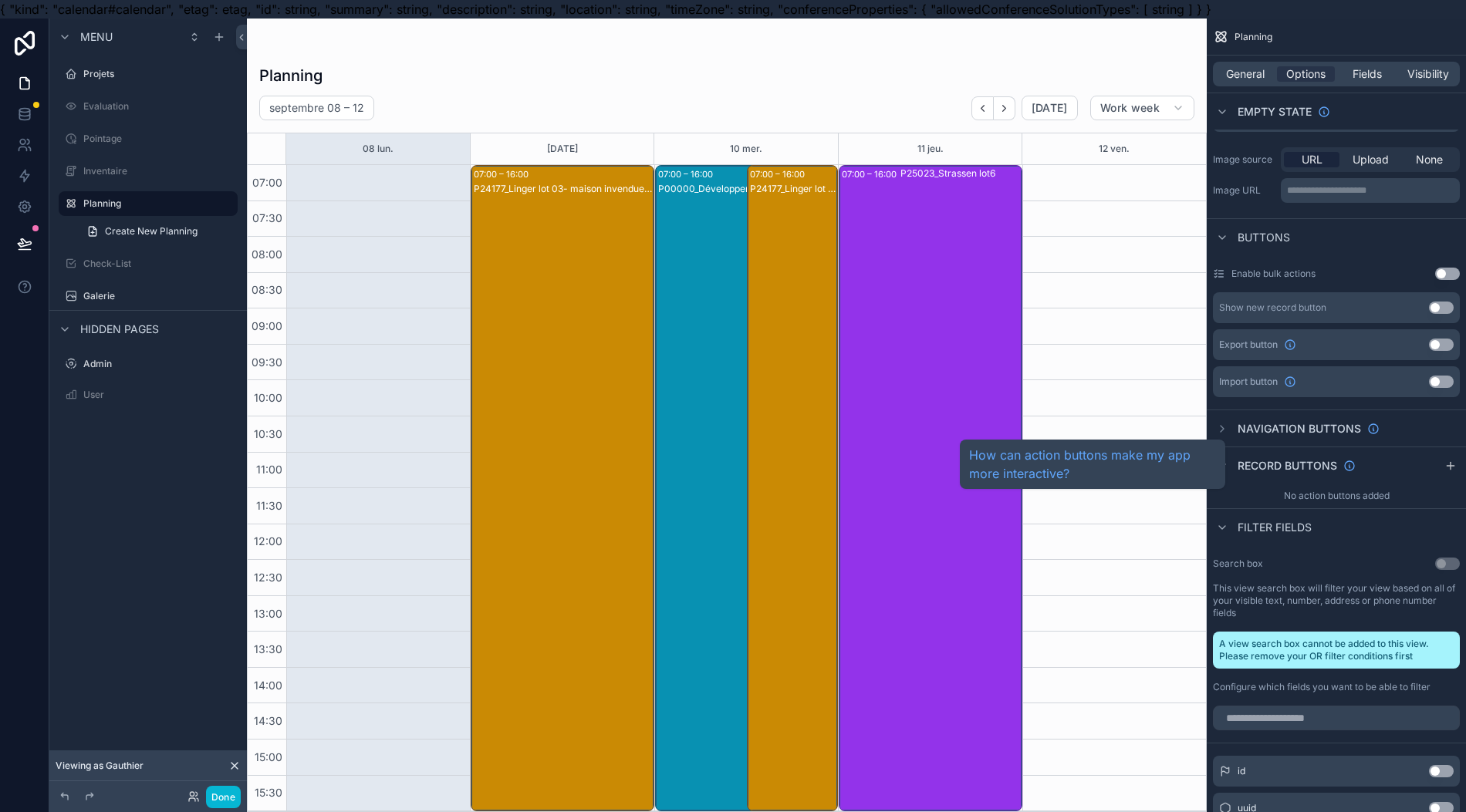
click at [1304, 465] on span "Record buttons" at bounding box center [1287, 465] width 99 height 15
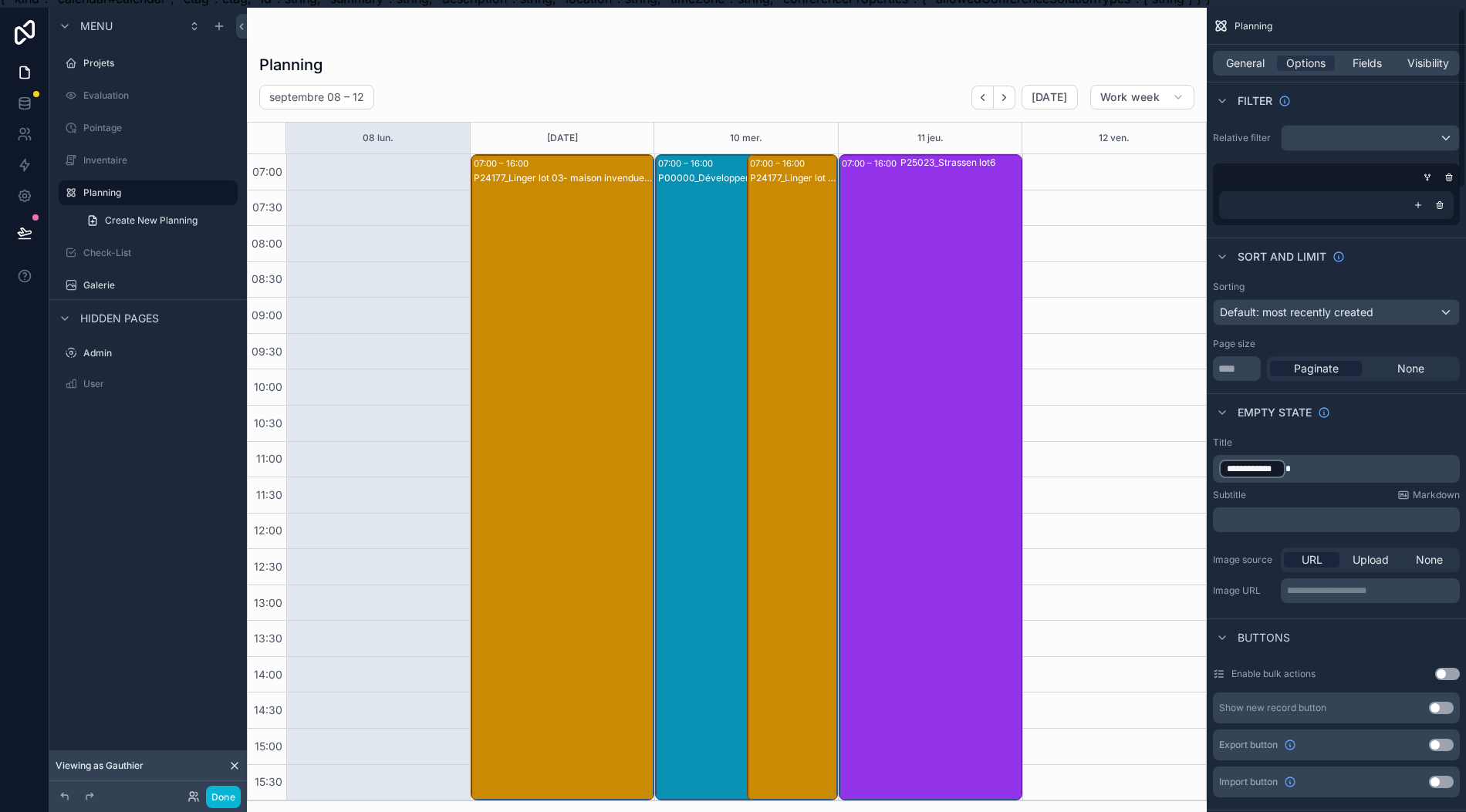
scroll to position [0, 15]
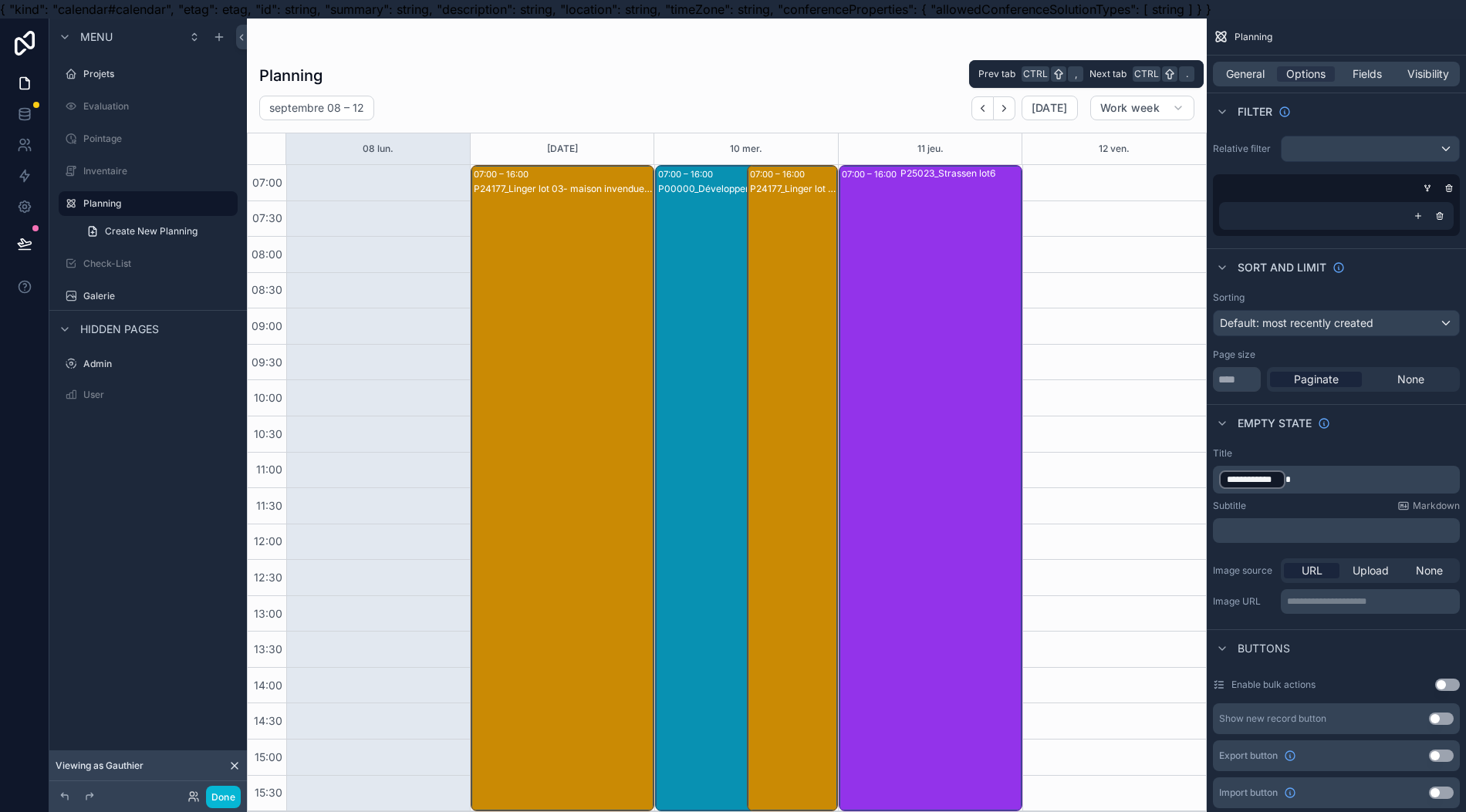
click at [1362, 80] on span "Fields" at bounding box center [1367, 74] width 29 height 15
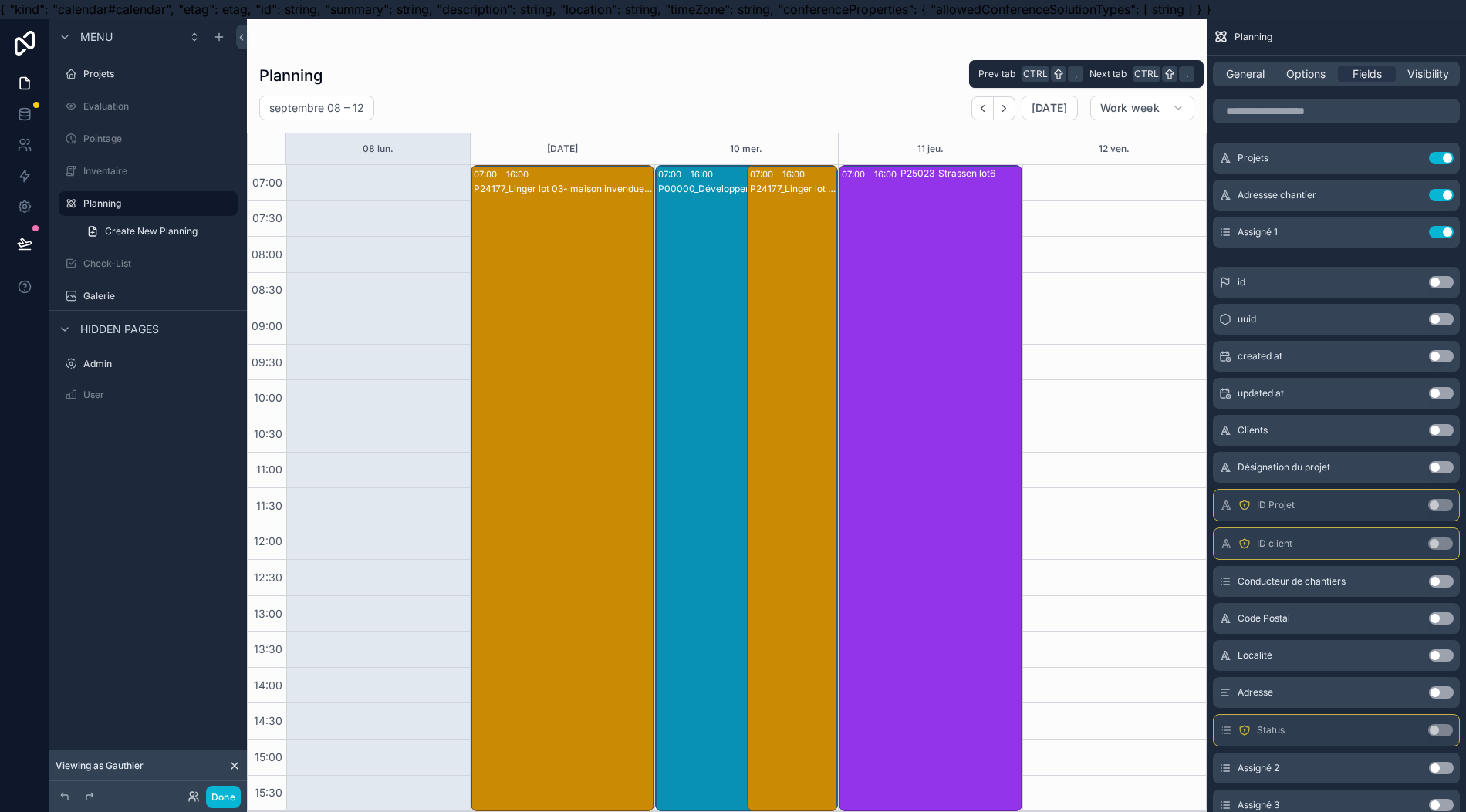
click at [1362, 80] on span "Fields" at bounding box center [1367, 74] width 29 height 15
click at [1257, 82] on div "General Options Fields Visibility" at bounding box center [1336, 74] width 246 height 25
click at [1255, 75] on span "General" at bounding box center [1244, 74] width 39 height 15
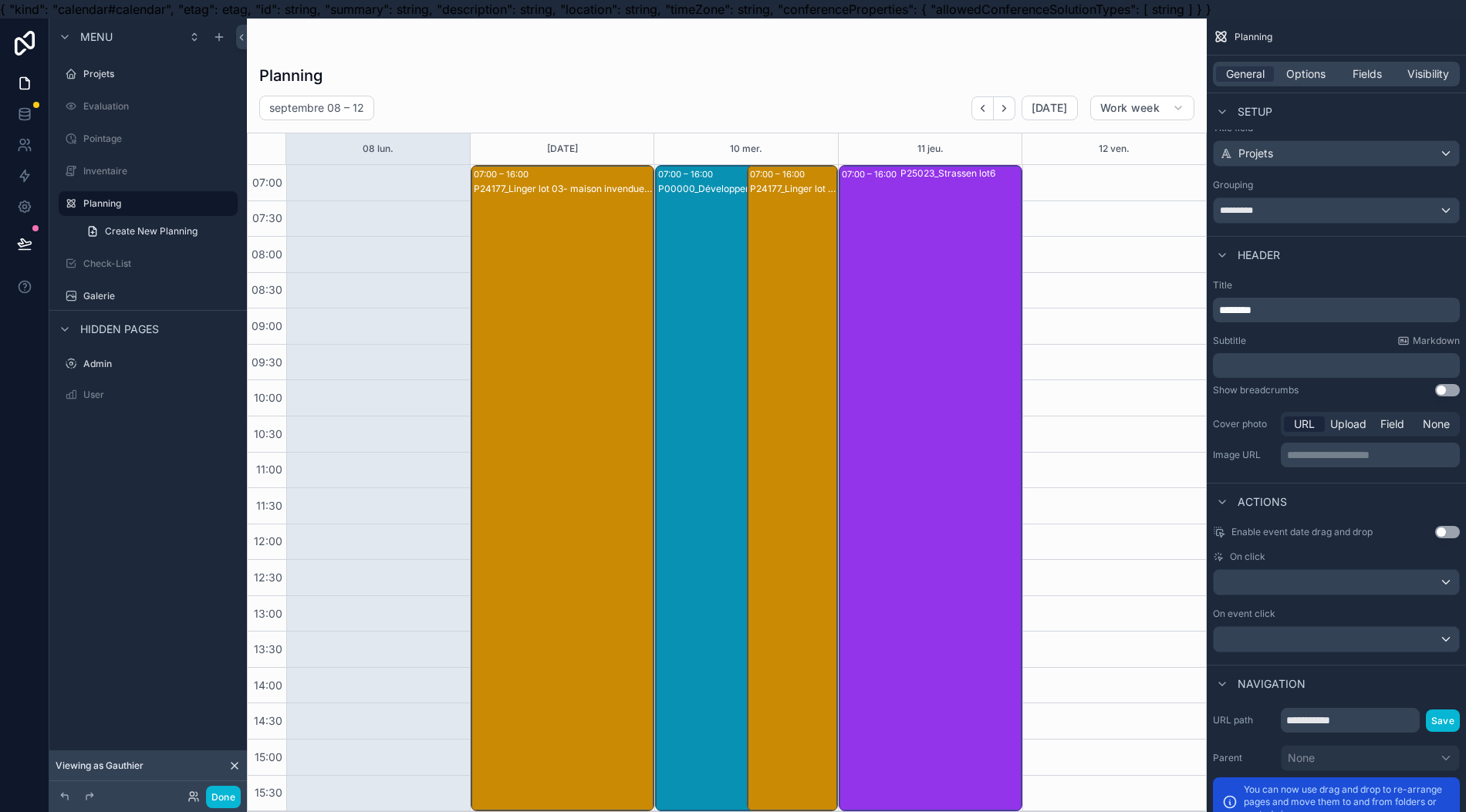
scroll to position [673, 0]
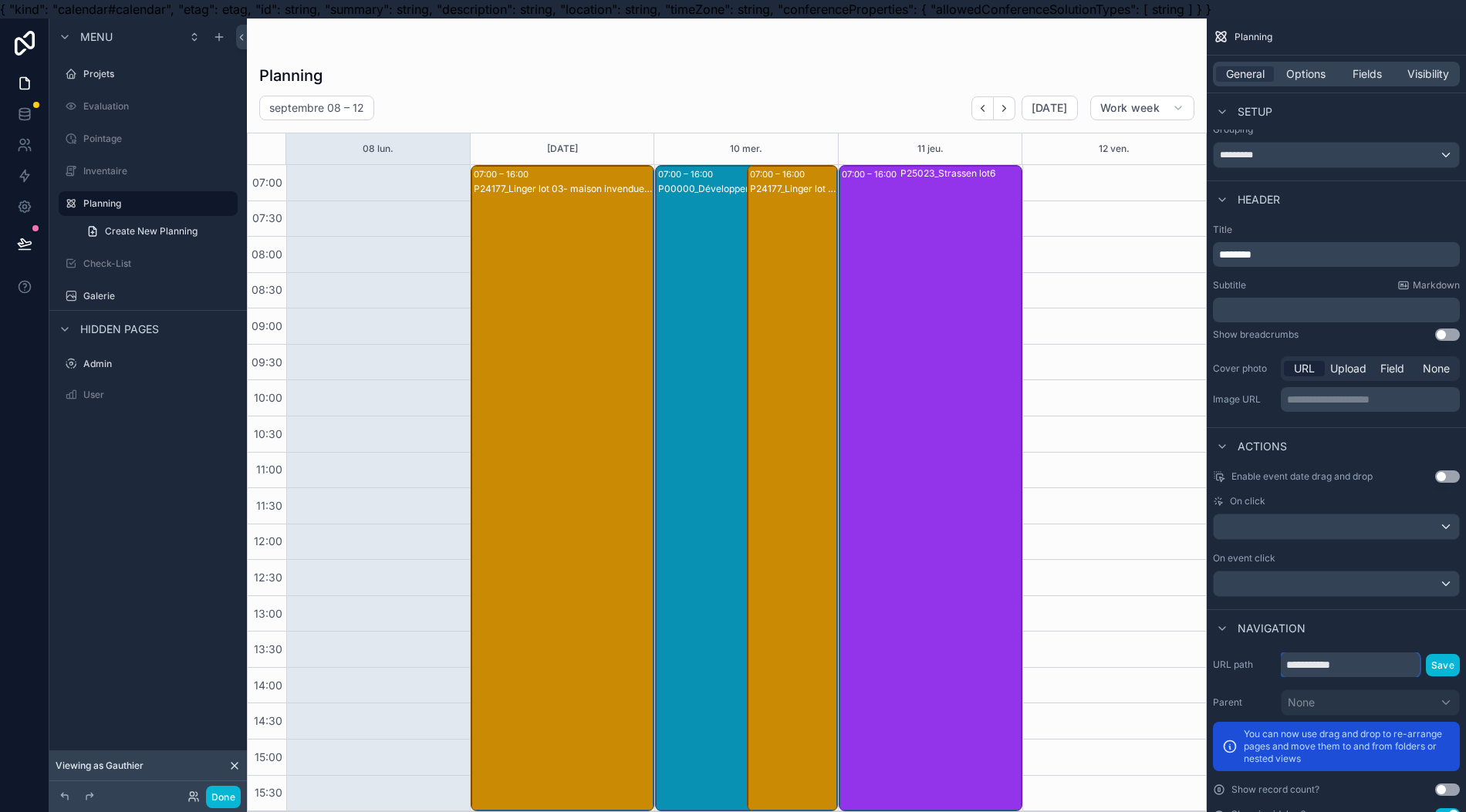
click at [1288, 659] on input "**********" at bounding box center [1350, 665] width 139 height 25
type input "**********"
click at [1435, 657] on button "Save" at bounding box center [1443, 665] width 34 height 22
click at [536, 499] on div "P24177_Linger lot 03- maison invendue encastrements complets" at bounding box center [562, 504] width 178 height 643
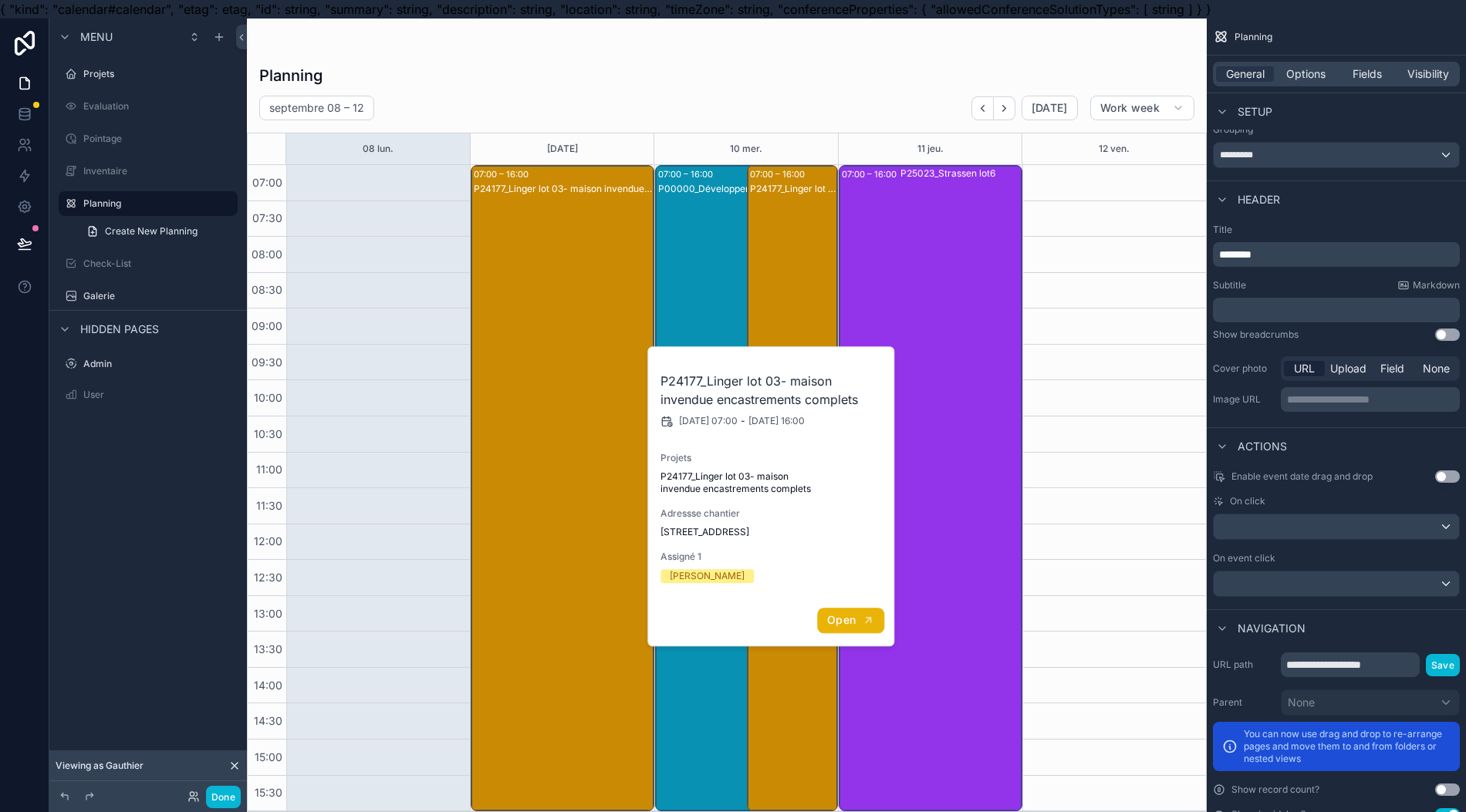
click at [864, 616] on icon "scrollable content" at bounding box center [868, 620] width 12 height 12
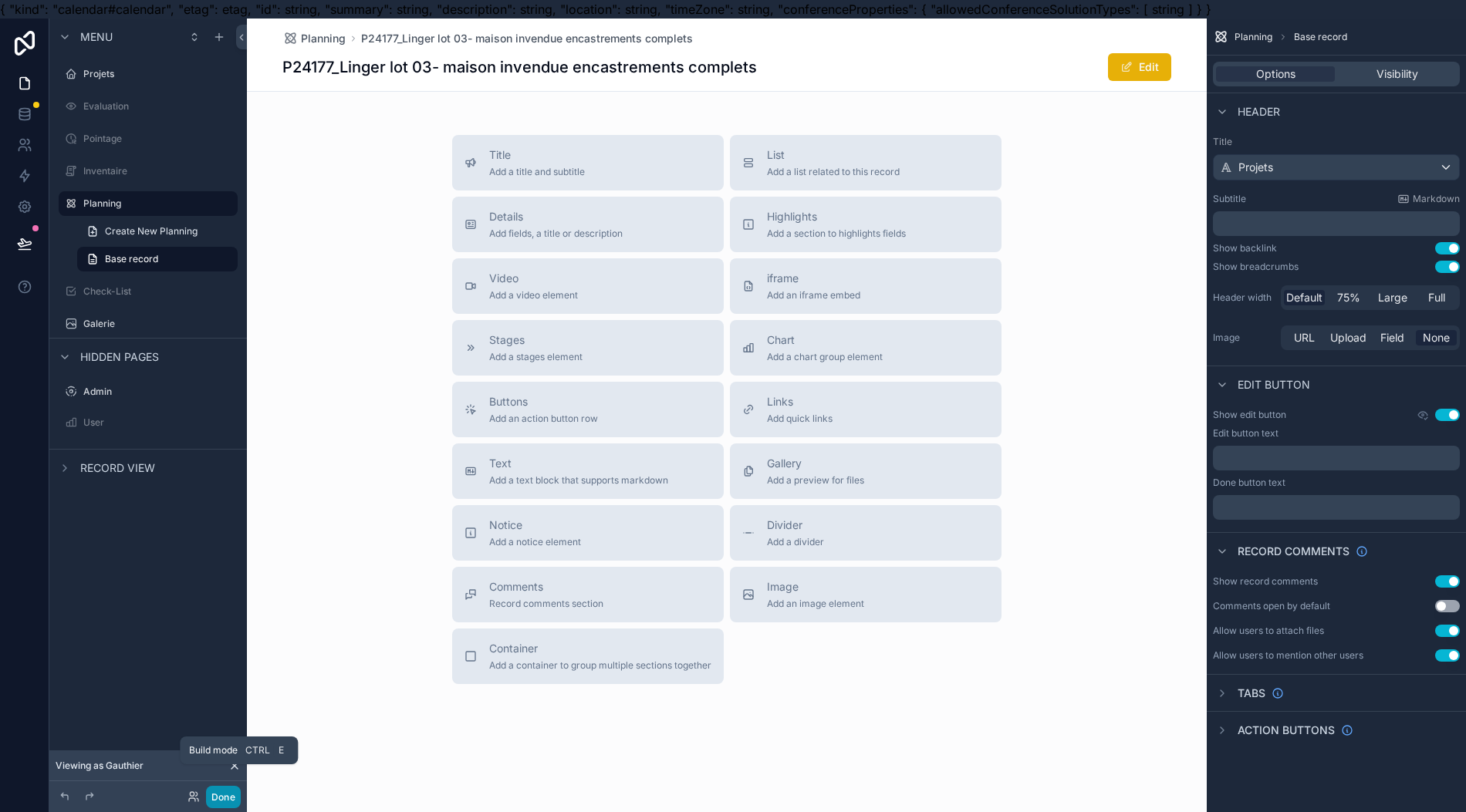
click at [221, 790] on button "Done" at bounding box center [223, 797] width 35 height 22
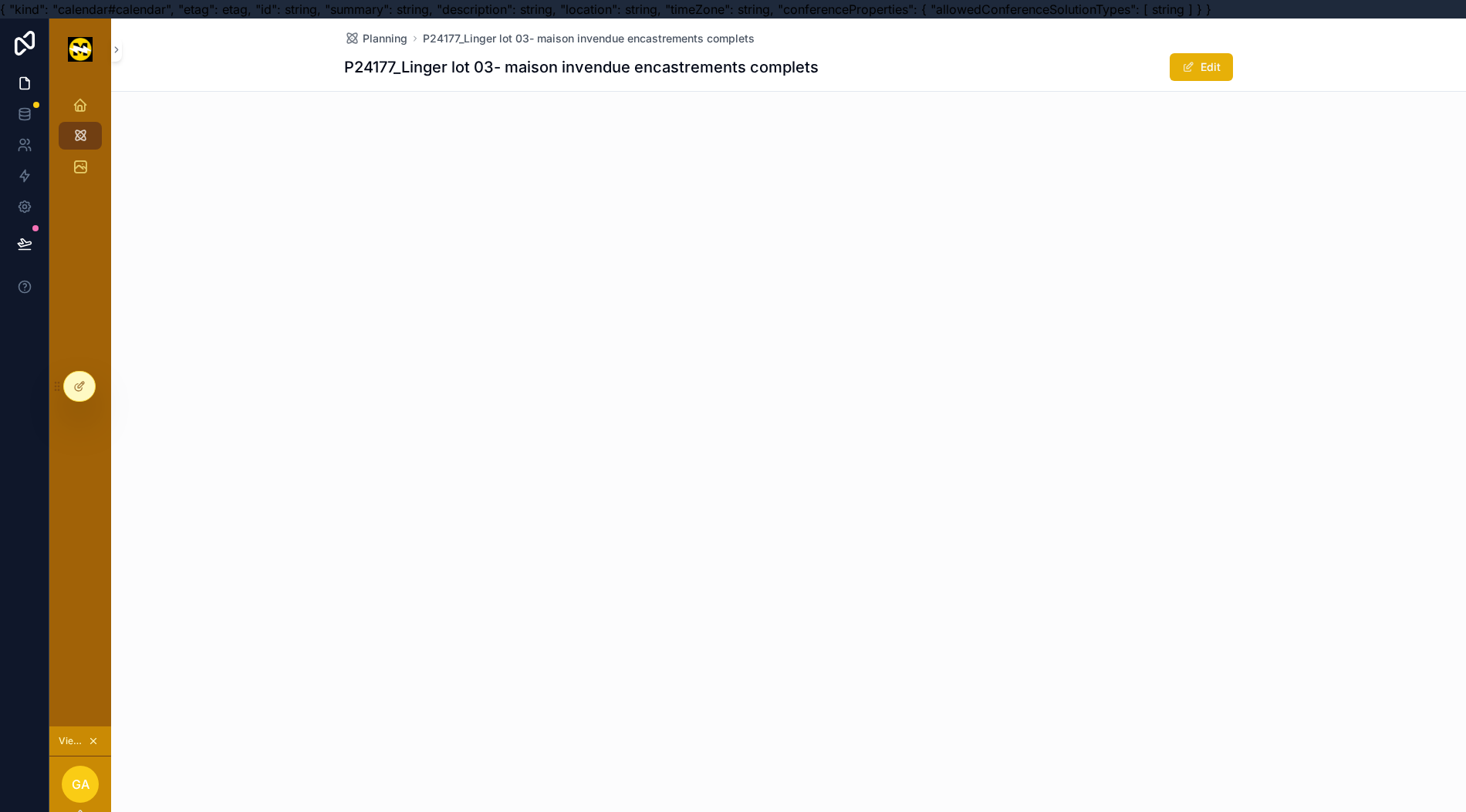
click at [1184, 62] on span "scrollable content" at bounding box center [1188, 67] width 12 height 12
click at [1180, 74] on button "Done" at bounding box center [1196, 67] width 71 height 27
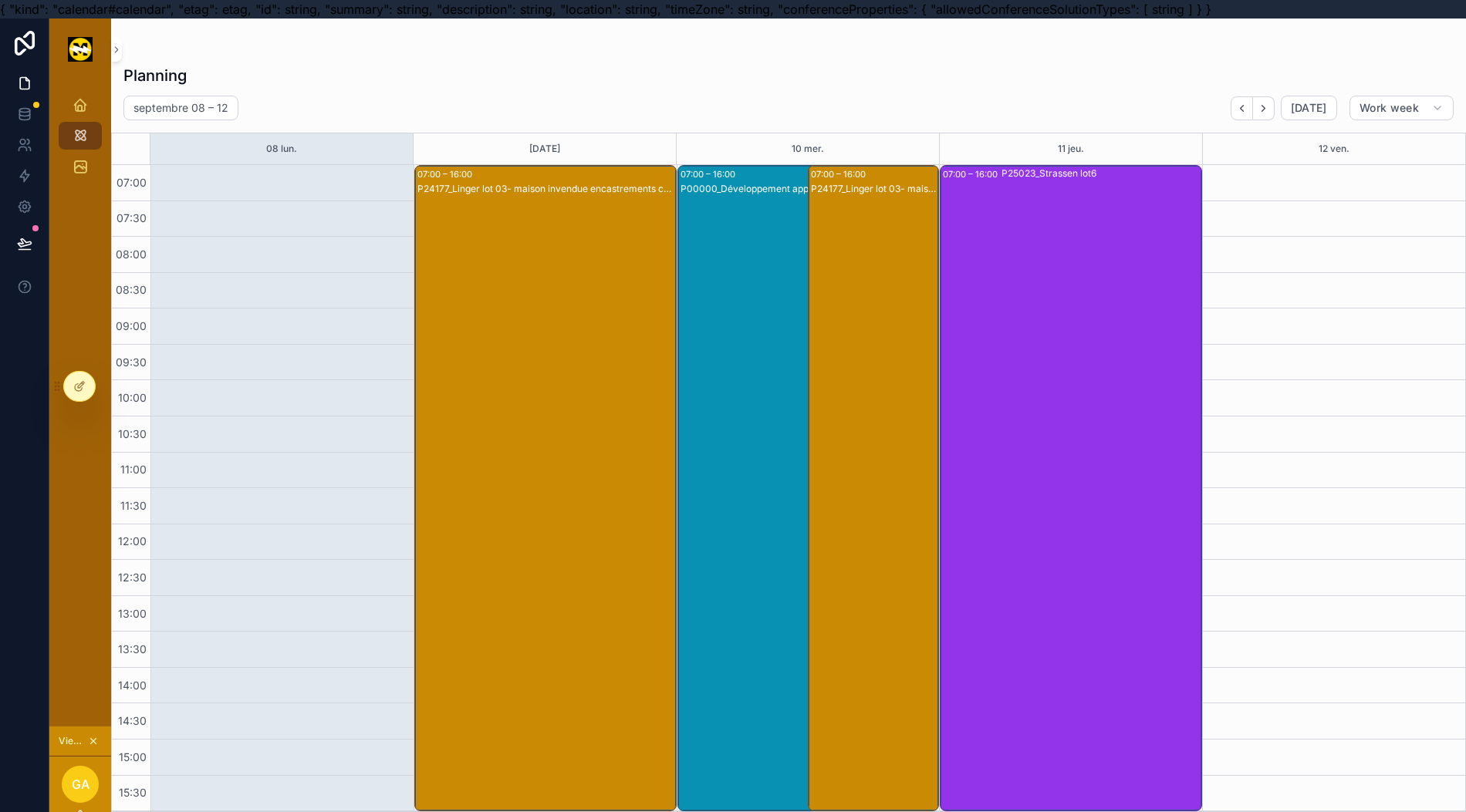
click at [73, 382] on div at bounding box center [80, 386] width 31 height 29
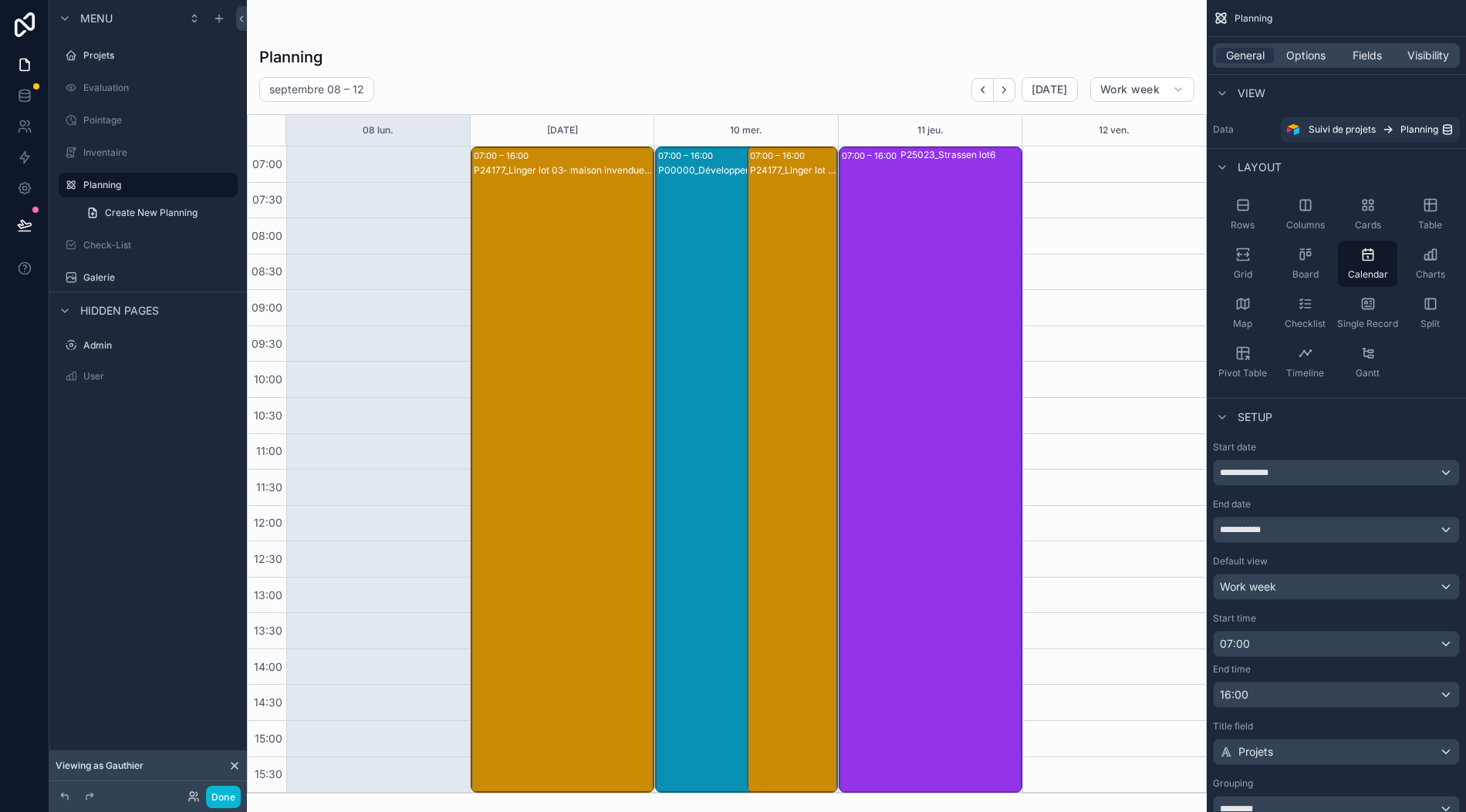
scroll to position [34, 15]
click at [112, 50] on div "Projets" at bounding box center [158, 56] width 151 height 12
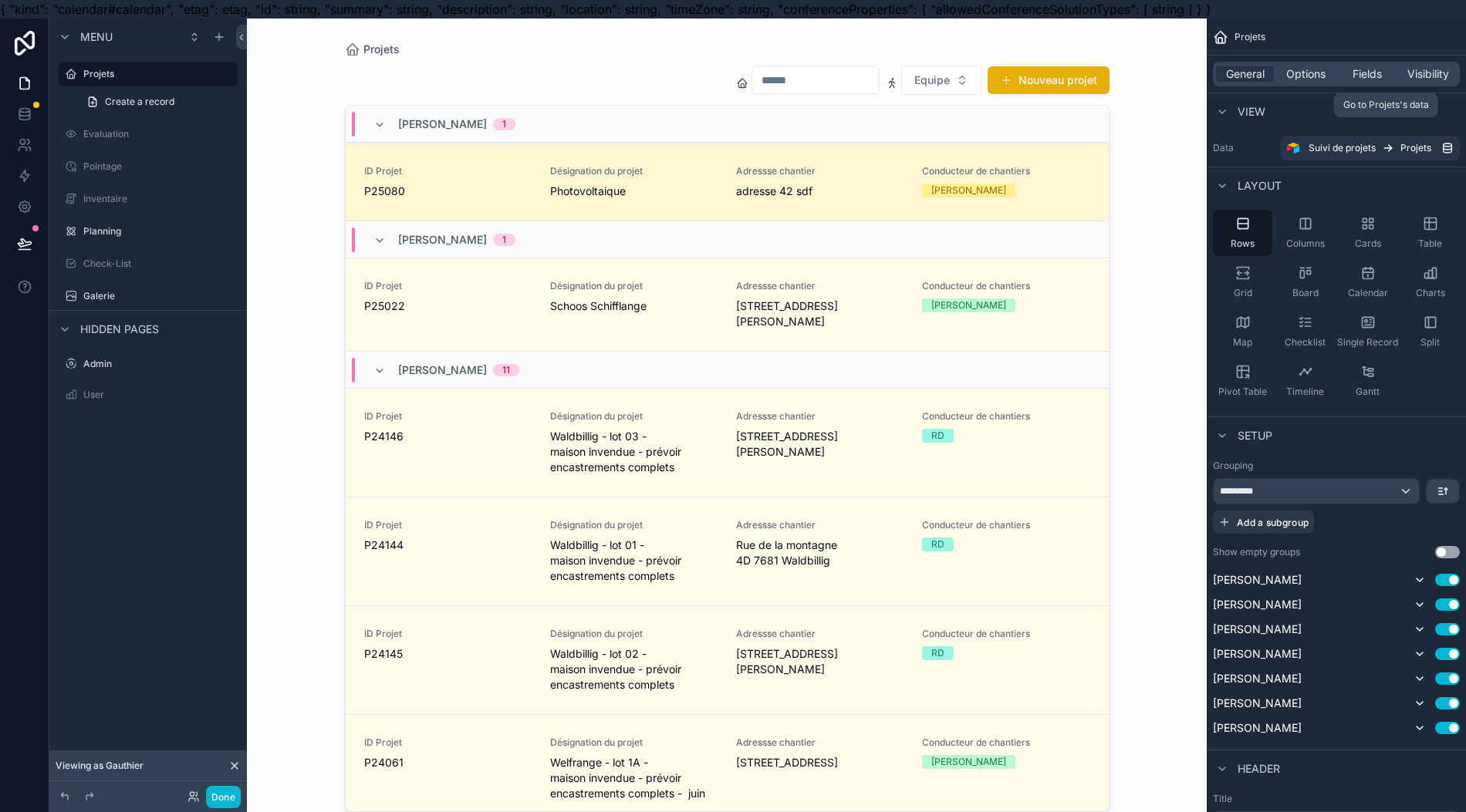
click at [1347, 152] on span "Suivi de projets" at bounding box center [1342, 148] width 67 height 12
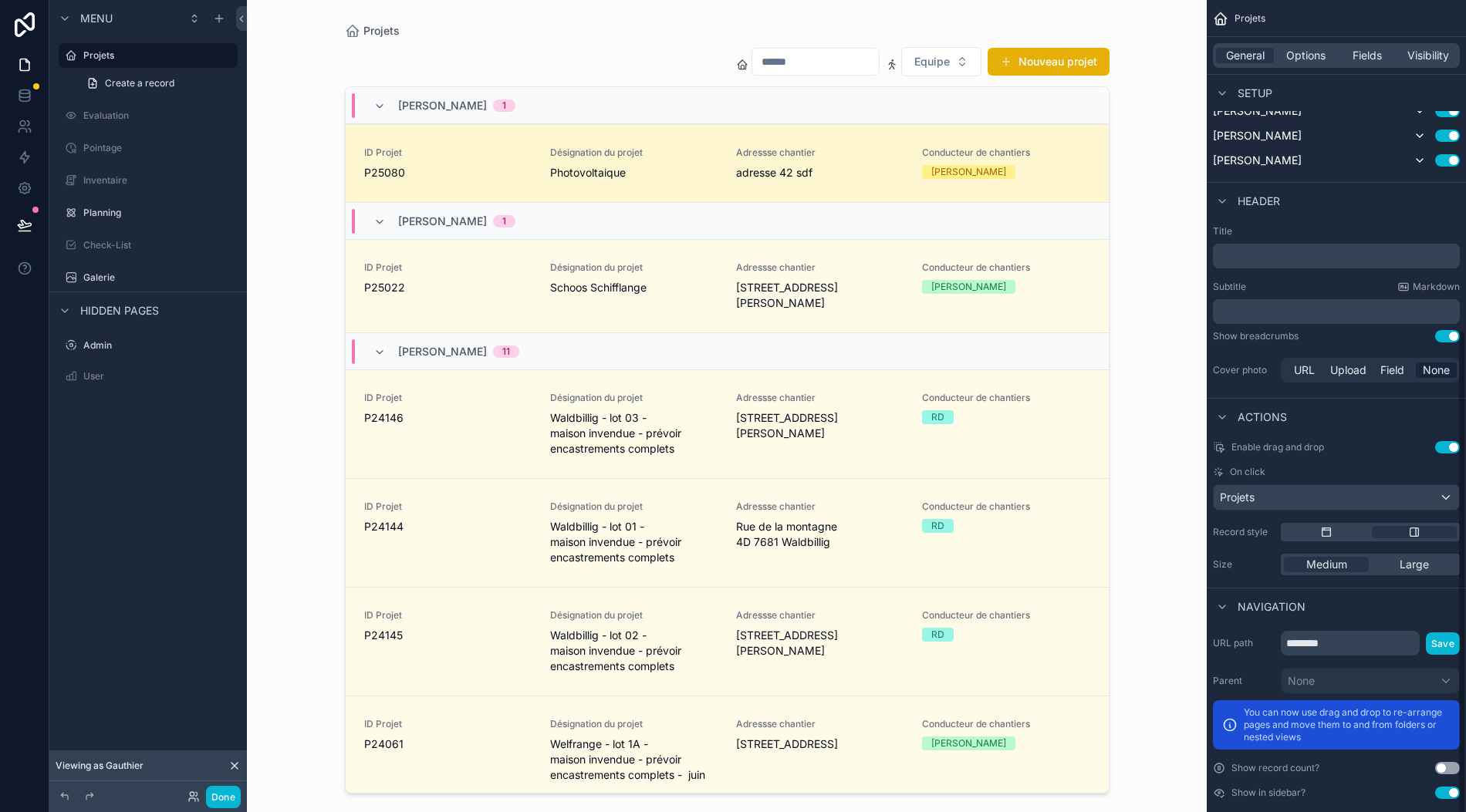
scroll to position [34, 15]
click at [123, 207] on div "Planning" at bounding box center [158, 213] width 151 height 12
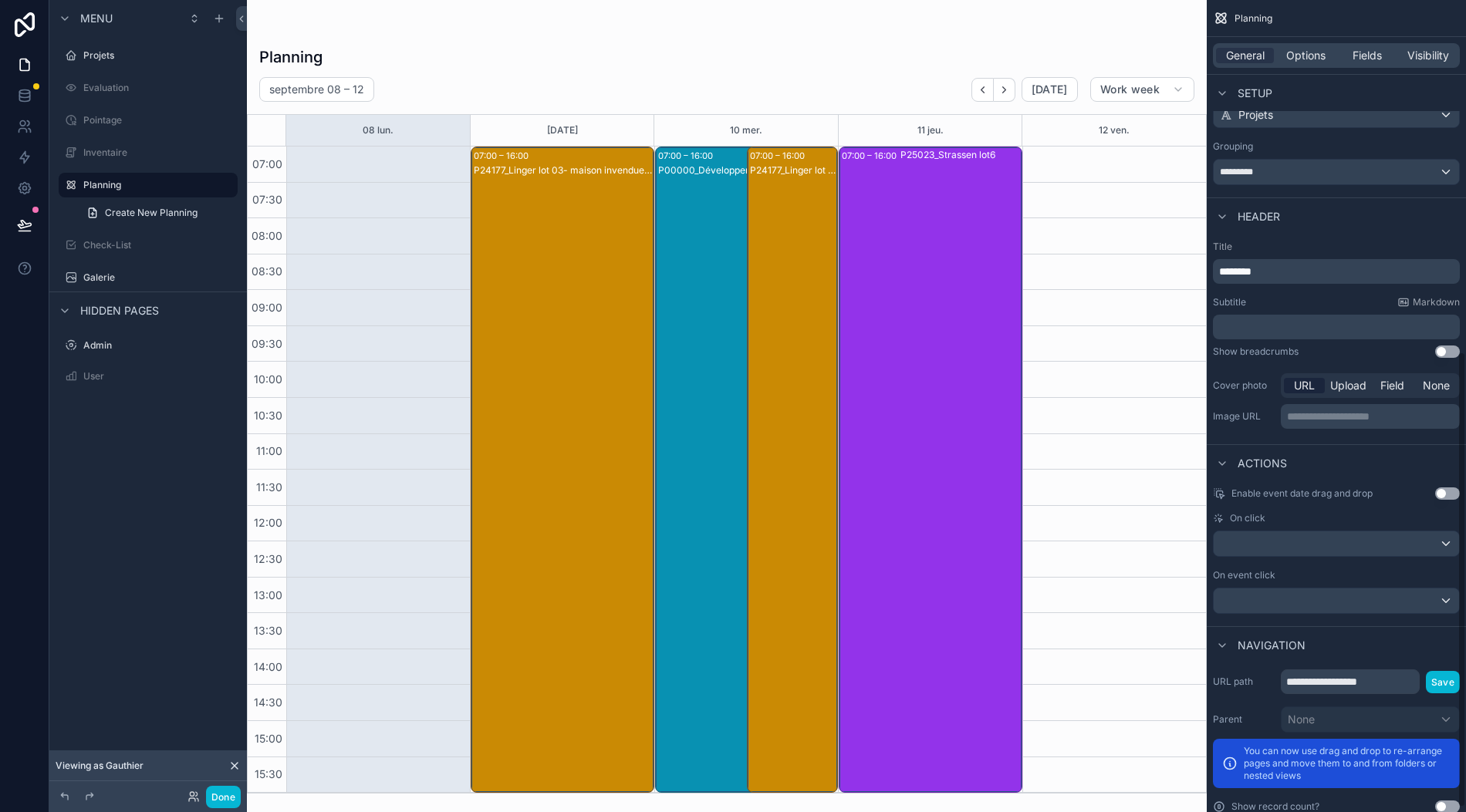
scroll to position [673, 0]
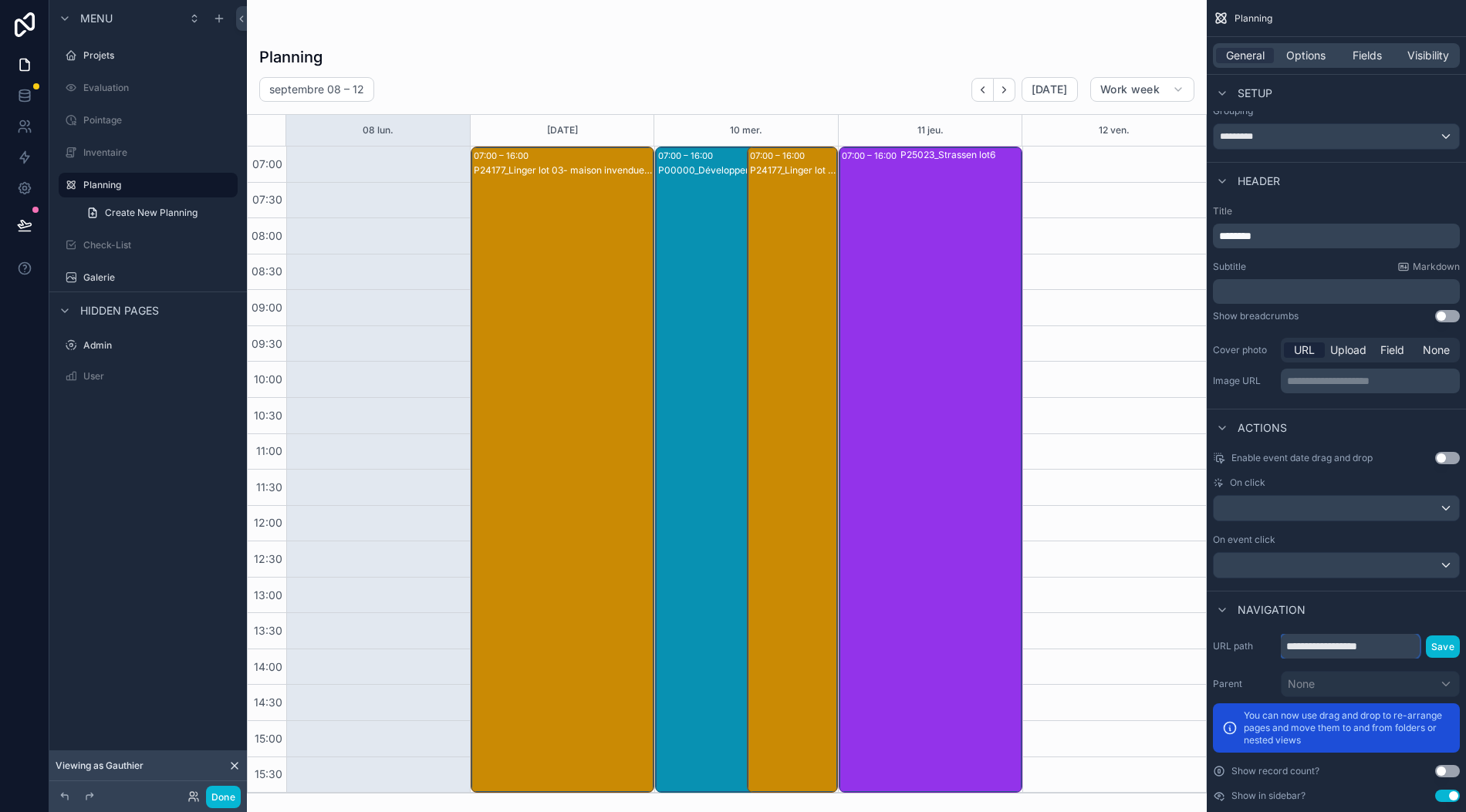
drag, startPoint x: 1408, startPoint y: 619, endPoint x: 982, endPoint y: 574, distance: 428.4
click at [1005, 575] on div "**********" at bounding box center [856, 406] width 1219 height 812
type input "**********"
click at [1433, 636] on button "Save" at bounding box center [1443, 647] width 34 height 22
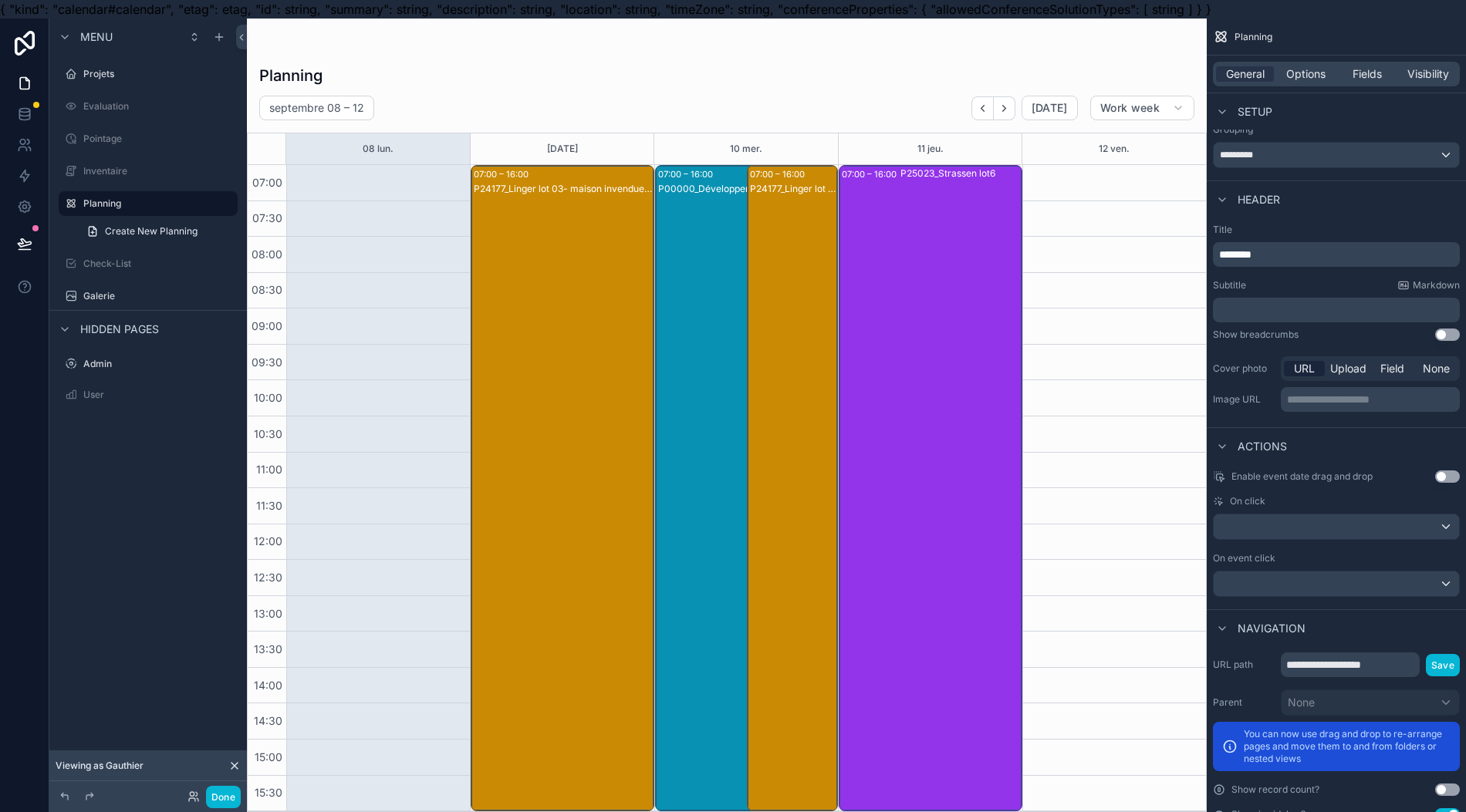
click at [580, 598] on div "scrollable content" at bounding box center [726, 424] width 959 height 812
click at [557, 584] on div "P24177_Linger lot 03- maison invendue encastrements complets" at bounding box center [562, 504] width 178 height 643
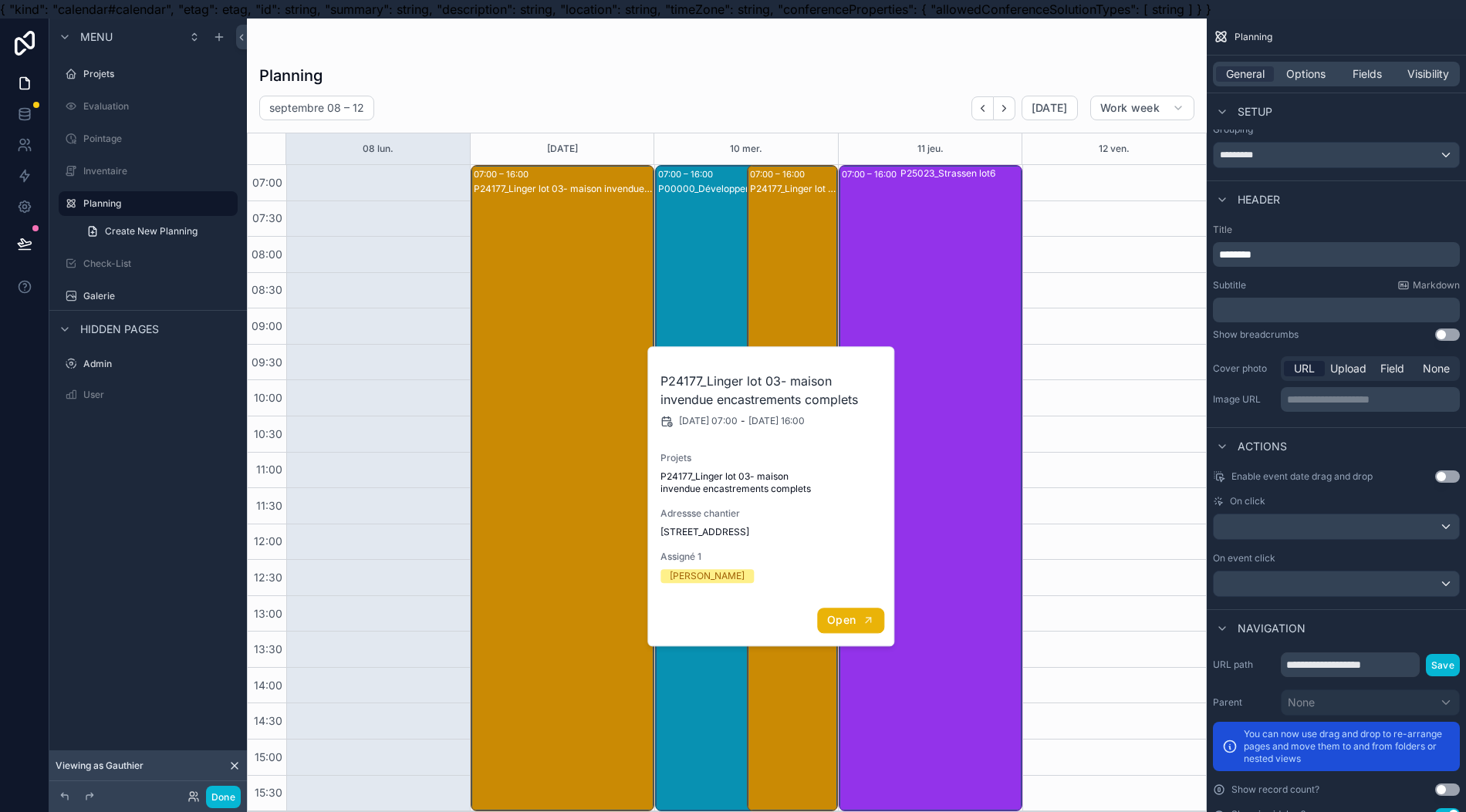
click at [842, 622] on span "Open" at bounding box center [840, 620] width 28 height 14
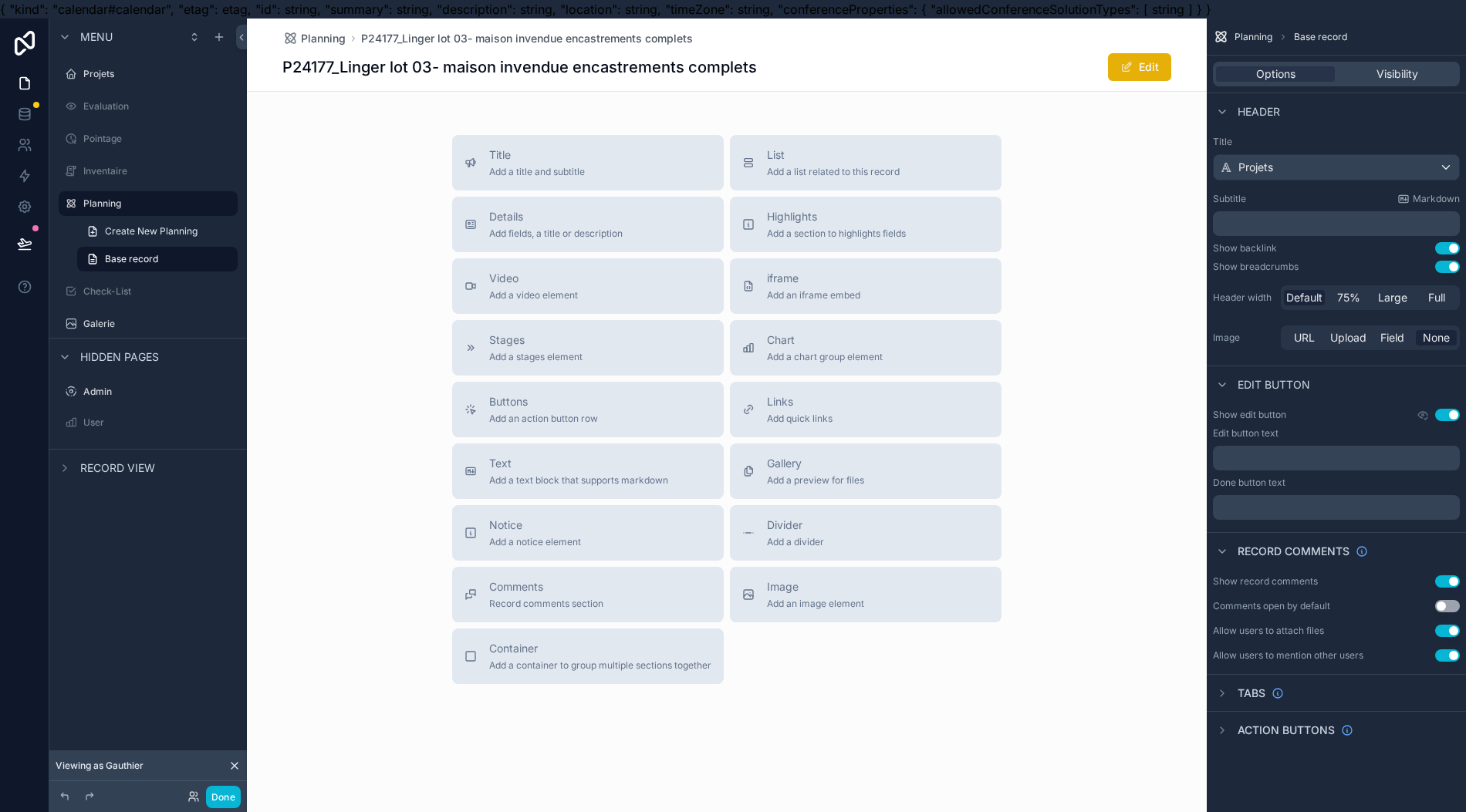
click at [817, 423] on span "Add quick links" at bounding box center [799, 418] width 66 height 12
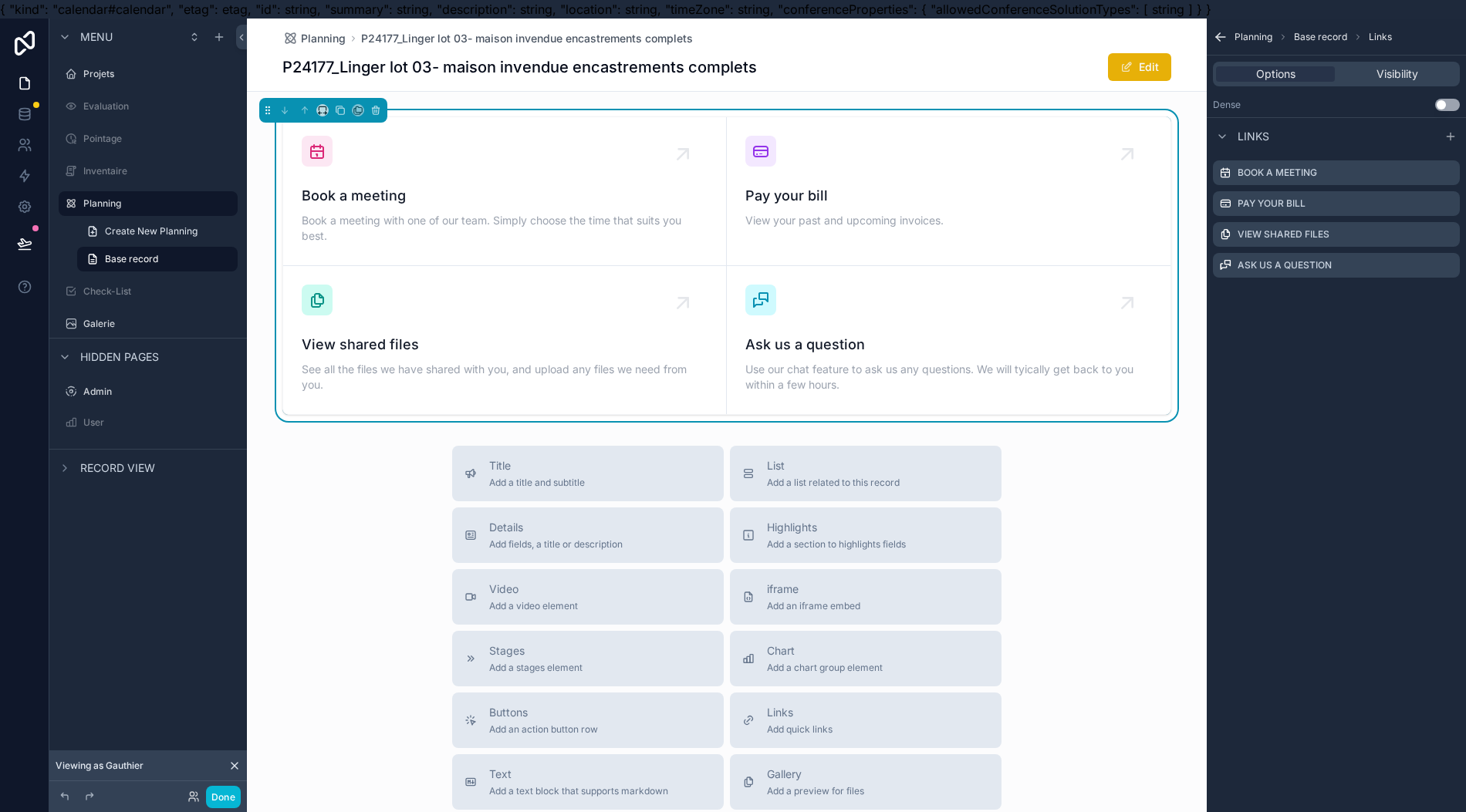
click at [524, 321] on div "View shared files See all the files we have shared with you, and upload any fil…" at bounding box center [504, 341] width 406 height 111
click at [521, 319] on div "View shared files See all the files we have shared with you, and upload any fil…" at bounding box center [504, 341] width 406 height 111
click at [373, 106] on icon "scrollable content" at bounding box center [376, 110] width 11 height 11
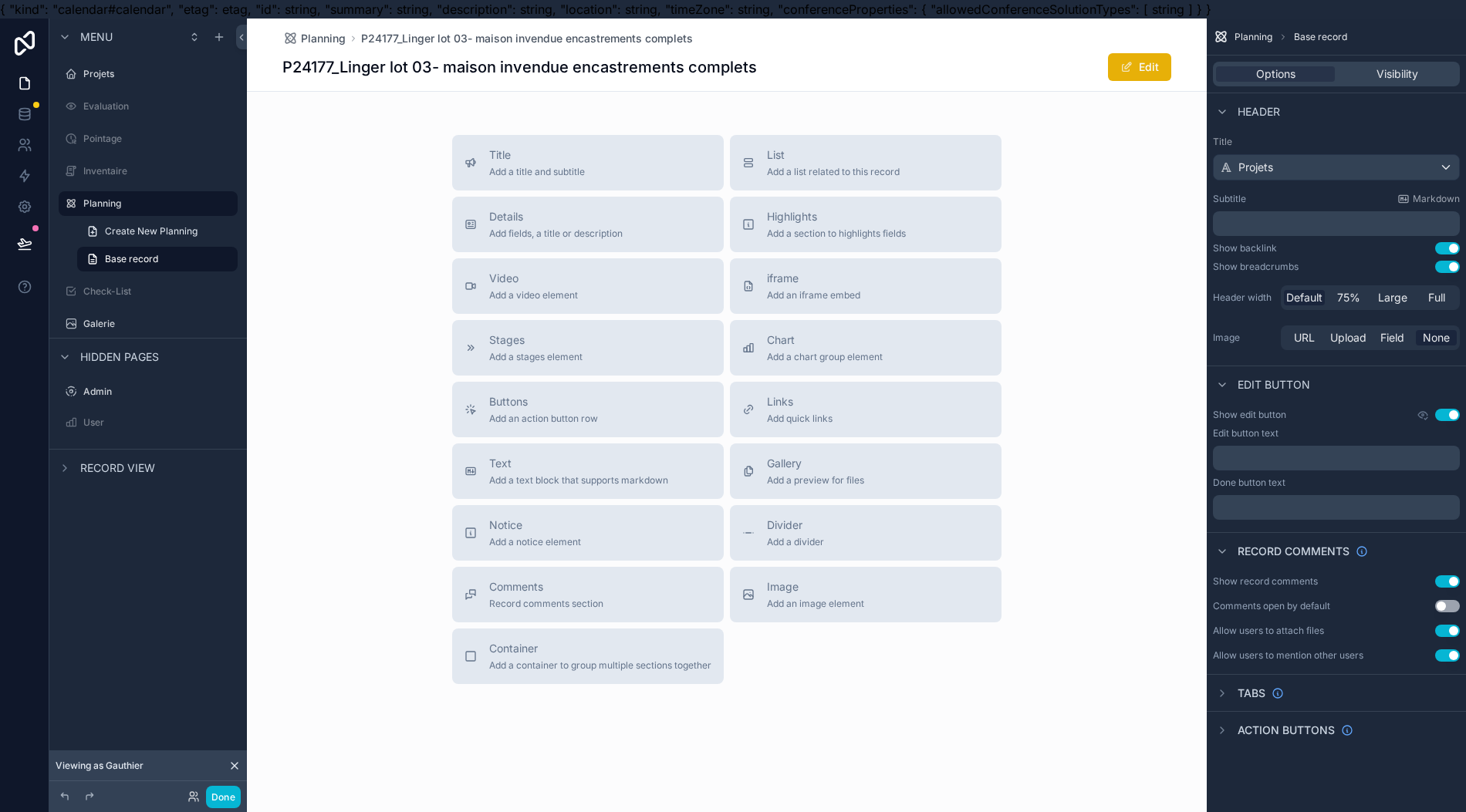
click at [802, 425] on button "Links Add quick links" at bounding box center [865, 409] width 271 height 56
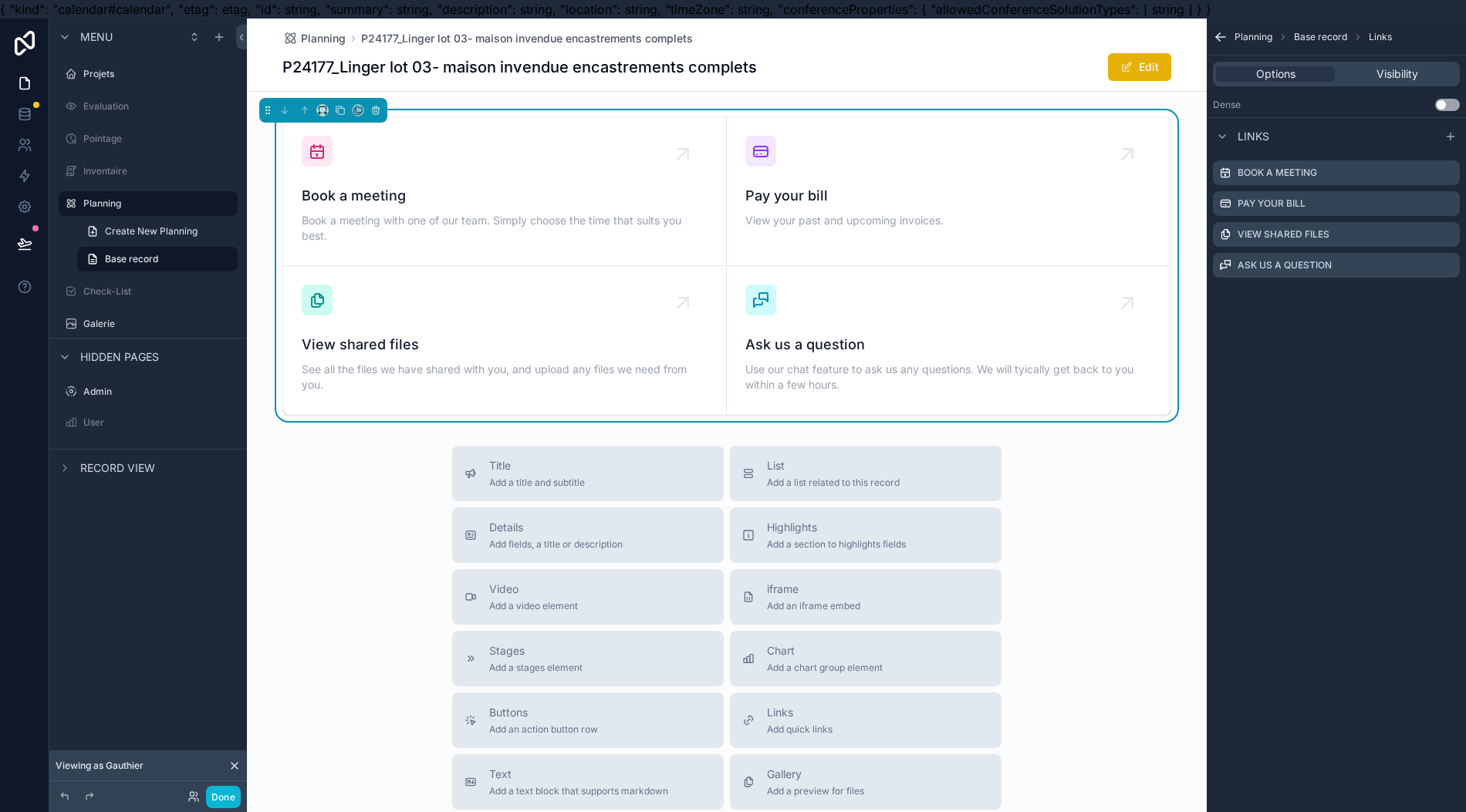
click at [1320, 262] on label "Ask us a question" at bounding box center [1285, 265] width 94 height 12
click at [0, 0] on icon "scrollable content" at bounding box center [0, 0] width 0 height 0
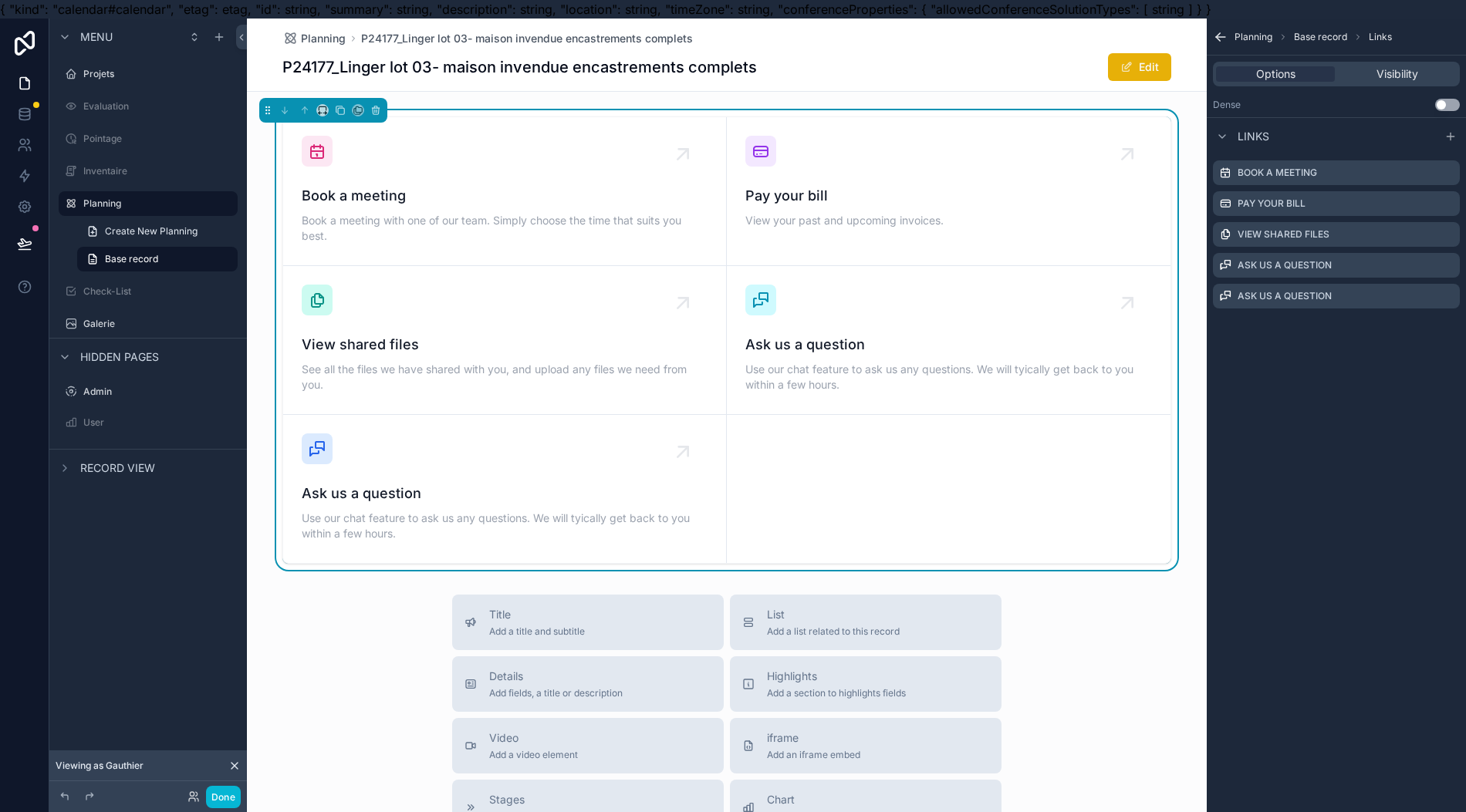
click at [0, 0] on icon "scrollable content" at bounding box center [0, 0] width 0 height 0
click at [1422, 231] on icon at bounding box center [1422, 225] width 12 height 12
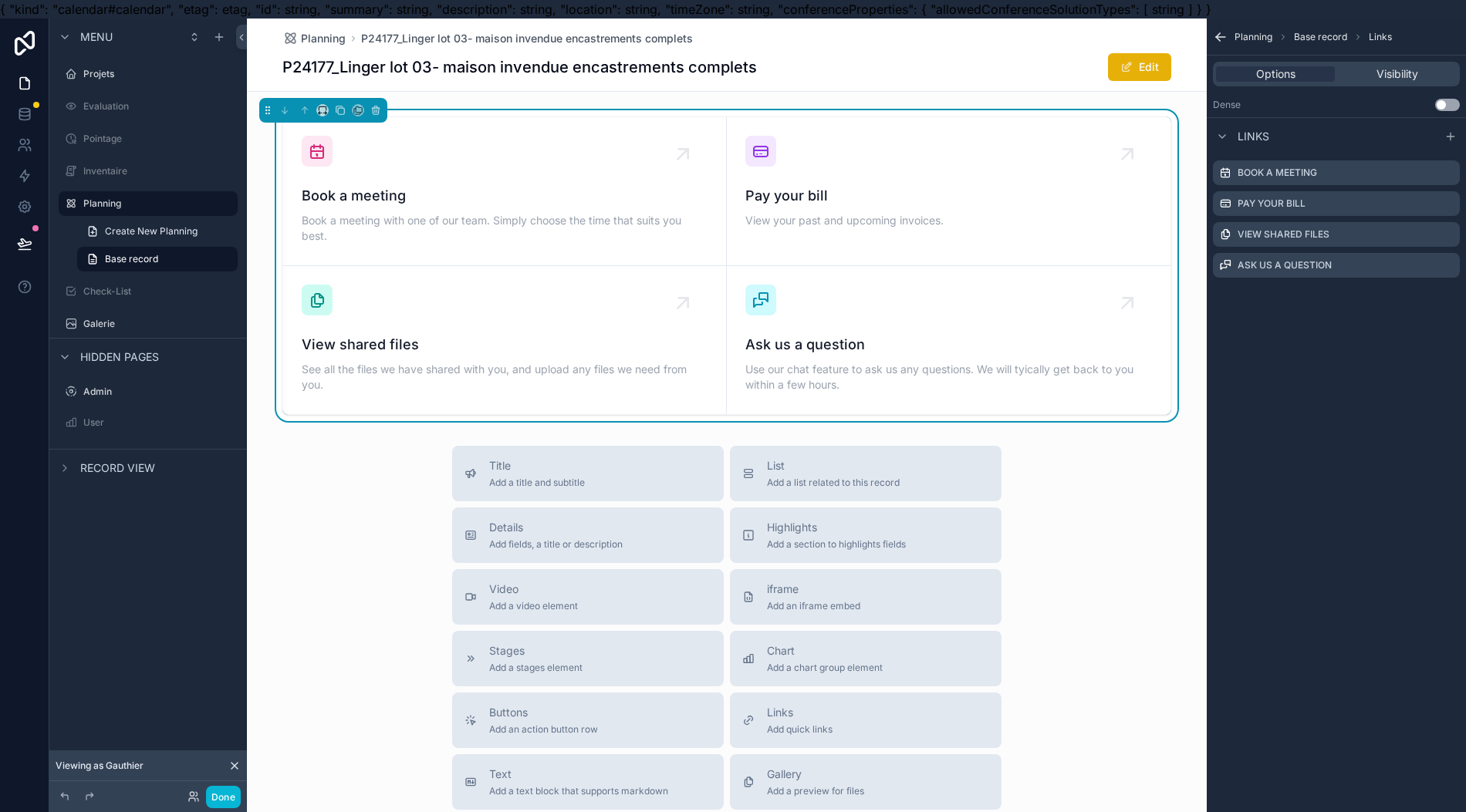
click at [1314, 272] on div "Ask us a question" at bounding box center [1336, 265] width 246 height 25
click at [1315, 267] on label "Ask us a question" at bounding box center [1285, 265] width 94 height 12
click at [1313, 267] on label "Ask us a question" at bounding box center [1285, 265] width 94 height 12
click at [0, 0] on icon "scrollable content" at bounding box center [0, 0] width 0 height 0
click at [1421, 231] on icon at bounding box center [1422, 225] width 12 height 12
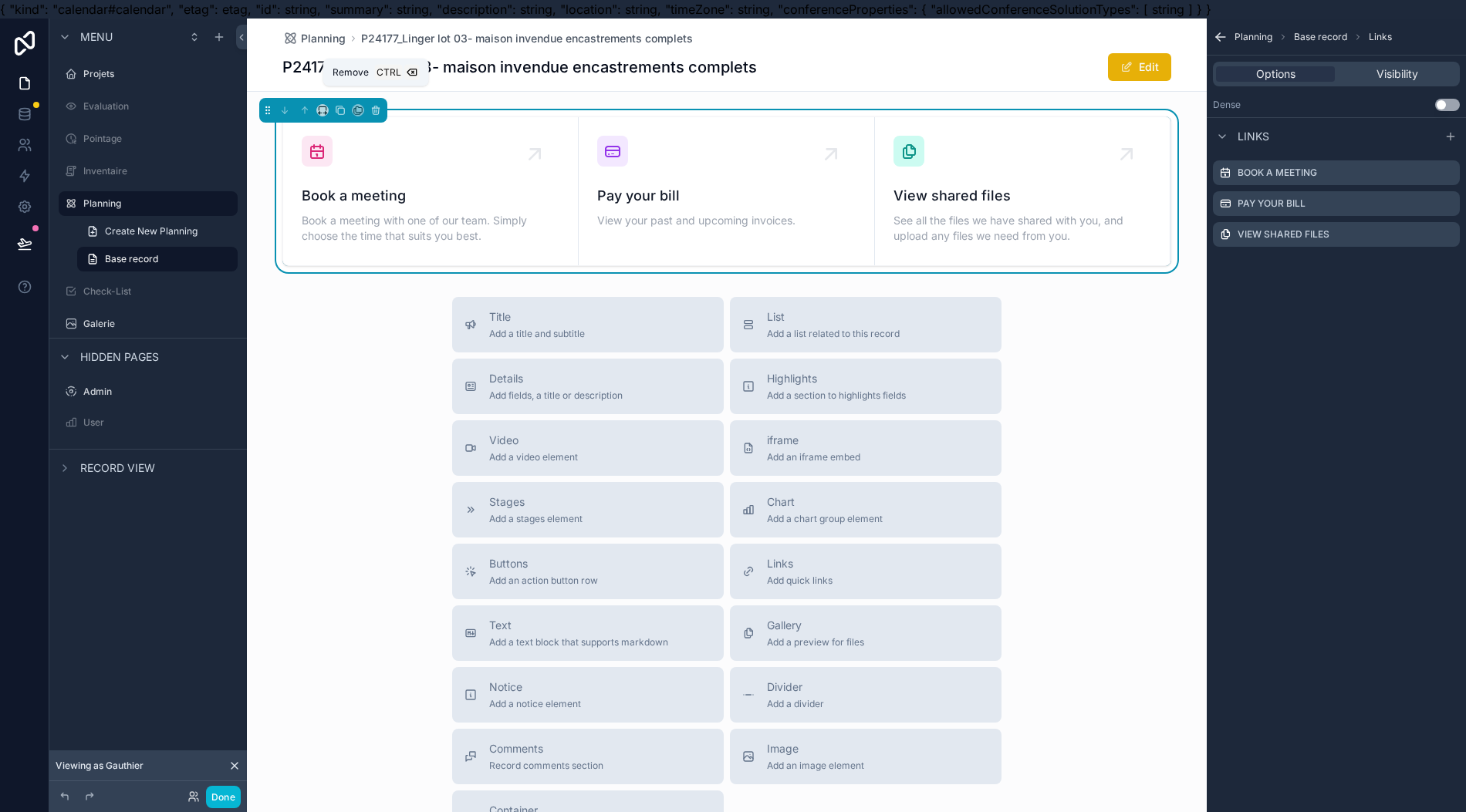
click at [374, 111] on icon "scrollable content" at bounding box center [376, 110] width 11 height 11
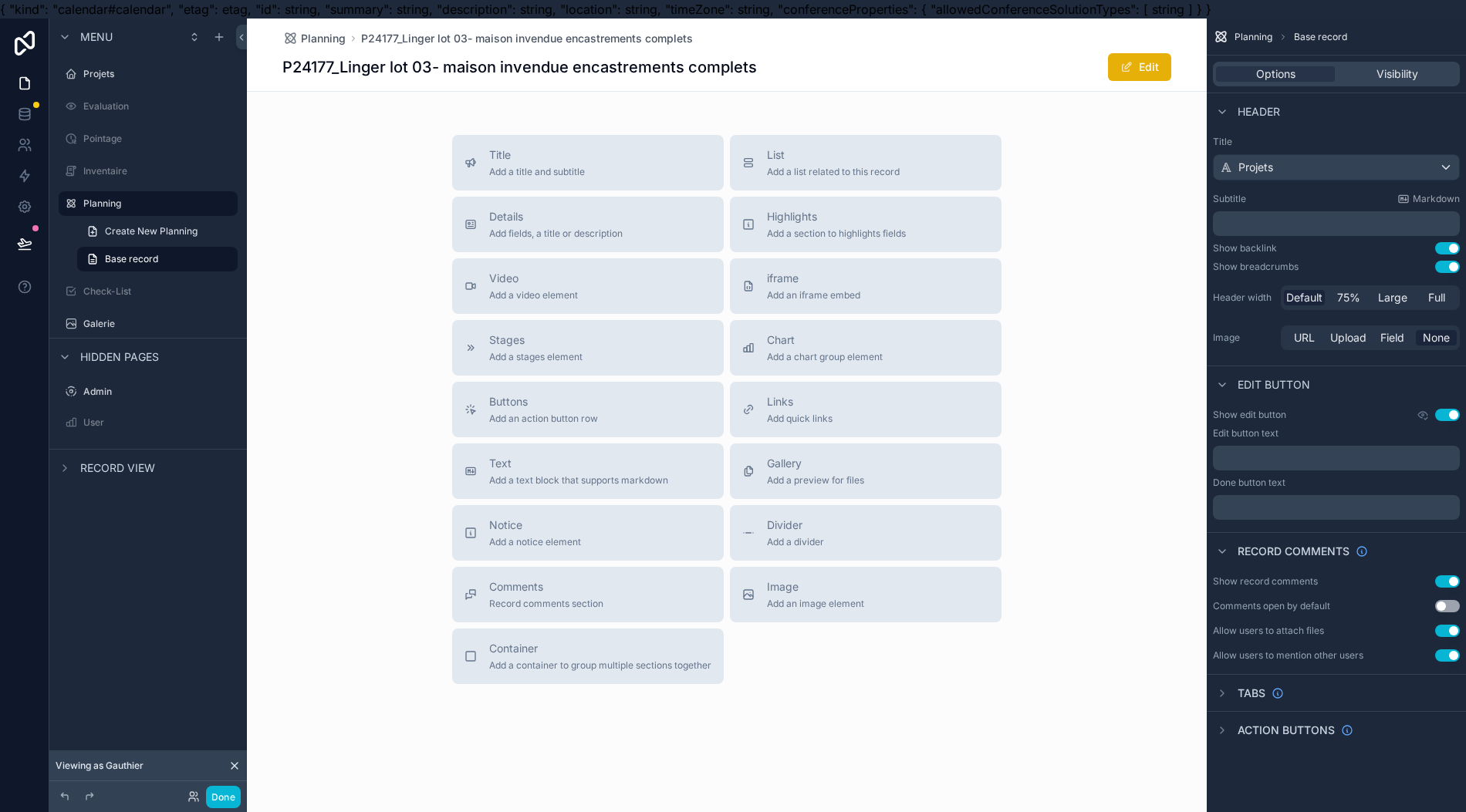
click at [683, 512] on button "Notice Add a notice element" at bounding box center [587, 532] width 271 height 56
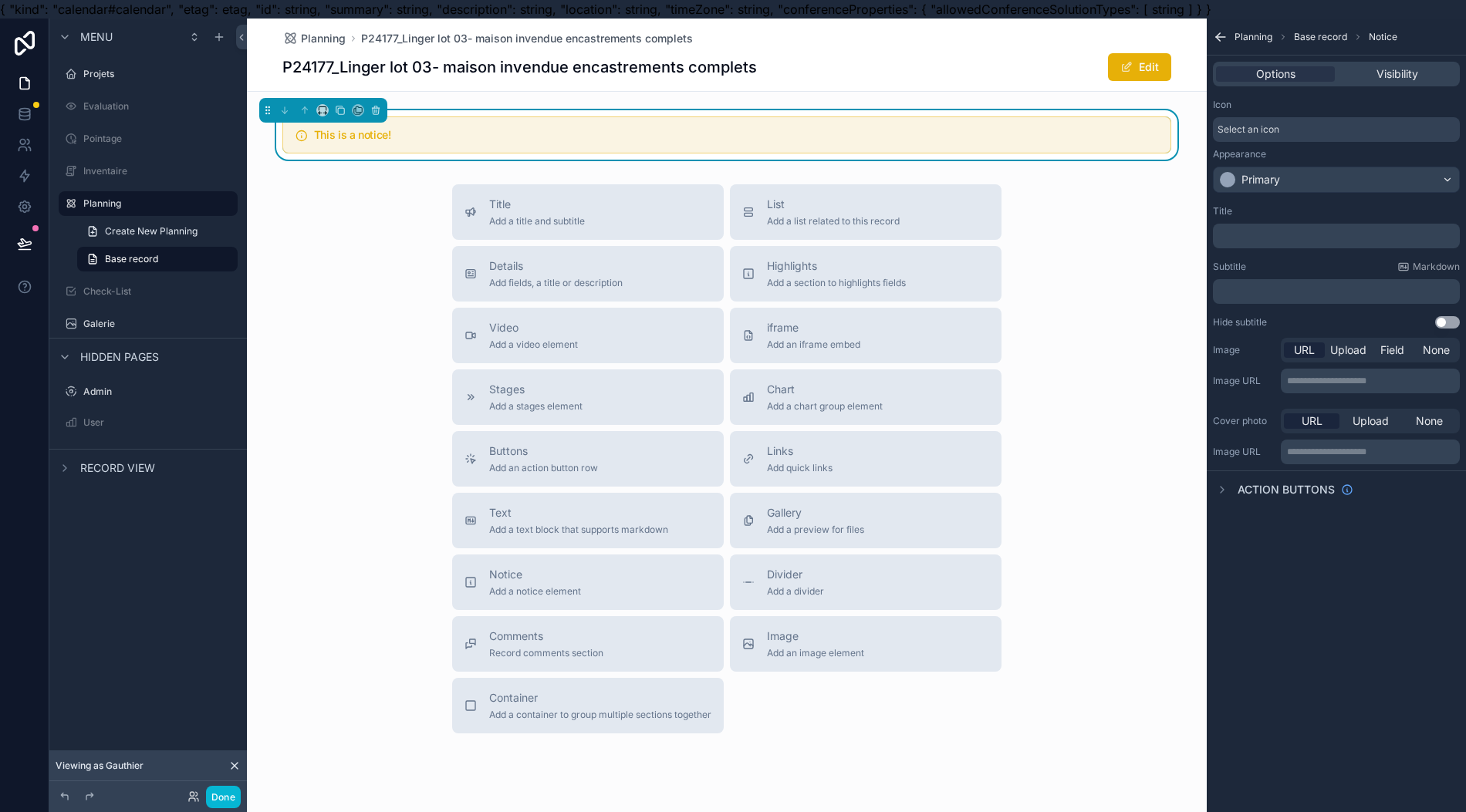
click at [1330, 379] on p "**********" at bounding box center [1372, 381] width 169 height 12
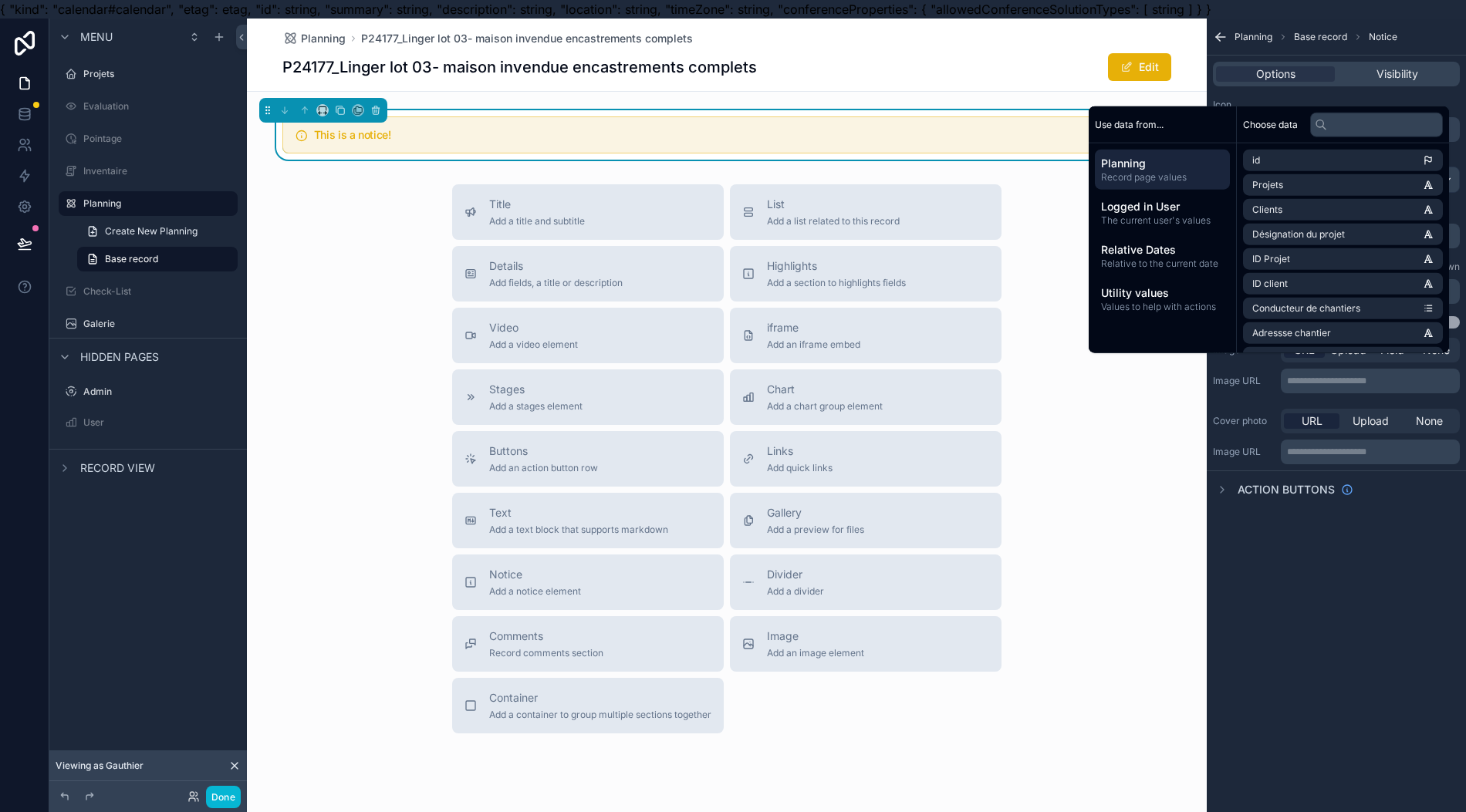
click at [1194, 171] on span "Planning" at bounding box center [1161, 163] width 122 height 15
click at [1174, 227] on span "The current user's values" at bounding box center [1161, 221] width 122 height 12
click at [1178, 258] on span "Relative Dates" at bounding box center [1161, 250] width 122 height 15
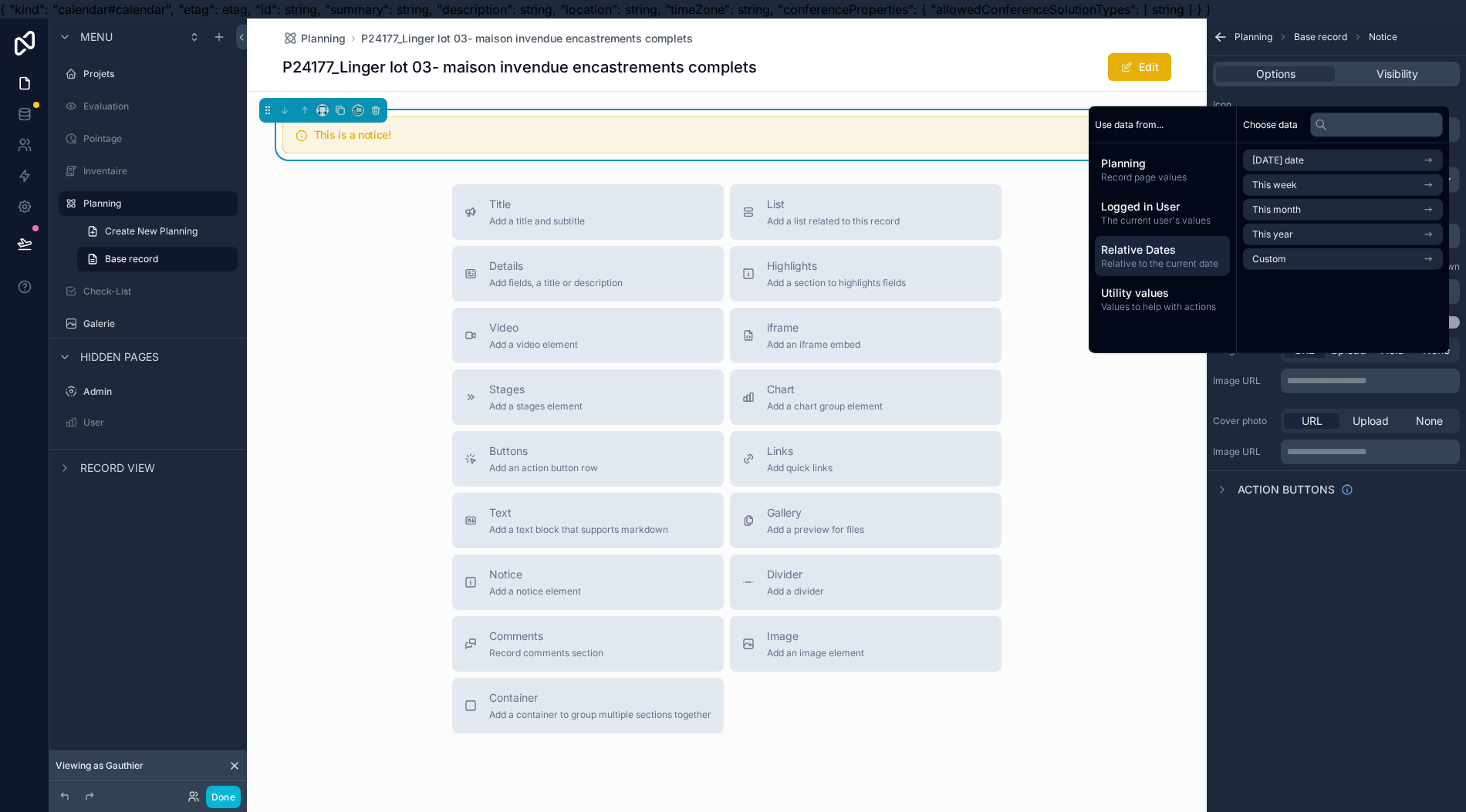
click at [1179, 301] on span "Utility values" at bounding box center [1161, 293] width 122 height 15
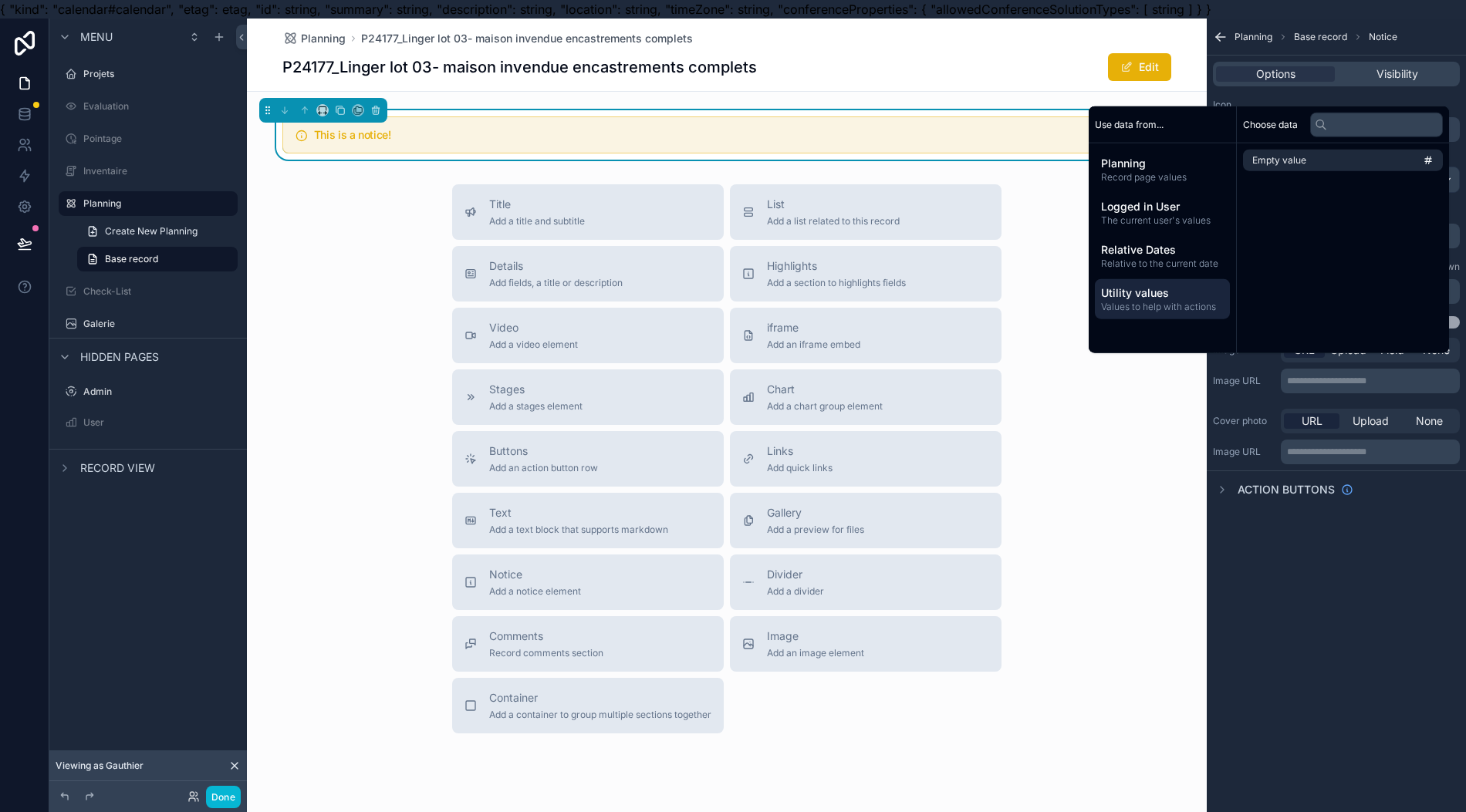
click at [1178, 184] on span "Record page values" at bounding box center [1161, 177] width 122 height 12
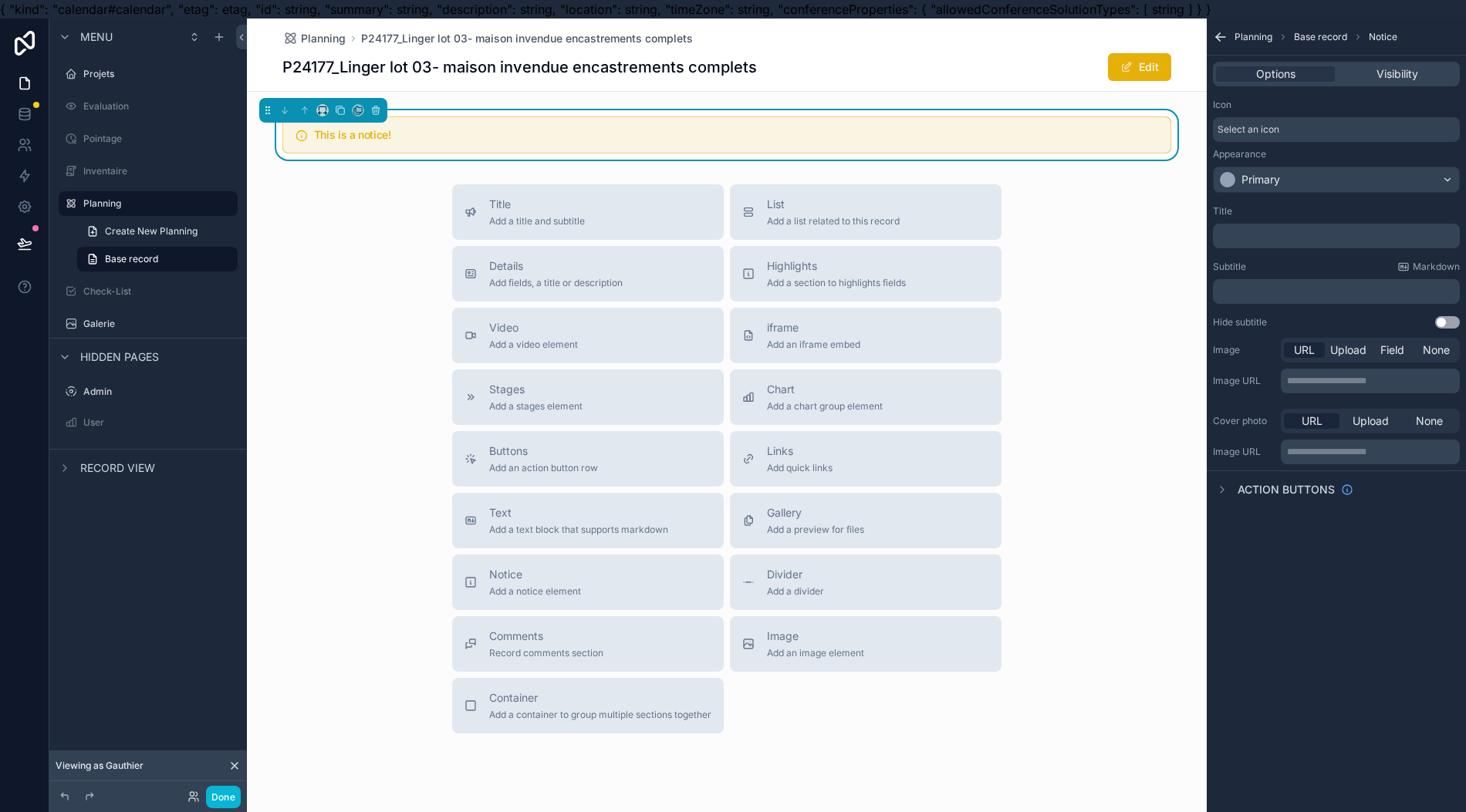
click at [1343, 583] on div "**********" at bounding box center [1336, 424] width 259 height 812
click at [381, 118] on button "scrollable content" at bounding box center [376, 110] width 17 height 17
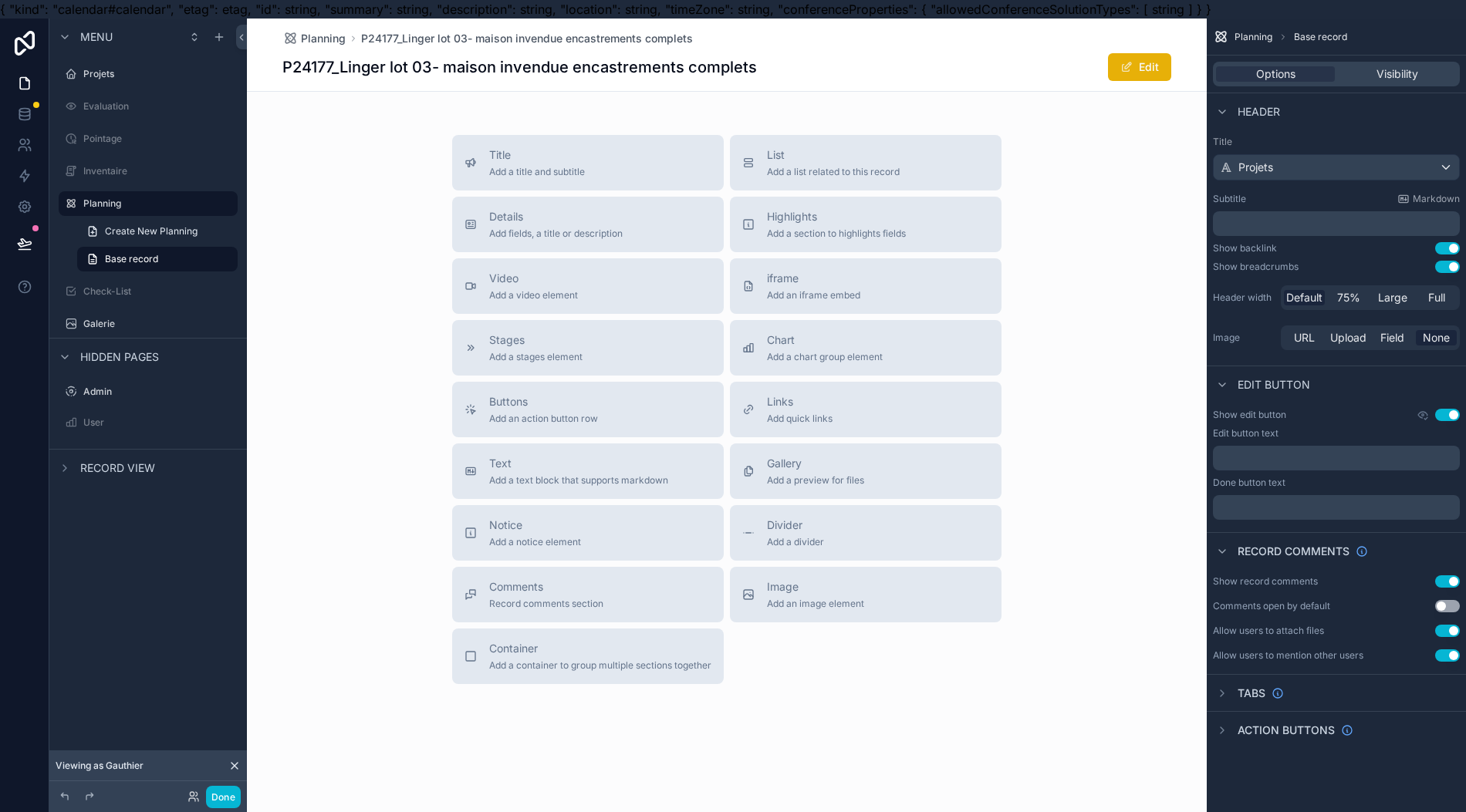
click at [565, 643] on span "Container" at bounding box center [600, 649] width 223 height 15
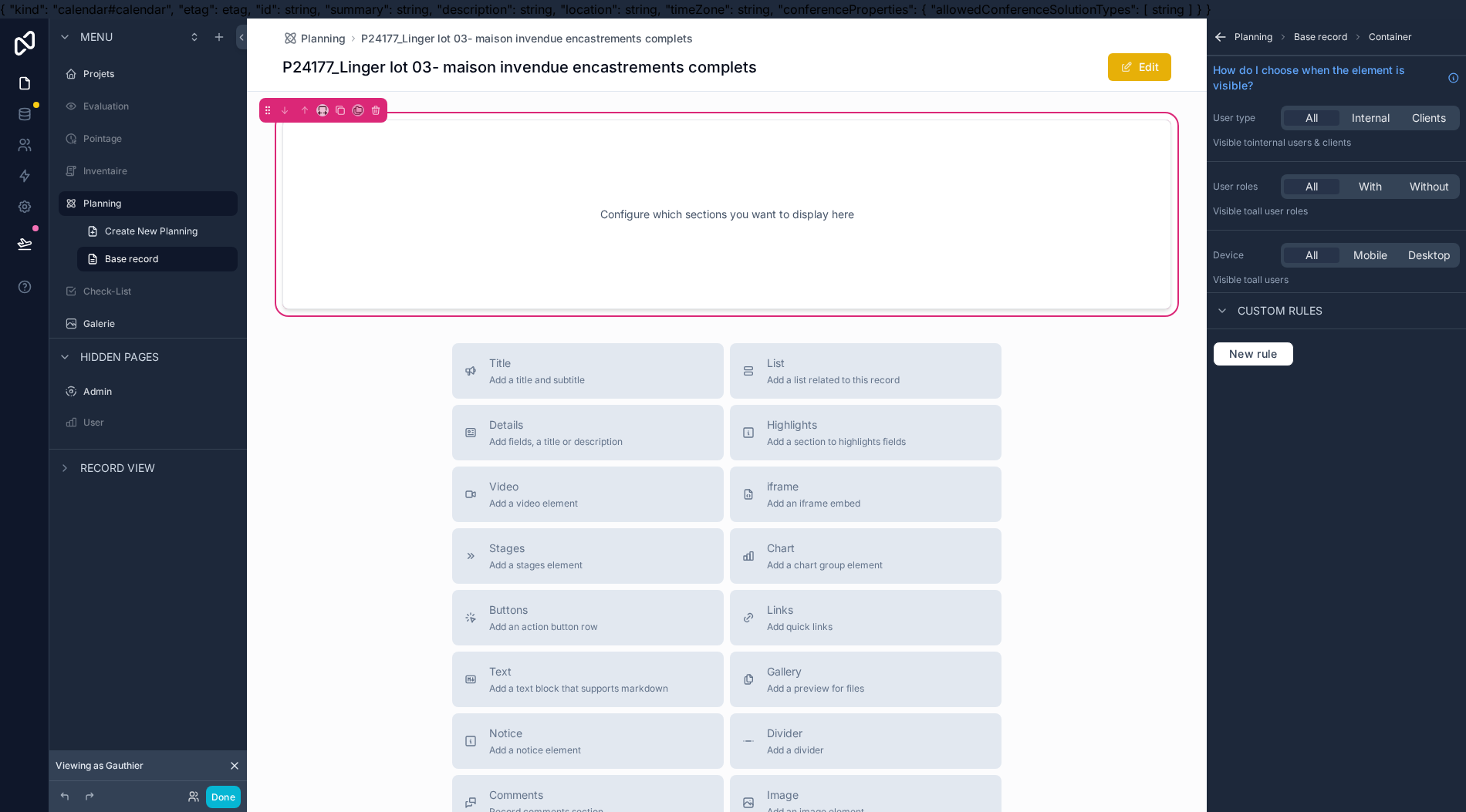
click at [1270, 307] on span "Custom rules" at bounding box center [1279, 311] width 85 height 15
click at [1261, 312] on span "Custom rules" at bounding box center [1279, 311] width 85 height 15
click at [1253, 358] on span "New rule" at bounding box center [1253, 354] width 61 height 14
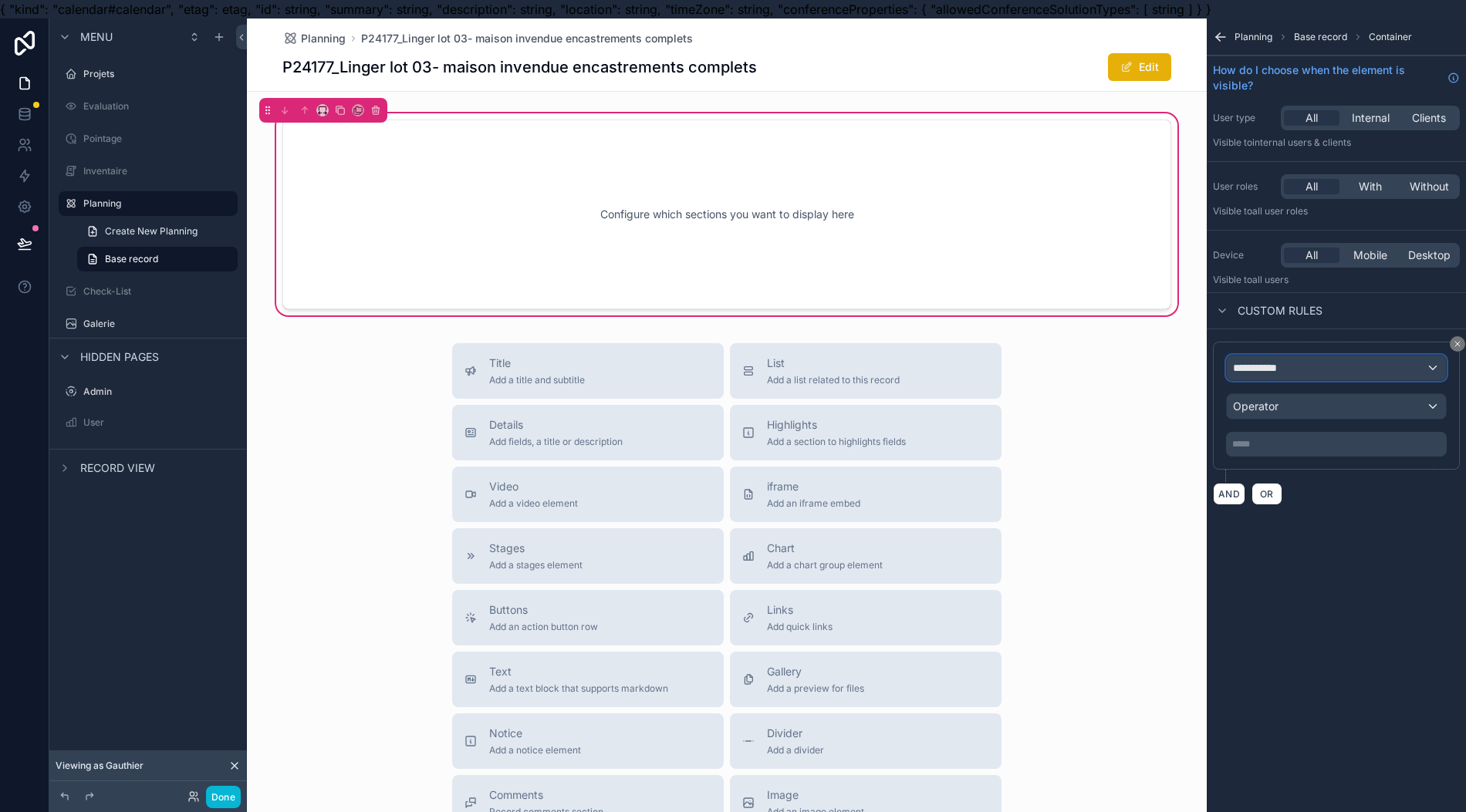
click at [1332, 371] on div "**********" at bounding box center [1336, 368] width 219 height 25
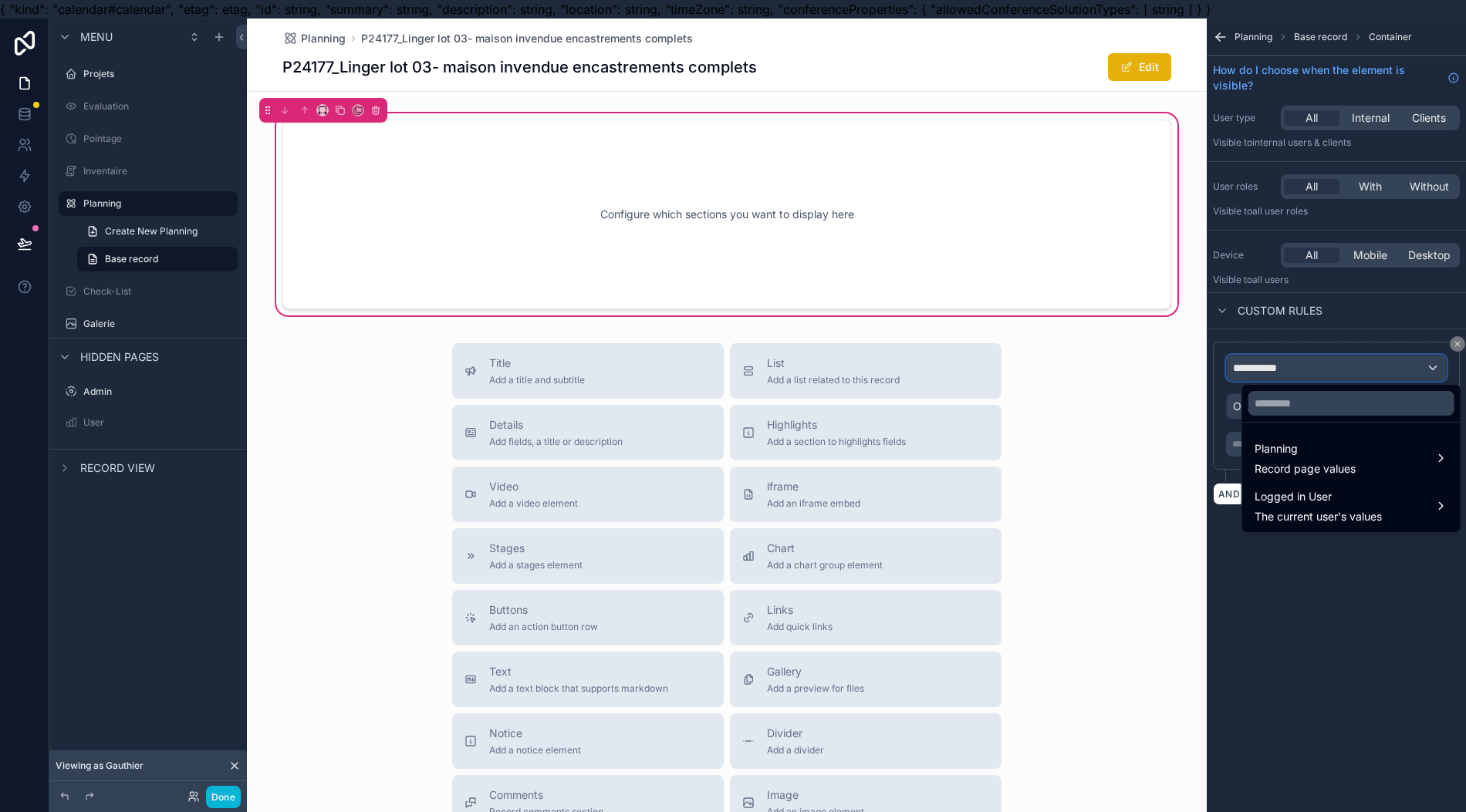
scroll to position [34, 15]
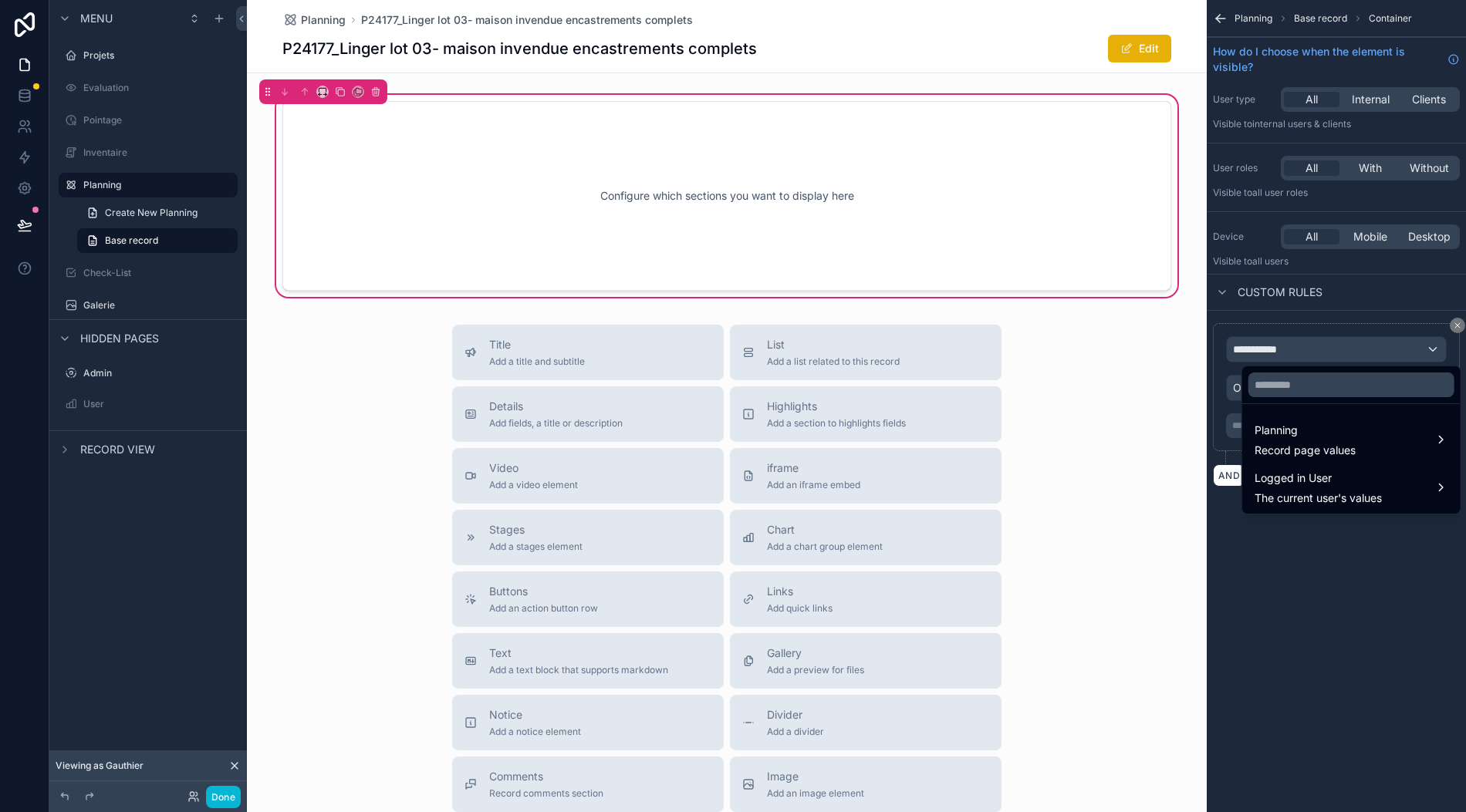
click at [1359, 469] on span "Logged in User" at bounding box center [1318, 478] width 128 height 19
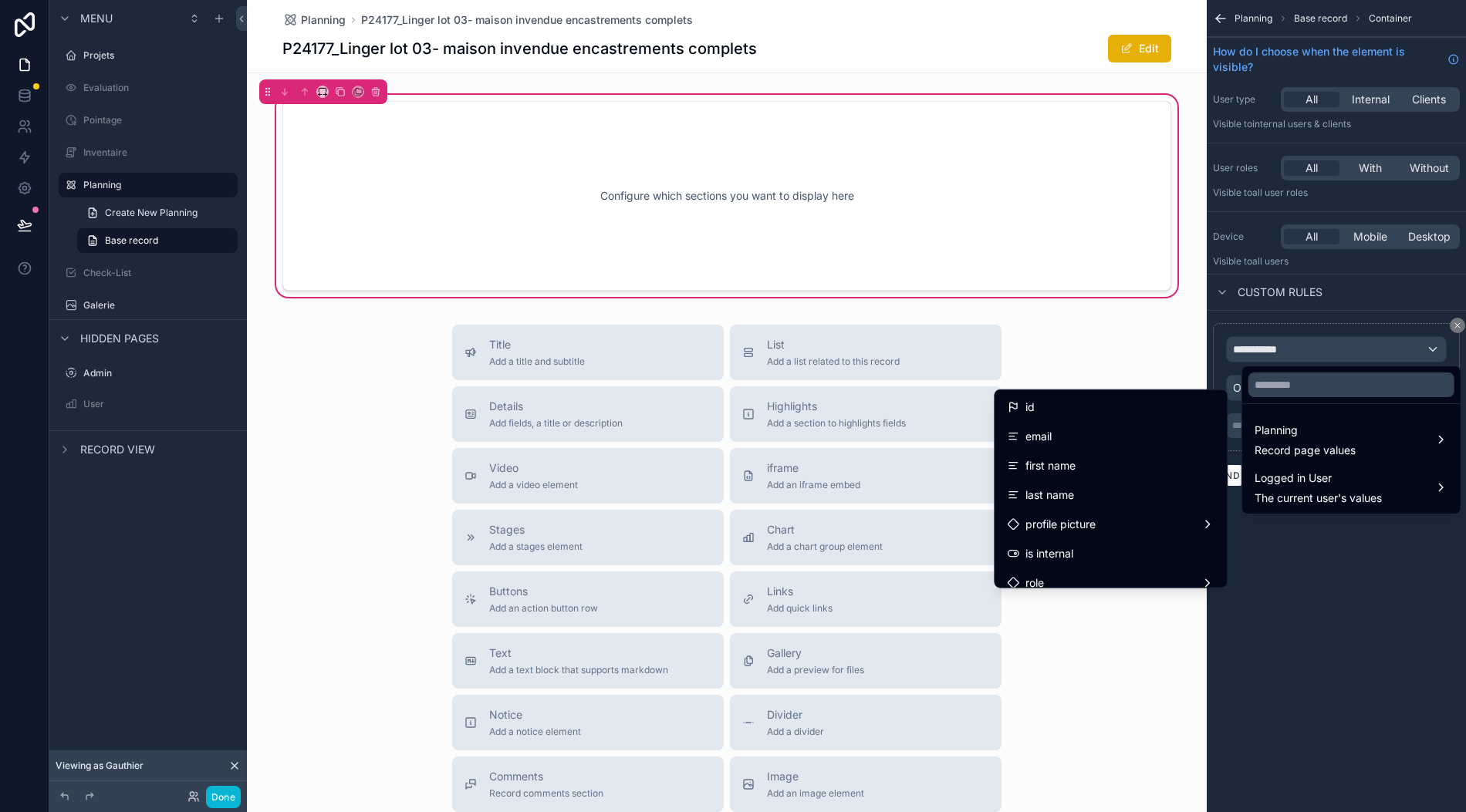
click at [1269, 572] on div "scrollable content" at bounding box center [733, 406] width 1466 height 812
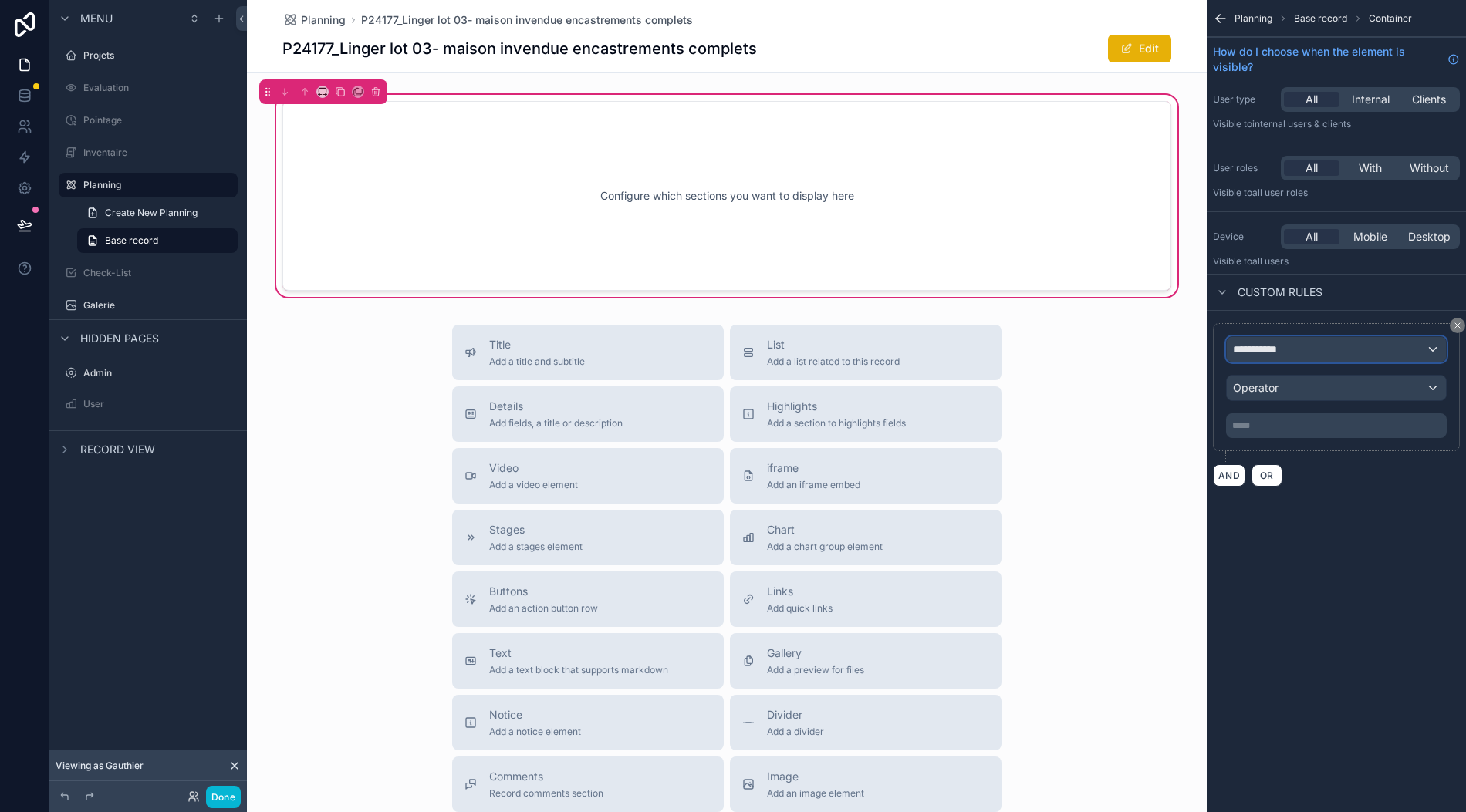
click at [1309, 337] on div "**********" at bounding box center [1336, 349] width 219 height 25
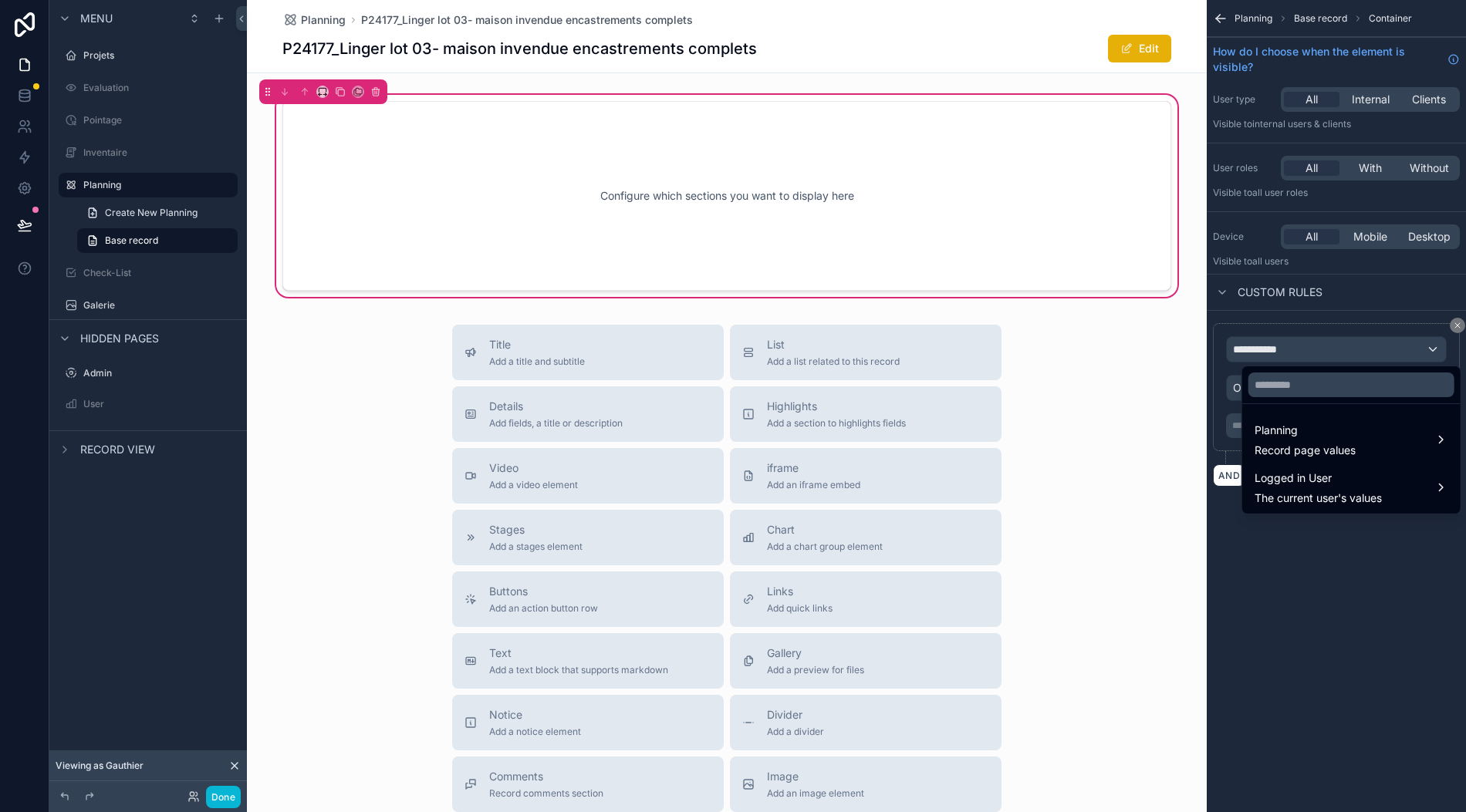
click at [1338, 338] on div "scrollable content" at bounding box center [733, 406] width 1466 height 812
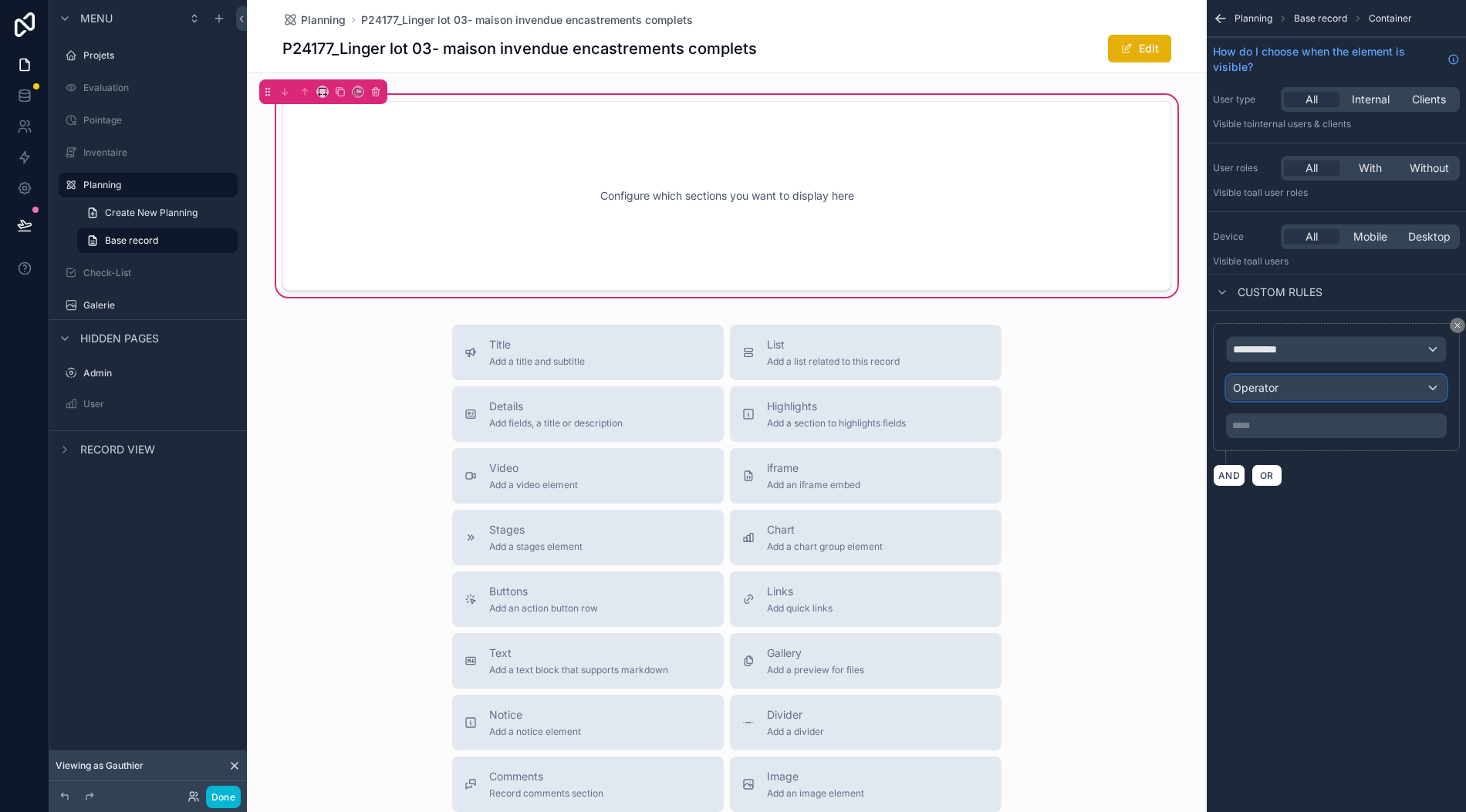
click at [1305, 376] on div "Operator" at bounding box center [1336, 388] width 219 height 25
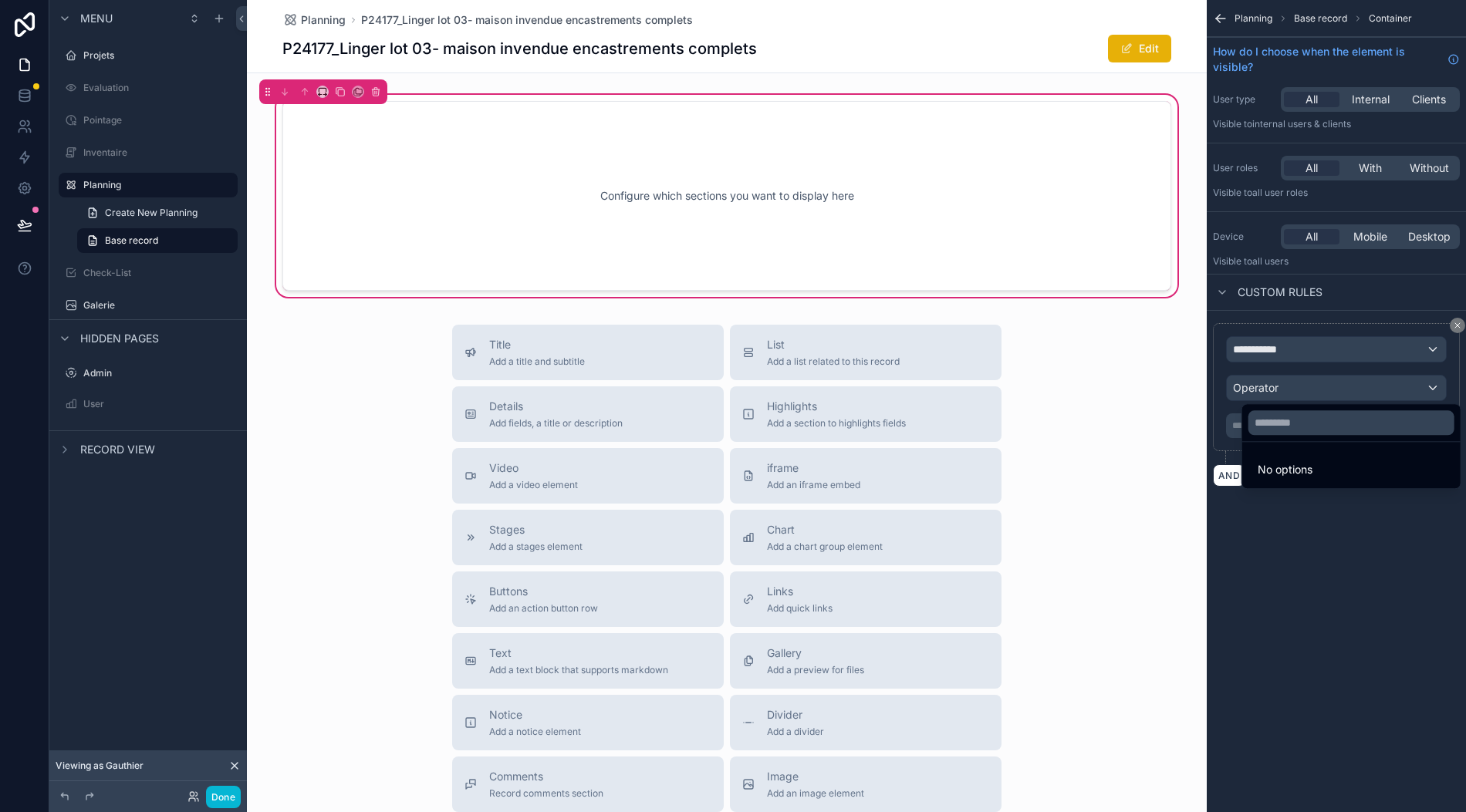
click at [1305, 376] on div "scrollable content" at bounding box center [733, 406] width 1466 height 812
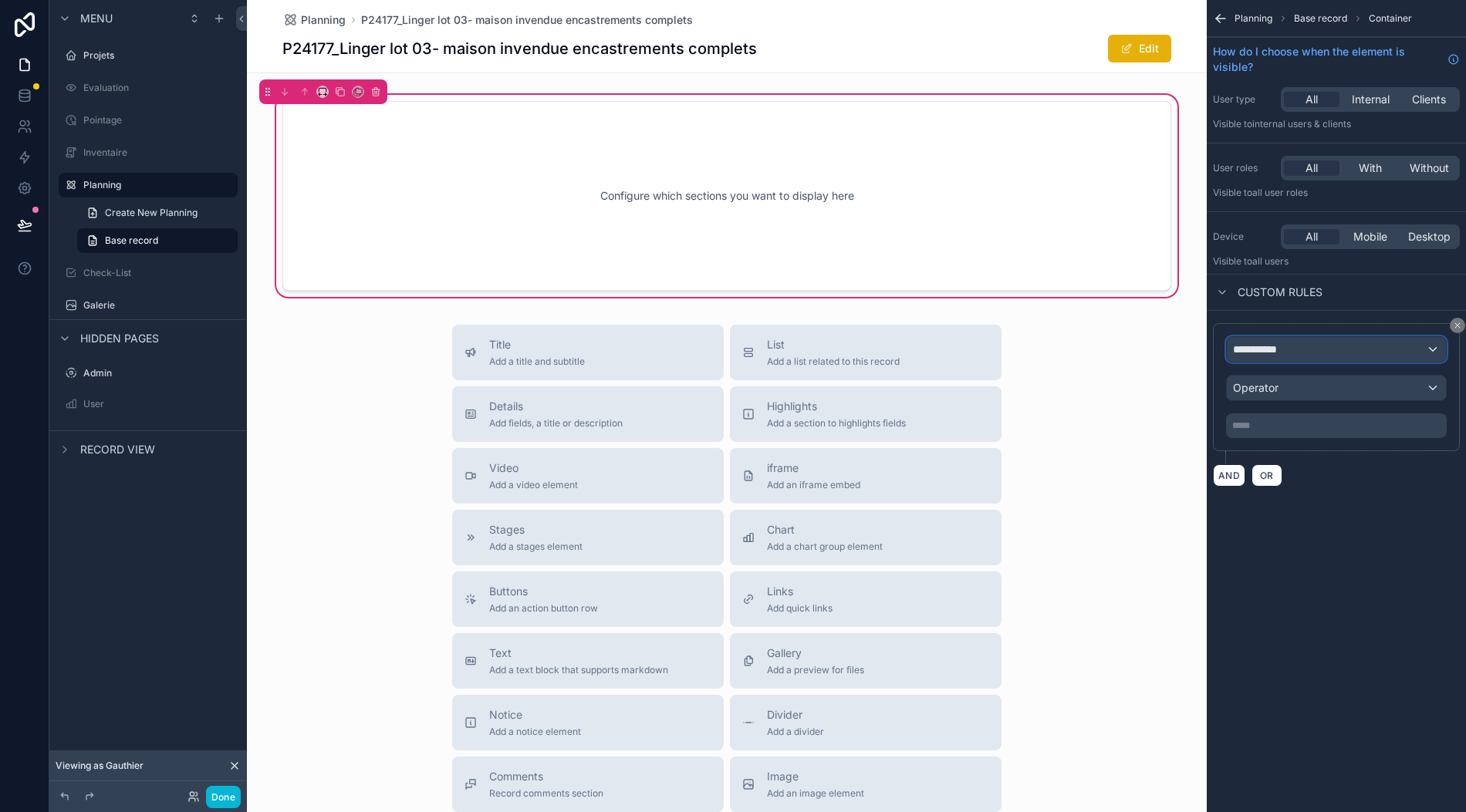
click at [1303, 337] on div "**********" at bounding box center [1336, 349] width 219 height 25
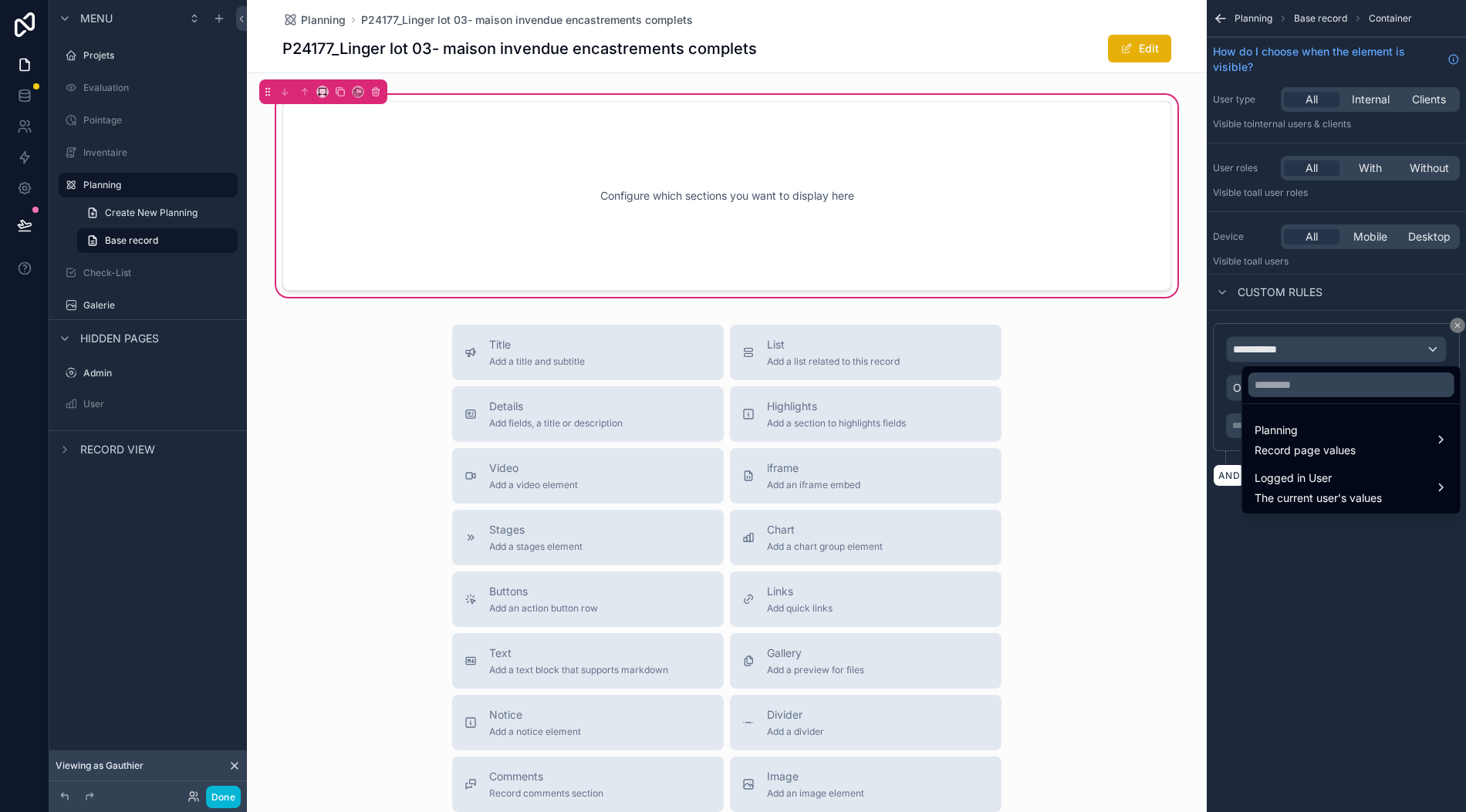
click at [1319, 442] on span "Record page values" at bounding box center [1305, 450] width 101 height 15
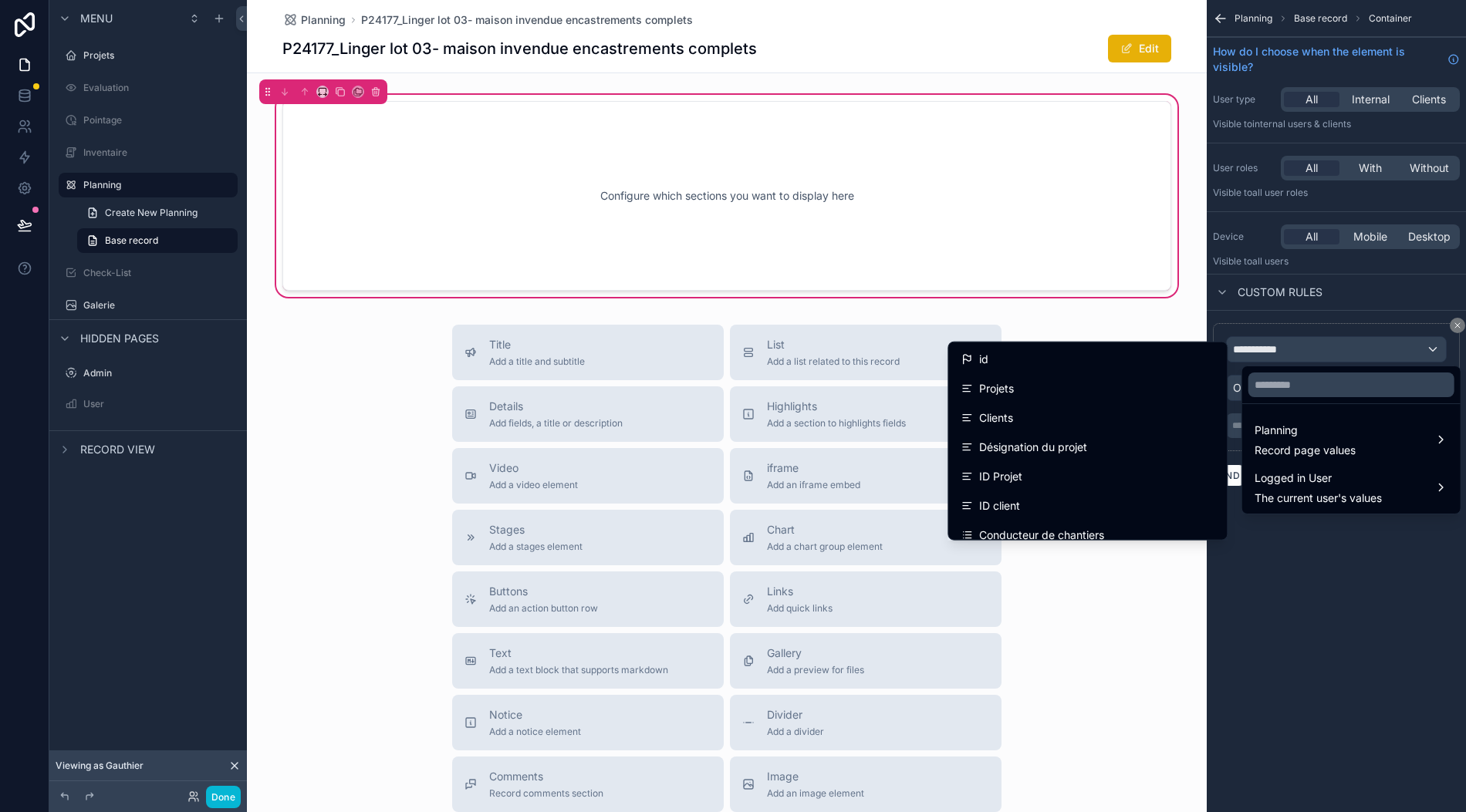
click at [1299, 583] on div "scrollable content" at bounding box center [733, 406] width 1466 height 812
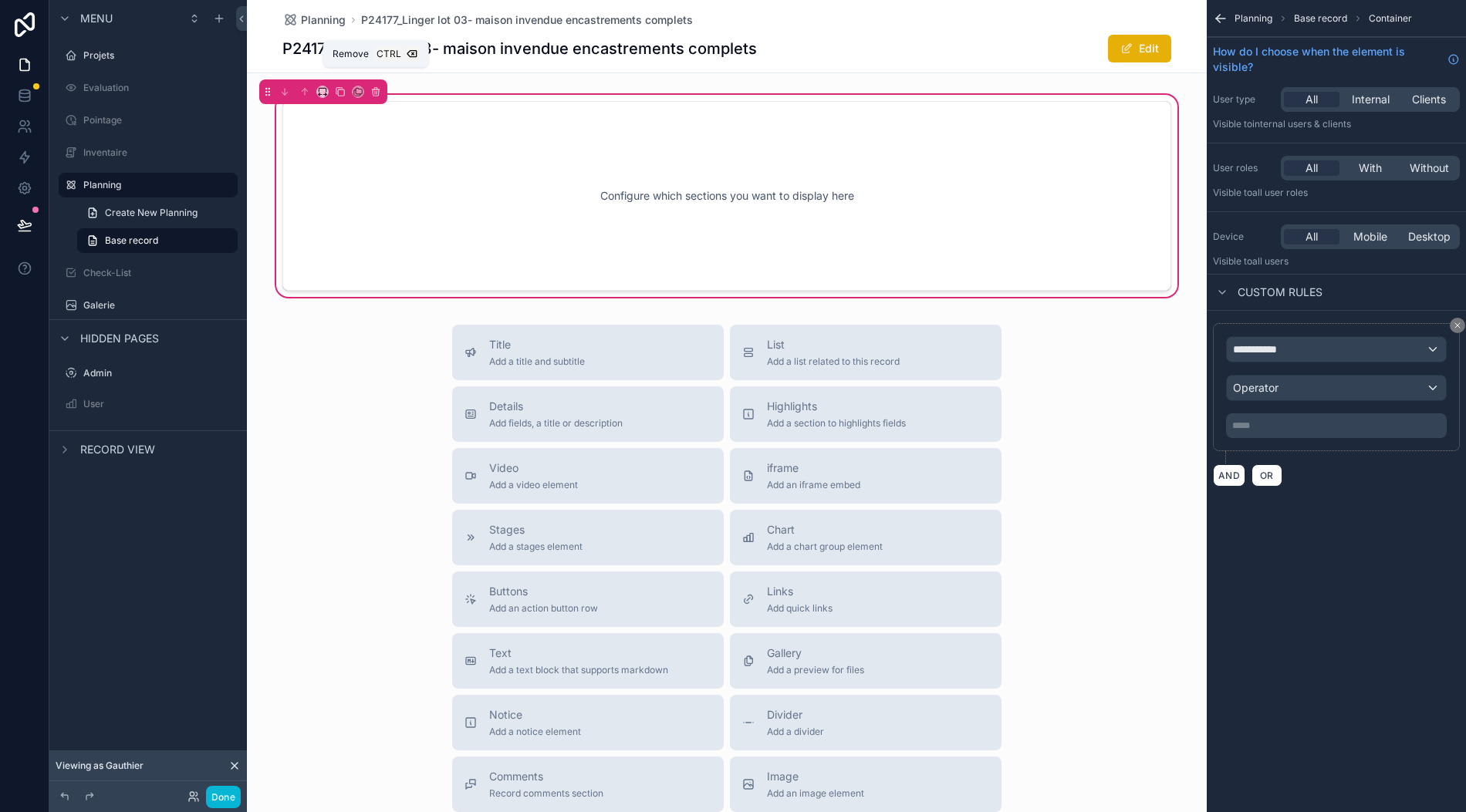
click at [374, 88] on icon "scrollable content" at bounding box center [376, 89] width 3 height 2
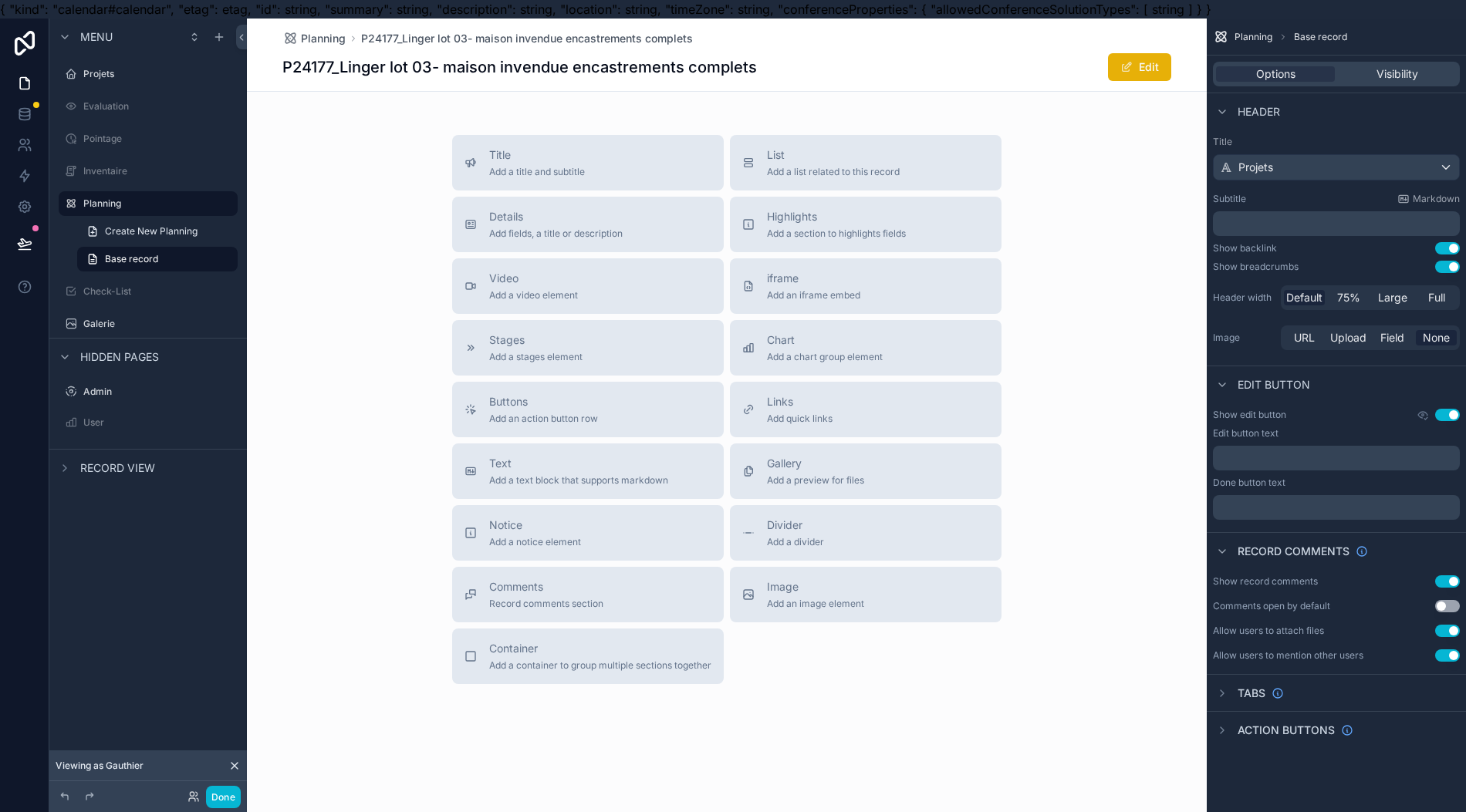
click at [122, 209] on label "Planning" at bounding box center [155, 204] width 145 height 12
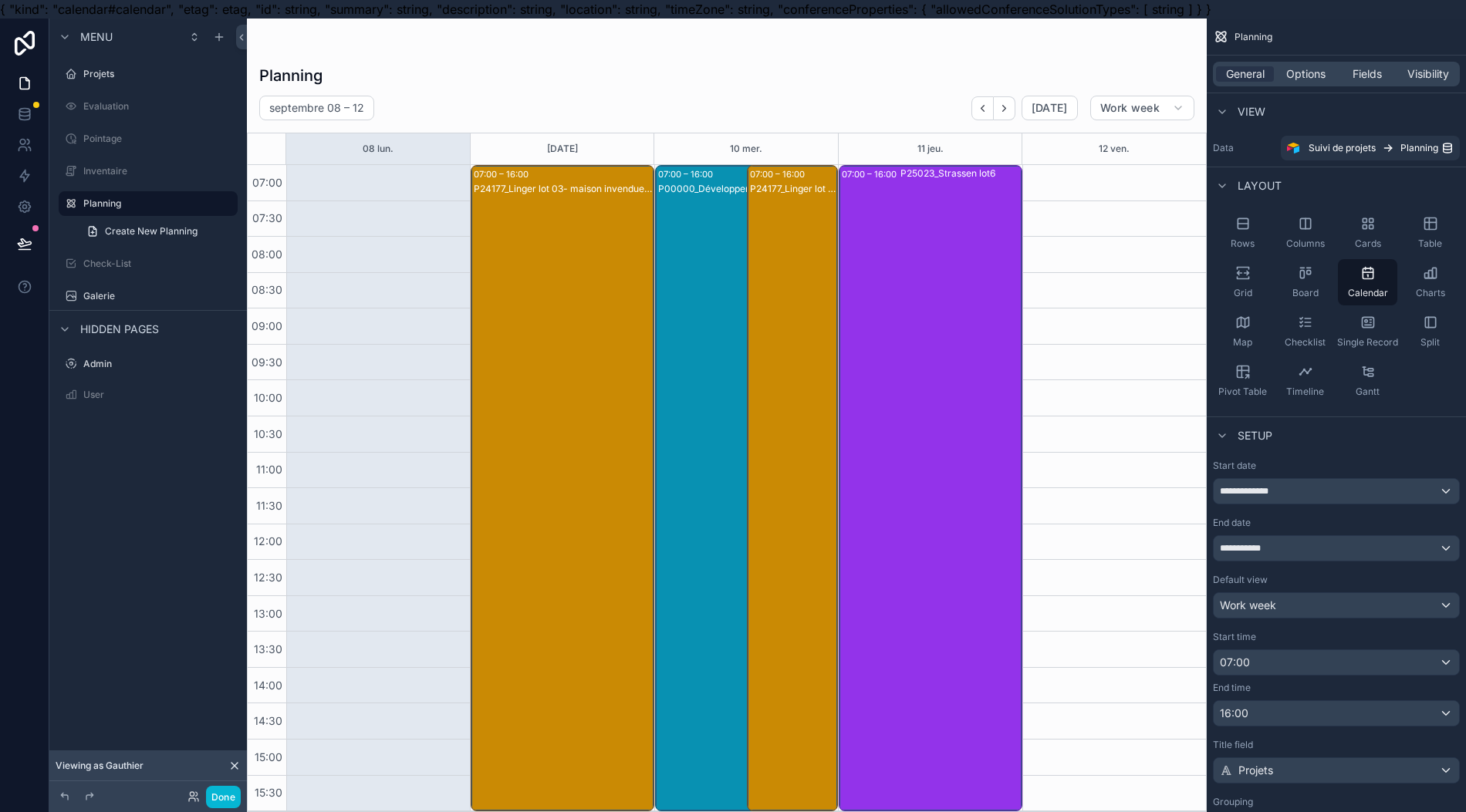
click at [598, 329] on div "scrollable content" at bounding box center [726, 424] width 959 height 812
click at [591, 329] on div "P24177_Linger lot 03- maison invendue encastrements complets" at bounding box center [562, 504] width 178 height 643
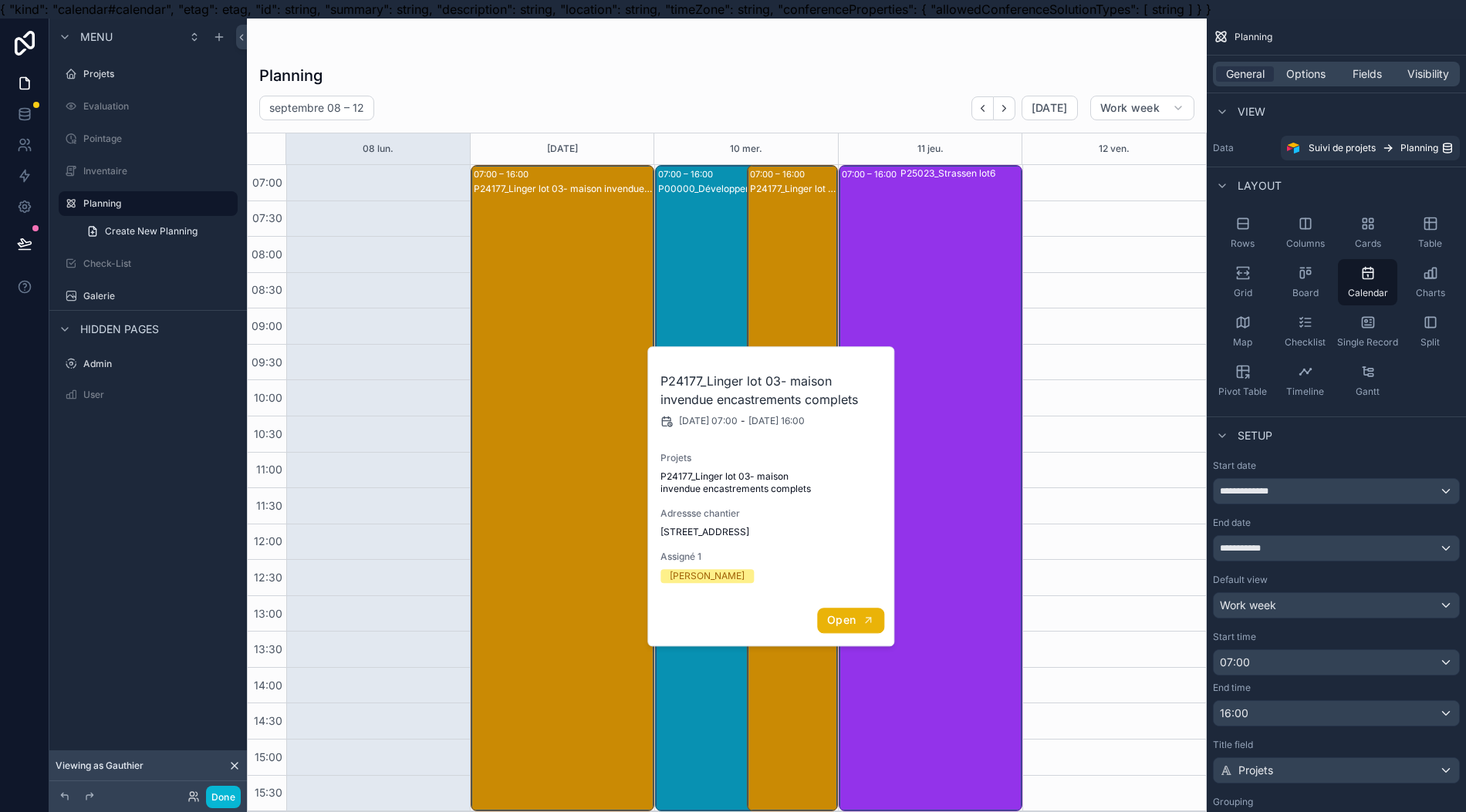
click at [840, 613] on span "Open" at bounding box center [840, 620] width 28 height 14
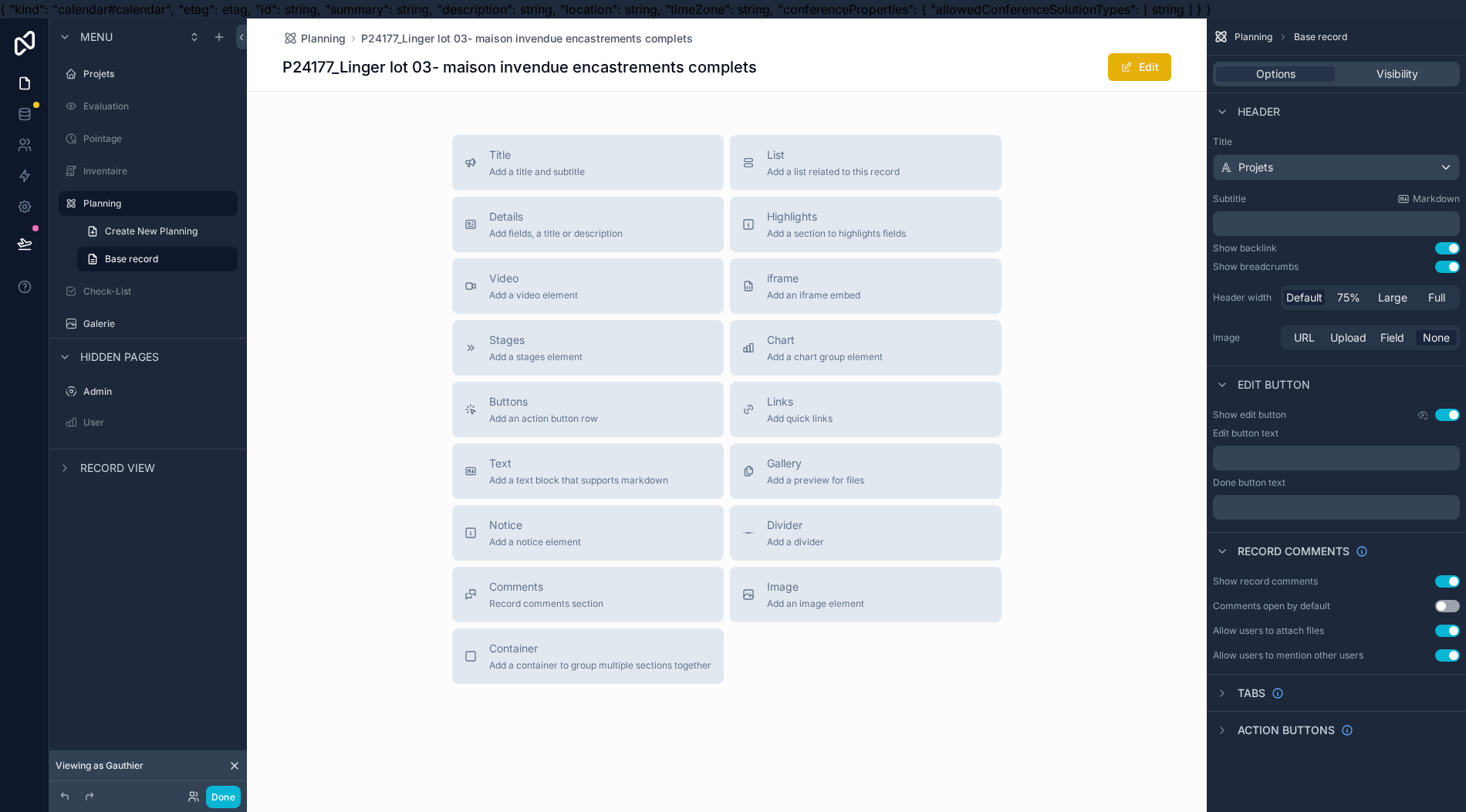
click at [840, 613] on button "Image Add an image element" at bounding box center [865, 595] width 271 height 56
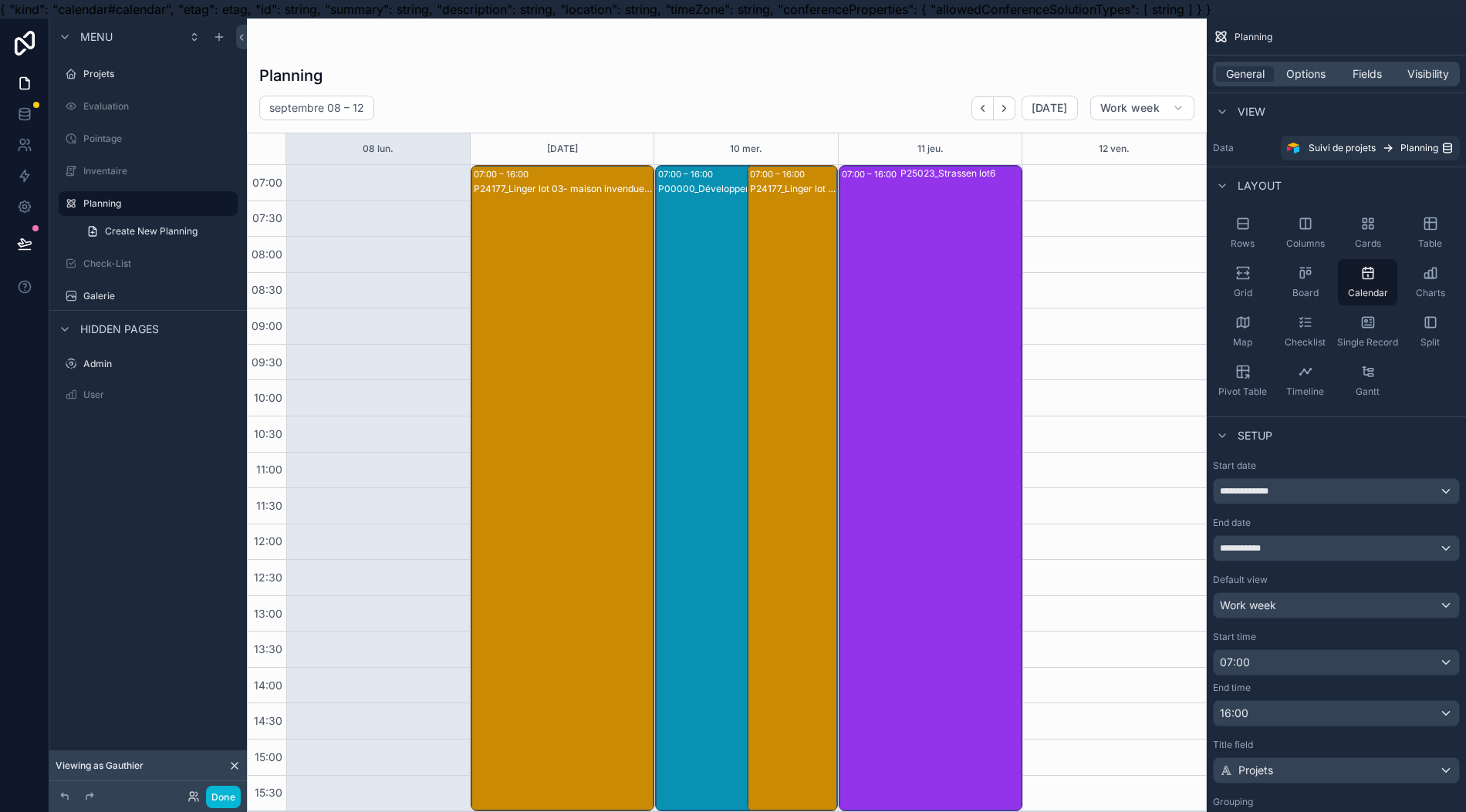
click at [588, 465] on div "P24177_Linger lot 03- maison invendue encastrements complets" at bounding box center [562, 504] width 178 height 643
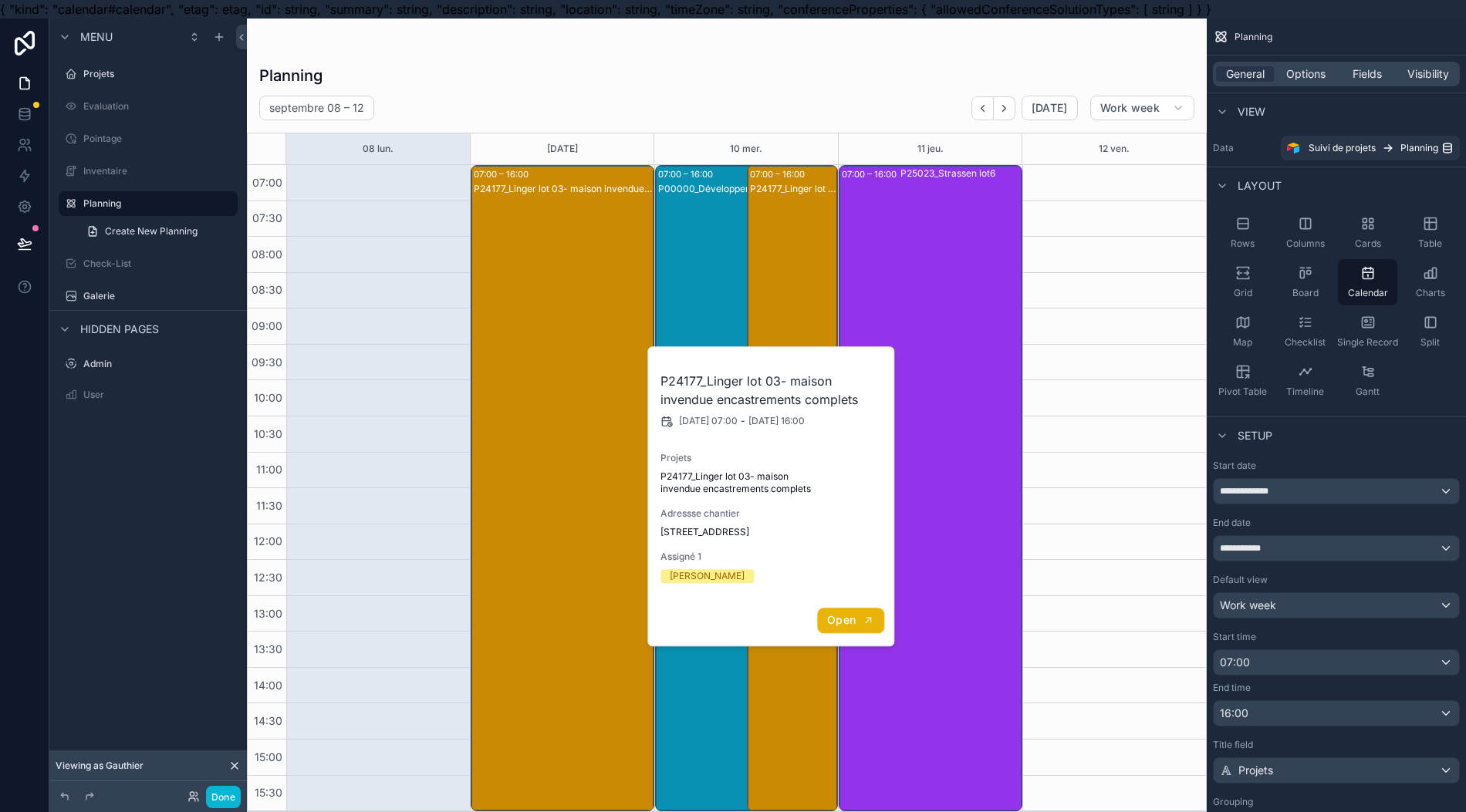
click at [854, 608] on button "Open" at bounding box center [851, 620] width 67 height 26
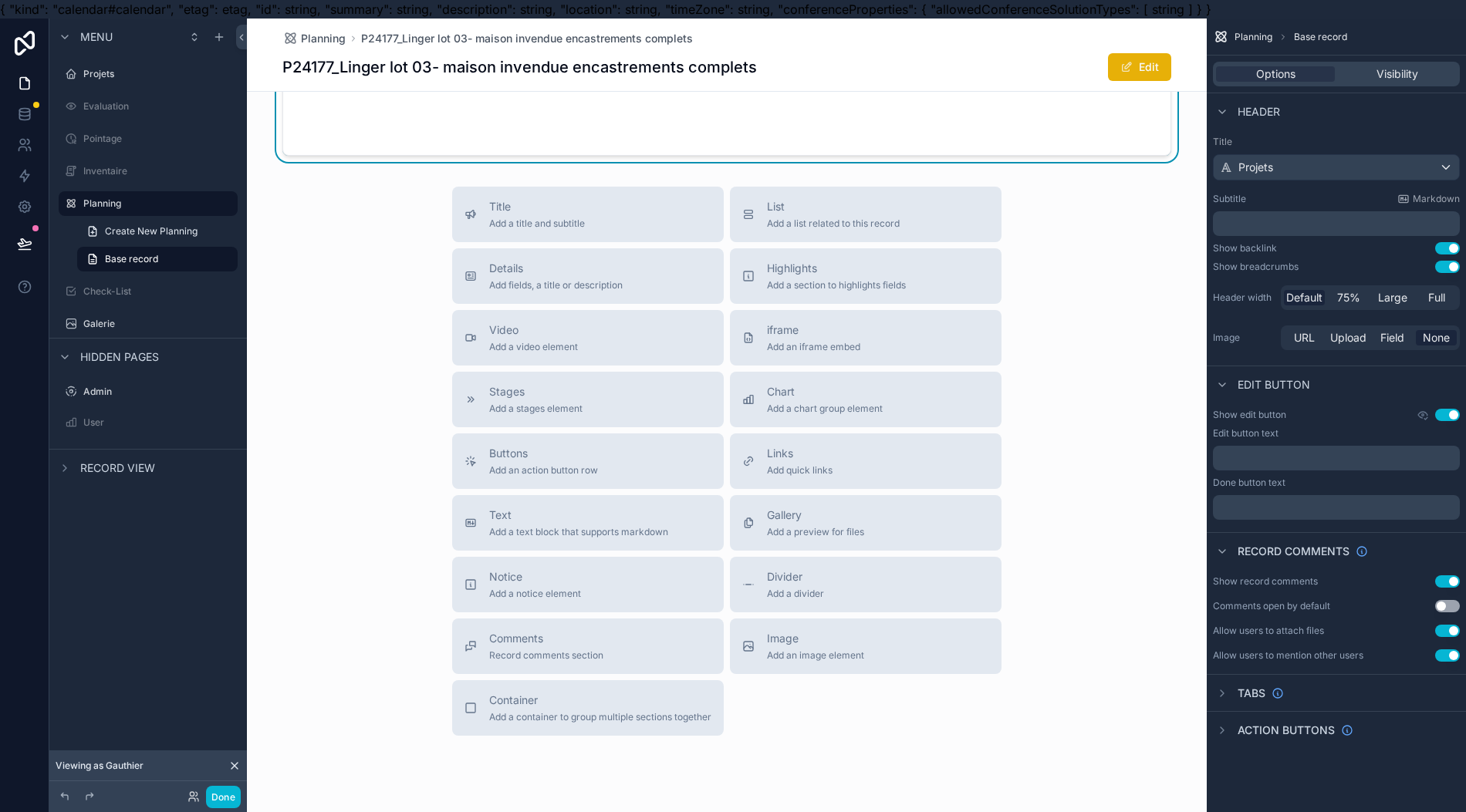
scroll to position [162, 0]
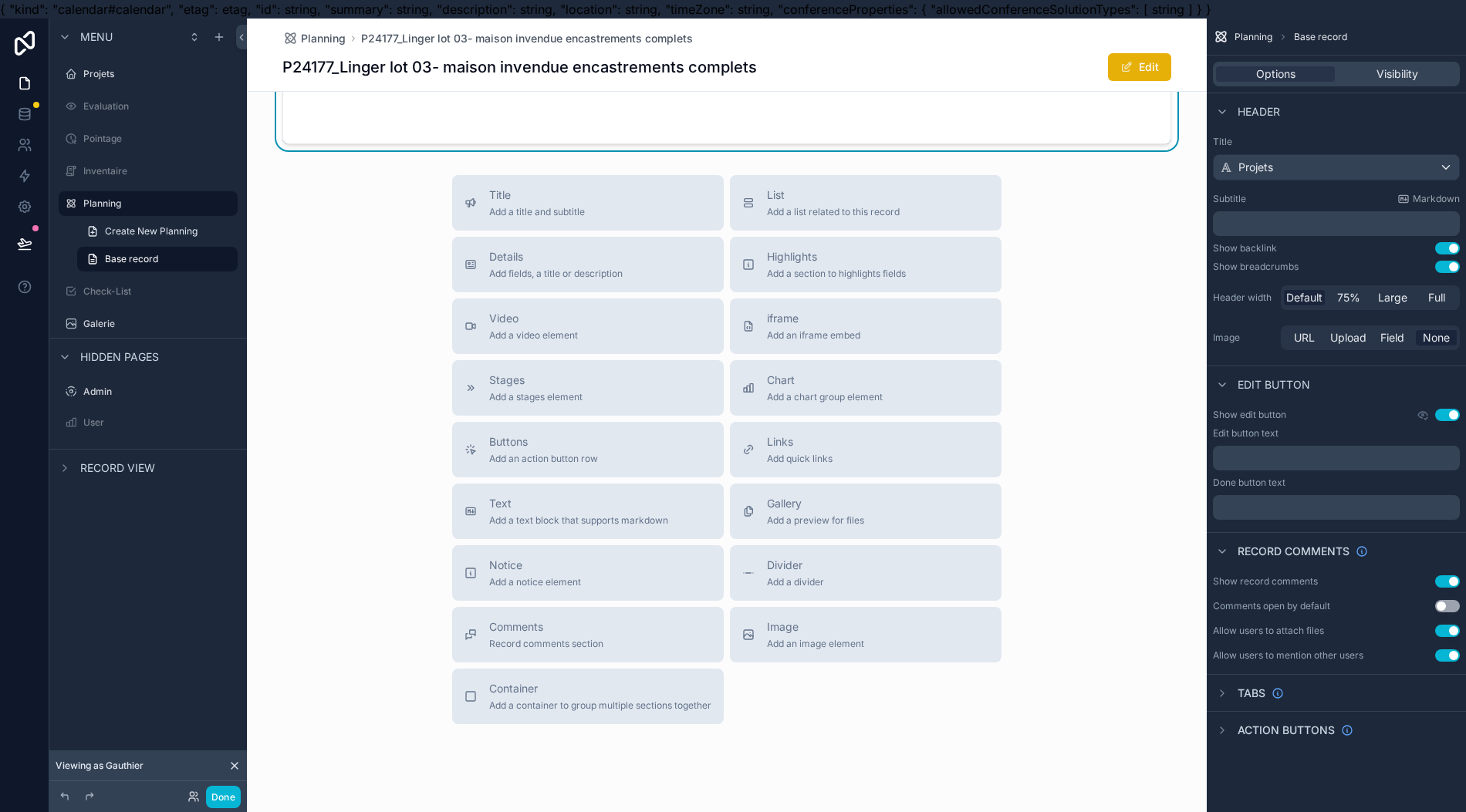
click at [661, 668] on button "Container Add a container to group multiple sections together" at bounding box center [587, 696] width 271 height 56
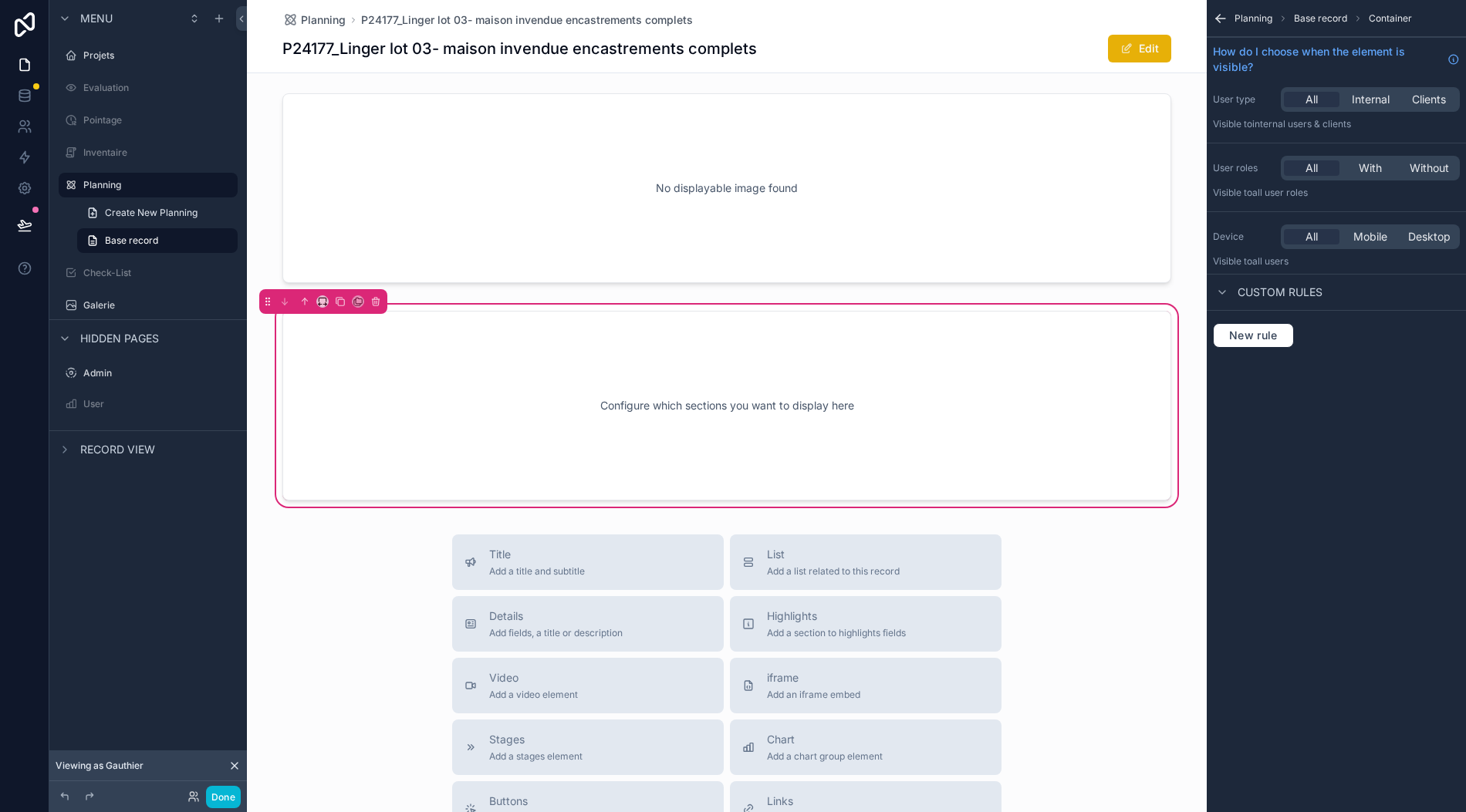
scroll to position [0, 0]
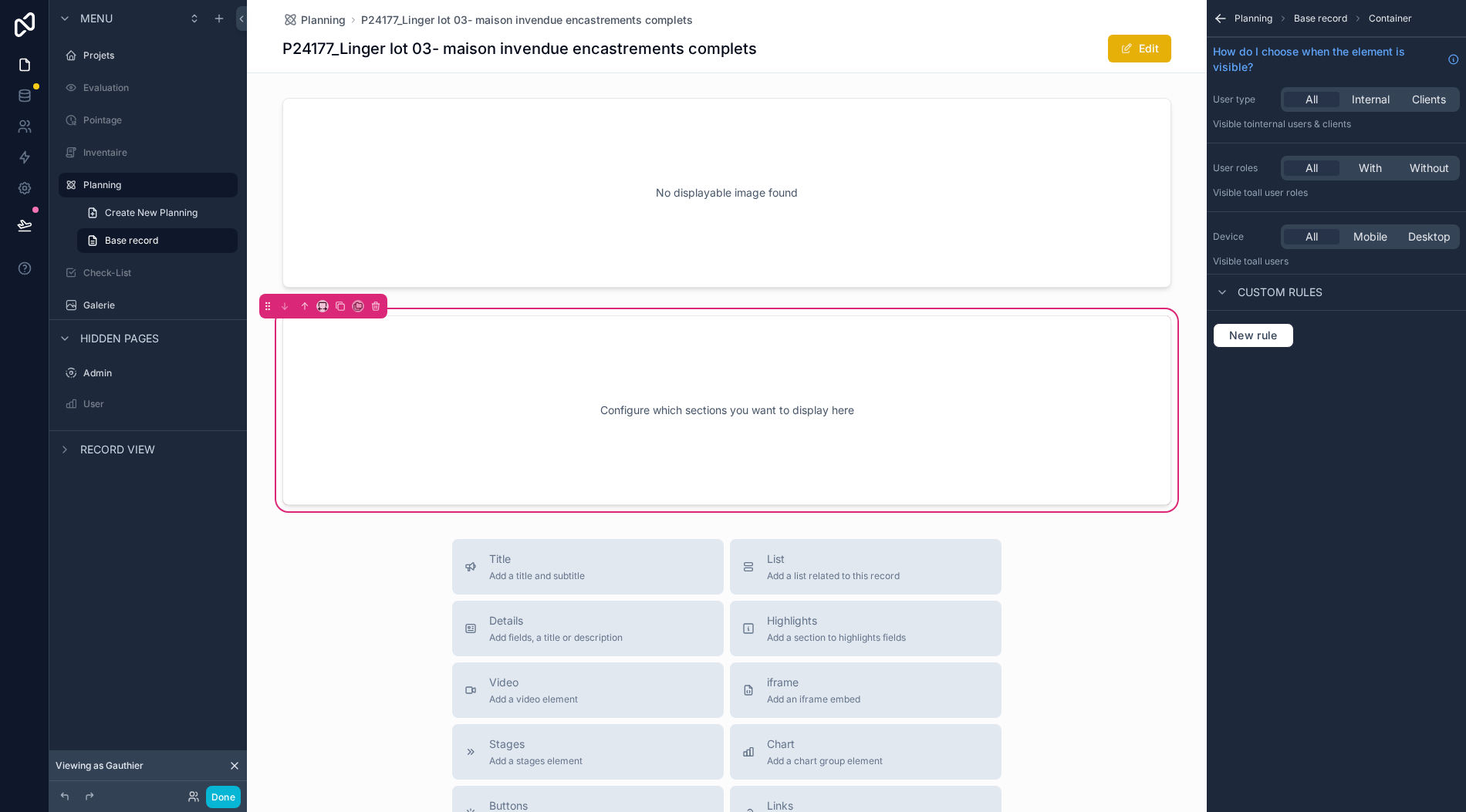
drag, startPoint x: 1193, startPoint y: 371, endPoint x: 1212, endPoint y: 354, distance: 25.5
click at [1211, 354] on div "Projets Evaluation Pointage Inventaire Planning Check-List Galerie Admin User 1…" at bounding box center [856, 406] width 1219 height 812
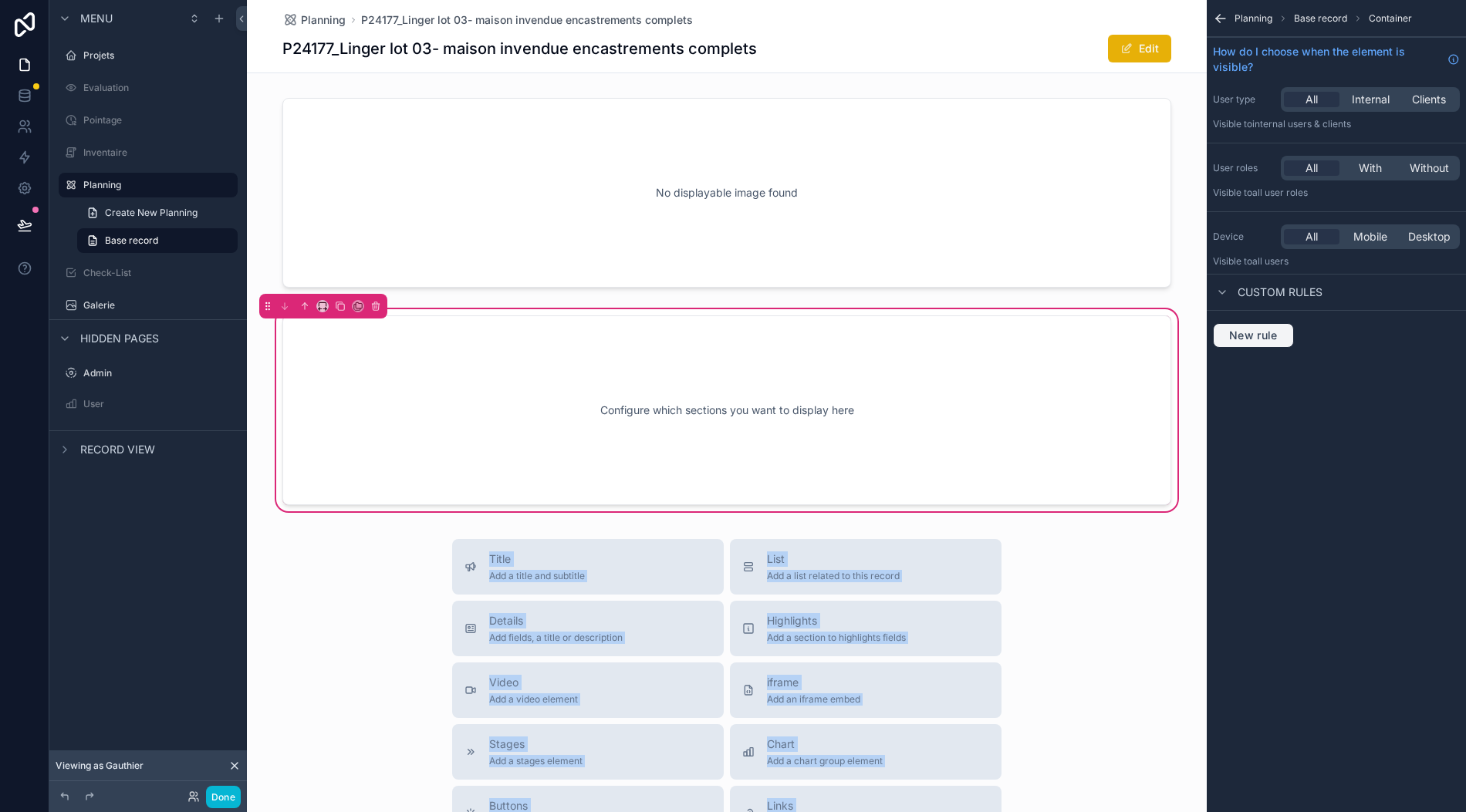
click at [1232, 323] on button "New rule" at bounding box center [1253, 335] width 81 height 25
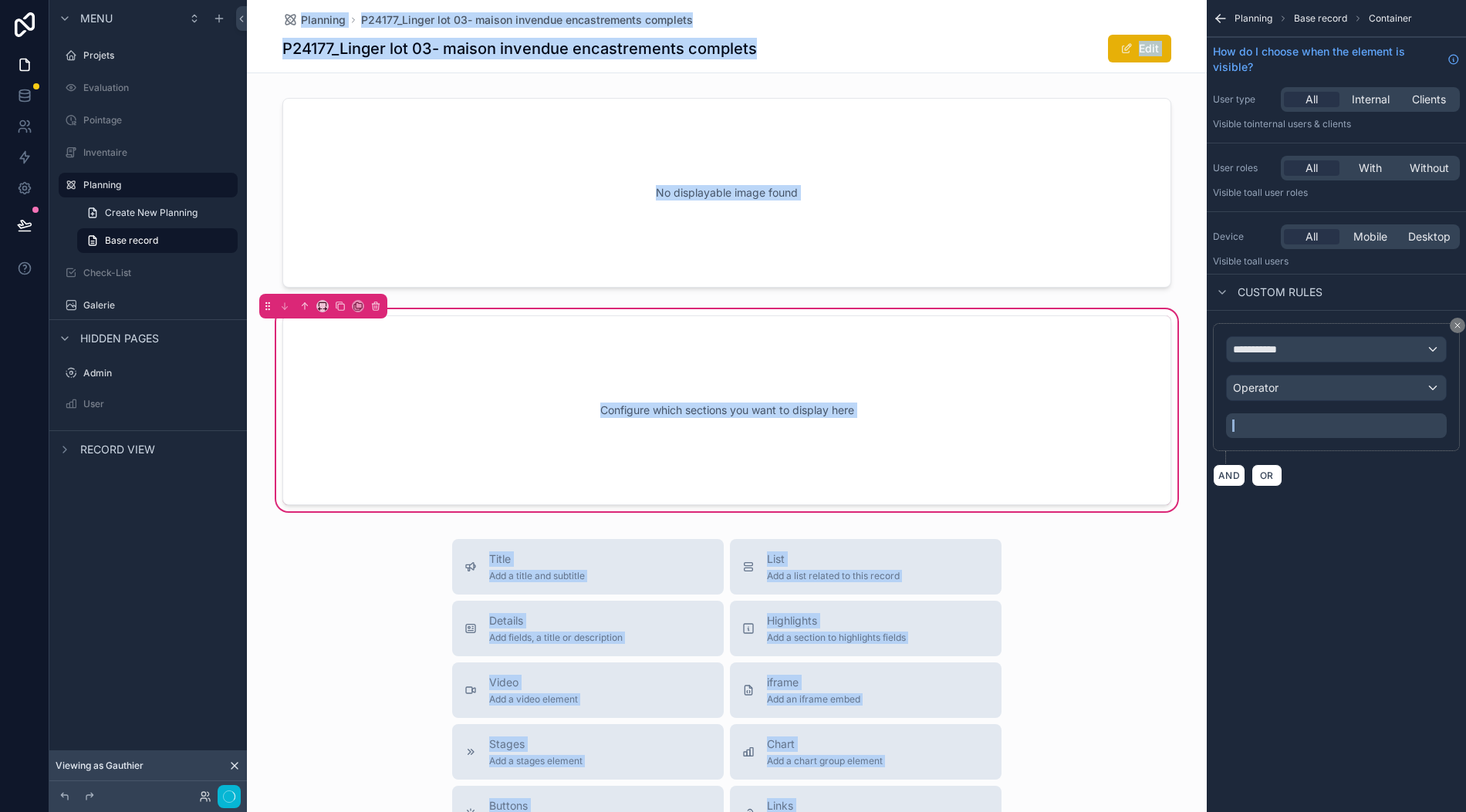
scroll to position [0, 15]
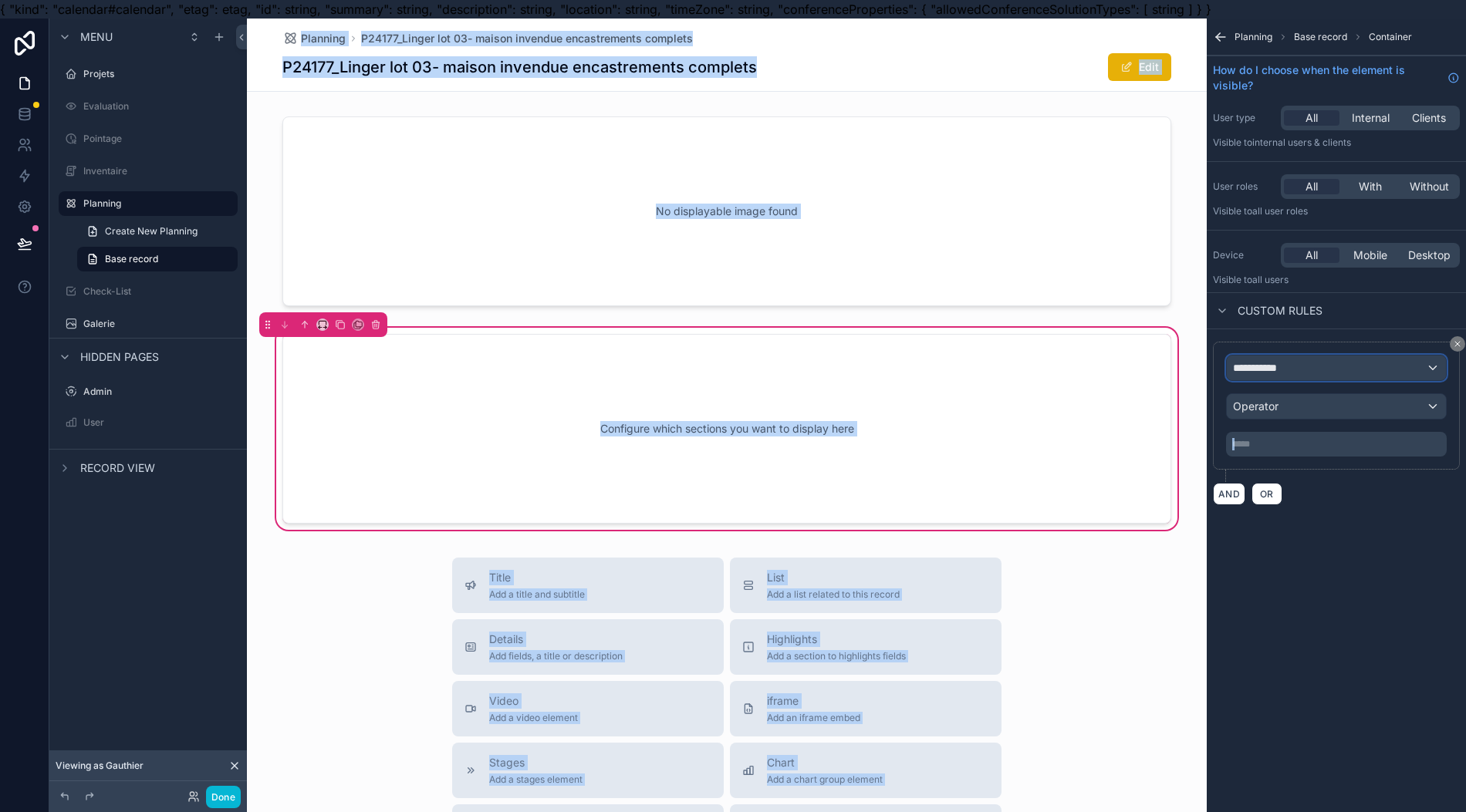
click at [1309, 367] on div "**********" at bounding box center [1336, 368] width 219 height 25
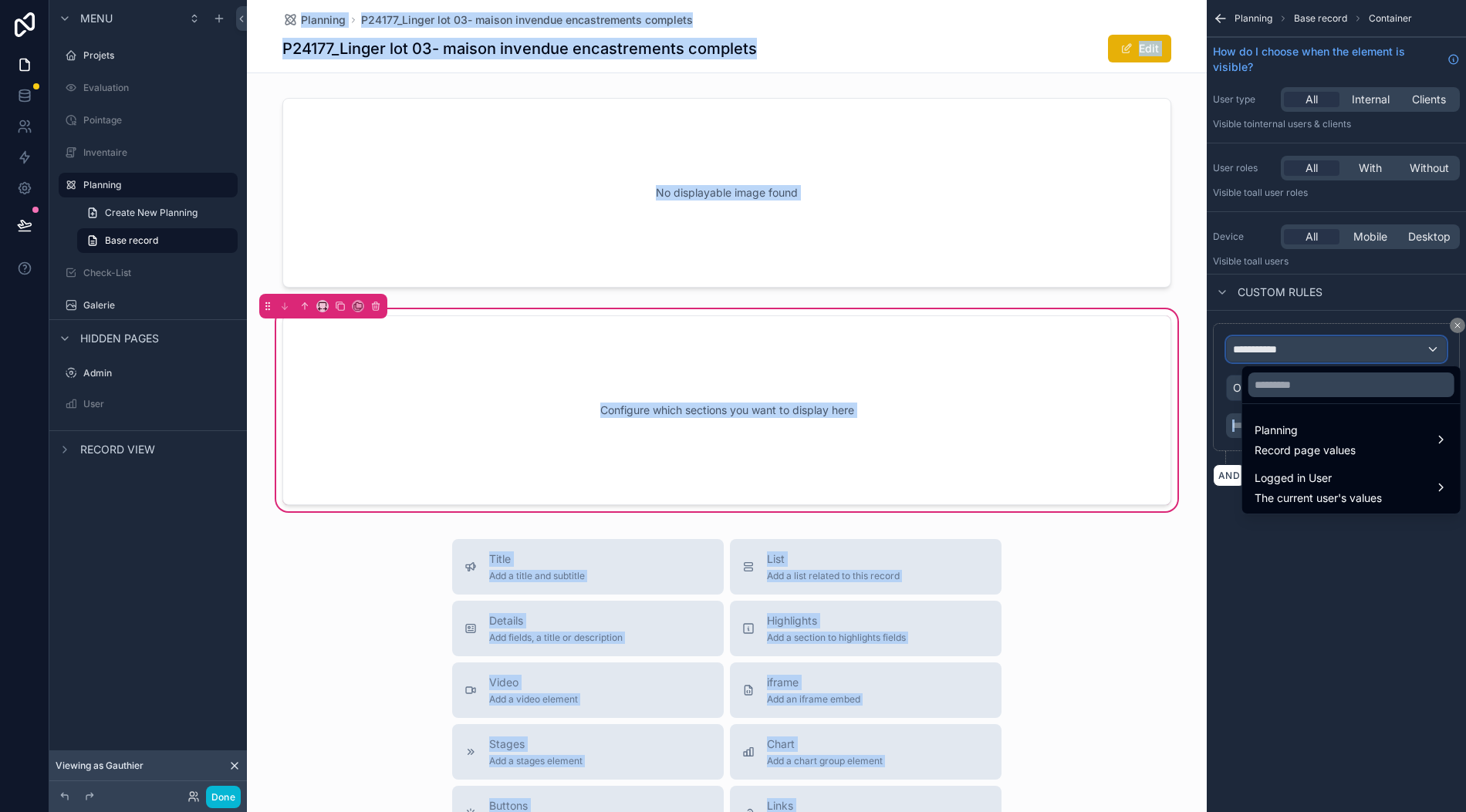
scroll to position [34, 15]
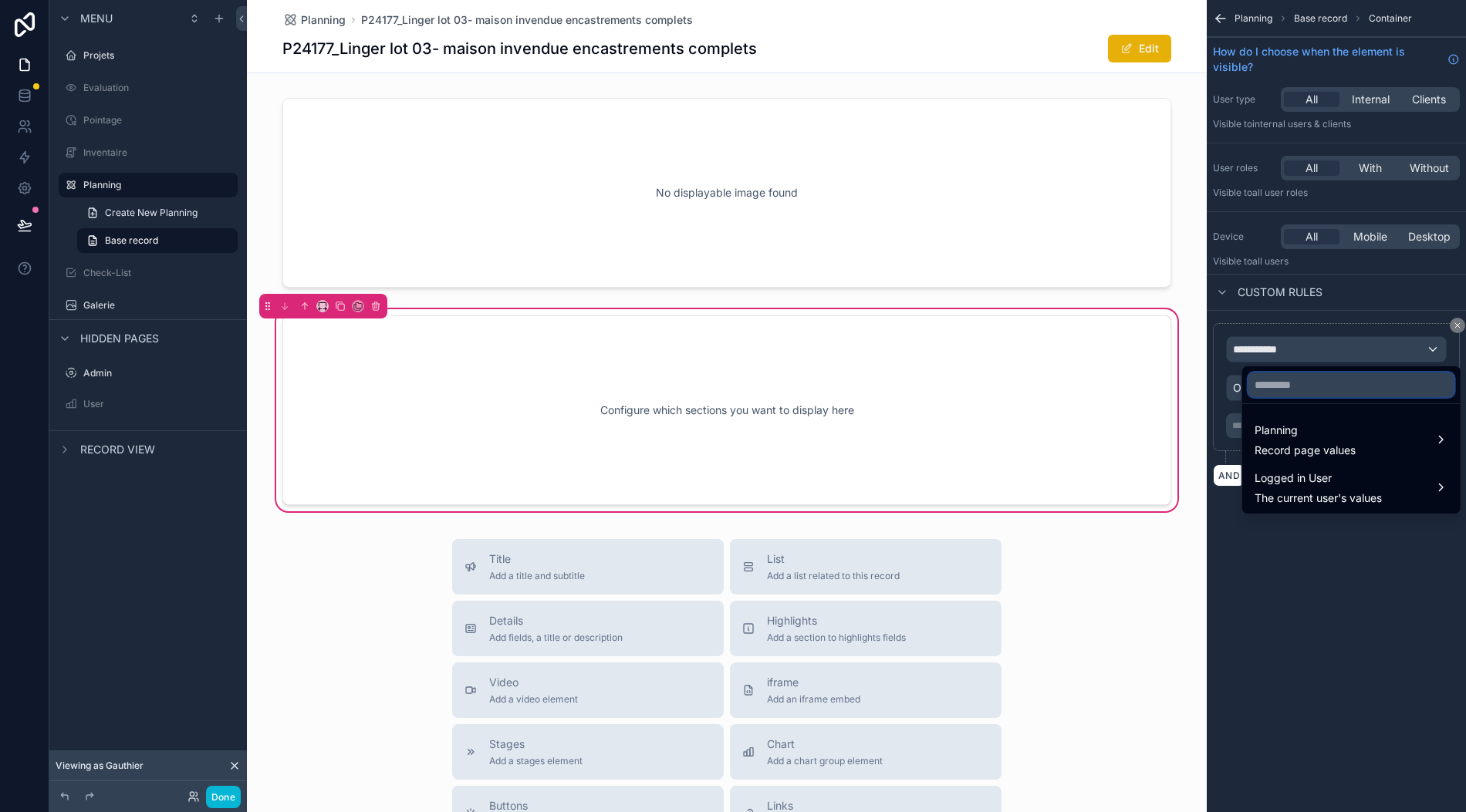
click at [1279, 372] on input "text" at bounding box center [1350, 384] width 206 height 25
type input "***"
click at [1458, 311] on div "scrollable content" at bounding box center [733, 406] width 1466 height 812
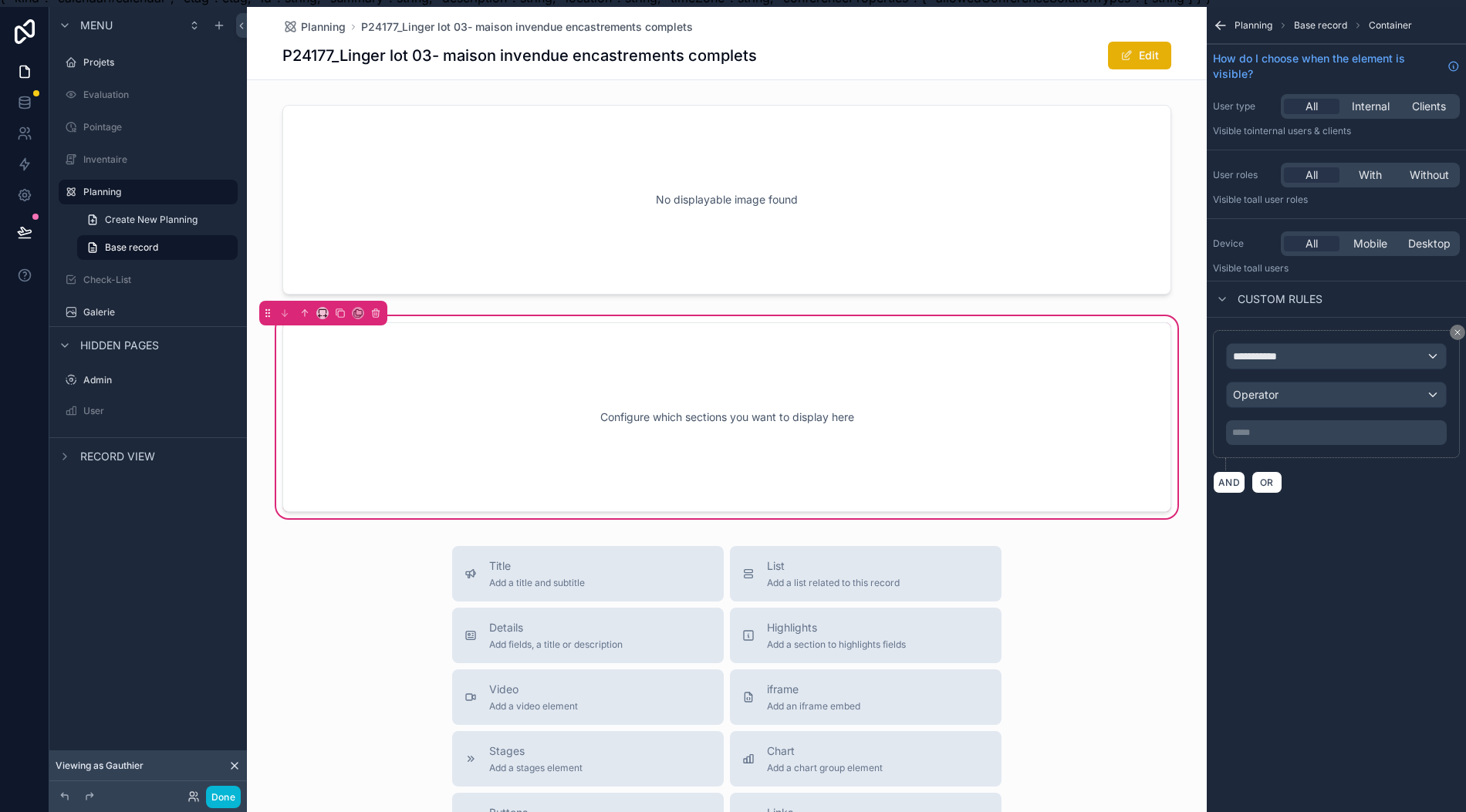
scroll to position [0, 15]
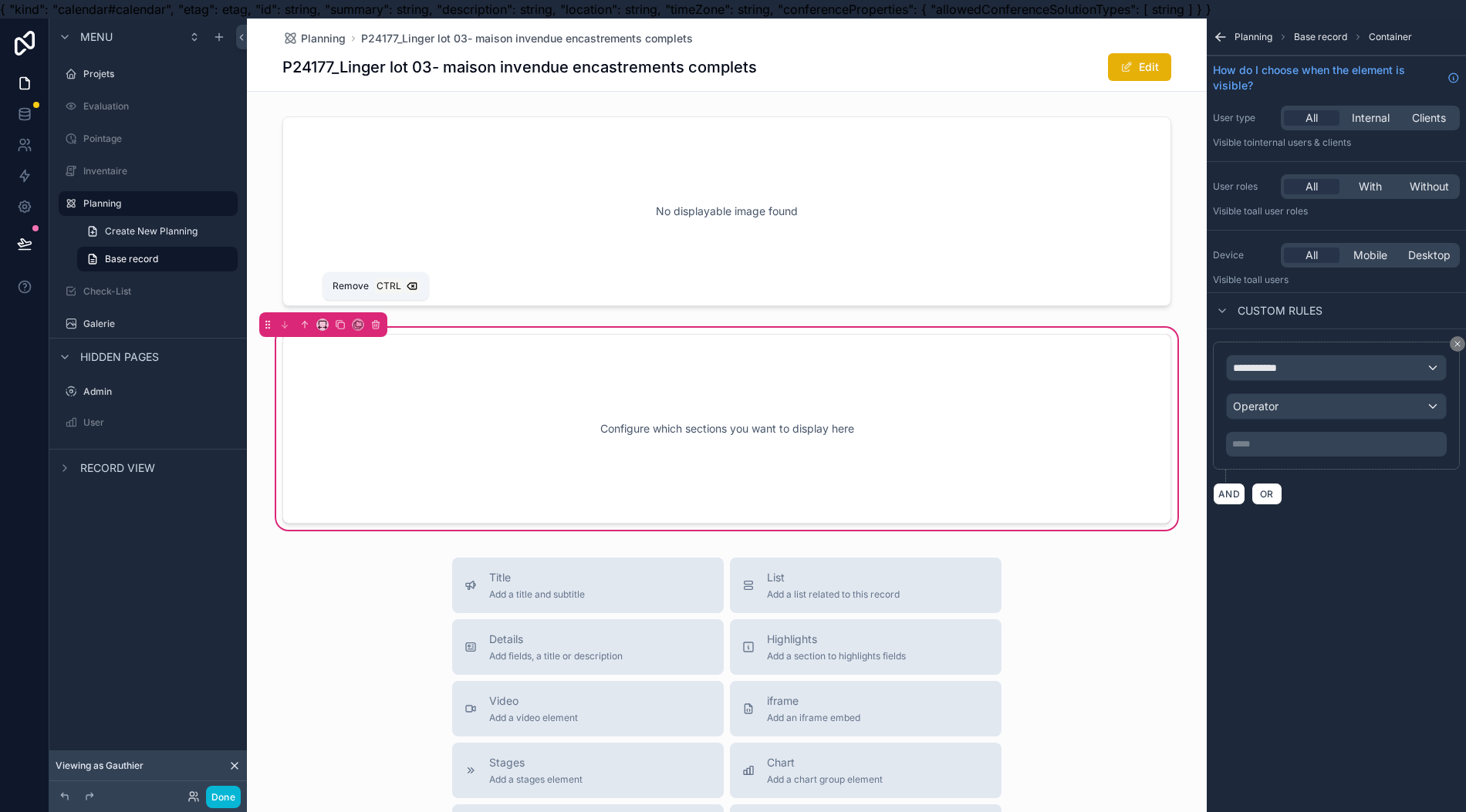
click at [367, 300] on div "Remove Ctrl" at bounding box center [376, 286] width 105 height 27
click at [367, 317] on button "scrollable content" at bounding box center [376, 325] width 17 height 17
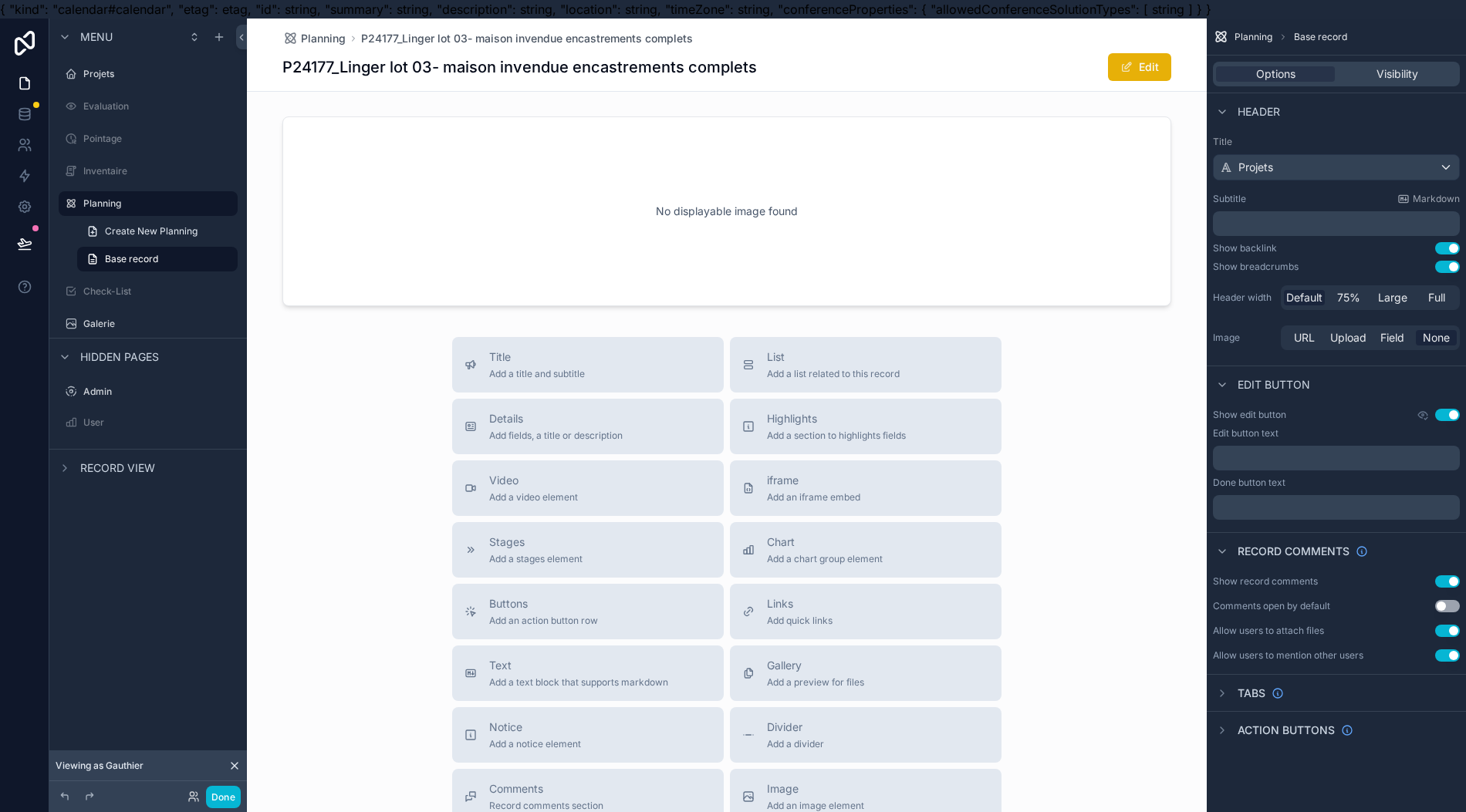
click at [360, 139] on div "scrollable content" at bounding box center [726, 211] width 959 height 202
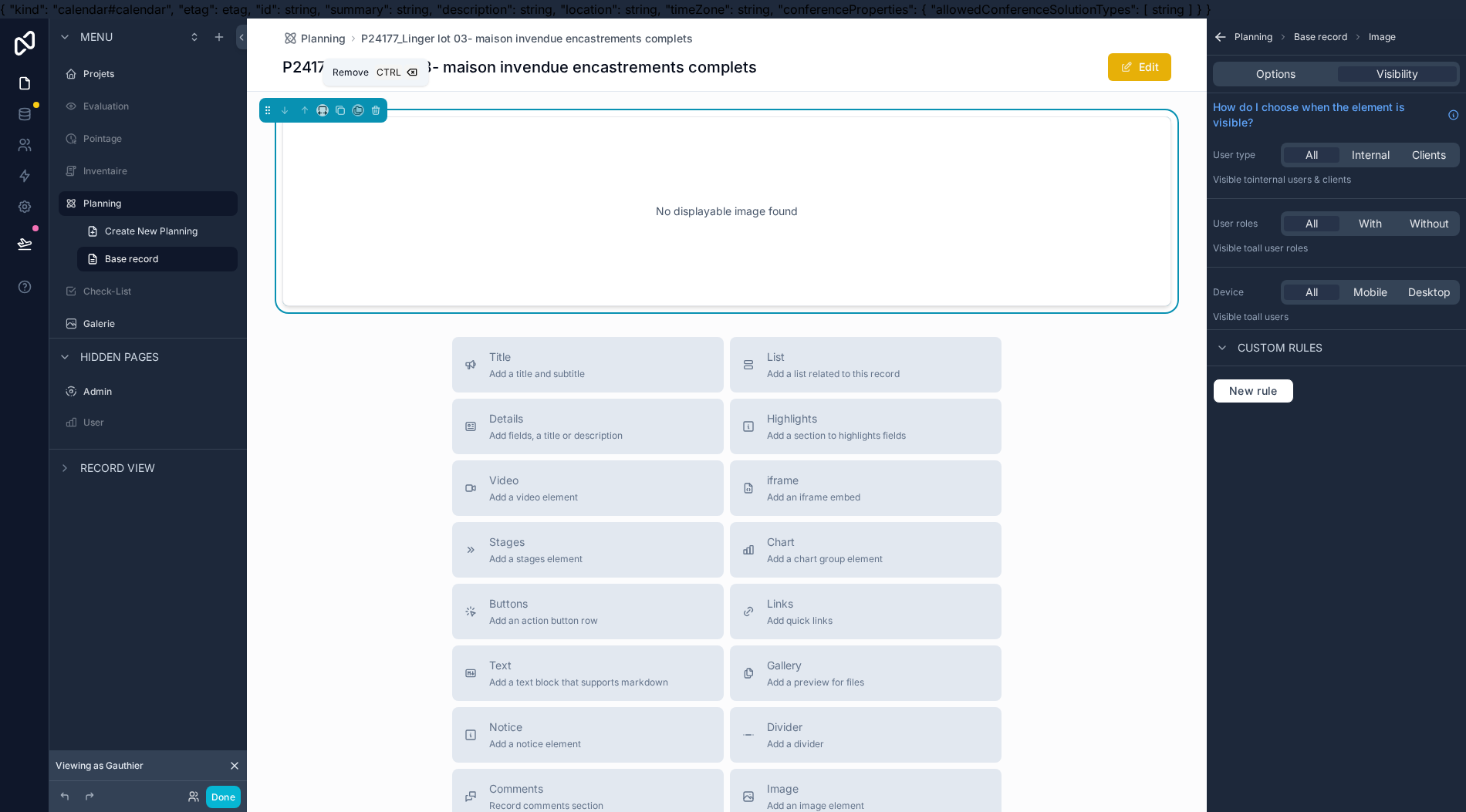
click at [371, 114] on icon "scrollable content" at bounding box center [376, 110] width 11 height 11
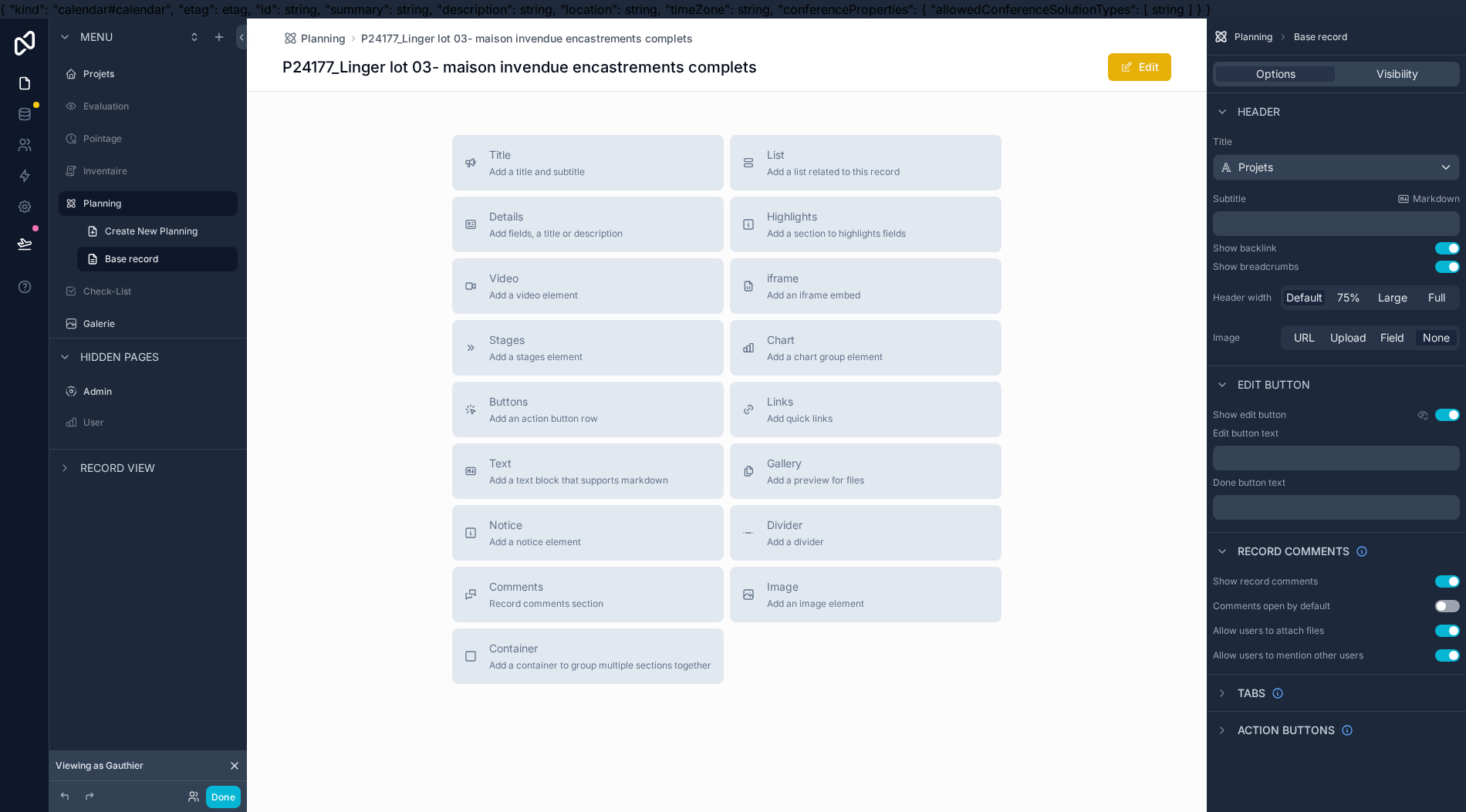
click at [834, 229] on span "Add a section to highlights fields" at bounding box center [836, 234] width 139 height 12
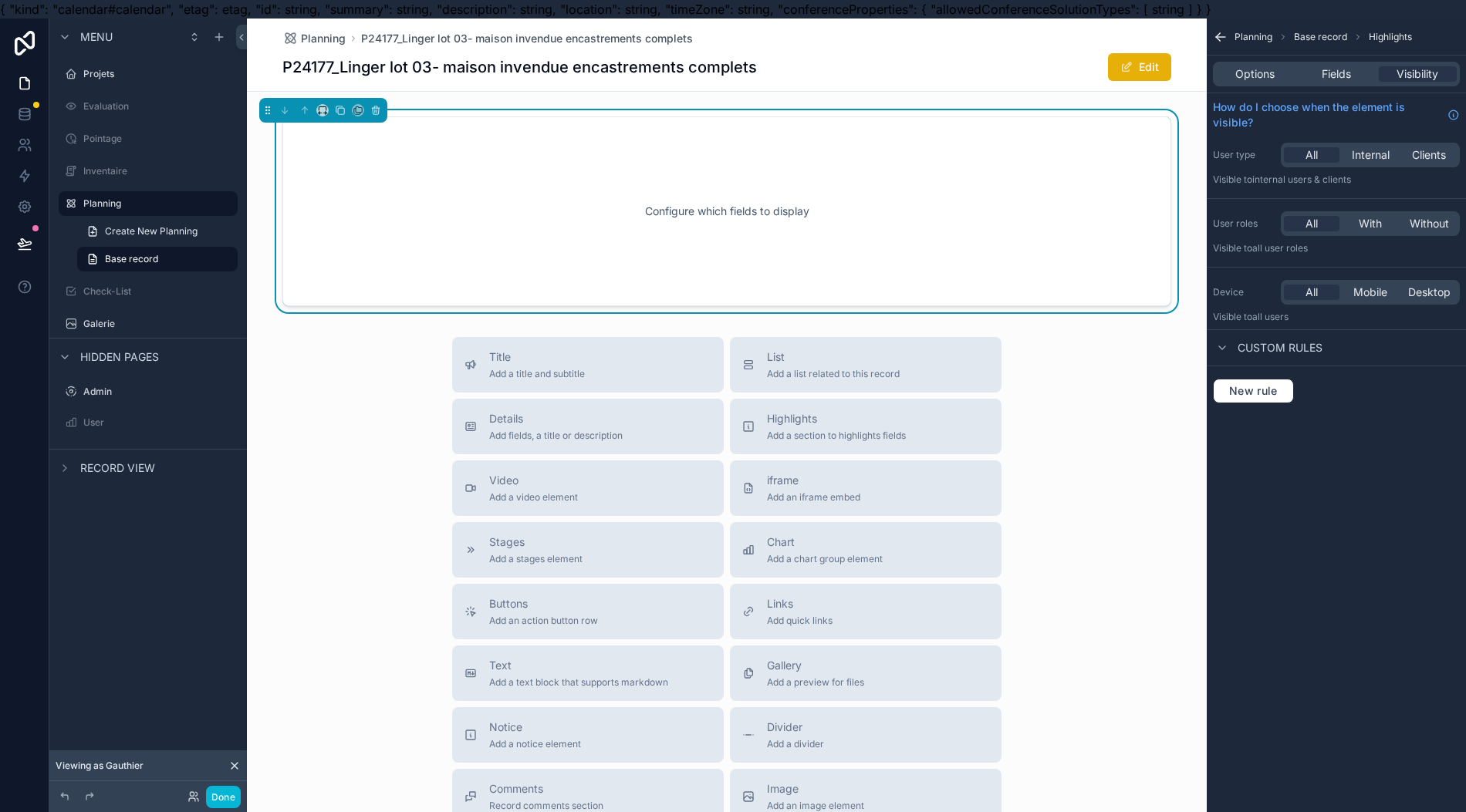
drag, startPoint x: 1242, startPoint y: 372, endPoint x: 1252, endPoint y: 384, distance: 15.6
click at [1252, 384] on div "New rule" at bounding box center [1336, 391] width 259 height 50
click at [1252, 386] on span "New rule" at bounding box center [1253, 391] width 61 height 14
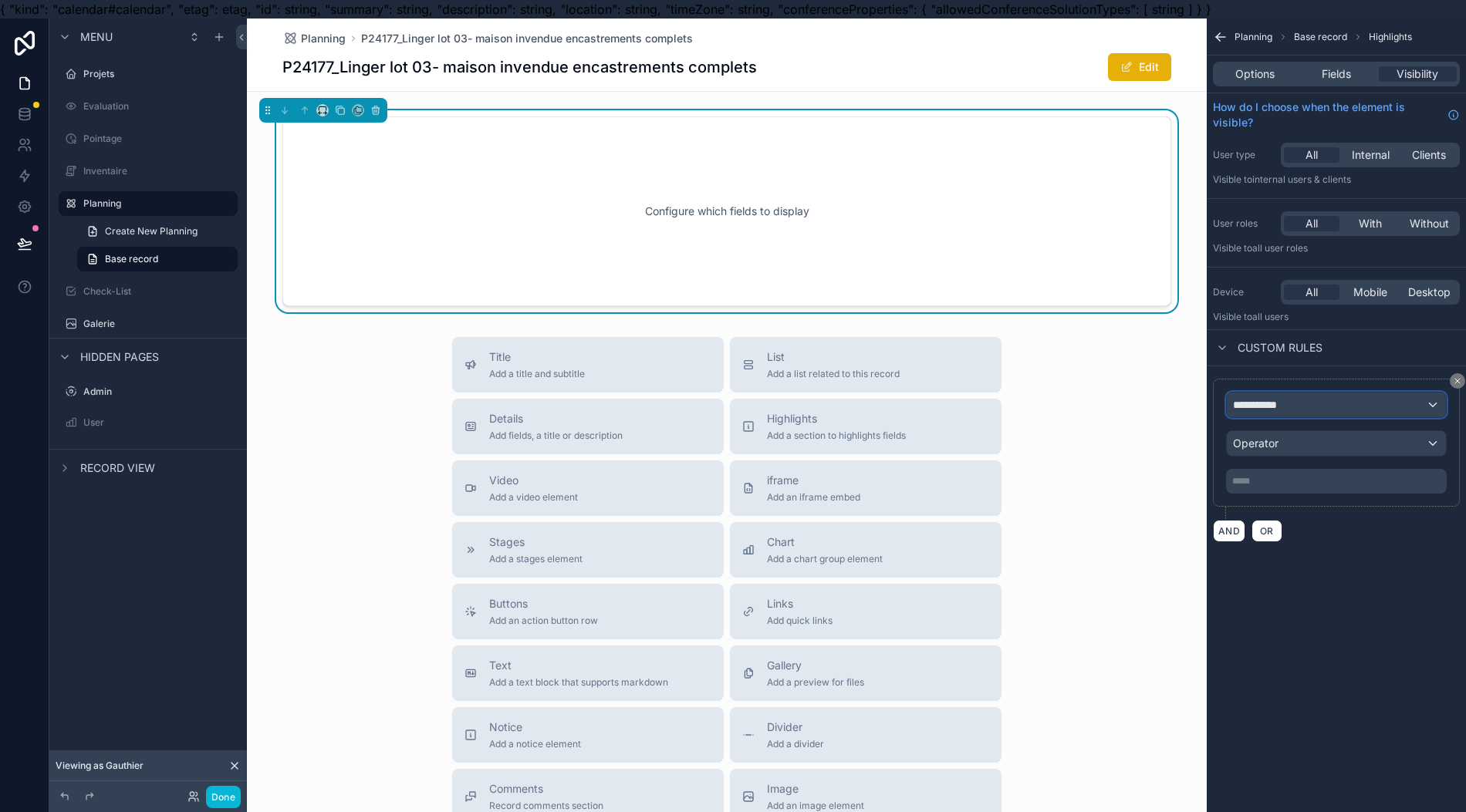
click at [1275, 403] on span "**********" at bounding box center [1261, 405] width 57 height 15
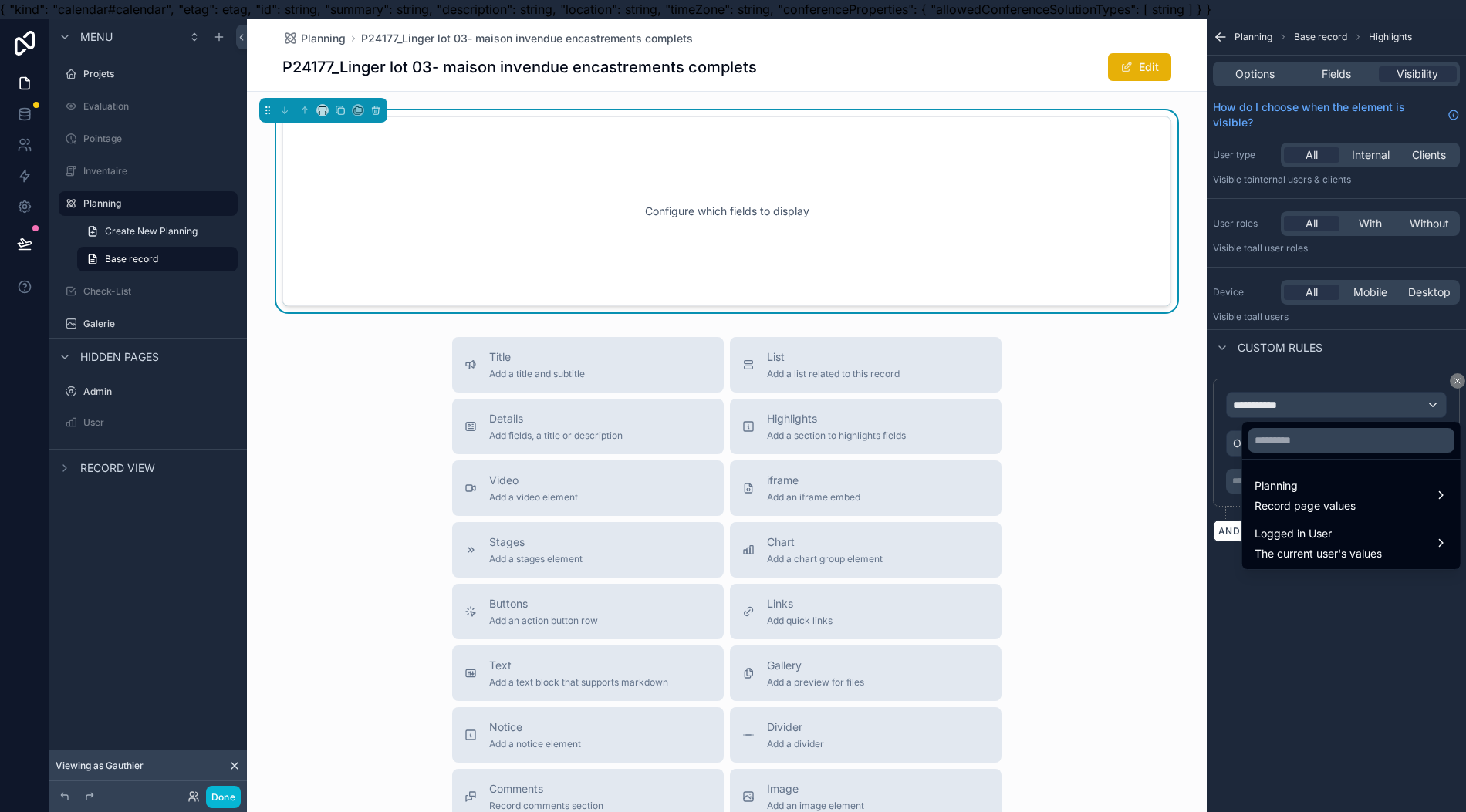
click at [1276, 399] on div "scrollable content" at bounding box center [733, 406] width 1466 height 812
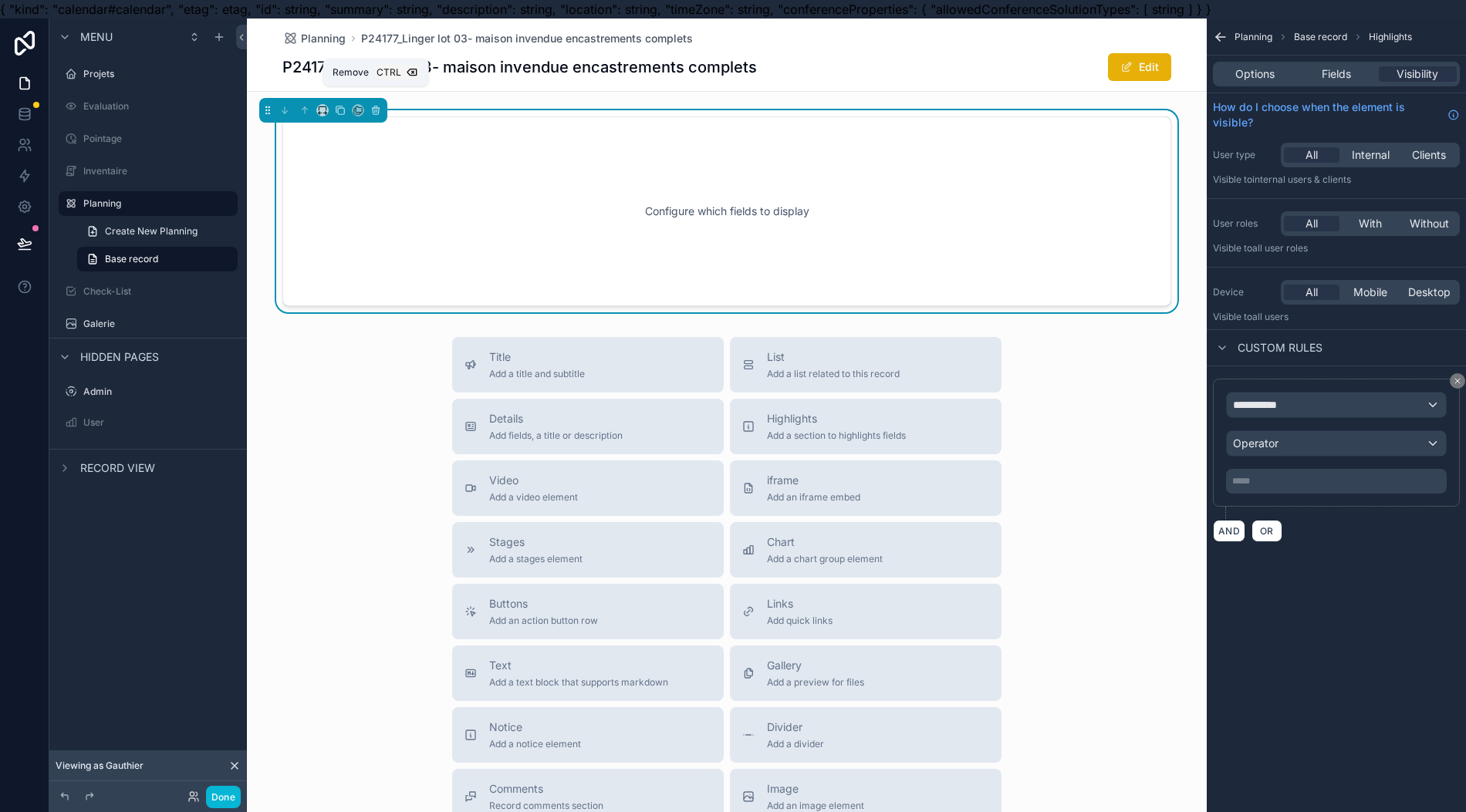
click at [367, 107] on button "scrollable content" at bounding box center [376, 110] width 17 height 17
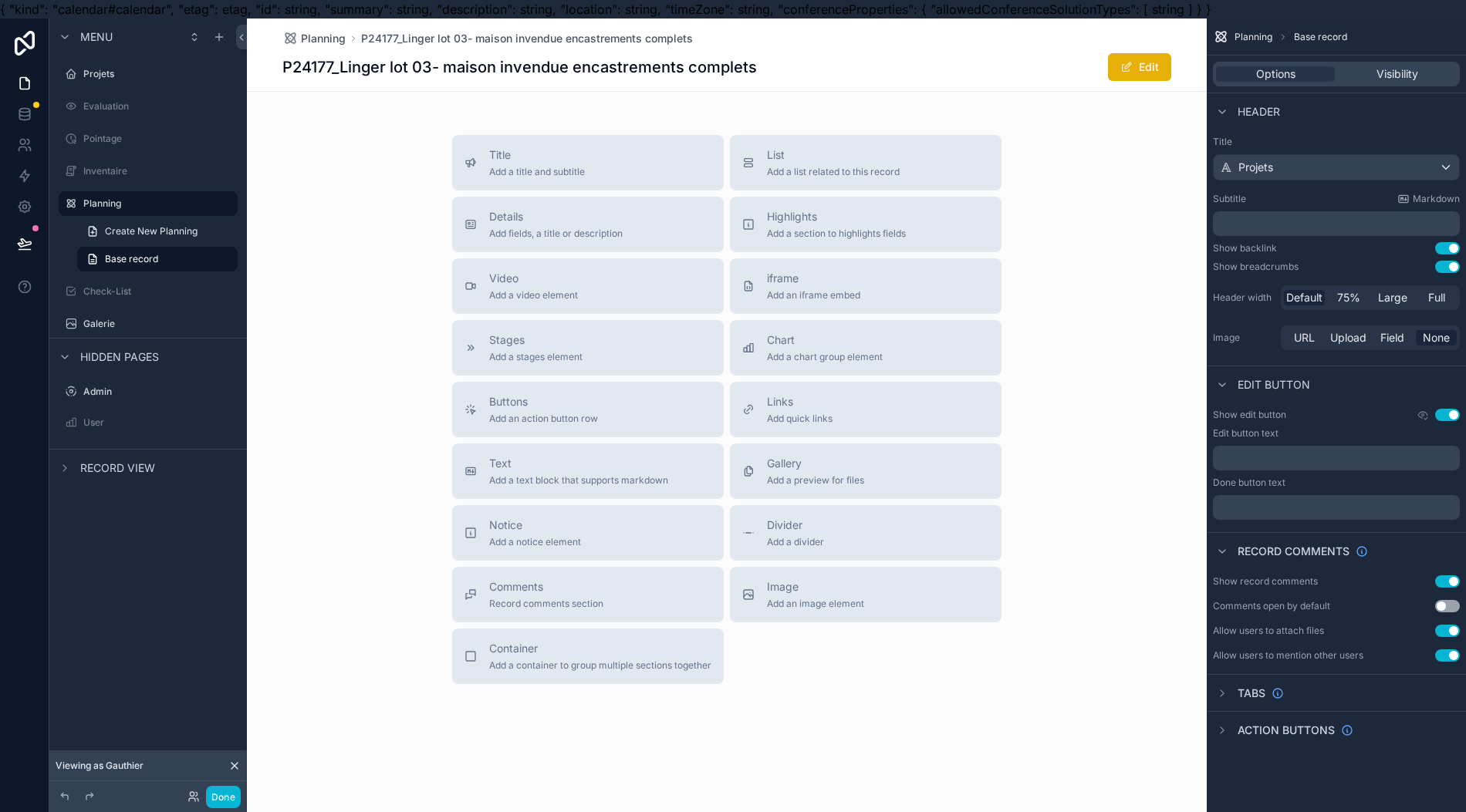
click at [767, 188] on button "List Add a list related to this record" at bounding box center [865, 163] width 271 height 56
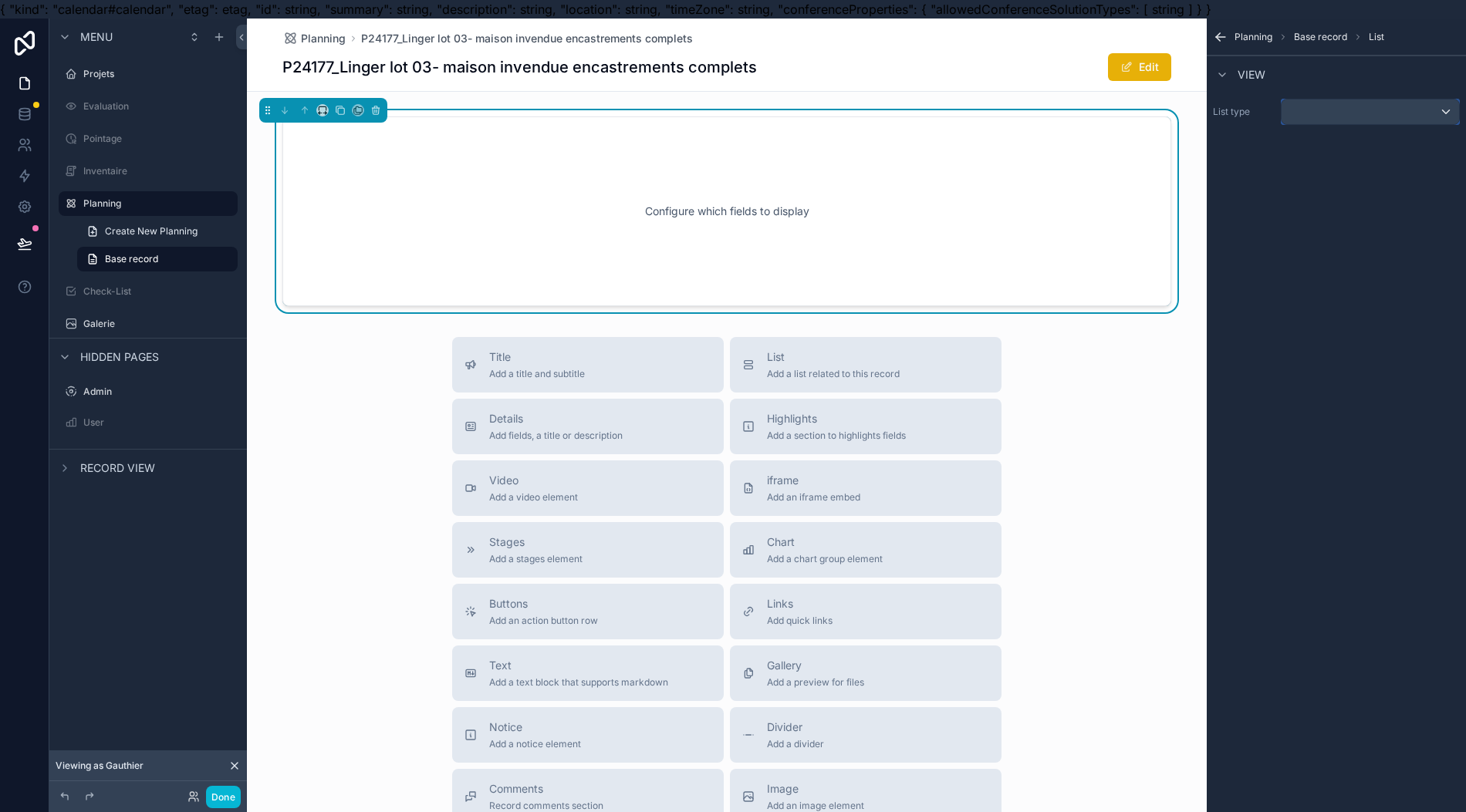
click at [1374, 111] on div "scrollable content" at bounding box center [1369, 111] width 177 height 25
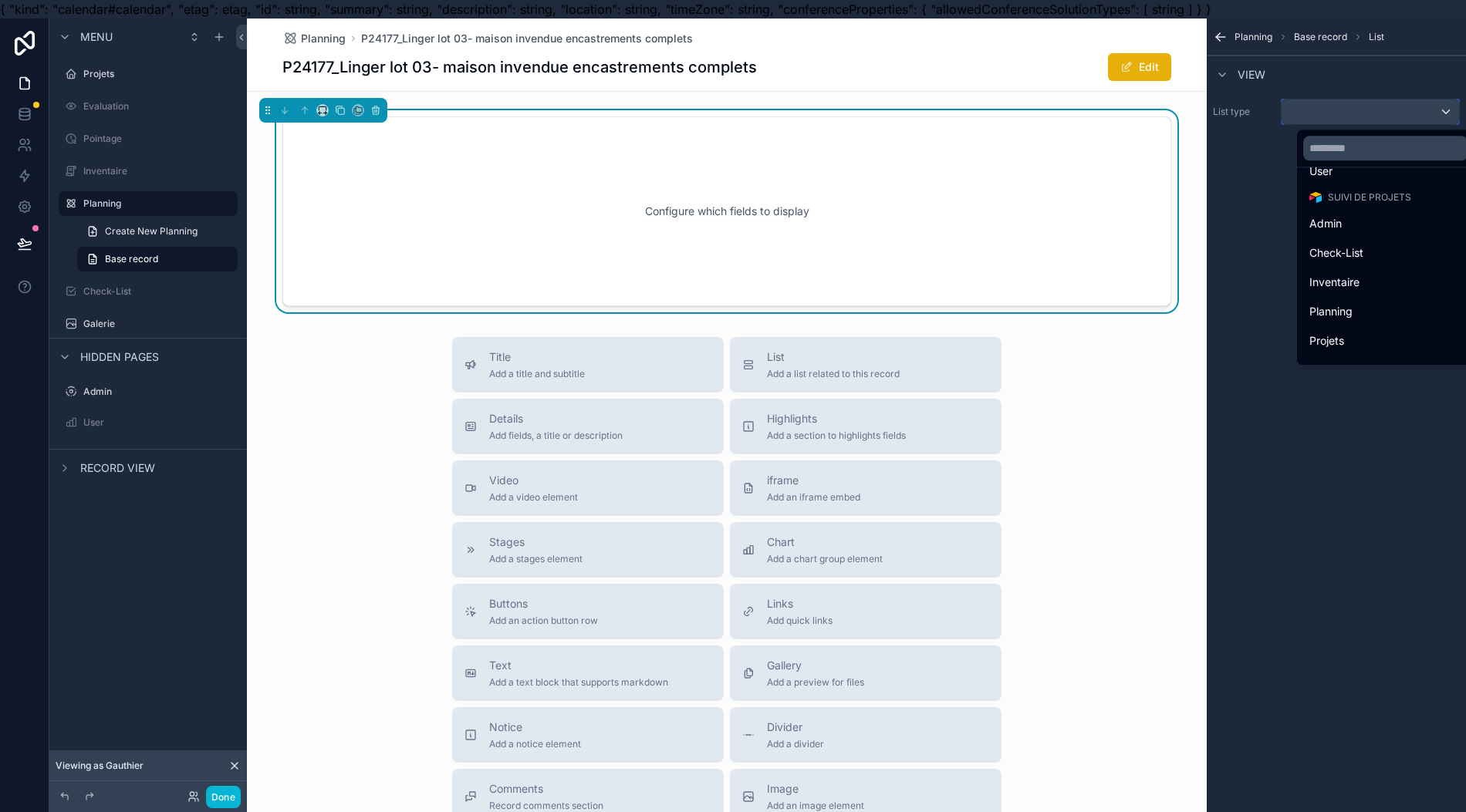
scroll to position [68, 0]
click at [1362, 319] on div "Projets" at bounding box center [1386, 318] width 152 height 19
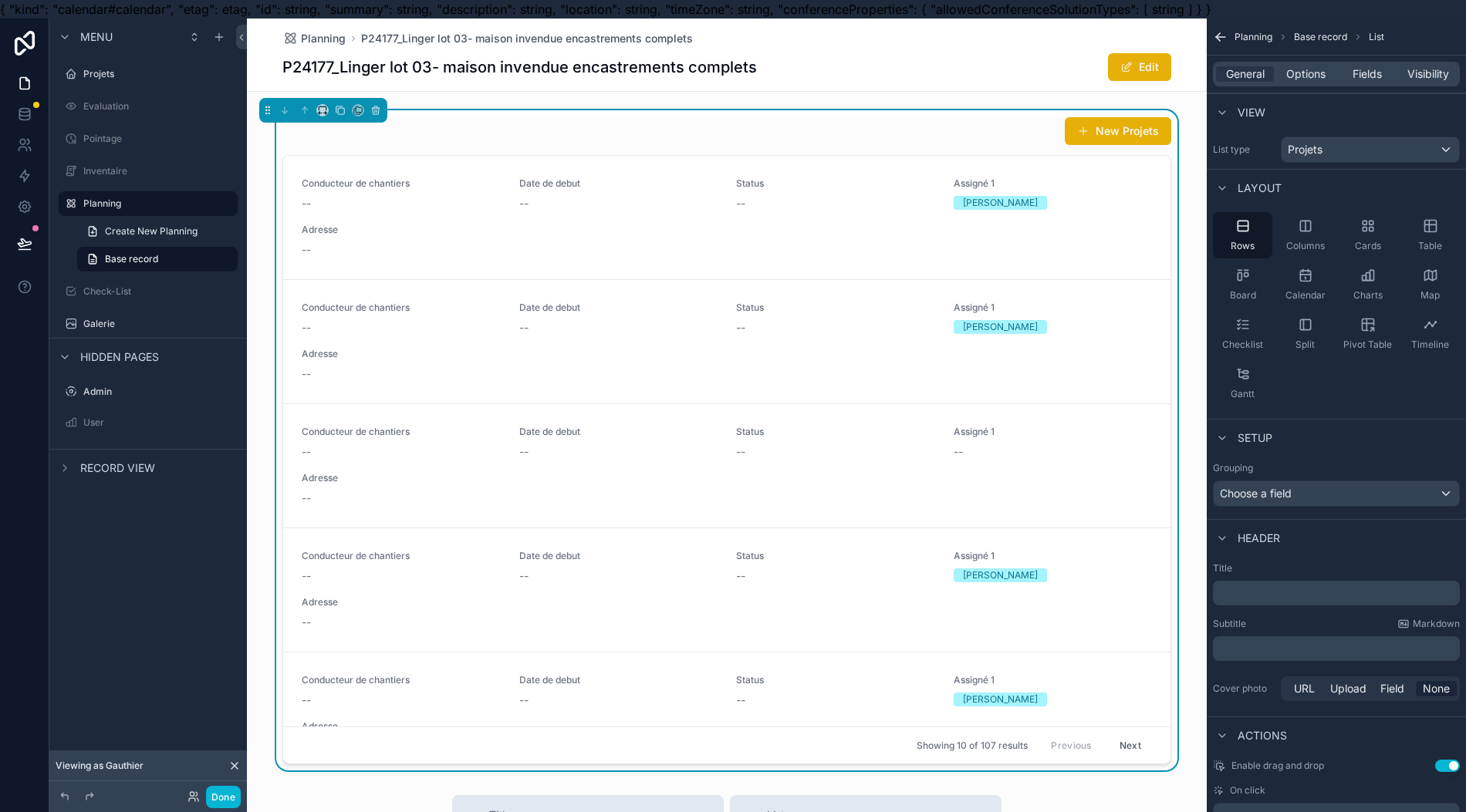
click at [996, 217] on div "Conducteur de chantiers -- Date de debut -- Status -- Assigné 1 [PERSON_NAME] --" at bounding box center [726, 217] width 850 height 80
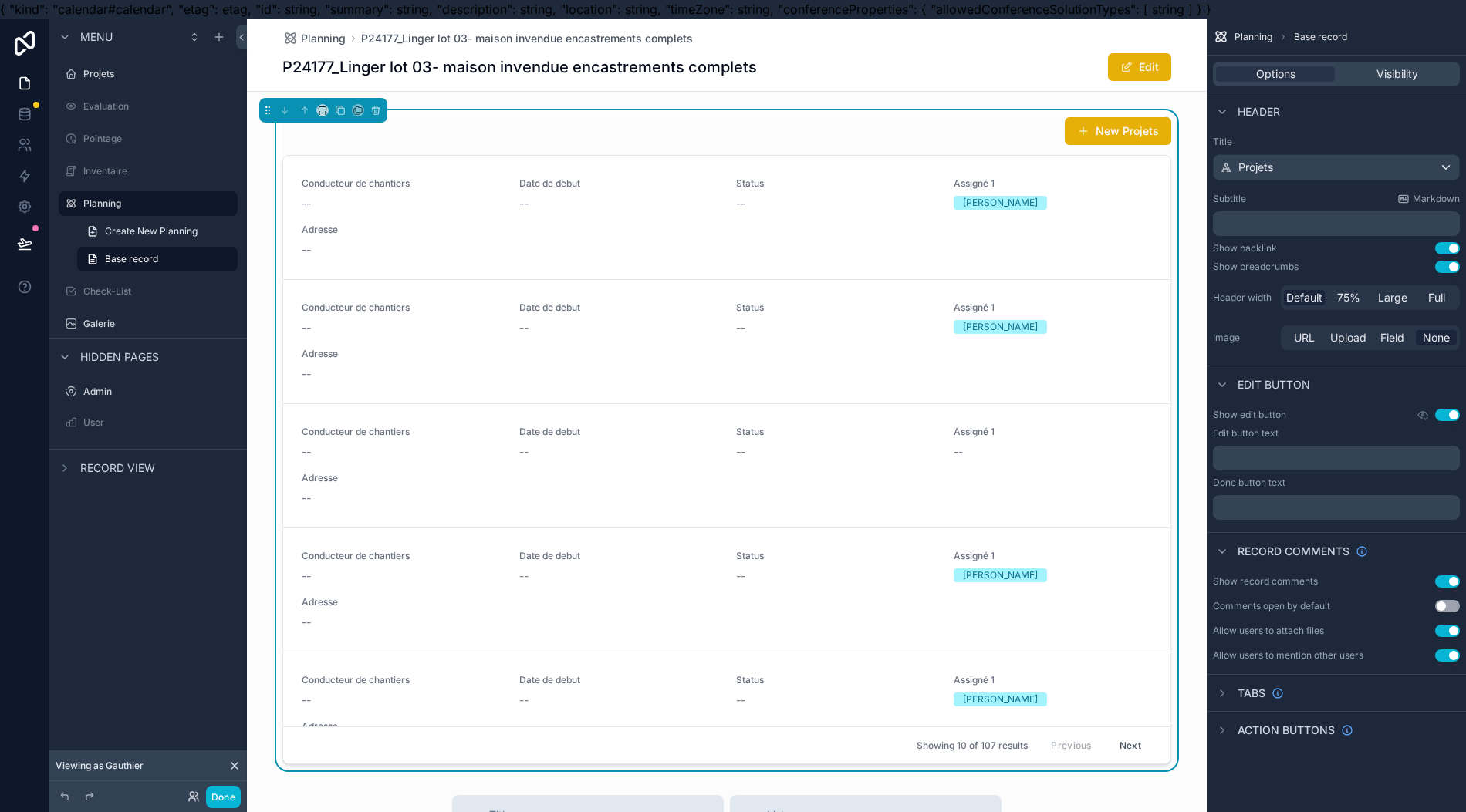
click at [1345, 234] on div "Title Projets Subtitle Markdown ﻿ Show backlink Use setting Show breadcrumbs Us…" at bounding box center [1336, 244] width 259 height 230
click at [1346, 226] on p "﻿" at bounding box center [1338, 223] width 238 height 15
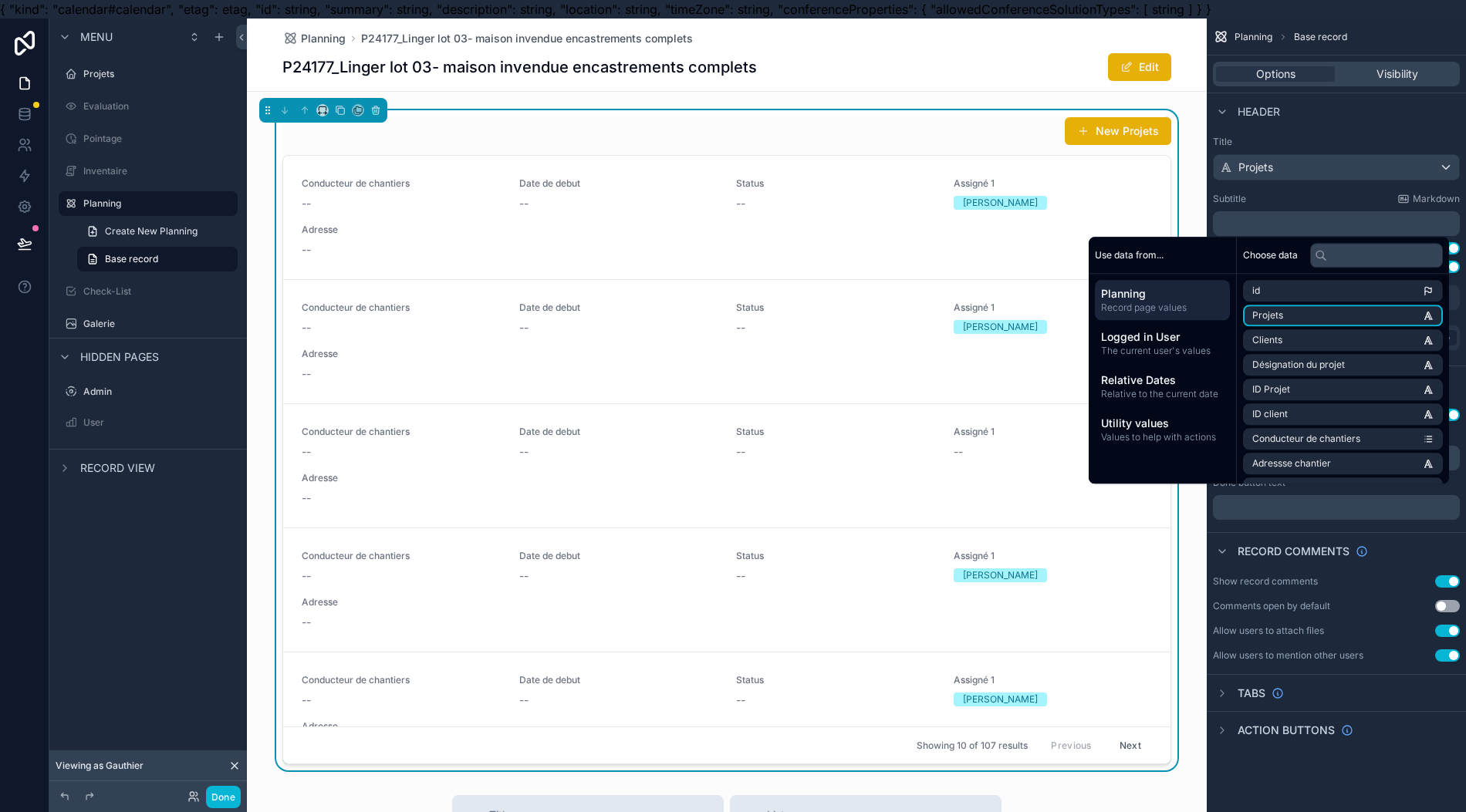
click at [1326, 325] on li "Projets" at bounding box center [1342, 315] width 199 height 21
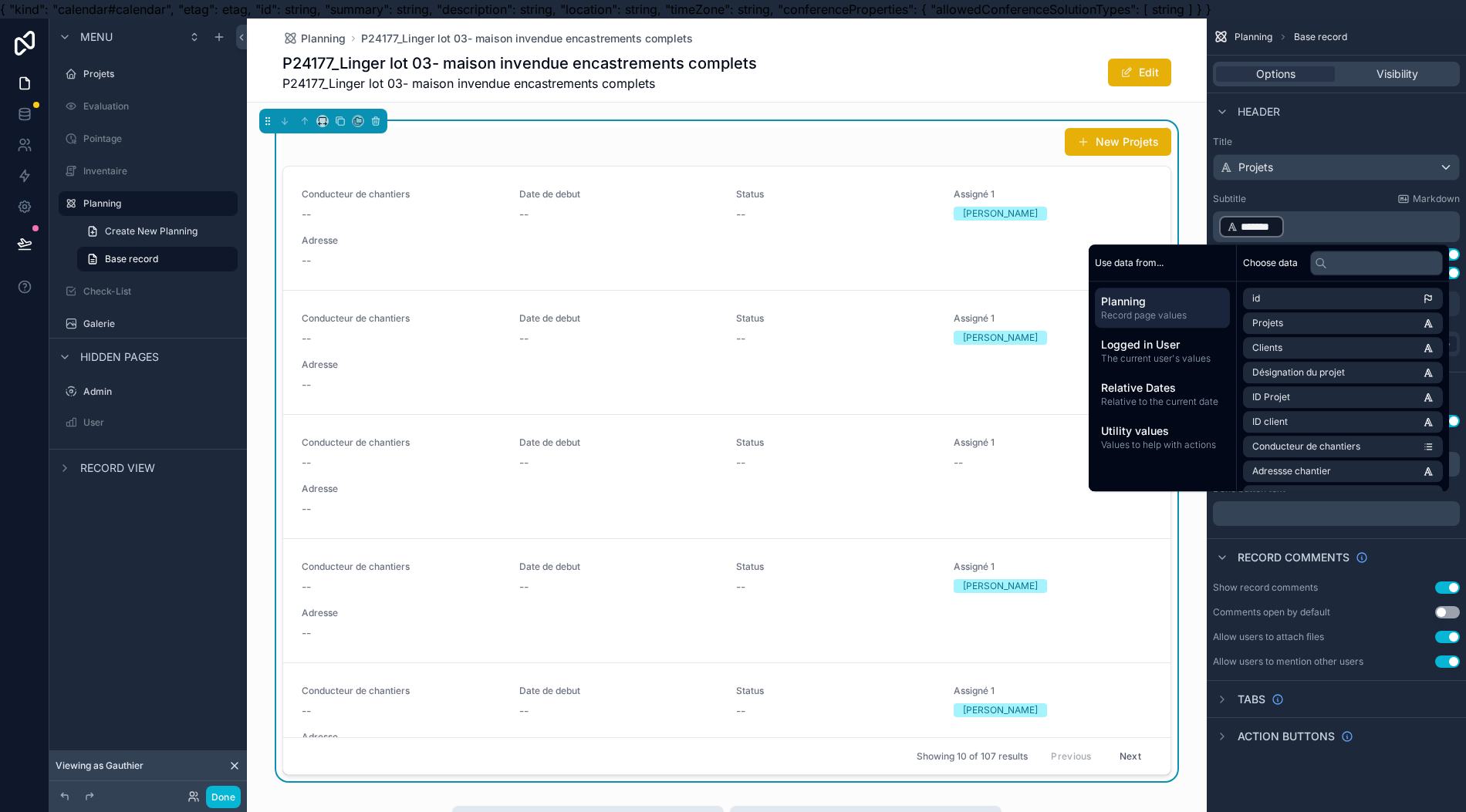
click at [1174, 355] on span "The current user's values" at bounding box center [1161, 359] width 122 height 12
click at [1159, 311] on span "Record page values" at bounding box center [1161, 315] width 122 height 12
click at [1318, 231] on p "﻿ ******* ﻿ ﻿" at bounding box center [1338, 227] width 238 height 25
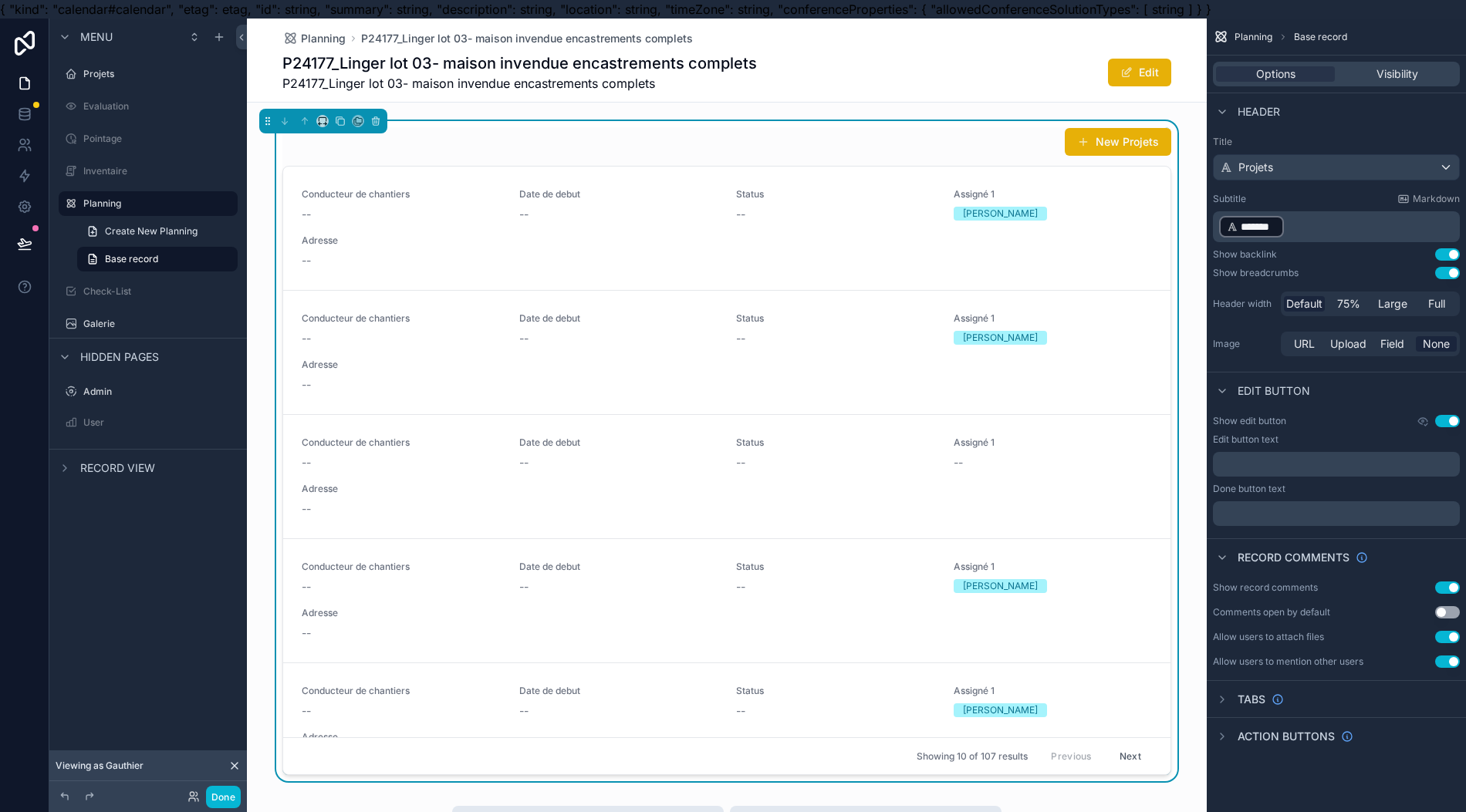
click at [1309, 234] on p "﻿ ******* ﻿ ﻿" at bounding box center [1338, 227] width 238 height 25
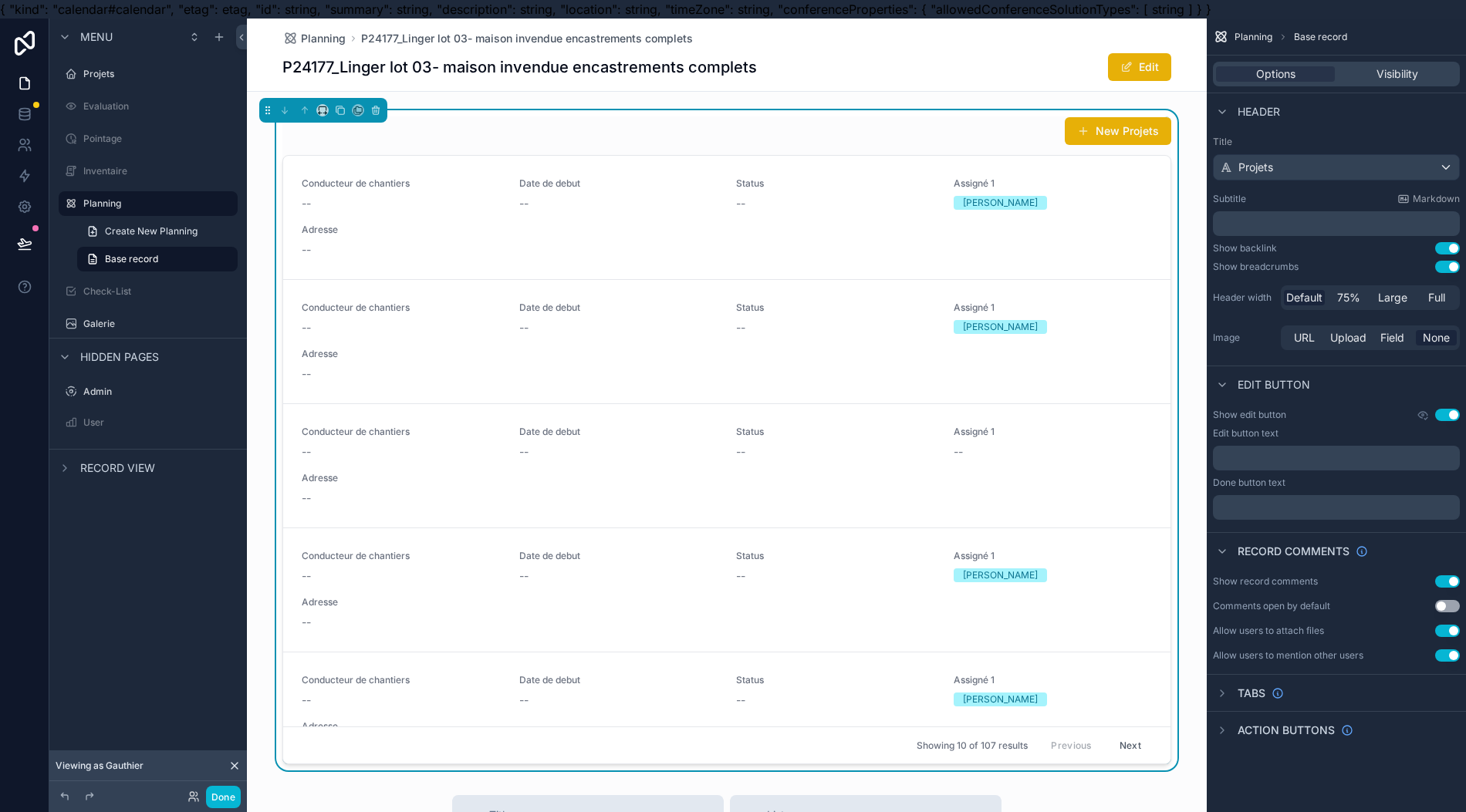
click at [1340, 194] on div "Subtitle Markdown" at bounding box center [1336, 199] width 246 height 12
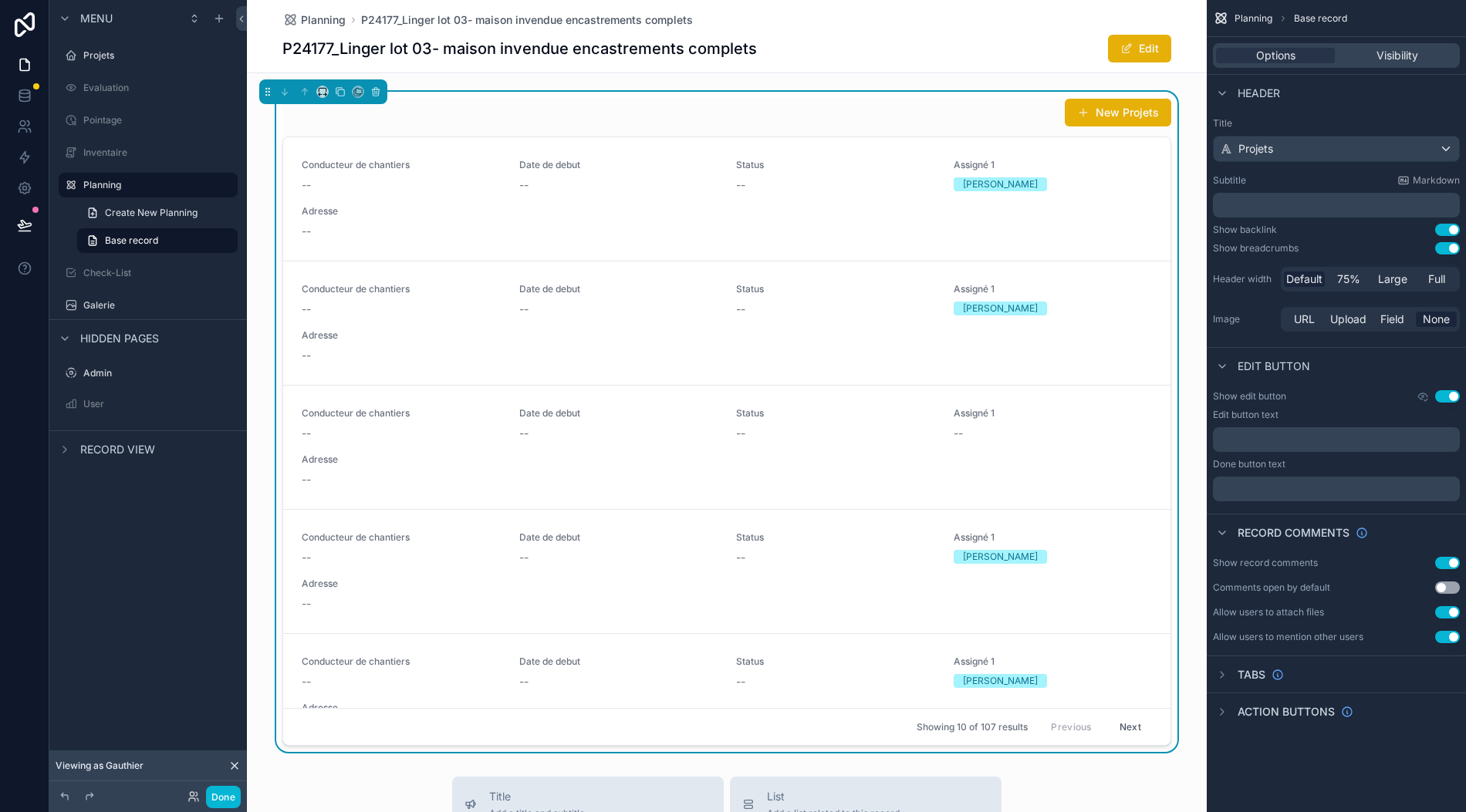
scroll to position [34, 15]
click at [1446, 390] on button "Use setting" at bounding box center [1447, 396] width 25 height 12
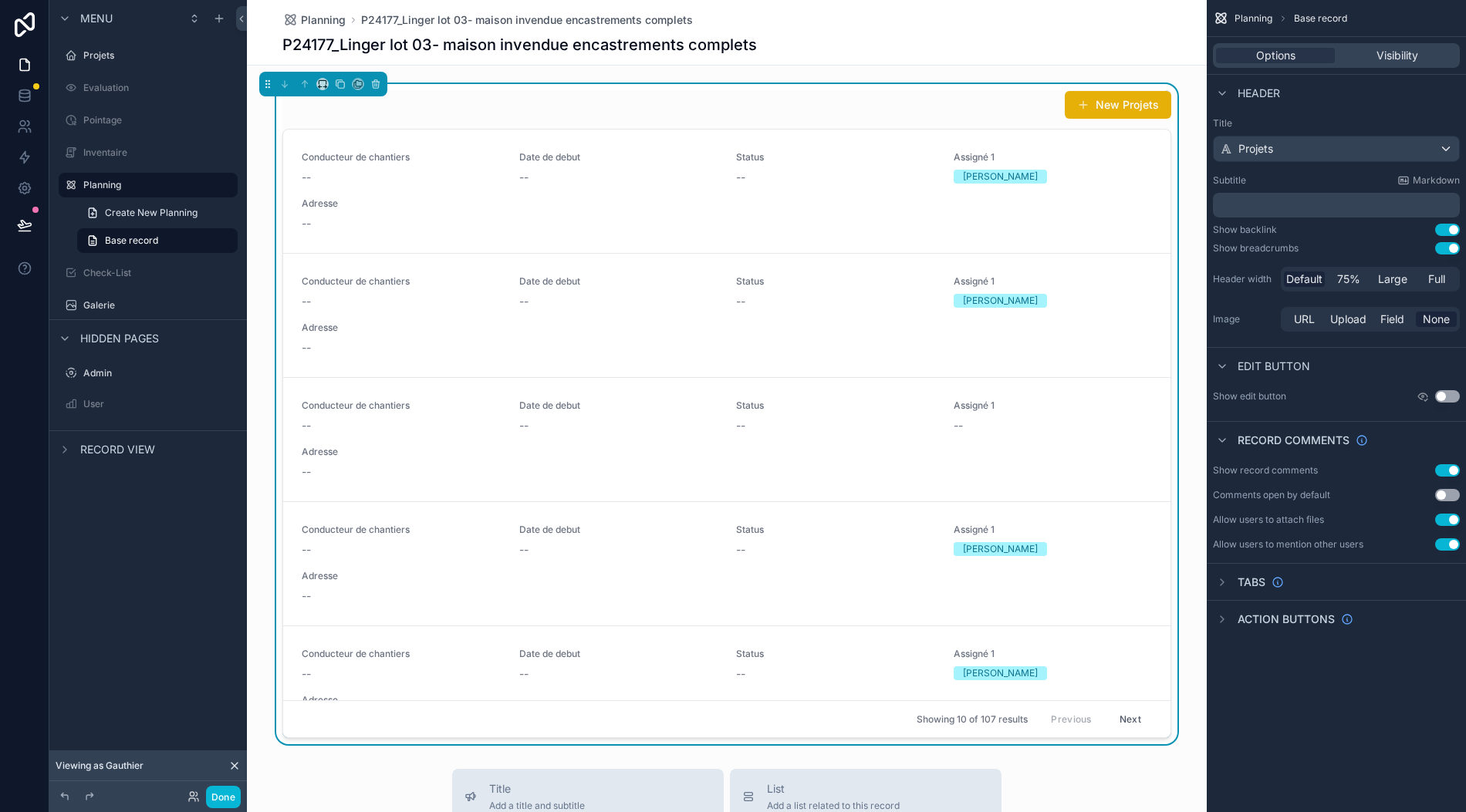
scroll to position [0, 15]
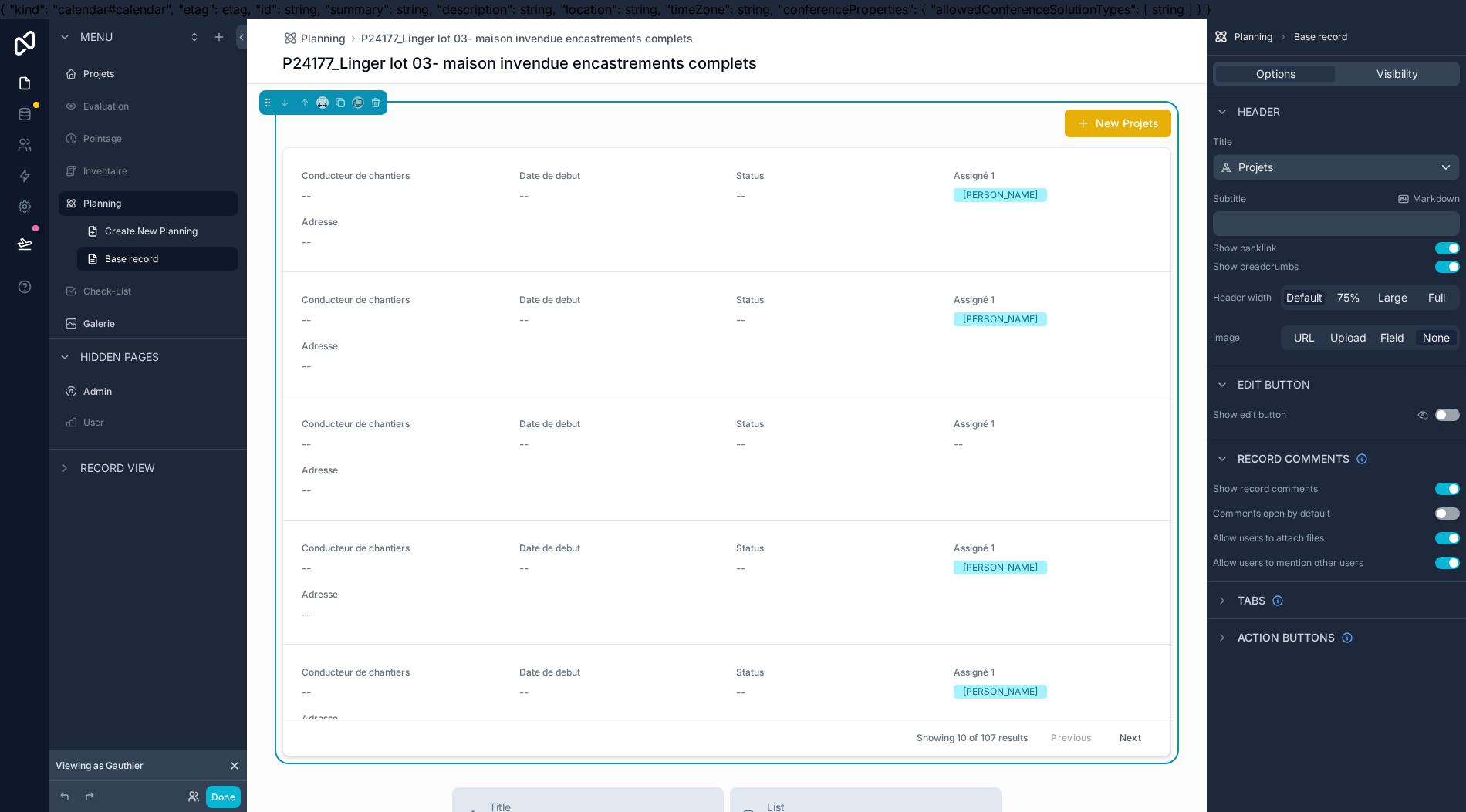
click at [1446, 489] on button "Use setting" at bounding box center [1447, 489] width 25 height 12
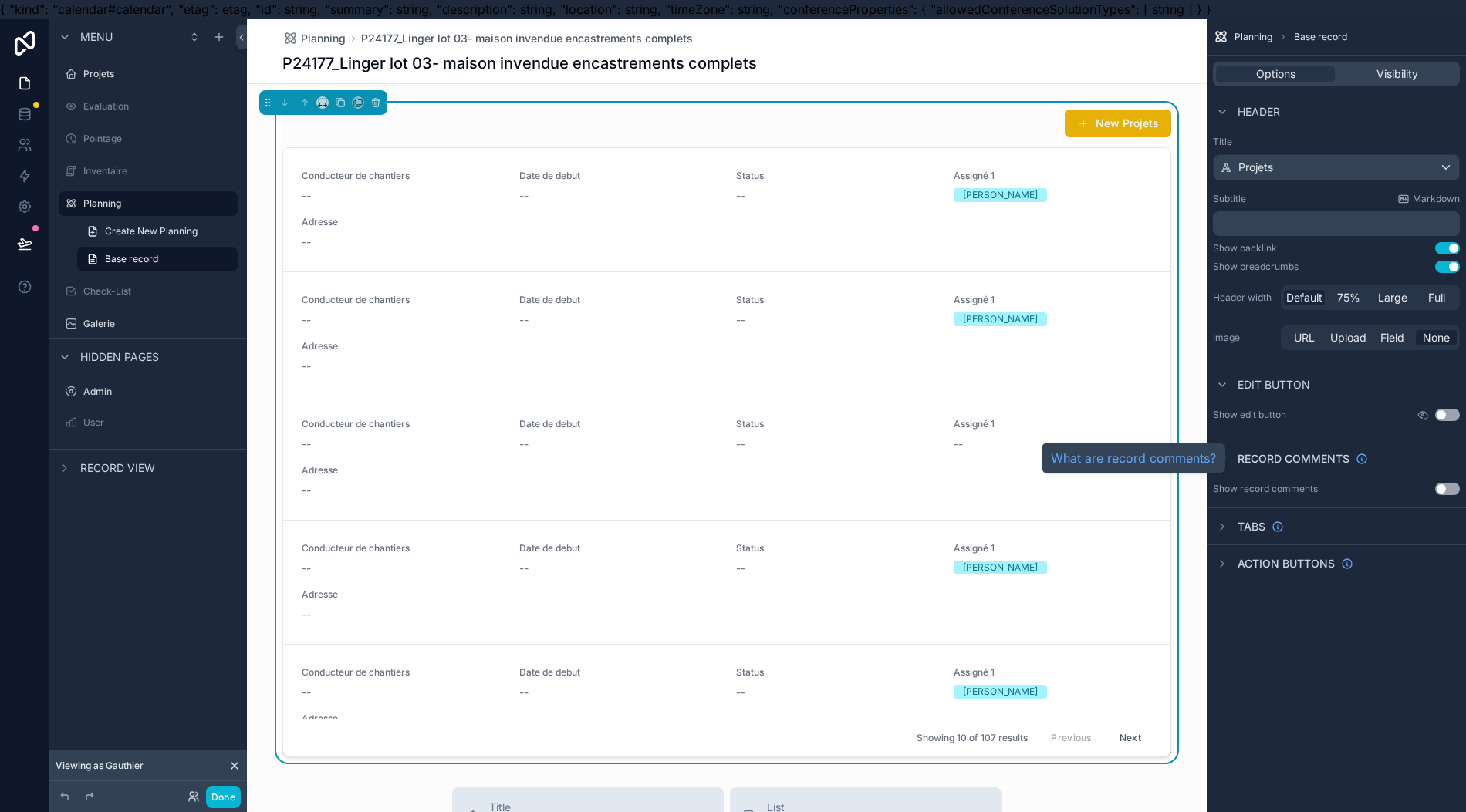
click at [1332, 458] on span "Record comments" at bounding box center [1293, 459] width 112 height 15
click at [1006, 129] on div "New Projets" at bounding box center [727, 123] width 888 height 29
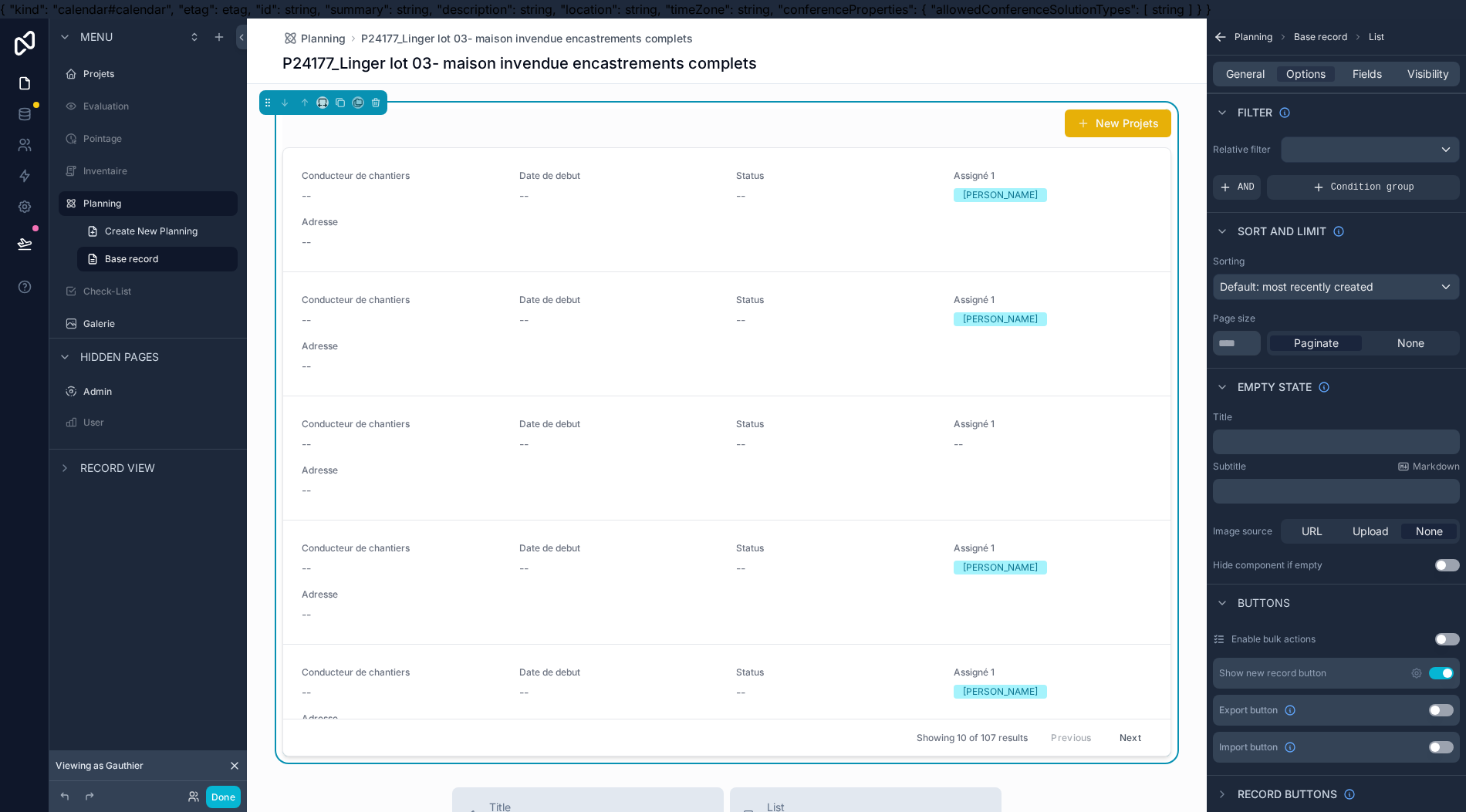
click at [1443, 667] on button "Use setting" at bounding box center [1440, 673] width 25 height 12
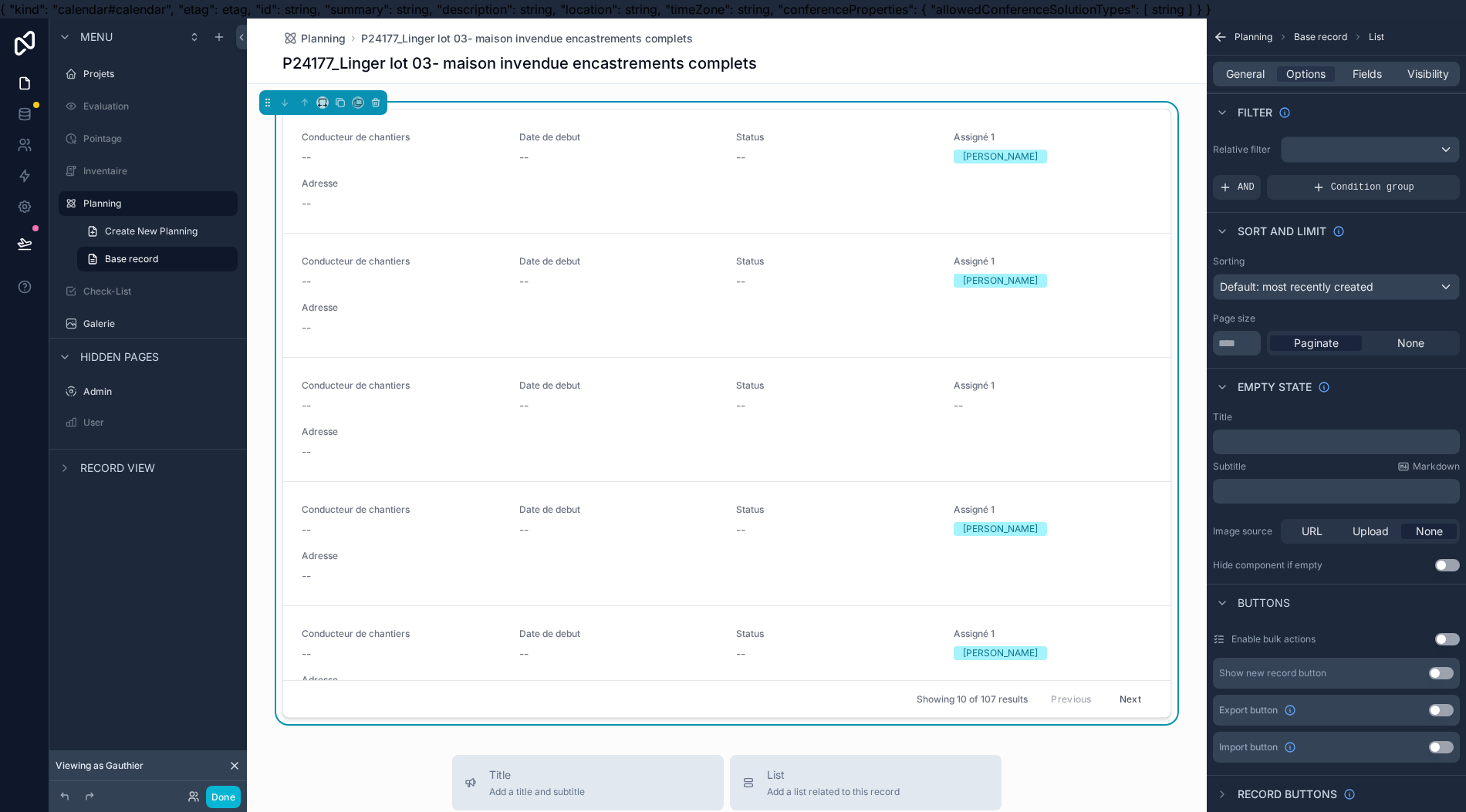
click at [1310, 194] on div "Condition group" at bounding box center [1362, 187] width 193 height 25
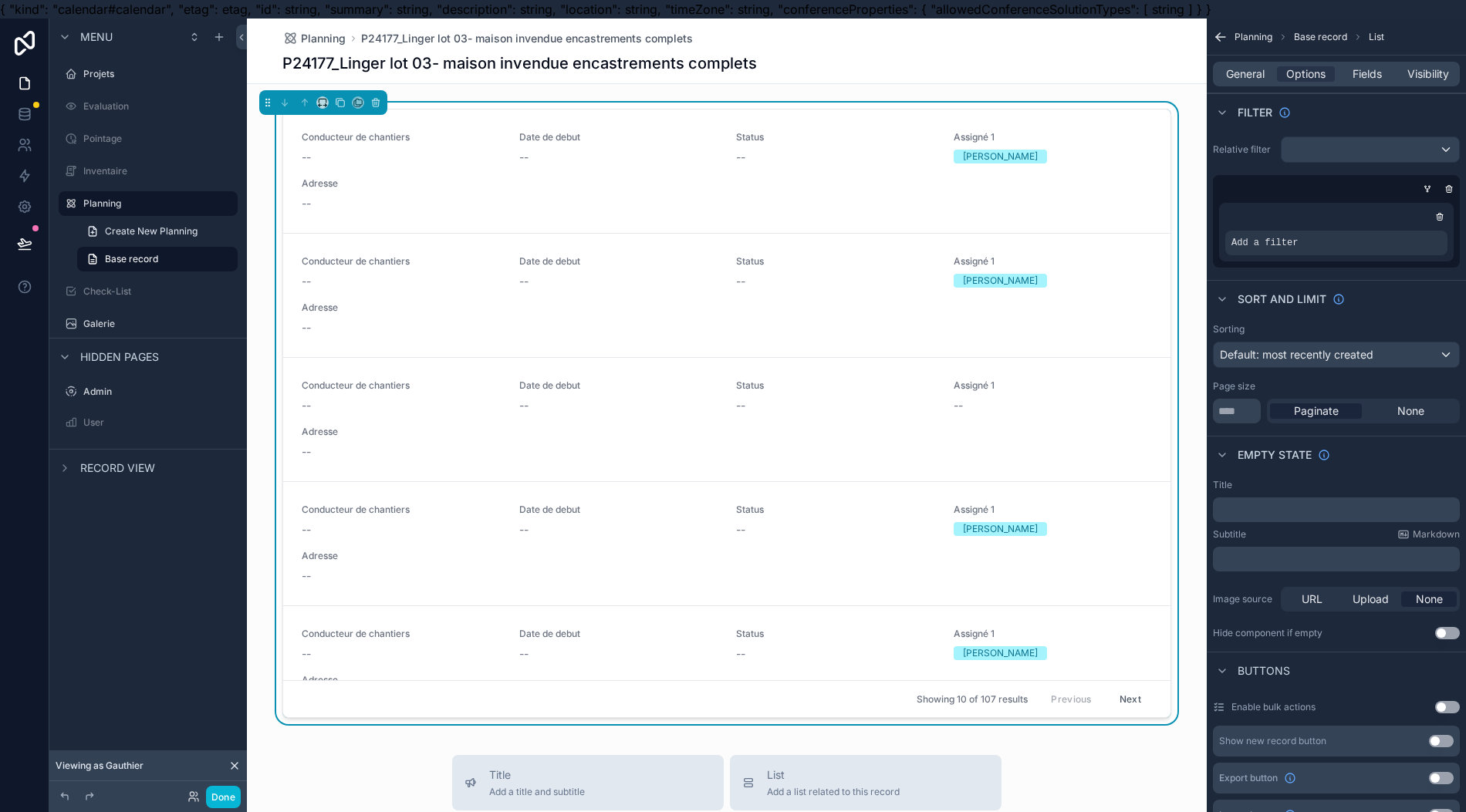
click at [0, 0] on div "scrollable content" at bounding box center [0, 0] width 0 height 0
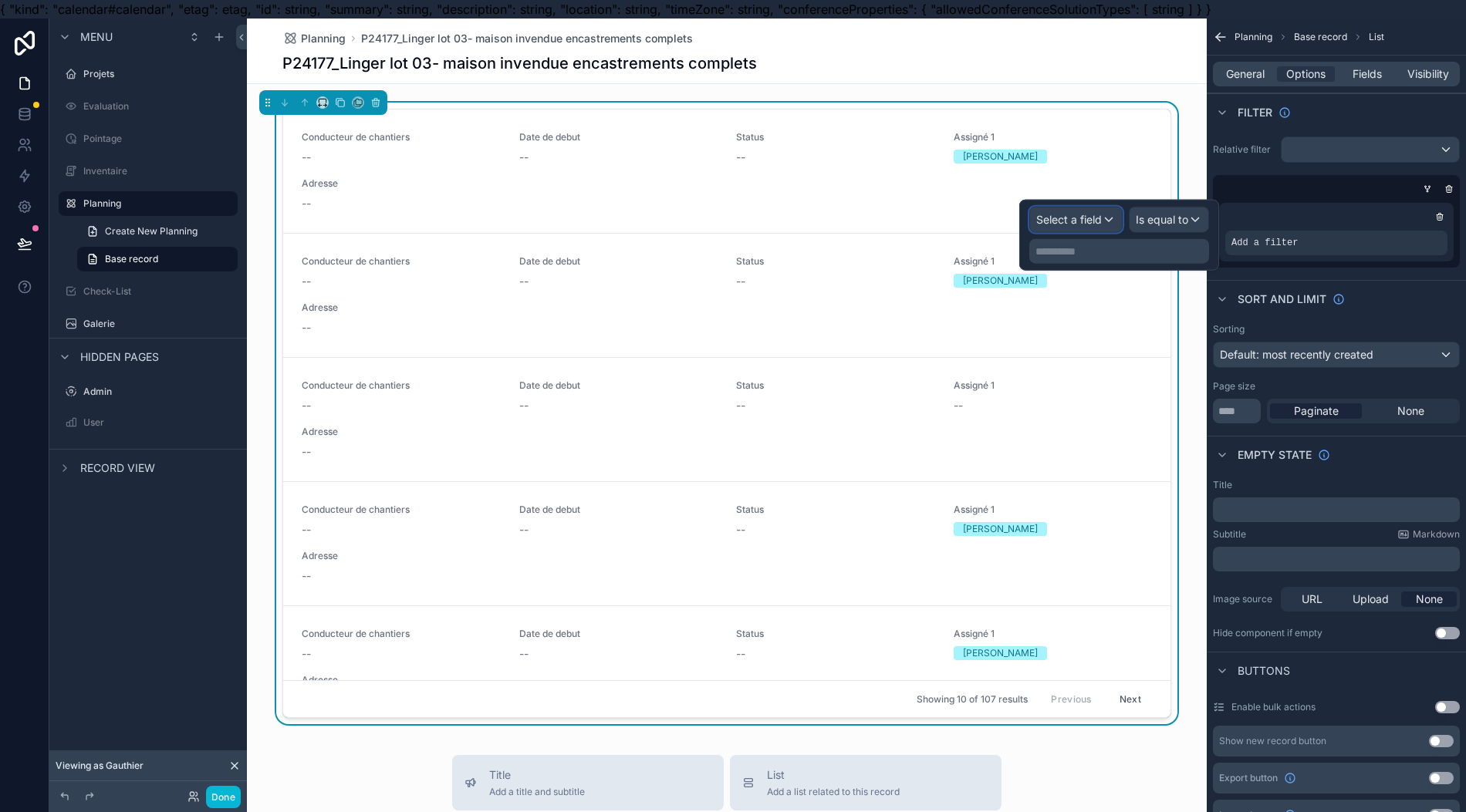
click at [1098, 223] on span "Select a field" at bounding box center [1069, 219] width 66 height 13
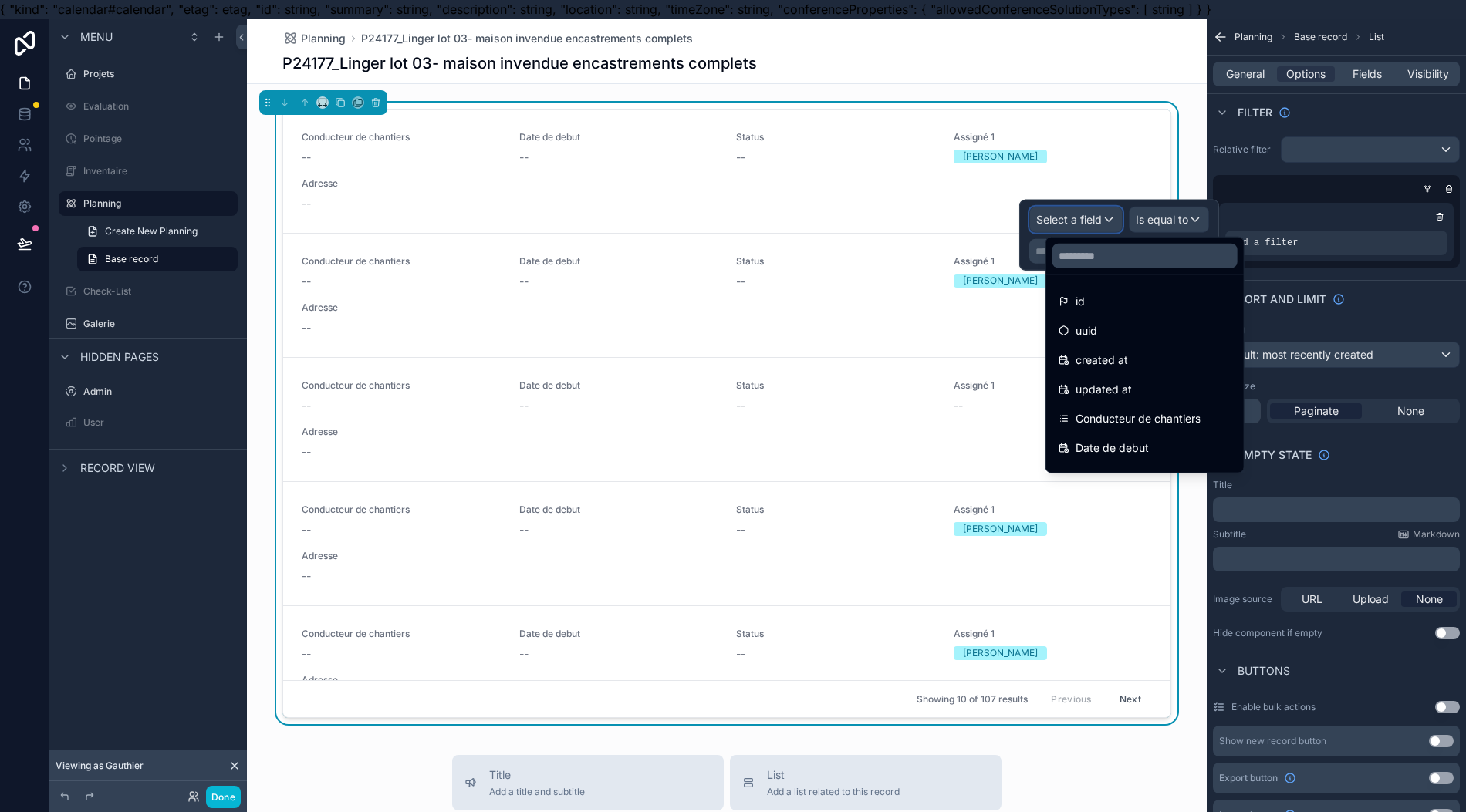
scroll to position [0, 0]
drag, startPoint x: 1180, startPoint y: 263, endPoint x: 1176, endPoint y: 255, distance: 8.9
click at [1176, 255] on input "text" at bounding box center [1144, 256] width 185 height 25
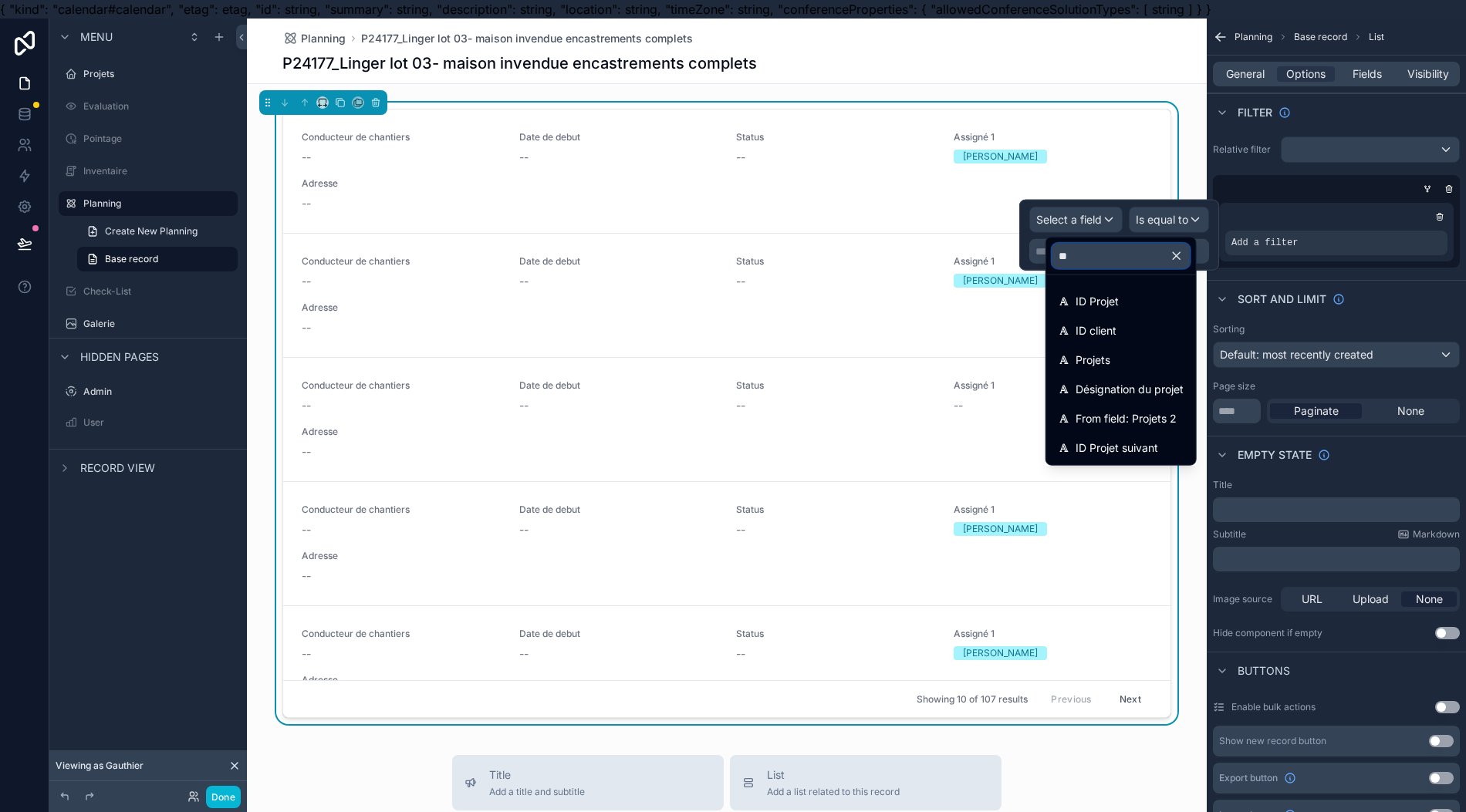
type input "**"
click at [1105, 355] on div "Projets" at bounding box center [1121, 360] width 125 height 19
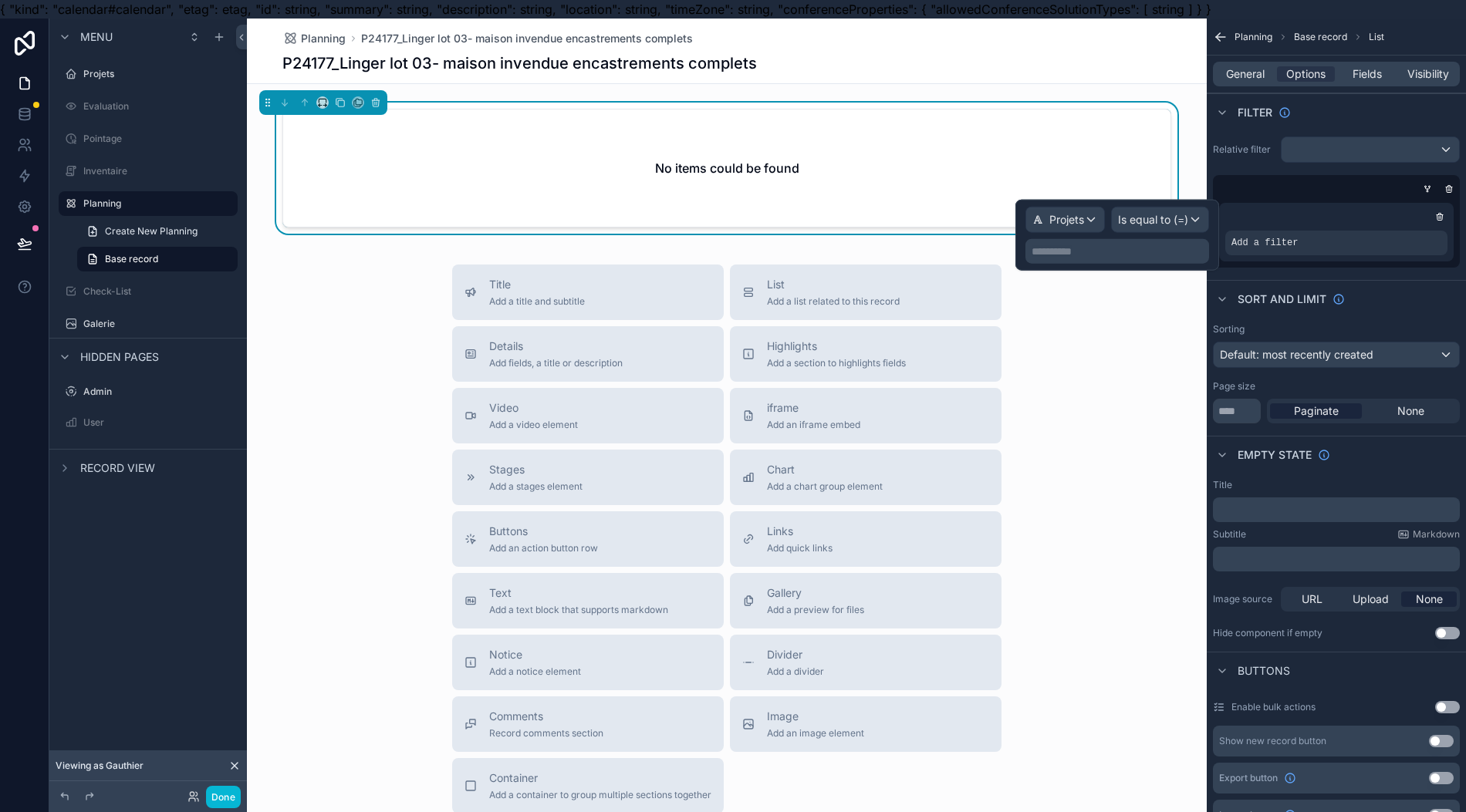
click at [1143, 249] on p "**********" at bounding box center [1119, 252] width 175 height 15
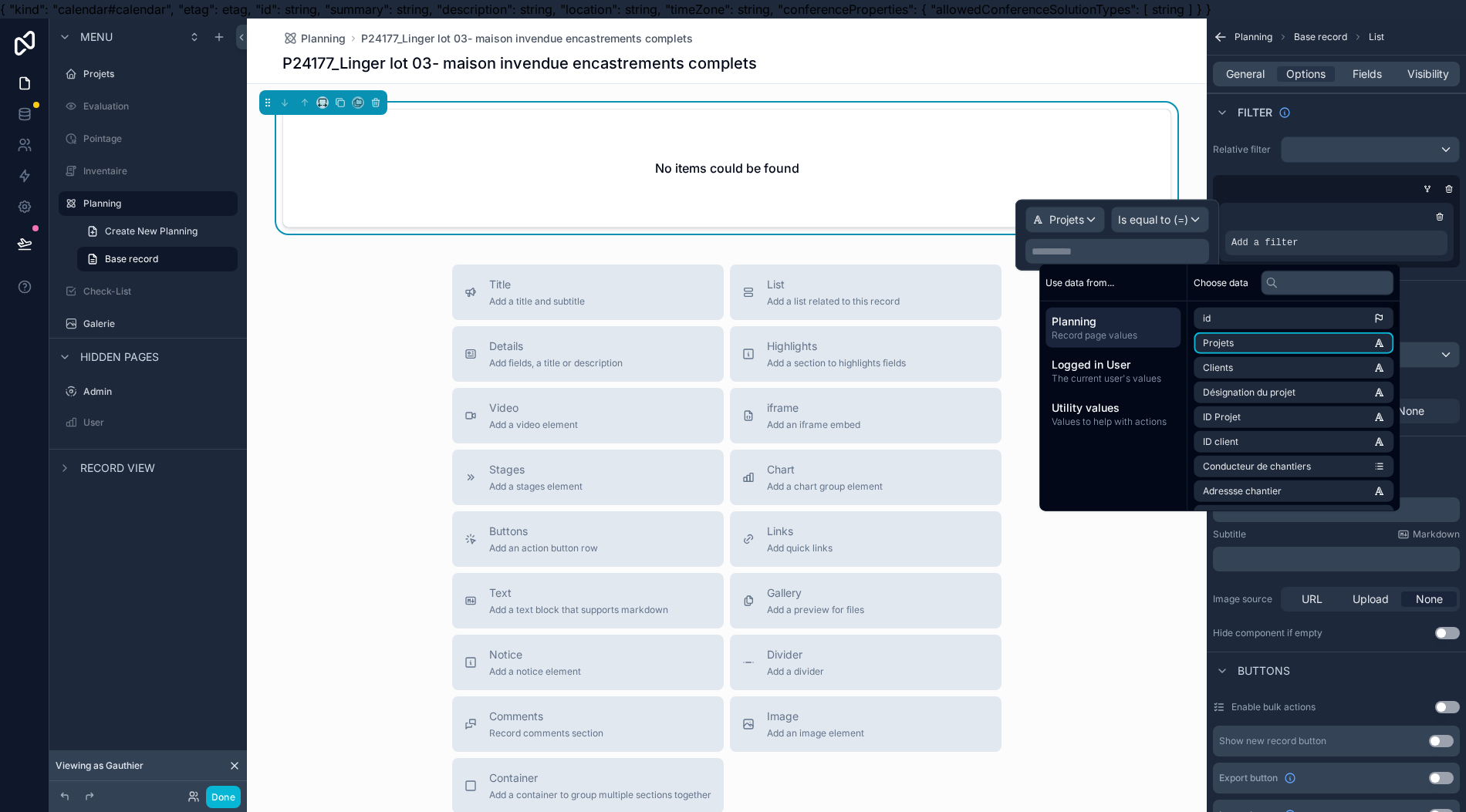
click at [1193, 344] on li "Projets" at bounding box center [1292, 342] width 199 height 21
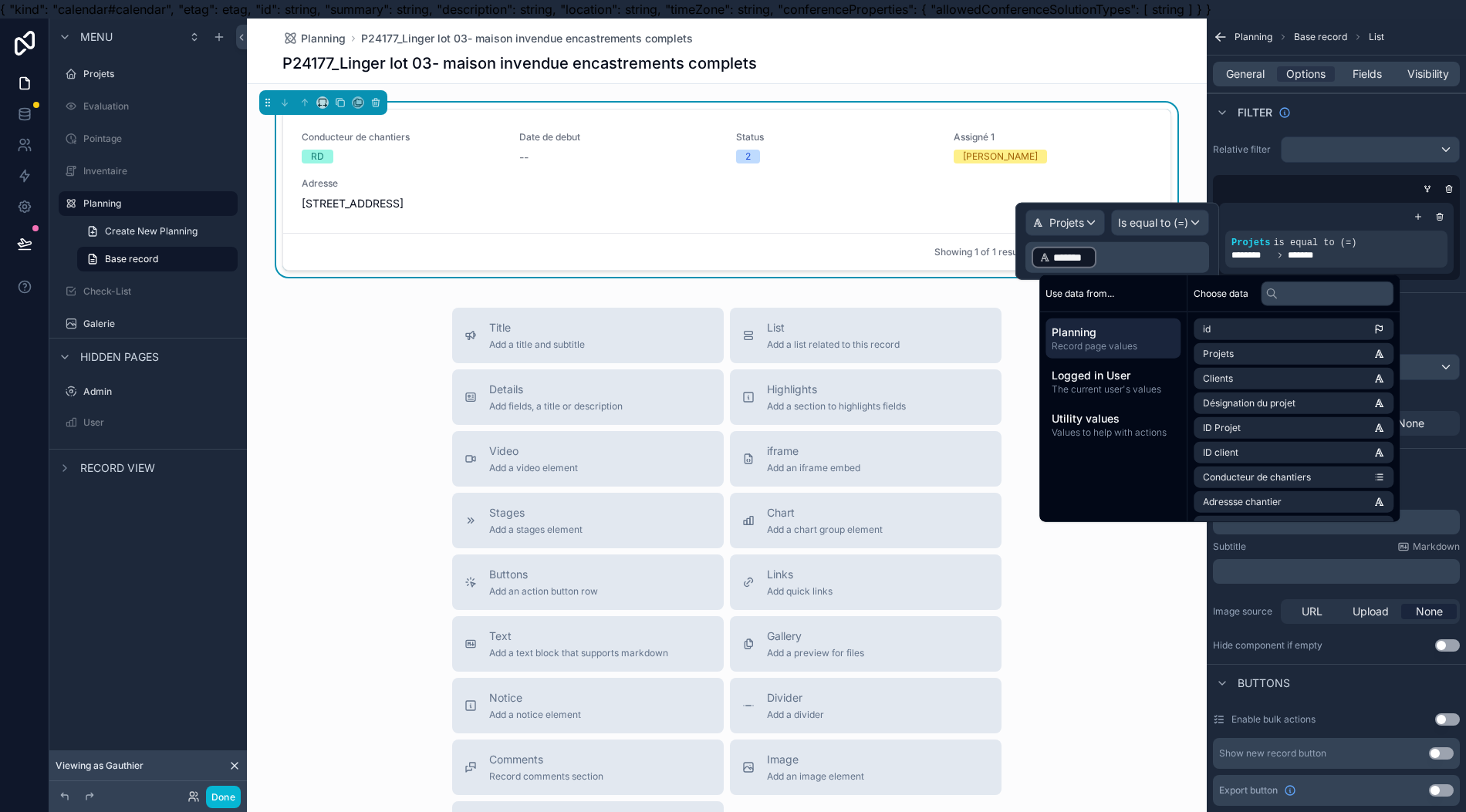
click at [721, 242] on div "Showing 1 of 1 results Previous Next" at bounding box center [727, 251] width 887 height 37
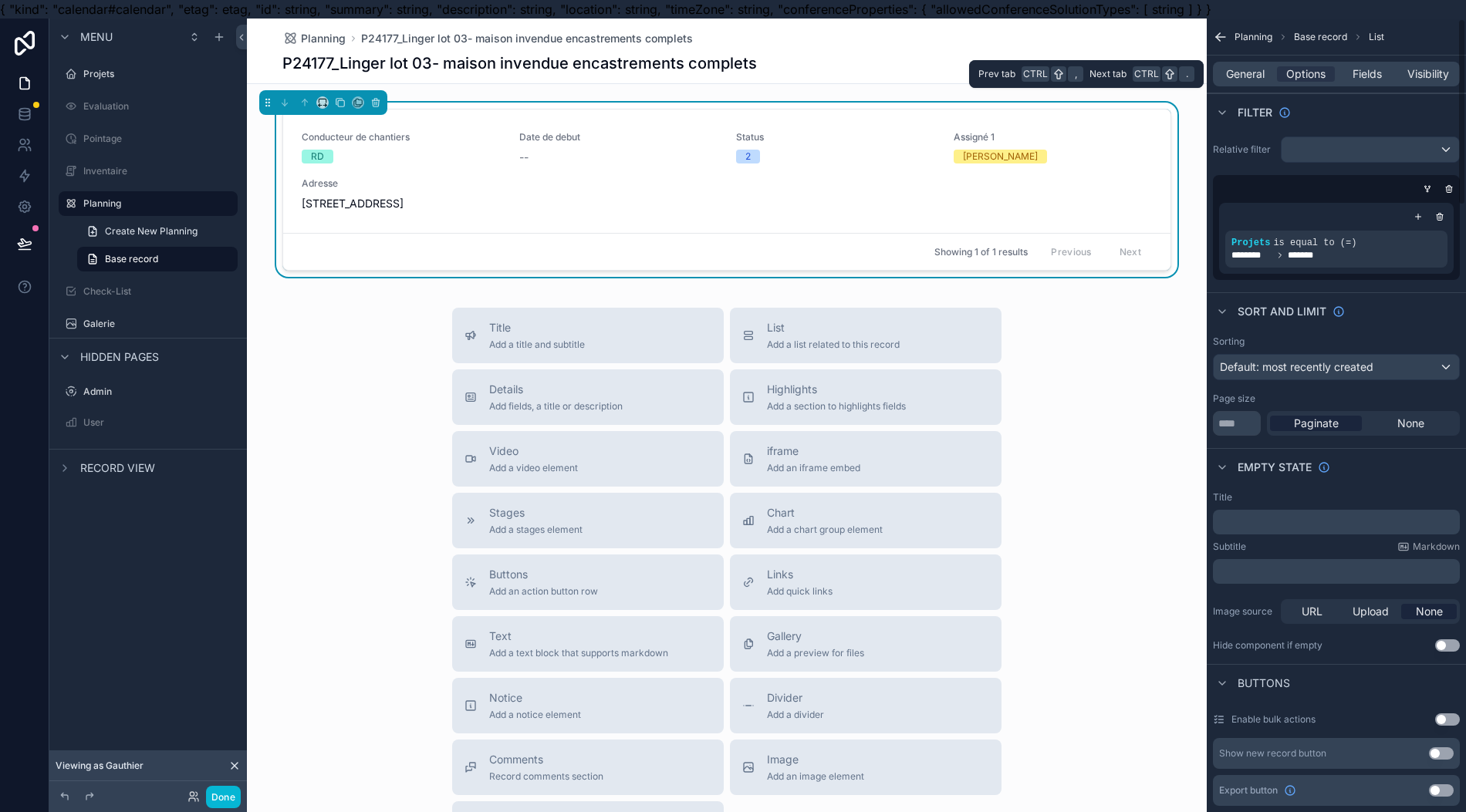
click at [1349, 71] on div "Fields" at bounding box center [1367, 74] width 58 height 15
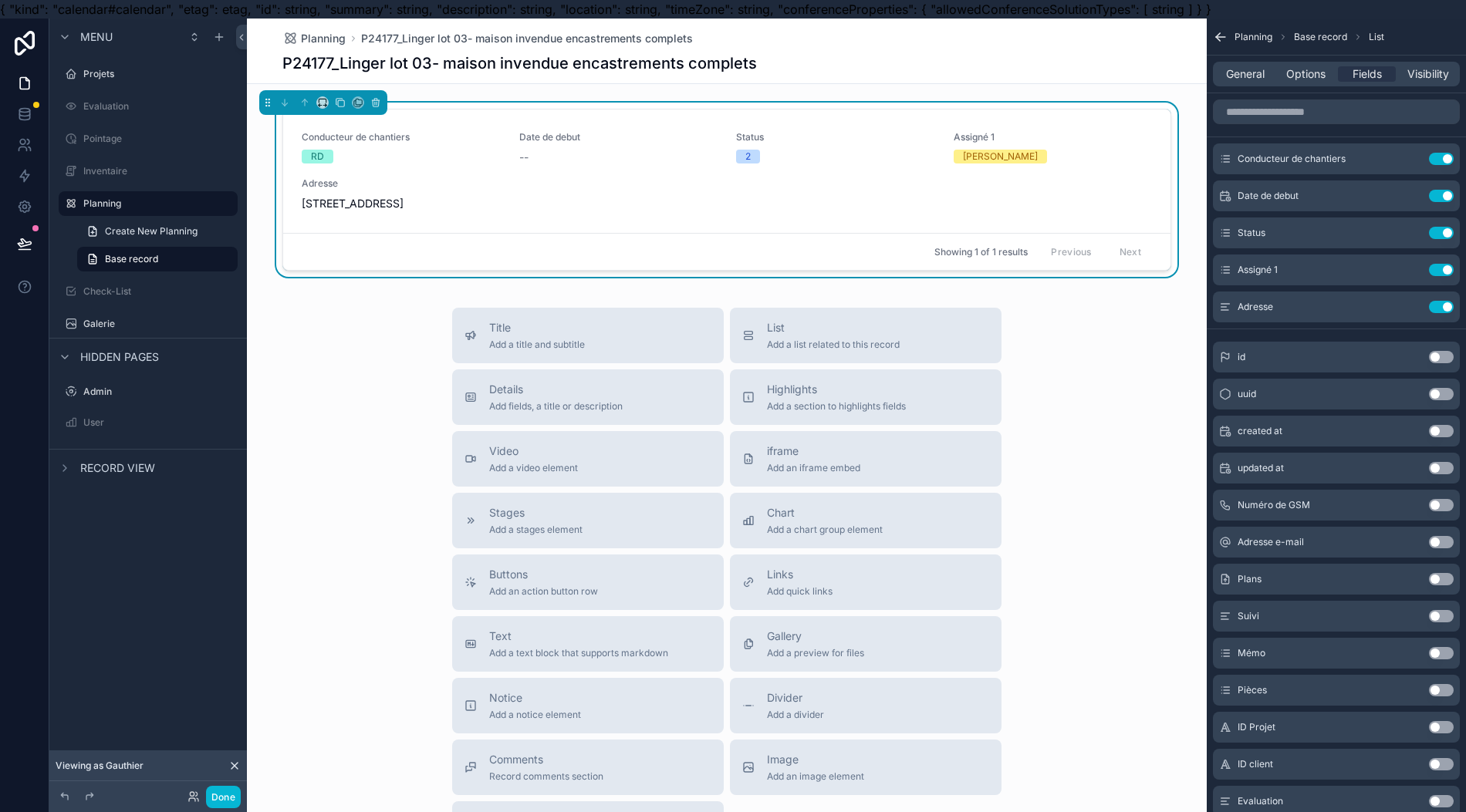
click at [1435, 160] on button "Use setting" at bounding box center [1440, 158] width 25 height 12
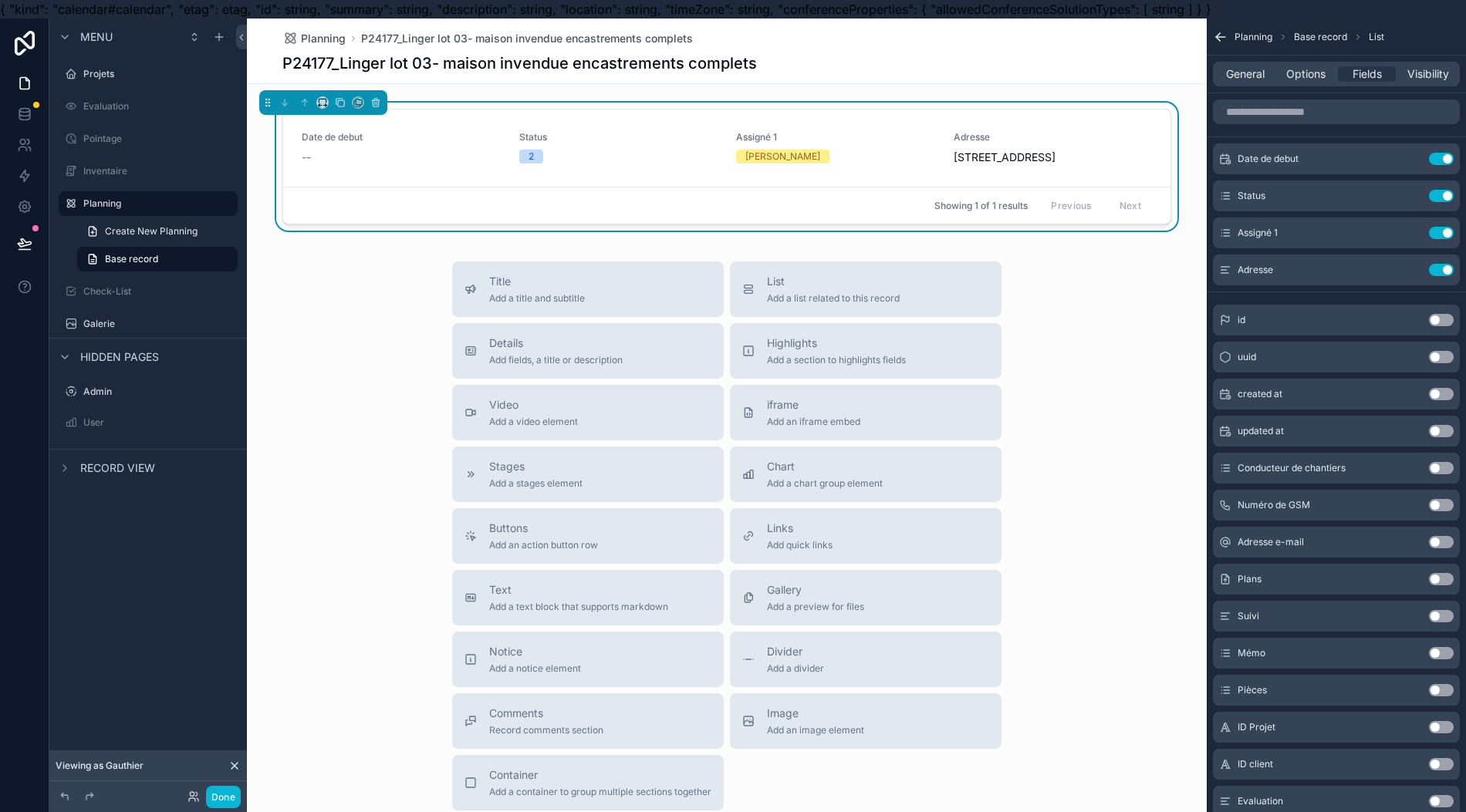
click at [1436, 152] on button "Use setting" at bounding box center [1440, 158] width 25 height 12
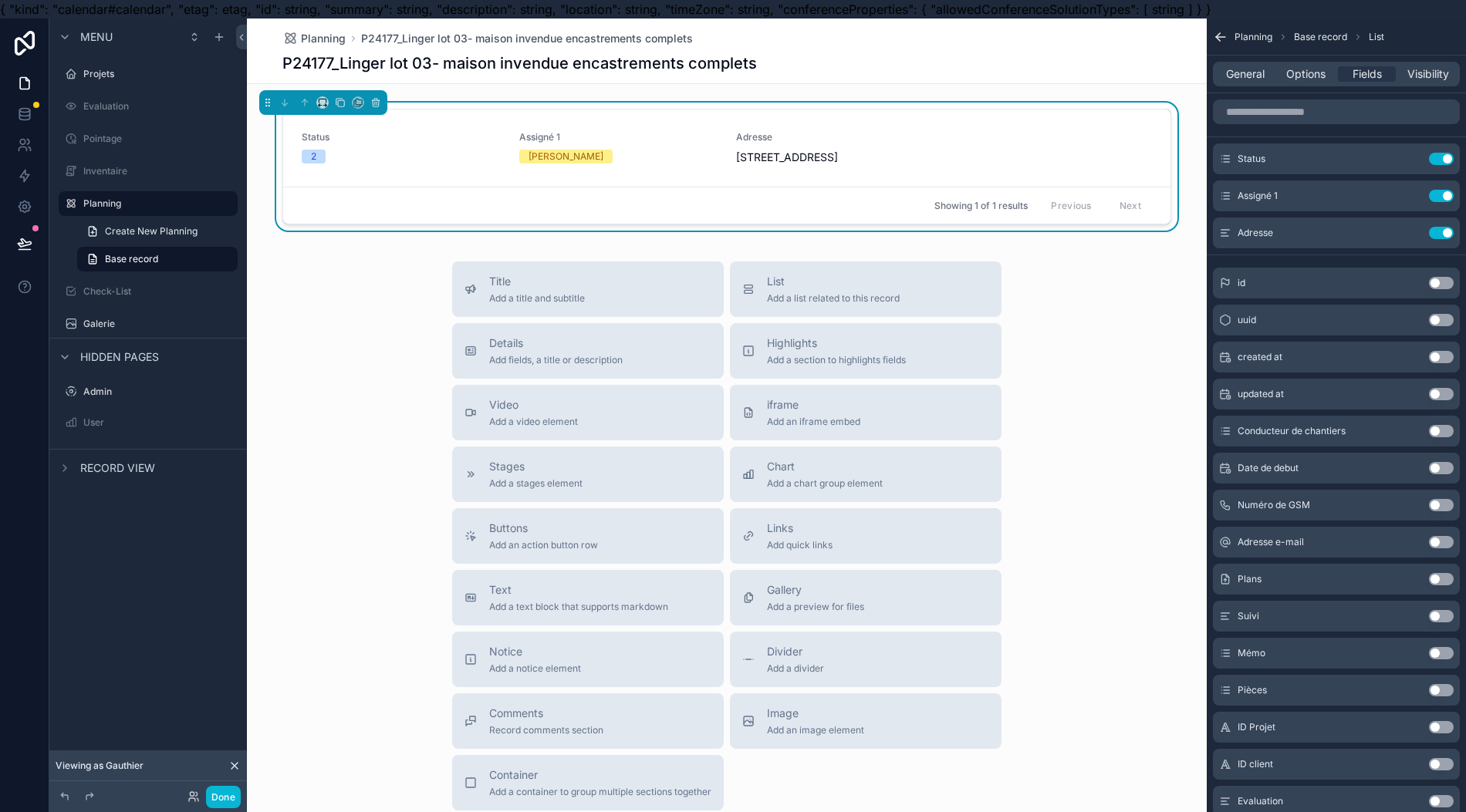
click at [1433, 231] on button "Use setting" at bounding box center [1440, 233] width 25 height 12
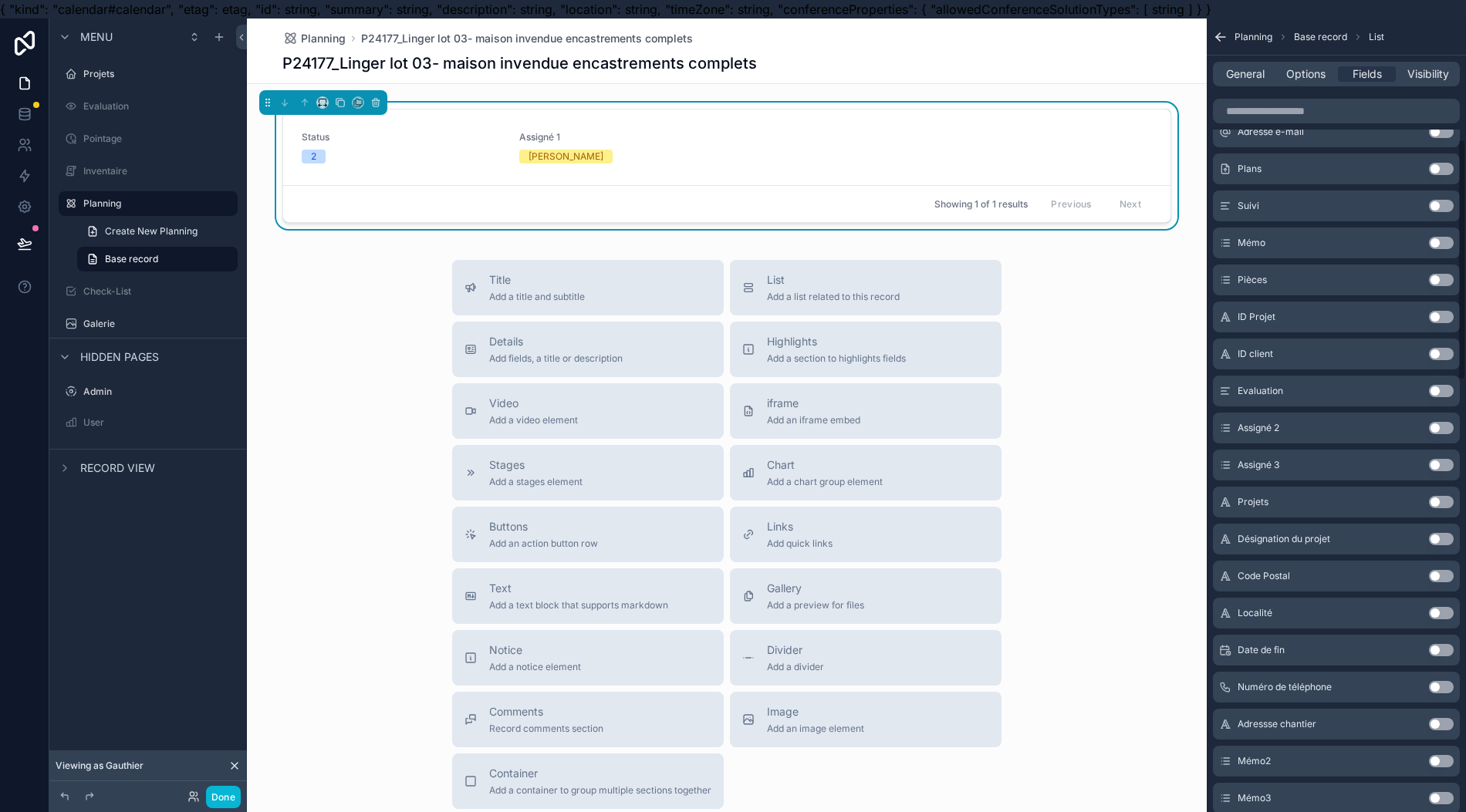
scroll to position [411, 0]
click at [1453, 496] on div "Projets Use setting" at bounding box center [1336, 501] width 246 height 31
click at [1455, 495] on div "Projets Use setting" at bounding box center [1336, 501] width 246 height 31
click at [1446, 498] on button "Use setting" at bounding box center [1440, 501] width 25 height 12
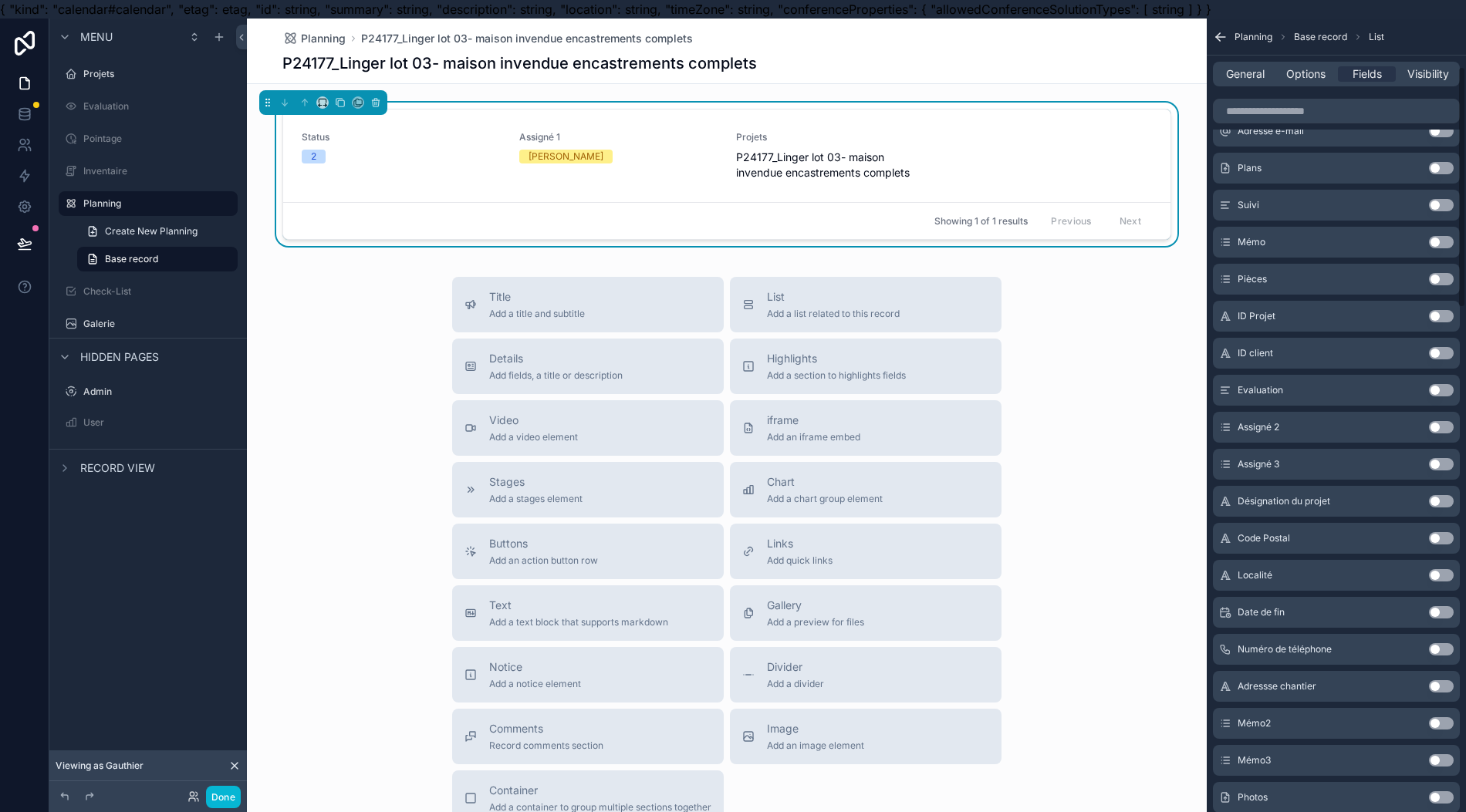
scroll to position [0, 0]
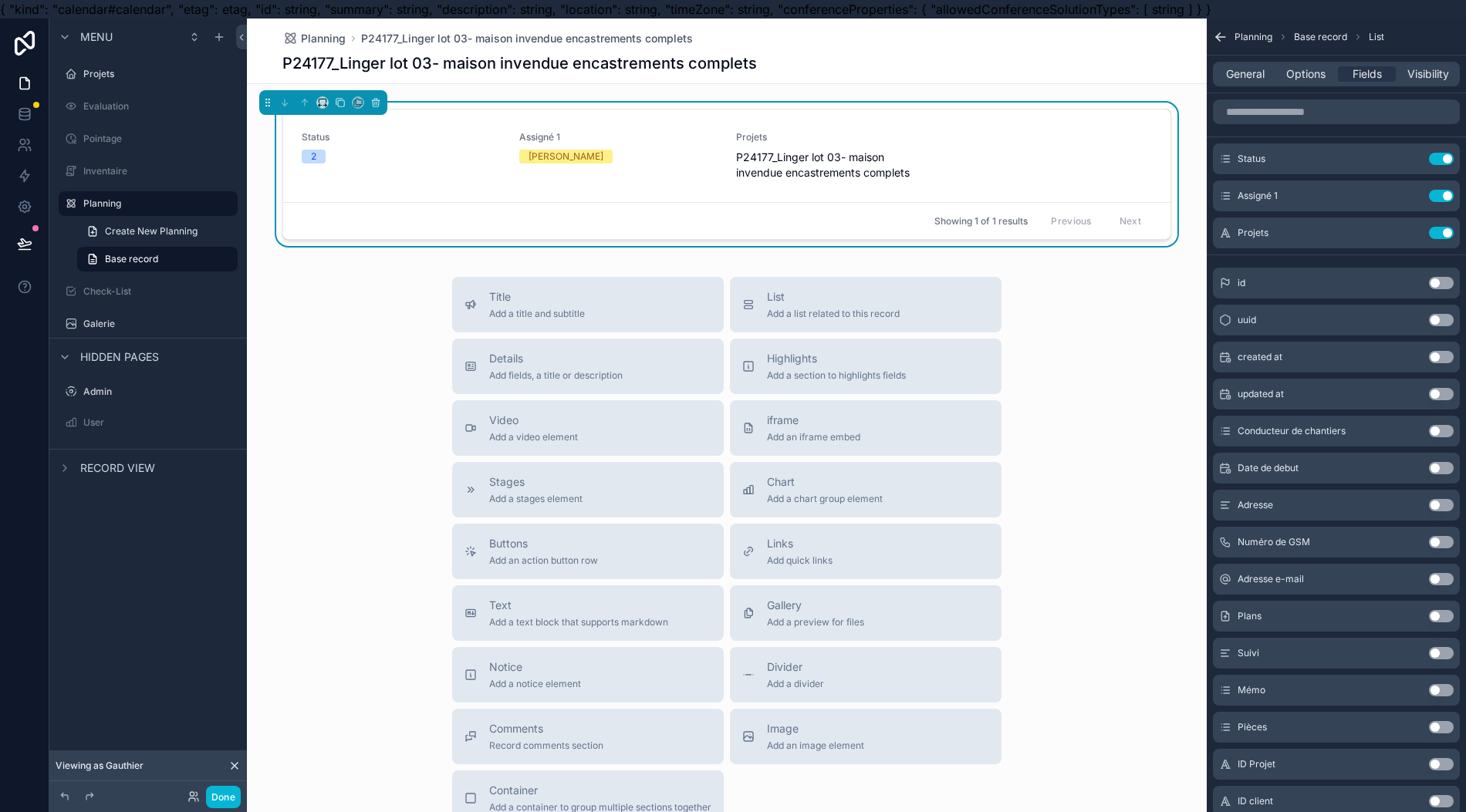
click at [1441, 232] on button "Use setting" at bounding box center [1440, 233] width 25 height 12
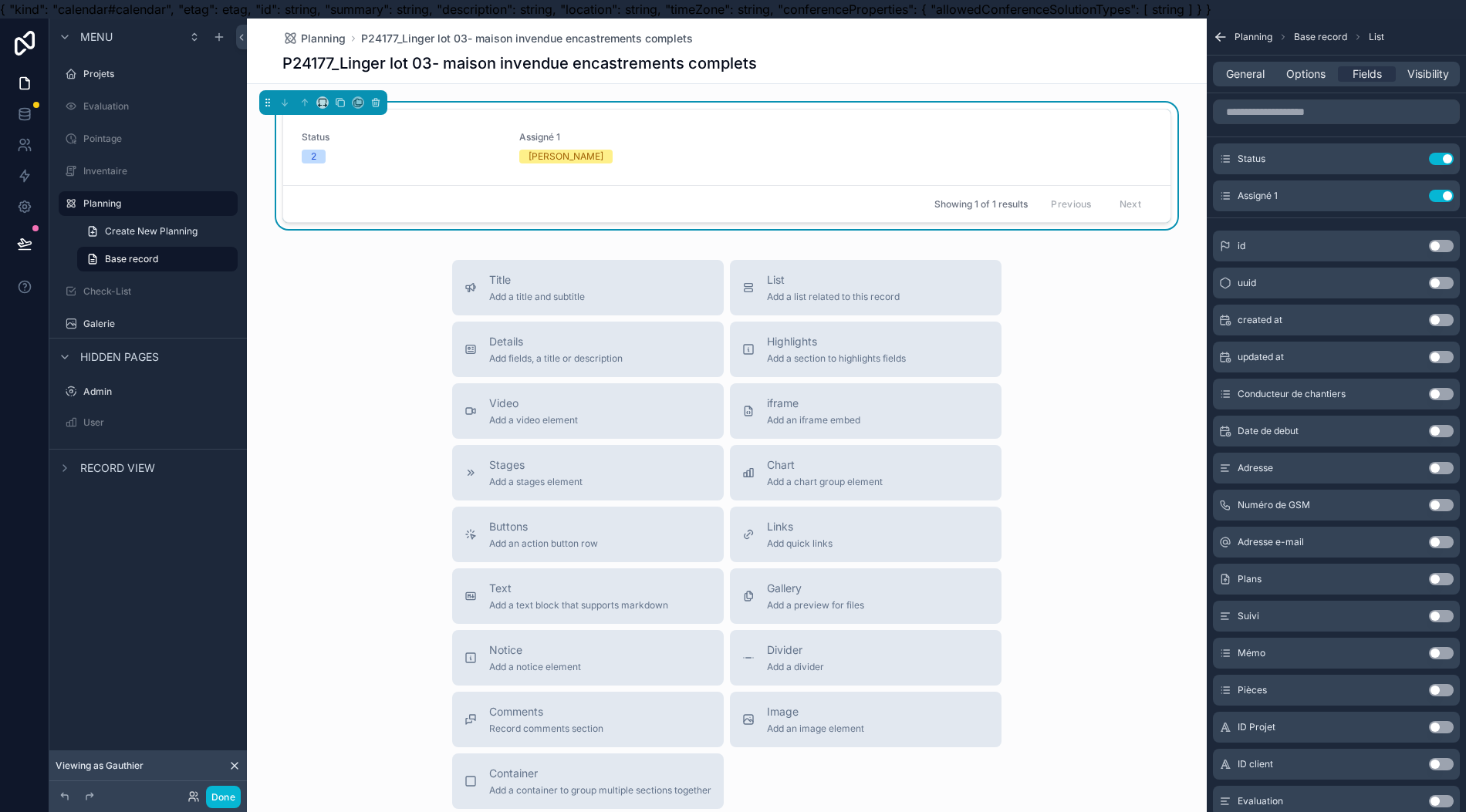
click at [1433, 465] on button "Use setting" at bounding box center [1440, 468] width 25 height 12
click at [1443, 435] on button "Use setting" at bounding box center [1440, 431] width 25 height 12
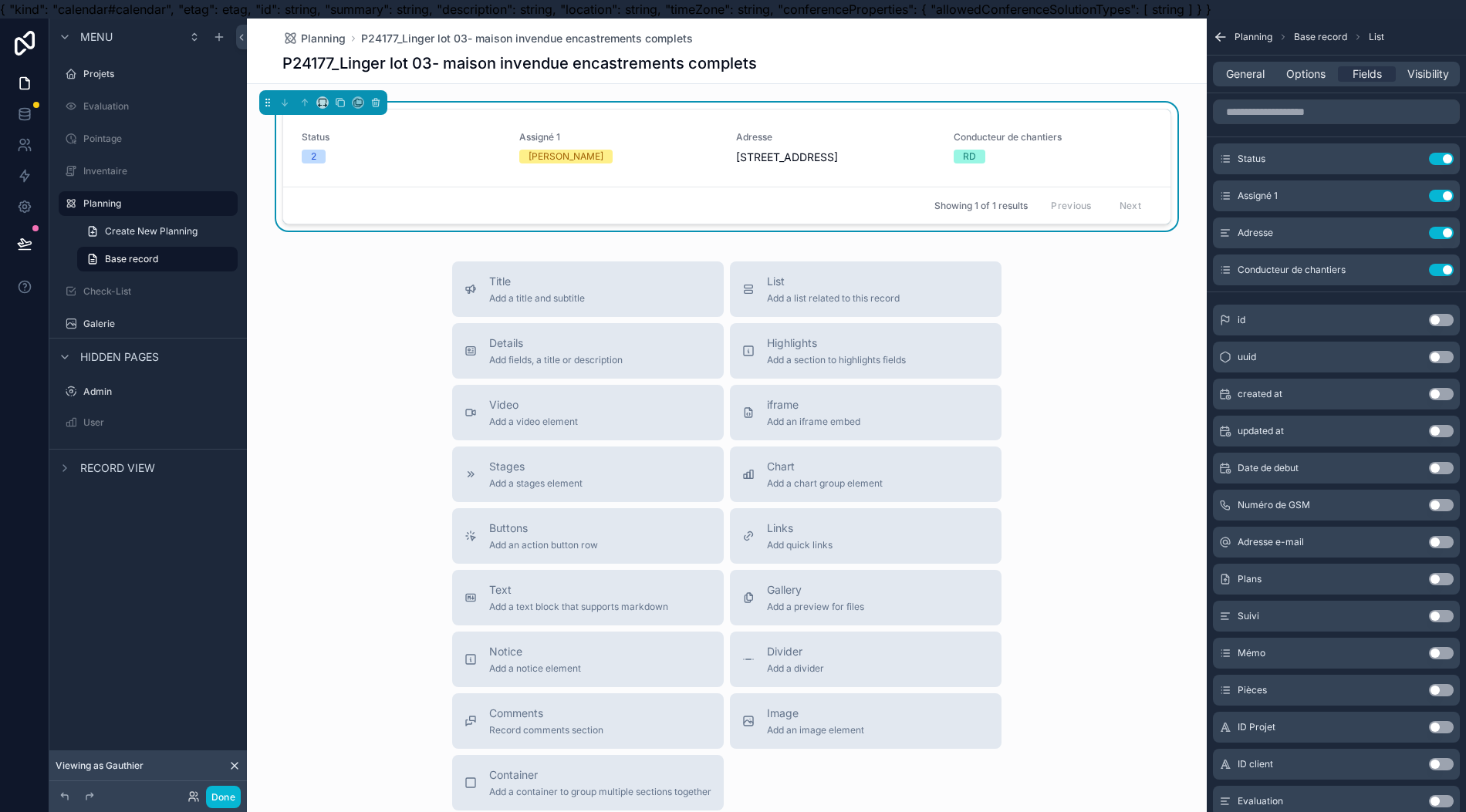
click at [1439, 157] on button "Use setting" at bounding box center [1440, 158] width 25 height 12
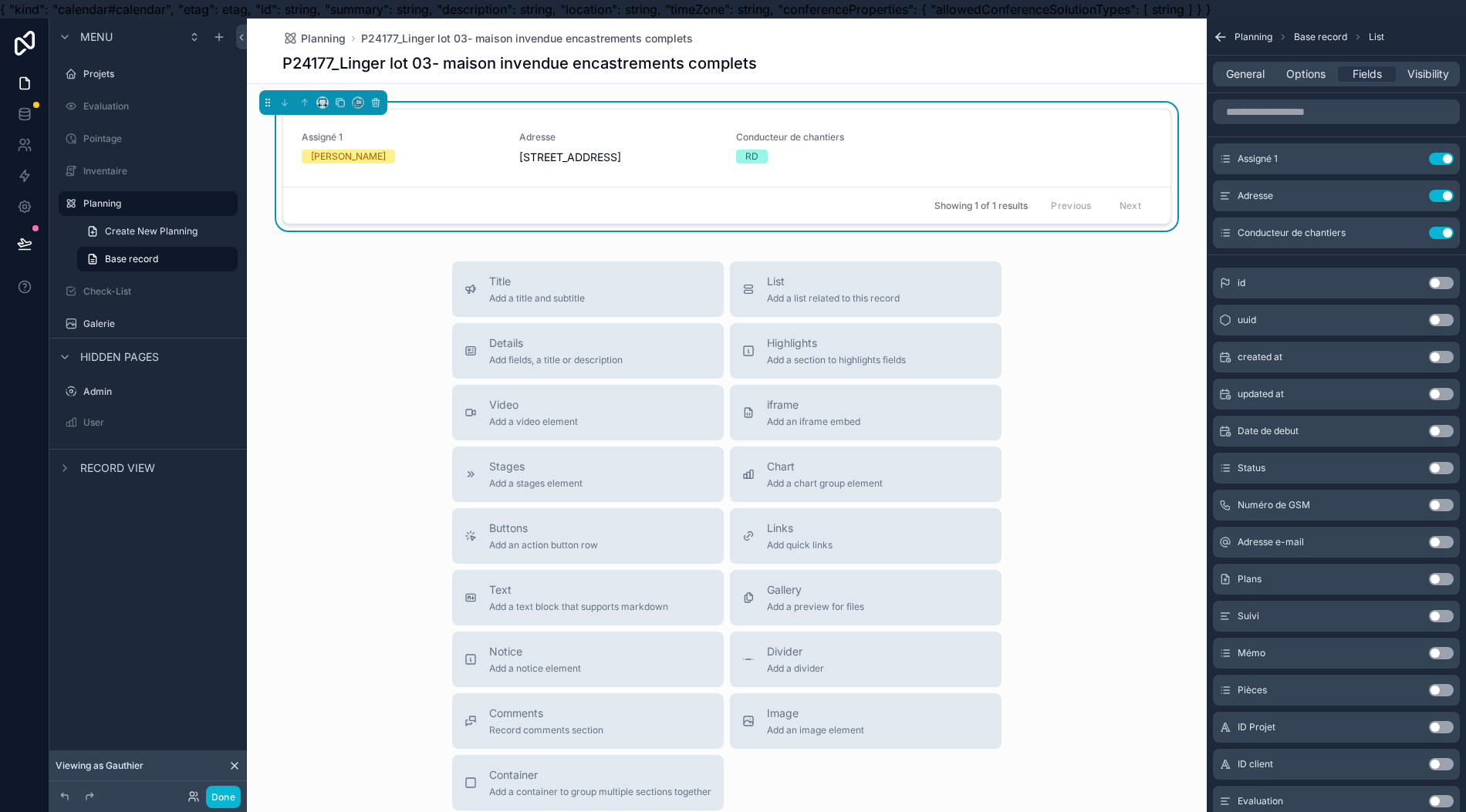
click at [359, 320] on div "Title Add a title and subtitle List Add a list related to this record Details A…" at bounding box center [726, 536] width 959 height 549
click at [442, 180] on link "Assigné 1 [PERSON_NAME] Adresse [STREET_ADDRESS]" at bounding box center [727, 148] width 887 height 77
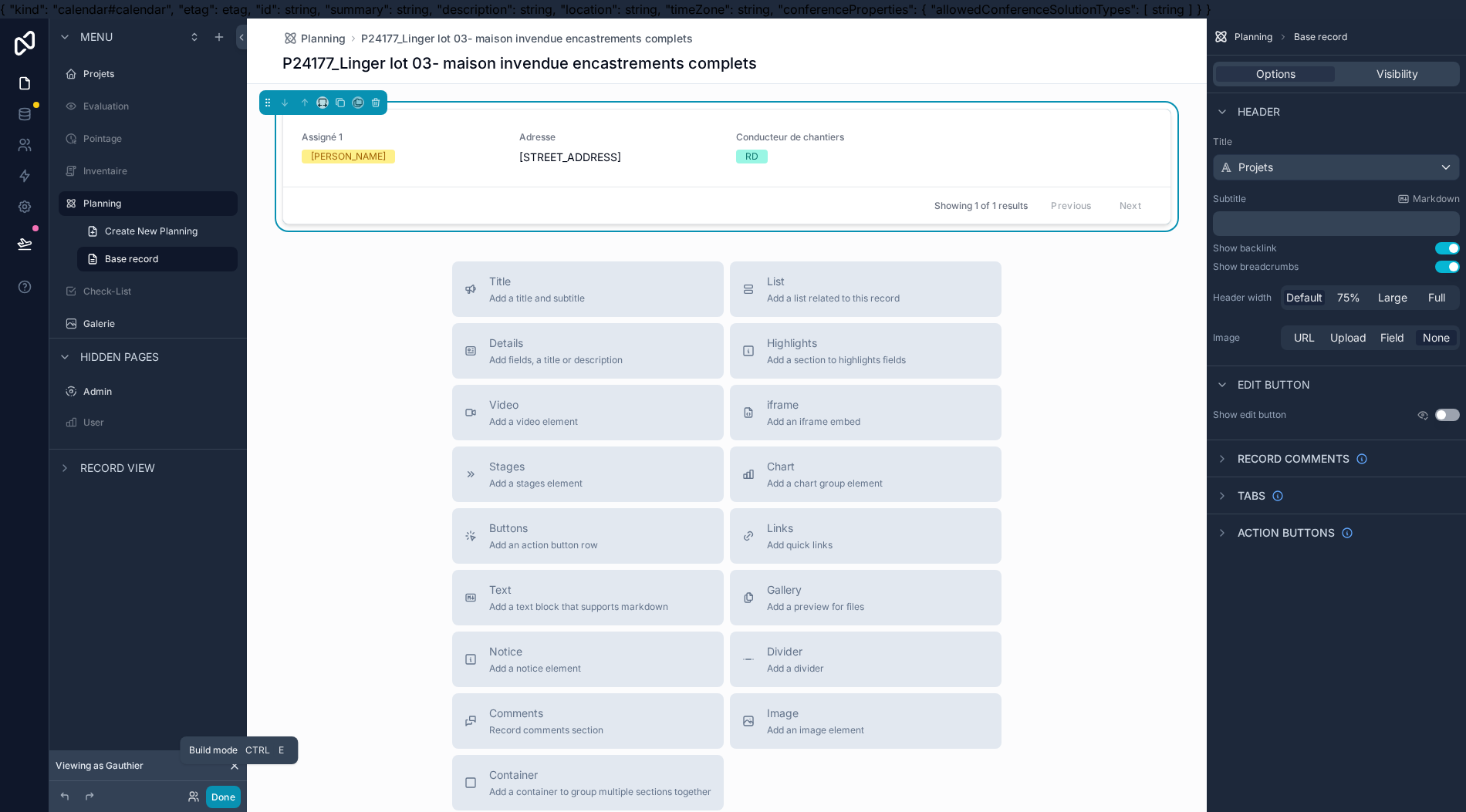
drag, startPoint x: 215, startPoint y: 797, endPoint x: 207, endPoint y: 801, distance: 8.9
click at [207, 801] on button "Done" at bounding box center [223, 797] width 35 height 22
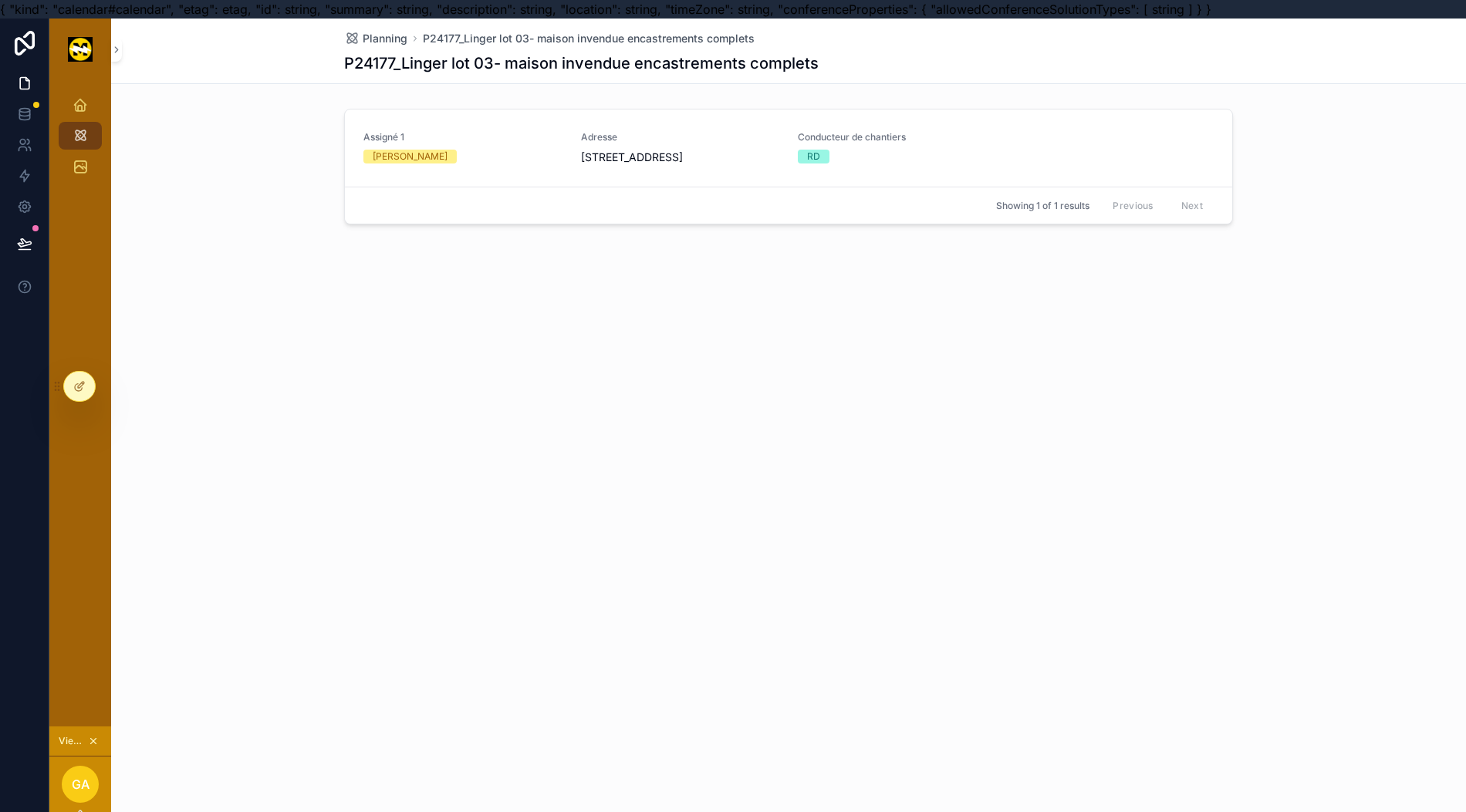
click at [68, 137] on div "Planning" at bounding box center [80, 135] width 25 height 25
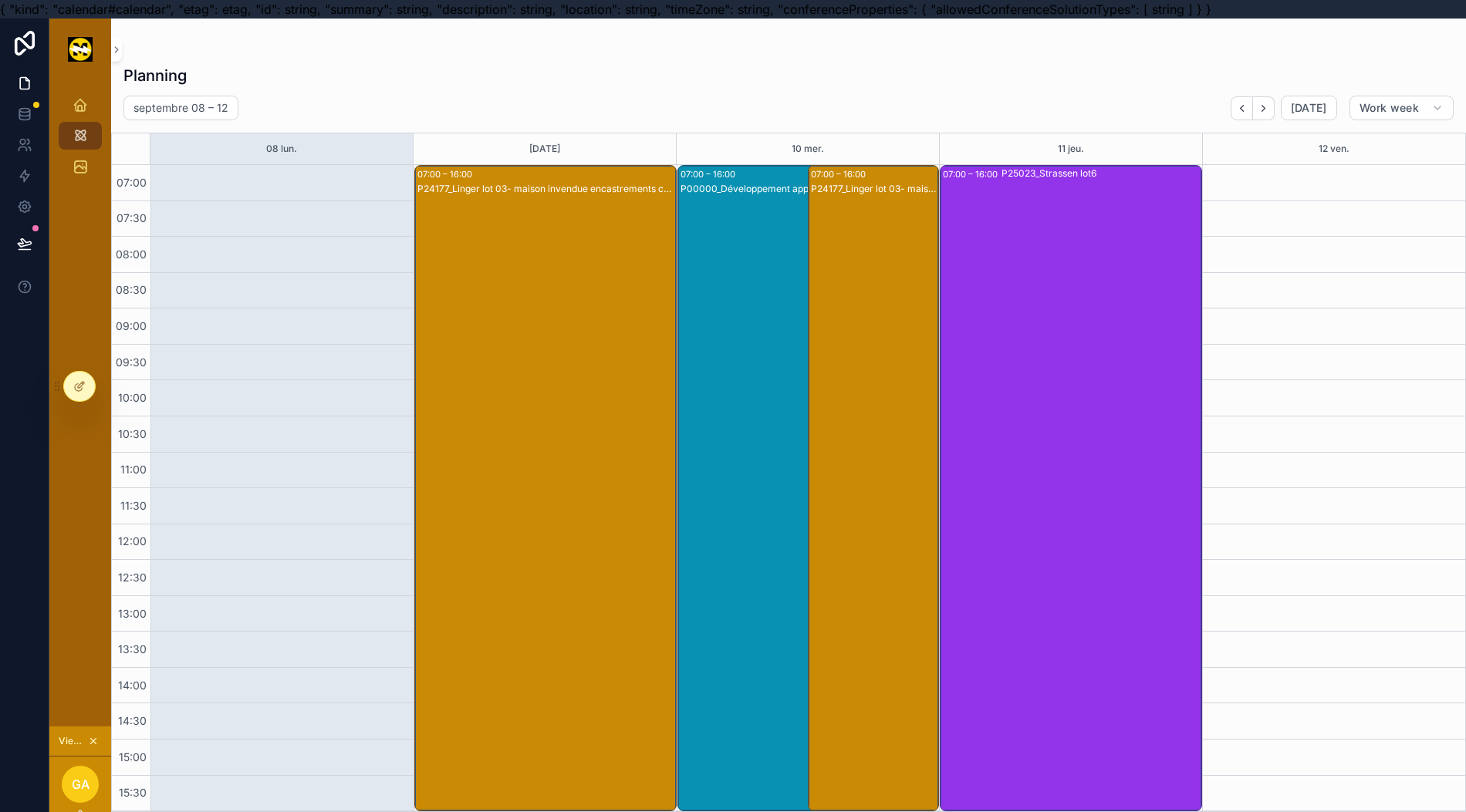
click at [750, 412] on div "P00000_Développement application" at bounding box center [789, 504] width 218 height 643
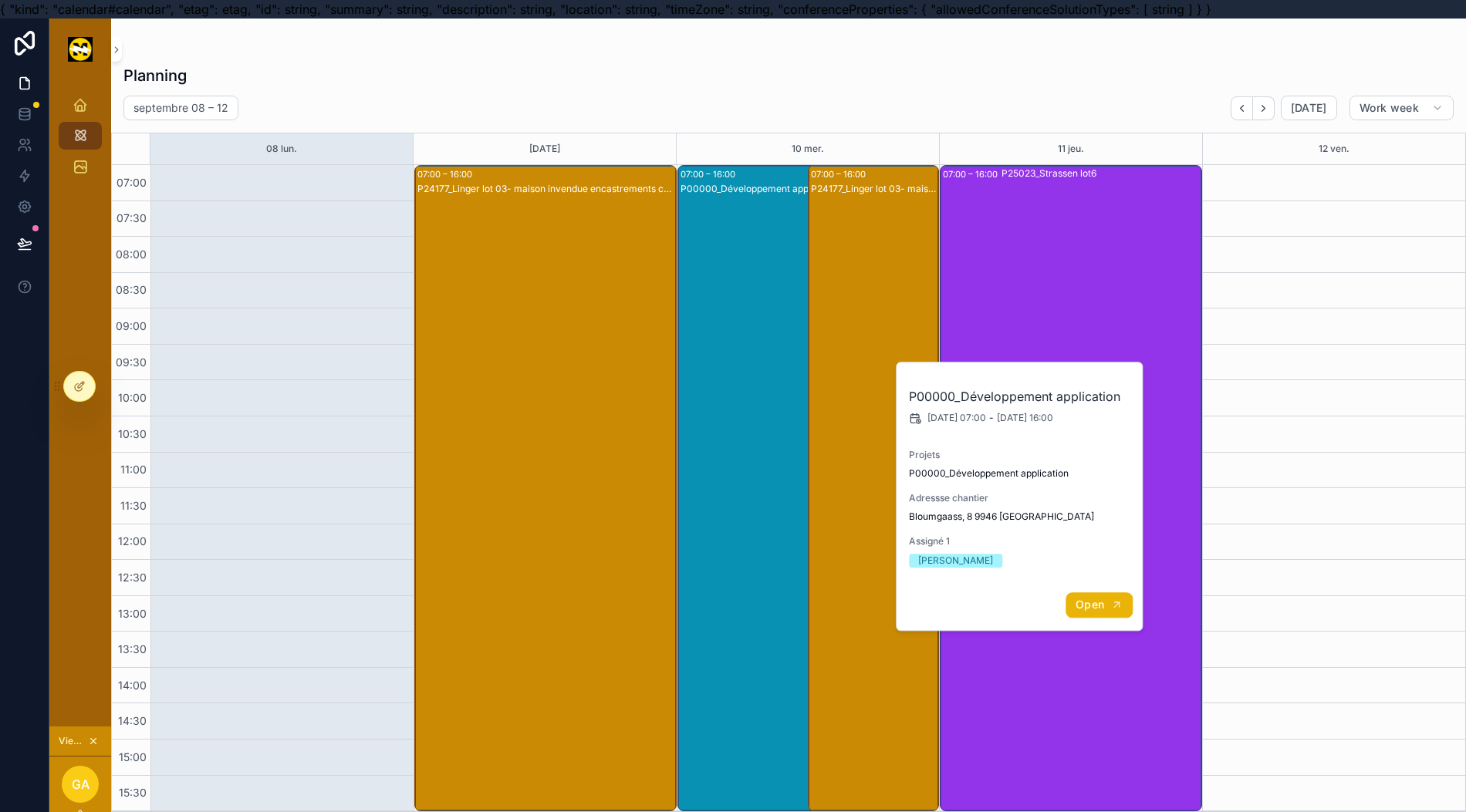
click at [1105, 613] on button "Open" at bounding box center [1099, 605] width 67 height 26
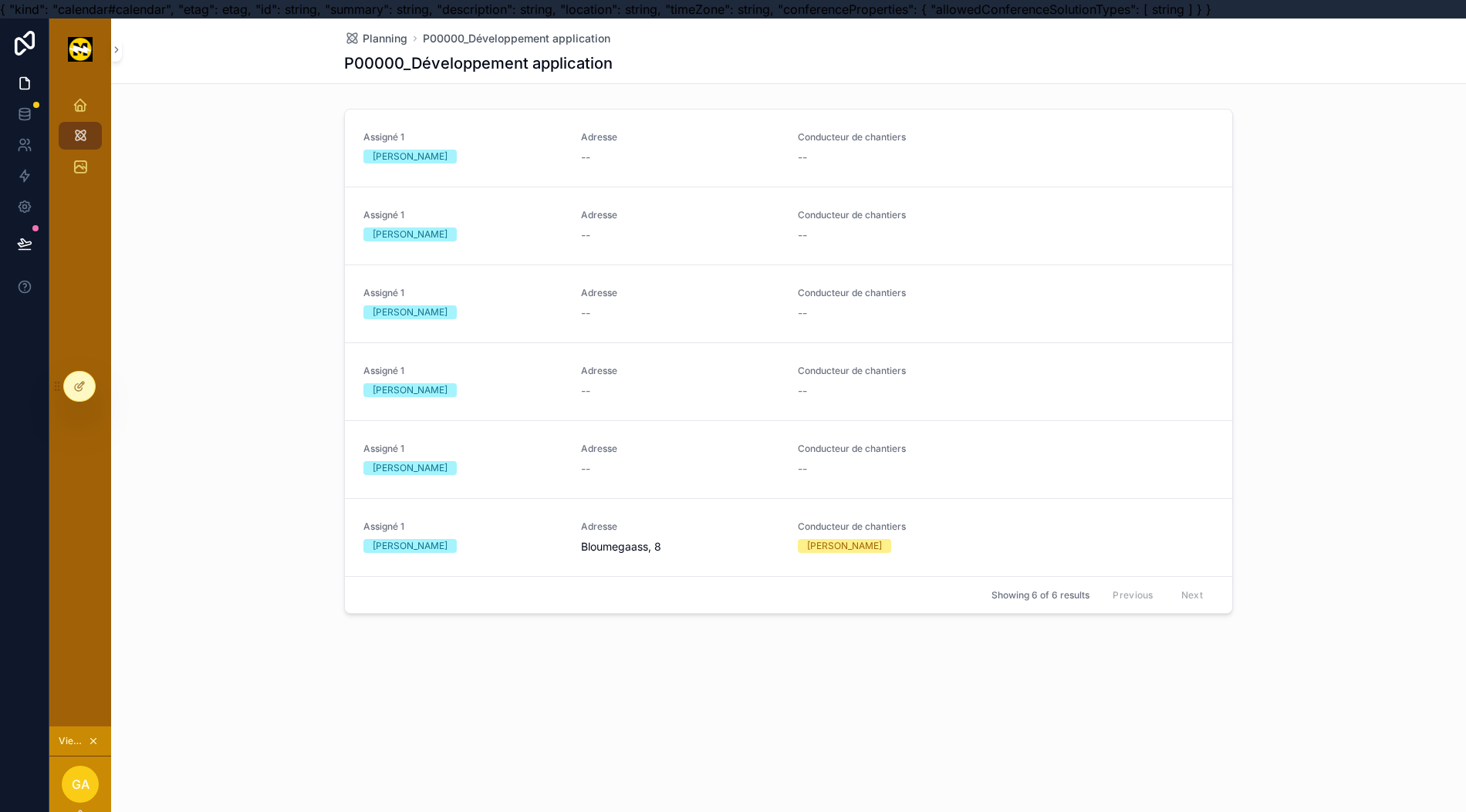
click at [465, 159] on div "[PERSON_NAME]" at bounding box center [463, 157] width 199 height 14
click at [74, 383] on icon at bounding box center [80, 386] width 12 height 12
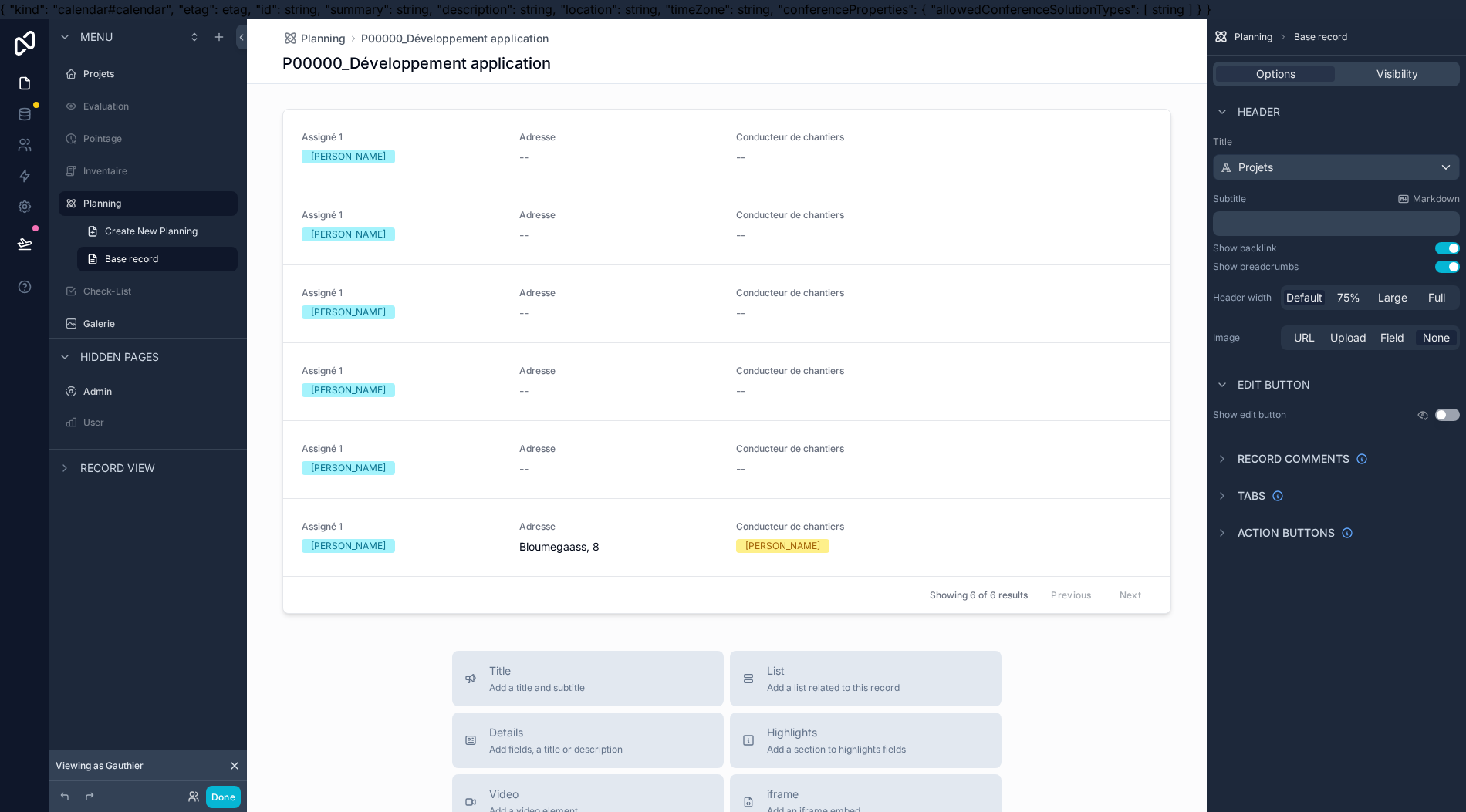
click at [1117, 259] on div "scrollable content" at bounding box center [726, 365] width 959 height 524
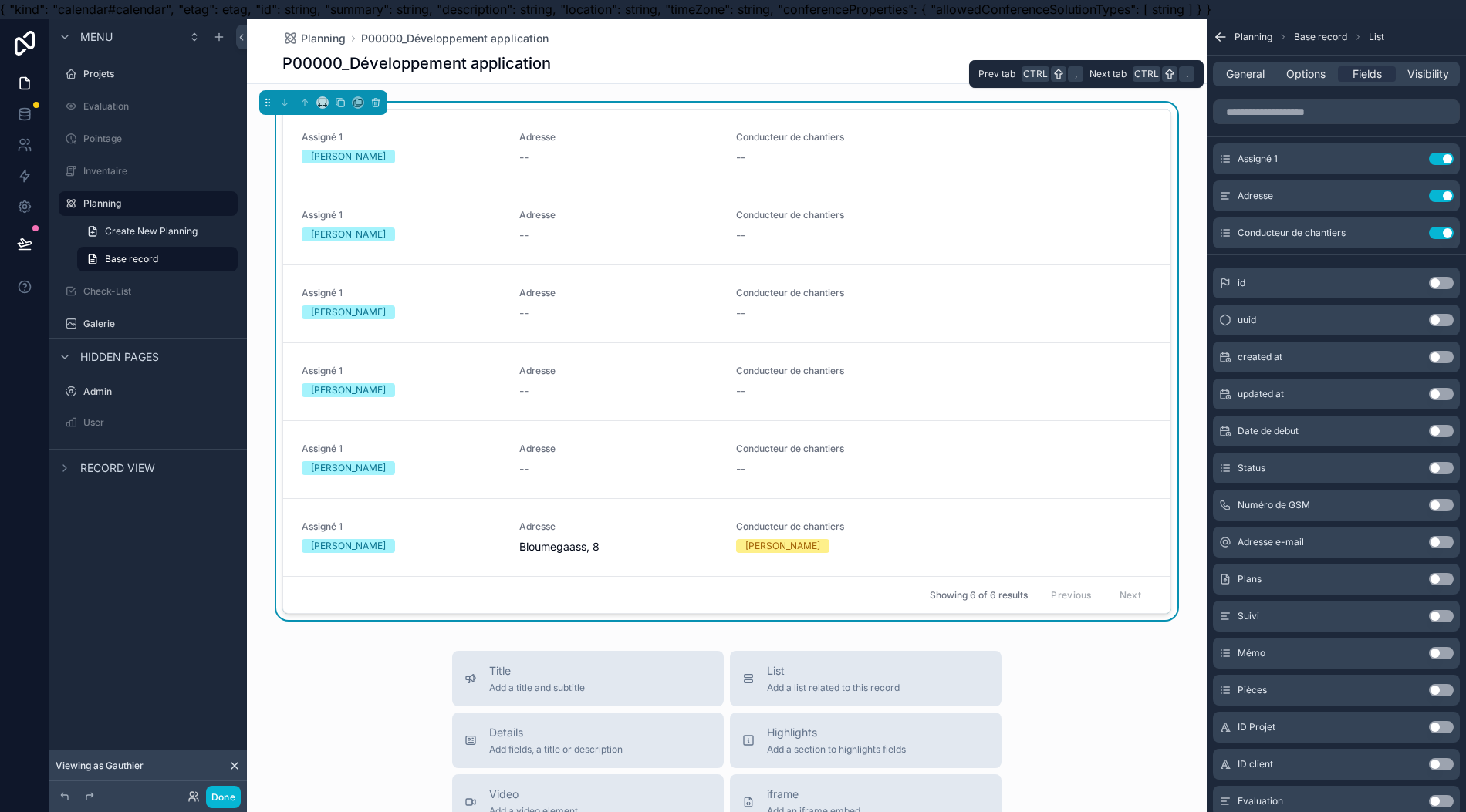
click at [1301, 74] on span "Options" at bounding box center [1306, 74] width 39 height 15
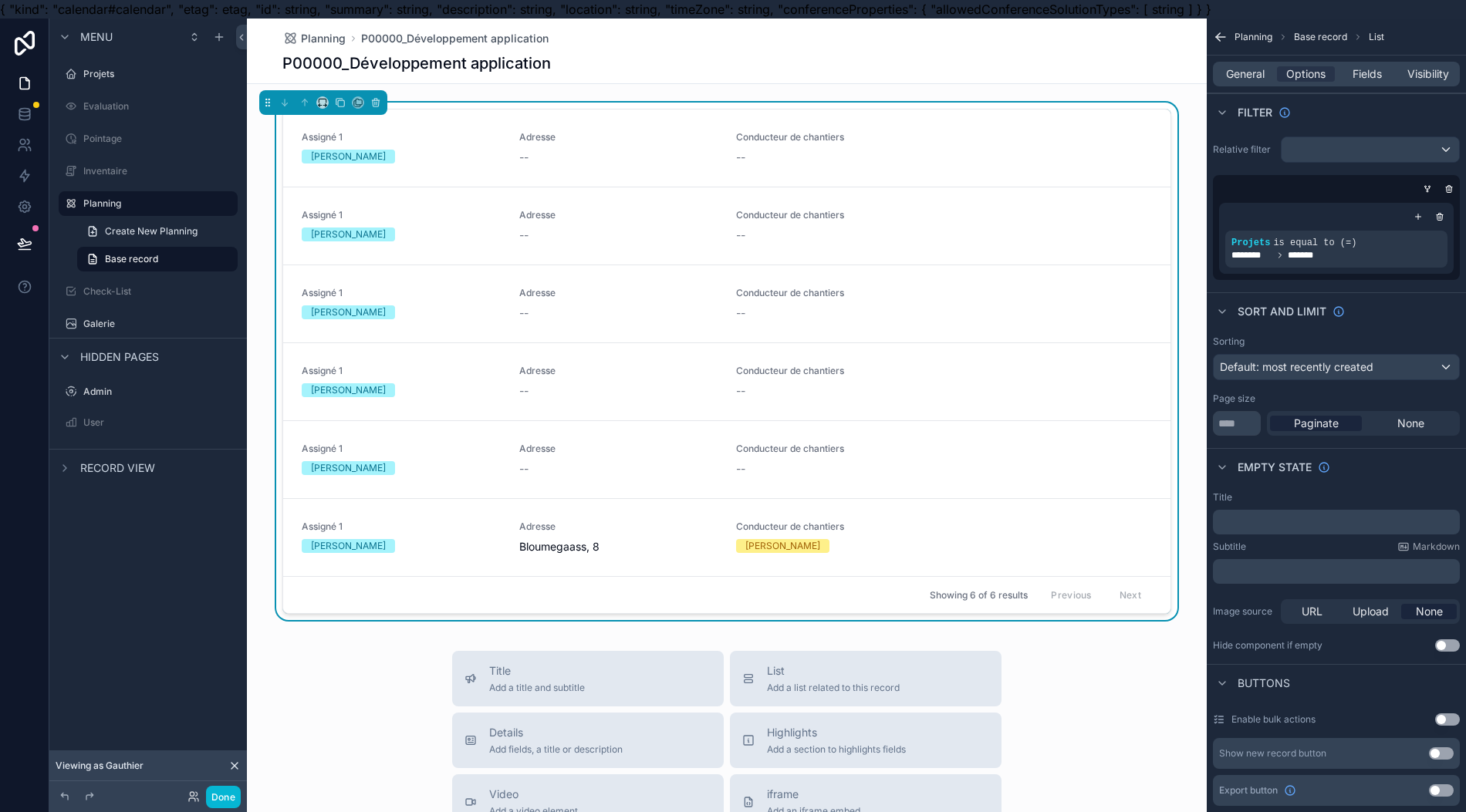
click at [1412, 215] on div "scrollable content" at bounding box center [1418, 216] width 15 height 15
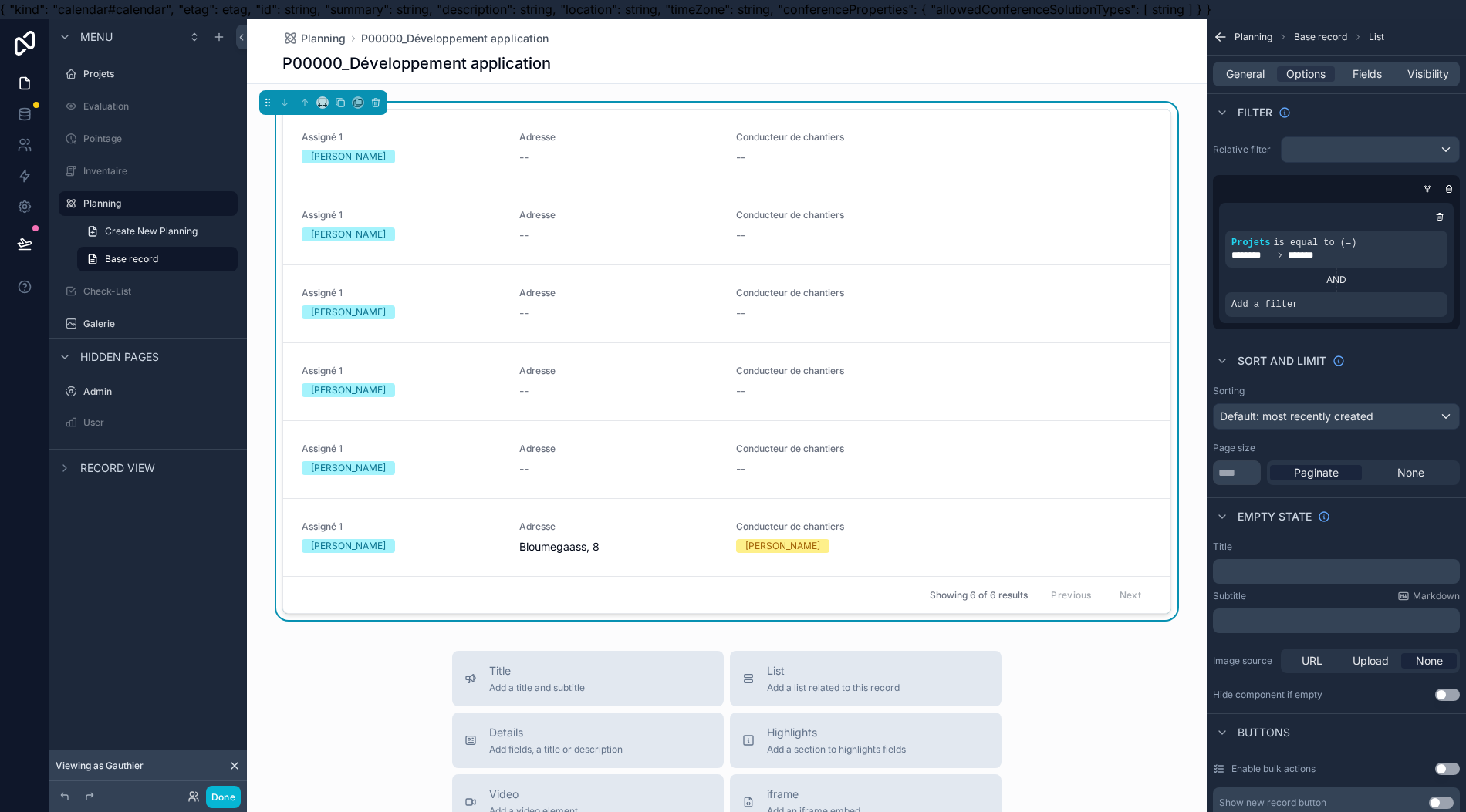
click at [1334, 301] on div "Add a filter" at bounding box center [1336, 305] width 223 height 25
click at [0, 0] on icon "scrollable content" at bounding box center [0, 0] width 0 height 0
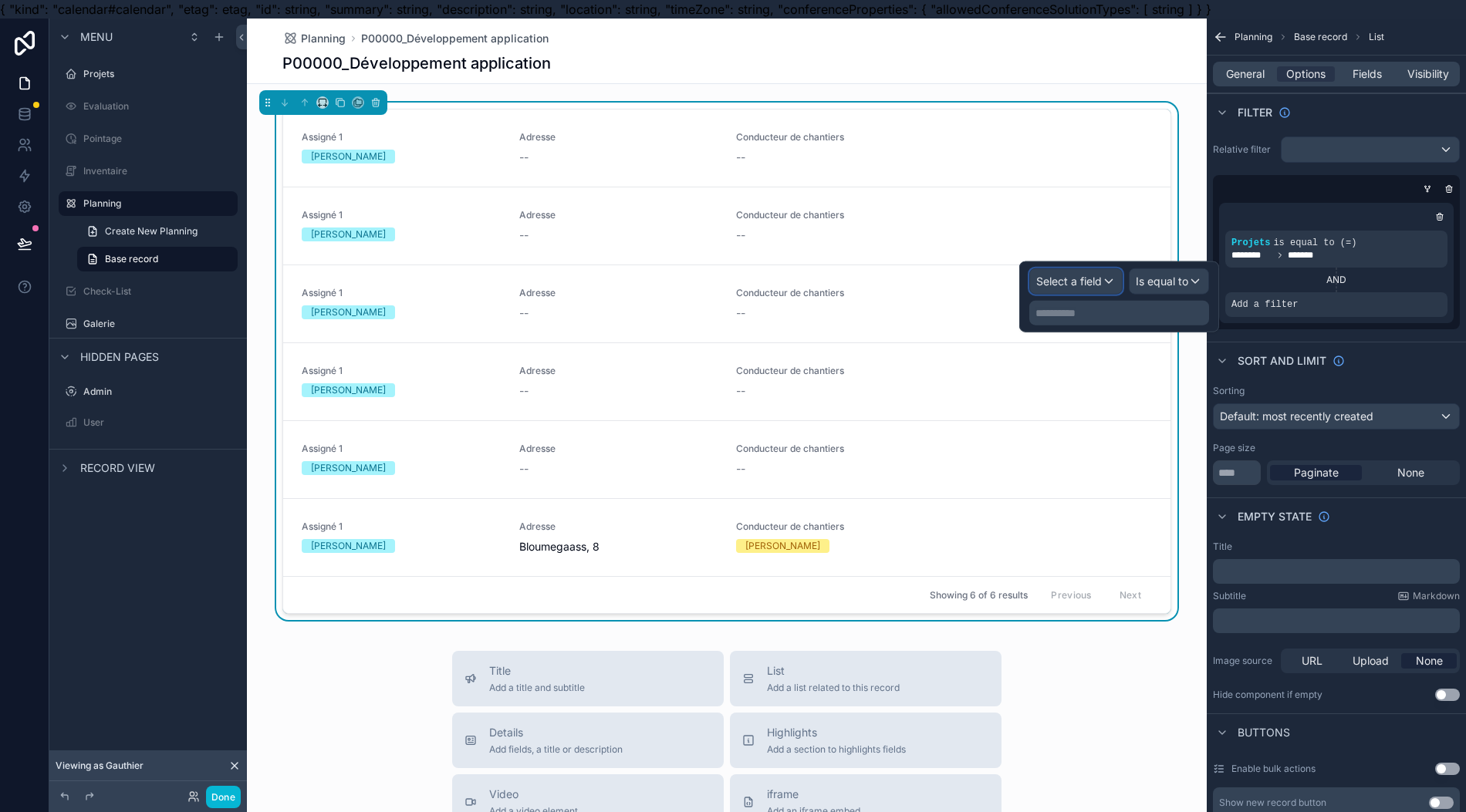
click at [1083, 287] on span "Select a field" at bounding box center [1069, 282] width 66 height 15
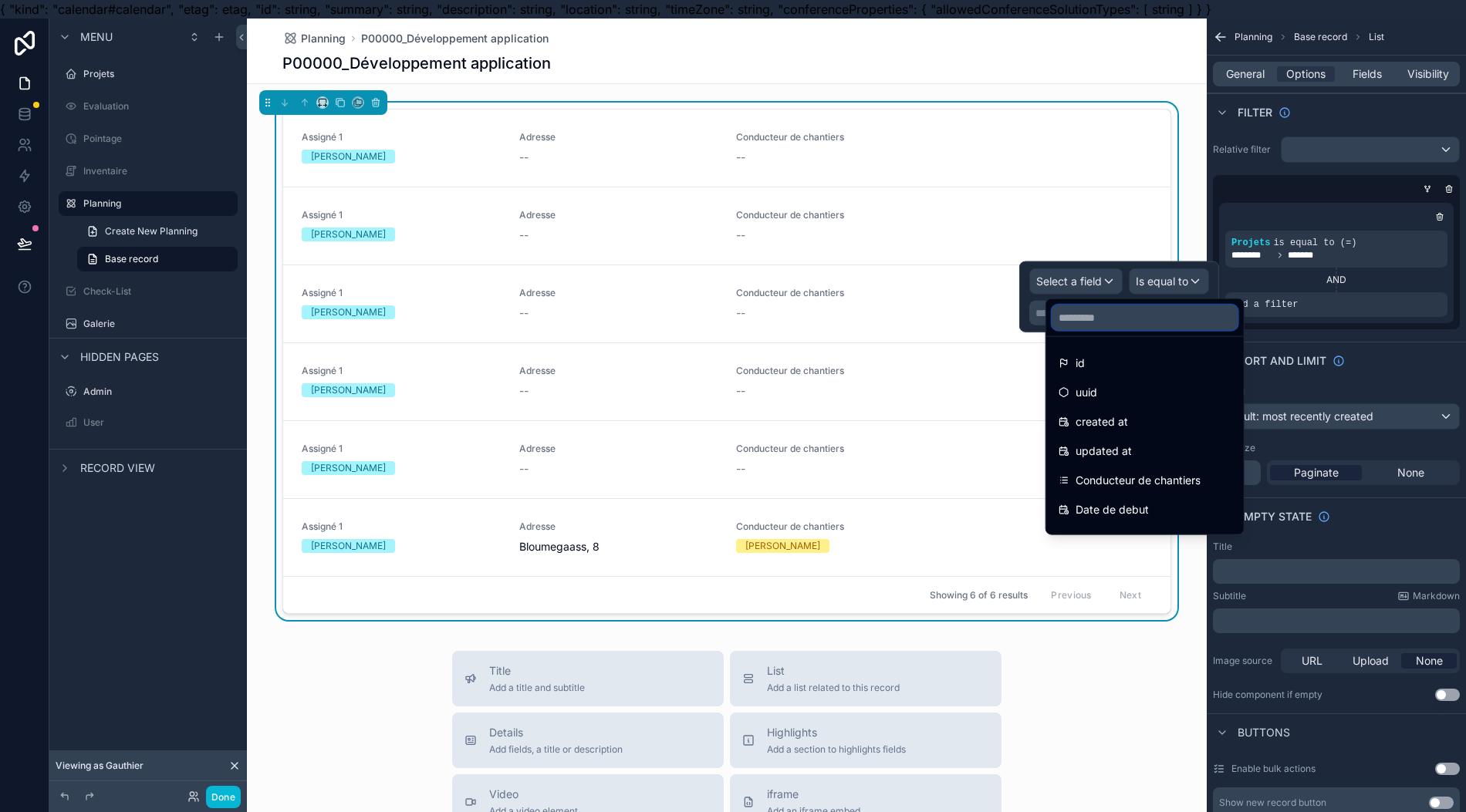
click at [1144, 319] on input "text" at bounding box center [1144, 317] width 185 height 25
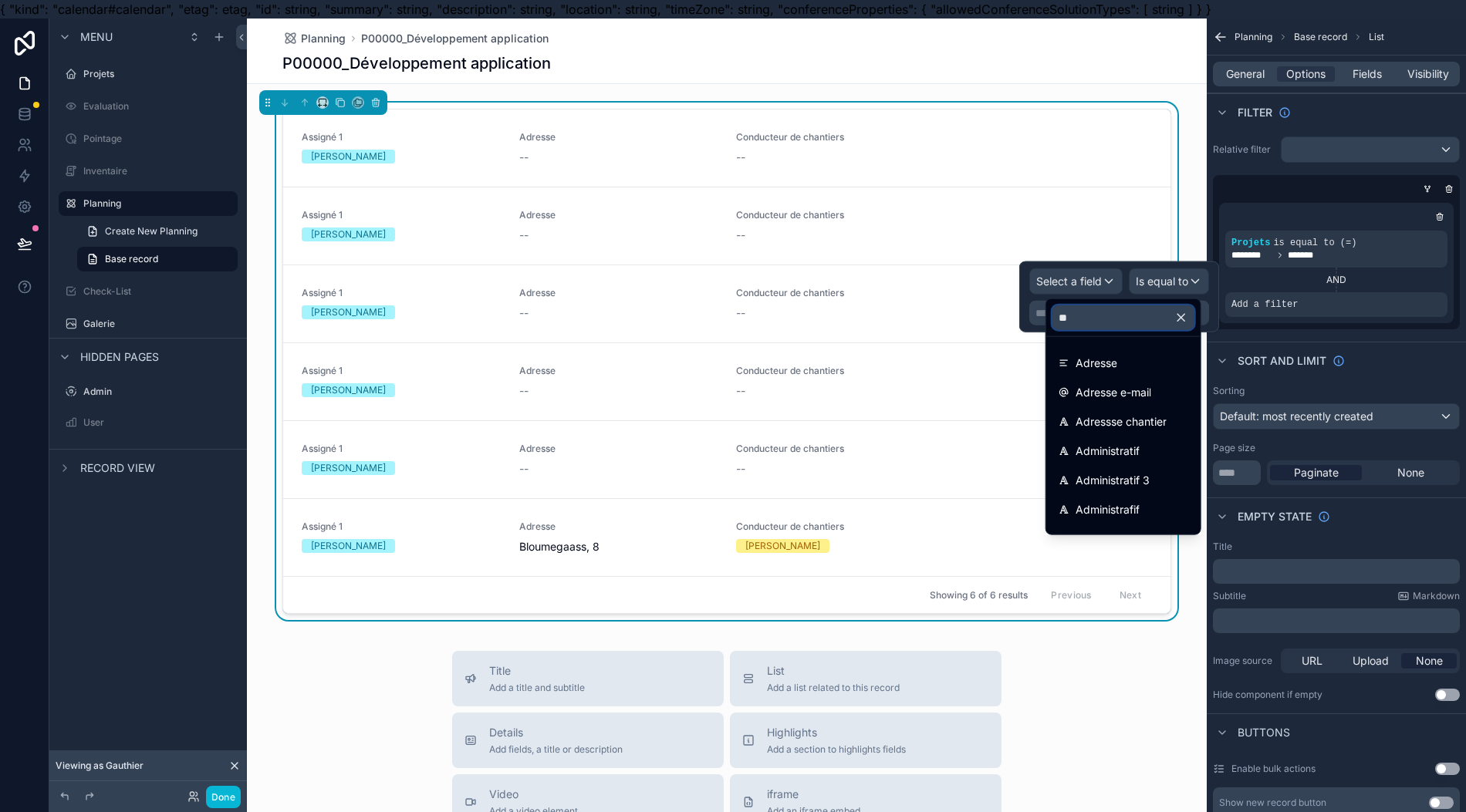
type input "**"
click at [1131, 362] on div "Adresse" at bounding box center [1123, 364] width 129 height 19
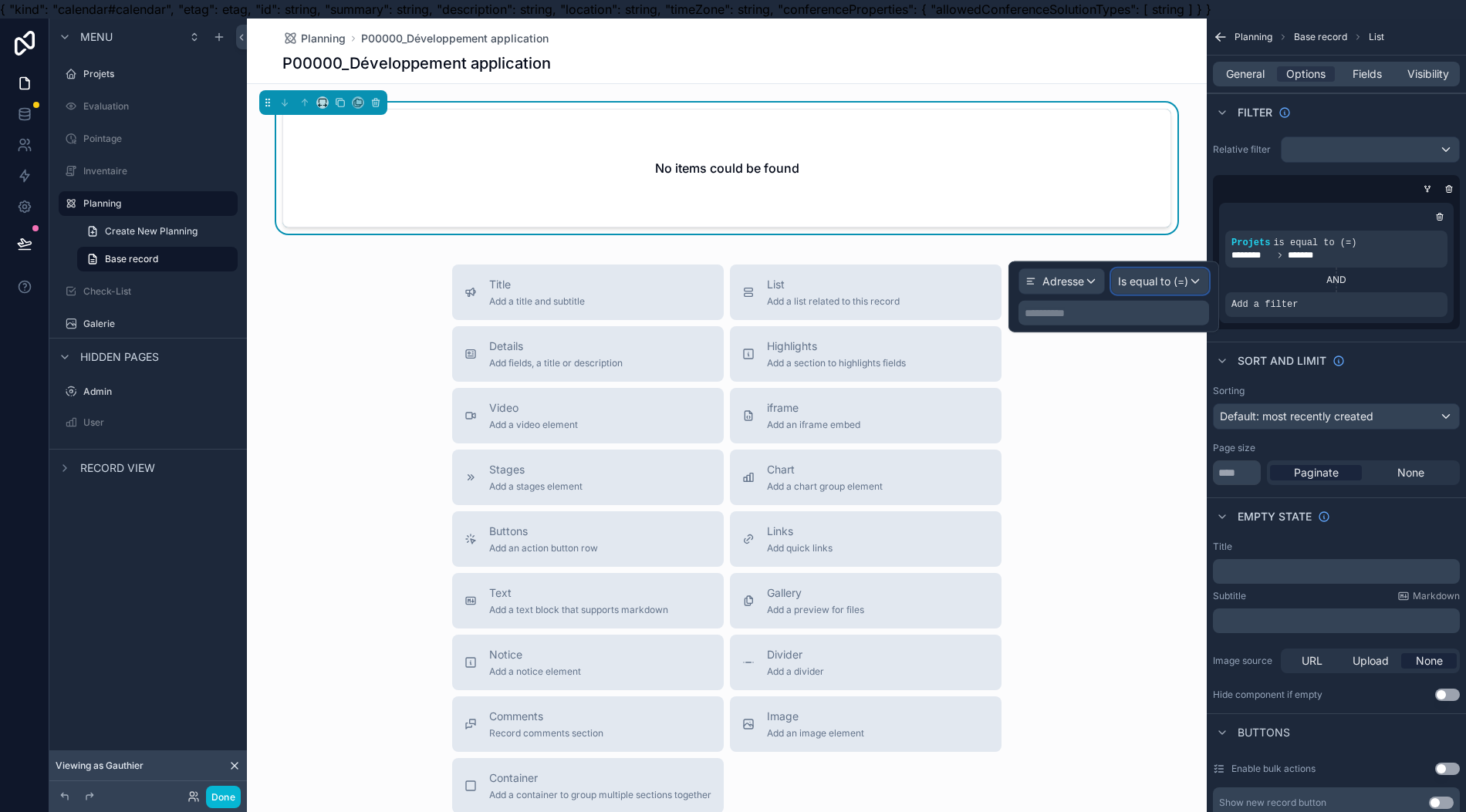
click at [1161, 288] on div "Is equal to (=)" at bounding box center [1160, 282] width 97 height 25
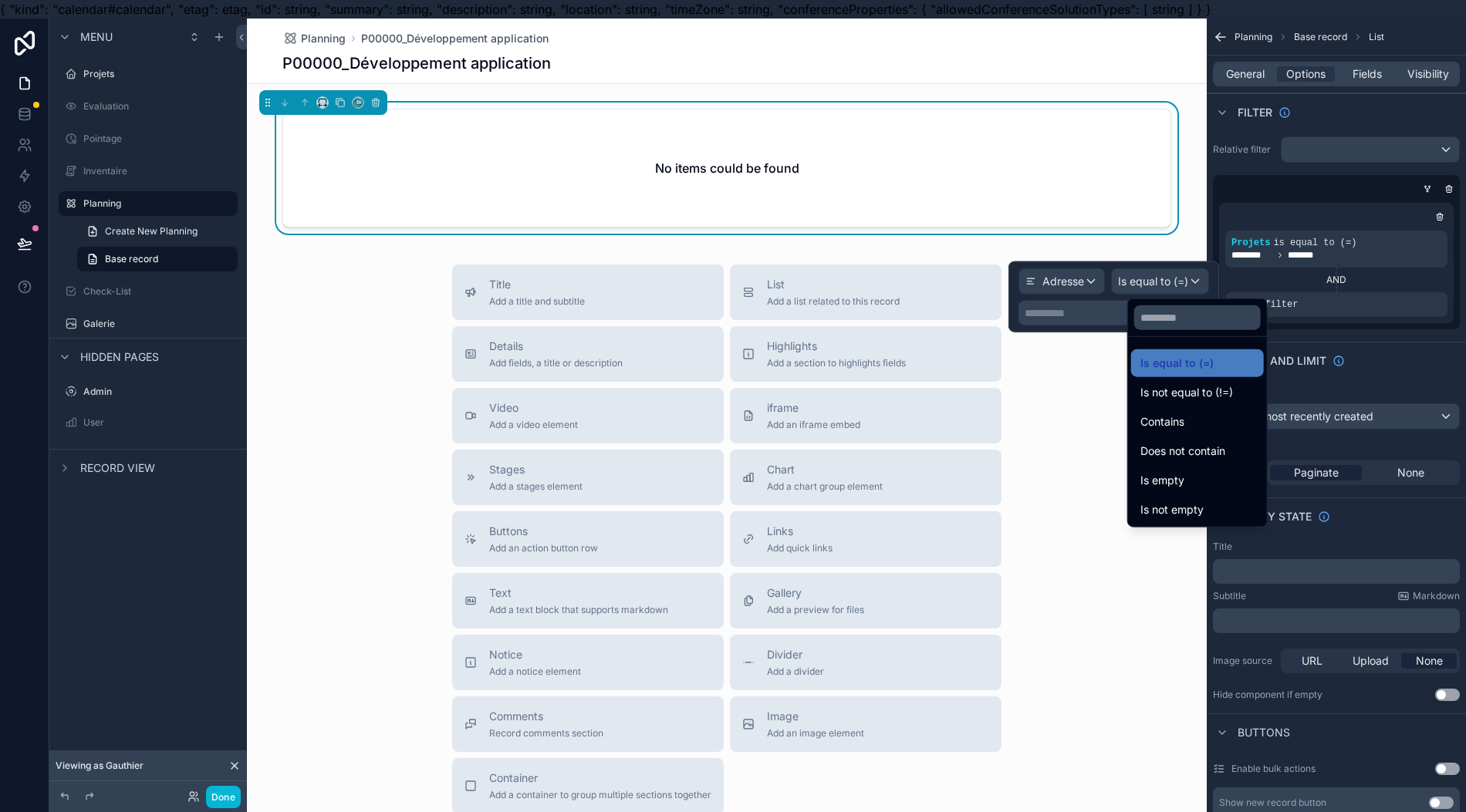
click at [1209, 501] on div "Is not empty" at bounding box center [1196, 510] width 114 height 19
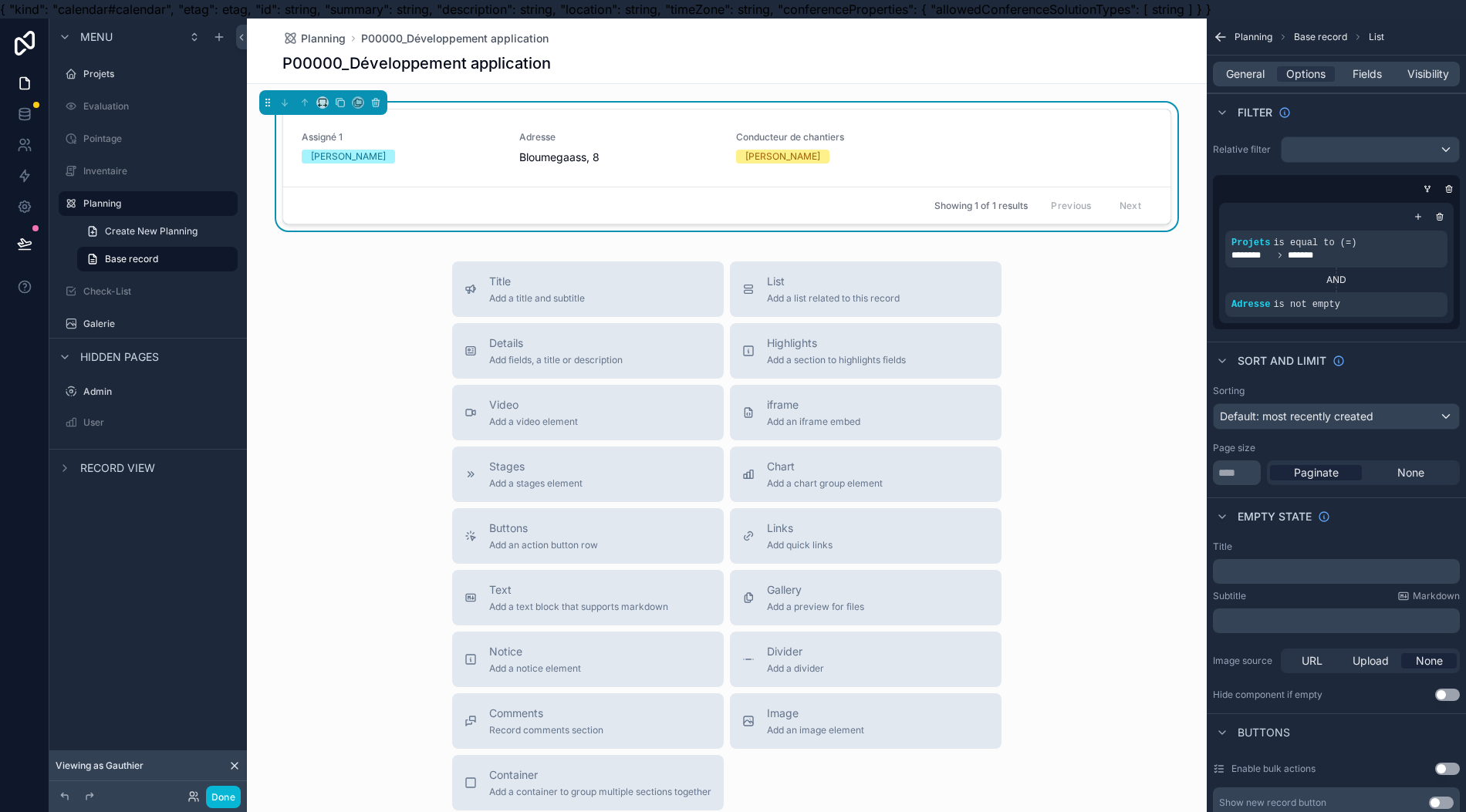
click at [1387, 353] on div "Sort And Limit" at bounding box center [1336, 359] width 259 height 37
click at [20, 239] on button at bounding box center [25, 244] width 34 height 43
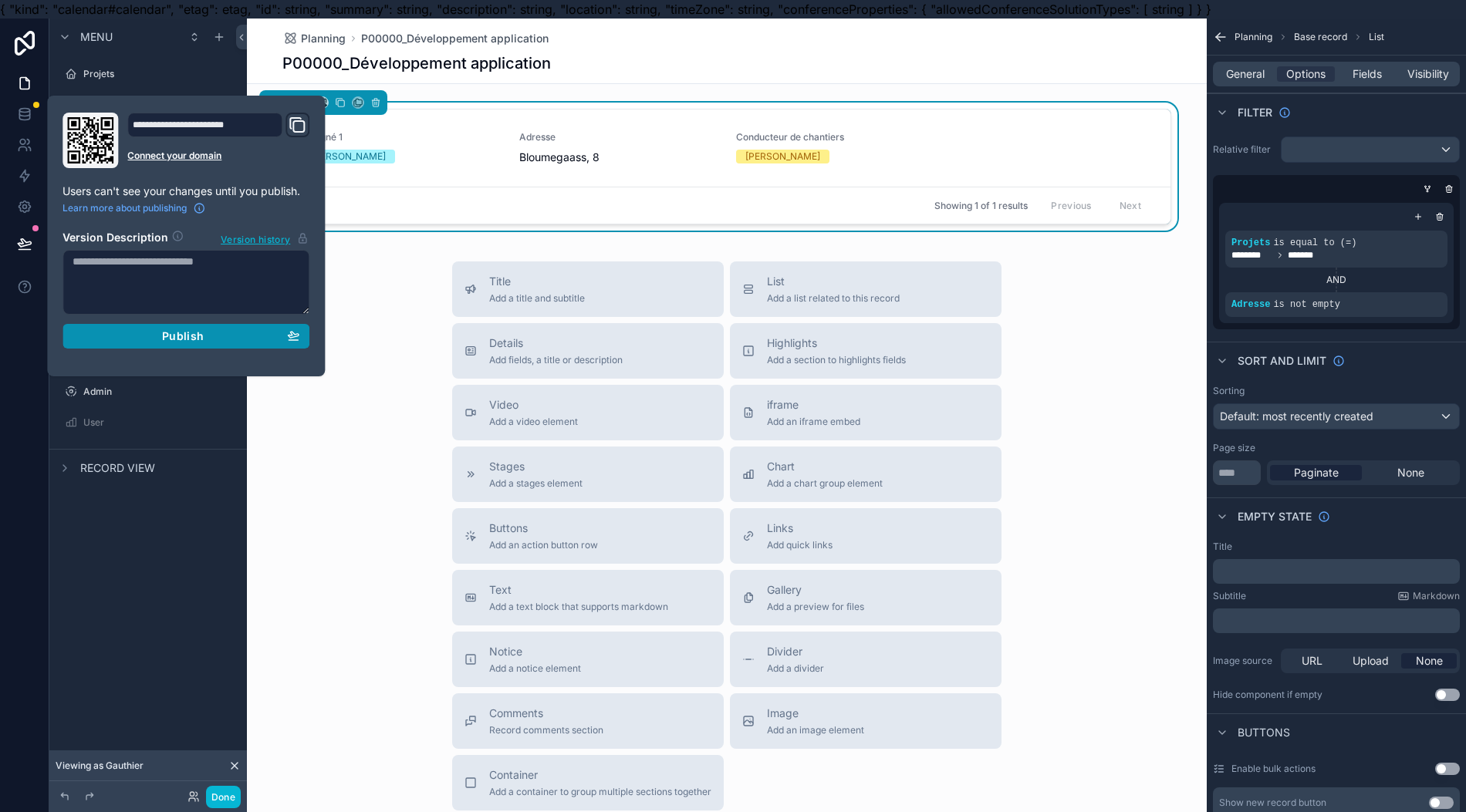
click at [142, 347] on div "**********" at bounding box center [186, 236] width 259 height 246
click at [145, 341] on button "Publish" at bounding box center [186, 336] width 246 height 25
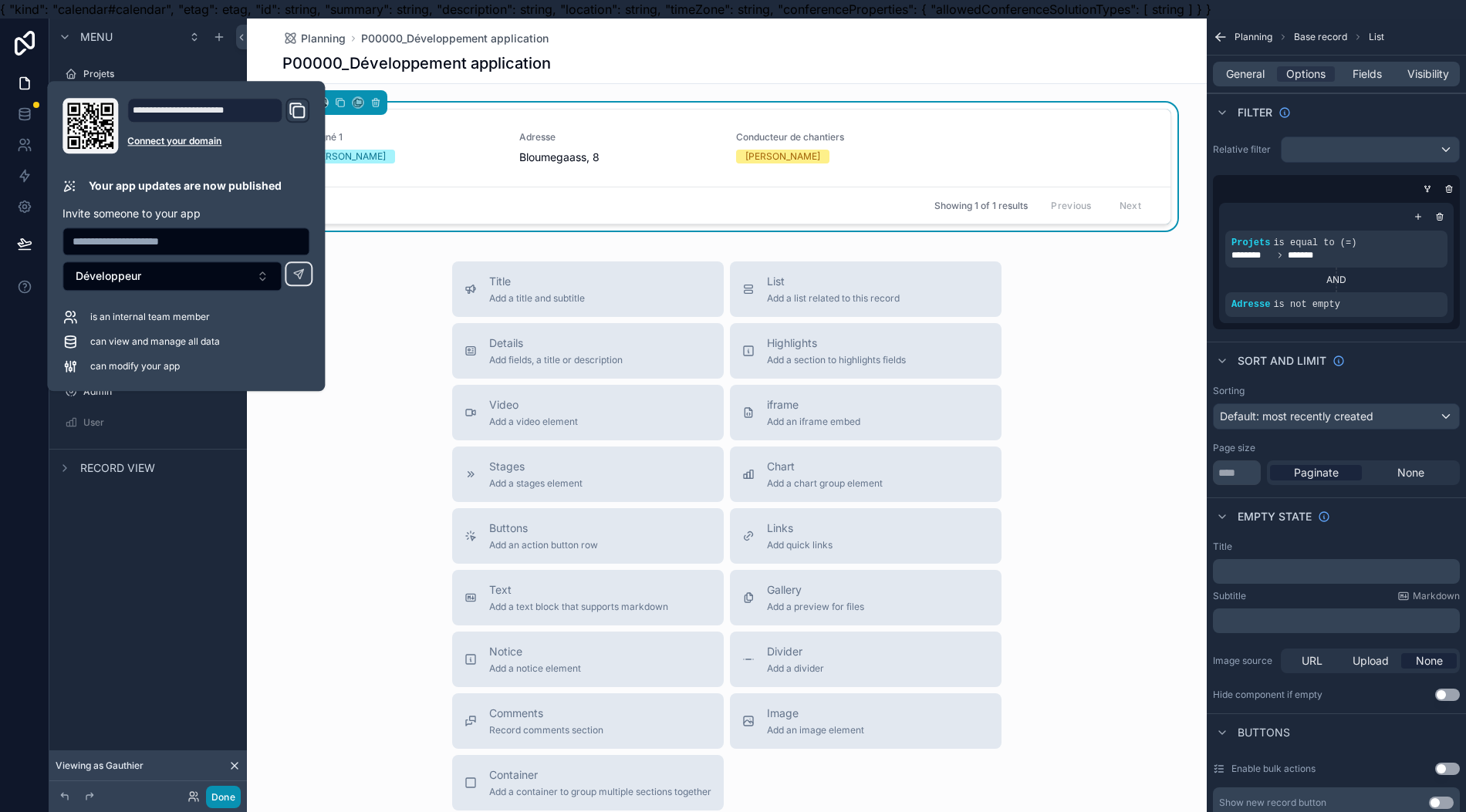
click at [215, 788] on button "Done" at bounding box center [223, 797] width 35 height 22
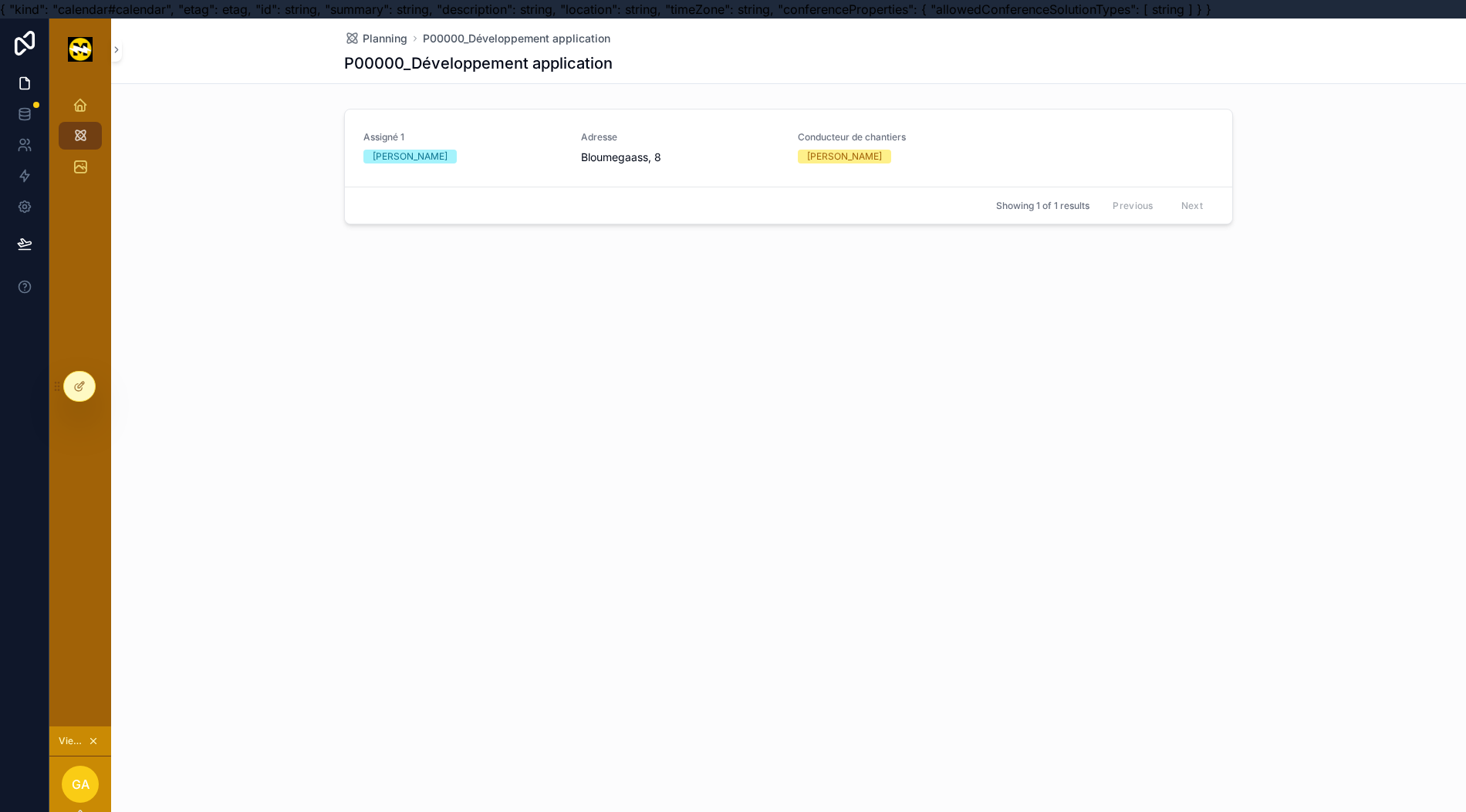
click at [560, 160] on div "Assigné 1 [PERSON_NAME] Adresse Bloumegaass, 8 Conducteur de chantiers [PERSON_…" at bounding box center [788, 148] width 850 height 34
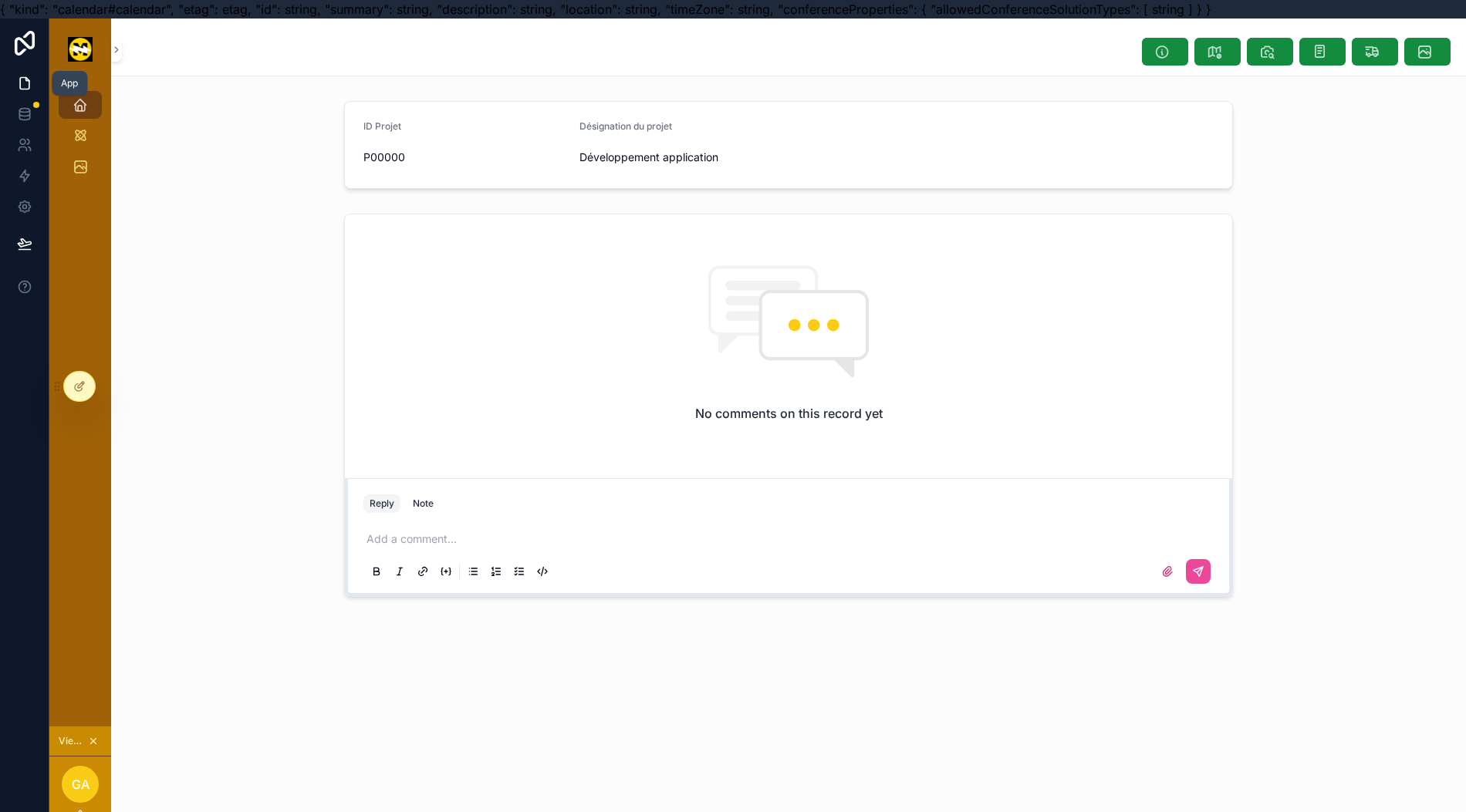
click at [19, 86] on link at bounding box center [24, 83] width 49 height 31
click at [73, 143] on icon "scrollable content" at bounding box center [80, 136] width 15 height 15
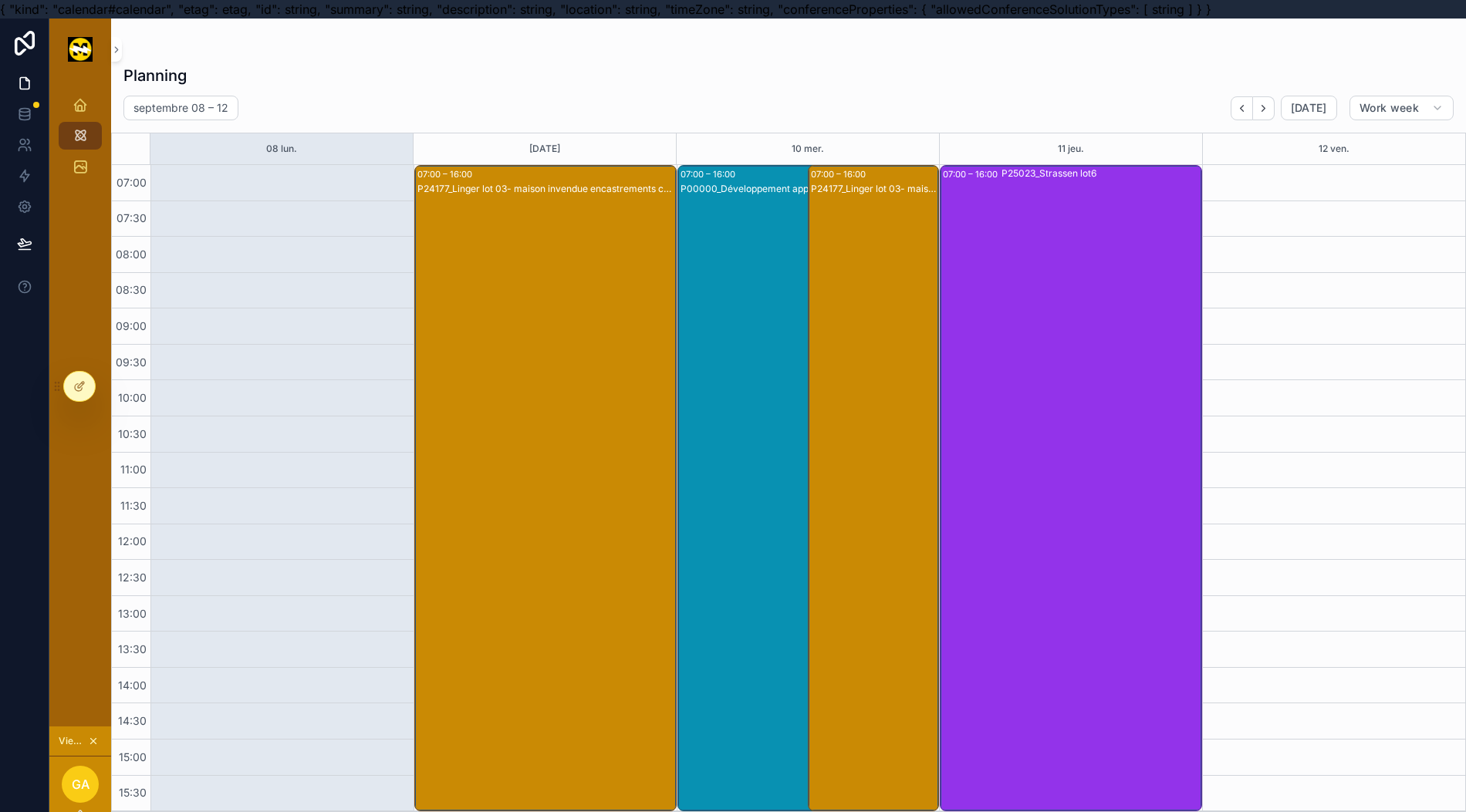
click at [529, 365] on div "P24177_Linger lot 03- maison invendue encastrements complets" at bounding box center [546, 504] width 258 height 643
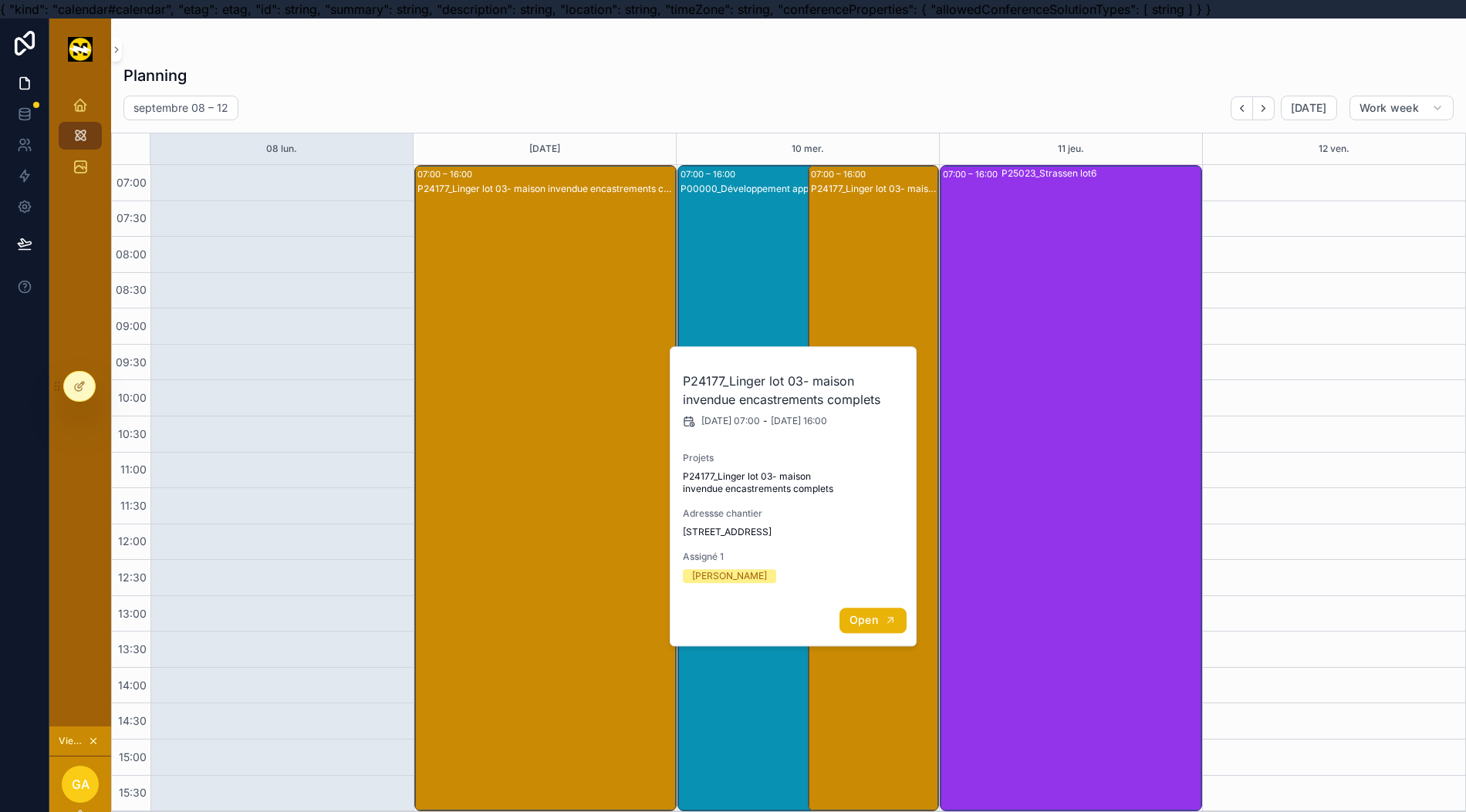
click at [855, 618] on span "Open" at bounding box center [863, 620] width 28 height 14
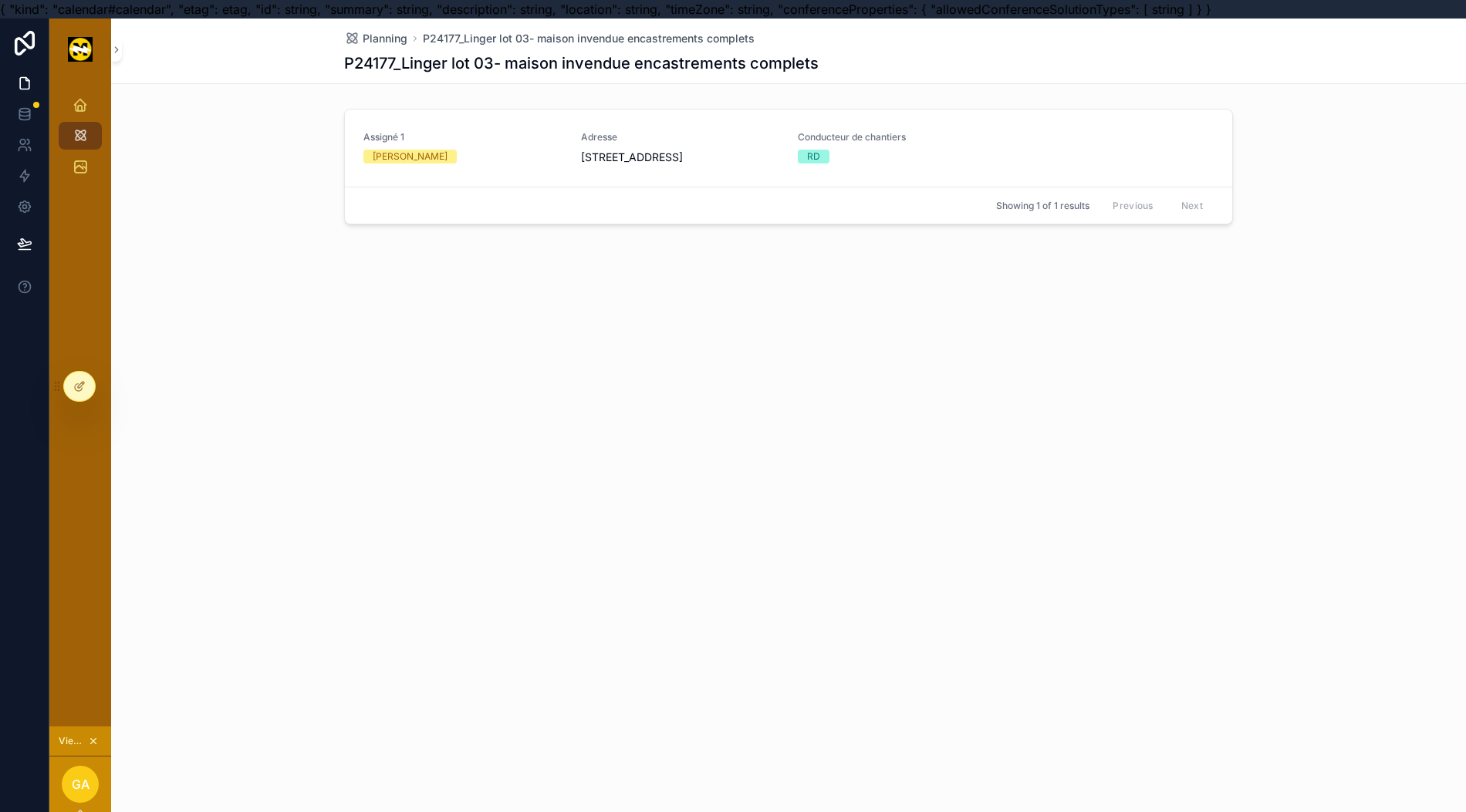
click at [486, 162] on div "[PERSON_NAME]" at bounding box center [463, 157] width 199 height 14
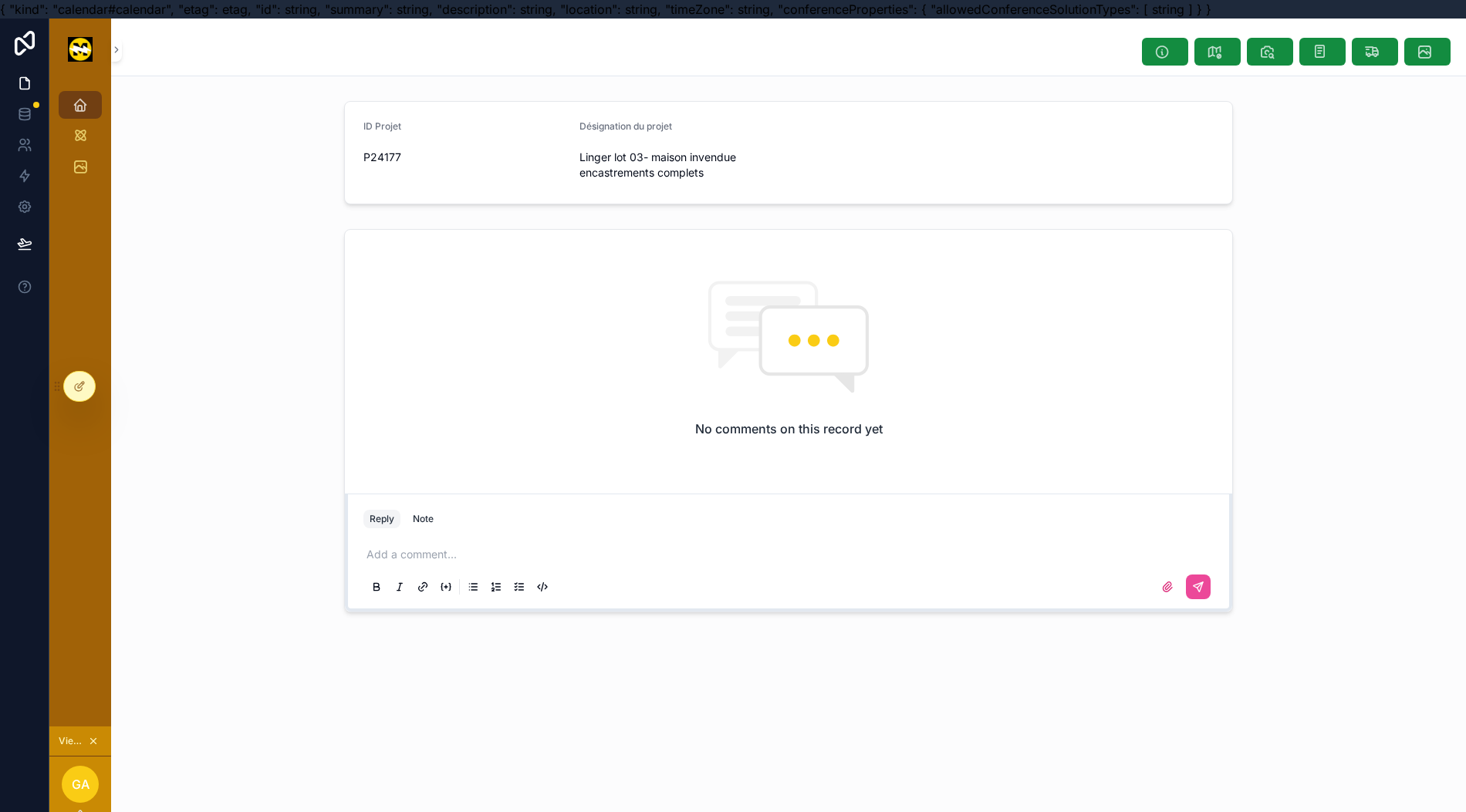
click at [0, 80] on link at bounding box center [24, 83] width 49 height 31
click at [59, 113] on link "Projets" at bounding box center [80, 104] width 43 height 27
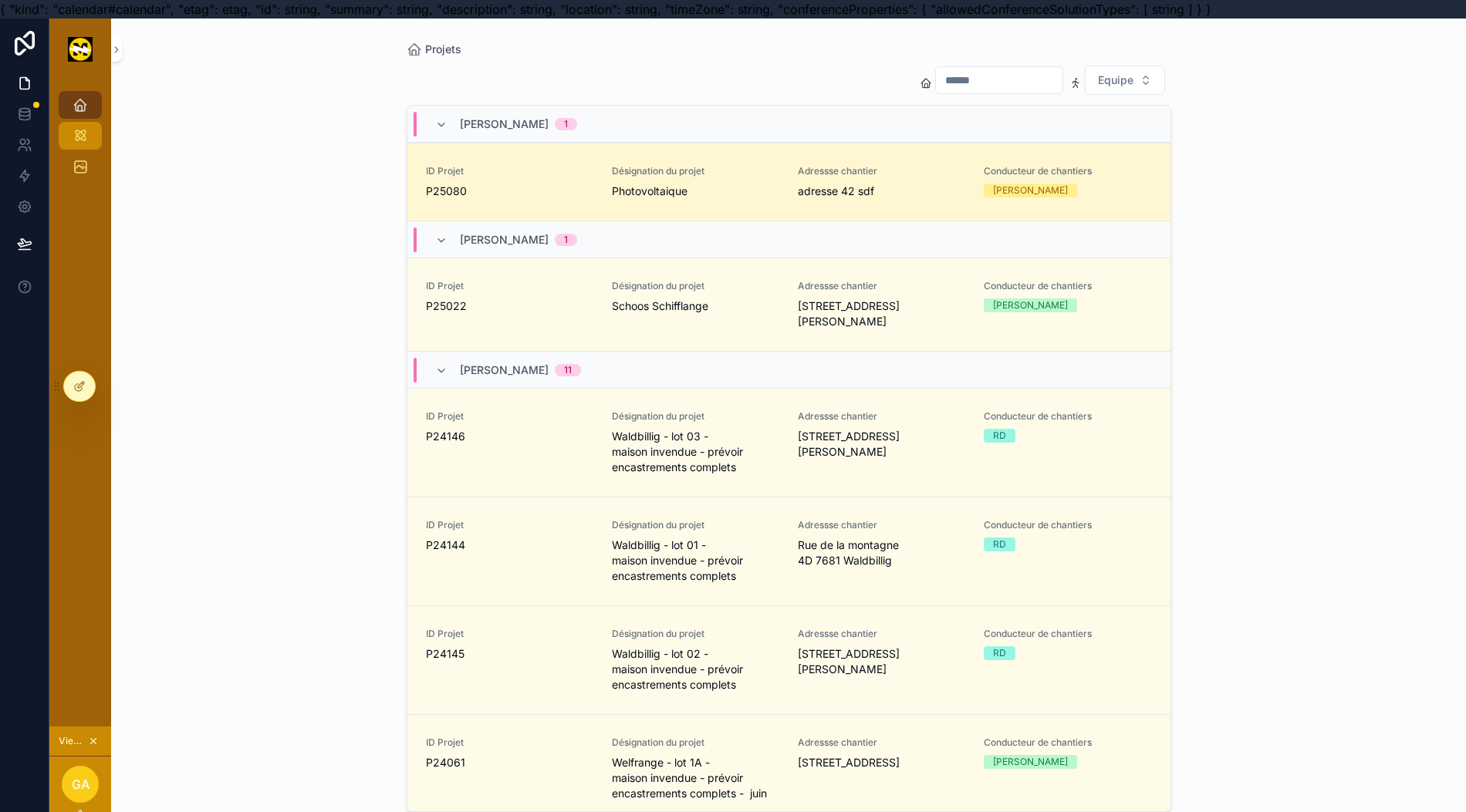
click at [73, 140] on icon "scrollable content" at bounding box center [80, 136] width 15 height 15
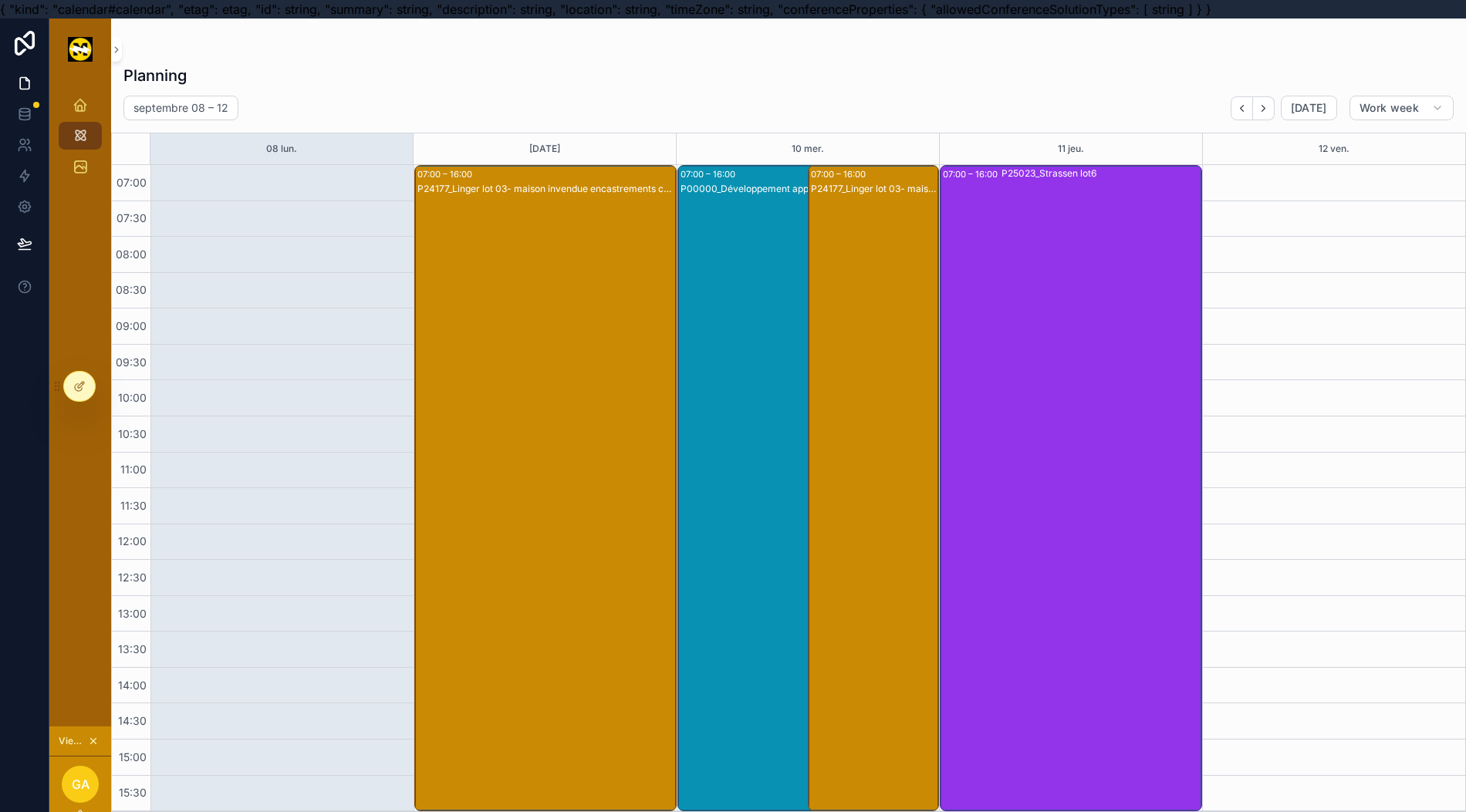
click at [1036, 393] on div "P25023_Strassen lot6" at bounding box center [1101, 489] width 199 height 643
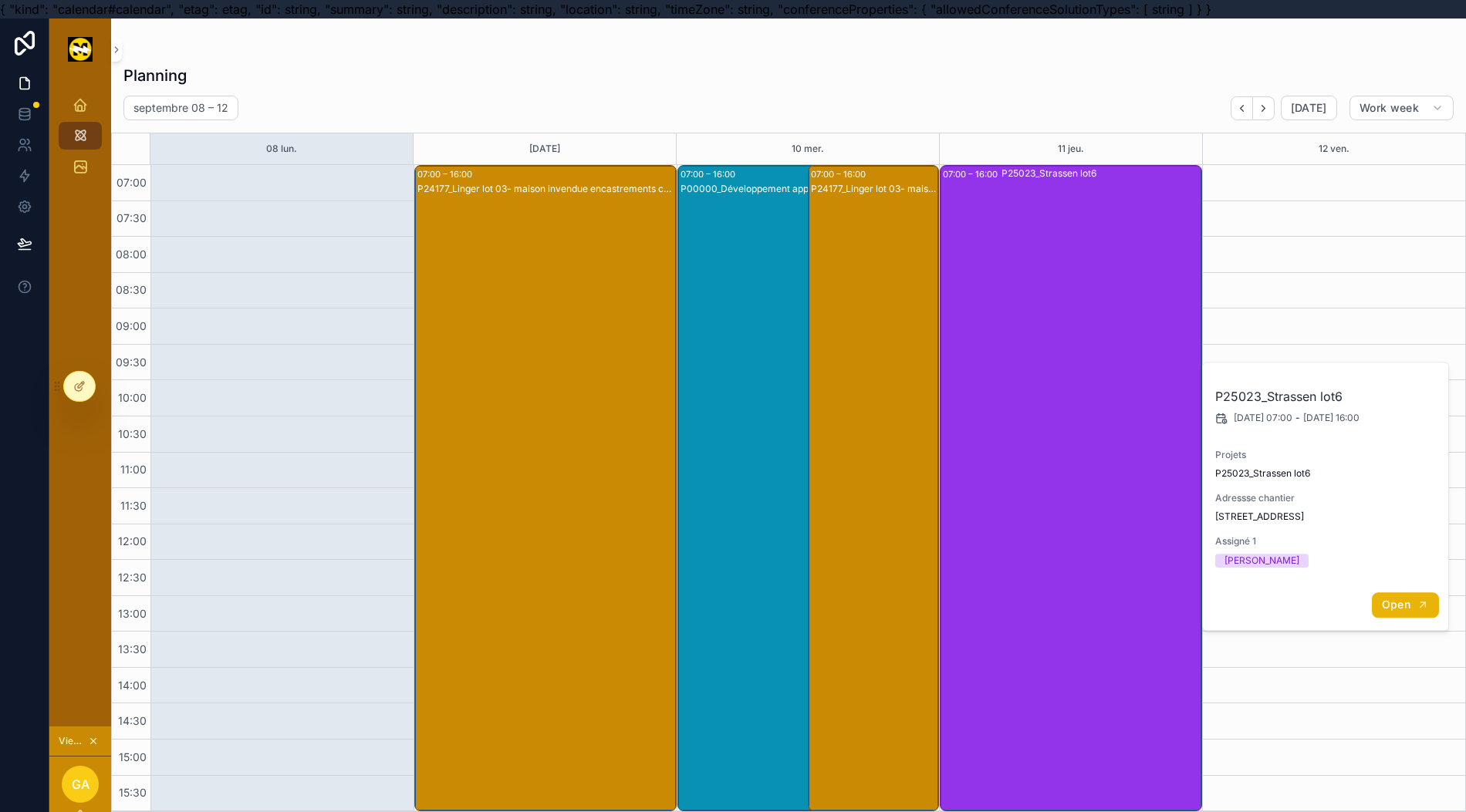
click at [1422, 604] on icon "scrollable content" at bounding box center [1422, 605] width 5 height 5
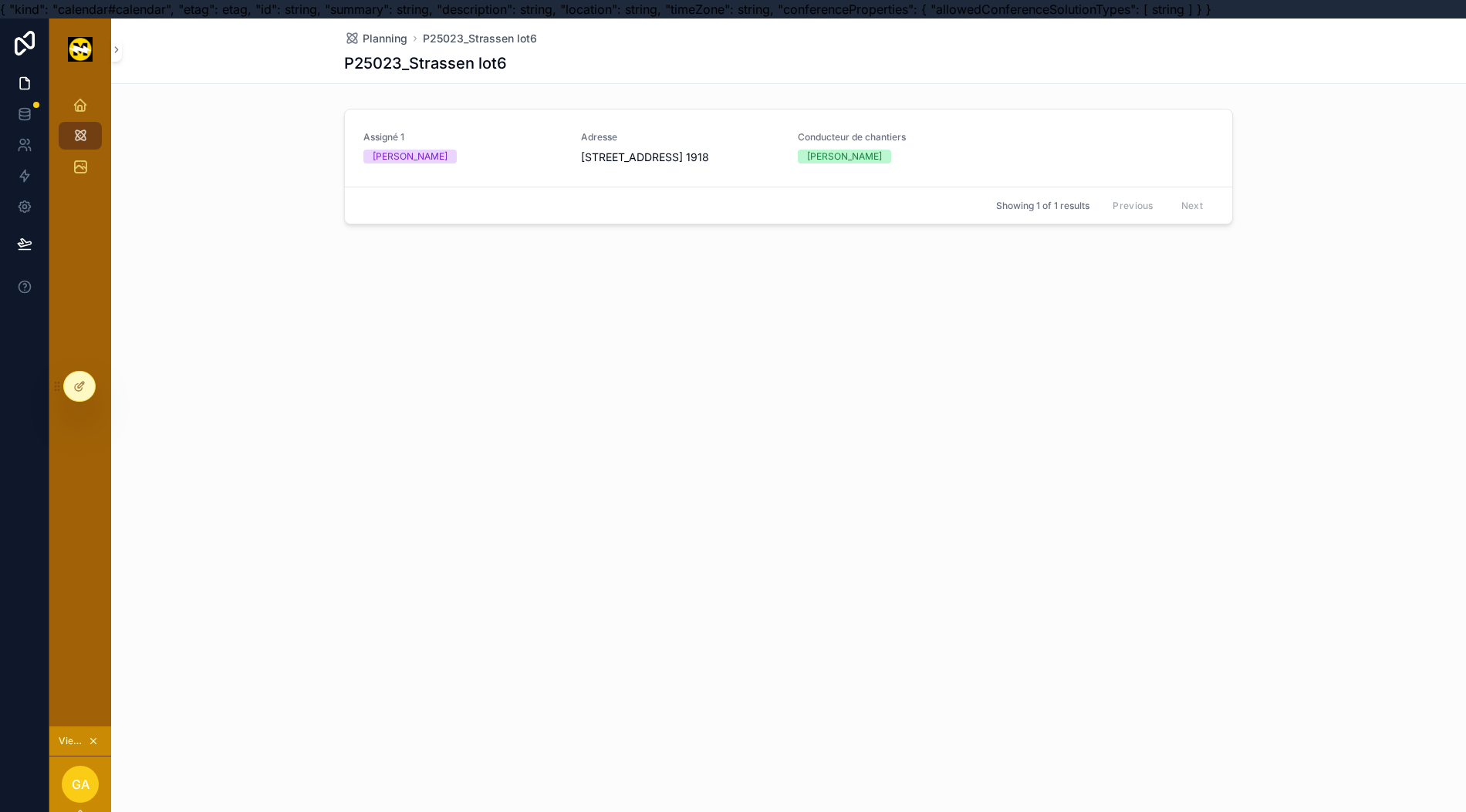
click at [457, 150] on div "[PERSON_NAME]" at bounding box center [463, 157] width 199 height 14
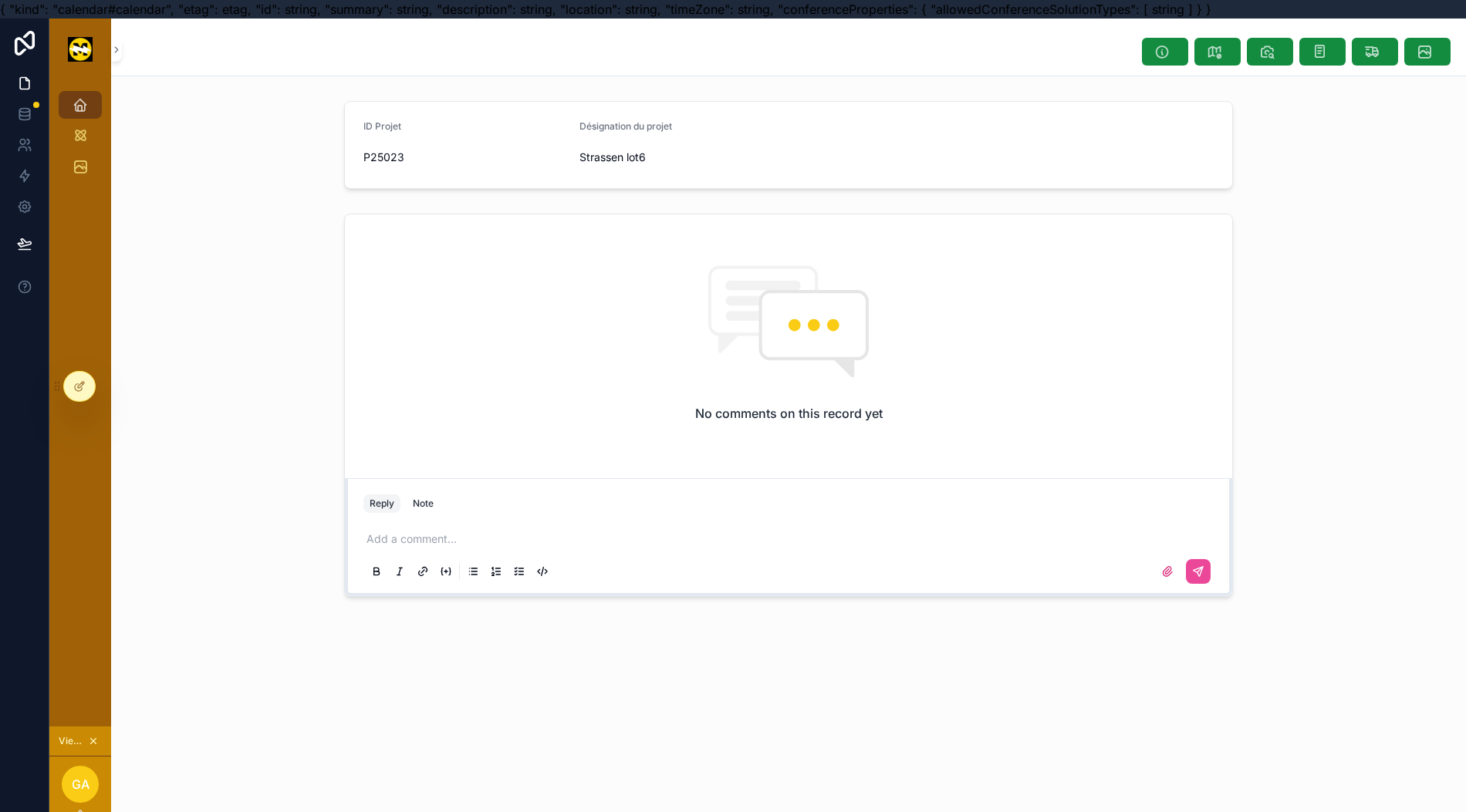
click at [17, 83] on icon at bounding box center [25, 83] width 15 height 15
click at [17, 81] on icon at bounding box center [25, 83] width 15 height 15
click at [80, 101] on link "Projets" at bounding box center [80, 104] width 43 height 27
